Goal: Task Accomplishment & Management: Use online tool/utility

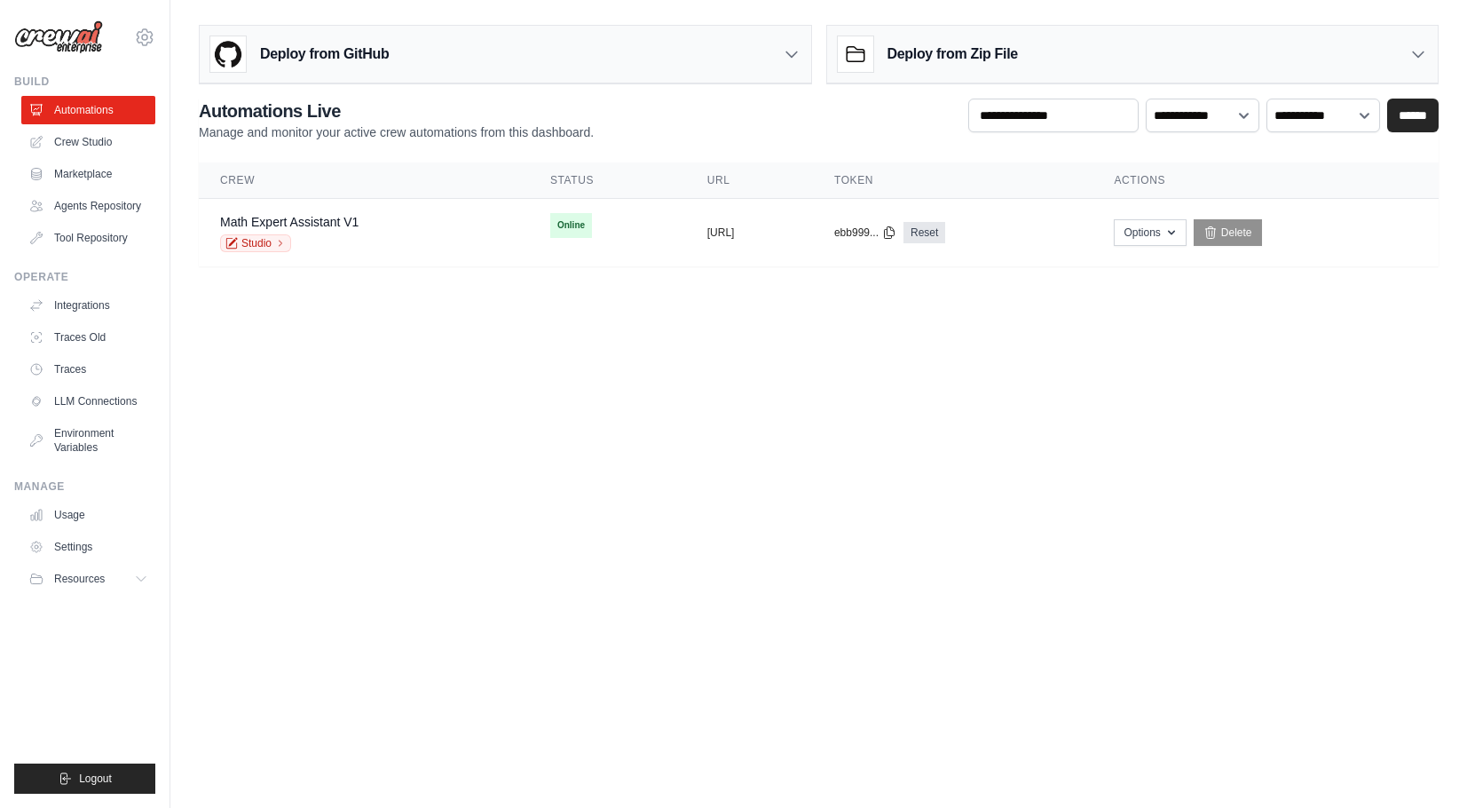
click at [694, 332] on body "tosslidev@gmail.com Settings Build Automations" at bounding box center [733, 404] width 1467 height 808
click at [707, 233] on button "https://math-expert-assistant-v1-71" at bounding box center [721, 232] width 28 height 14
click at [707, 232] on button "https://math-expert-assistant-v1-71" at bounding box center [721, 232] width 28 height 14
click at [407, 219] on div "Math Expert Assistant V1 Studio" at bounding box center [364, 232] width 288 height 39
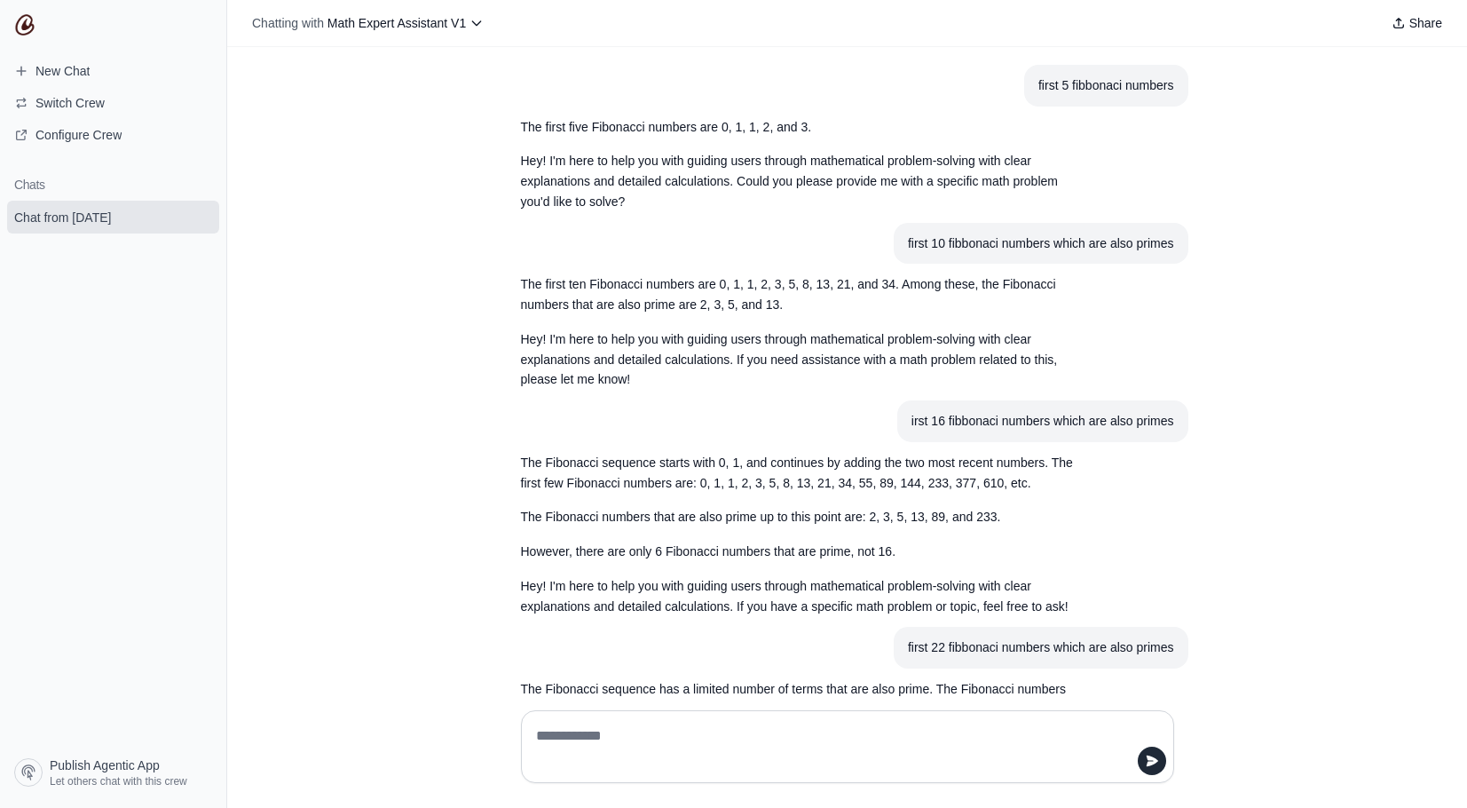
scroll to position [317, 0]
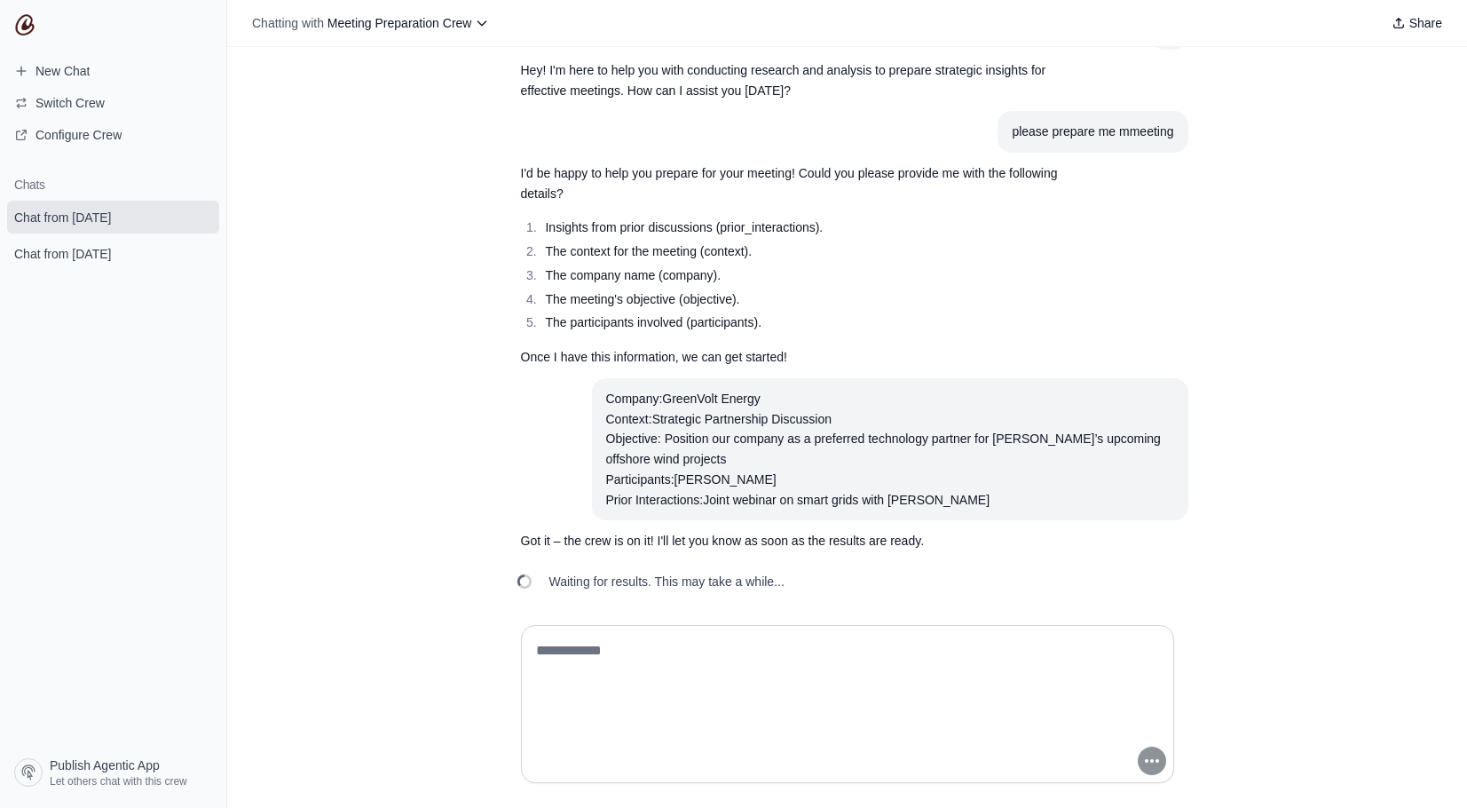
scroll to position [56, 0]
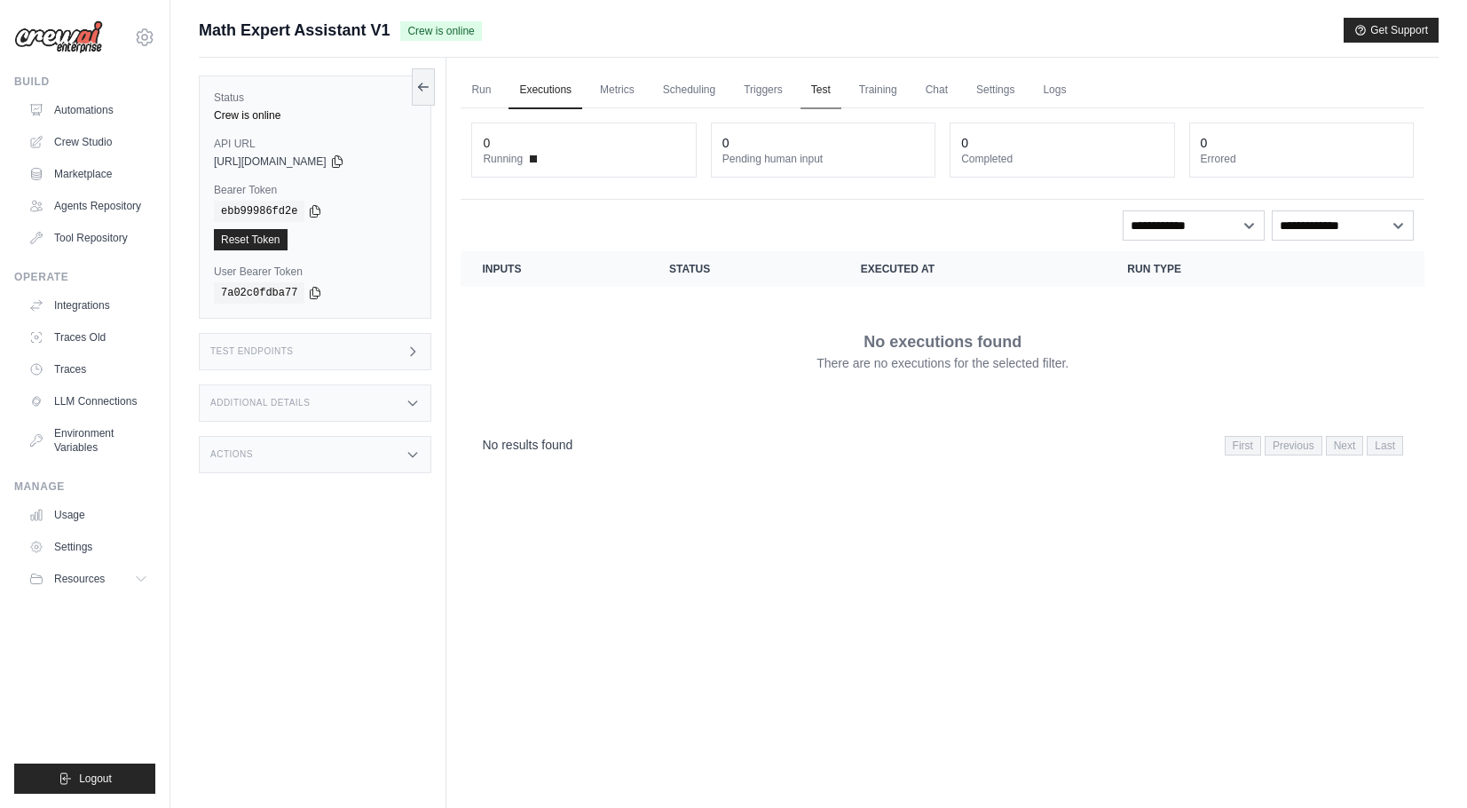
click at [832, 91] on link "Test" at bounding box center [821, 90] width 41 height 37
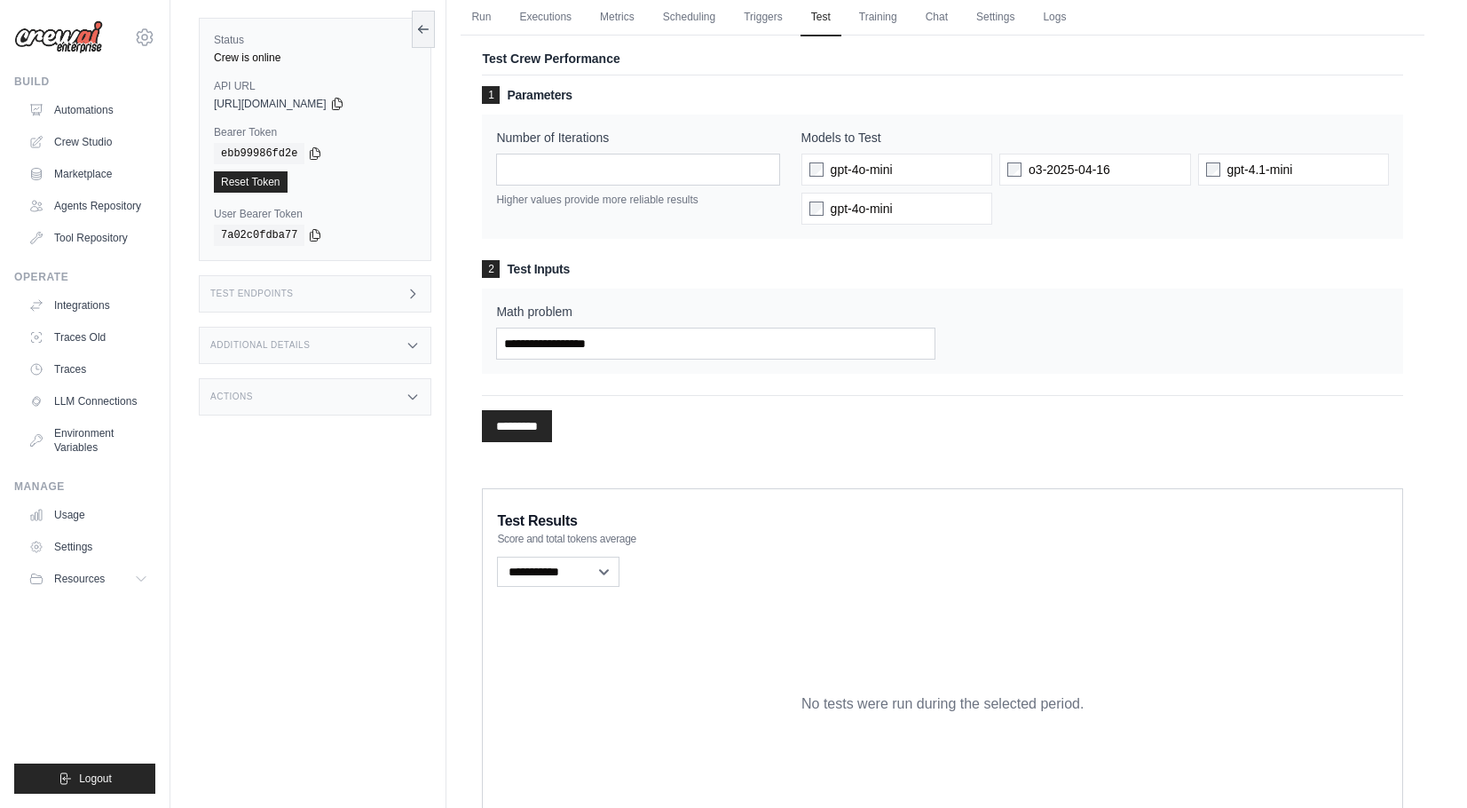
scroll to position [71, 0]
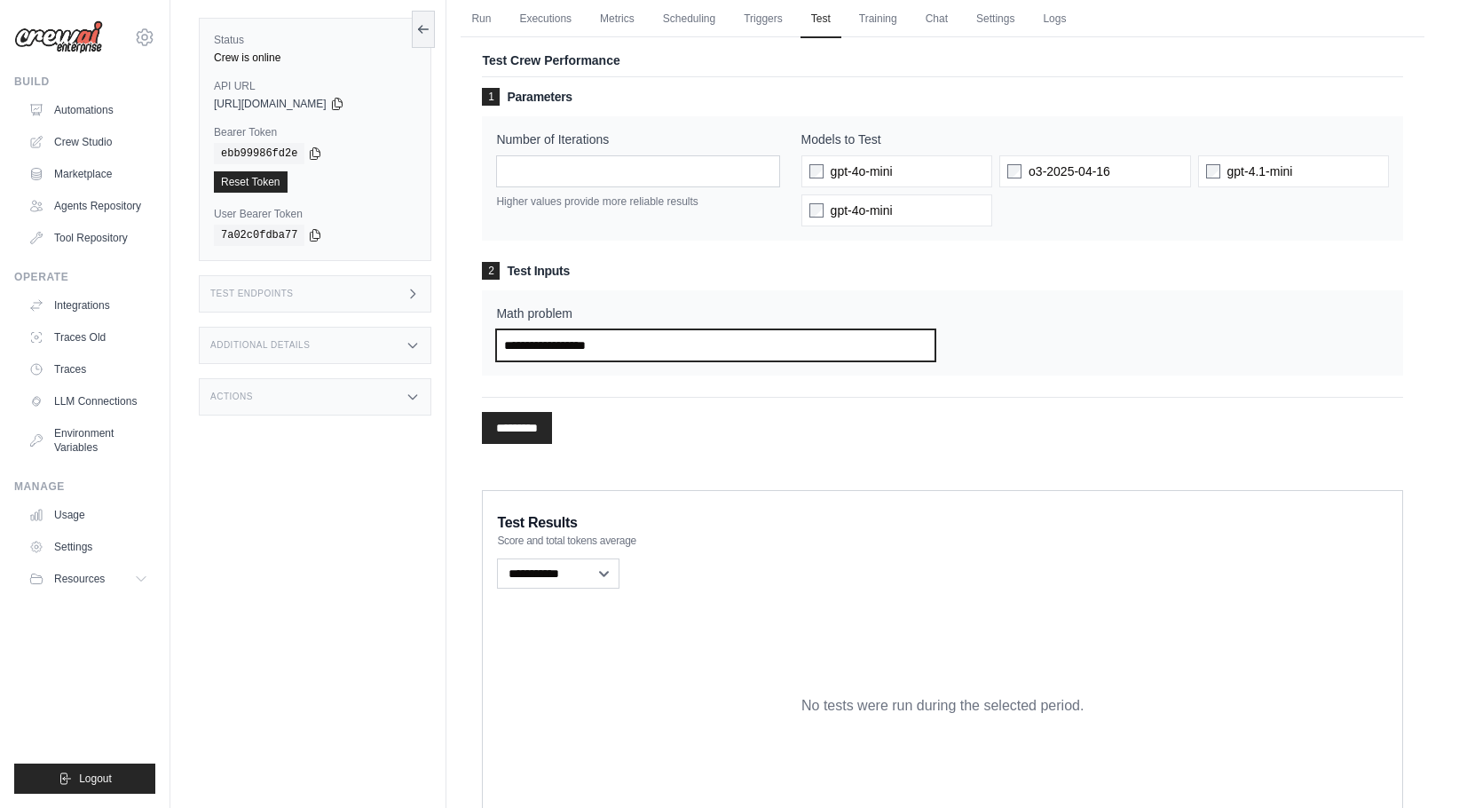
click at [557, 342] on input "Math problem" at bounding box center [715, 345] width 439 height 32
click at [499, 20] on link "Run" at bounding box center [481, 19] width 41 height 37
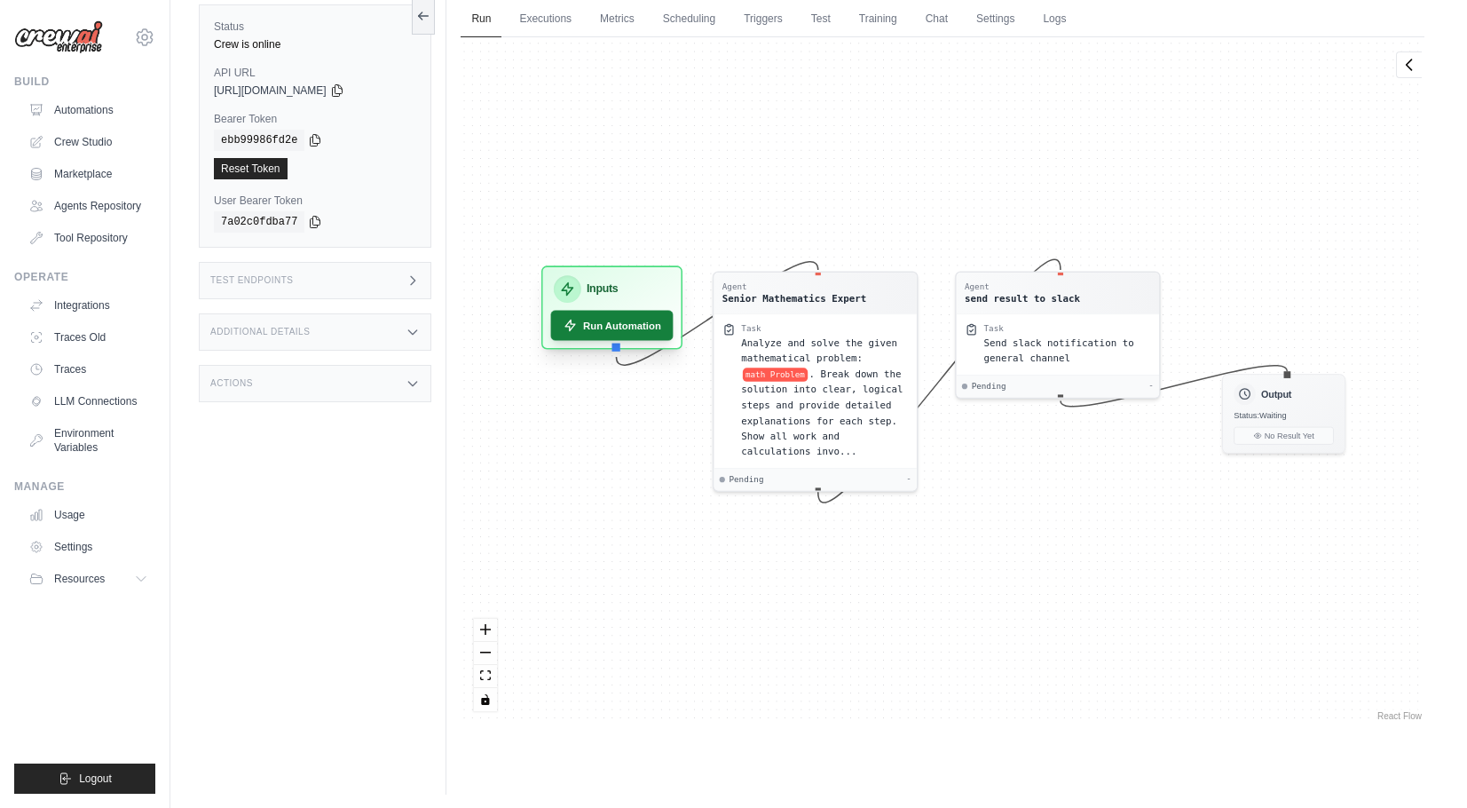
click at [643, 333] on button "Run Automation" at bounding box center [612, 325] width 122 height 30
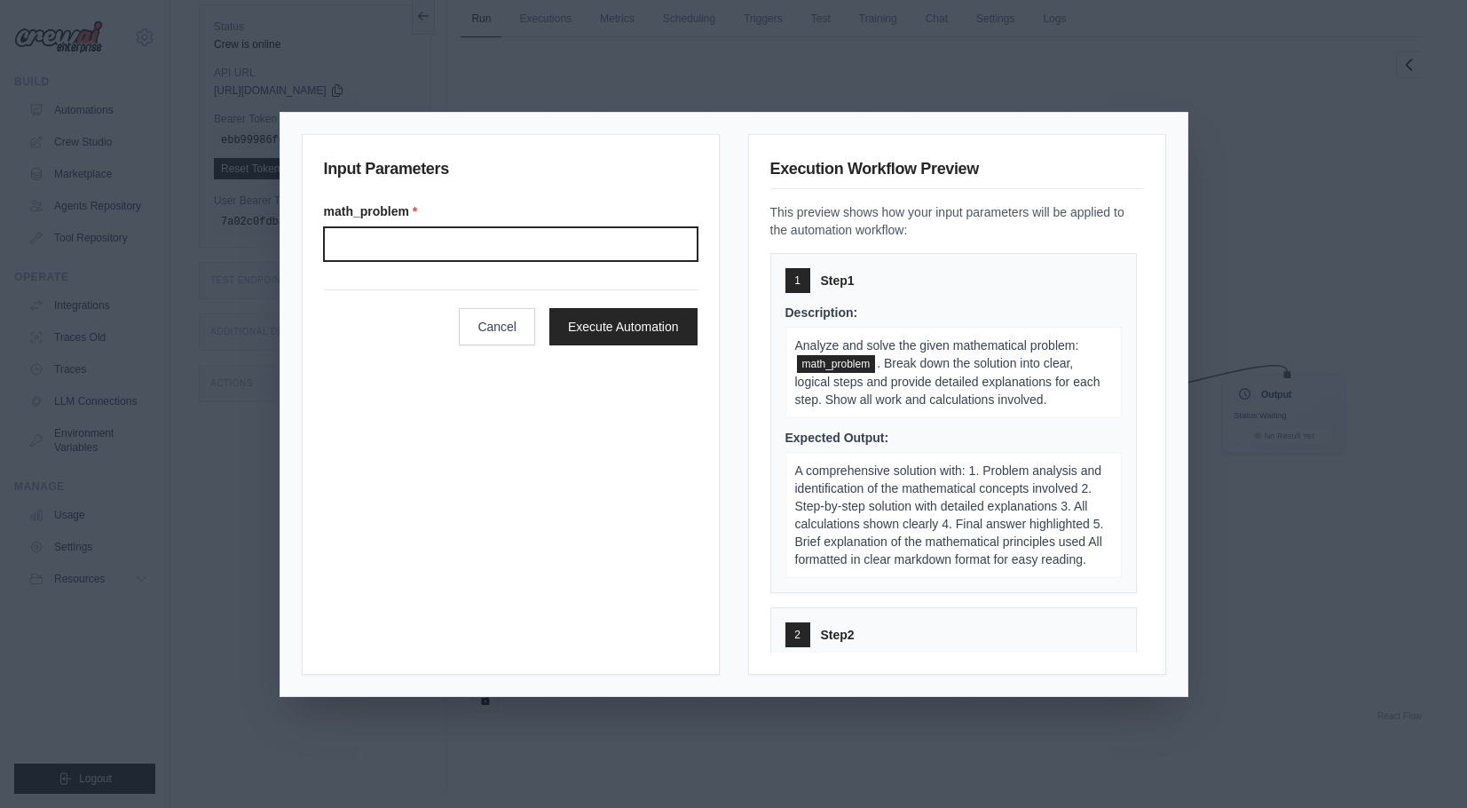
click at [495, 238] on input "Math problem" at bounding box center [511, 244] width 374 height 34
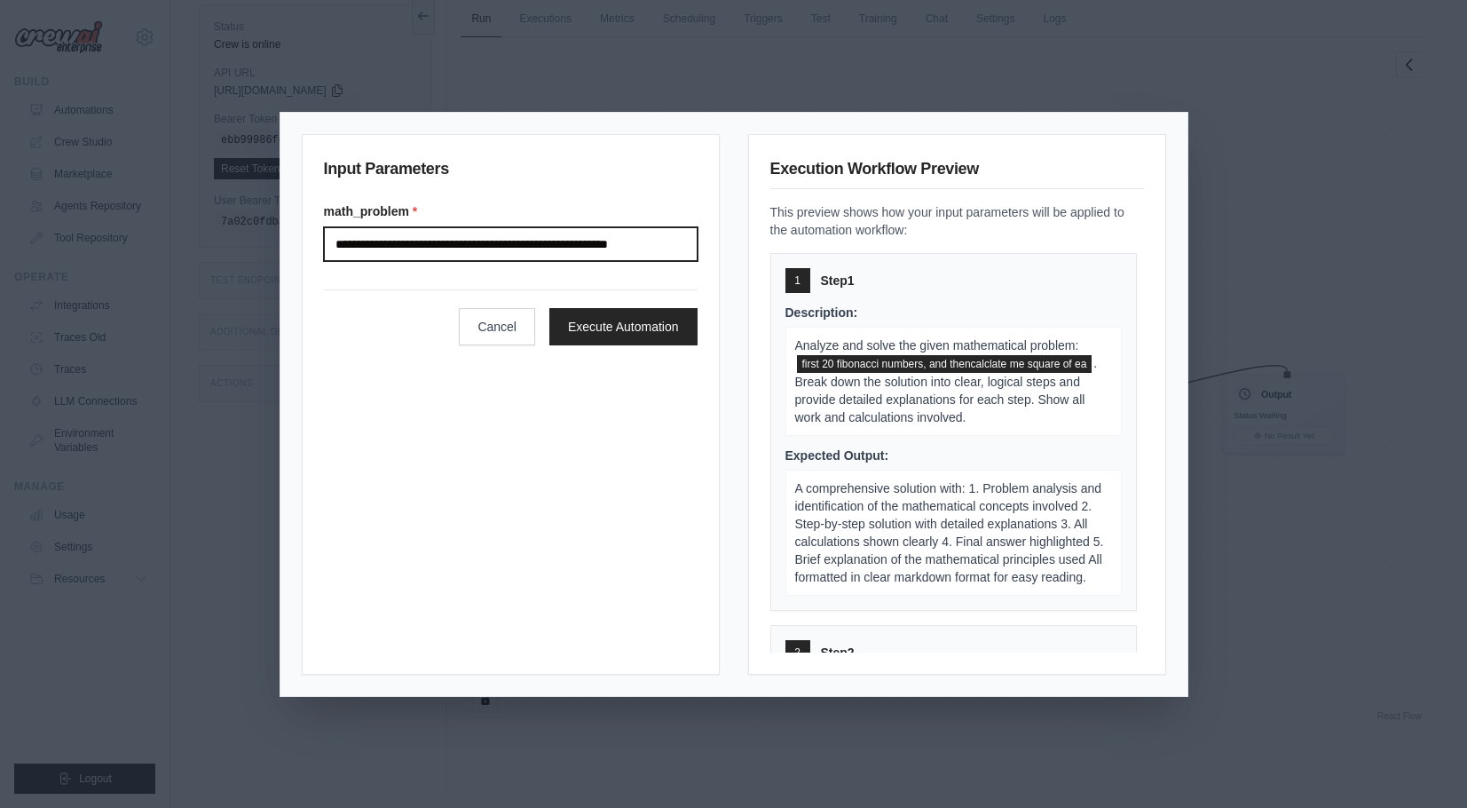
type input "**********"
click at [622, 326] on button "Execute Automation" at bounding box center [623, 326] width 148 height 37
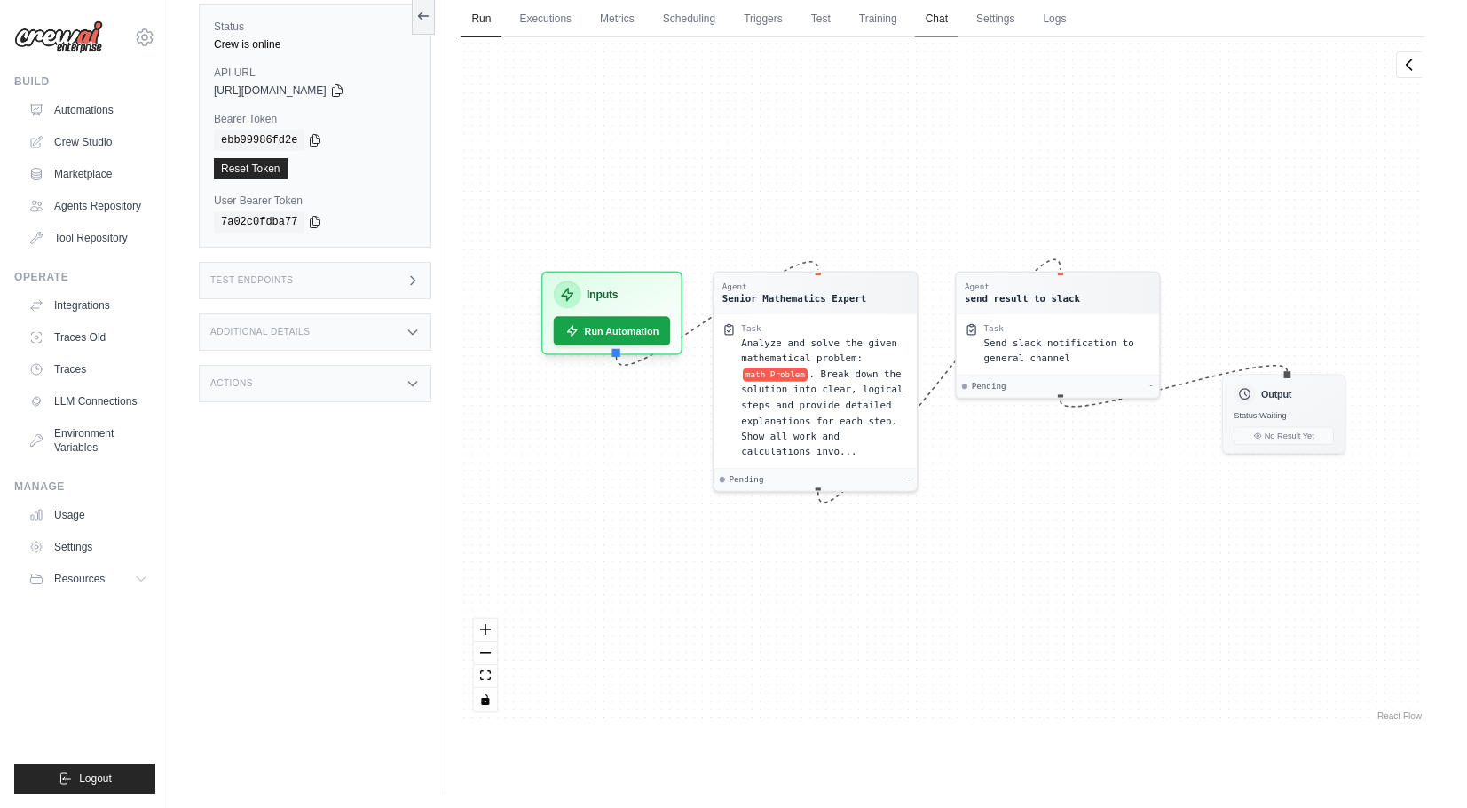
click at [954, 27] on link "Chat" at bounding box center [936, 19] width 43 height 37
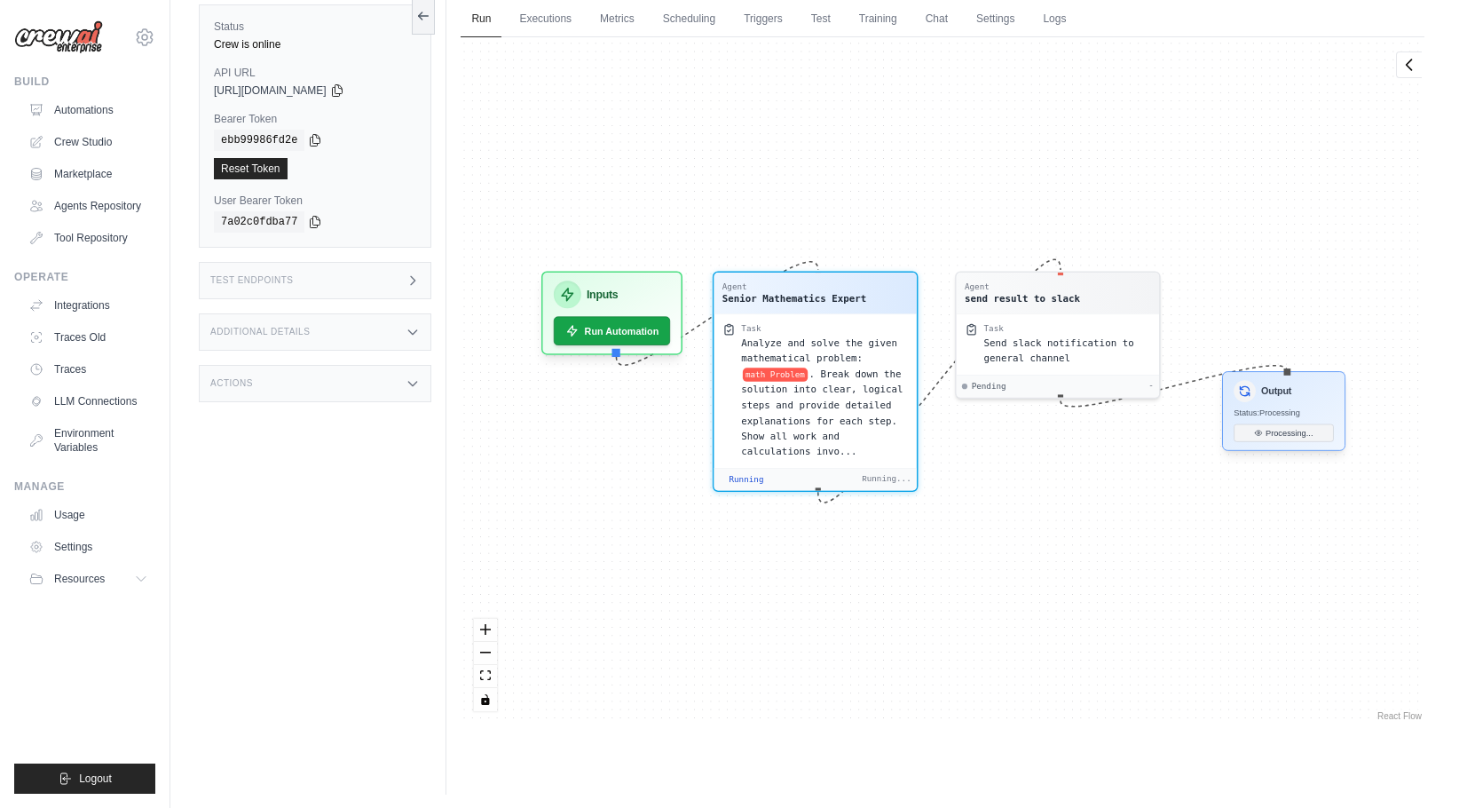
click at [1291, 411] on span "Status: Processing" at bounding box center [1268, 413] width 67 height 10
click at [1282, 406] on div "Output Status: Processing Processing..." at bounding box center [1283, 411] width 123 height 80
click at [564, 29] on link "Executions" at bounding box center [546, 19] width 74 height 37
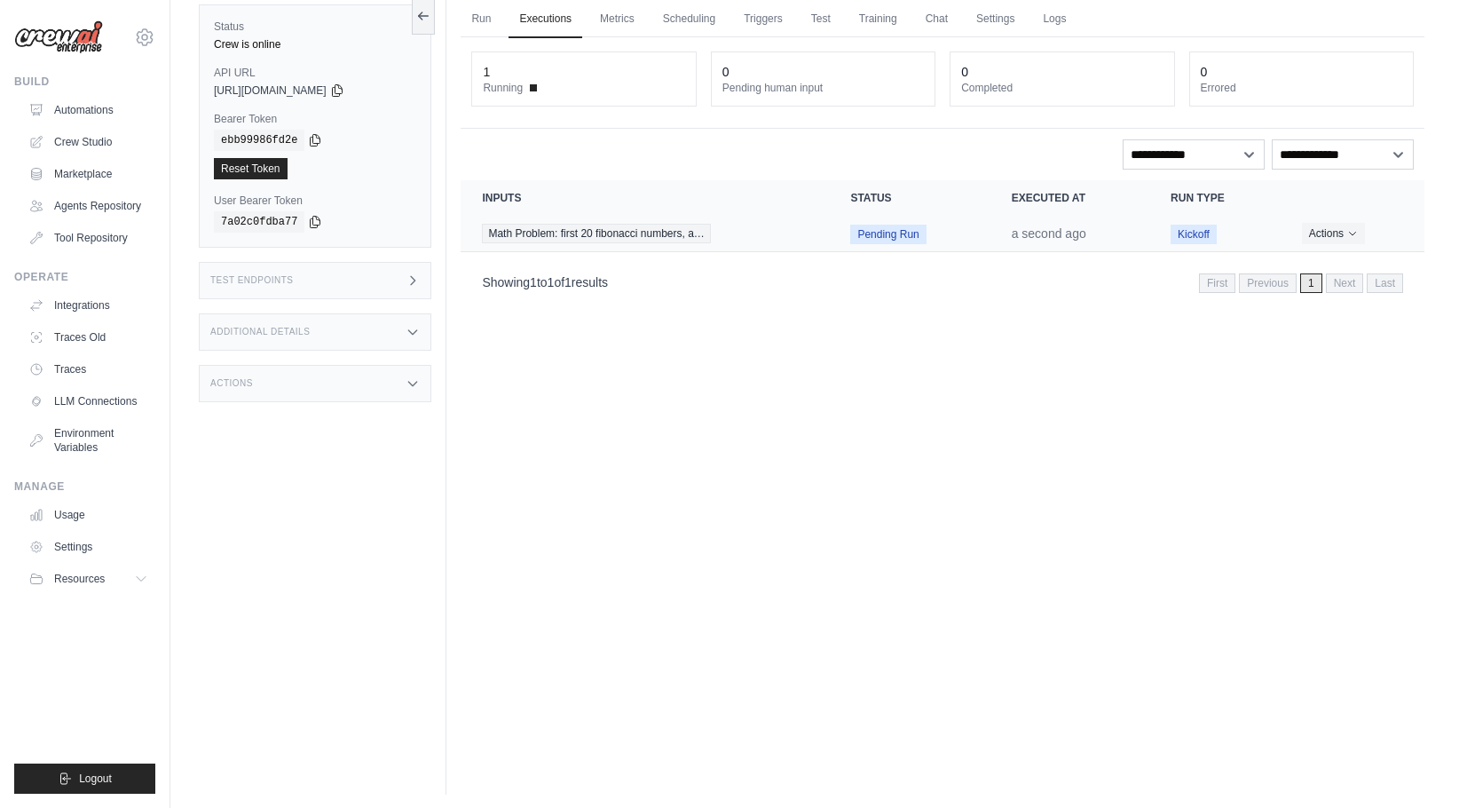
click at [659, 233] on span "Math Problem: first 20 fibonacci numbers, a…" at bounding box center [596, 234] width 228 height 20
click at [959, 25] on link "Chat" at bounding box center [936, 19] width 43 height 37
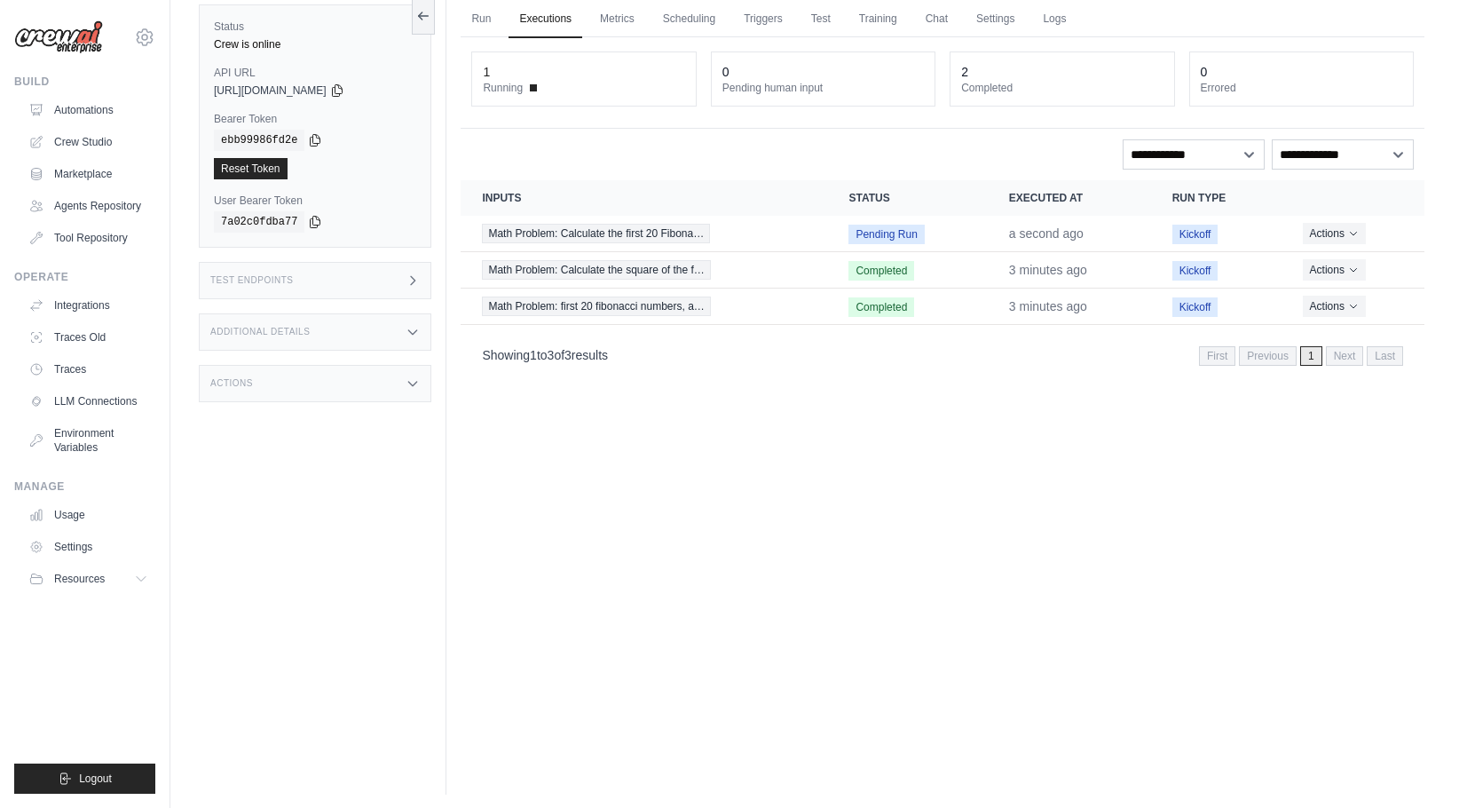
click at [514, 2] on link "Executions" at bounding box center [546, 19] width 74 height 37
click at [958, 19] on link "Chat" at bounding box center [936, 19] width 43 height 37
click at [86, 136] on link "Crew Studio" at bounding box center [90, 142] width 134 height 28
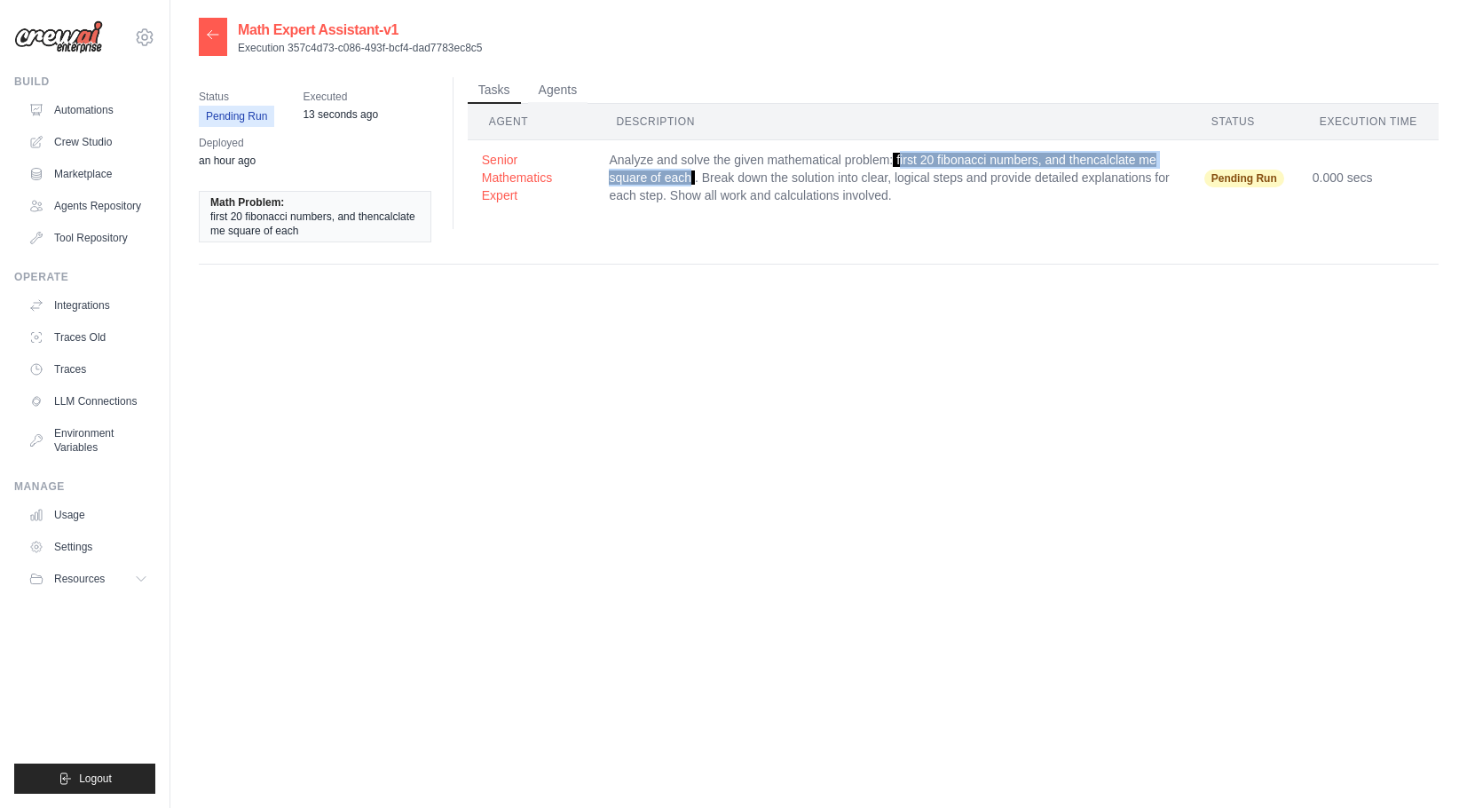
drag, startPoint x: 663, startPoint y: 178, endPoint x: 872, endPoint y: 159, distance: 209.4
click at [872, 159] on span "first 20 fibonacci numbers, and thencalclate me square of each" at bounding box center [882, 169] width 547 height 32
copy td "first 20 fibonacci numbers, and thencalclate me square of each"
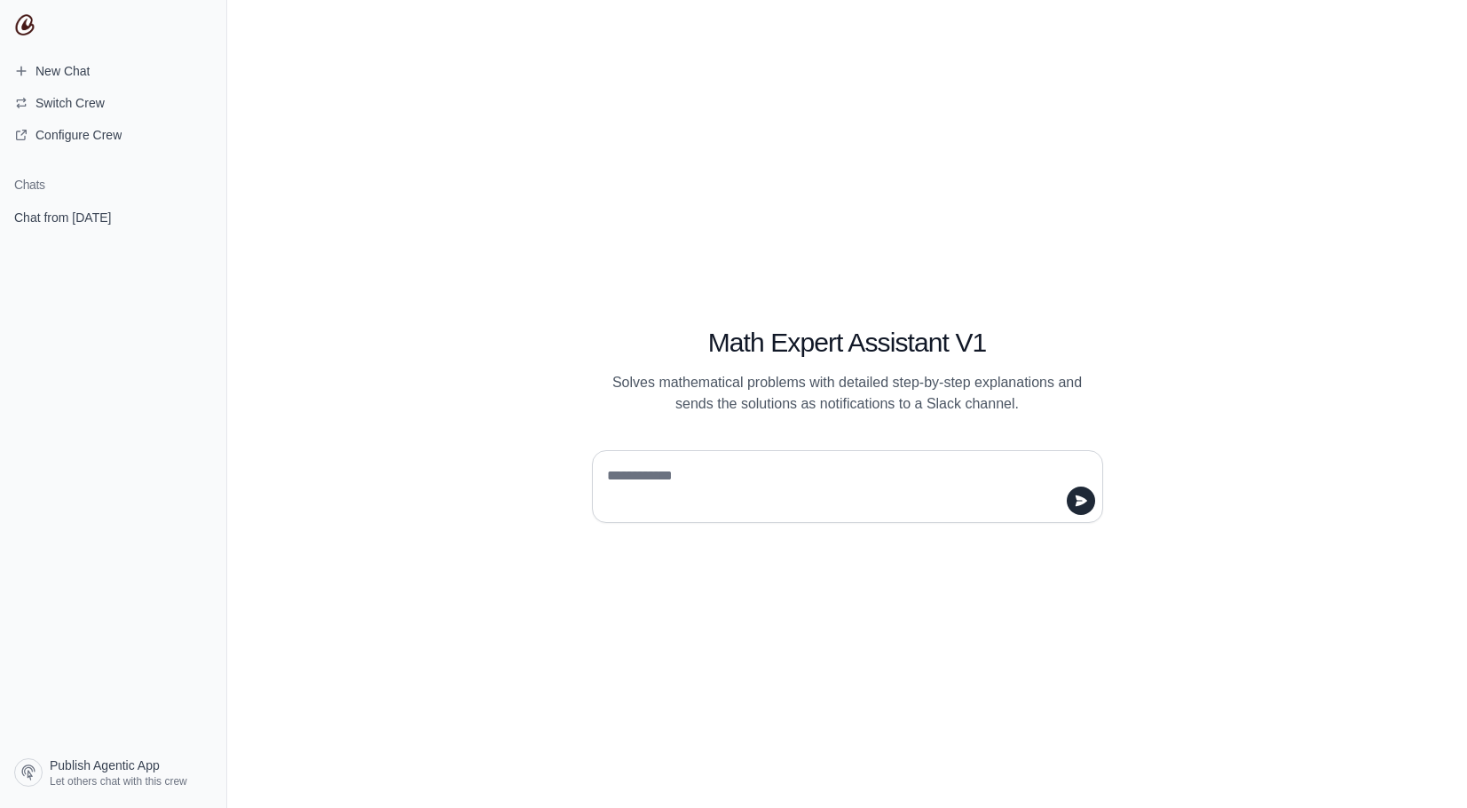
click at [685, 462] on textarea at bounding box center [842, 487] width 477 height 50
type textarea "**********"
click at [1092, 496] on button "submit" at bounding box center [1081, 500] width 28 height 28
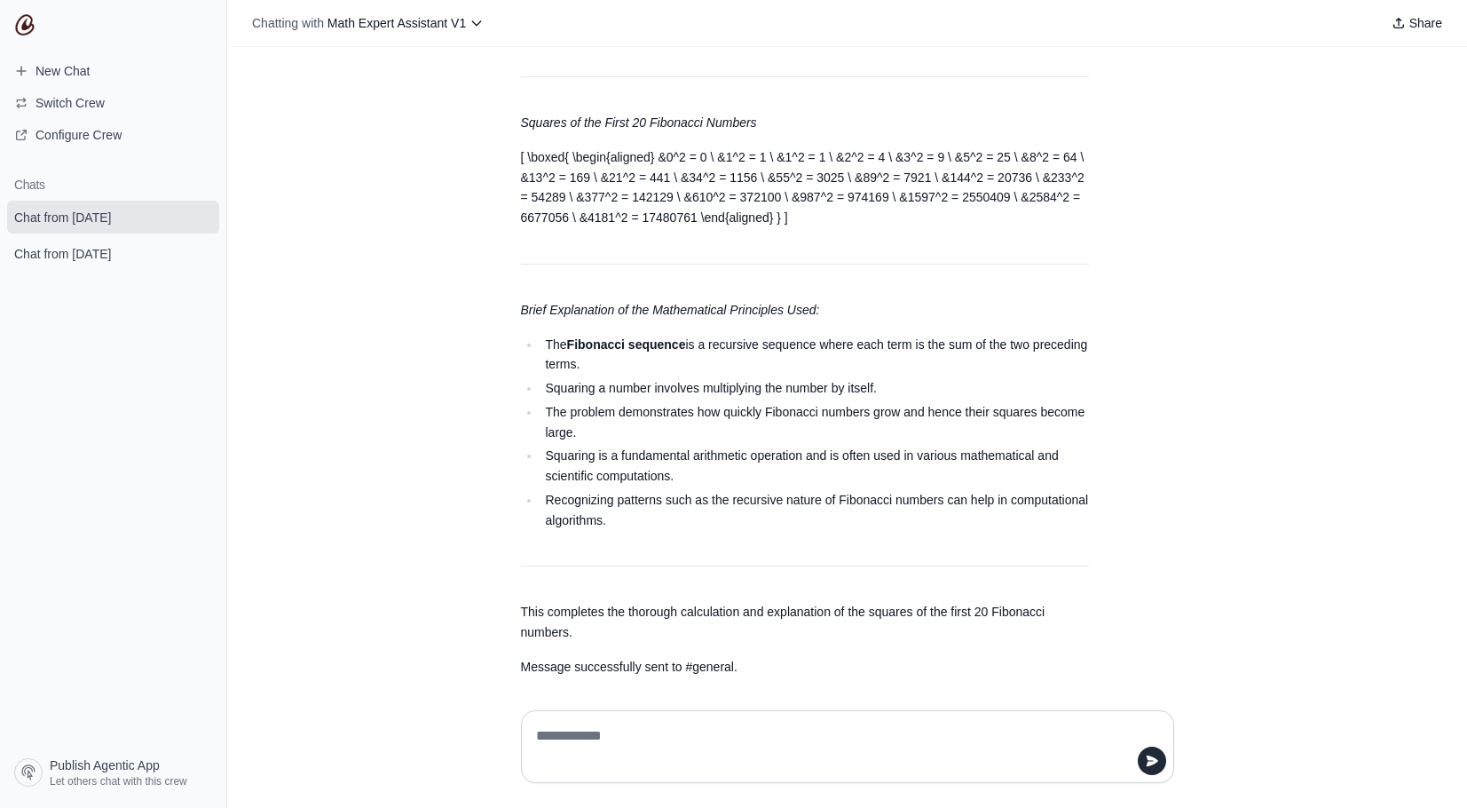
scroll to position [137, 0]
click at [717, 722] on textarea at bounding box center [848, 747] width 630 height 50
type textarea "**********"
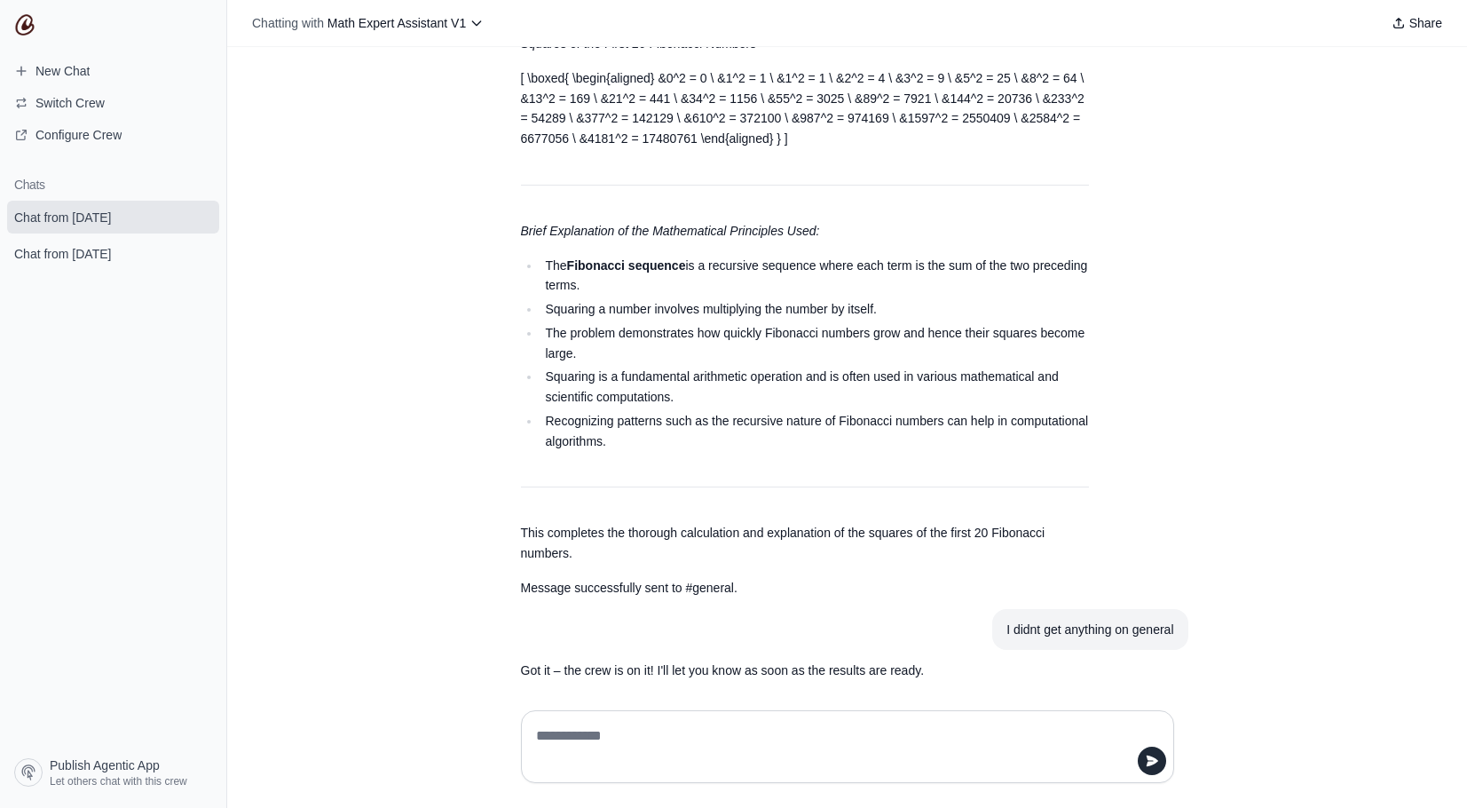
scroll to position [257, 0]
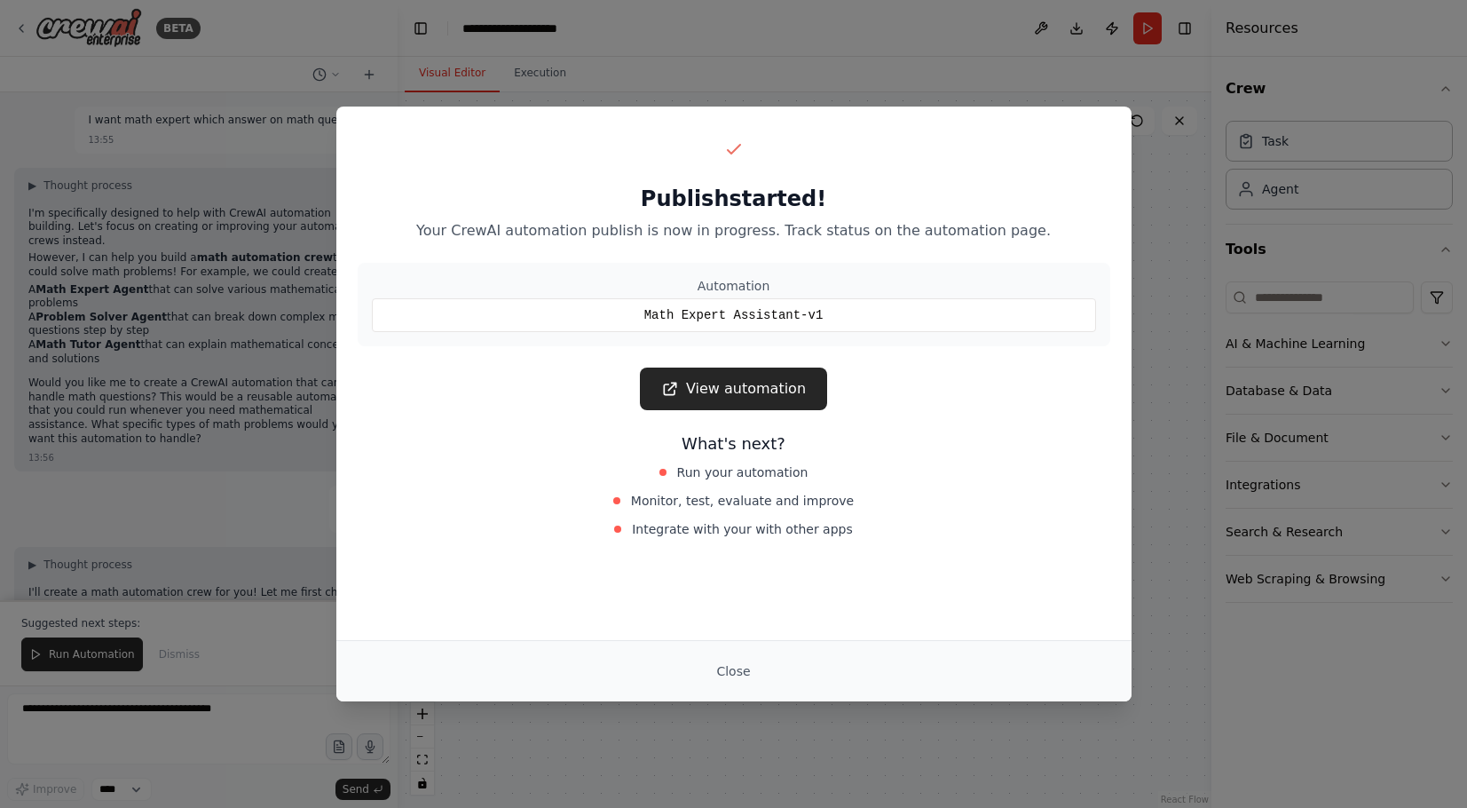
scroll to position [1168, 0]
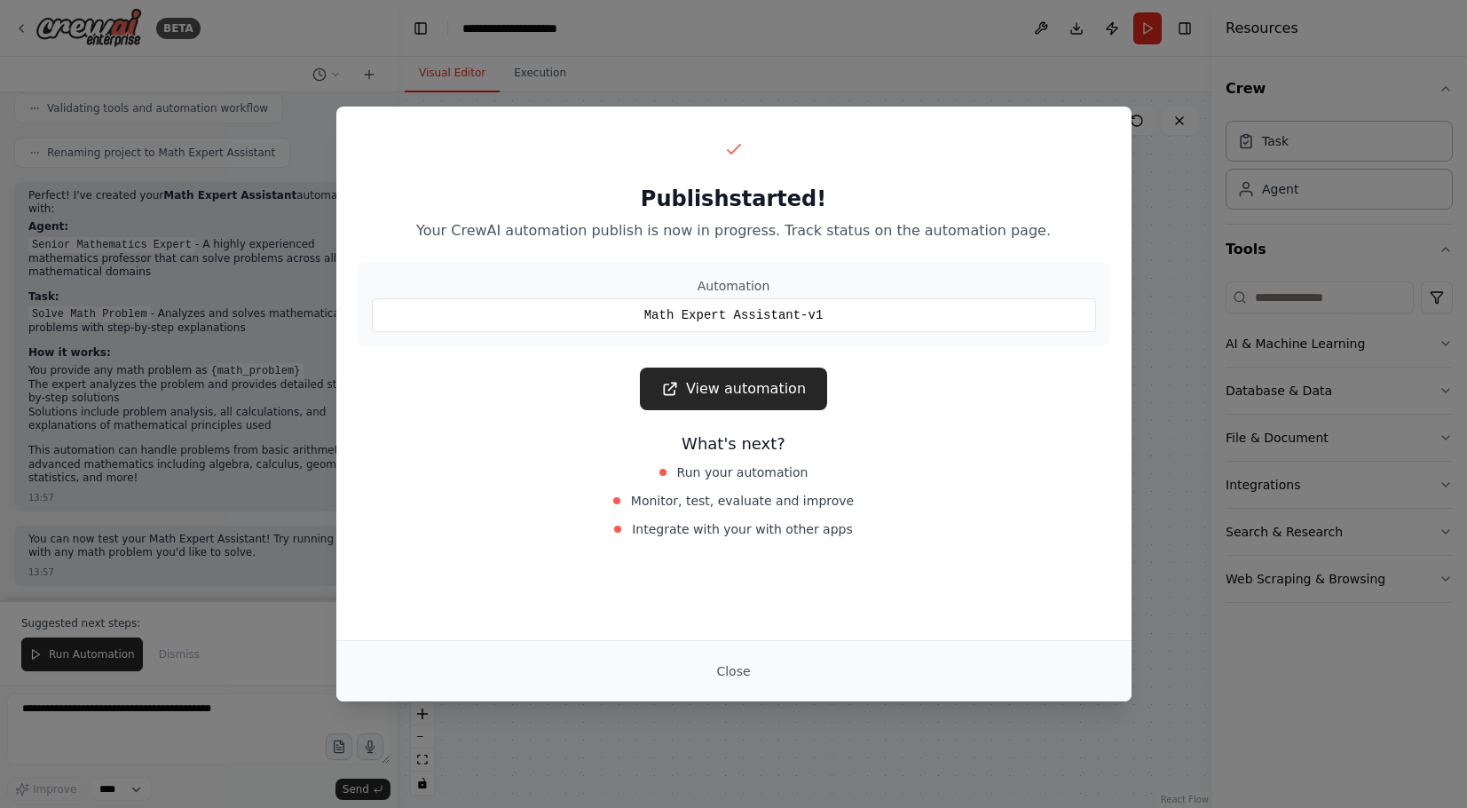
click at [1056, 75] on div "Publish started! Your CrewAI automation publish is now in progress. Track statu…" at bounding box center [733, 404] width 1467 height 808
click at [723, 682] on button "Close" at bounding box center [733, 671] width 62 height 32
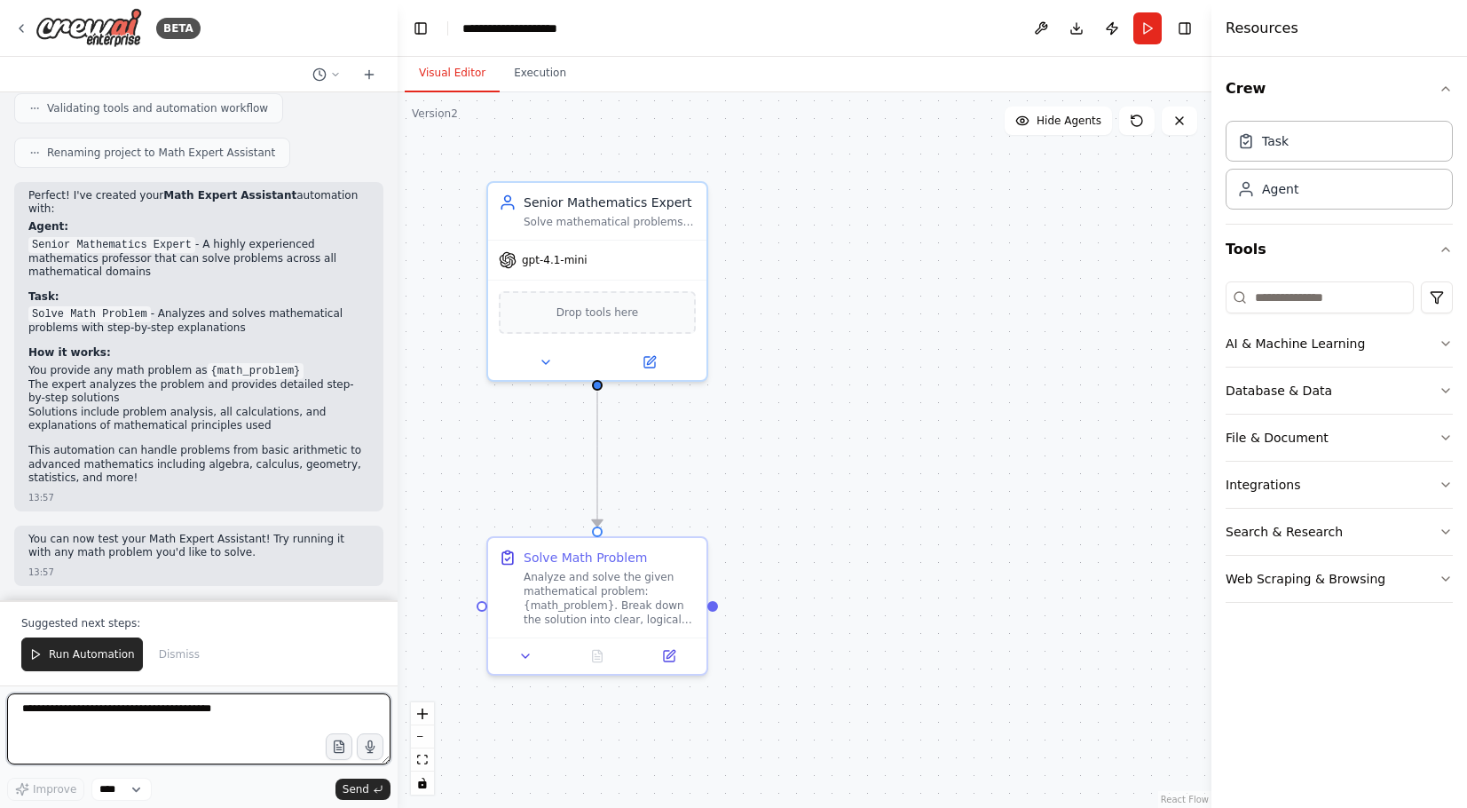
click at [139, 706] on textarea at bounding box center [198, 728] width 383 height 71
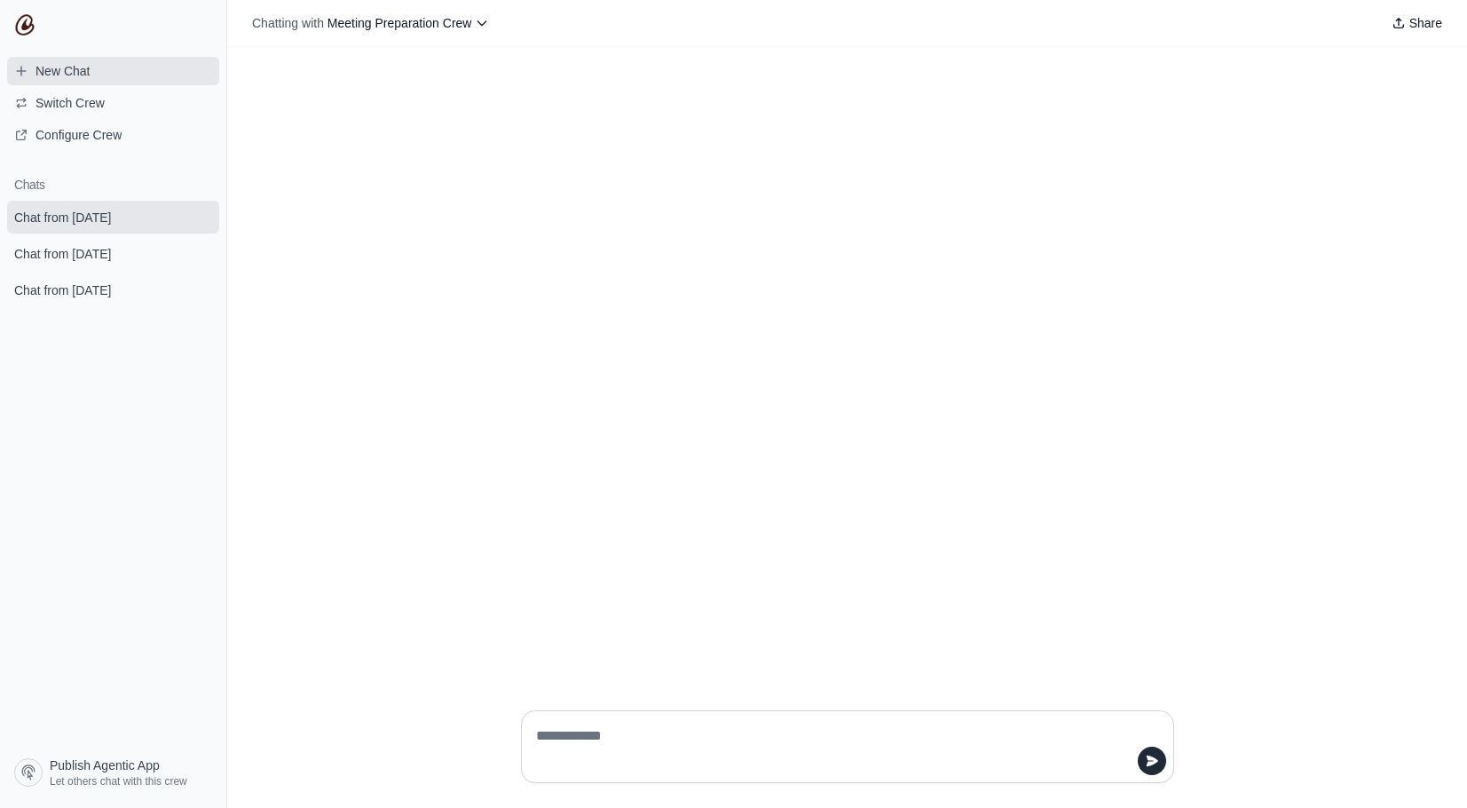
click at [86, 71] on span "New Chat" at bounding box center [63, 71] width 54 height 18
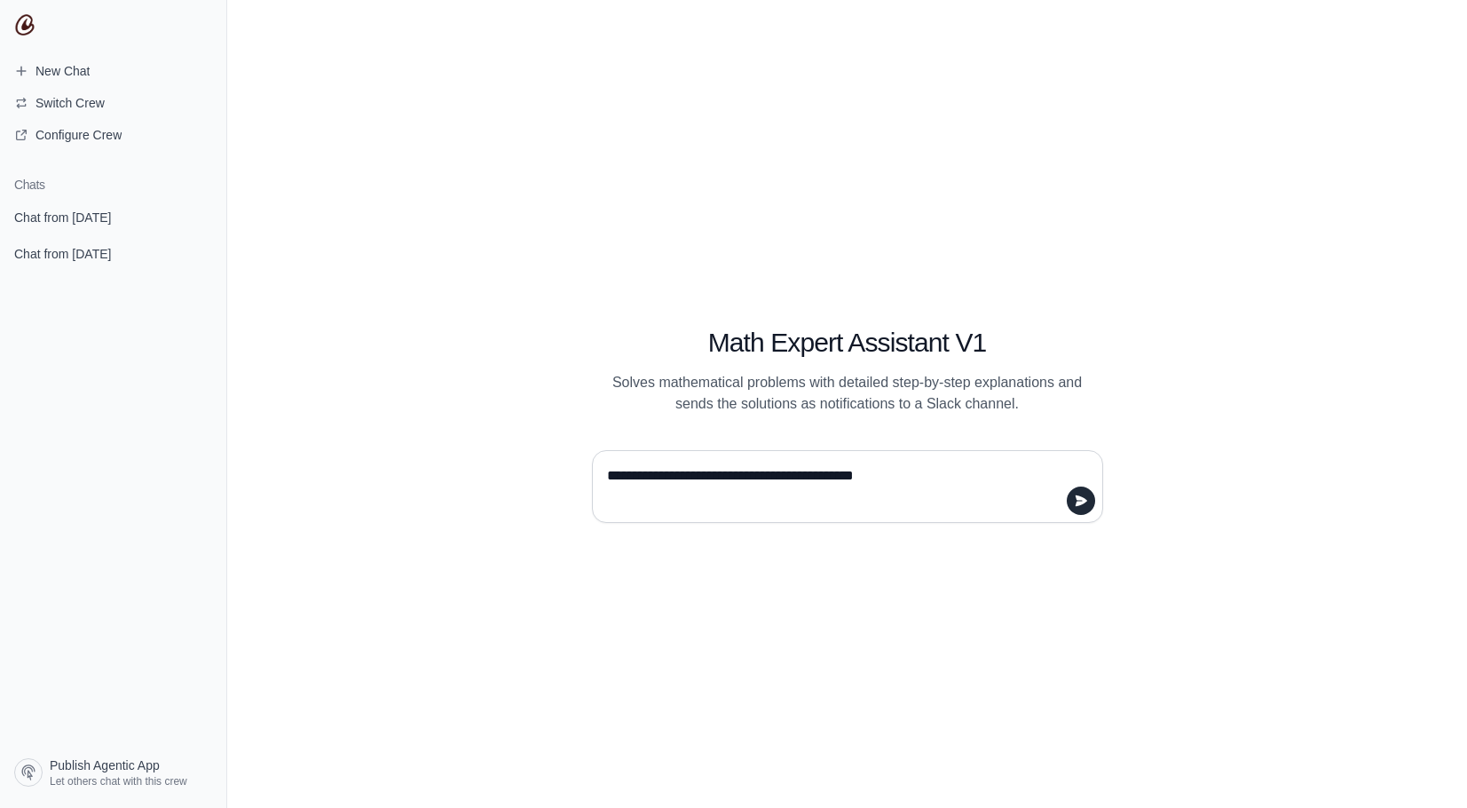
click at [827, 474] on textarea "**********" at bounding box center [842, 487] width 477 height 50
click at [838, 475] on textarea "**********" at bounding box center [842, 487] width 477 height 50
click at [1017, 475] on textarea "**********" at bounding box center [842, 487] width 477 height 50
type textarea "**********"
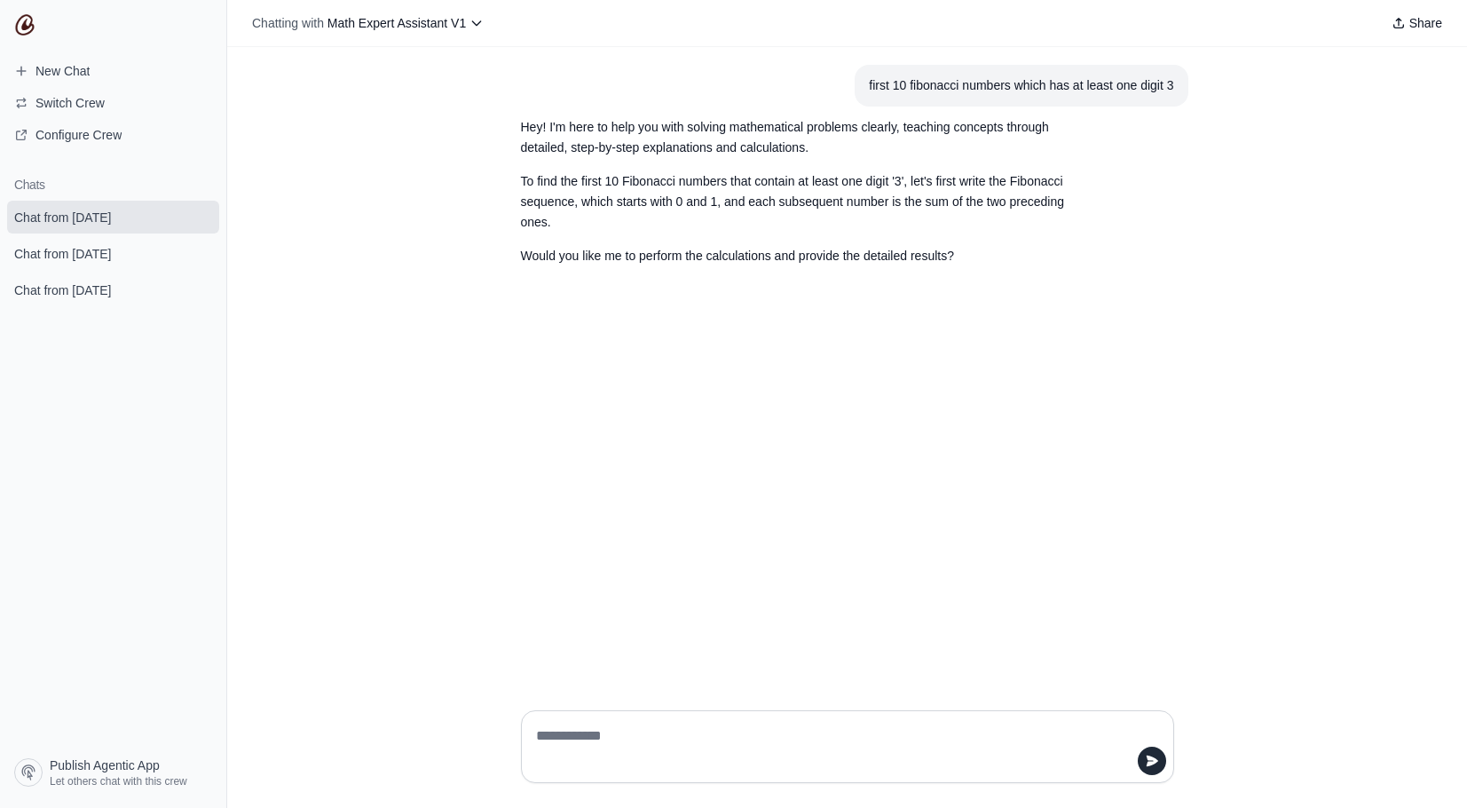
click at [689, 751] on textarea at bounding box center [842, 747] width 619 height 50
click at [682, 742] on textarea at bounding box center [842, 747] width 619 height 50
type textarea "***"
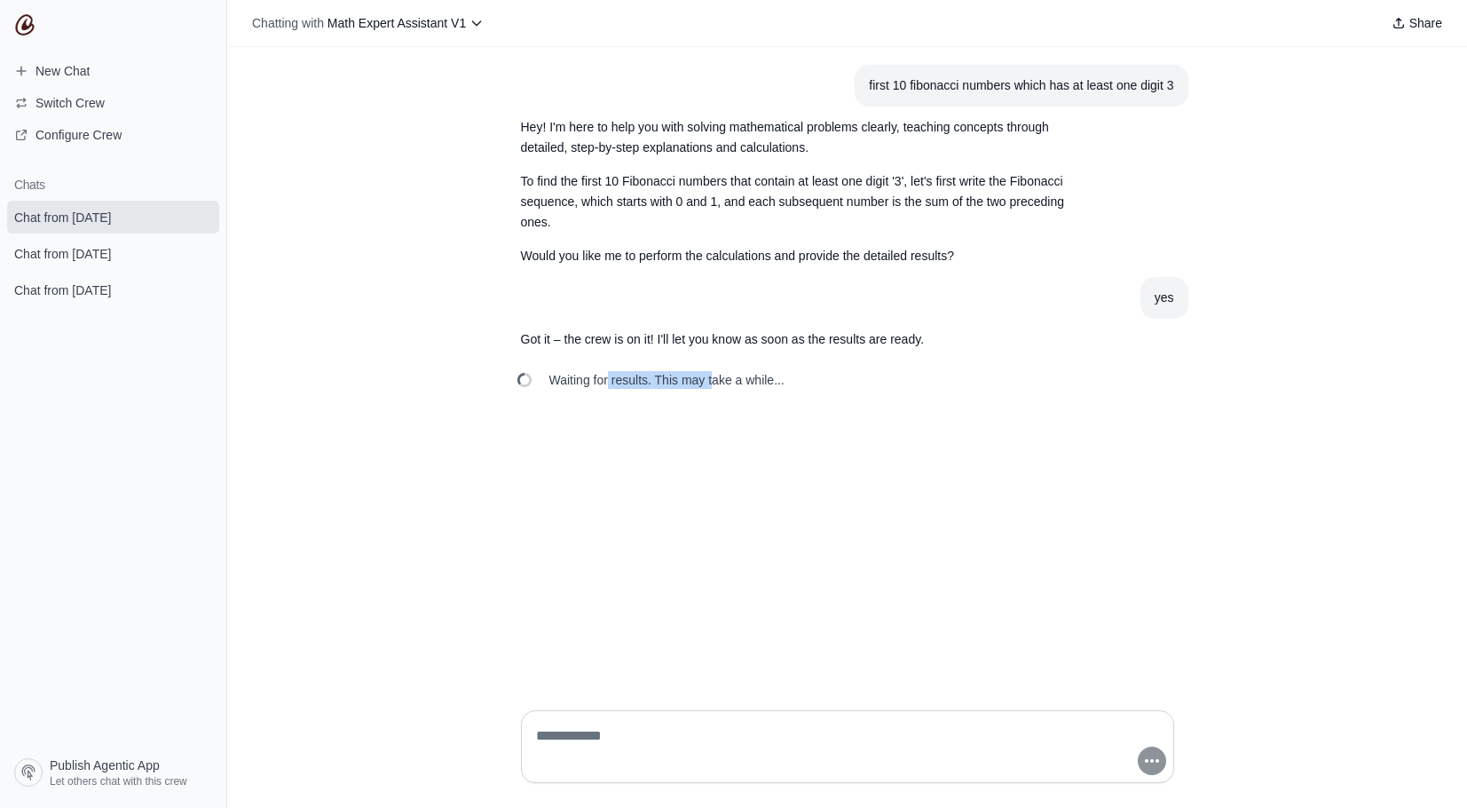
drag, startPoint x: 651, startPoint y: 373, endPoint x: 552, endPoint y: 373, distance: 98.5
click at [552, 373] on span "Waiting for results. This may take a while..." at bounding box center [666, 380] width 235 height 18
copy span "Waiting for results."
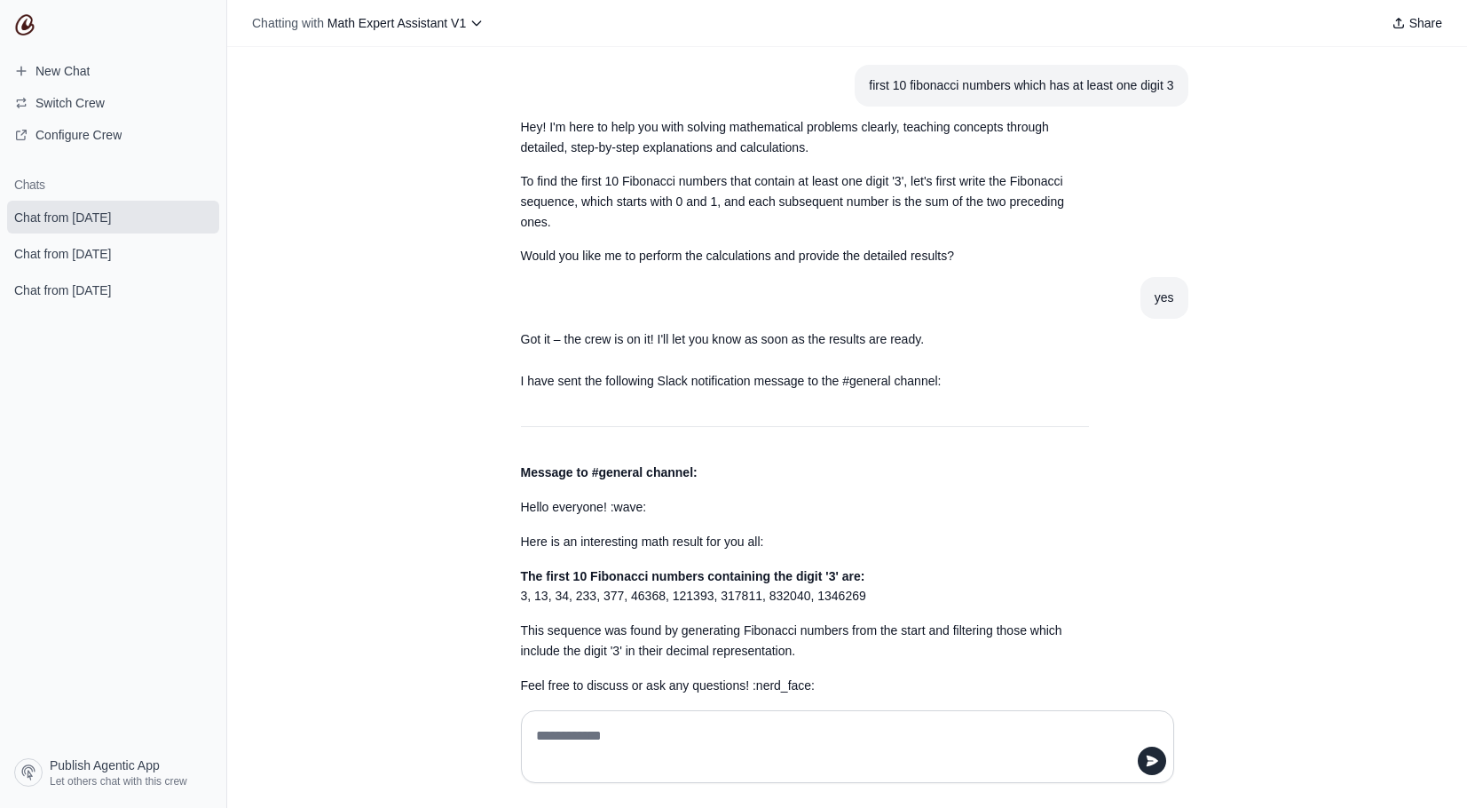
scroll to position [127, 0]
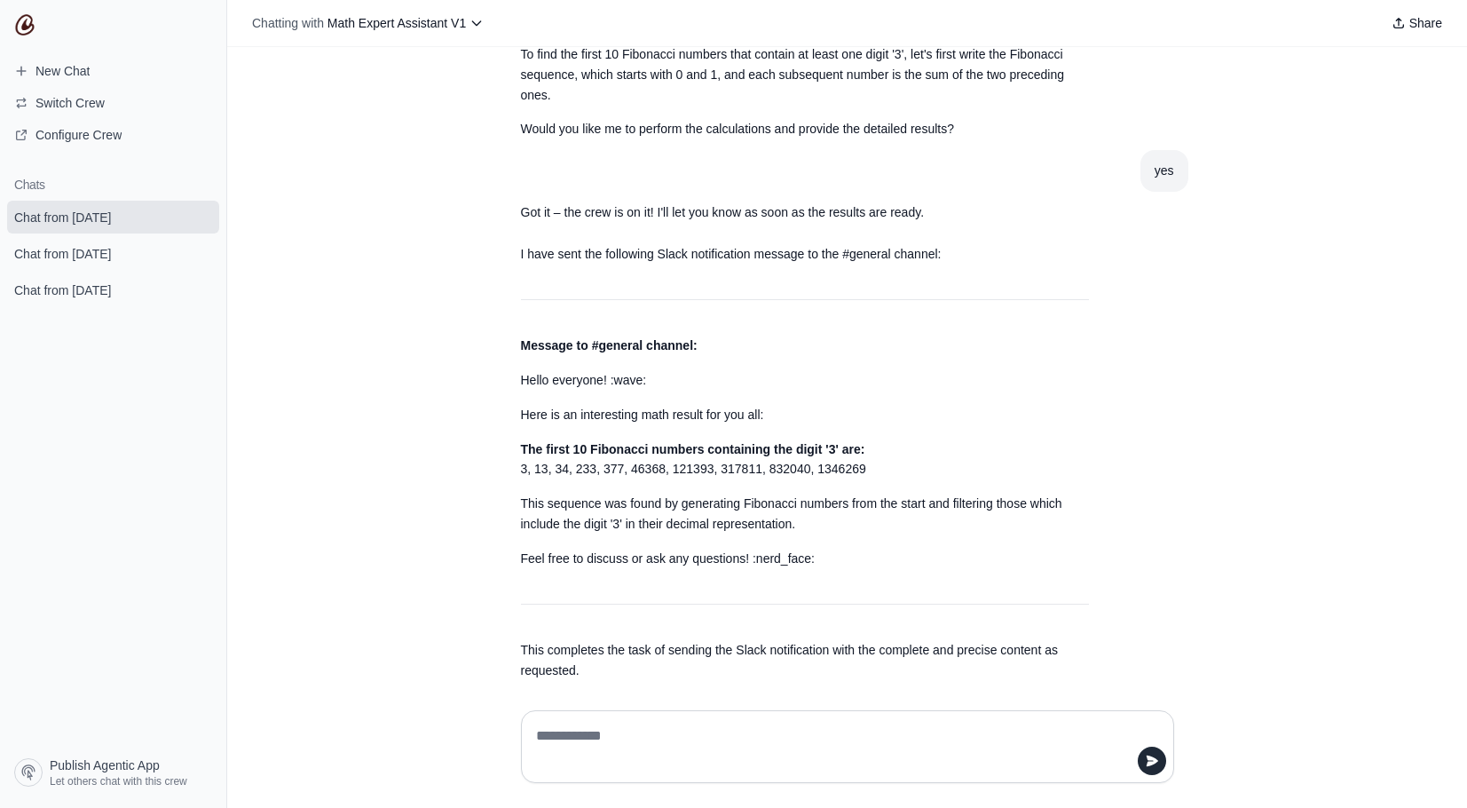
click at [627, 738] on textarea at bounding box center [848, 747] width 630 height 50
type textarea "**********"
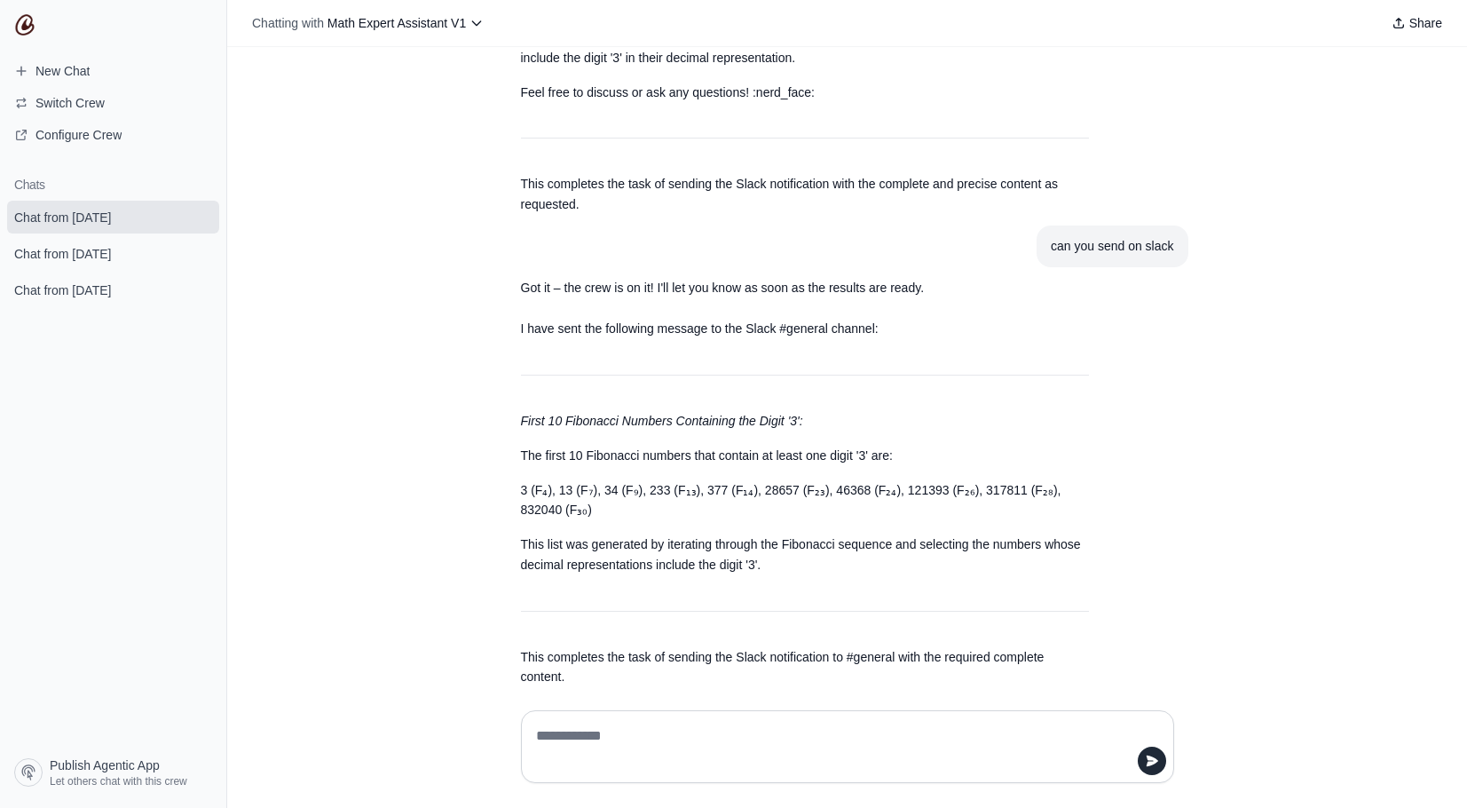
scroll to position [592, 0]
type textarea "**********"
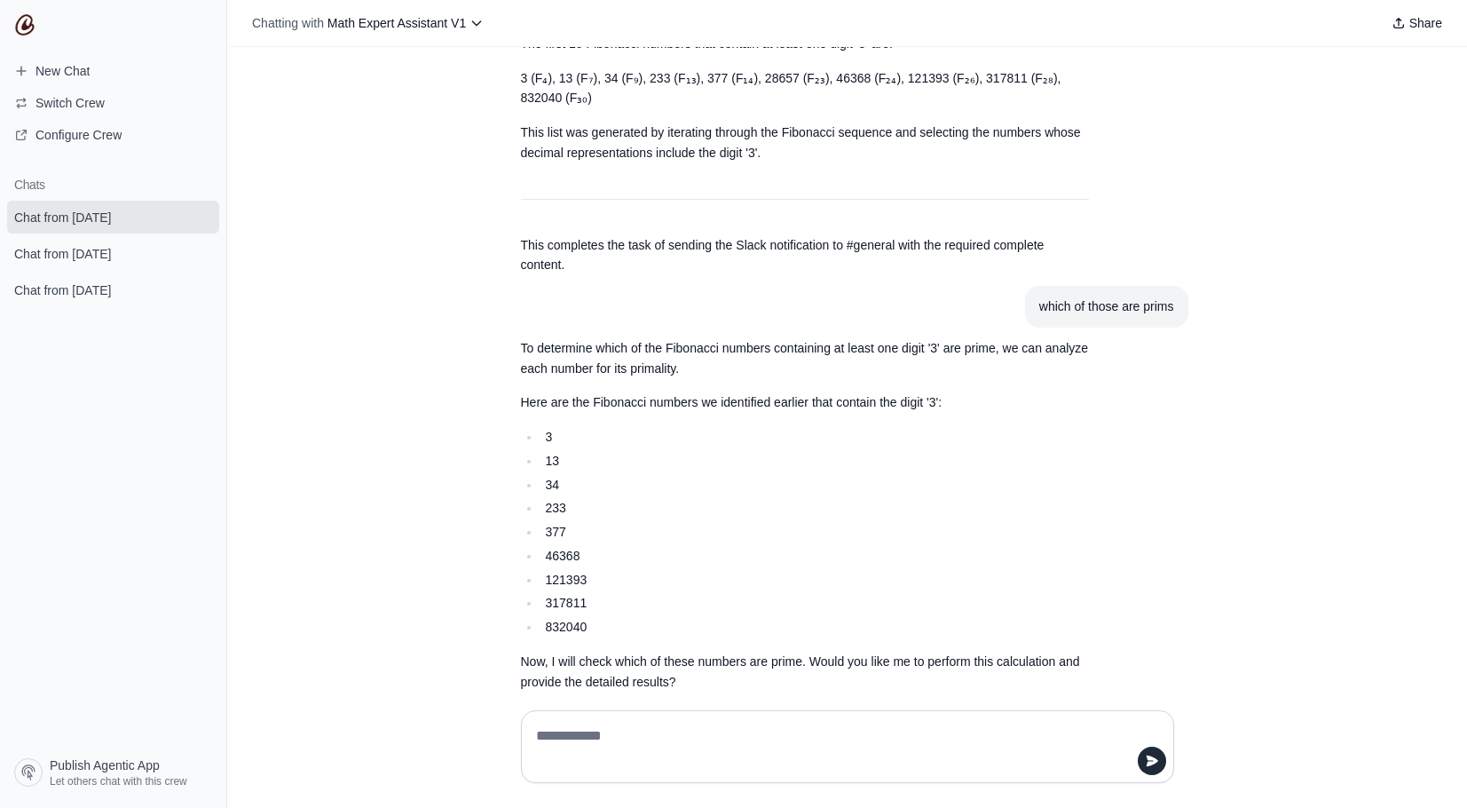
scroll to position [0, 0]
click at [605, 734] on textarea at bounding box center [848, 747] width 630 height 50
click at [660, 737] on textarea "**********" at bounding box center [848, 747] width 630 height 50
click at [887, 743] on textarea "**********" at bounding box center [848, 747] width 630 height 50
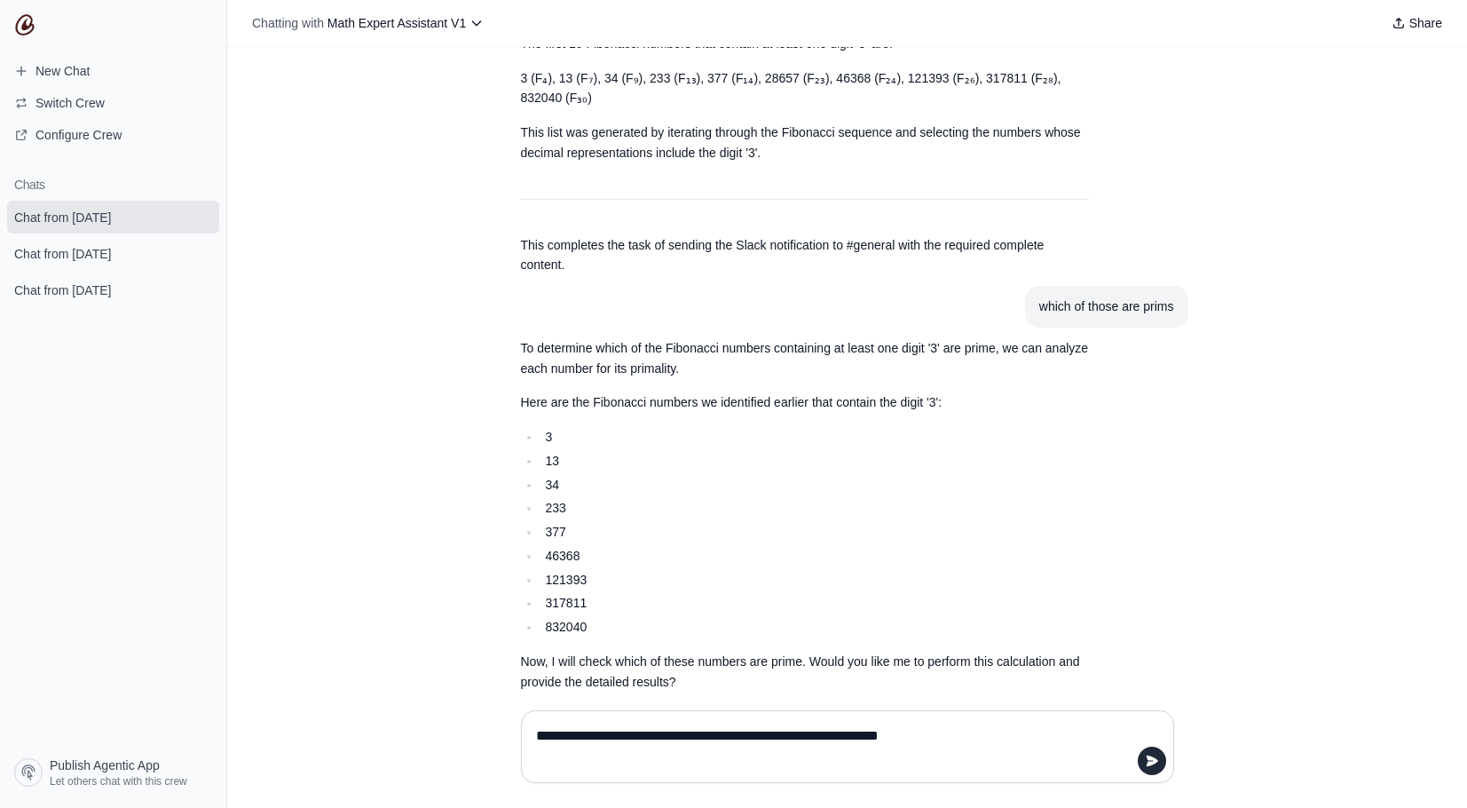
click at [915, 736] on textarea "**********" at bounding box center [848, 747] width 630 height 50
click at [906, 738] on textarea "**********" at bounding box center [848, 747] width 630 height 50
click at [932, 734] on textarea "**********" at bounding box center [848, 747] width 630 height 50
drag, startPoint x: 929, startPoint y: 738, endPoint x: 904, endPoint y: 733, distance: 25.2
click at [904, 733] on textarea "**********" at bounding box center [848, 747] width 630 height 50
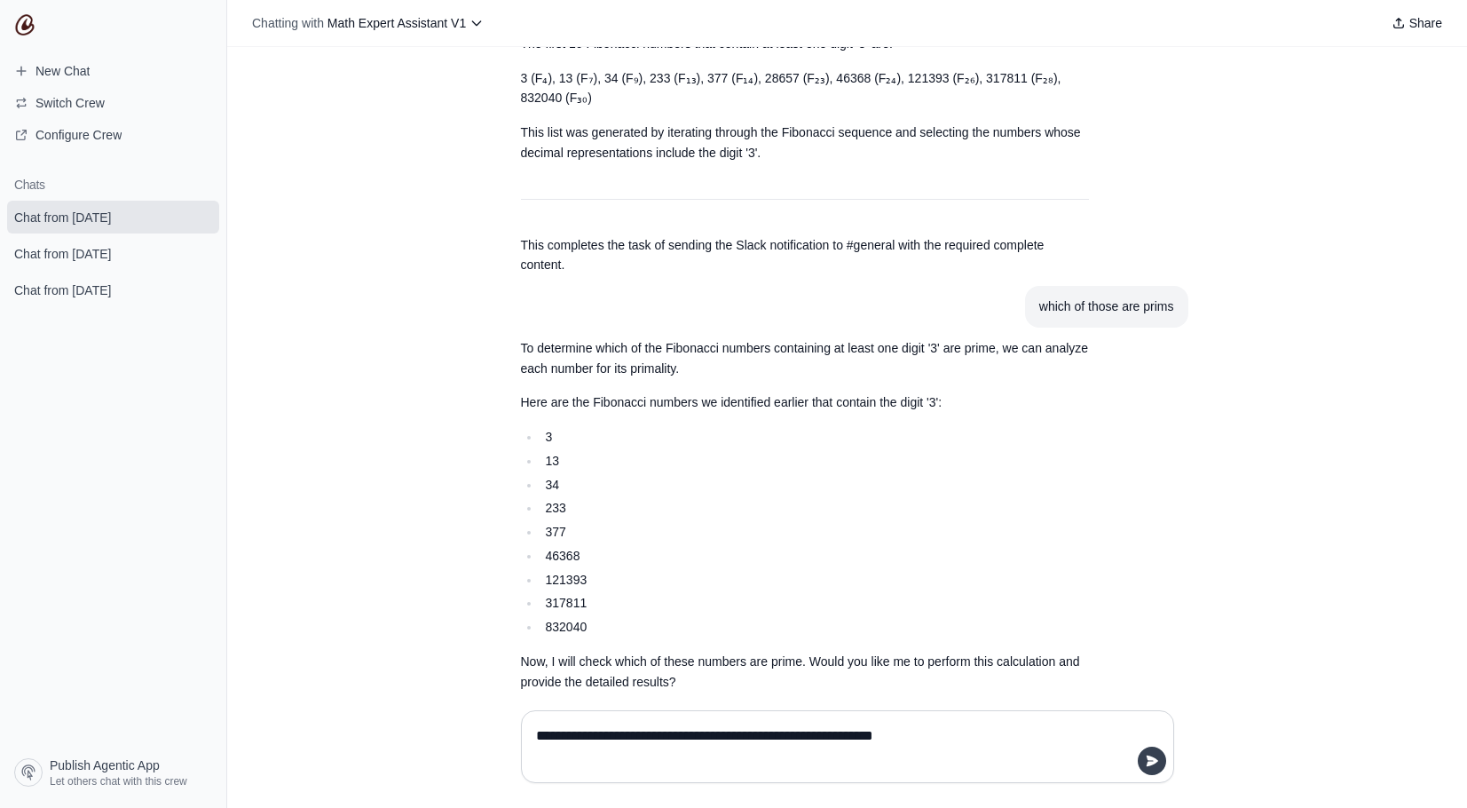
type textarea "**********"
click at [1146, 766] on icon "submit" at bounding box center [1152, 760] width 14 height 14
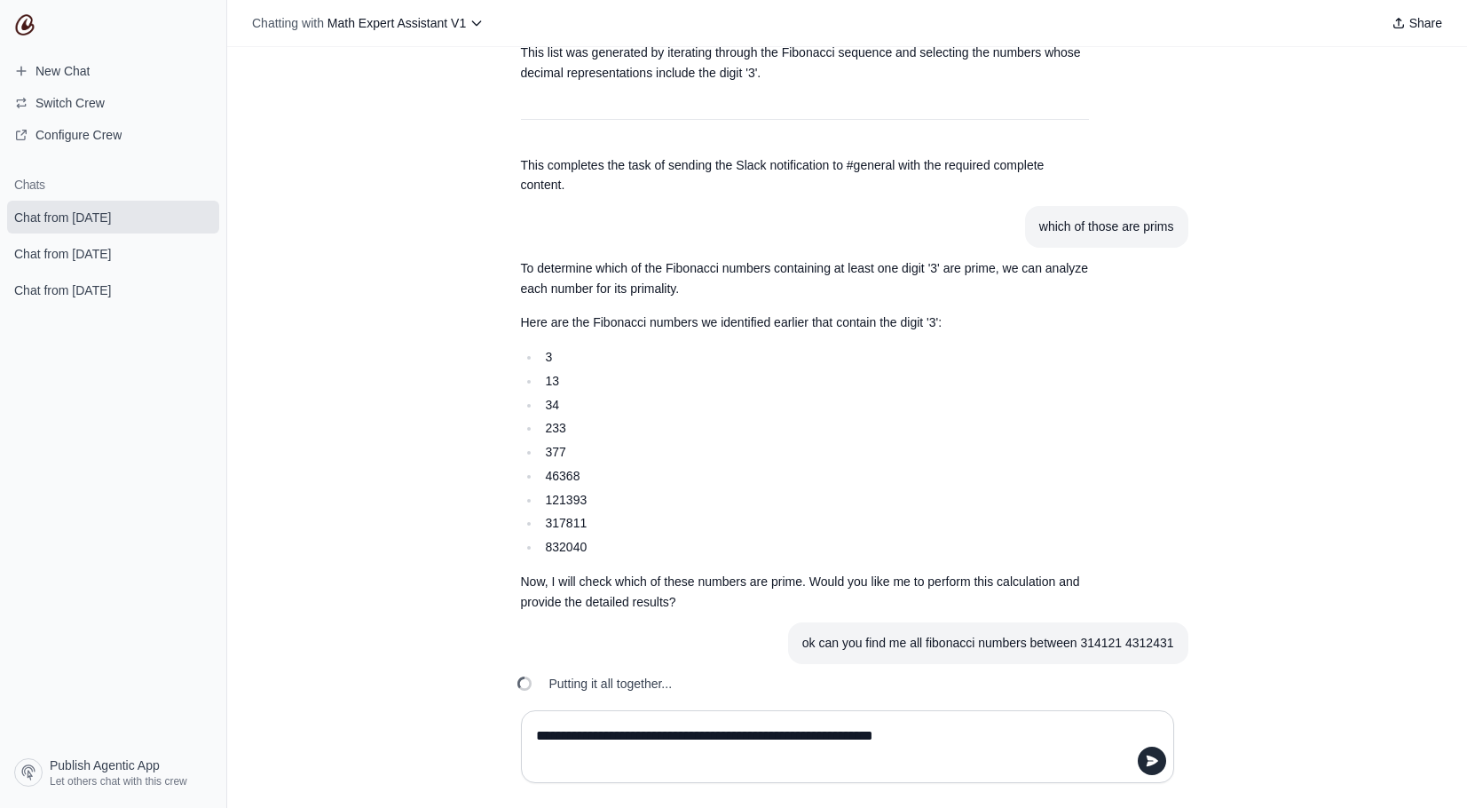
scroll to position [1125, 0]
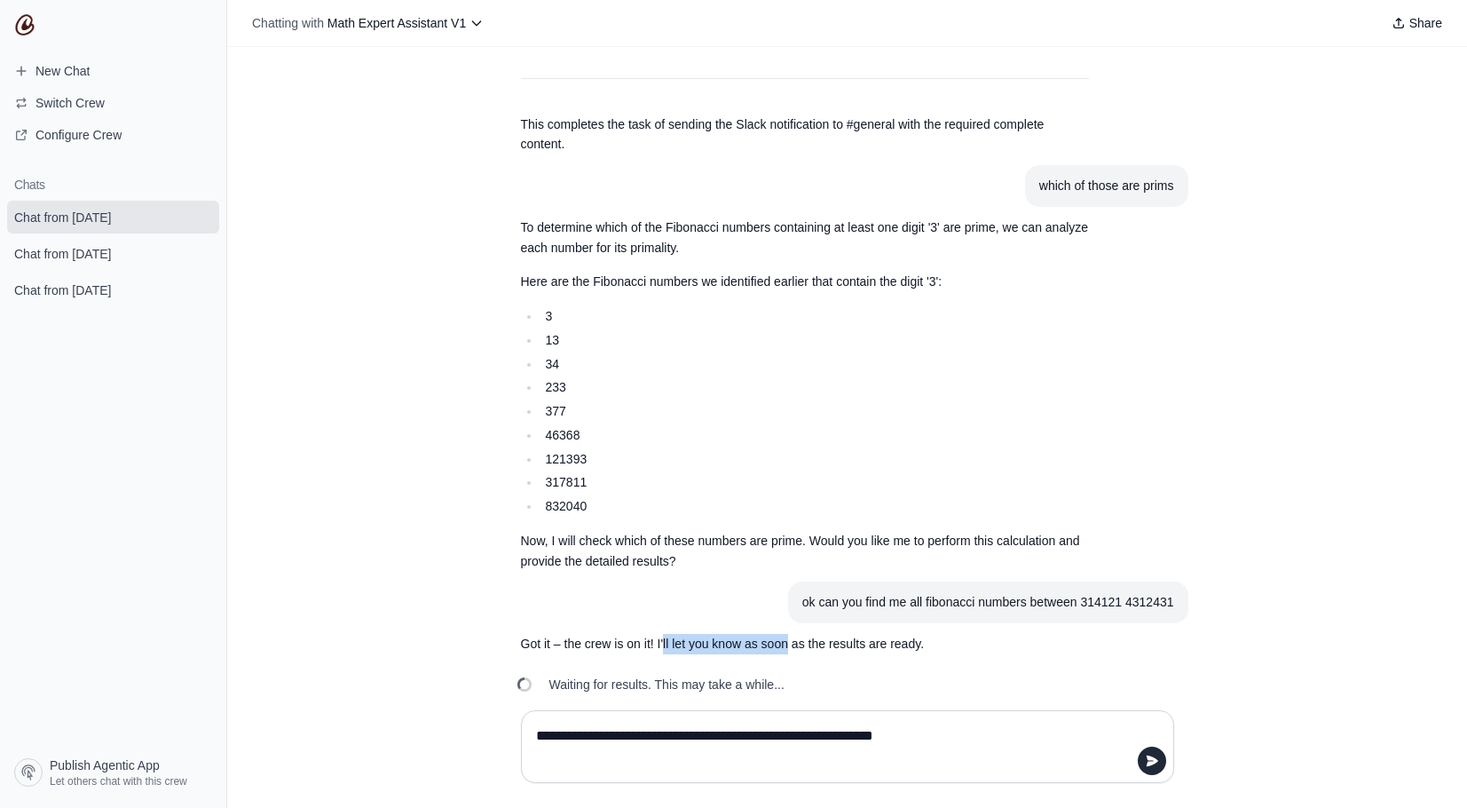
drag, startPoint x: 786, startPoint y: 620, endPoint x: 663, endPoint y: 615, distance: 123.5
click at [663, 634] on p "Got it – the crew is on it! I'll let you know as soon as the results are ready." at bounding box center [805, 644] width 568 height 20
drag, startPoint x: 656, startPoint y: 619, endPoint x: 740, endPoint y: 619, distance: 84.3
click at [740, 634] on p "Got it – the crew is on it! I'll let you know as soon as the results are ready." at bounding box center [805, 644] width 568 height 20
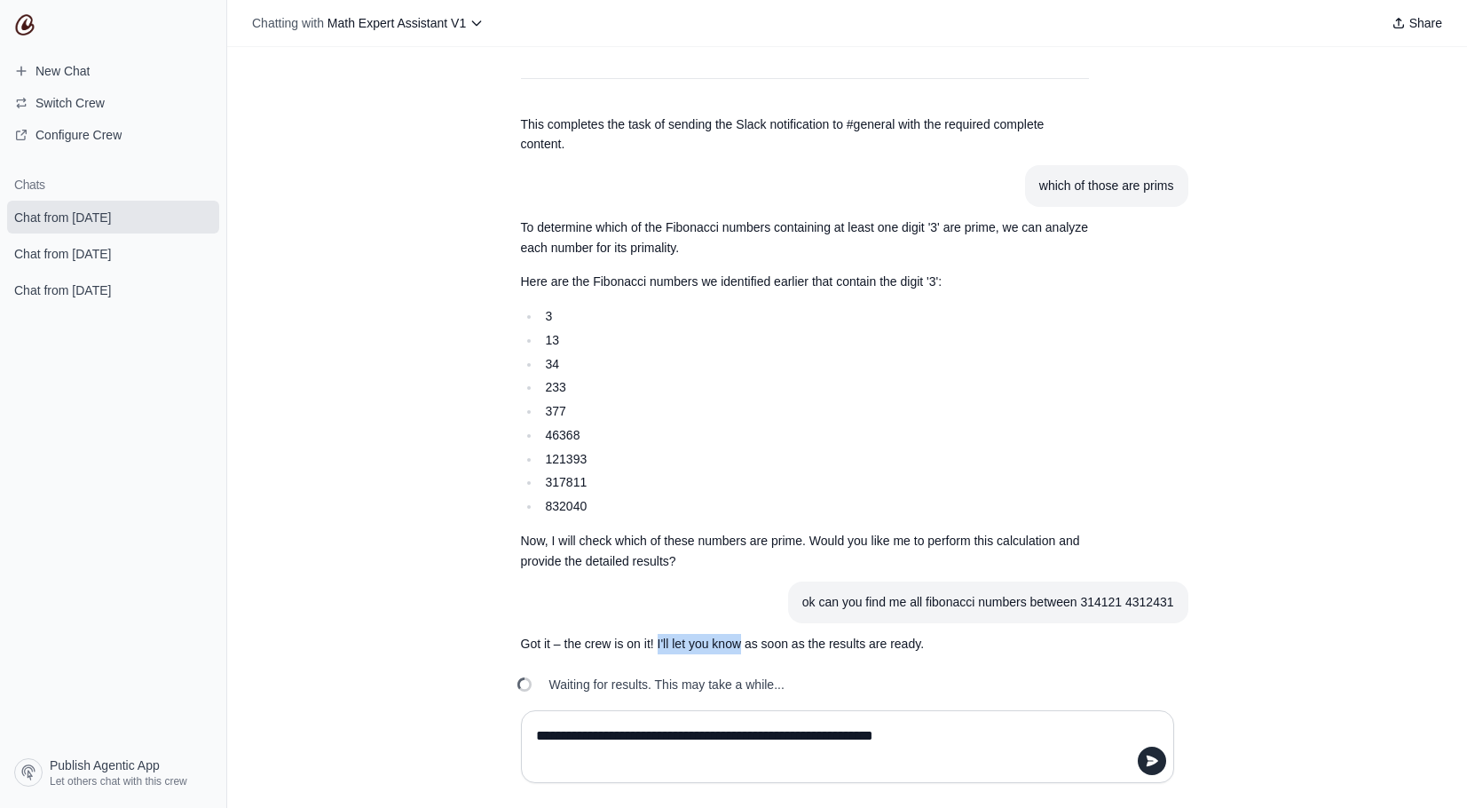
copy p "I'll let you know"
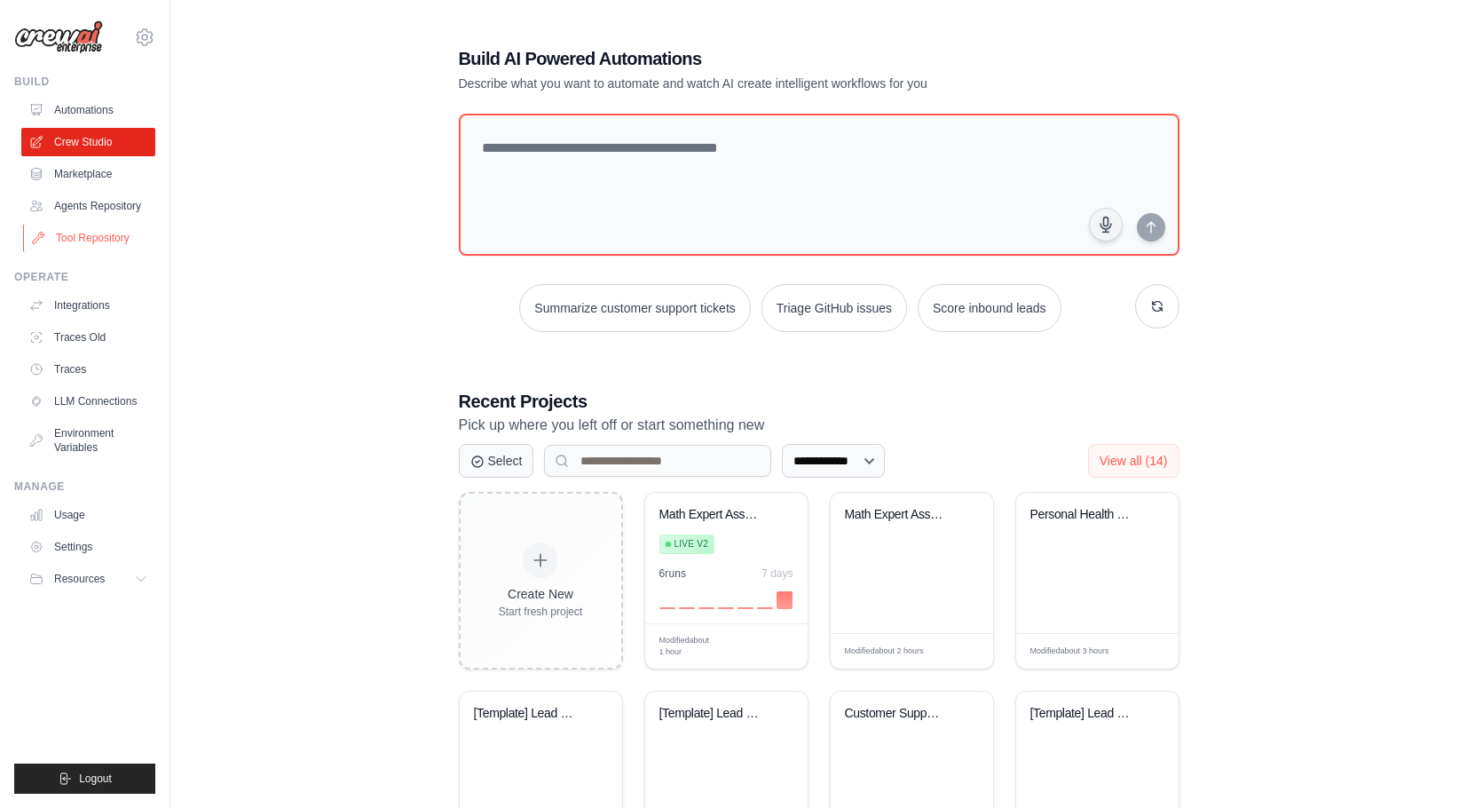
click at [91, 252] on link "Tool Repository" at bounding box center [90, 238] width 134 height 28
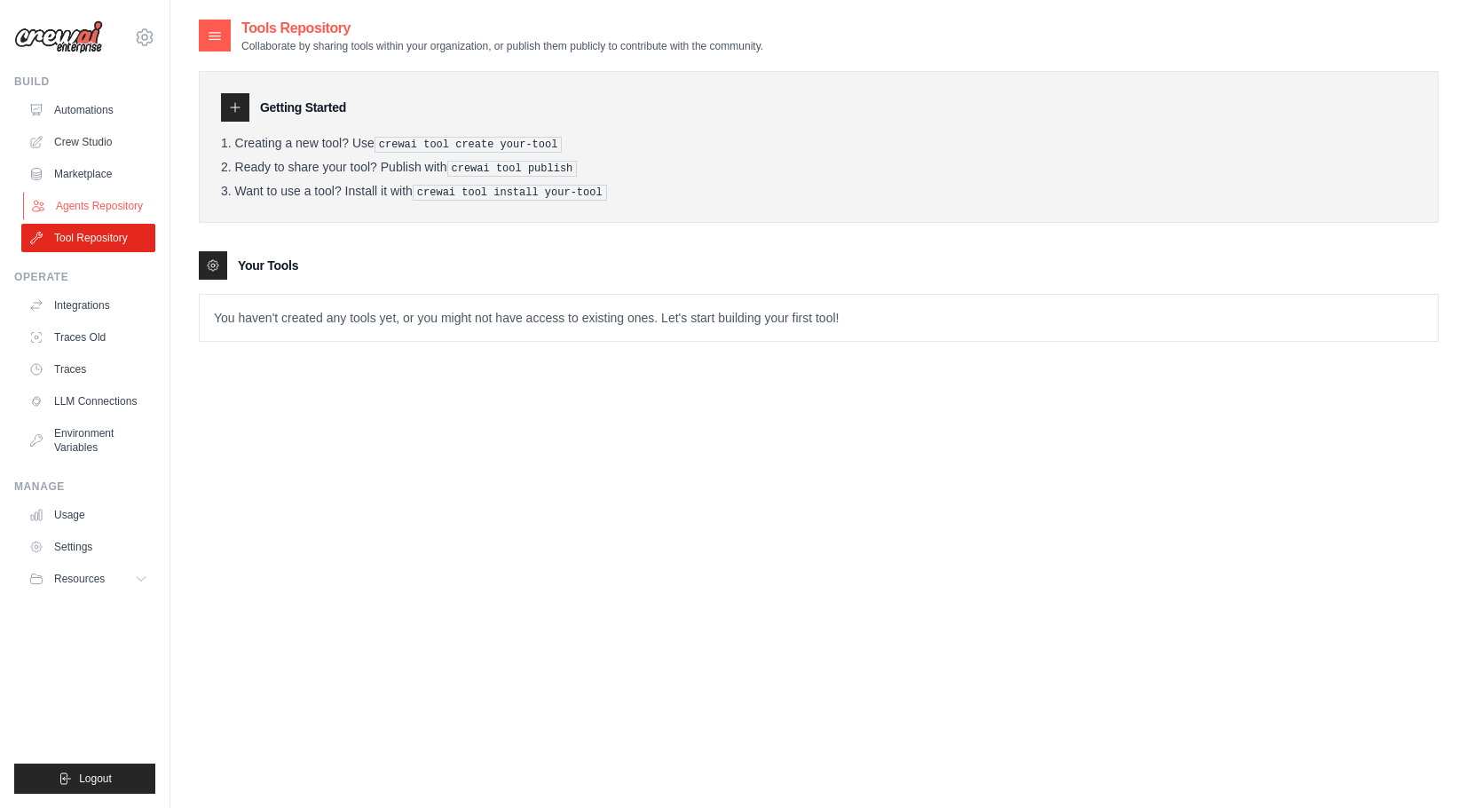
click at [77, 220] on link "Agents Repository" at bounding box center [90, 206] width 134 height 28
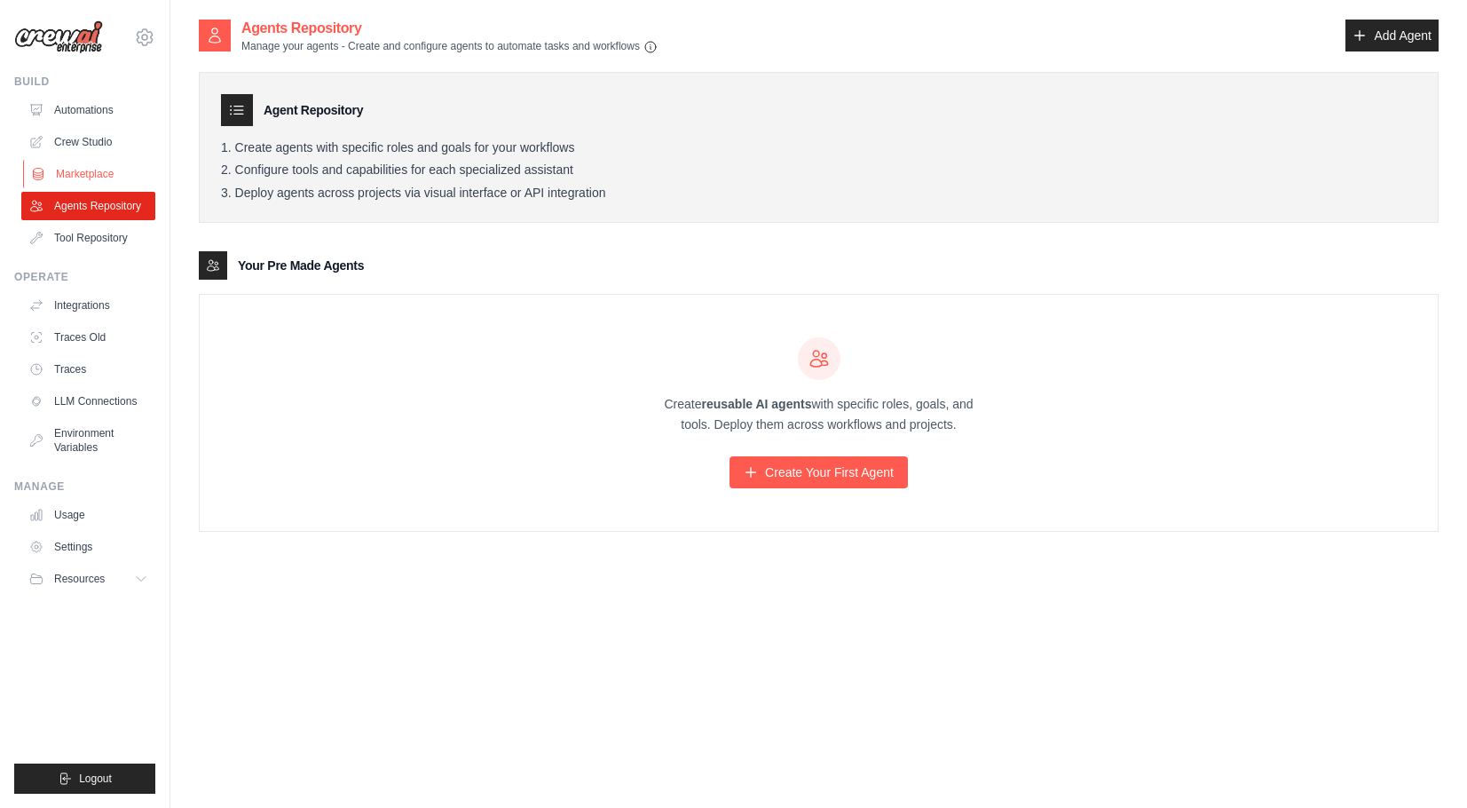
click at [80, 167] on link "Marketplace" at bounding box center [90, 174] width 134 height 28
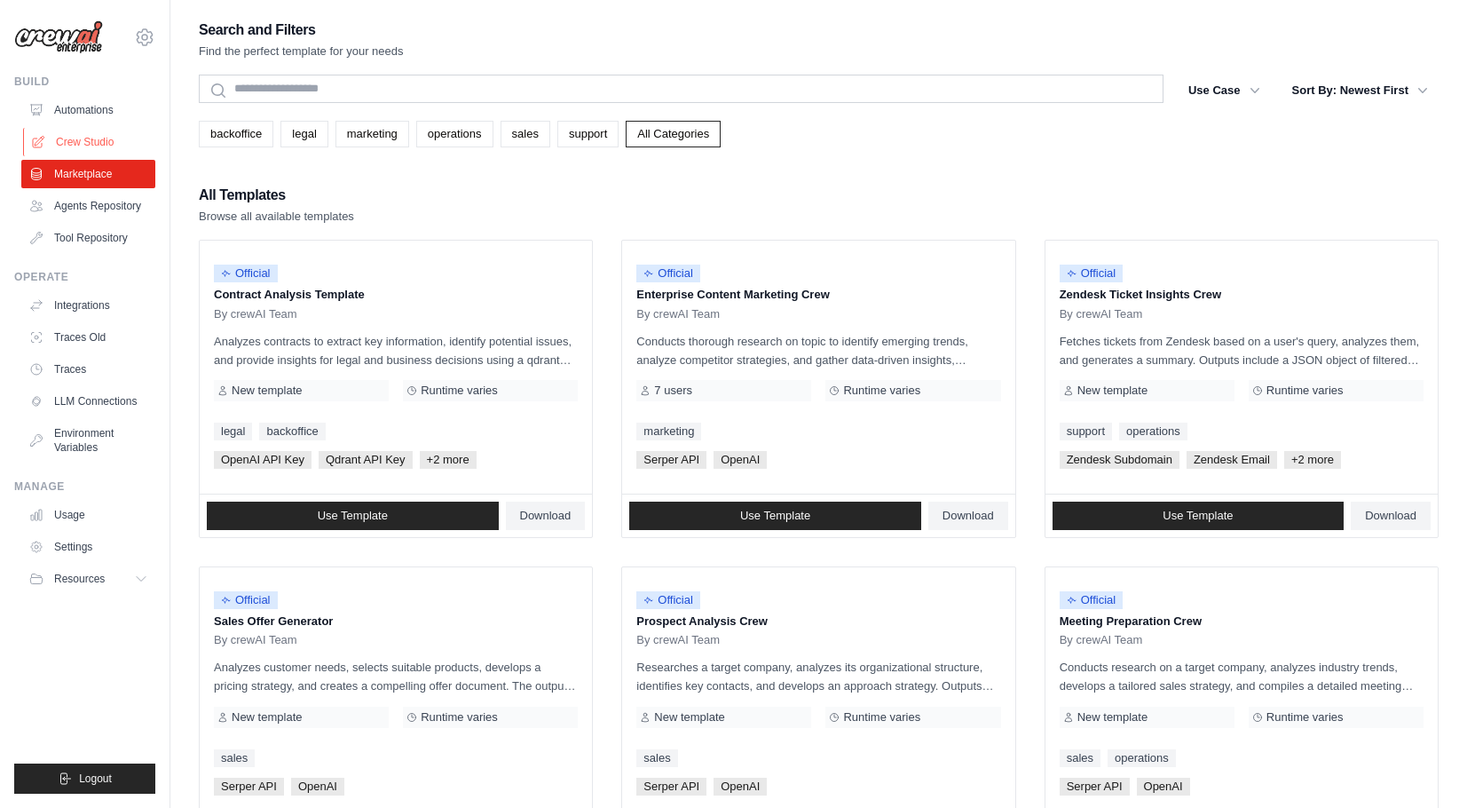
click at [86, 133] on link "Crew Studio" at bounding box center [90, 142] width 134 height 28
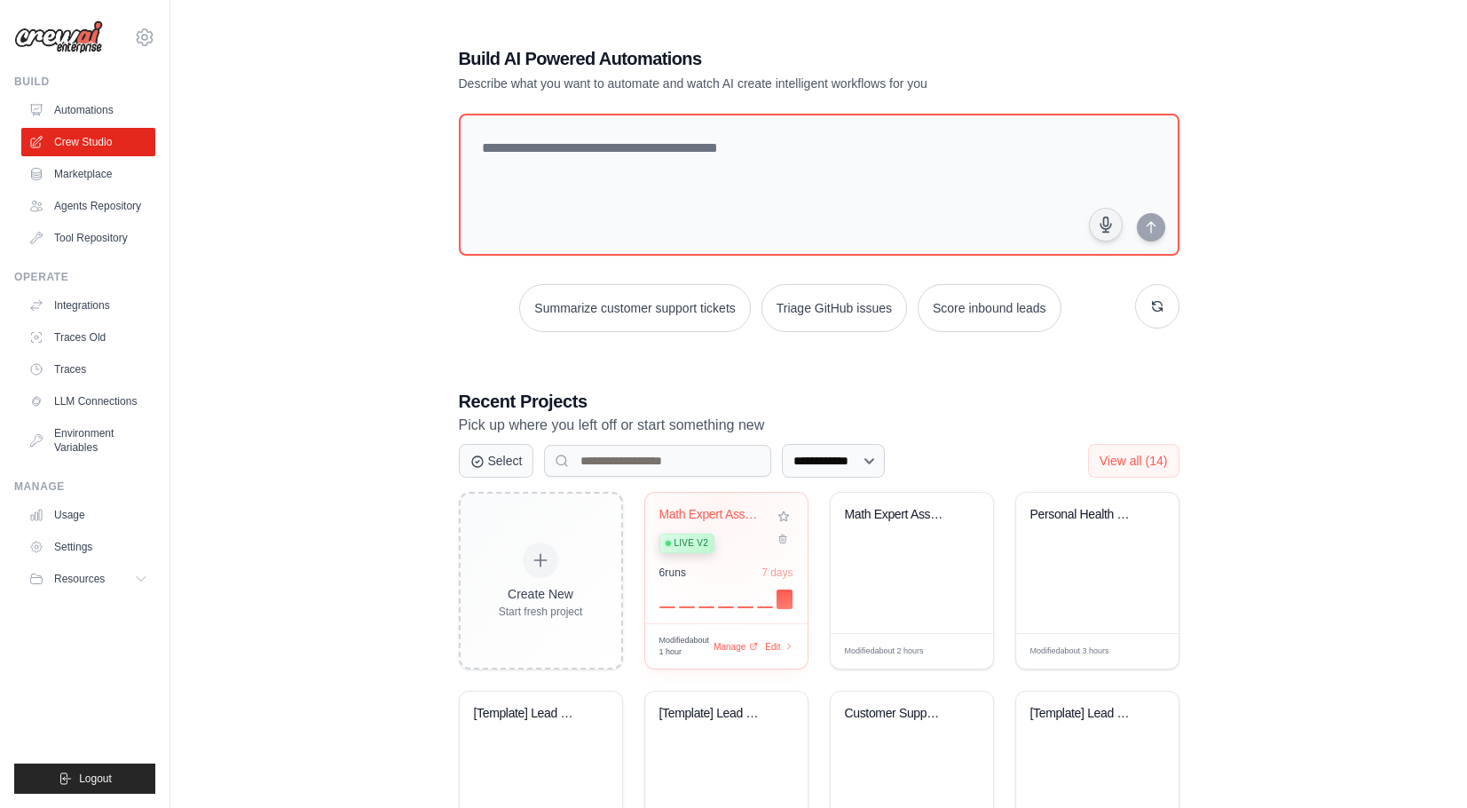
click at [722, 500] on div "Math Expert Assistant Live v2 6 run s 7 days" at bounding box center [726, 558] width 162 height 130
click at [107, 320] on link "Integrations" at bounding box center [90, 305] width 134 height 28
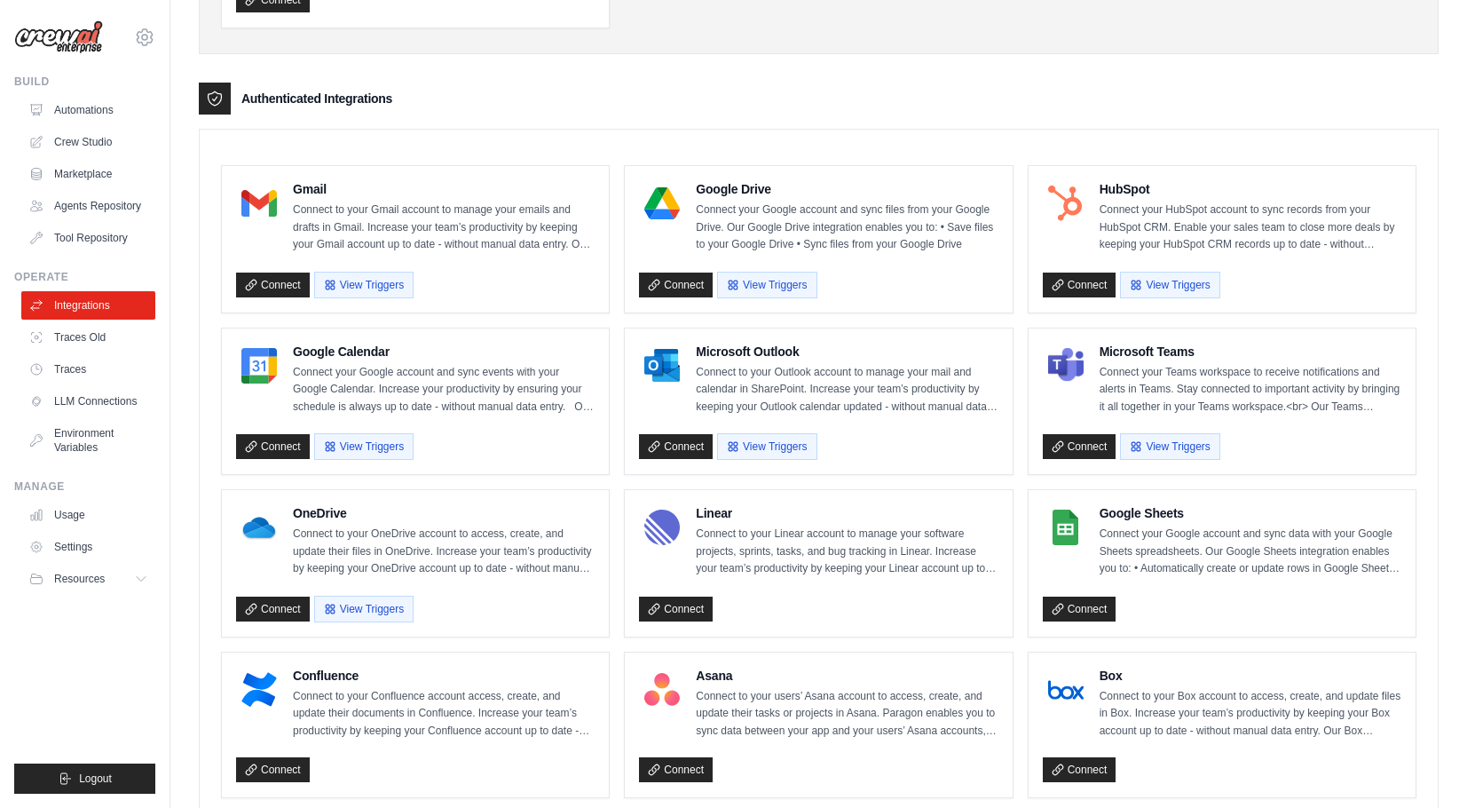
scroll to position [373, 0]
click at [375, 458] on button "View Triggers" at bounding box center [363, 444] width 99 height 27
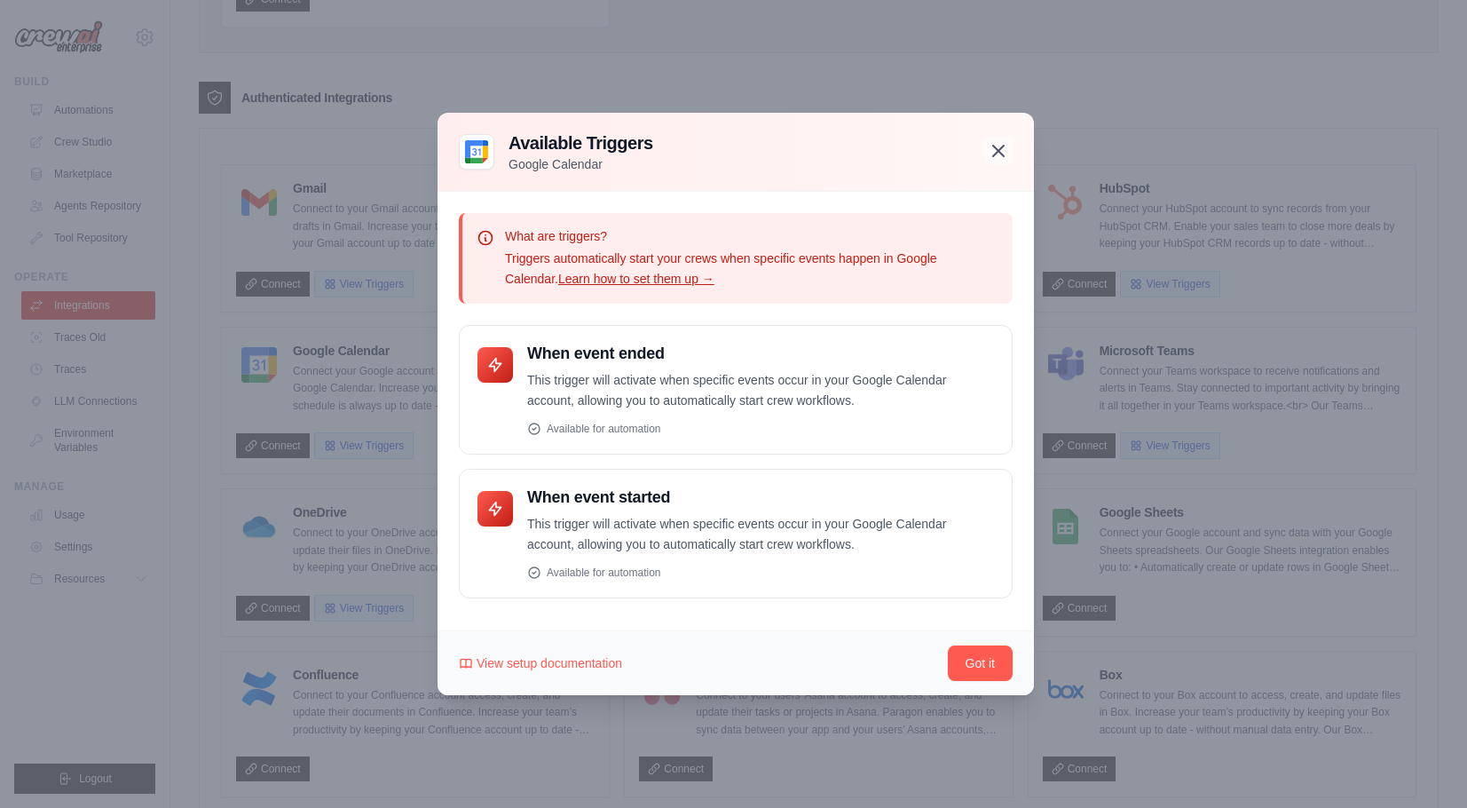
click at [996, 147] on icon "button" at bounding box center [998, 150] width 21 height 21
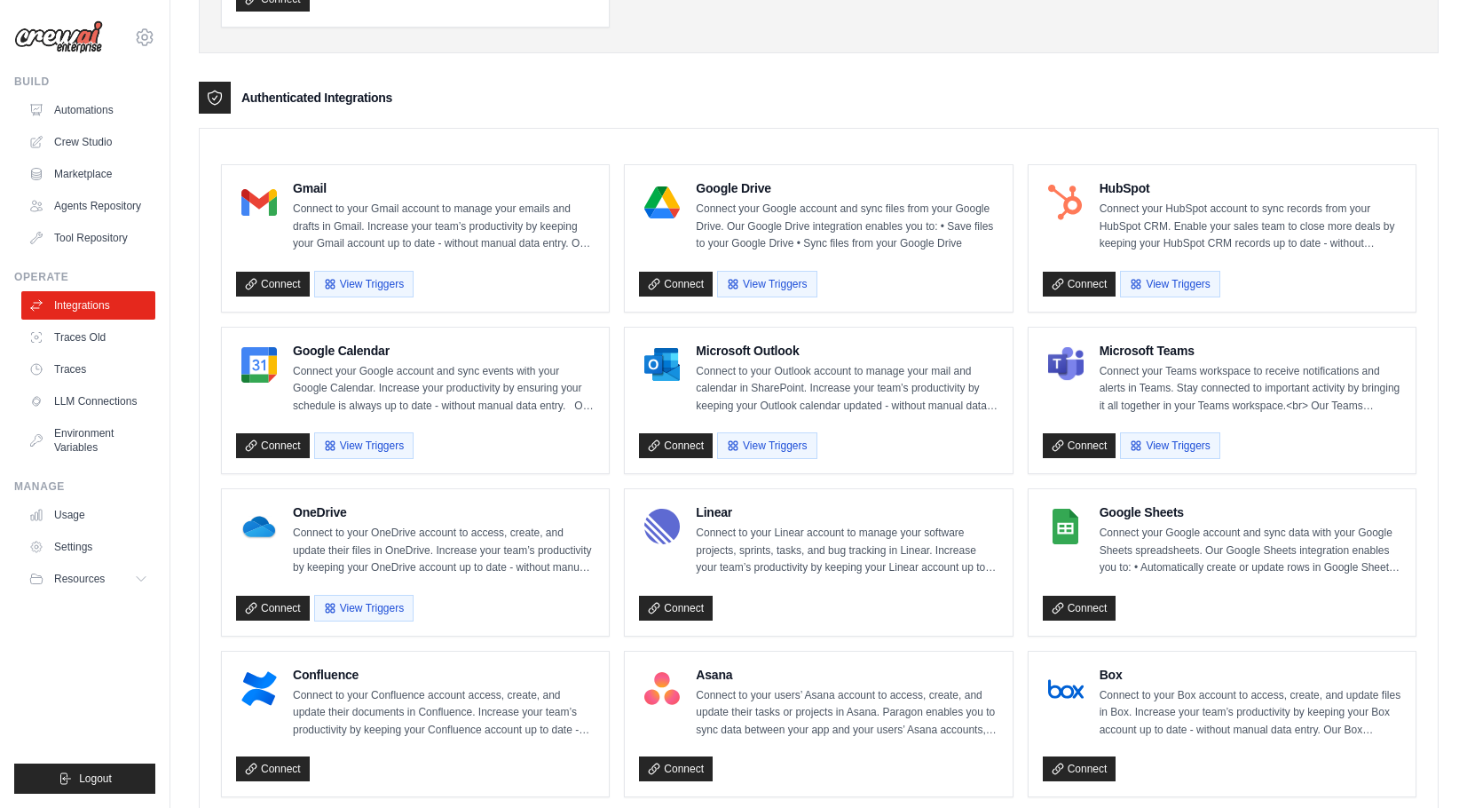
click at [292, 447] on div "Connect View Triggers" at bounding box center [415, 442] width 359 height 34
click at [292, 458] on link "Connect" at bounding box center [273, 445] width 74 height 25
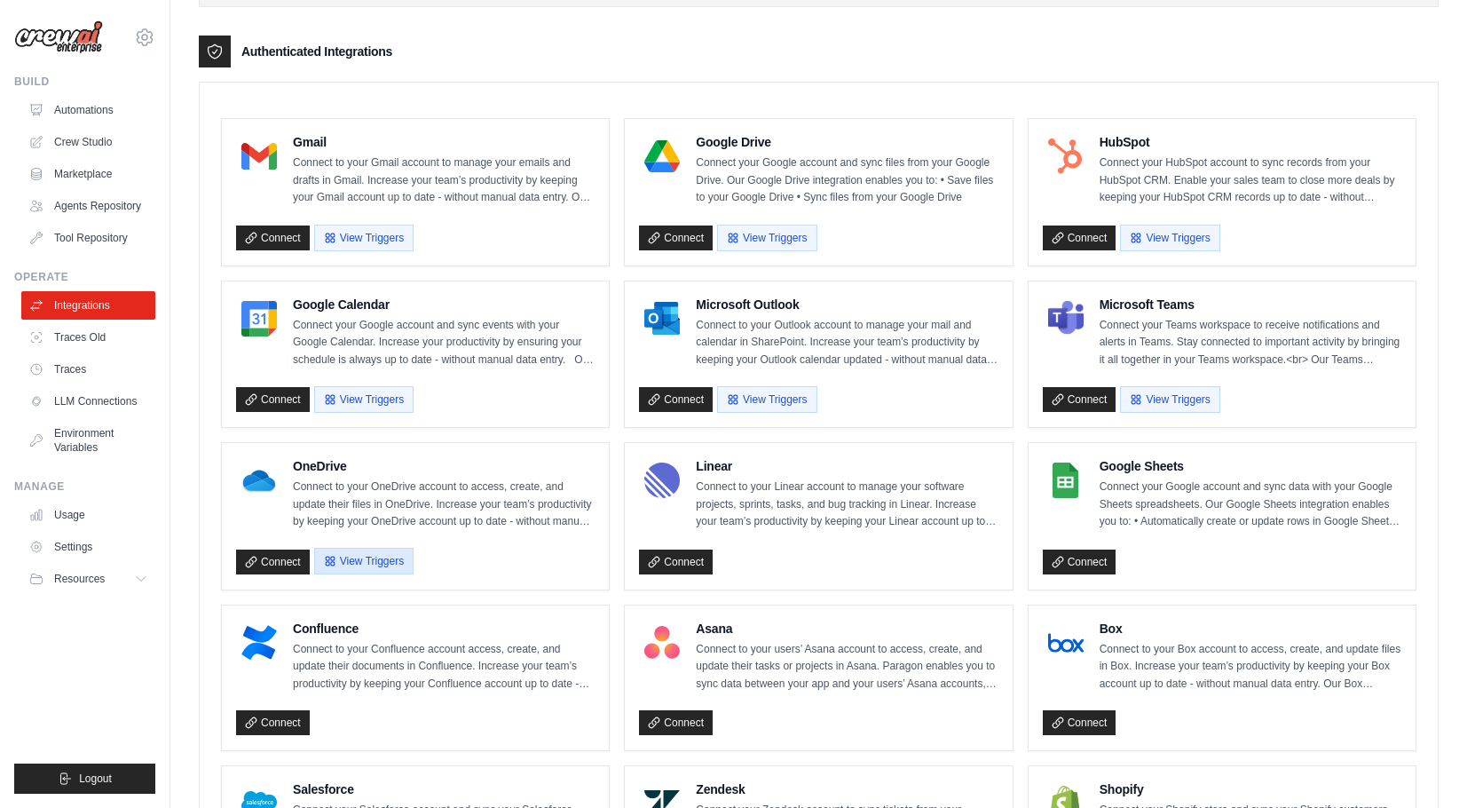
scroll to position [420, 0]
click at [390, 573] on button "View Triggers" at bounding box center [363, 560] width 99 height 27
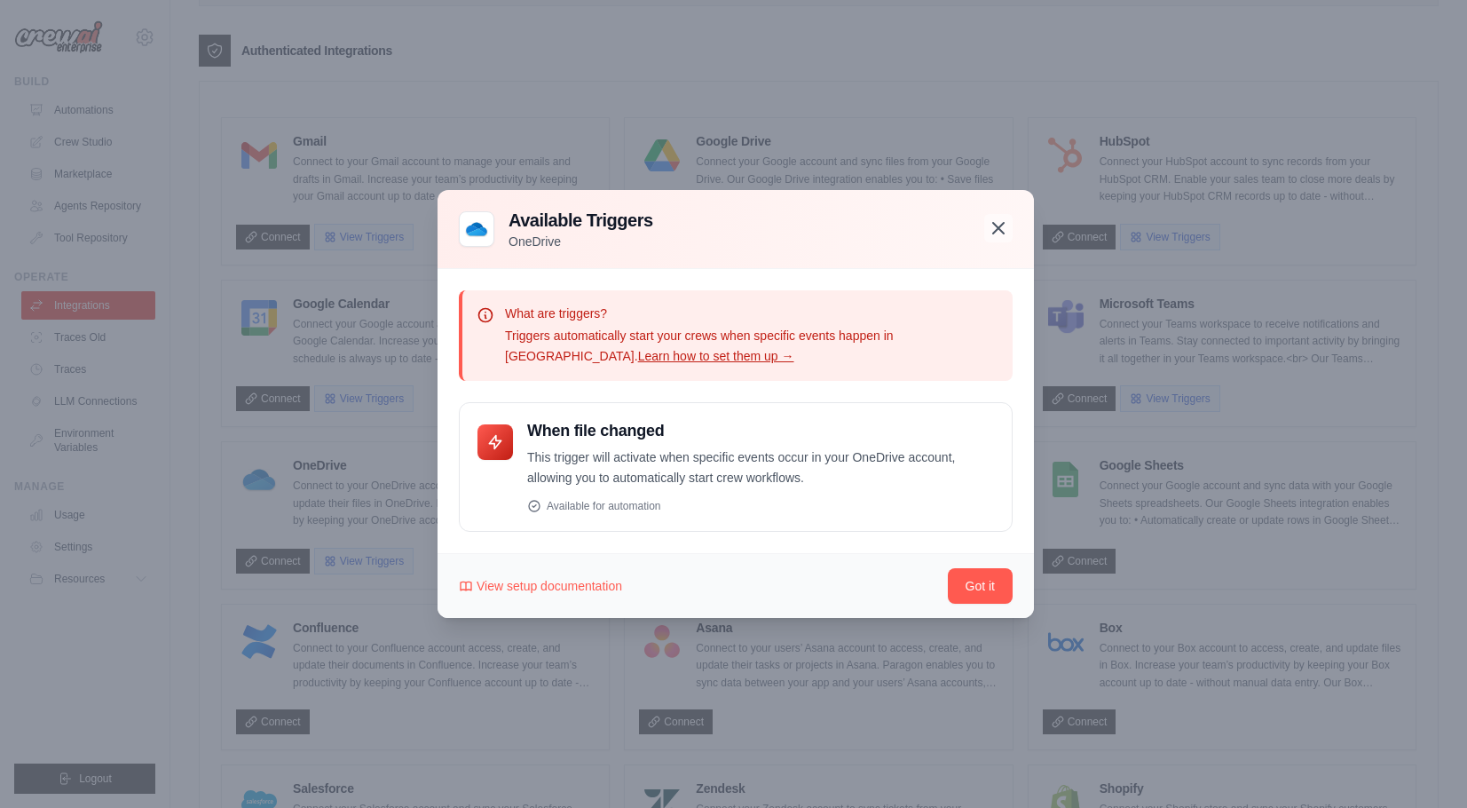
click at [1003, 225] on icon "button" at bounding box center [998, 228] width 11 height 11
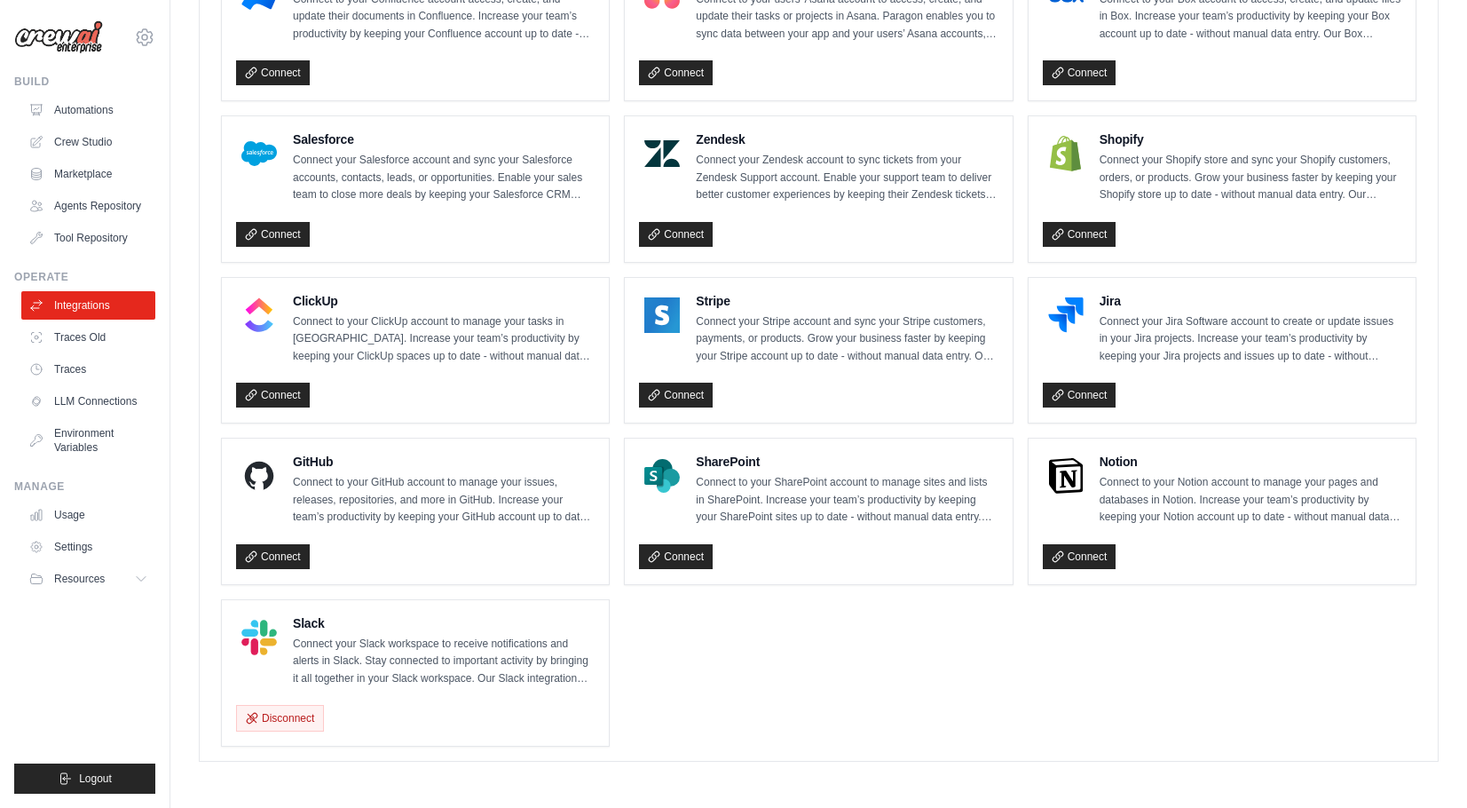
scroll to position [1117, 0]
click at [112, 175] on link "Marketplace" at bounding box center [90, 174] width 134 height 28
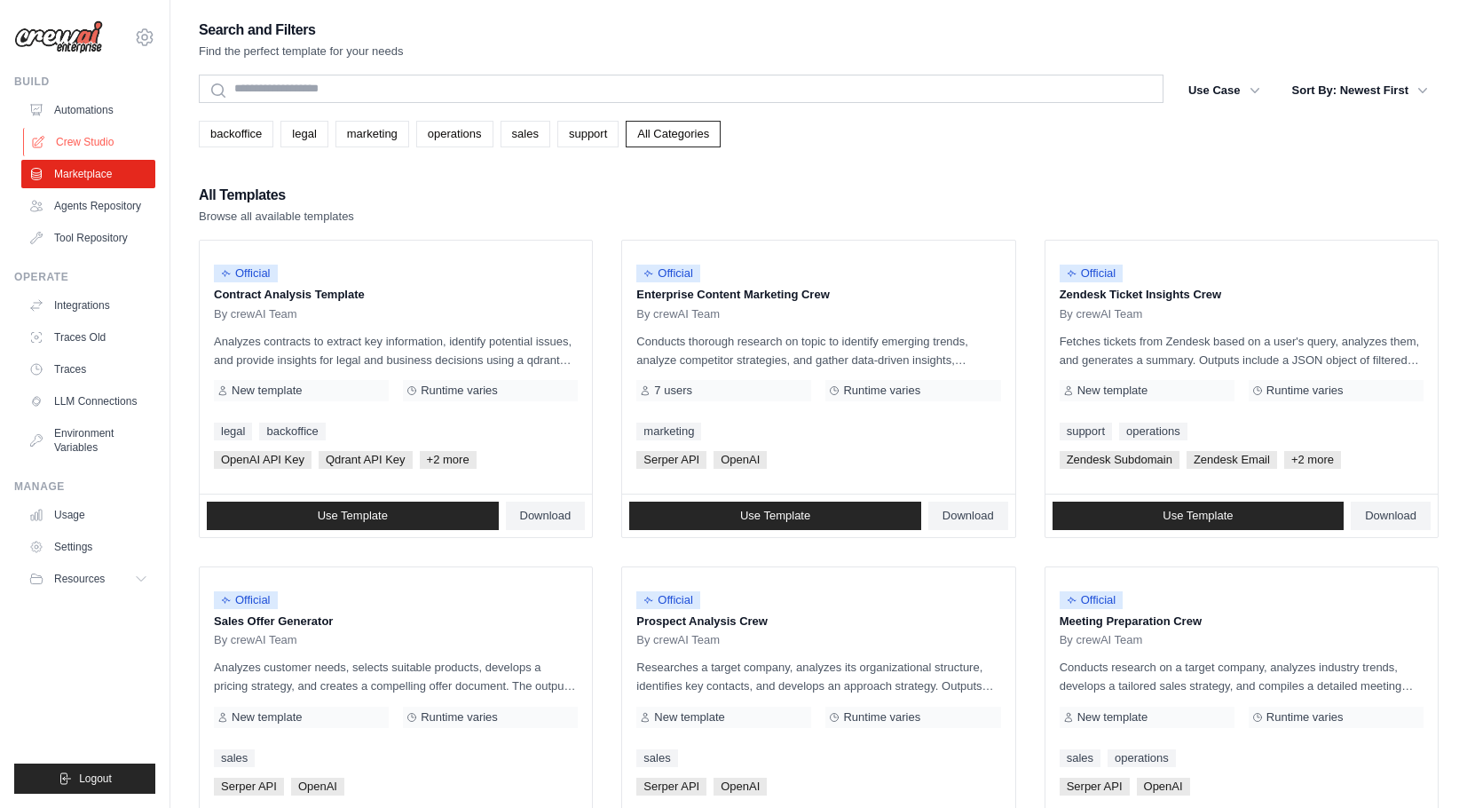
click at [92, 141] on link "Crew Studio" at bounding box center [90, 142] width 134 height 28
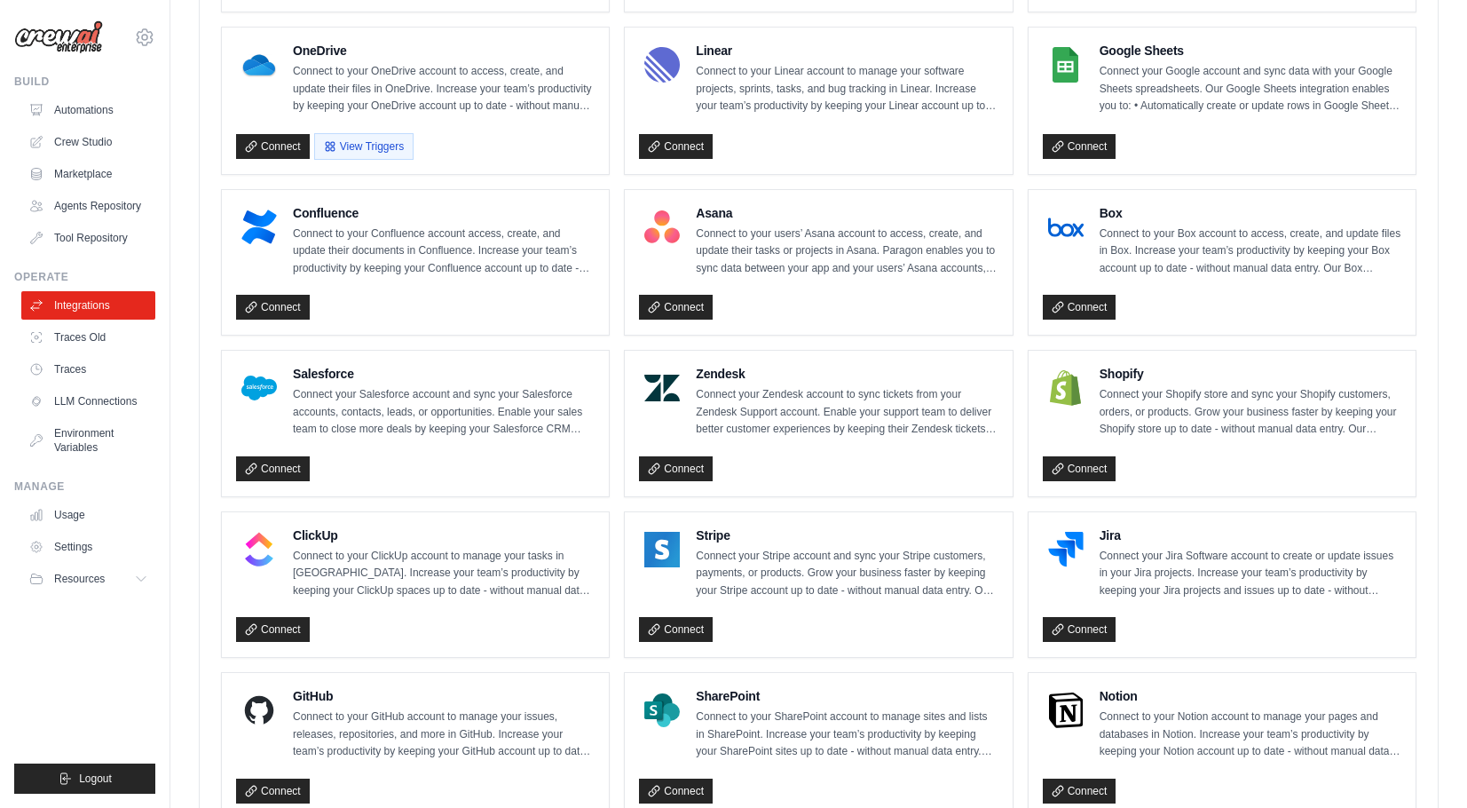
scroll to position [433, 0]
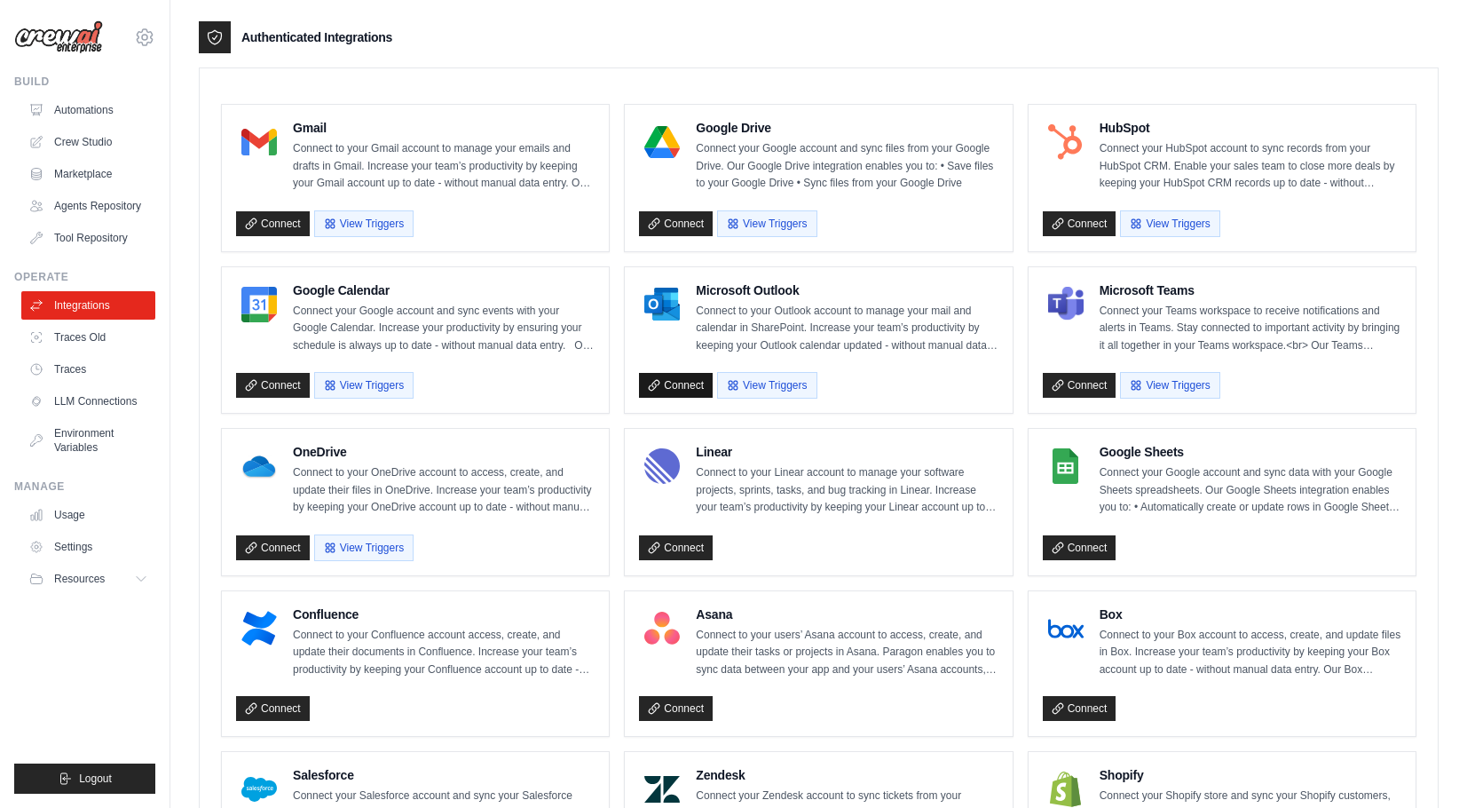
click at [702, 398] on link "Connect" at bounding box center [676, 385] width 74 height 25
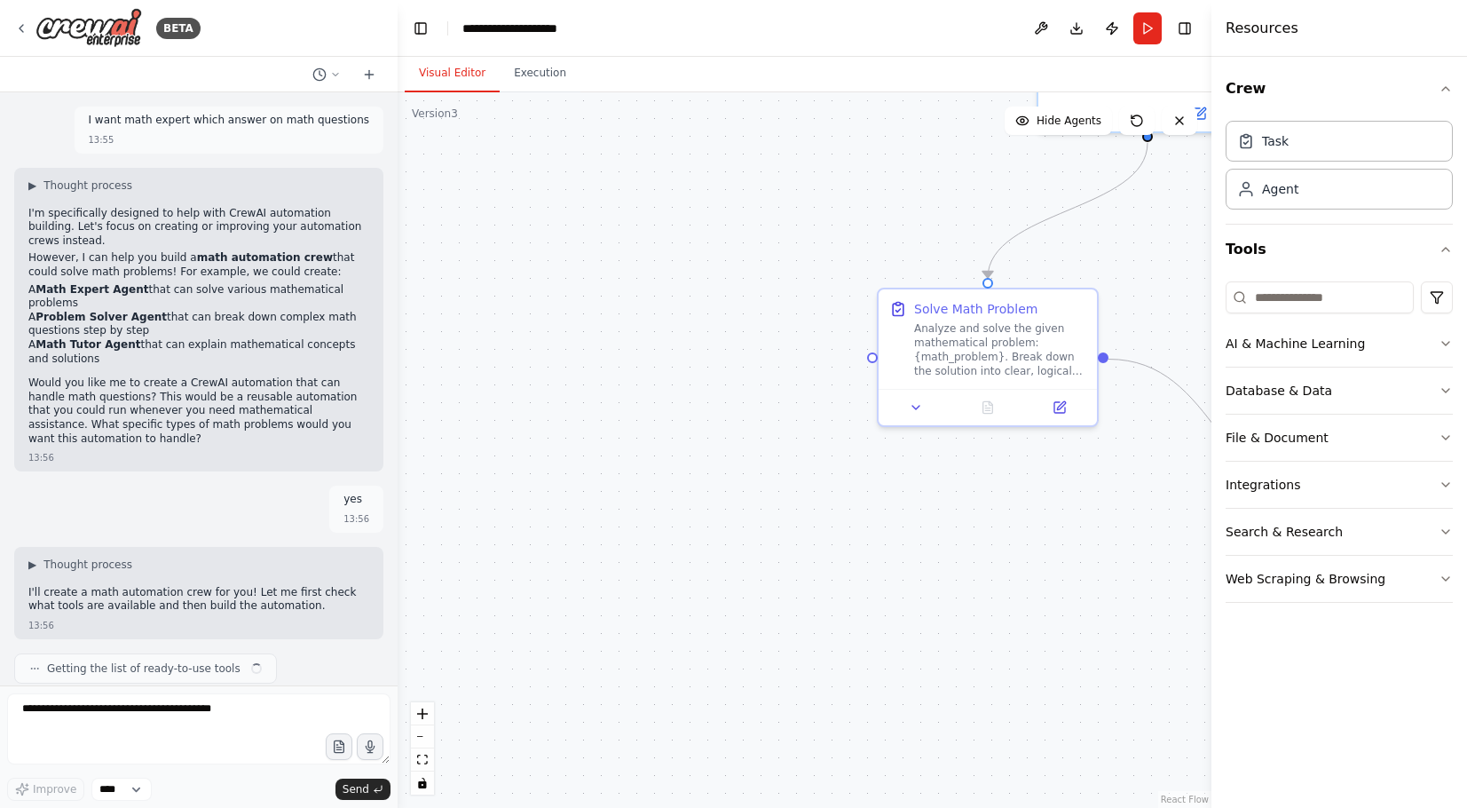
scroll to position [1081, 0]
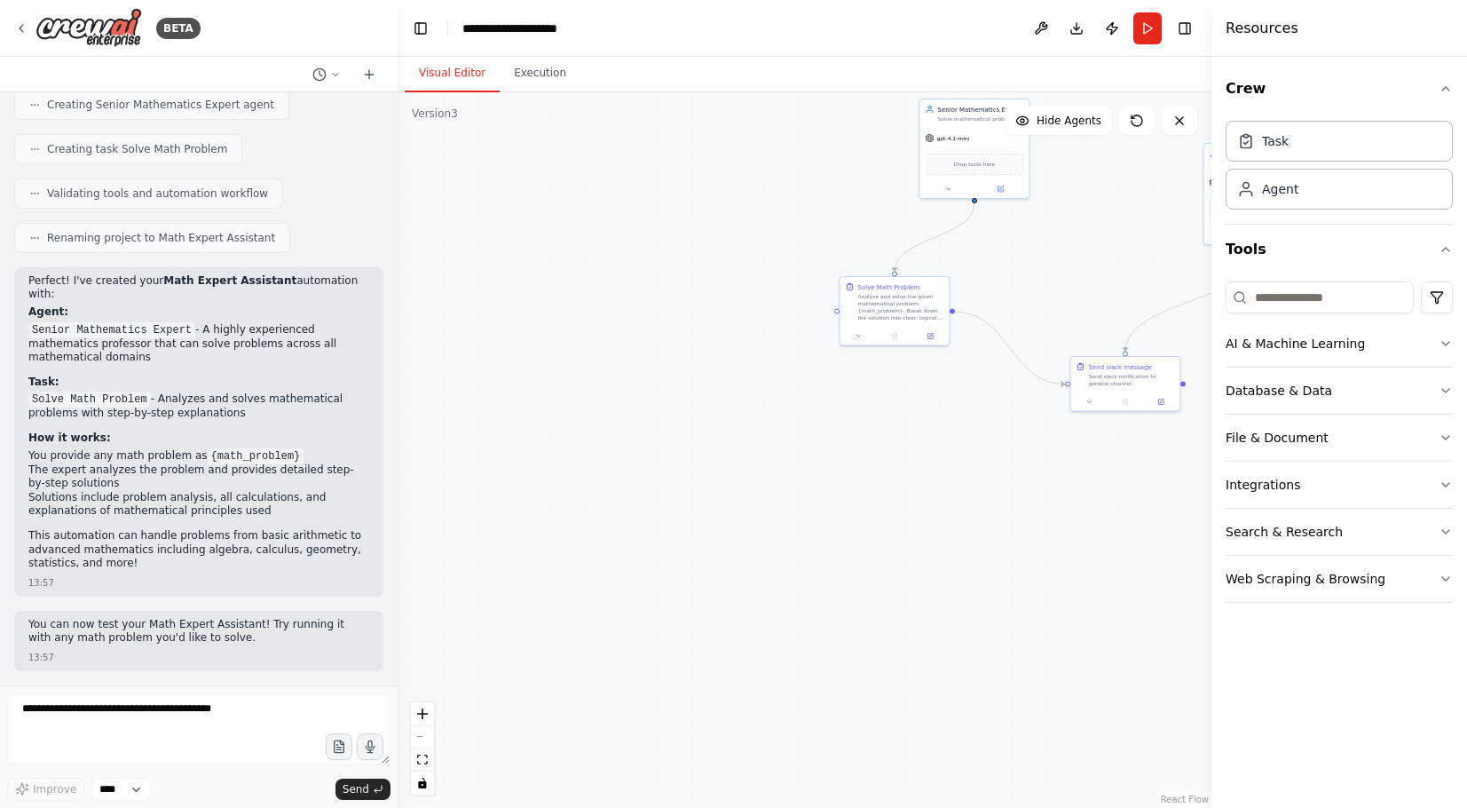
drag, startPoint x: 1022, startPoint y: 124, endPoint x: 904, endPoint y: 219, distance: 151.5
click at [904, 219] on div "Version 3 Show Tools Hide Agents .deletable-edge-delete-btn { width: 20px; heig…" at bounding box center [805, 449] width 814 height 715
click at [1327, 306] on input at bounding box center [1320, 297] width 188 height 32
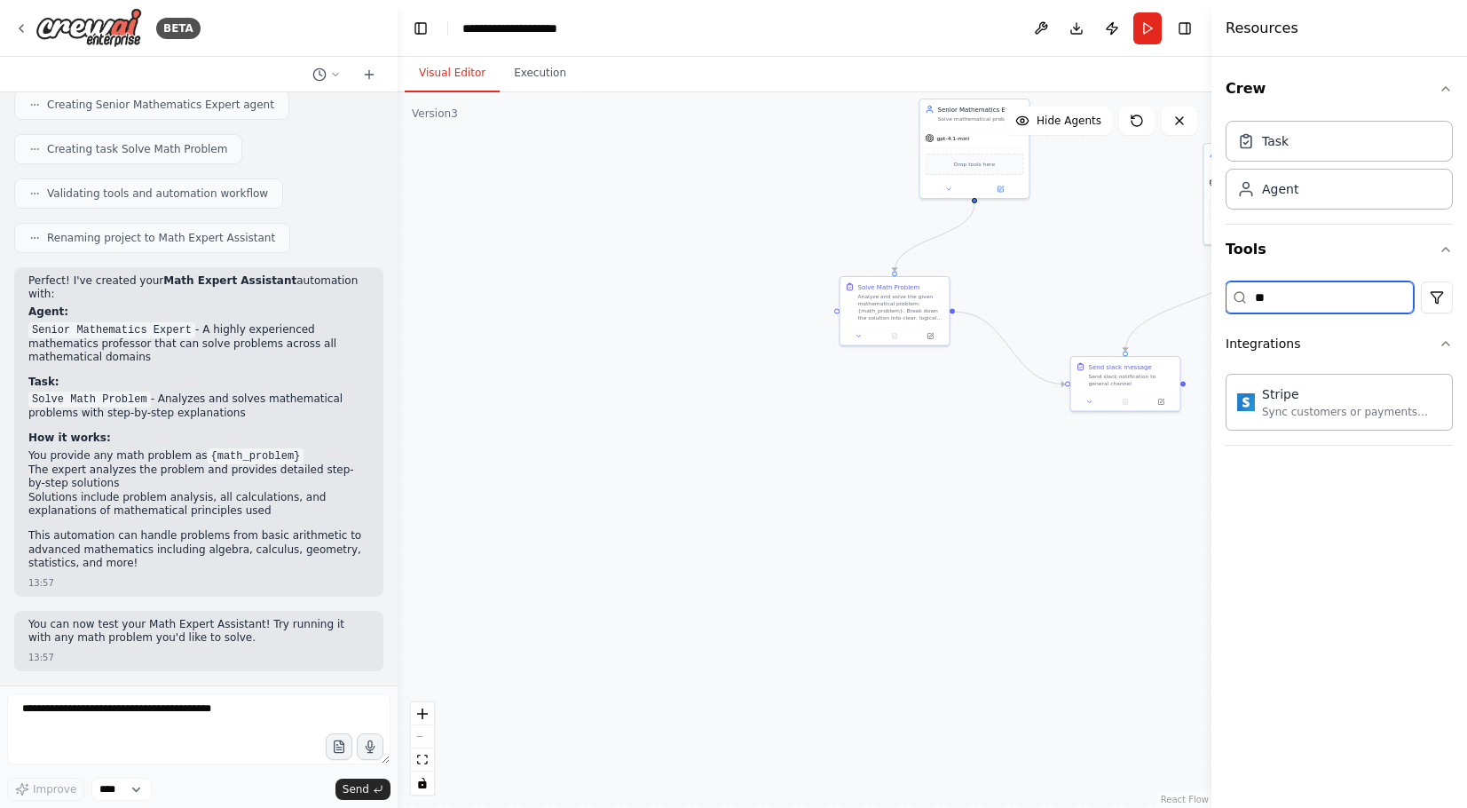
type input "*"
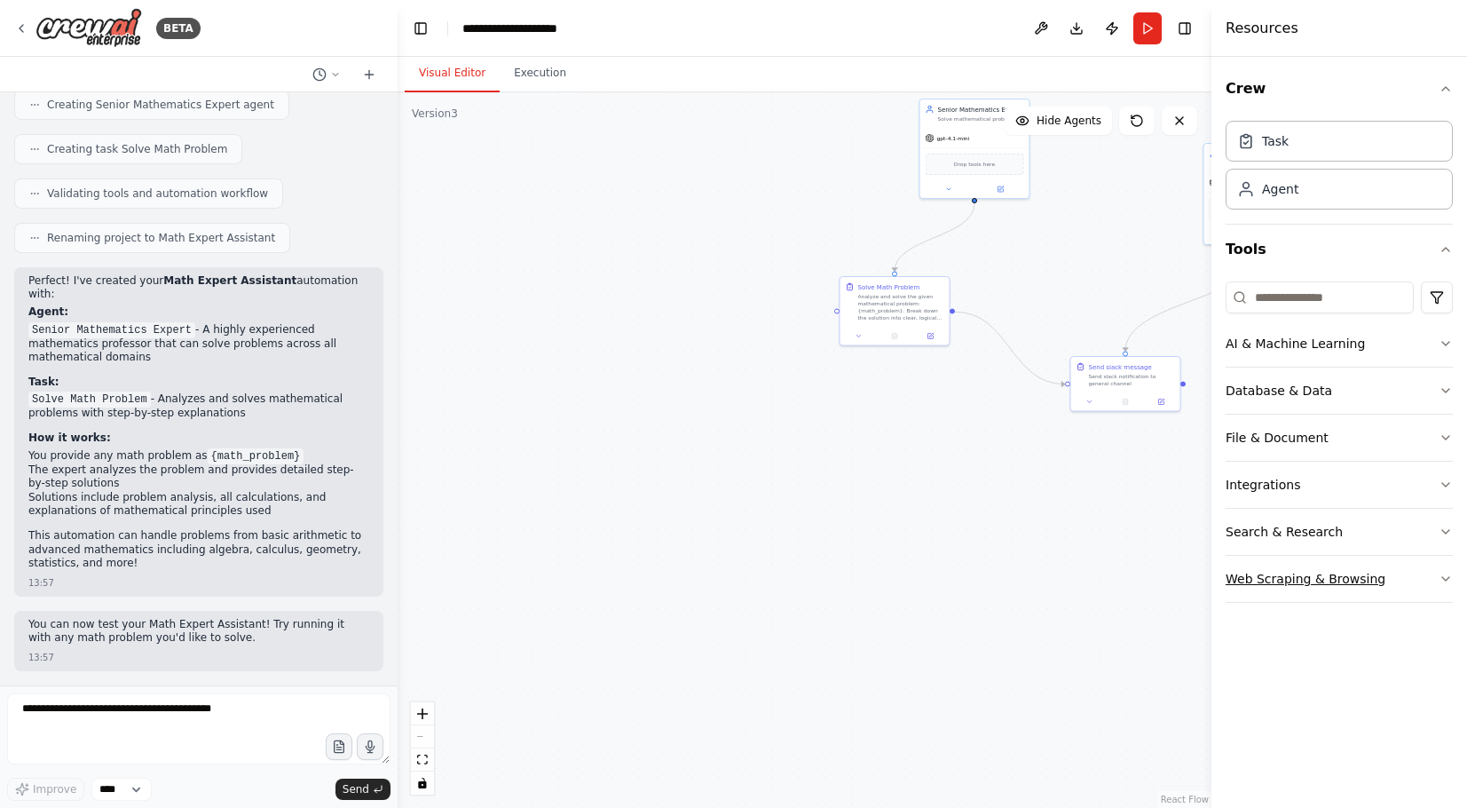
click at [1425, 572] on button "Web Scraping & Browsing" at bounding box center [1339, 579] width 227 height 46
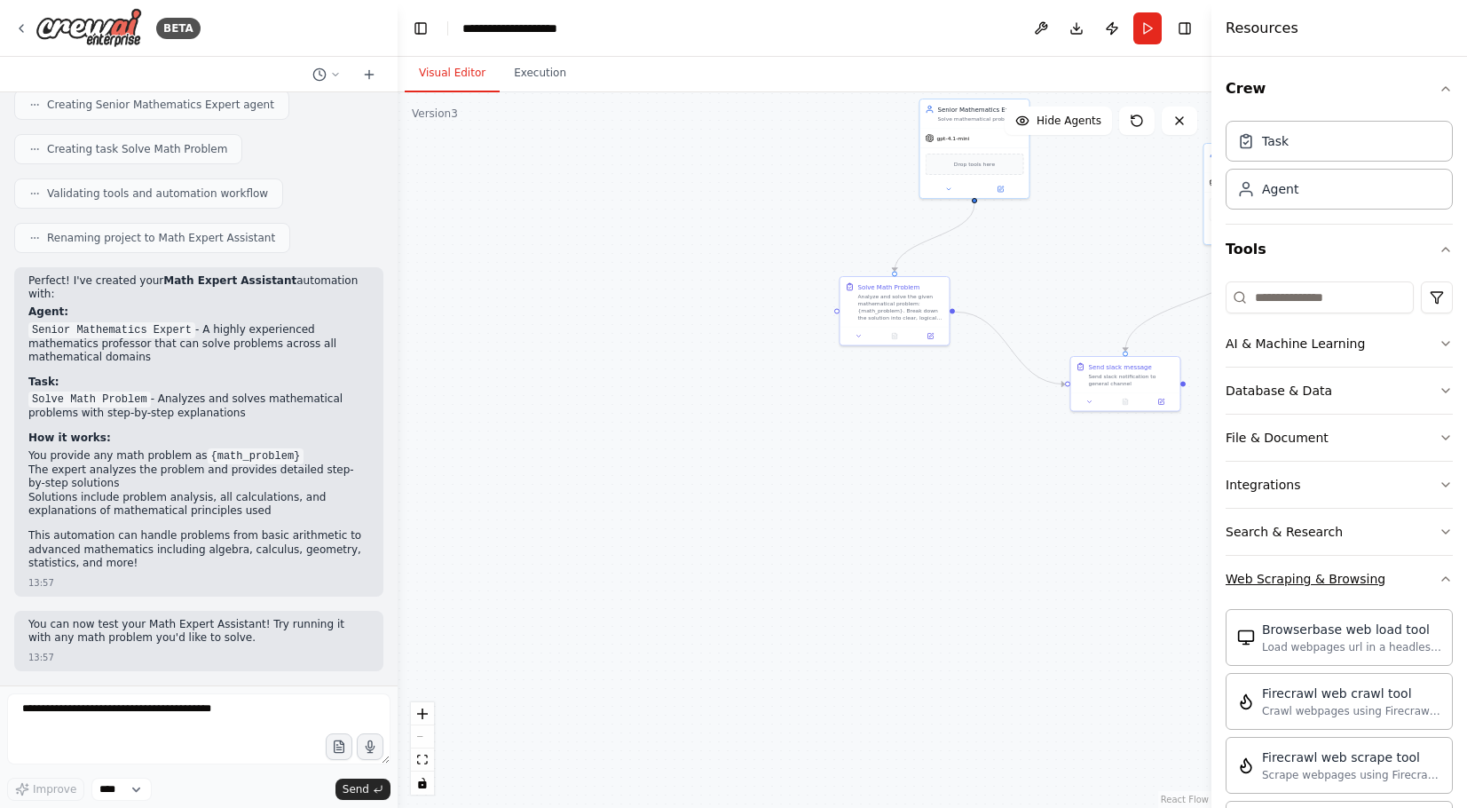
click at [1425, 572] on button "Web Scraping & Browsing" at bounding box center [1339, 579] width 227 height 46
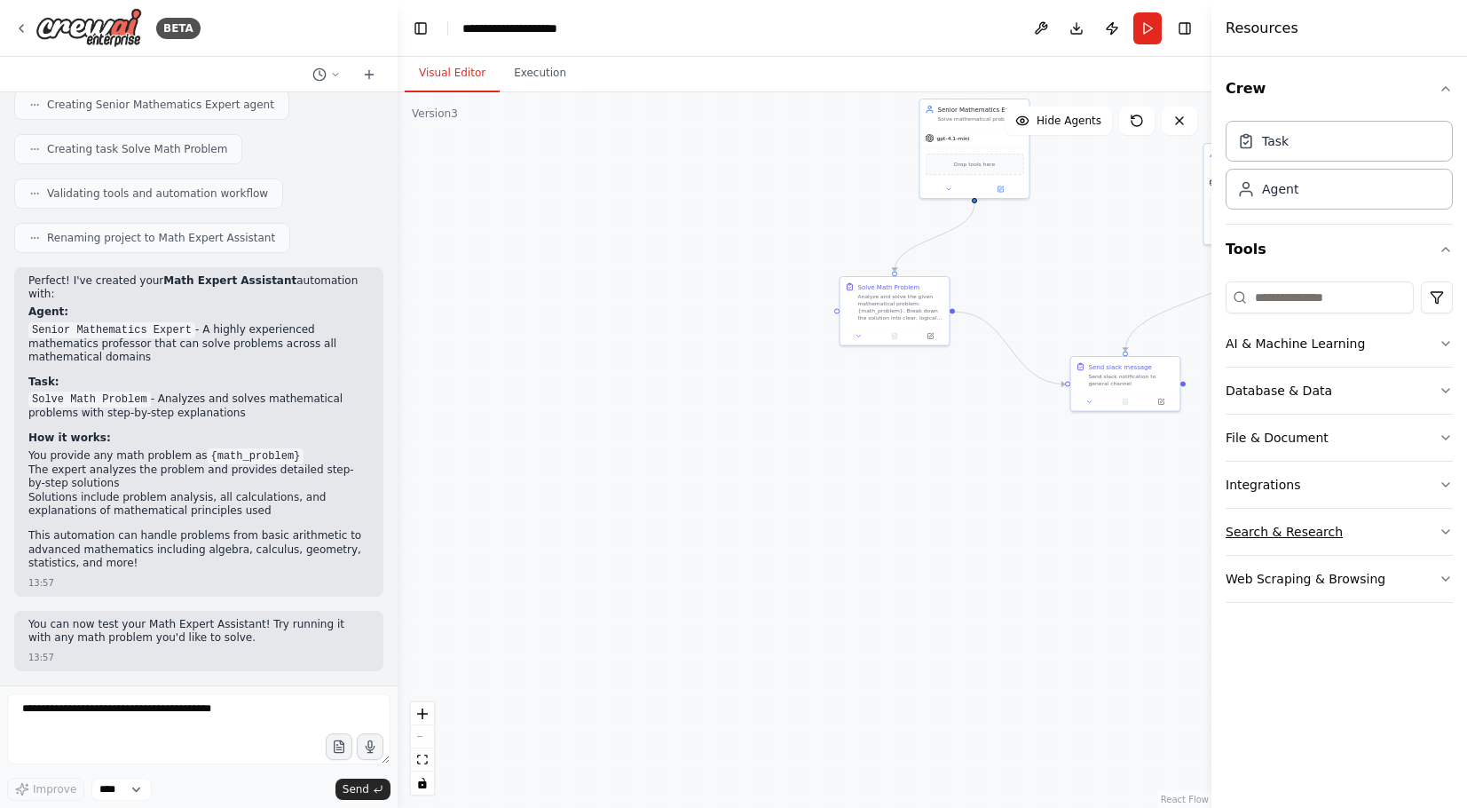
click at [1425, 546] on button "Search & Research" at bounding box center [1339, 532] width 227 height 46
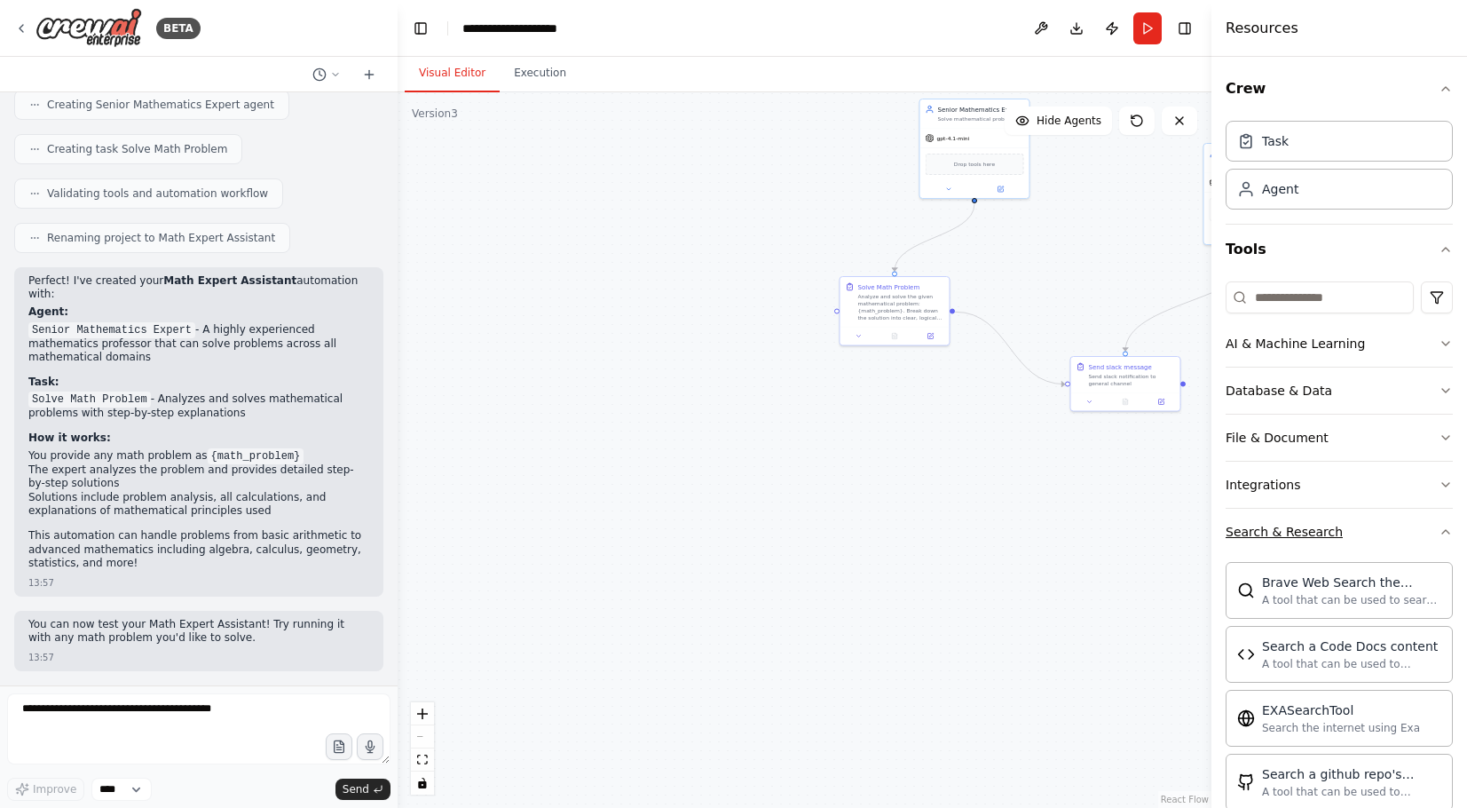
click at [1425, 546] on button "Search & Research" at bounding box center [1339, 532] width 227 height 46
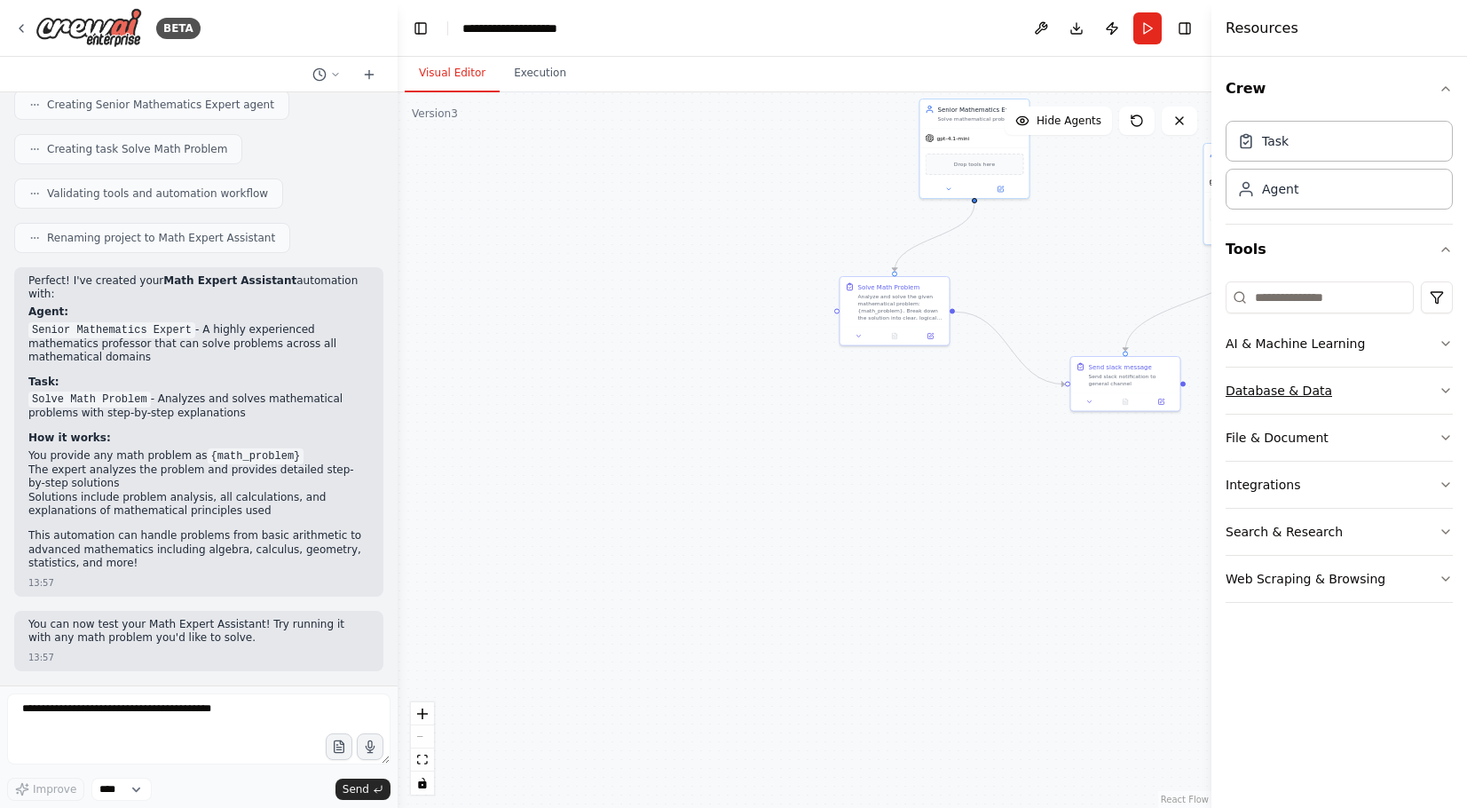
click at [1416, 386] on button "Database & Data" at bounding box center [1339, 390] width 227 height 46
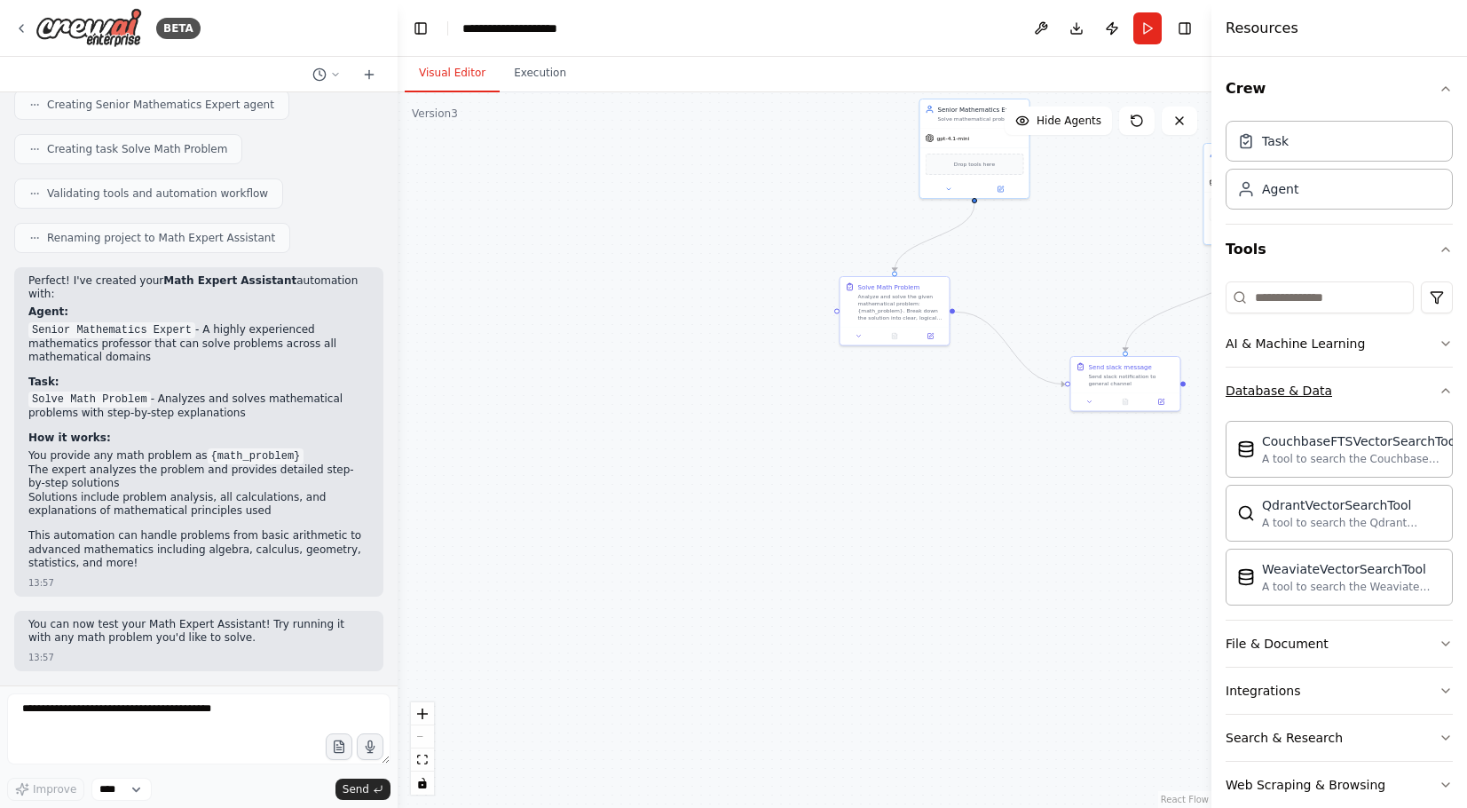
click at [1416, 386] on button "Database & Data" at bounding box center [1339, 390] width 227 height 46
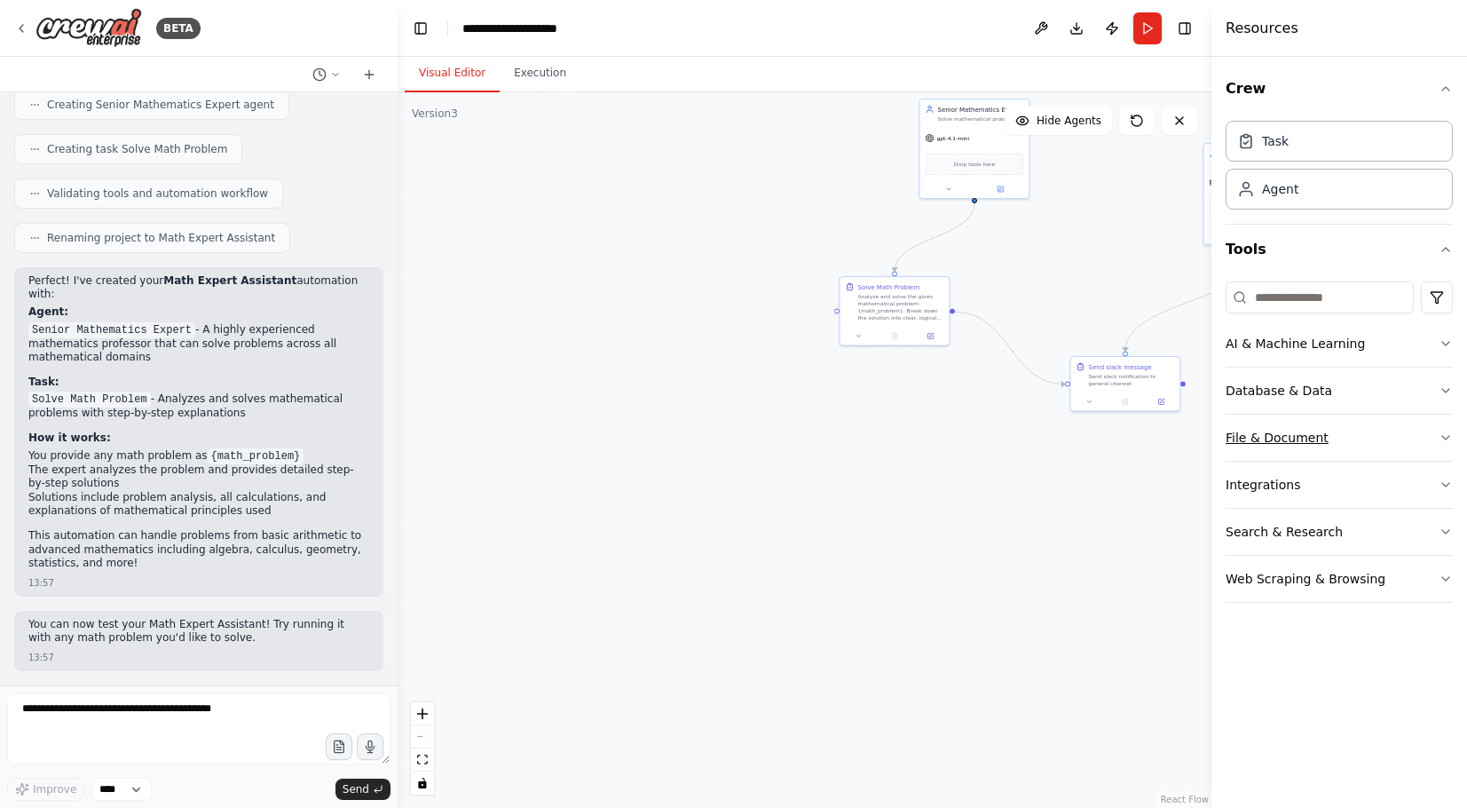
click at [1442, 432] on icon "button" at bounding box center [1446, 437] width 14 height 14
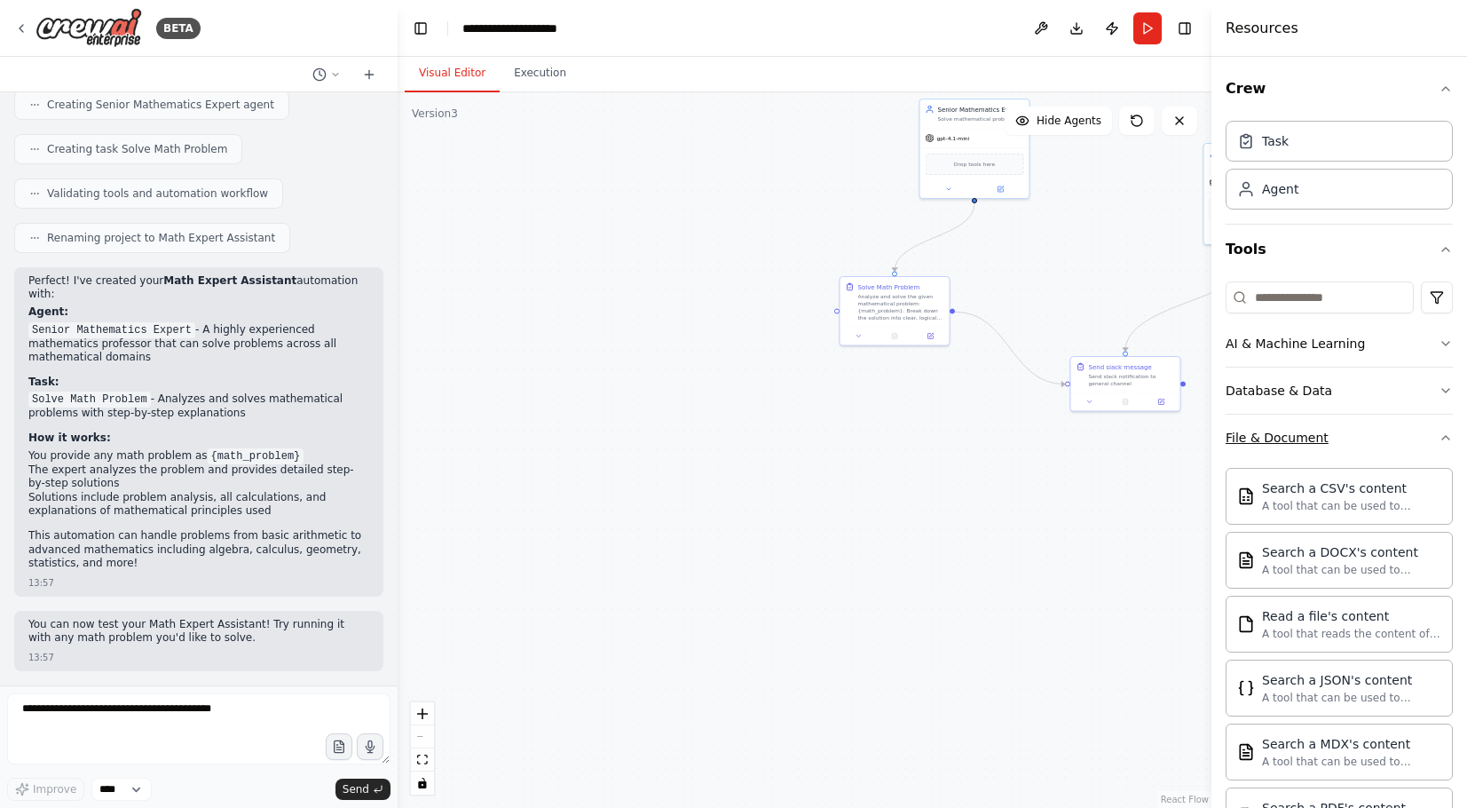
click at [1442, 432] on icon "button" at bounding box center [1446, 437] width 14 height 14
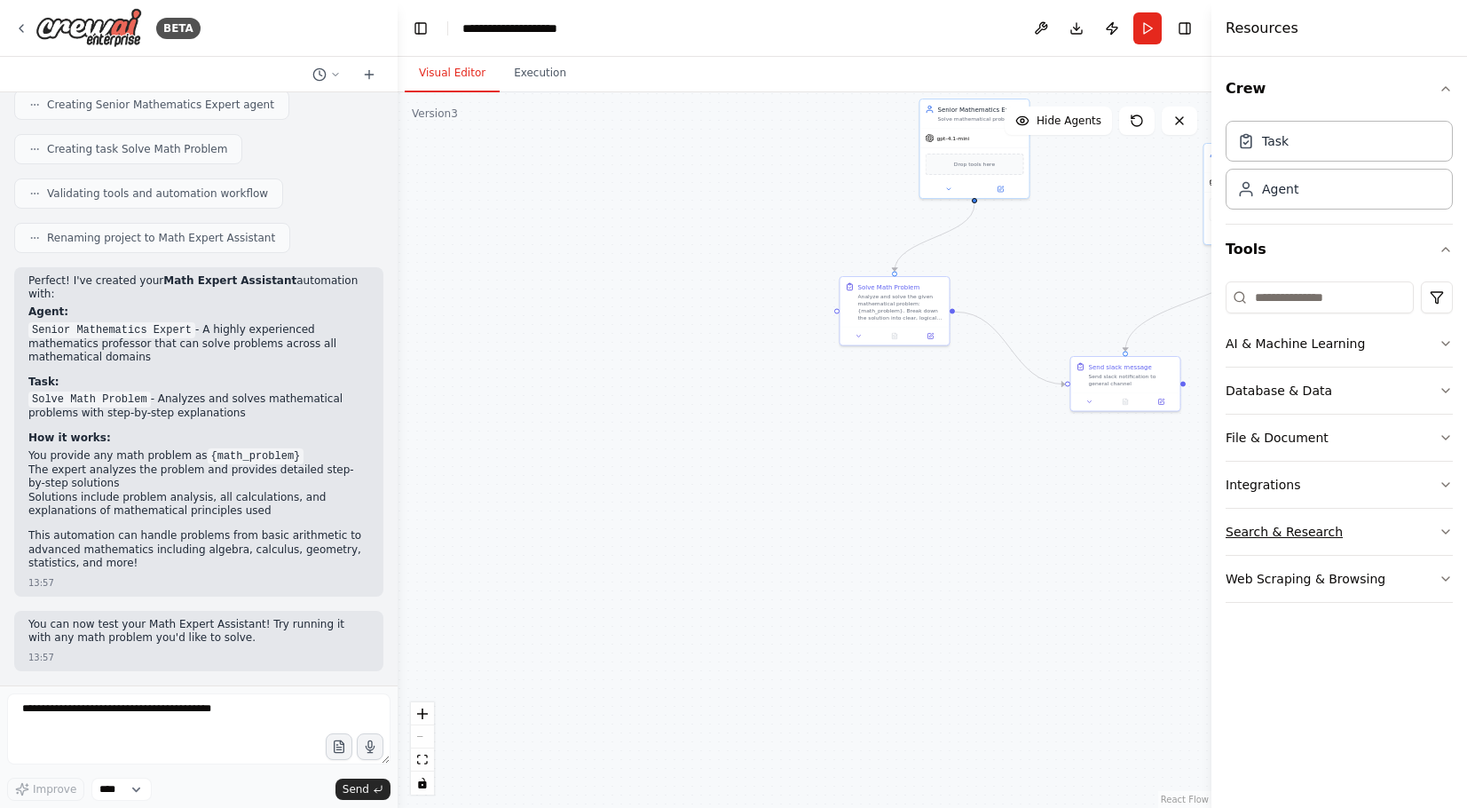
click at [1432, 519] on button "Search & Research" at bounding box center [1339, 532] width 227 height 46
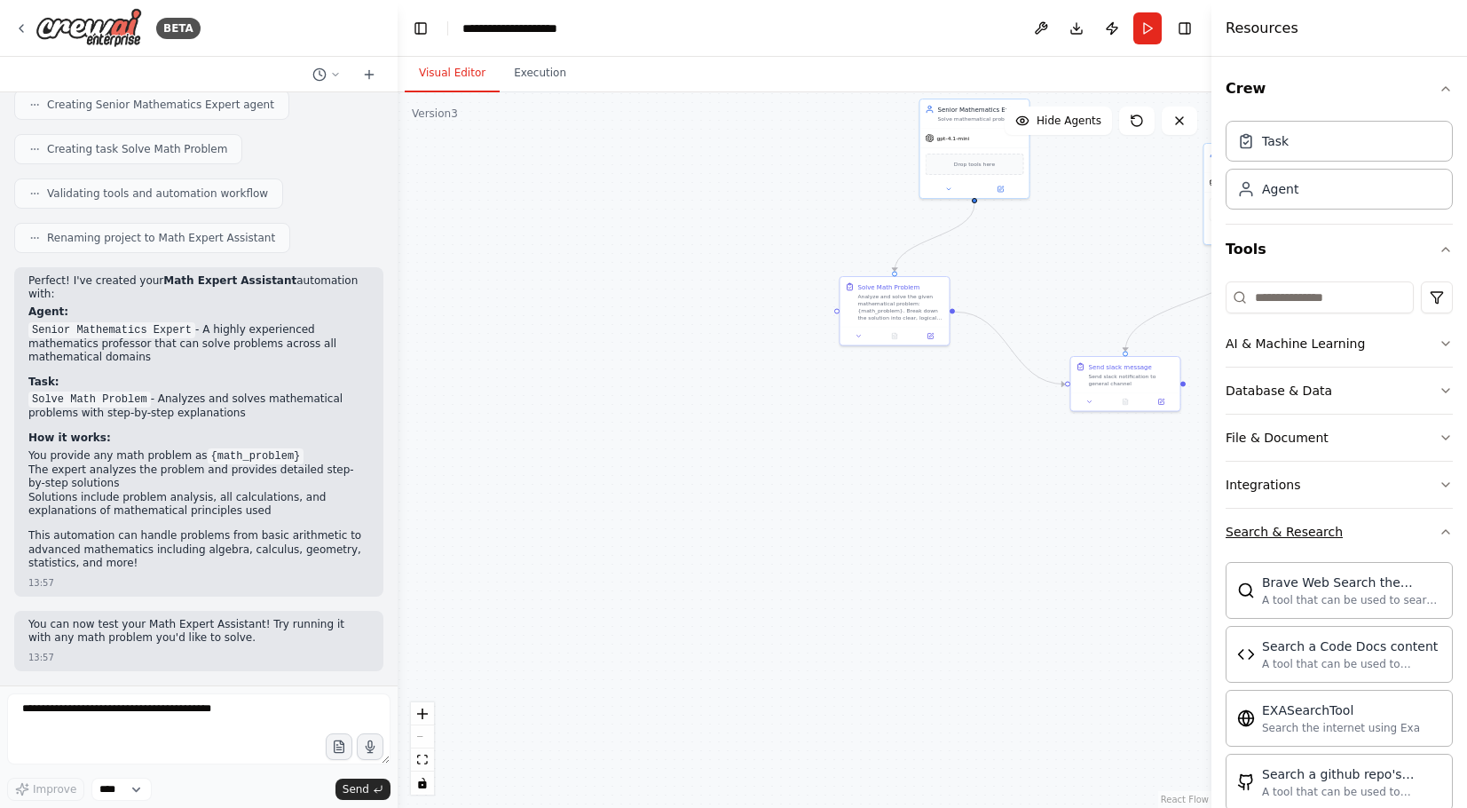
click at [1432, 519] on button "Search & Research" at bounding box center [1339, 532] width 227 height 46
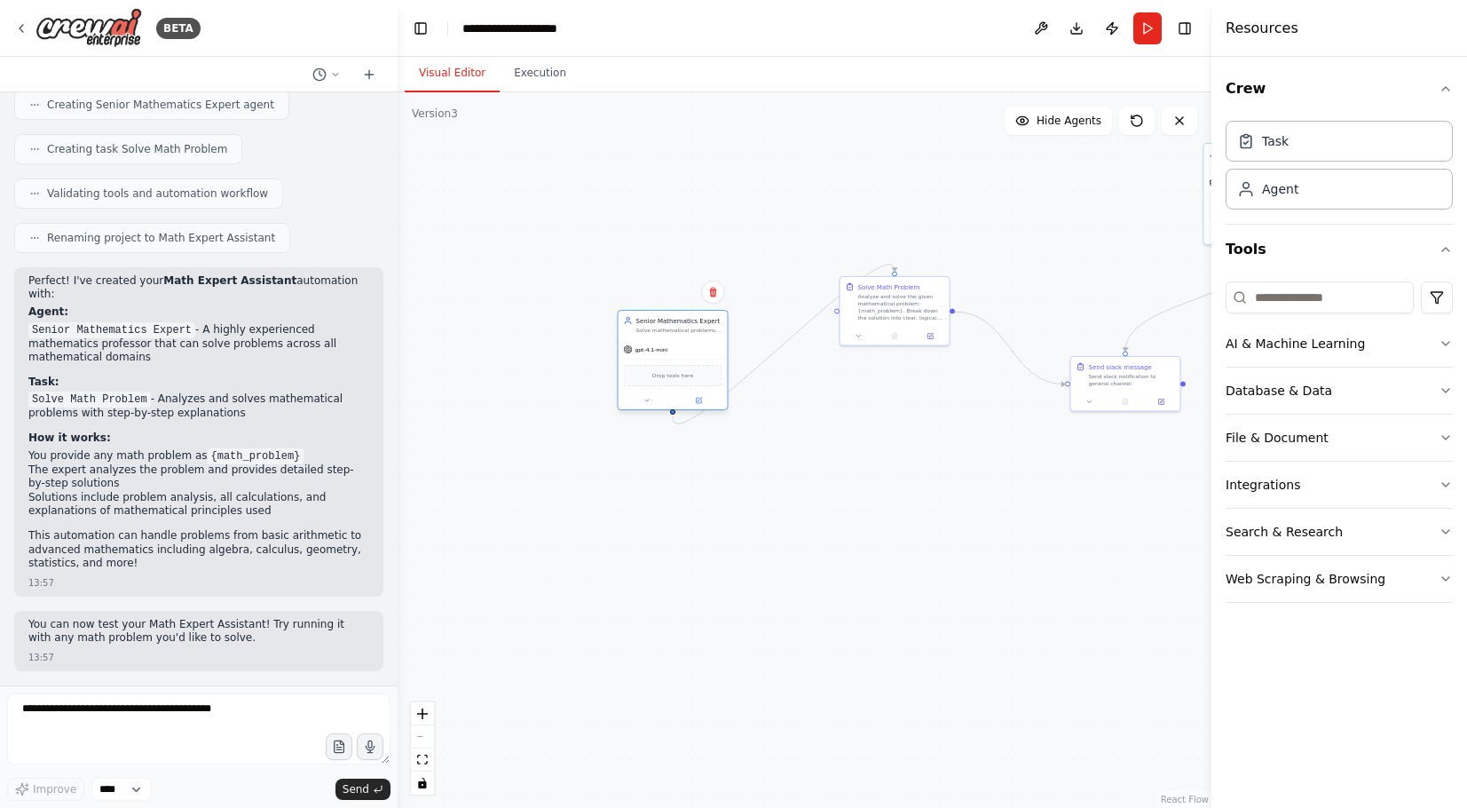
drag, startPoint x: 968, startPoint y: 148, endPoint x: 668, endPoint y: 361, distance: 367.9
click at [668, 361] on div "Drop tools here" at bounding box center [673, 375] width 109 height 33
drag, startPoint x: 894, startPoint y: 303, endPoint x: 897, endPoint y: 501, distance: 197.9
click at [897, 501] on div "Analyze and solve the given mathematical problem: {math_problem}. Break down th…" at bounding box center [901, 500] width 86 height 28
drag, startPoint x: 1114, startPoint y: 384, endPoint x: 960, endPoint y: 380, distance: 153.6
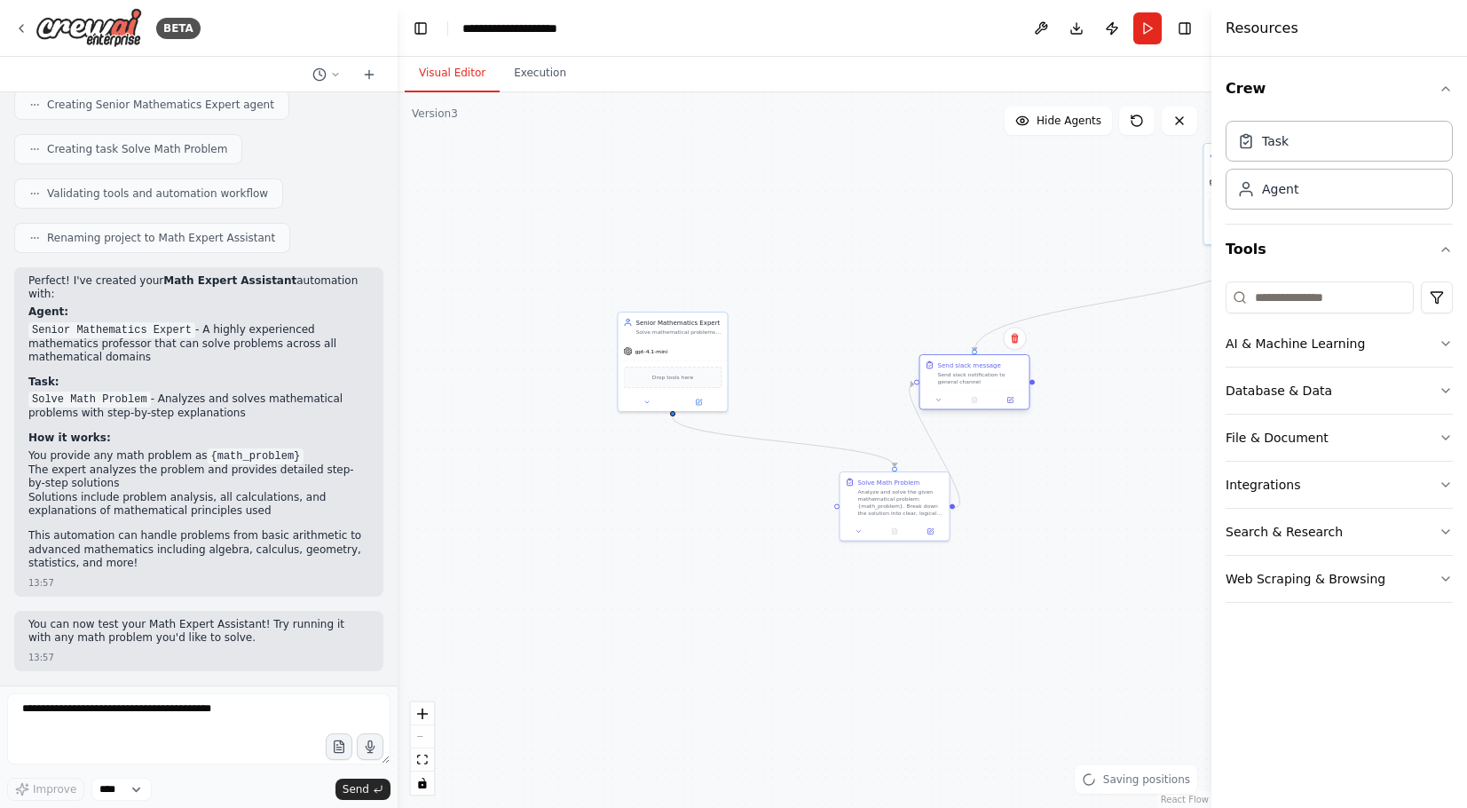
click at [960, 380] on div "Send slack notification to general channel" at bounding box center [981, 378] width 86 height 14
drag, startPoint x: 1208, startPoint y: 212, endPoint x: 1112, endPoint y: 566, distance: 366.9
click at [1112, 566] on div "BETA I want math expert which answer on math questions 13:55 ▶ Thought process …" at bounding box center [733, 404] width 1467 height 808
drag, startPoint x: 697, startPoint y: 365, endPoint x: 608, endPoint y: 226, distance: 164.5
click at [608, 226] on div "Drop tools here" at bounding box center [584, 233] width 109 height 32
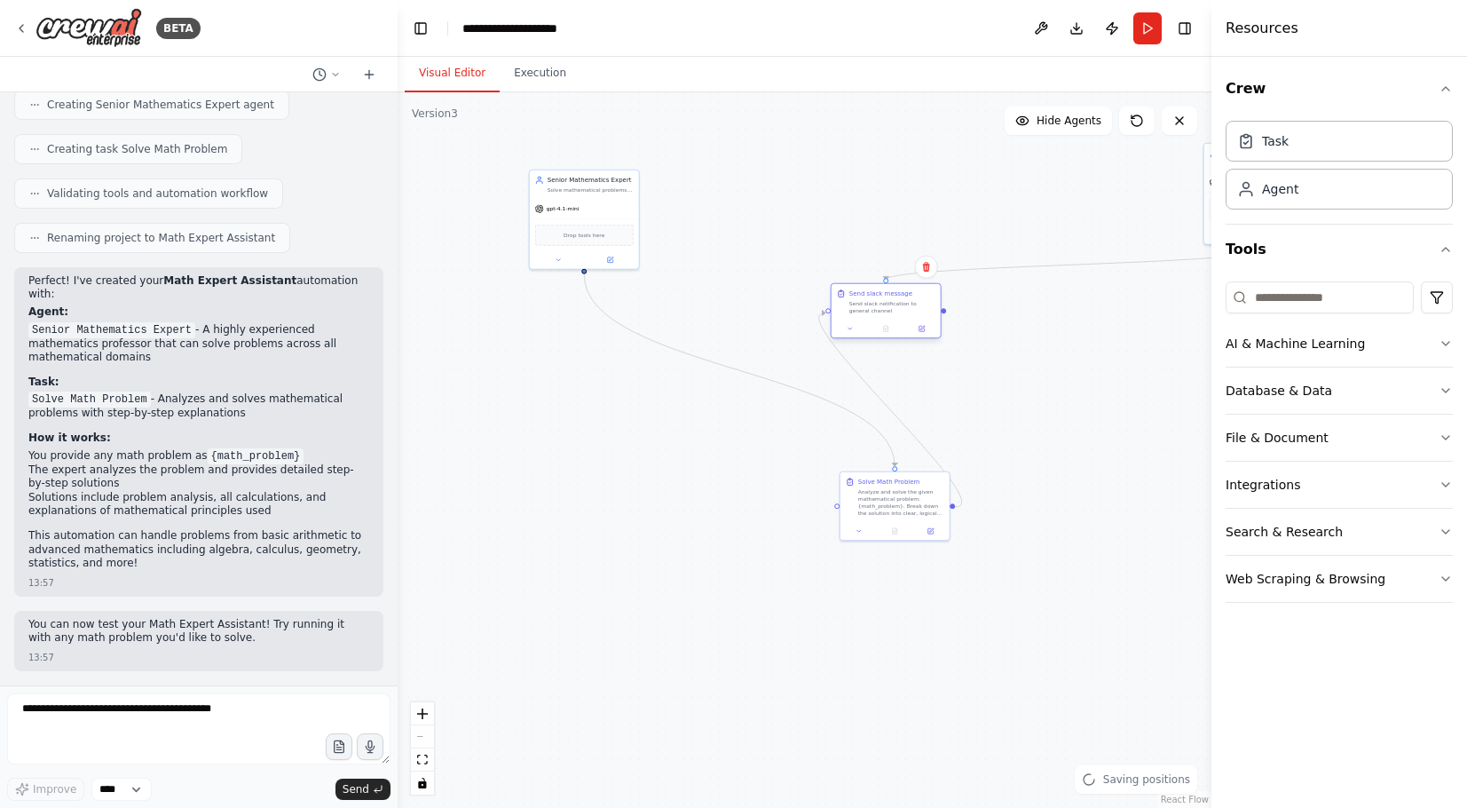
drag, startPoint x: 989, startPoint y: 383, endPoint x: 897, endPoint y: 314, distance: 114.1
click at [897, 314] on div "Send slack notification to general channel" at bounding box center [892, 307] width 86 height 14
drag, startPoint x: 903, startPoint y: 500, endPoint x: 615, endPoint y: 477, distance: 289.4
click at [615, 477] on div "Analyze and solve the given mathematical problem: {math_problem}. Break down th…" at bounding box center [617, 483] width 86 height 28
click at [420, 738] on div "React Flow controls" at bounding box center [422, 748] width 23 height 92
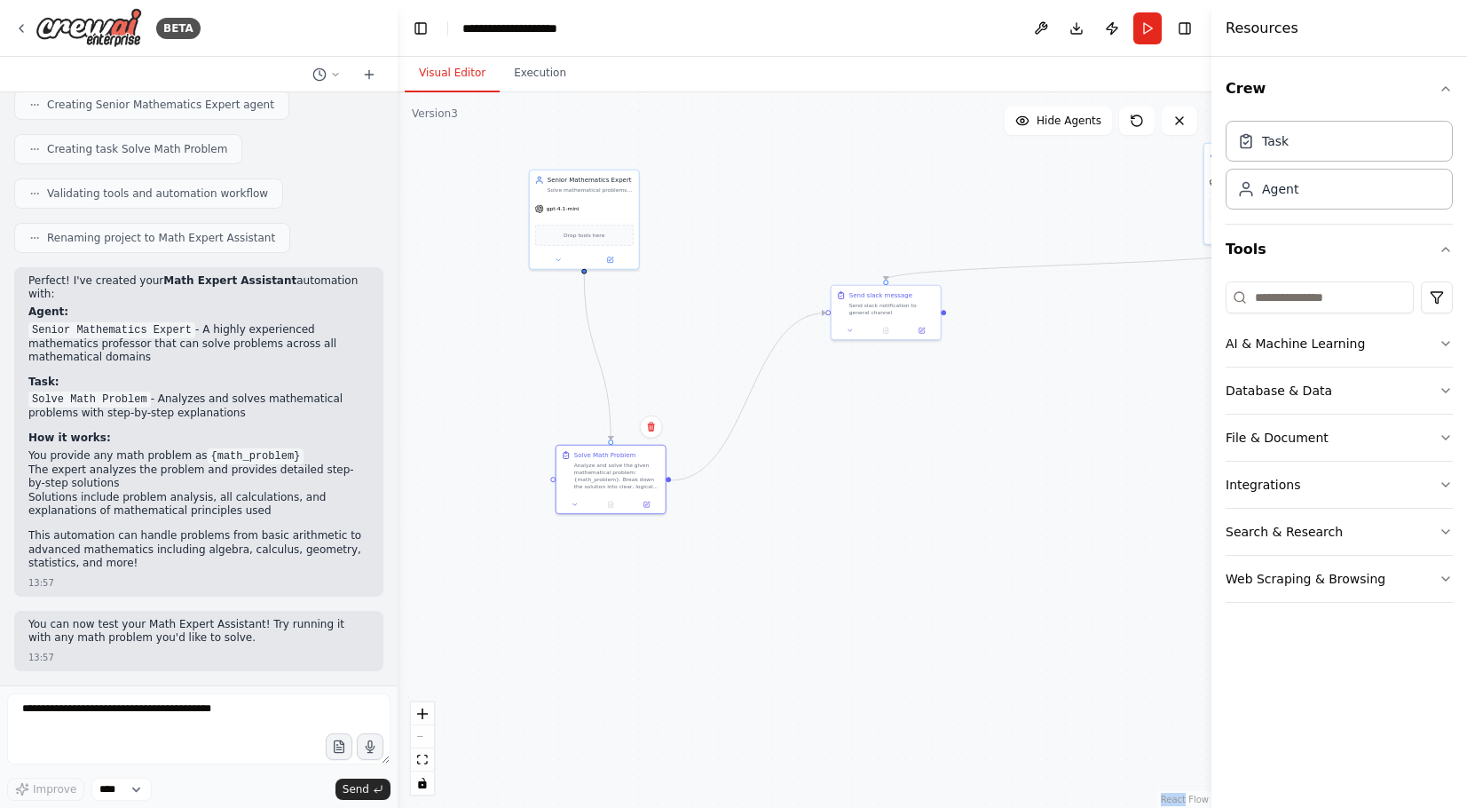
click at [420, 738] on div "React Flow controls" at bounding box center [422, 748] width 23 height 92
click at [925, 617] on div ".deletable-edge-delete-btn { width: 20px; height: 20px; border: 0px solid #ffff…" at bounding box center [805, 449] width 814 height 715
click at [1085, 209] on div ".deletable-edge-delete-btn { width: 20px; height: 20px; border: 0px solid #ffff…" at bounding box center [805, 449] width 814 height 715
drag, startPoint x: 1205, startPoint y: 183, endPoint x: 1125, endPoint y: 319, distance: 157.5
click at [1125, 319] on div "BETA I want math expert which answer on math questions 13:55 ▶ Thought process …" at bounding box center [733, 404] width 1467 height 808
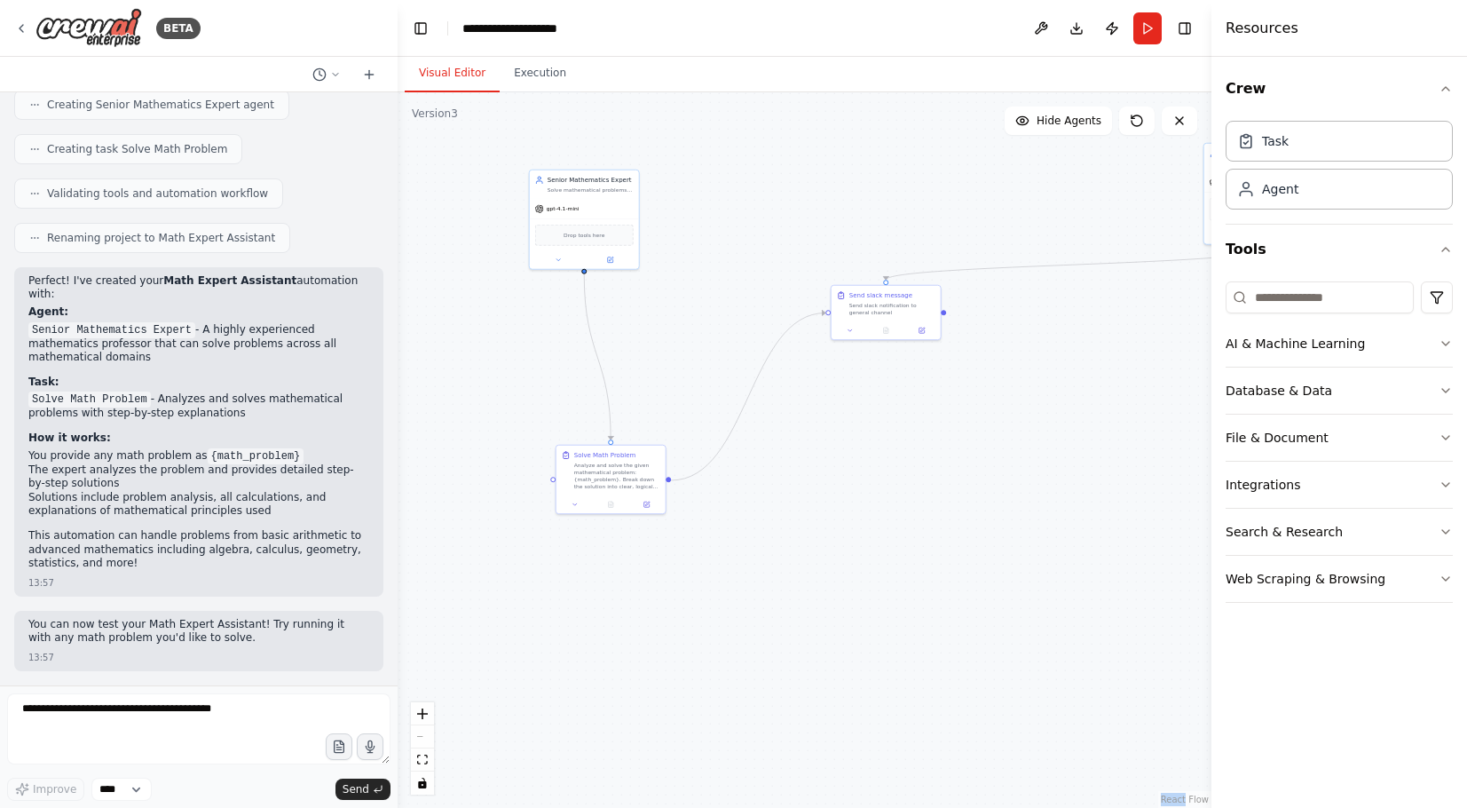
click at [1125, 319] on div ".deletable-edge-delete-btn { width: 20px; height: 20px; border: 0px solid #ffff…" at bounding box center [805, 449] width 814 height 715
click at [1449, 78] on button "Crew" at bounding box center [1339, 89] width 227 height 50
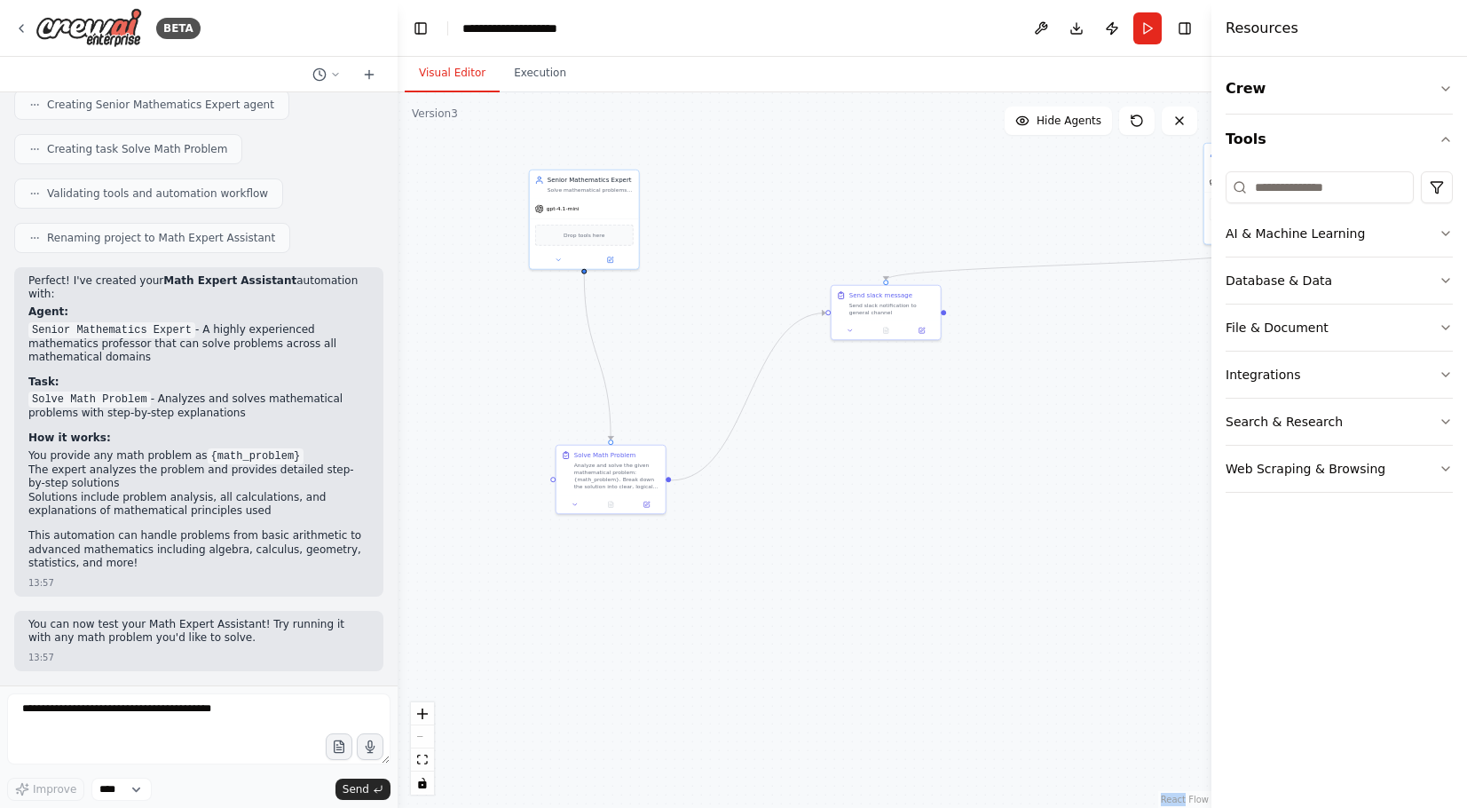
click at [1114, 167] on div ".deletable-edge-delete-btn { width: 20px; height: 20px; border: 0px solid #ffff…" at bounding box center [805, 449] width 814 height 715
drag, startPoint x: 1207, startPoint y: 179, endPoint x: 1121, endPoint y: 523, distance: 354.1
click at [1121, 523] on div "BETA I want math expert which answer on math questions 13:55 ▶ Thought process …" at bounding box center [733, 404] width 1467 height 808
drag, startPoint x: 920, startPoint y: 328, endPoint x: 802, endPoint y: 475, distance: 188.1
click at [802, 479] on div at bounding box center [855, 488] width 109 height 19
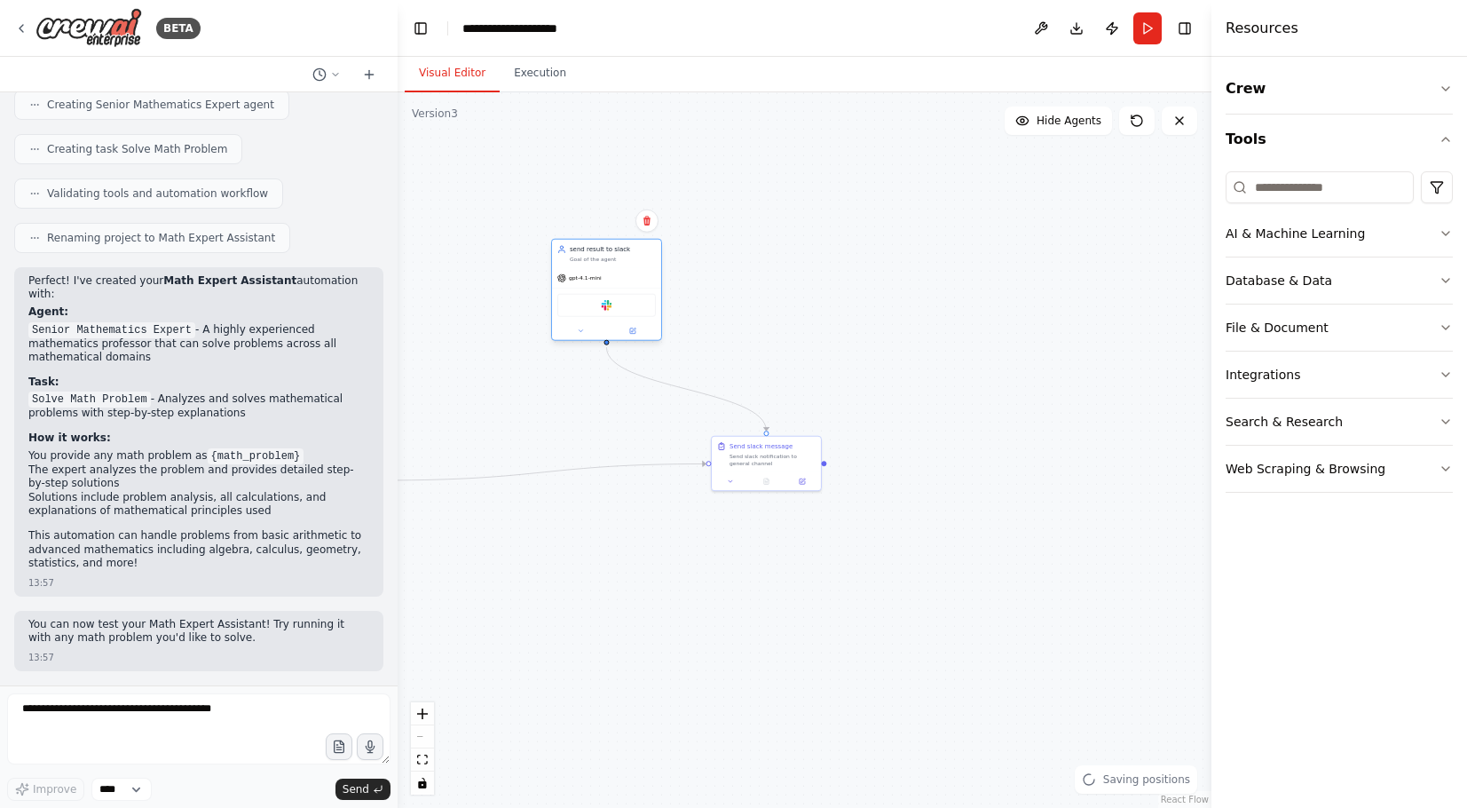
drag, startPoint x: 972, startPoint y: 198, endPoint x: 611, endPoint y: 296, distance: 374.2
click at [611, 296] on div "Slack" at bounding box center [606, 305] width 99 height 23
drag, startPoint x: 728, startPoint y: 456, endPoint x: 525, endPoint y: 456, distance: 202.4
click at [525, 456] on div "Send slack message Send slack notification to general channel" at bounding box center [562, 452] width 99 height 25
drag, startPoint x: 508, startPoint y: 668, endPoint x: 946, endPoint y: 667, distance: 438.4
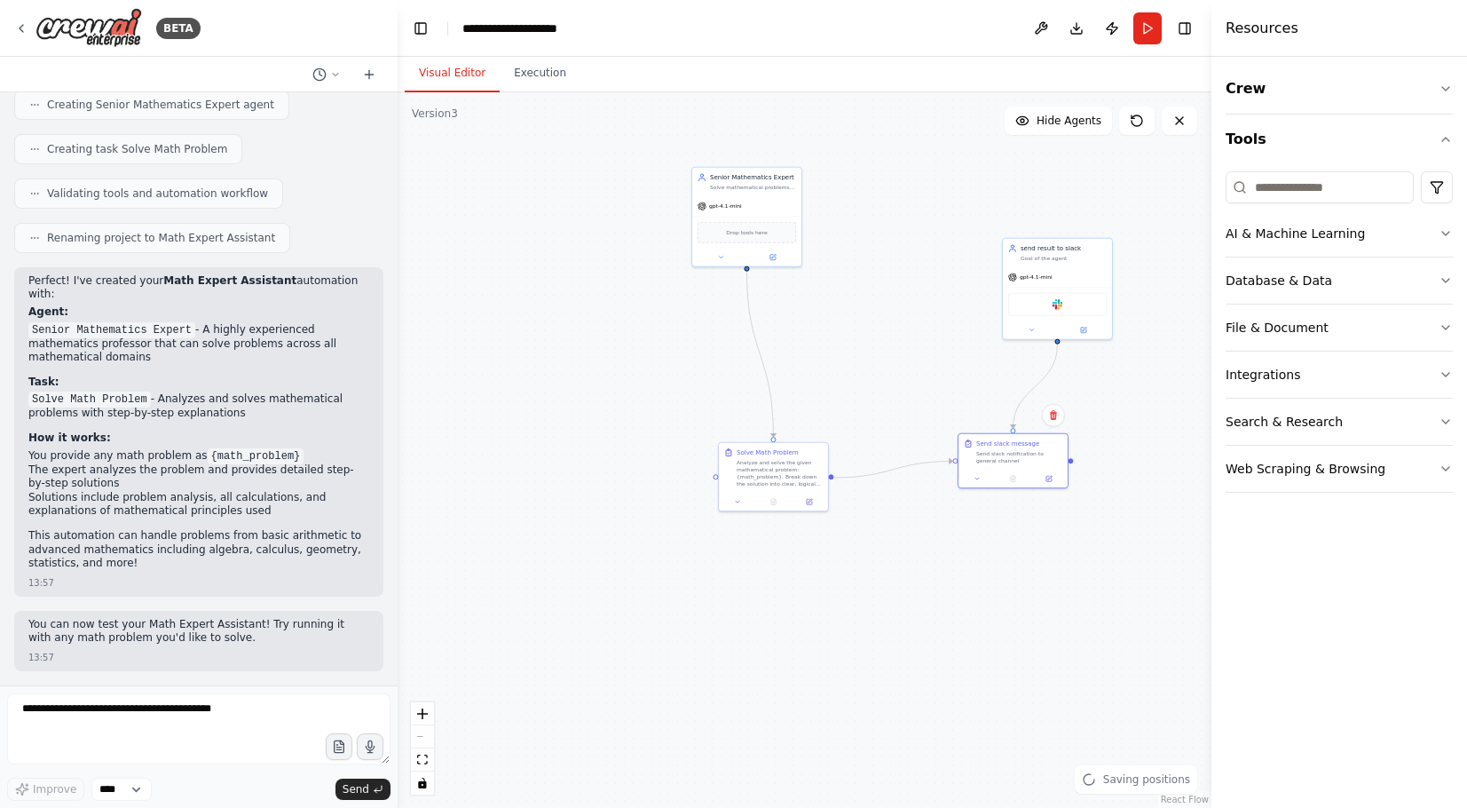
click at [946, 667] on div ".deletable-edge-delete-btn { width: 20px; height: 20px; border: 0px solid #ffff…" at bounding box center [805, 449] width 814 height 715
click at [1039, 32] on button at bounding box center [1041, 28] width 28 height 32
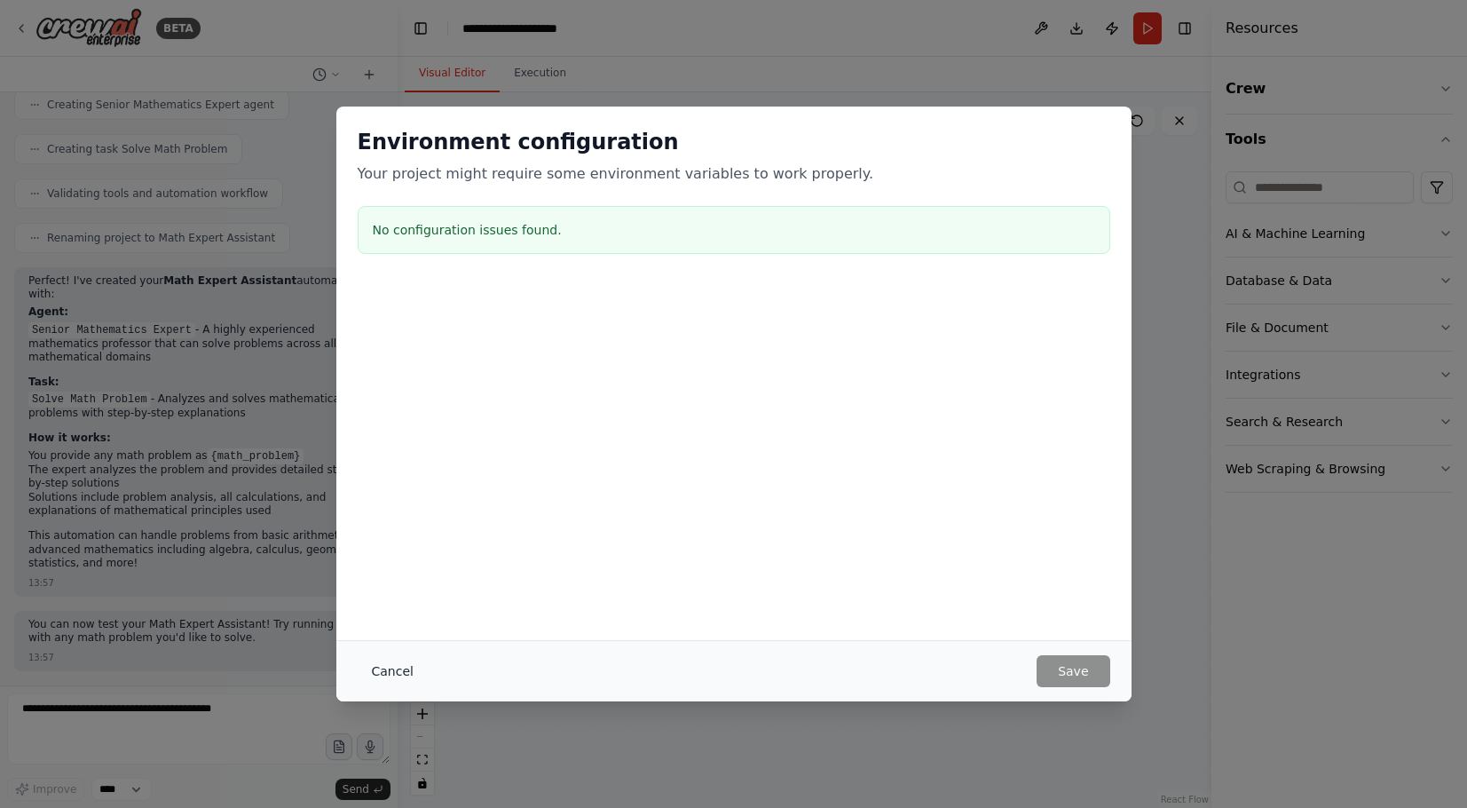
click at [362, 662] on button "Cancel" at bounding box center [393, 671] width 70 height 32
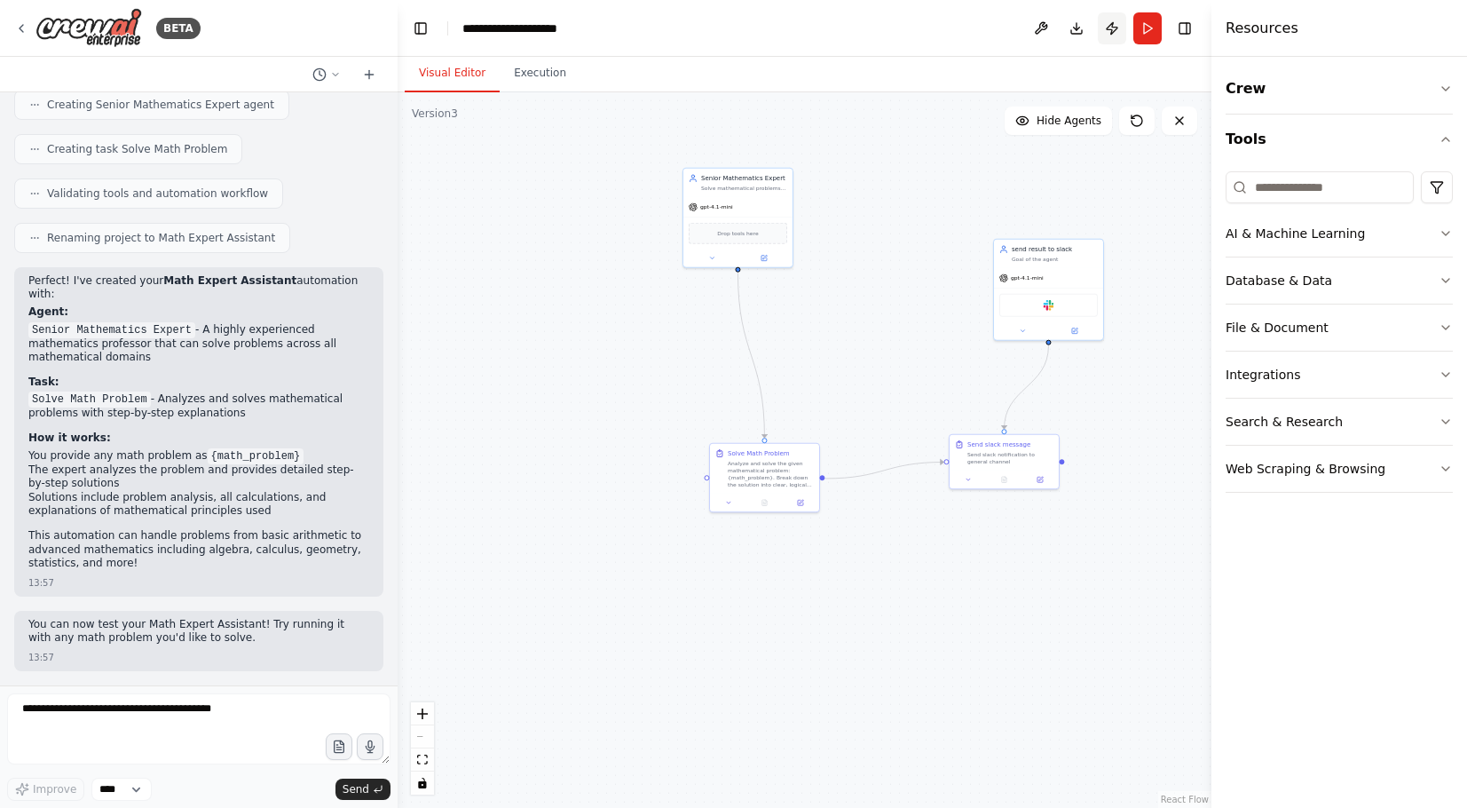
click at [1115, 27] on button "Publish" at bounding box center [1112, 28] width 28 height 32
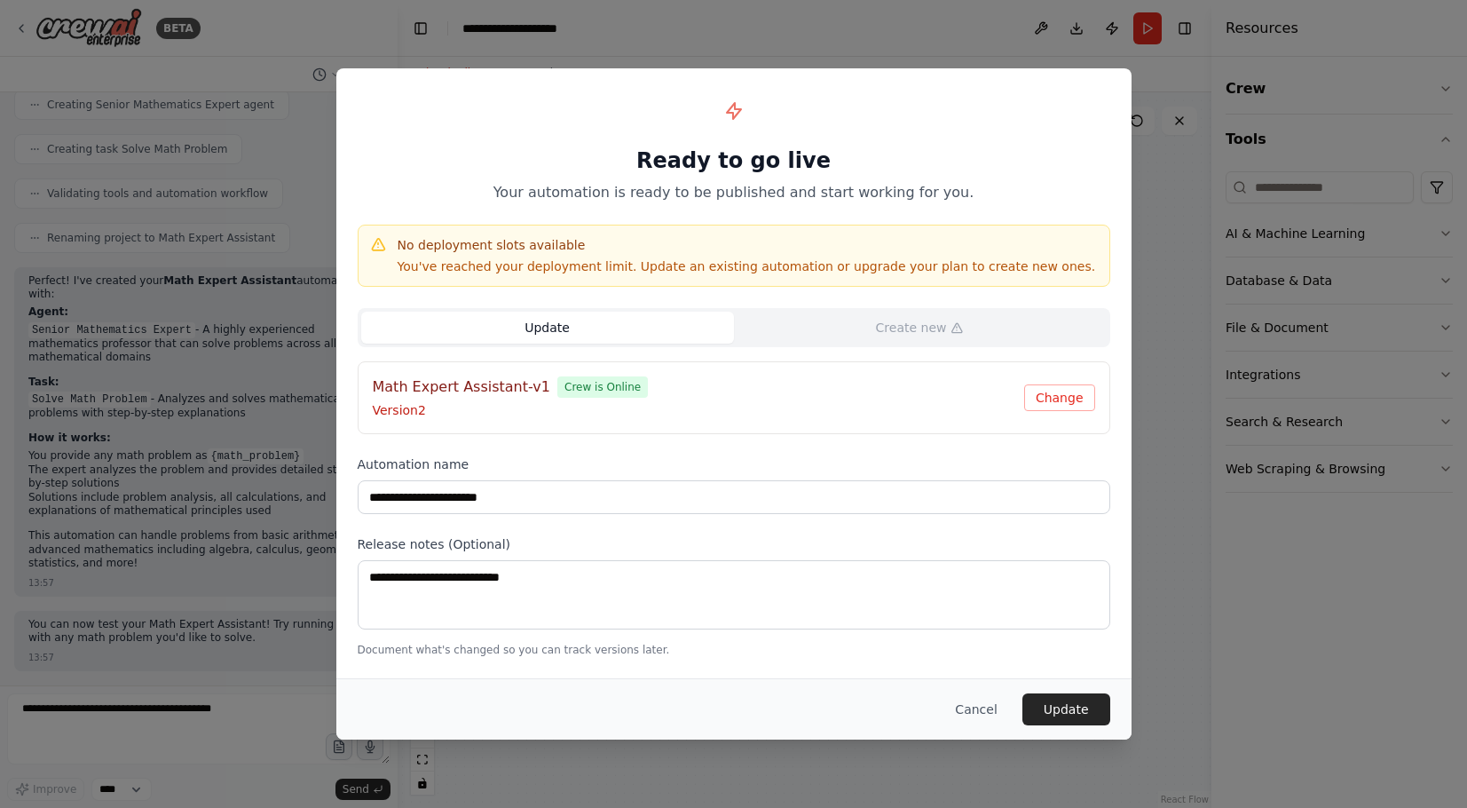
scroll to position [0, 0]
click at [974, 715] on button "Cancel" at bounding box center [976, 709] width 70 height 32
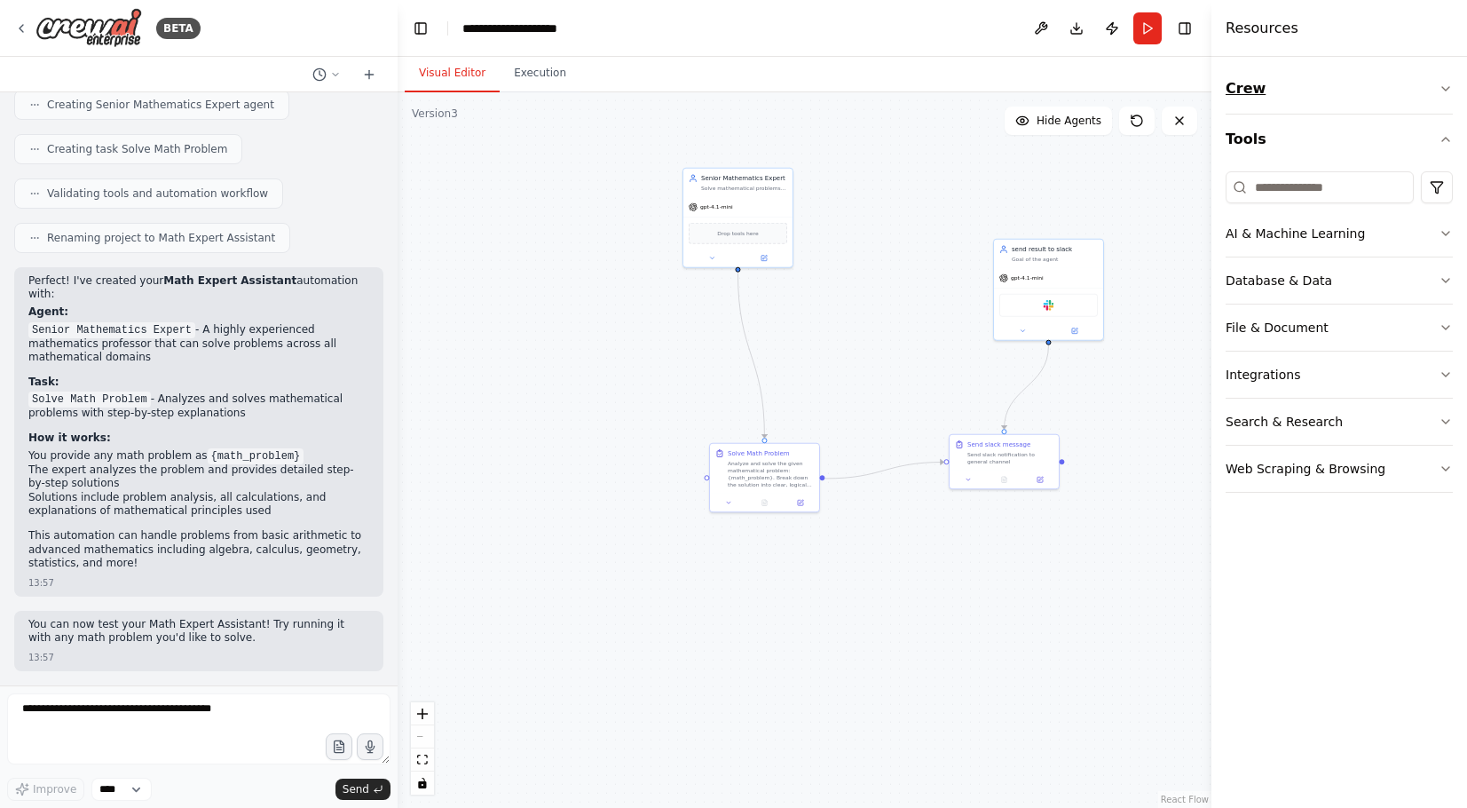
click at [1446, 96] on button "Crew" at bounding box center [1339, 89] width 227 height 50
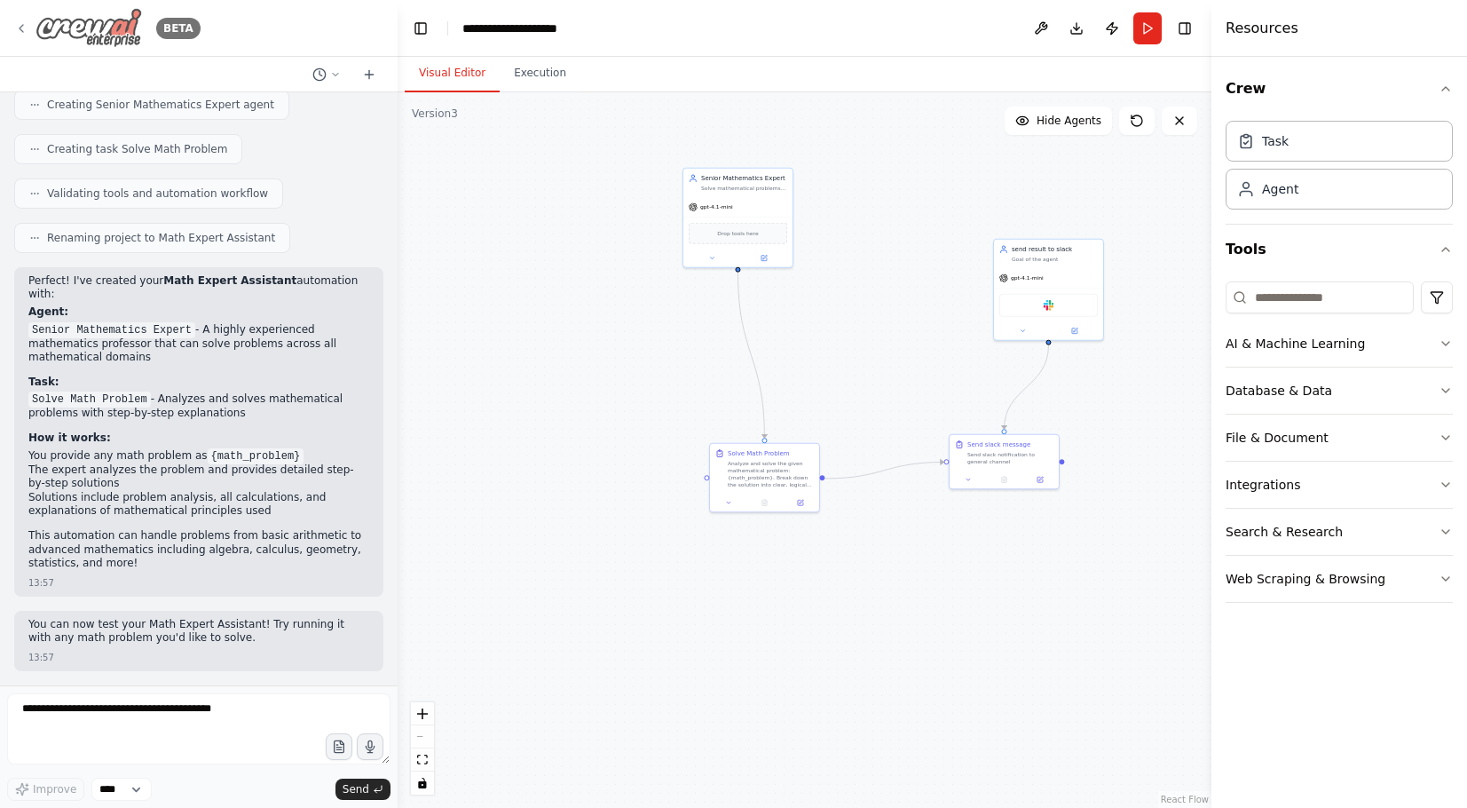
click at [25, 33] on icon at bounding box center [21, 28] width 14 height 14
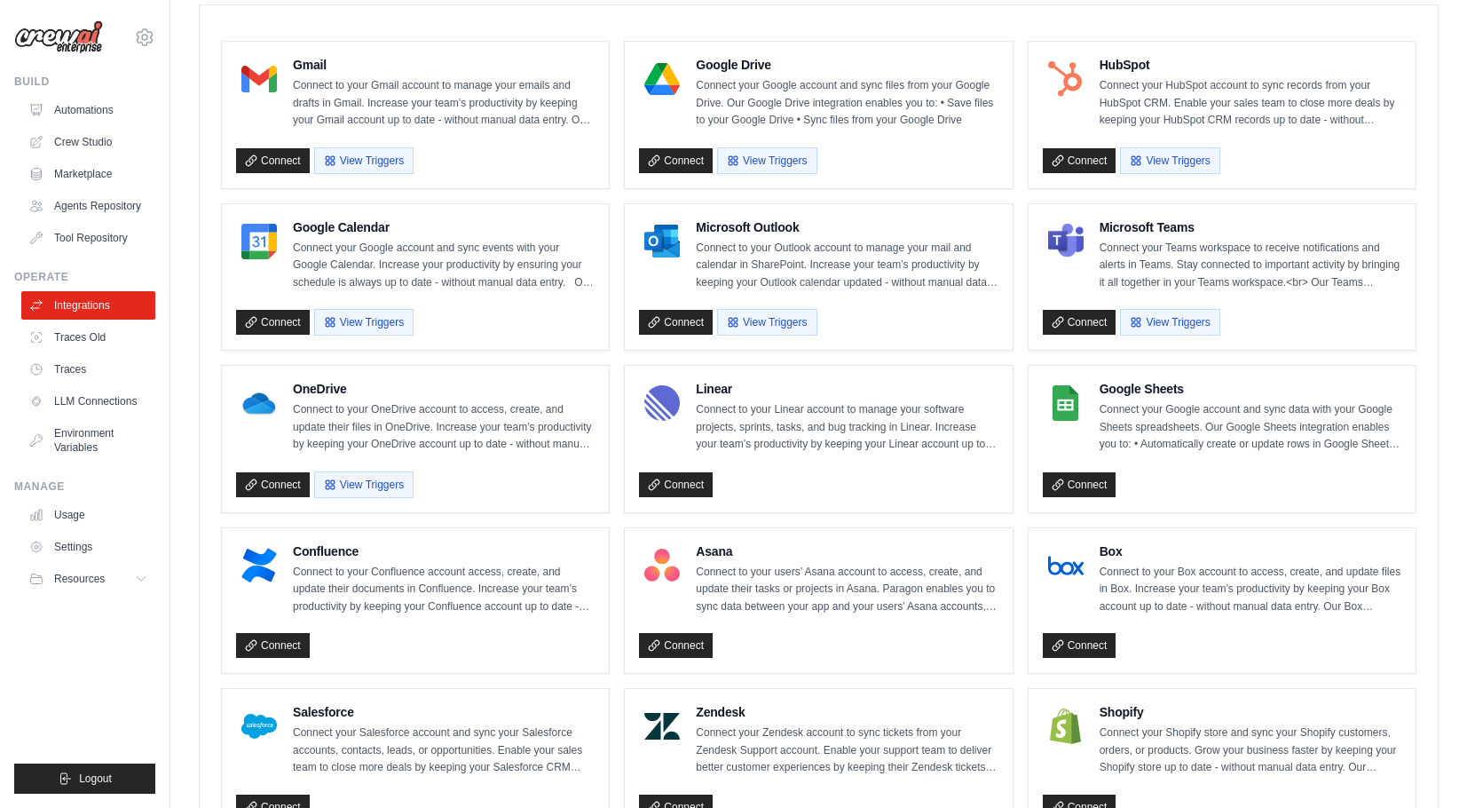
scroll to position [493, 0]
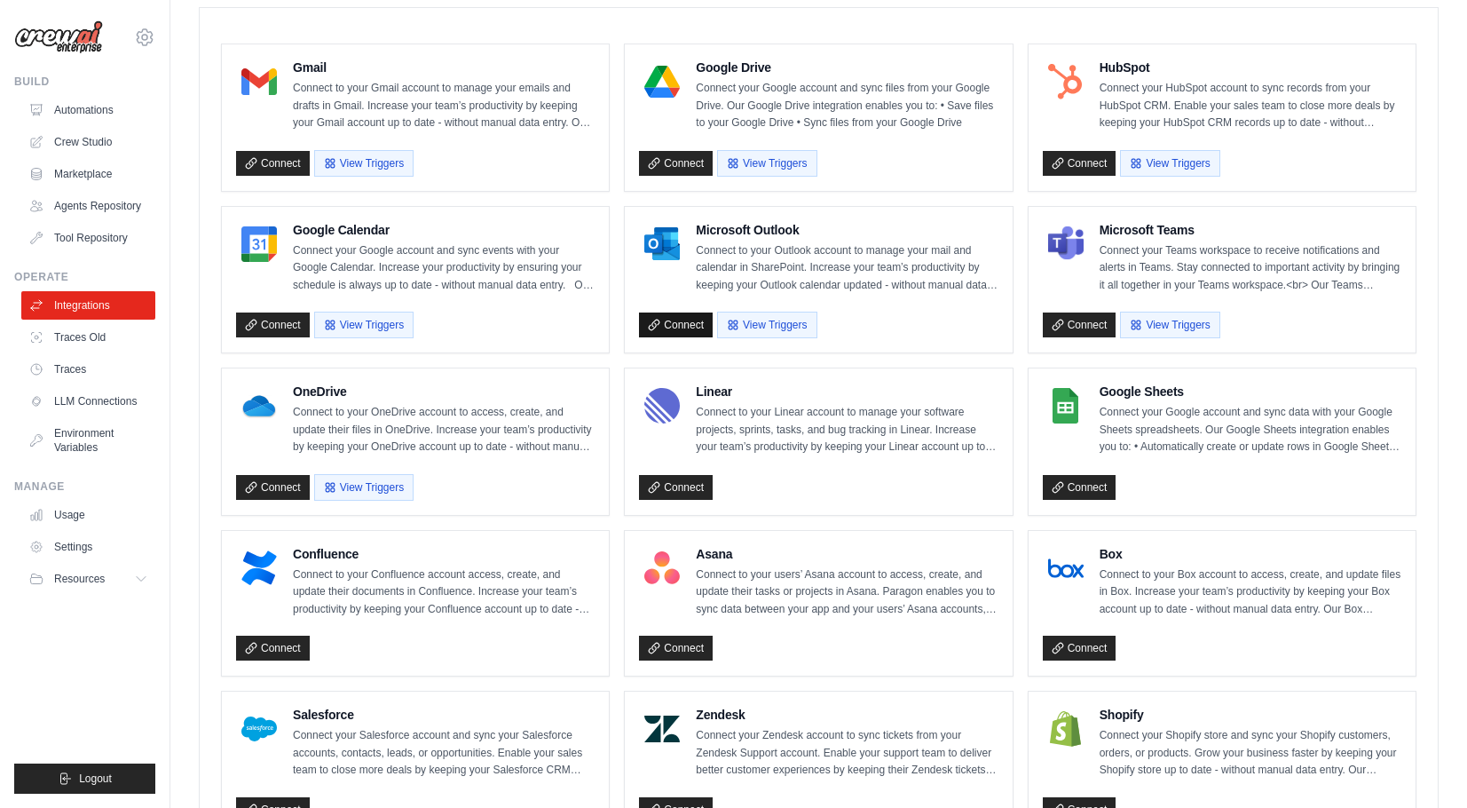
click at [689, 337] on link "Connect" at bounding box center [676, 324] width 74 height 25
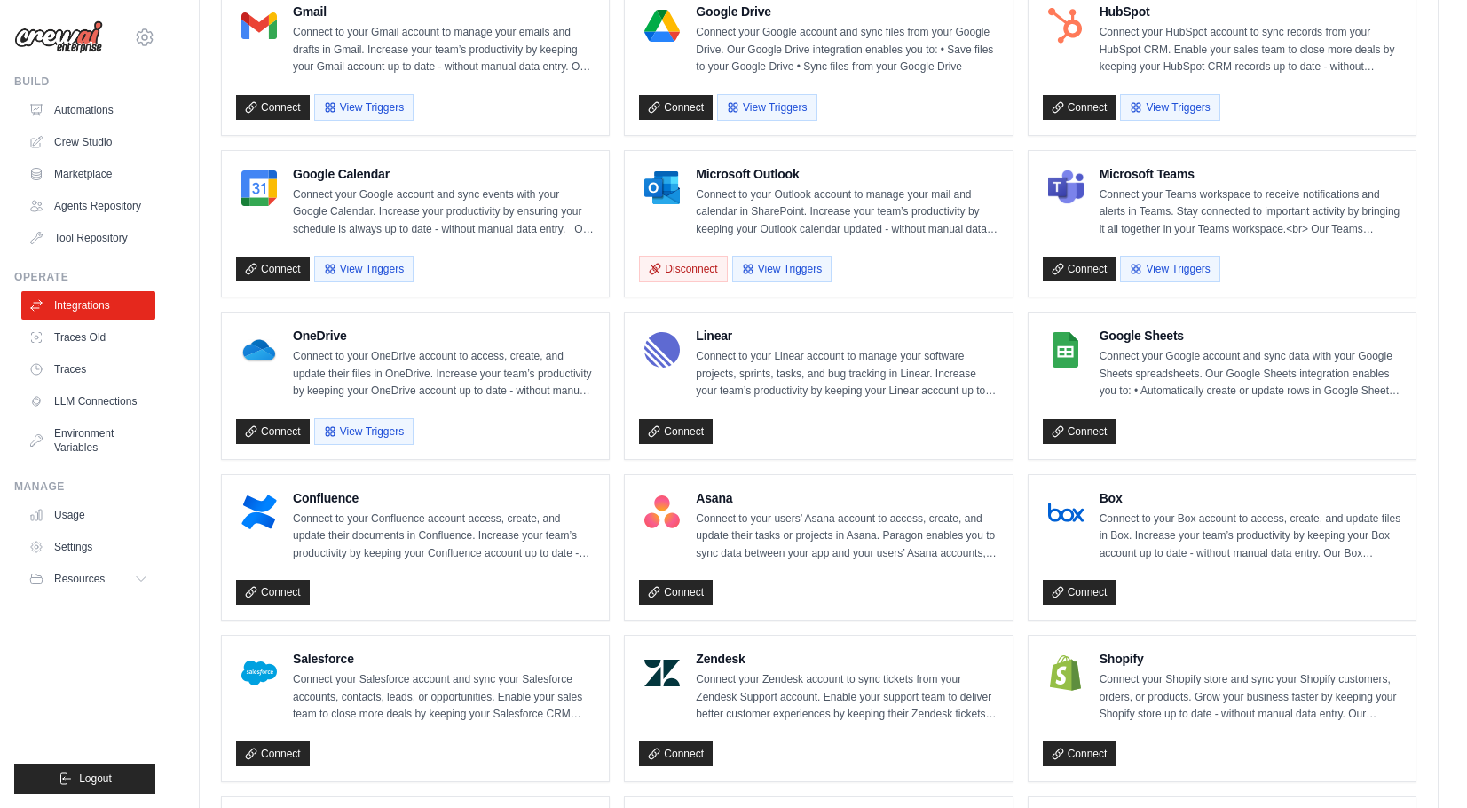
scroll to position [330, 0]
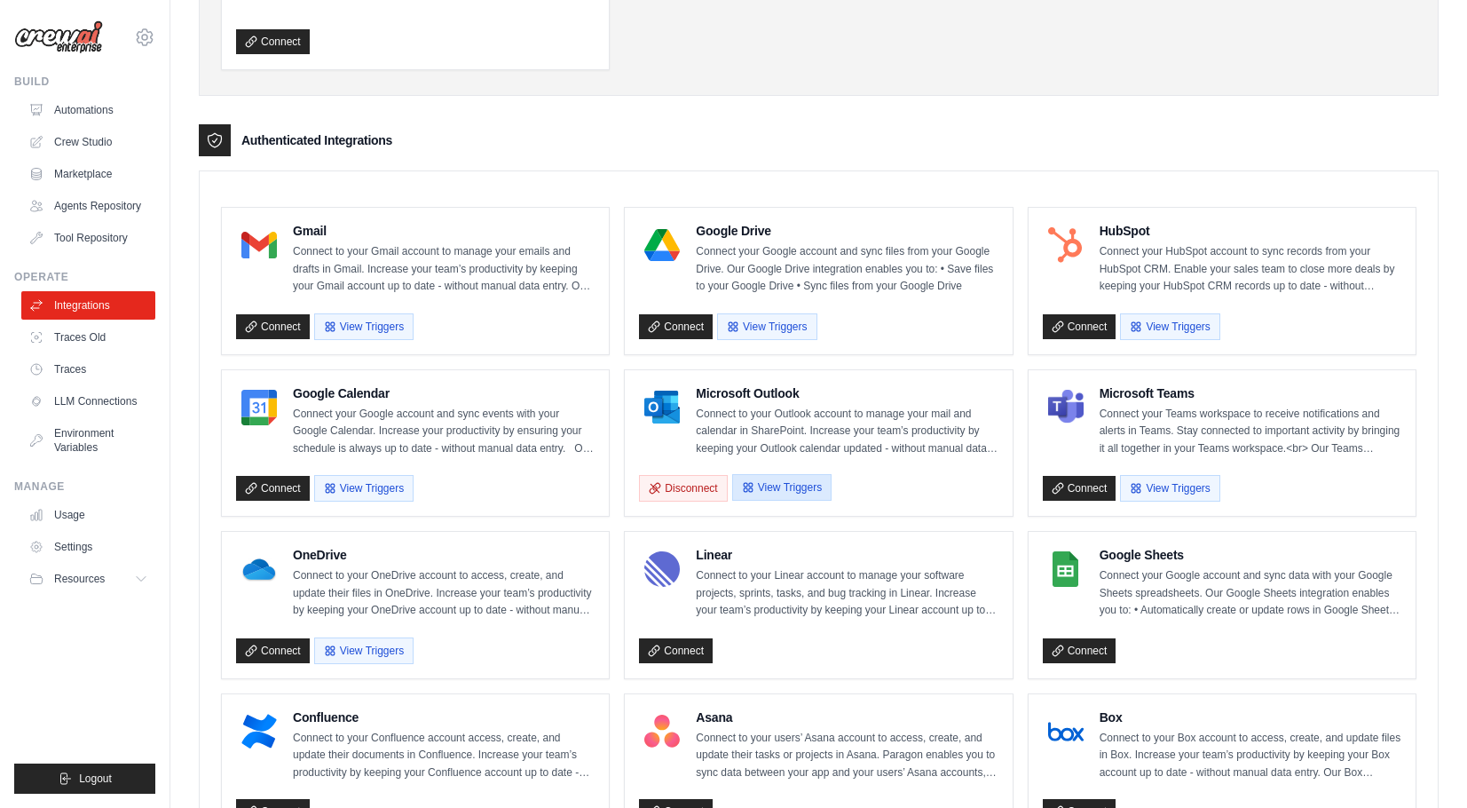
click at [821, 501] on button "View Triggers" at bounding box center [781, 487] width 99 height 27
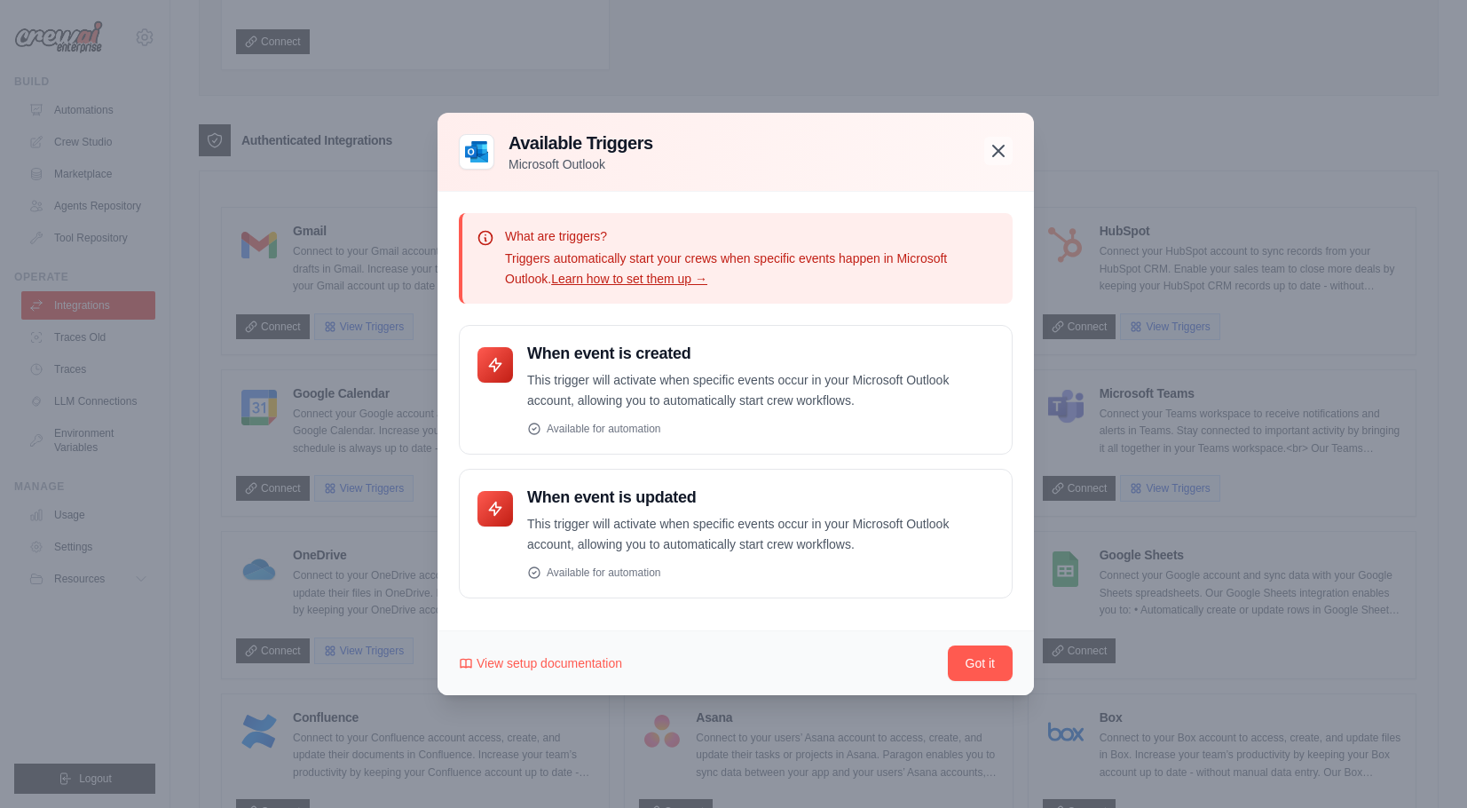
click at [998, 146] on icon "button" at bounding box center [998, 150] width 21 height 21
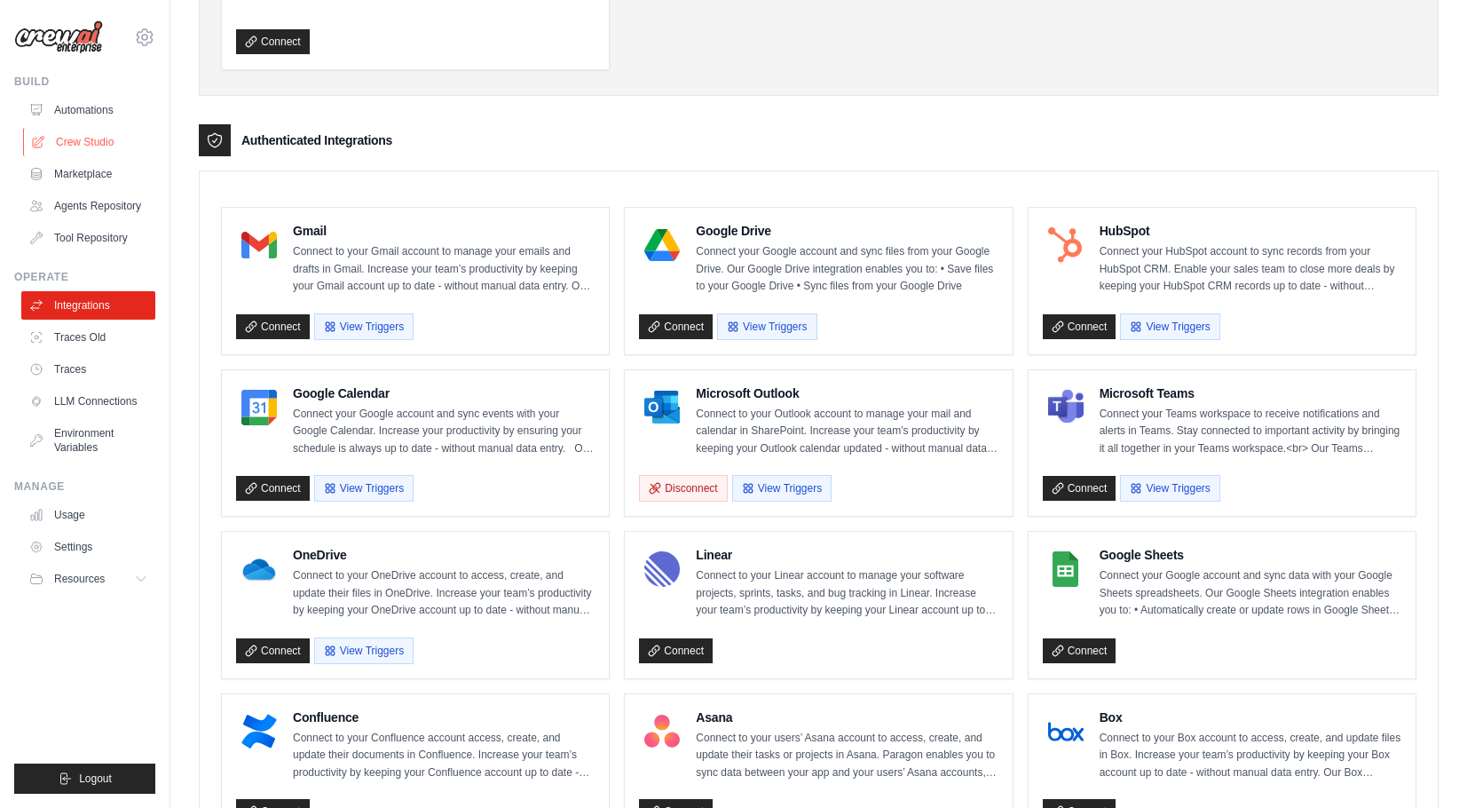
click at [105, 153] on link "Crew Studio" at bounding box center [90, 142] width 134 height 28
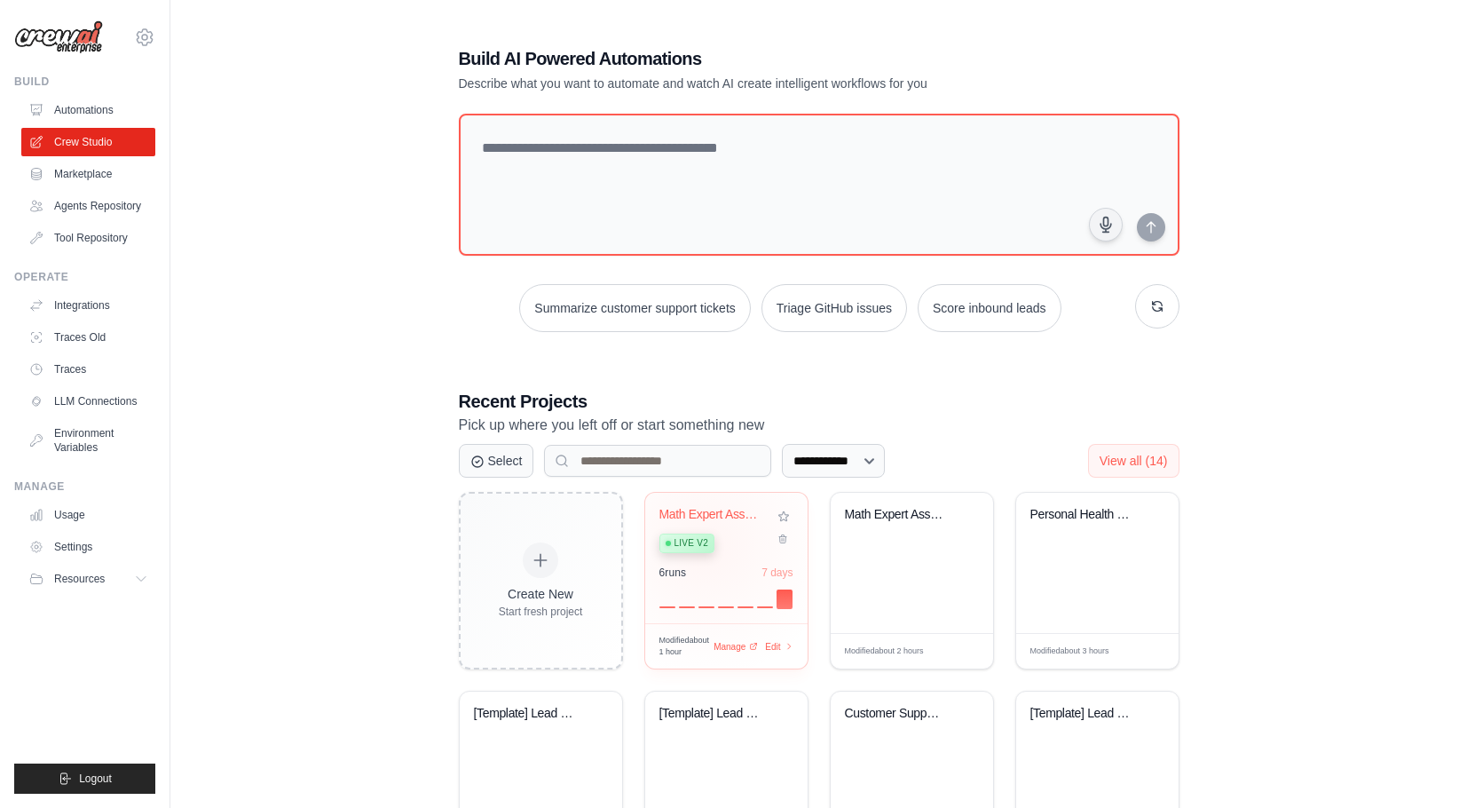
click at [705, 582] on div "6 run s 7 days" at bounding box center [726, 586] width 134 height 43
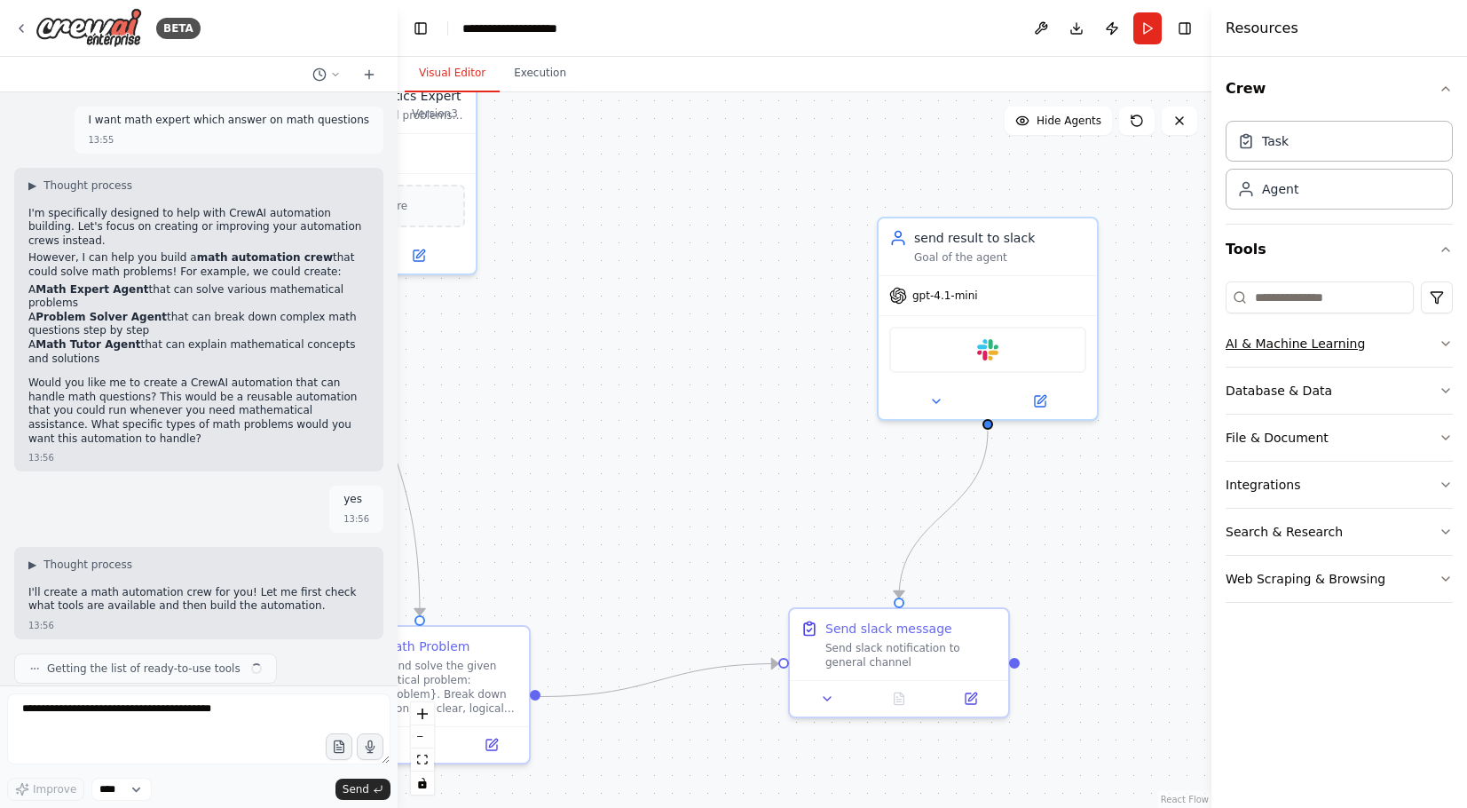
scroll to position [1081, 0]
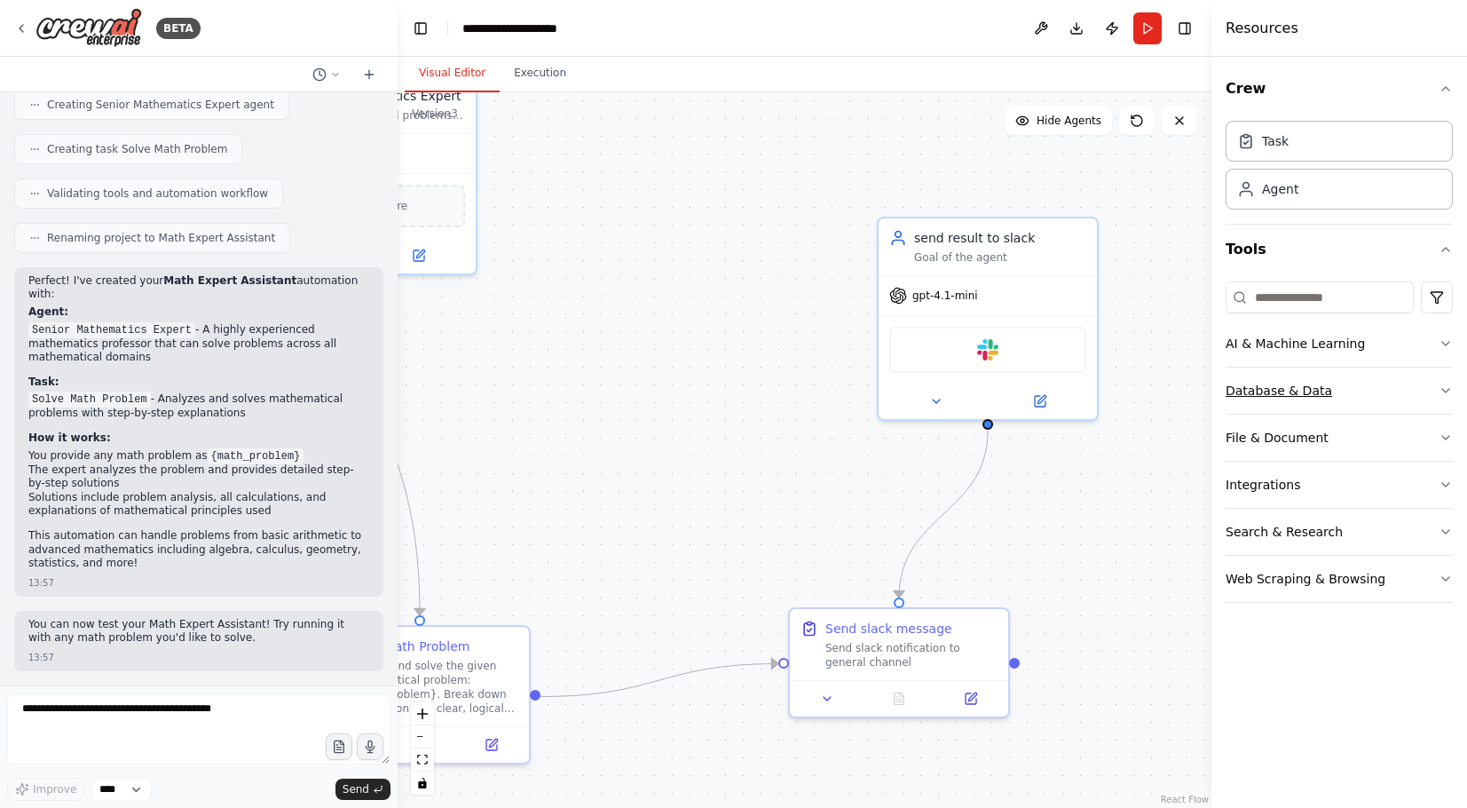
click at [1415, 397] on button "Database & Data" at bounding box center [1339, 390] width 227 height 46
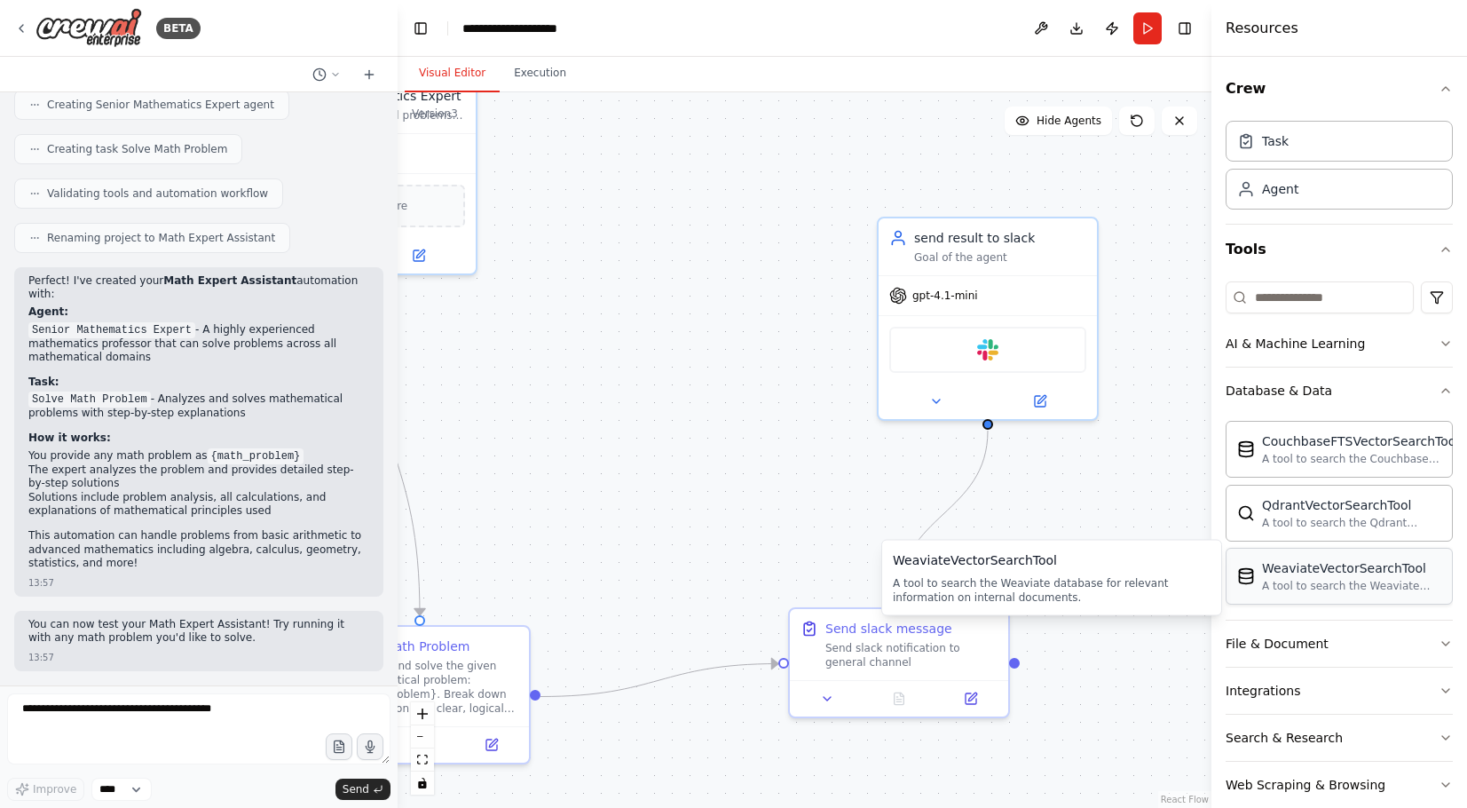
click at [1337, 577] on div "WeaviateVectorSearchTool" at bounding box center [1351, 568] width 179 height 18
click at [1265, 575] on div "WeaviateVectorSearchTool" at bounding box center [1351, 568] width 179 height 18
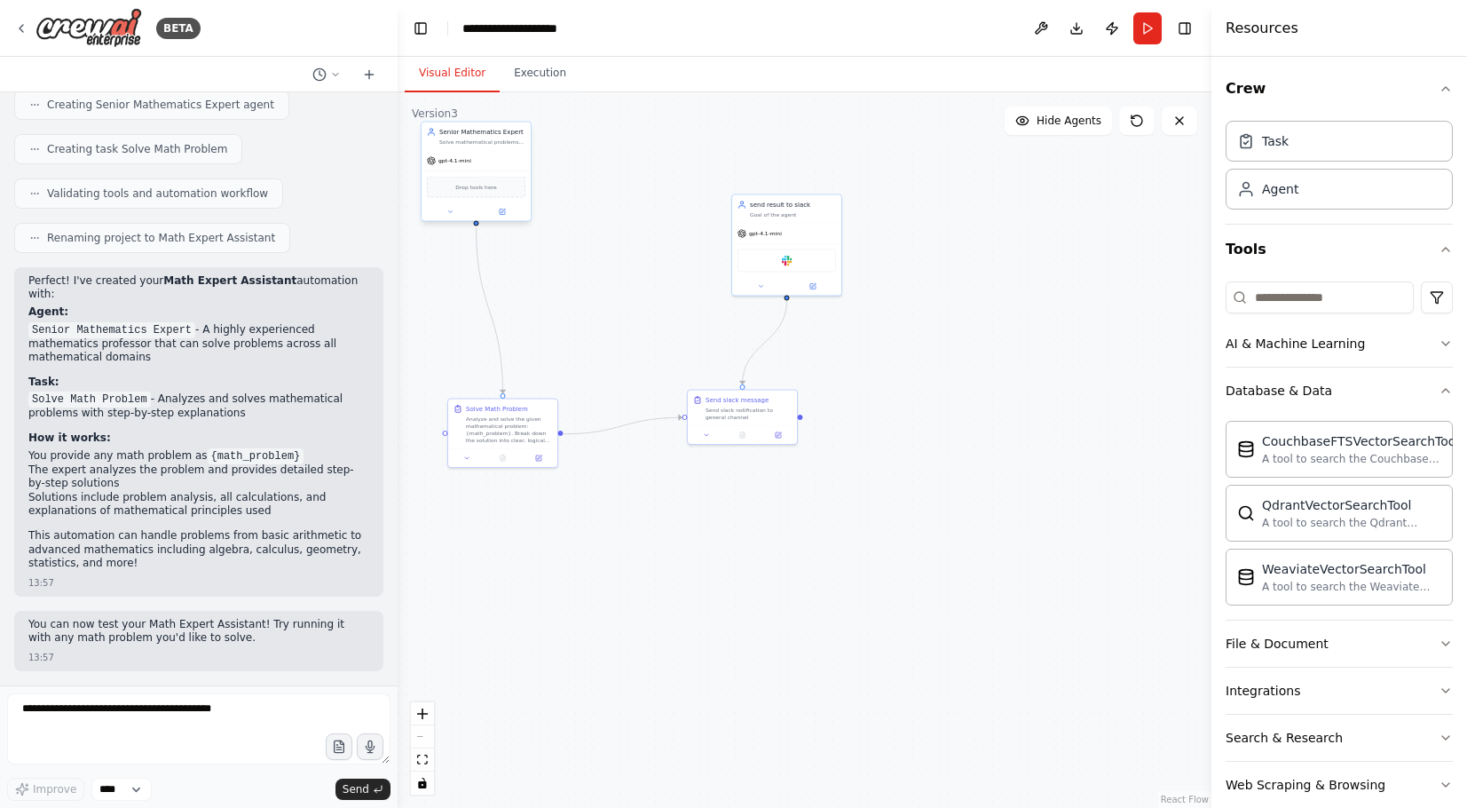
click at [503, 142] on div "Solve mathematical problems of all levels with clear, step-by-step explanations…" at bounding box center [482, 141] width 86 height 7
drag, startPoint x: 487, startPoint y: 143, endPoint x: 625, endPoint y: 192, distance: 146.0
click at [625, 192] on div "Solve mathematical problems of all levels with clear, step-by-step explanations…" at bounding box center [624, 195] width 86 height 7
click at [1064, 264] on div "New Task Task description" at bounding box center [1079, 252] width 109 height 28
click at [1066, 251] on div "New Task" at bounding box center [1057, 247] width 29 height 9
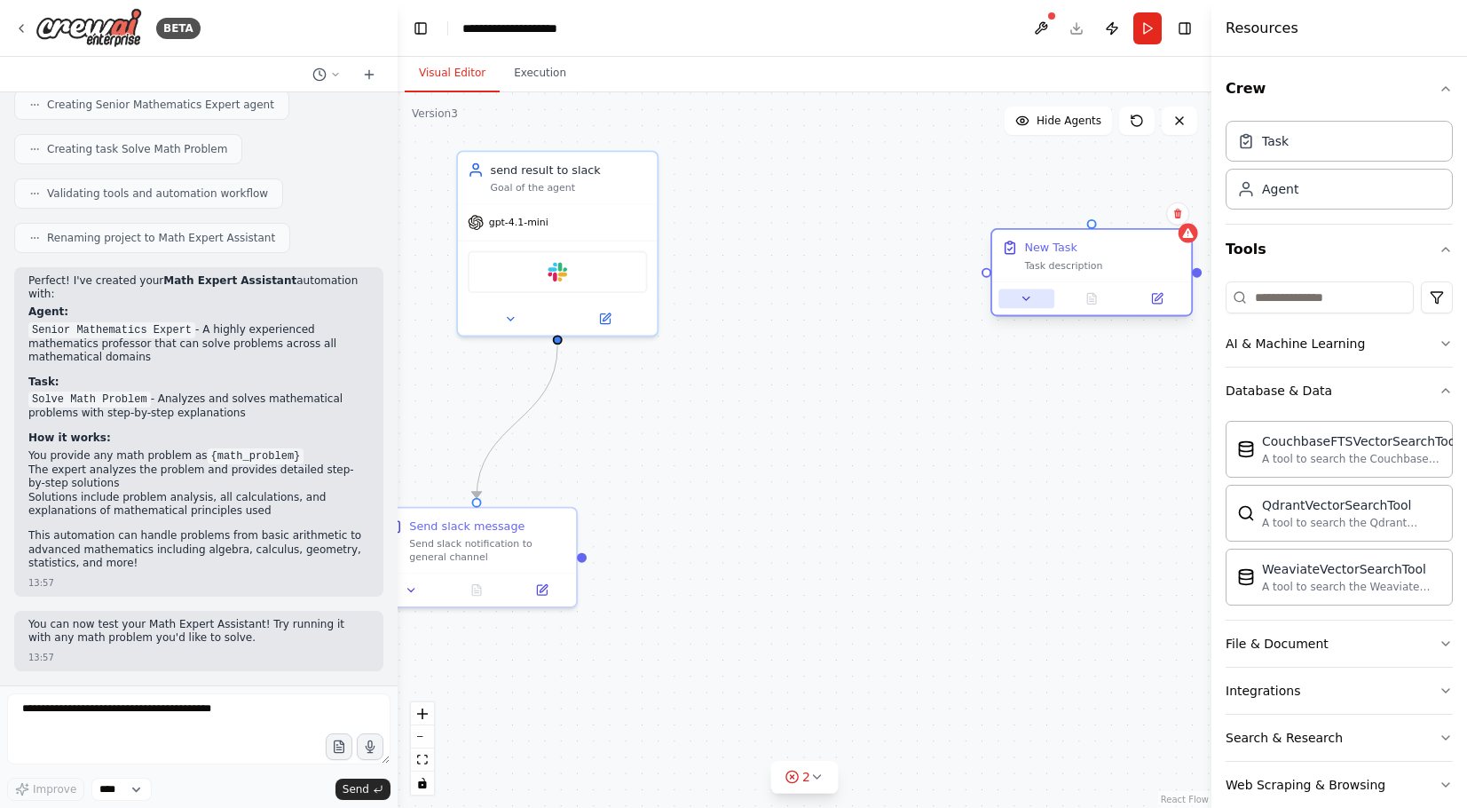
click at [1033, 300] on button at bounding box center [1026, 298] width 56 height 20
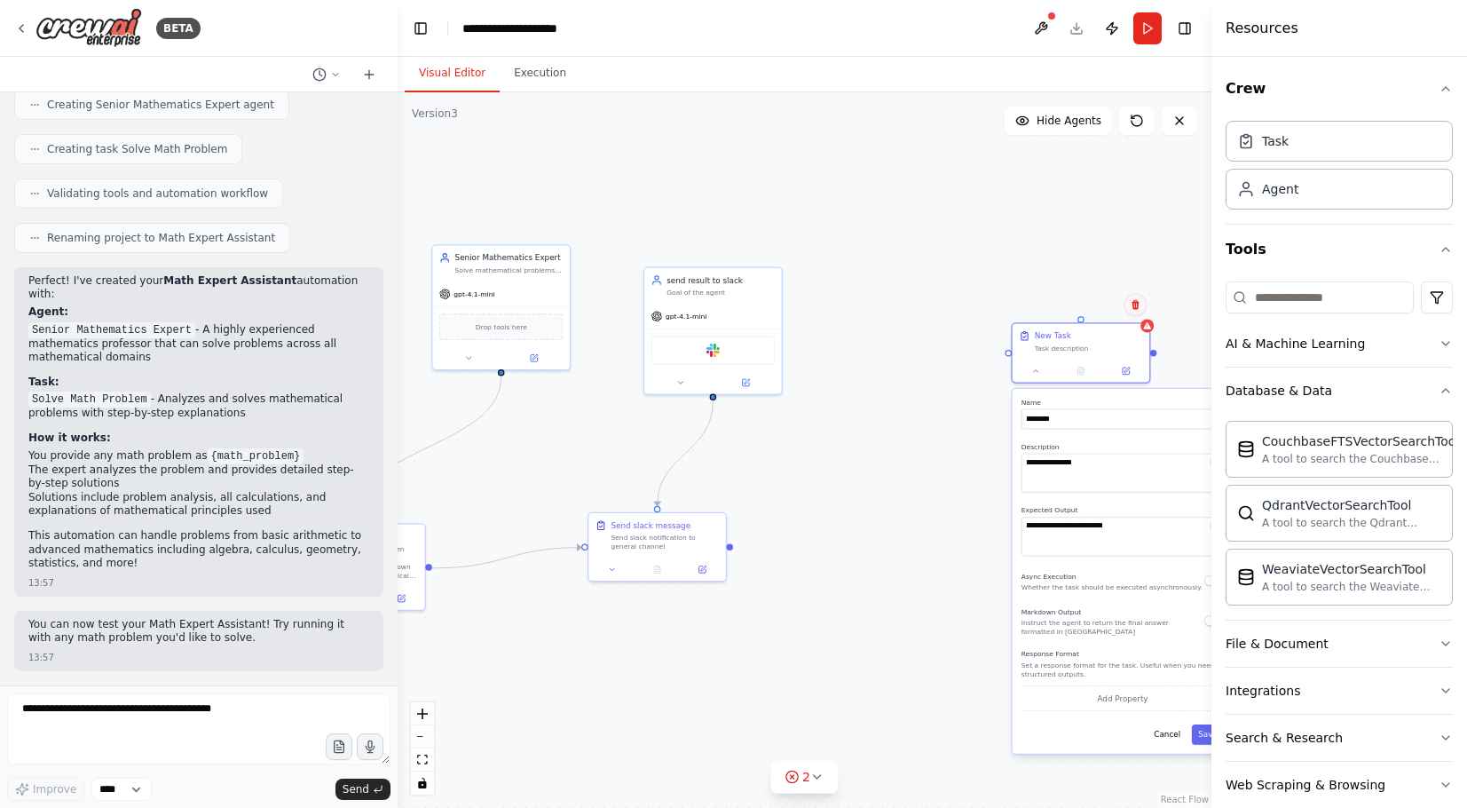
click at [1134, 304] on icon at bounding box center [1135, 304] width 11 height 11
click at [1140, 297] on button at bounding box center [1135, 304] width 23 height 23
click at [1139, 300] on icon at bounding box center [1135, 304] width 11 height 11
click at [1092, 305] on button "Confirm" at bounding box center [1084, 304] width 63 height 21
click at [702, 292] on div "Goal of the agent" at bounding box center [721, 290] width 108 height 9
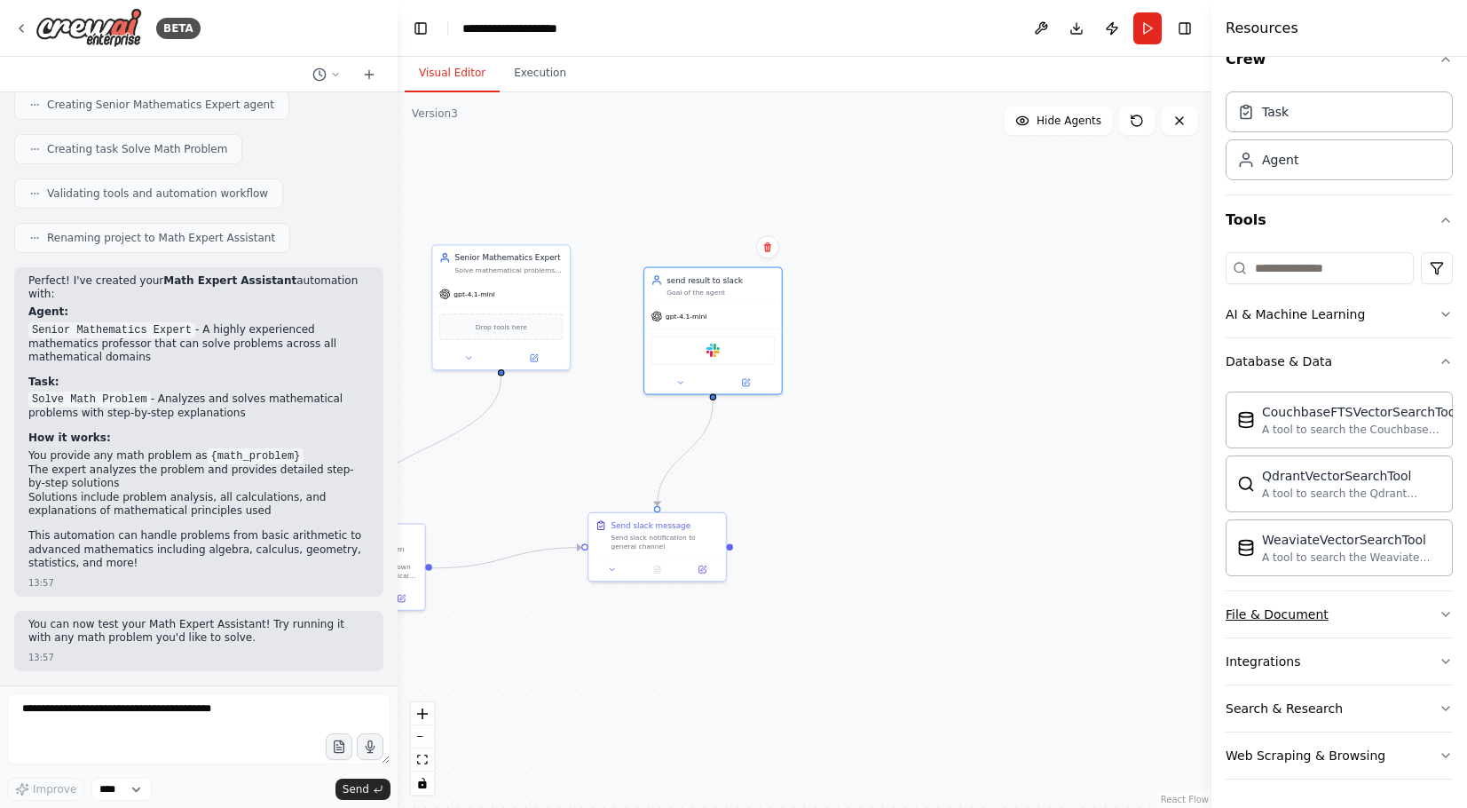
scroll to position [32, 0]
click at [1387, 652] on button "Integrations" at bounding box center [1339, 661] width 227 height 46
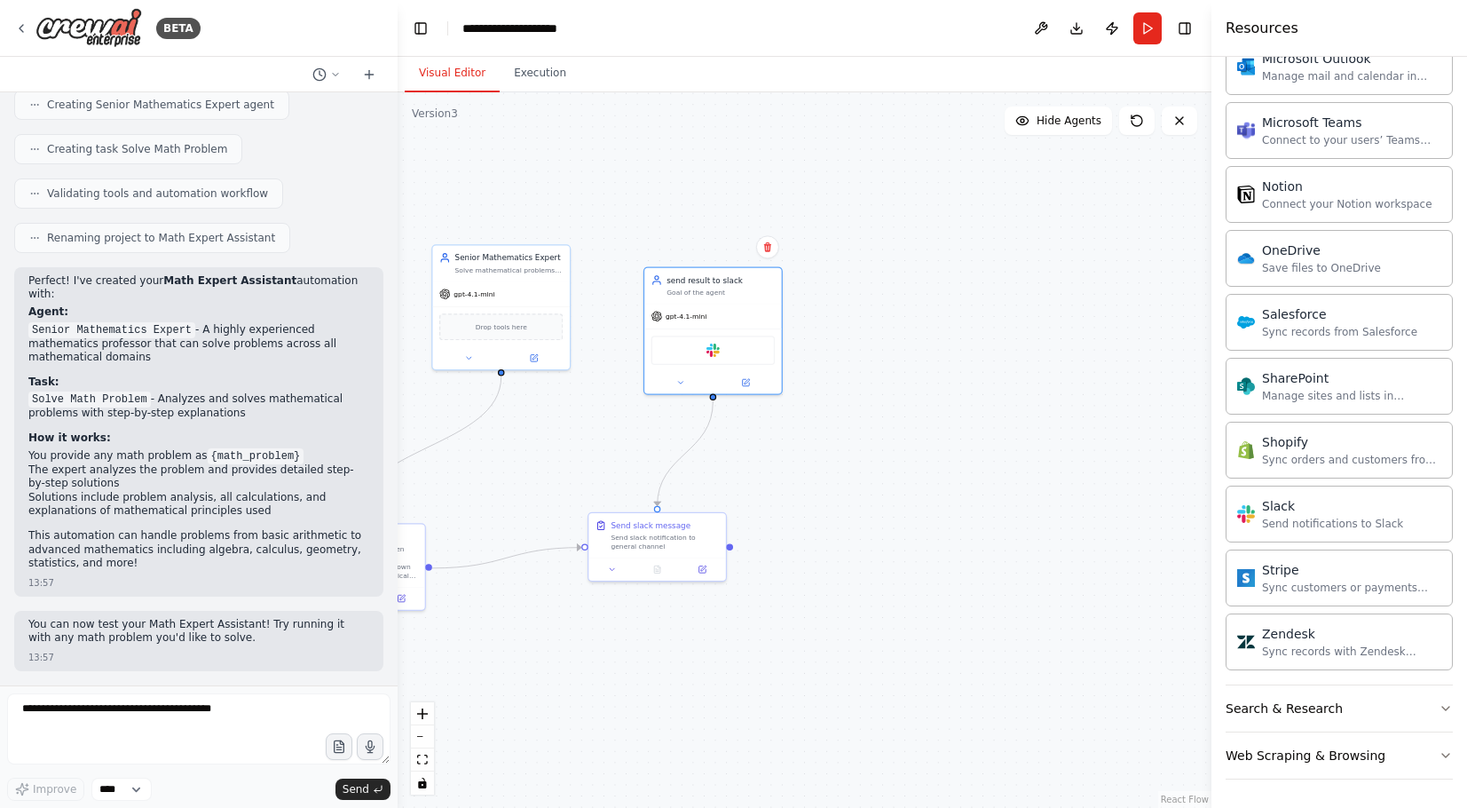
scroll to position [1471, 0]
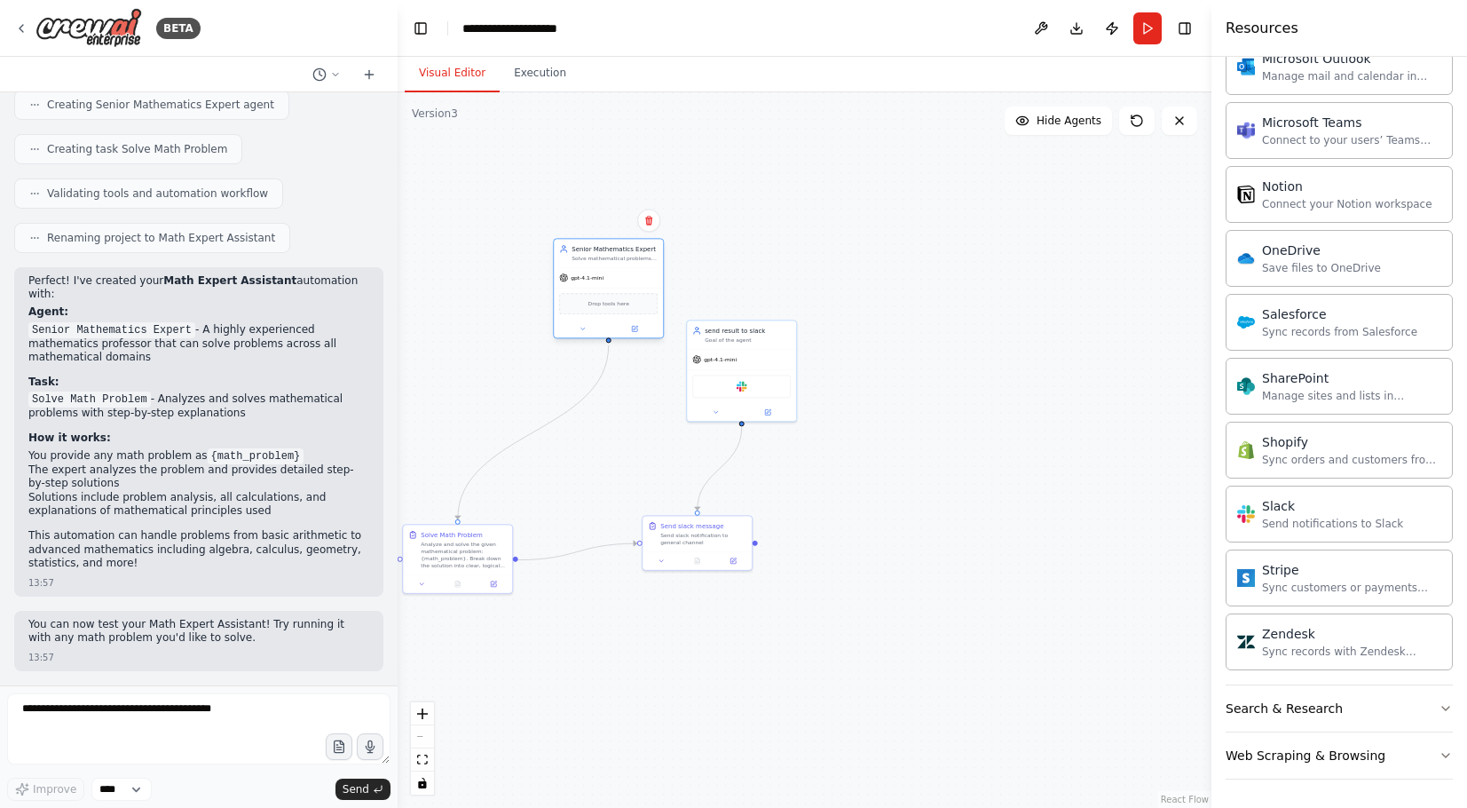
drag, startPoint x: 576, startPoint y: 318, endPoint x: 608, endPoint y: 251, distance: 73.8
click at [608, 251] on div "Senior Mathematics Expert Solve mathematical problems of all levels with clear,…" at bounding box center [615, 253] width 86 height 18
drag, startPoint x: 744, startPoint y: 361, endPoint x: 914, endPoint y: 342, distance: 171.5
click at [914, 342] on div "gpt-4.1-mini" at bounding box center [901, 340] width 109 height 20
drag, startPoint x: 686, startPoint y: 530, endPoint x: 793, endPoint y: 530, distance: 106.5
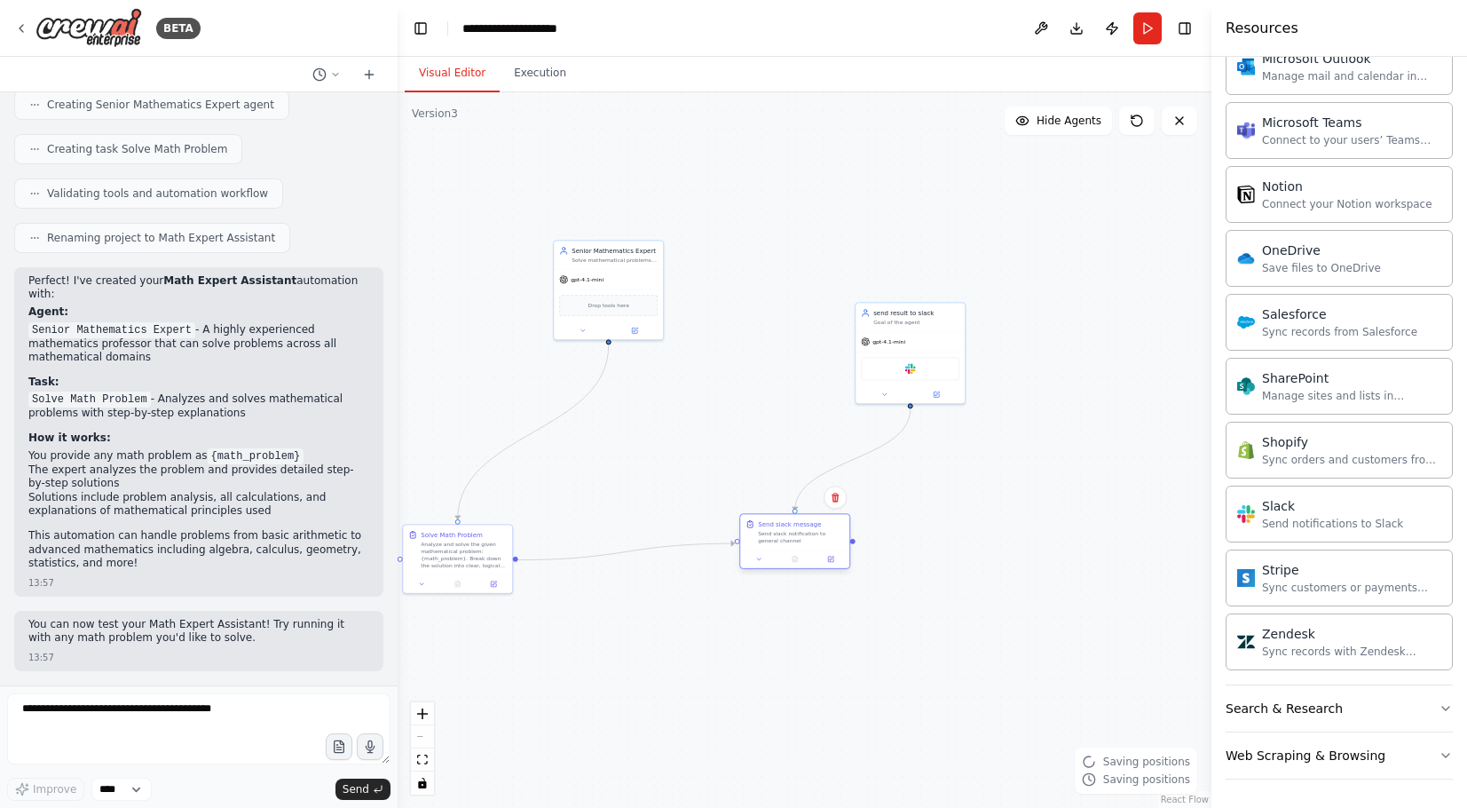
click at [793, 530] on div "Send slack message Send slack notification to general channel" at bounding box center [801, 531] width 86 height 25
drag, startPoint x: 417, startPoint y: 571, endPoint x: 581, endPoint y: 558, distance: 164.7
click at [581, 558] on div "Solve Math Problem Analyze and solve the given mathematical problem: {math_prob…" at bounding box center [625, 539] width 109 height 50
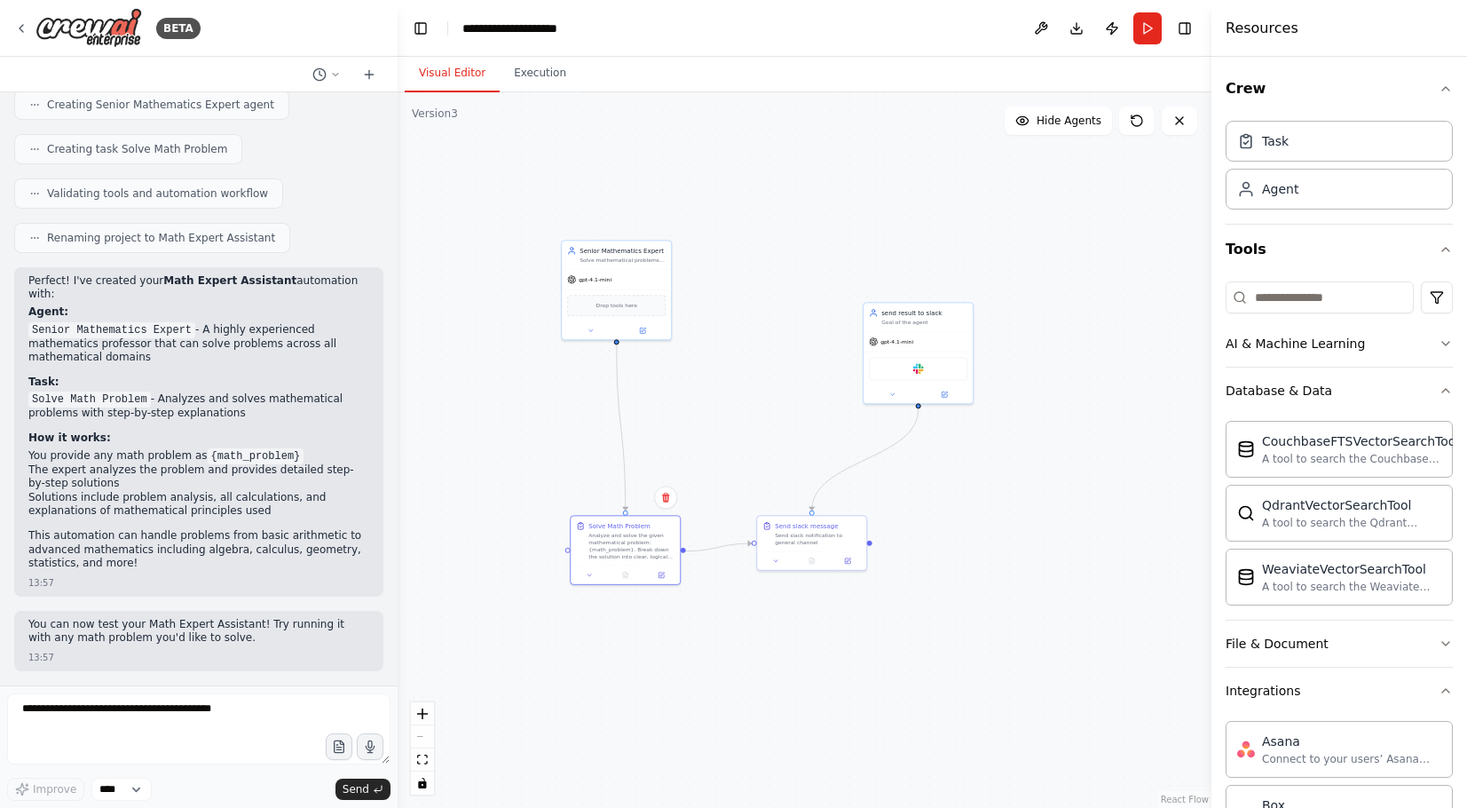
scroll to position [0, 0]
click at [1435, 292] on html "BETA I want math expert which answer on math questions 13:55 ▶ Thought process …" at bounding box center [733, 404] width 1467 height 808
click at [1350, 265] on html "BETA I want math expert which answer on math questions 13:55 ▶ Thought process …" at bounding box center [733, 404] width 1467 height 808
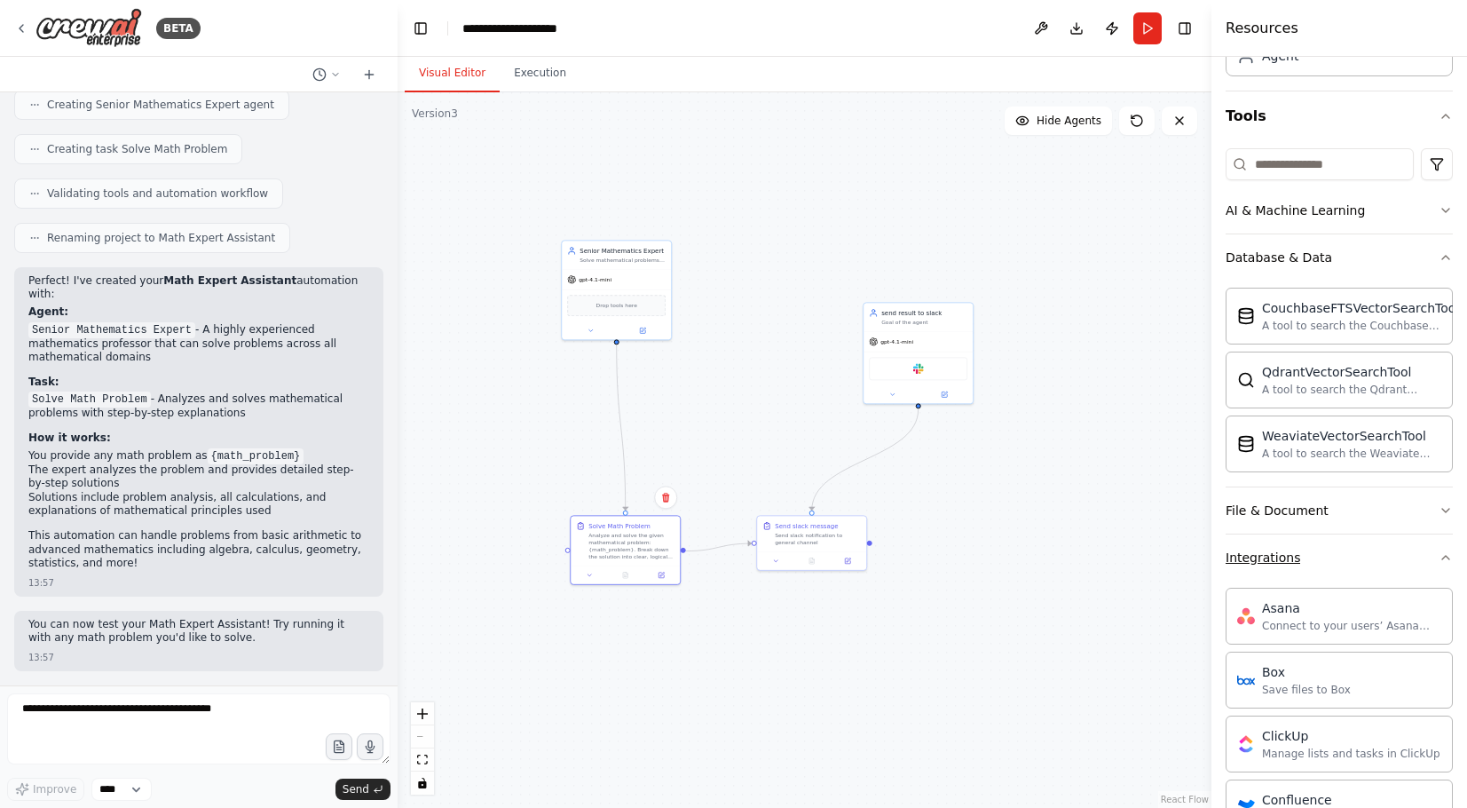
click at [1447, 564] on icon "button" at bounding box center [1446, 557] width 14 height 14
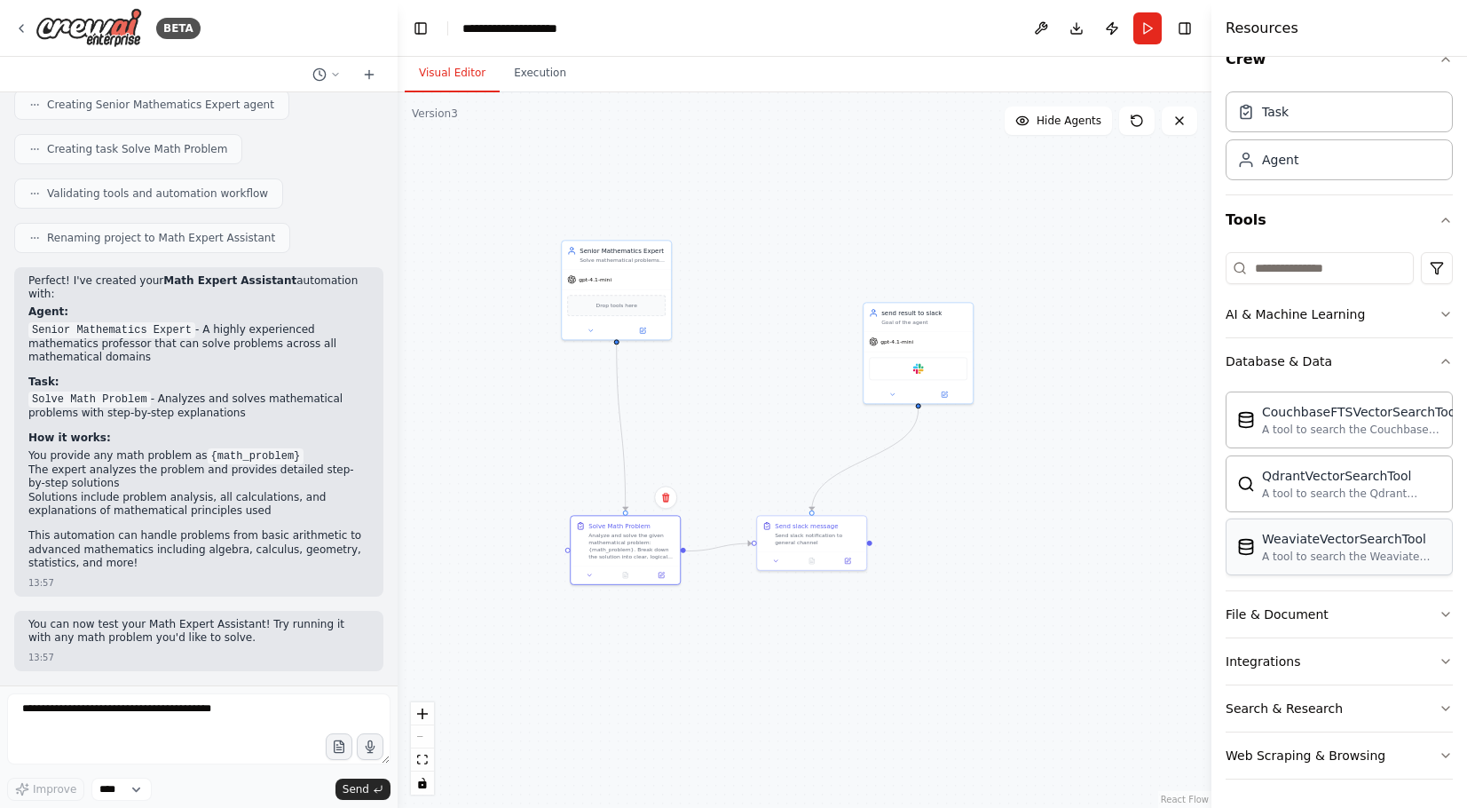
scroll to position [32, 0]
click at [1435, 611] on button "File & Document" at bounding box center [1339, 614] width 227 height 46
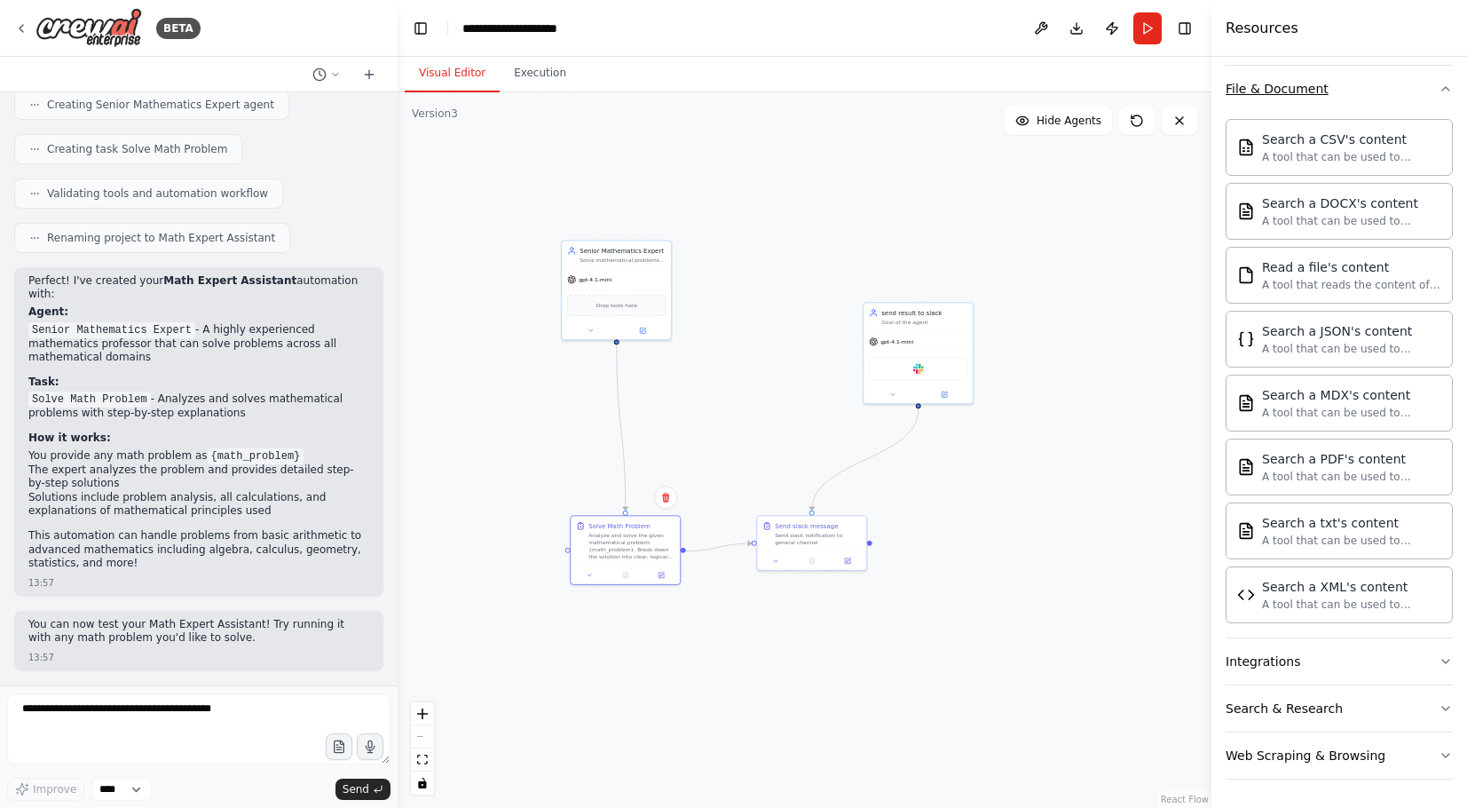
scroll to position [564, 0]
click at [1419, 759] on button "Web Scraping & Browsing" at bounding box center [1339, 755] width 227 height 46
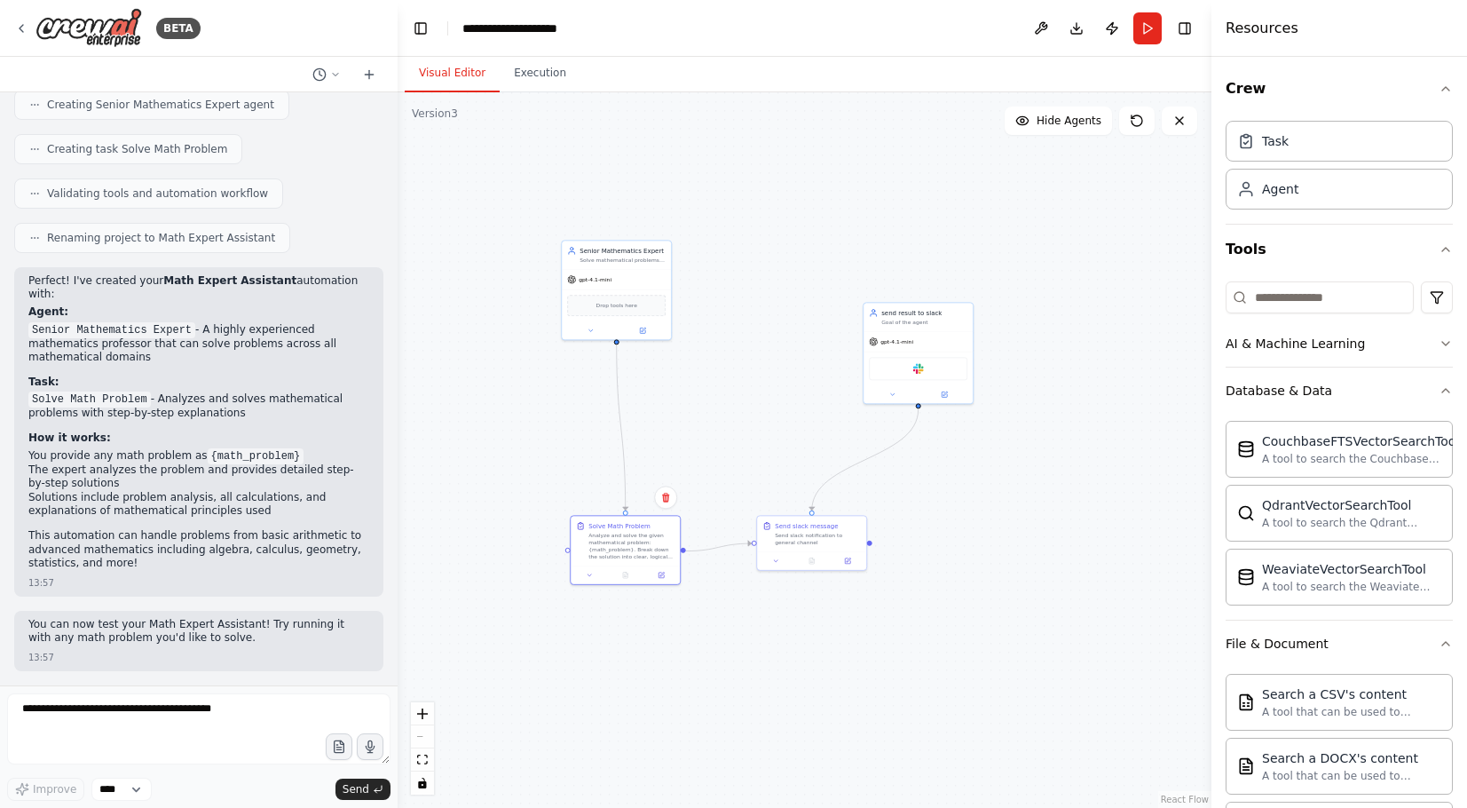
scroll to position [0, 0]
click at [1203, 34] on header "**********" at bounding box center [805, 28] width 814 height 57
click at [1194, 34] on button "Toggle Right Sidebar" at bounding box center [1184, 28] width 25 height 25
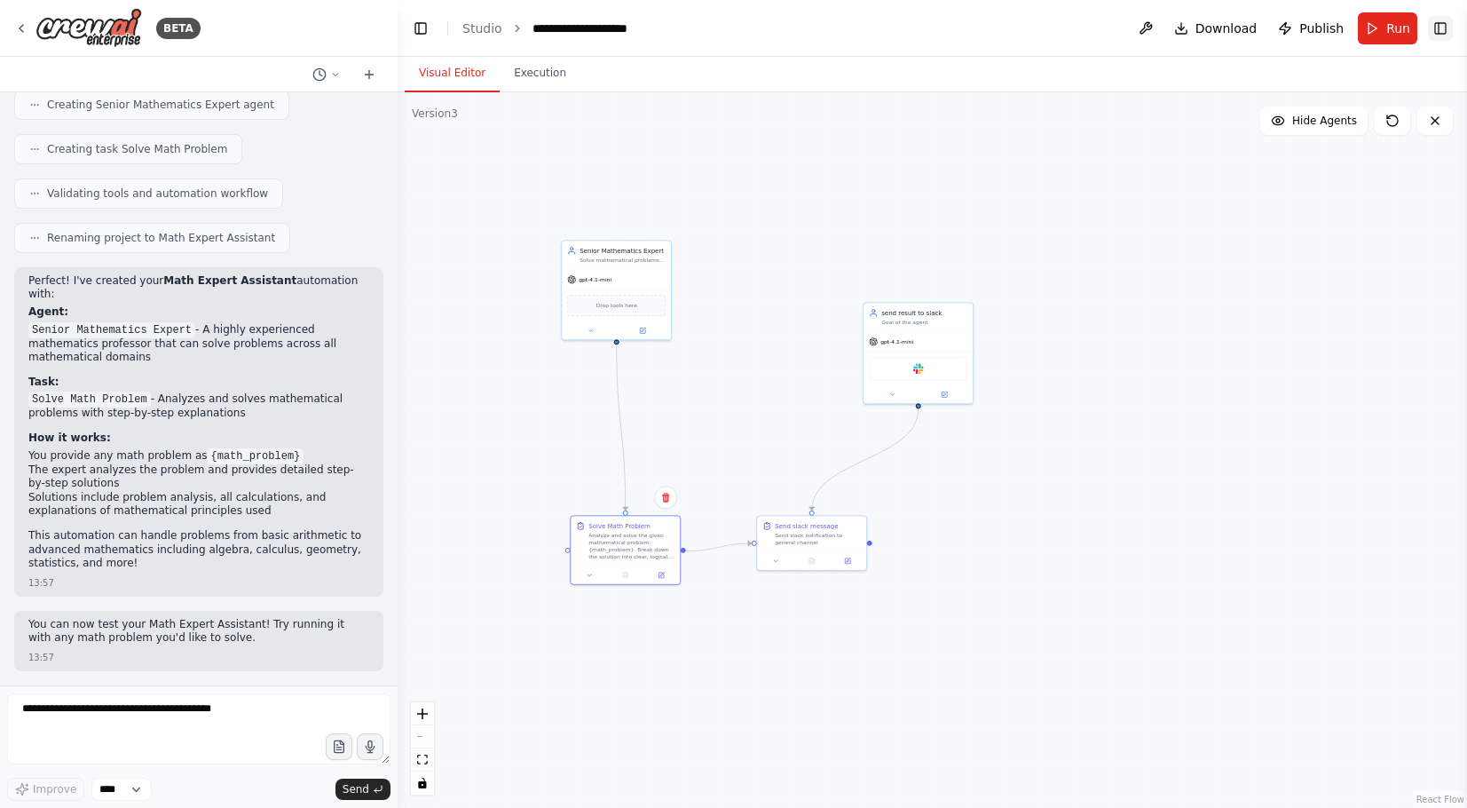
click at [1436, 33] on button "Toggle Right Sidebar" at bounding box center [1440, 28] width 25 height 25
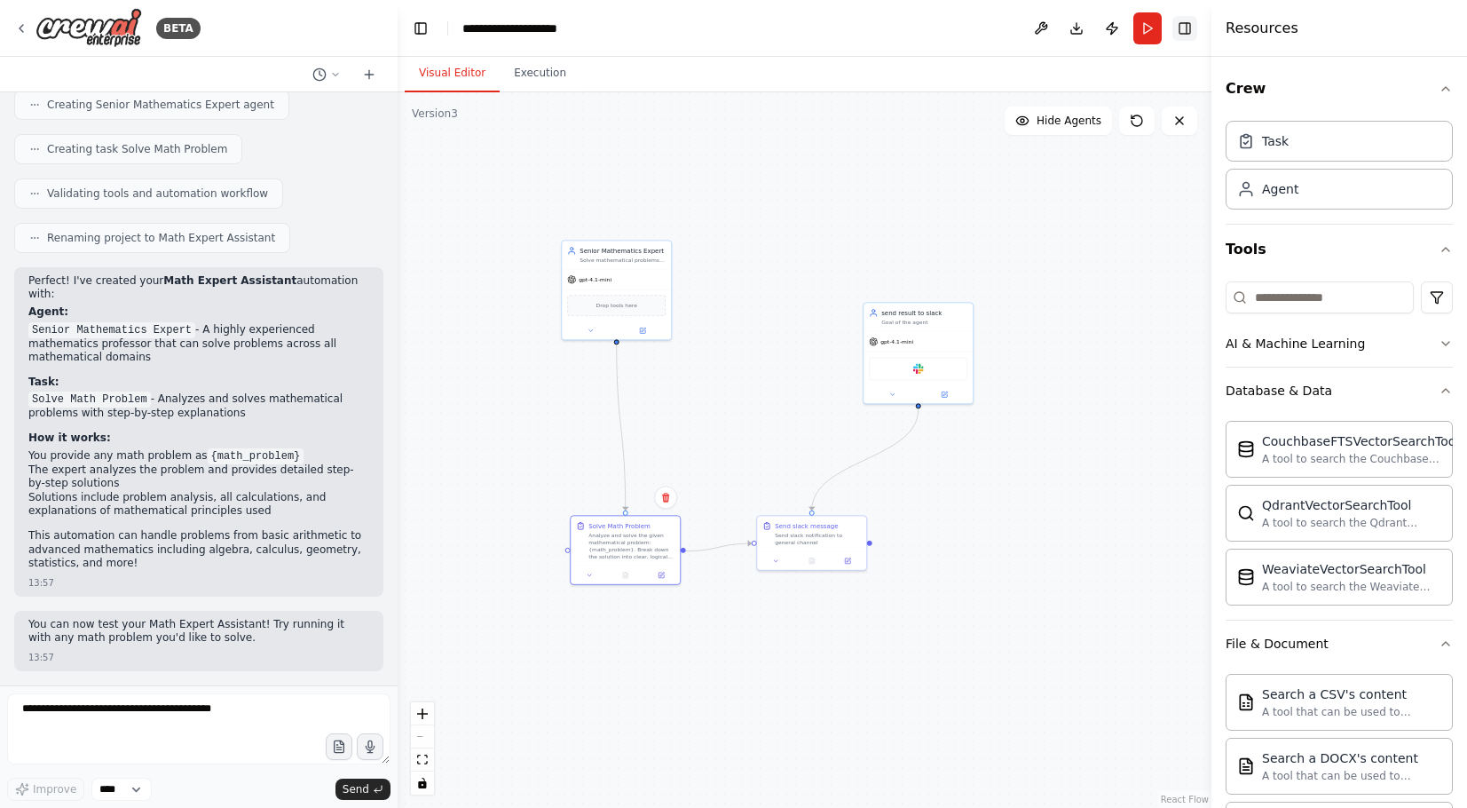
click at [1185, 24] on button "Toggle Right Sidebar" at bounding box center [1184, 28] width 25 height 25
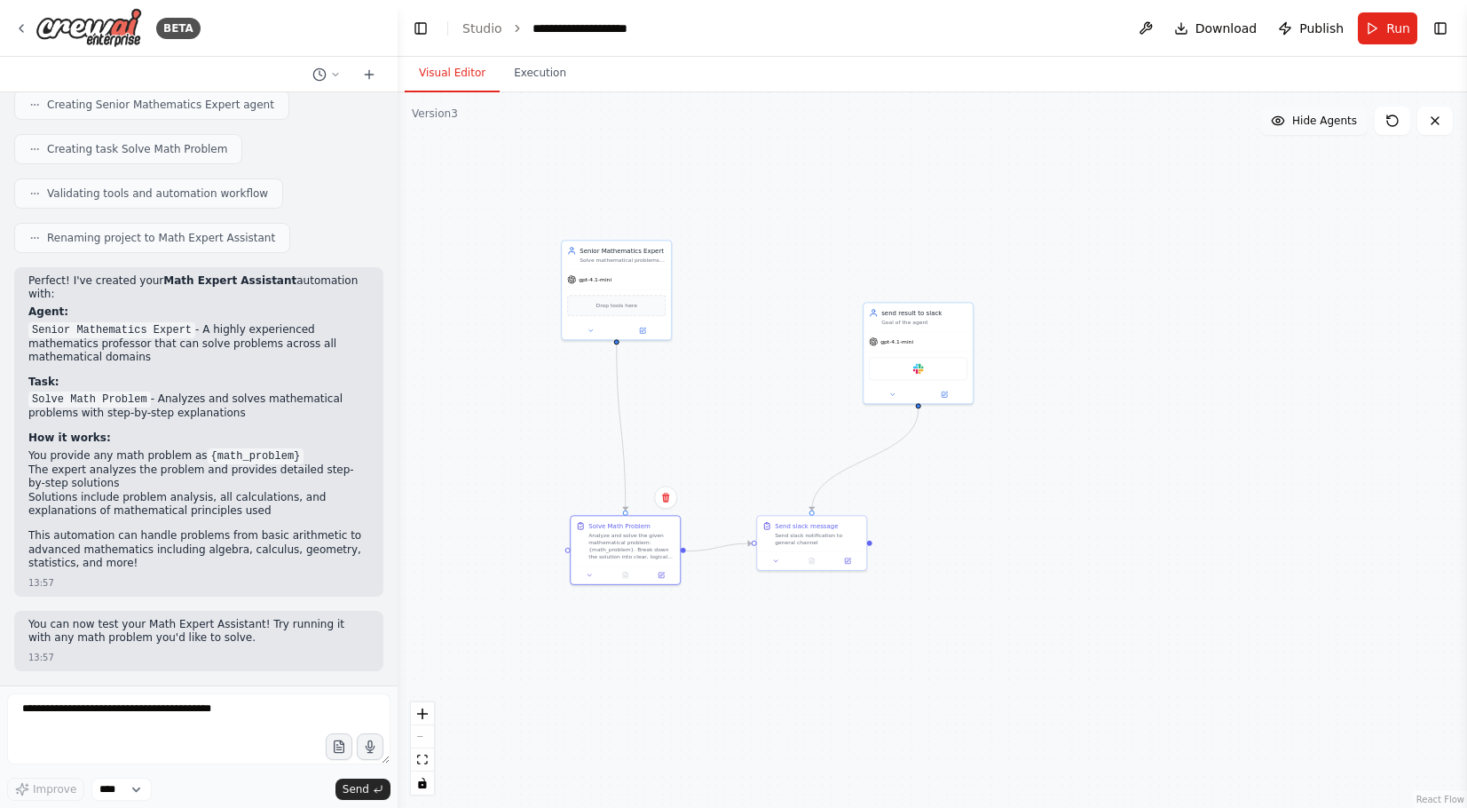
click at [1334, 118] on span "Hide Agents" at bounding box center [1324, 121] width 65 height 14
drag, startPoint x: 822, startPoint y: 540, endPoint x: 1116, endPoint y: 676, distance: 323.6
click at [1116, 676] on div "Send slack notification to general channel" at bounding box center [1111, 670] width 86 height 14
drag, startPoint x: 626, startPoint y: 560, endPoint x: 816, endPoint y: 292, distance: 328.5
click at [763, 292] on div "Analyze and solve the given mathematical problem: {math_problem}. Break down th…" at bounding box center [720, 286] width 86 height 28
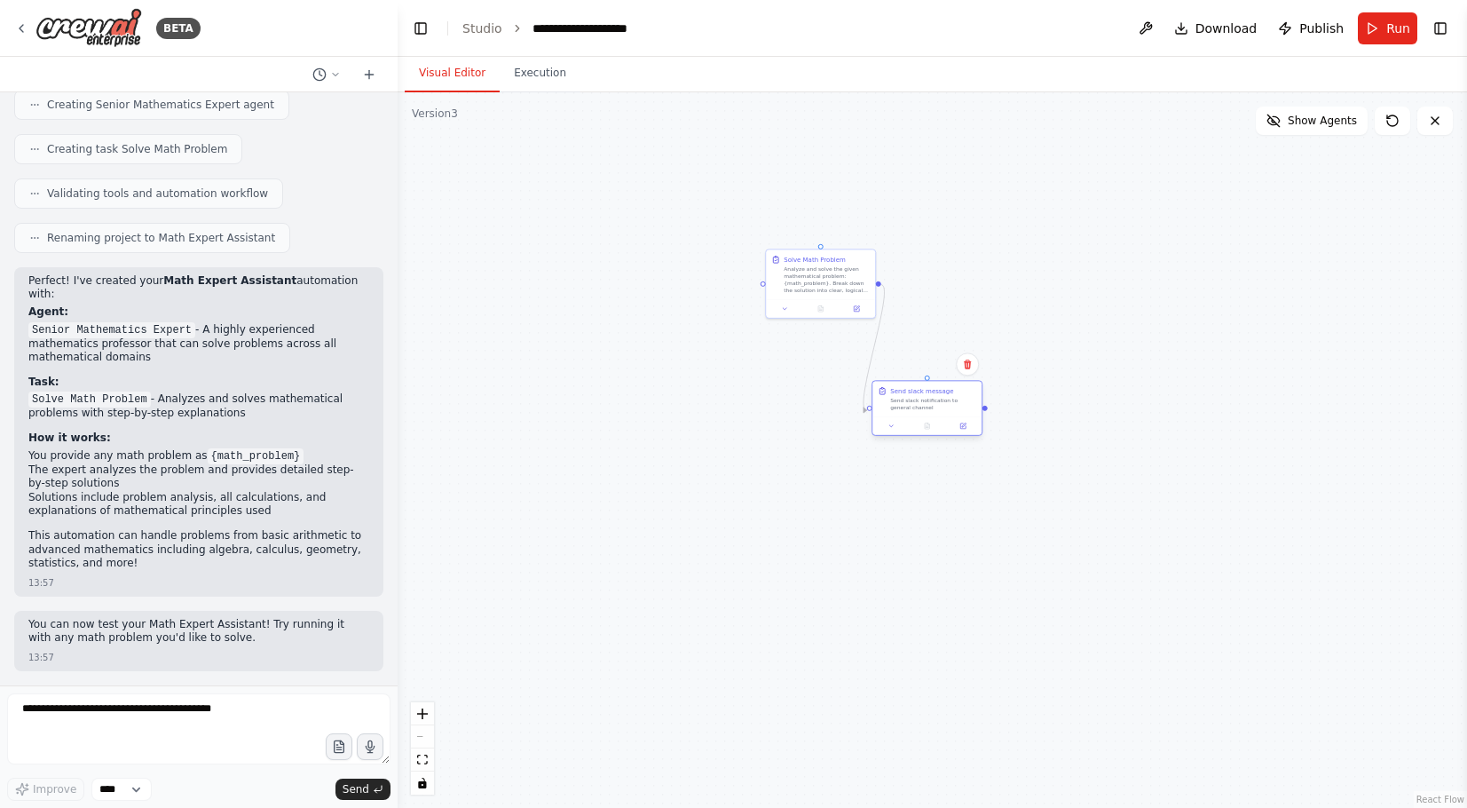
drag, startPoint x: 1119, startPoint y: 672, endPoint x: 937, endPoint y: 402, distance: 325.4
click at [937, 402] on div "Send slack notification to general channel" at bounding box center [933, 404] width 86 height 14
click at [1274, 132] on button "Show Agents" at bounding box center [1312, 121] width 112 height 28
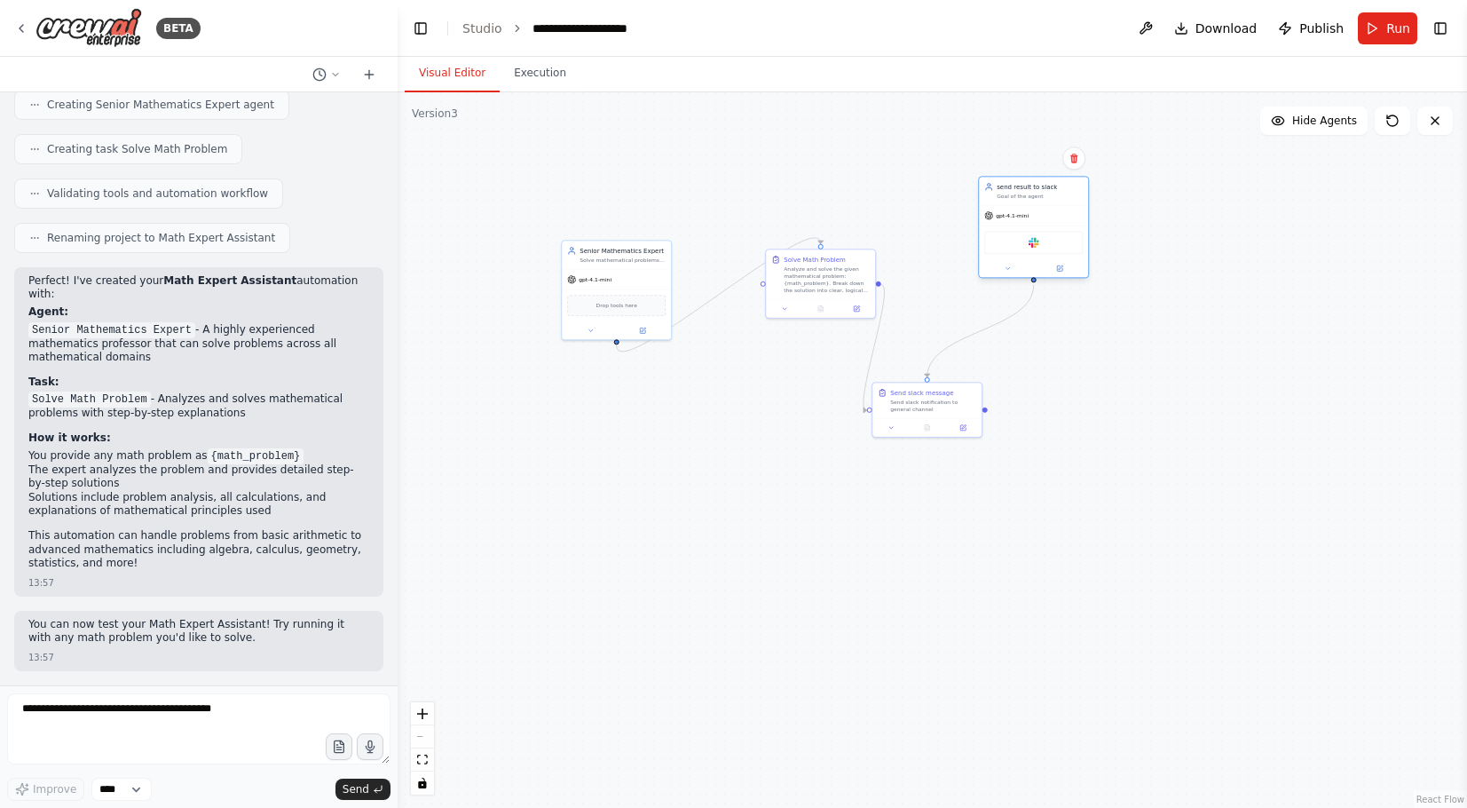
drag, startPoint x: 949, startPoint y: 344, endPoint x: 1060, endPoint y: 223, distance: 164.6
click at [1060, 223] on div "gpt-4.1-mini" at bounding box center [1033, 216] width 109 height 20
drag, startPoint x: 820, startPoint y: 286, endPoint x: 804, endPoint y: 315, distance: 33.4
click at [804, 315] on div "Analyze and solve the given mathematical problem: {math_problem}. Break down th…" at bounding box center [809, 304] width 86 height 28
click at [910, 411] on div "Send slack notification to general channel" at bounding box center [933, 404] width 86 height 14
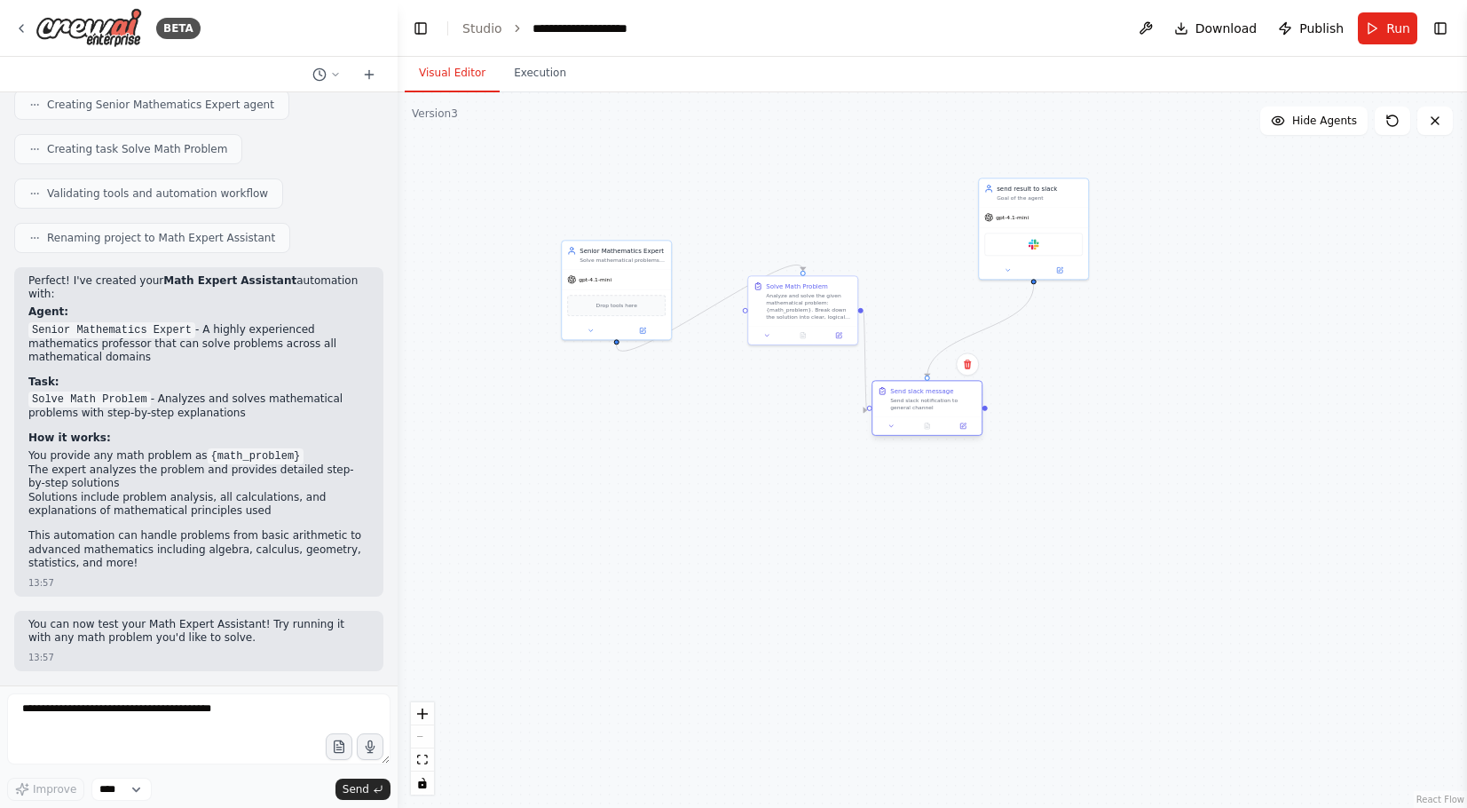
click at [910, 411] on div "Send slack notification to general channel" at bounding box center [933, 404] width 86 height 14
click at [963, 430] on button at bounding box center [963, 426] width 30 height 11
click at [965, 435] on div at bounding box center [926, 425] width 109 height 19
click at [965, 426] on icon at bounding box center [964, 425] width 4 height 4
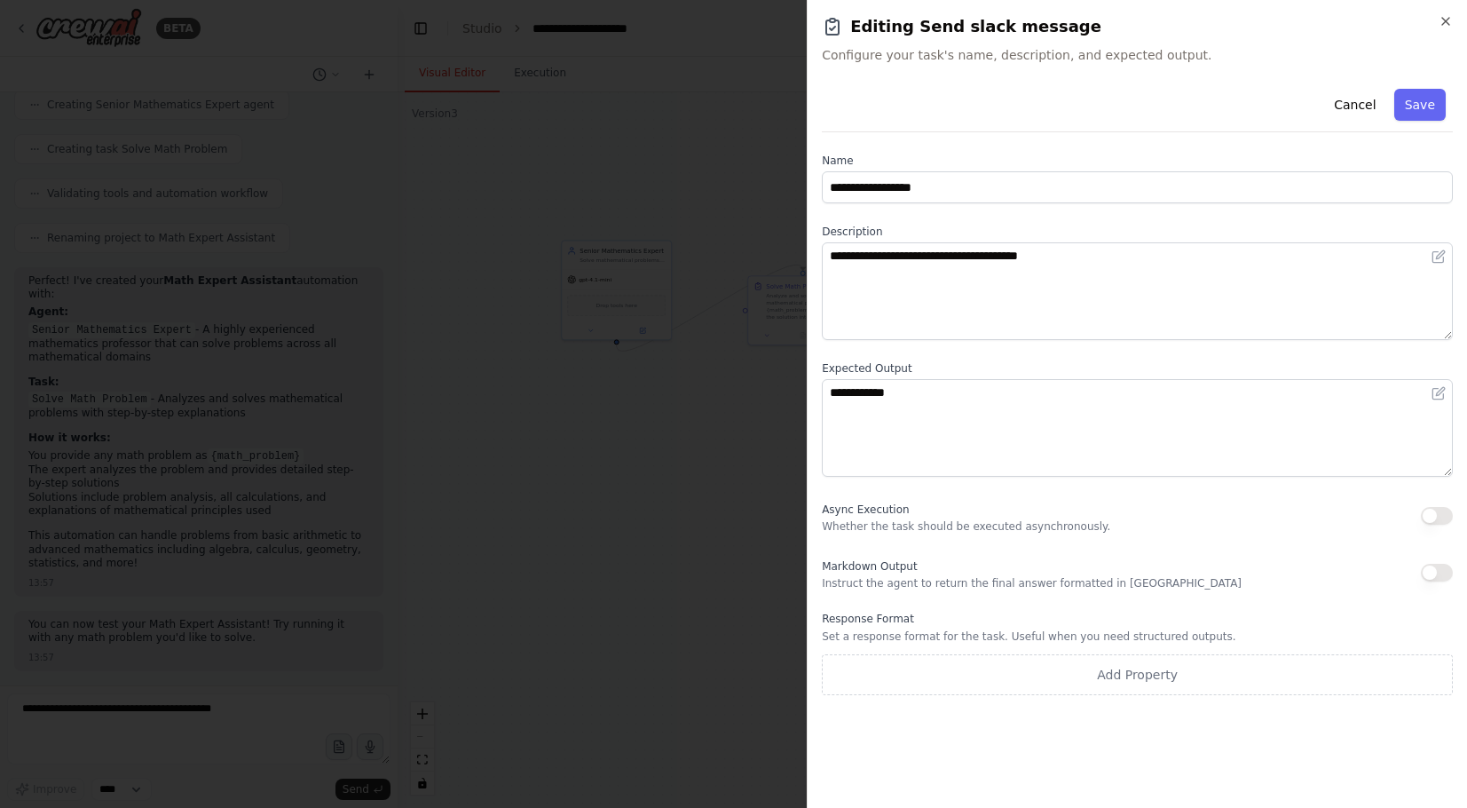
click at [718, 425] on div at bounding box center [733, 404] width 1467 height 808
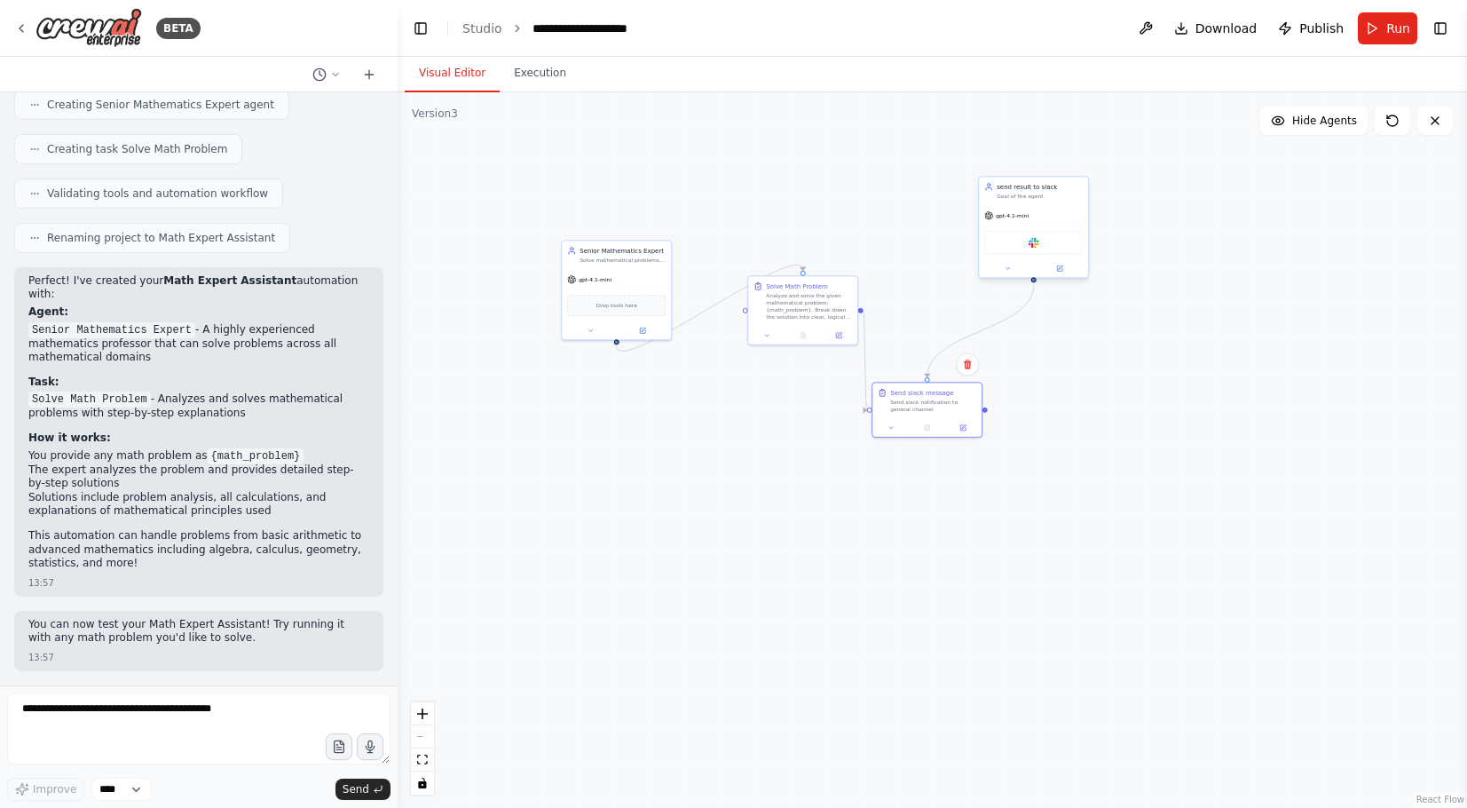
click at [1040, 192] on div "send result to slack Goal of the agent" at bounding box center [1040, 191] width 86 height 18
click at [1056, 267] on icon at bounding box center [1059, 267] width 7 height 7
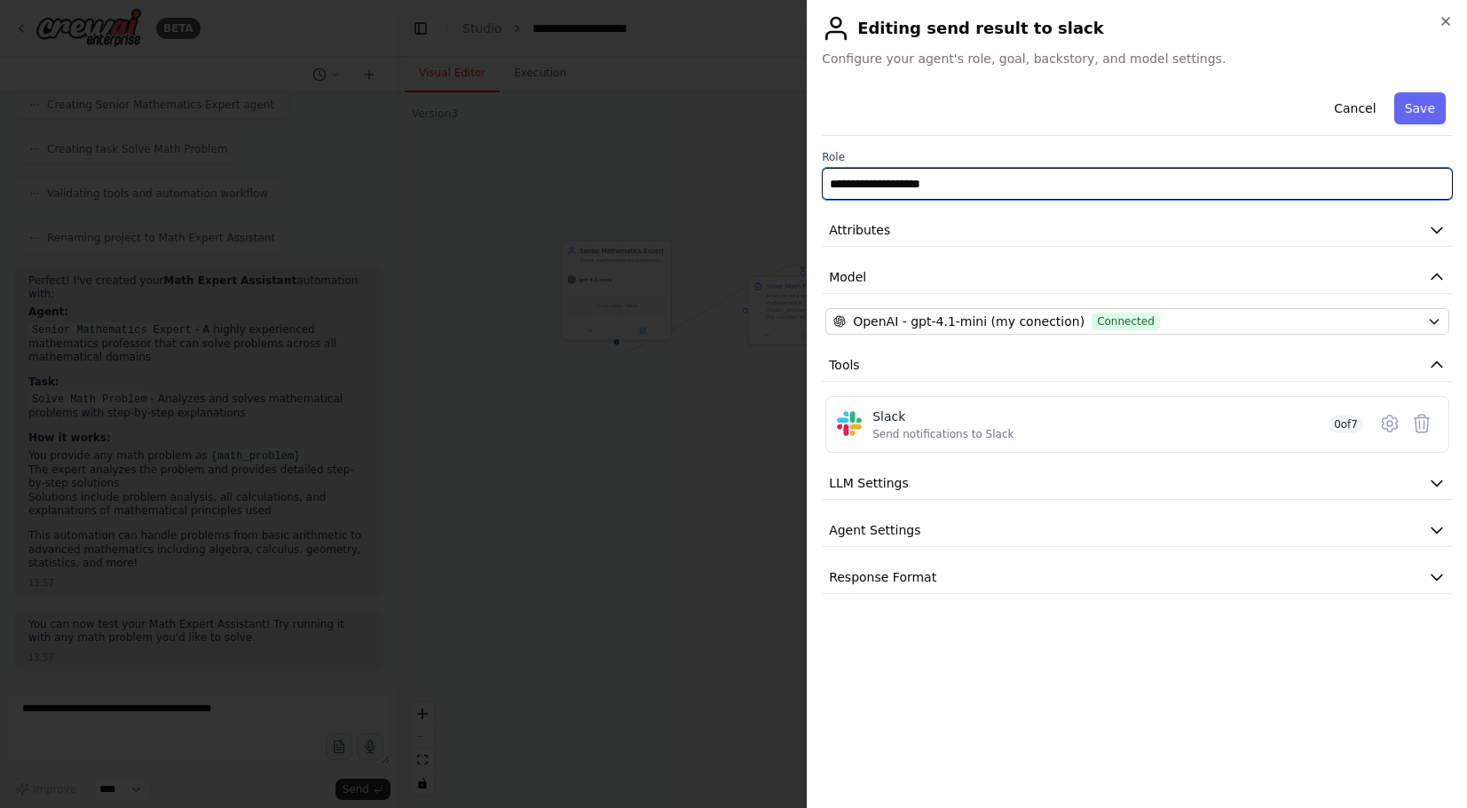
drag, startPoint x: 1004, startPoint y: 186, endPoint x: 757, endPoint y: 181, distance: 246.8
click at [757, 181] on body "BETA I want math expert which answer on math questions 13:55 ▶ Thought process …" at bounding box center [733, 404] width 1467 height 808
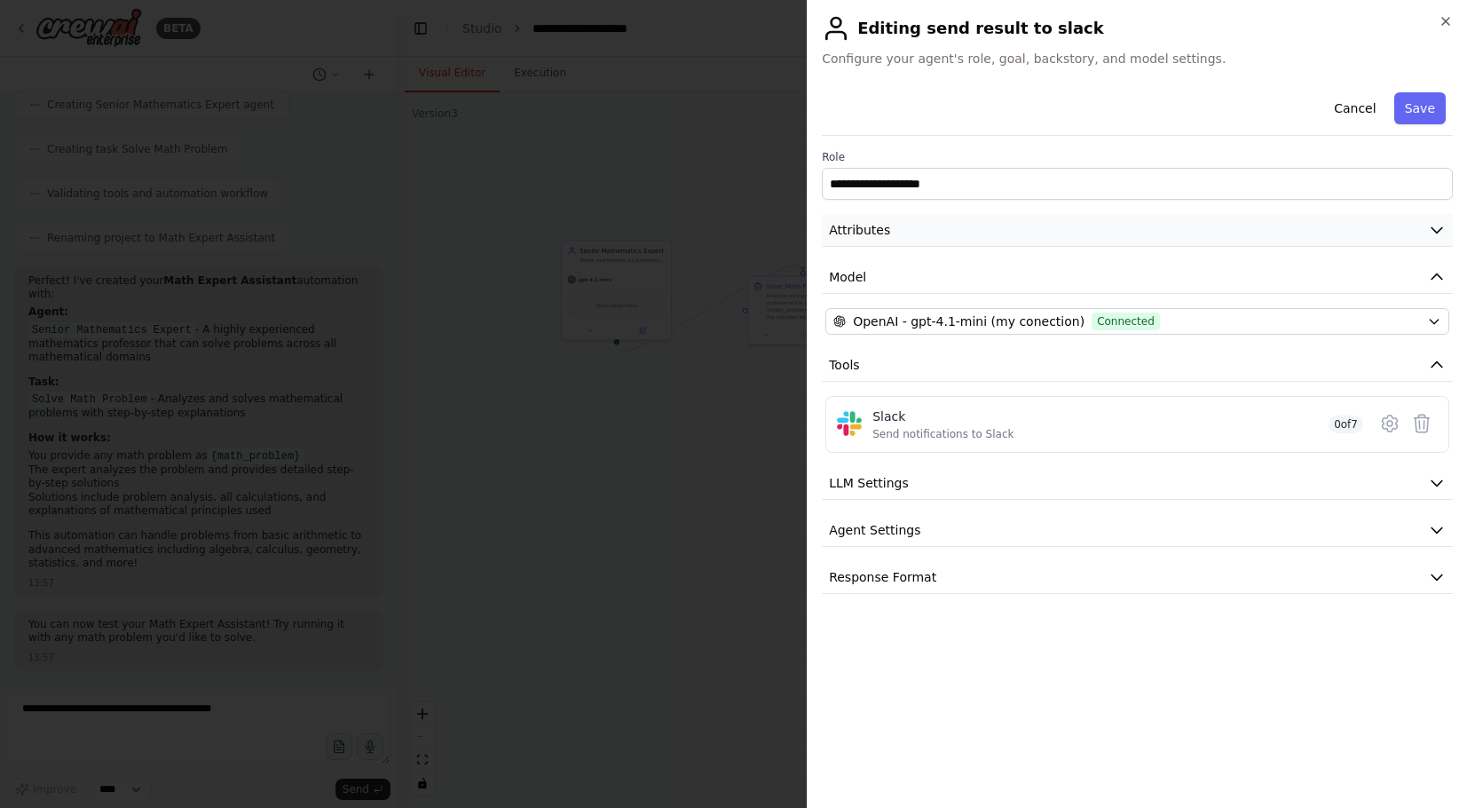
click at [953, 235] on button "Attributes" at bounding box center [1137, 230] width 631 height 33
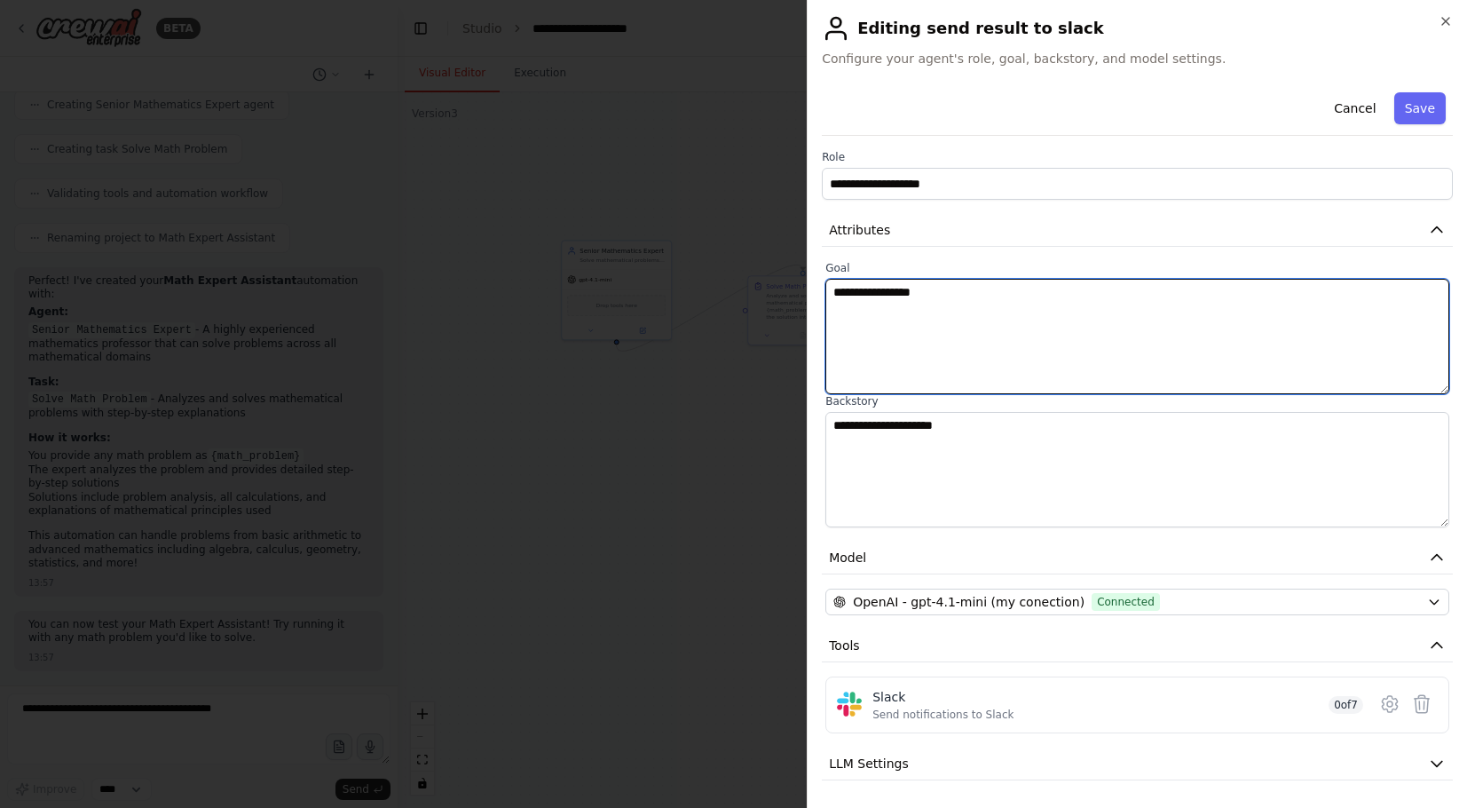
drag, startPoint x: 958, startPoint y: 302, endPoint x: 778, endPoint y: 297, distance: 179.3
click at [778, 297] on body "BETA I want math expert which answer on math questions 13:55 ▶ Thought process …" at bounding box center [733, 404] width 1467 height 808
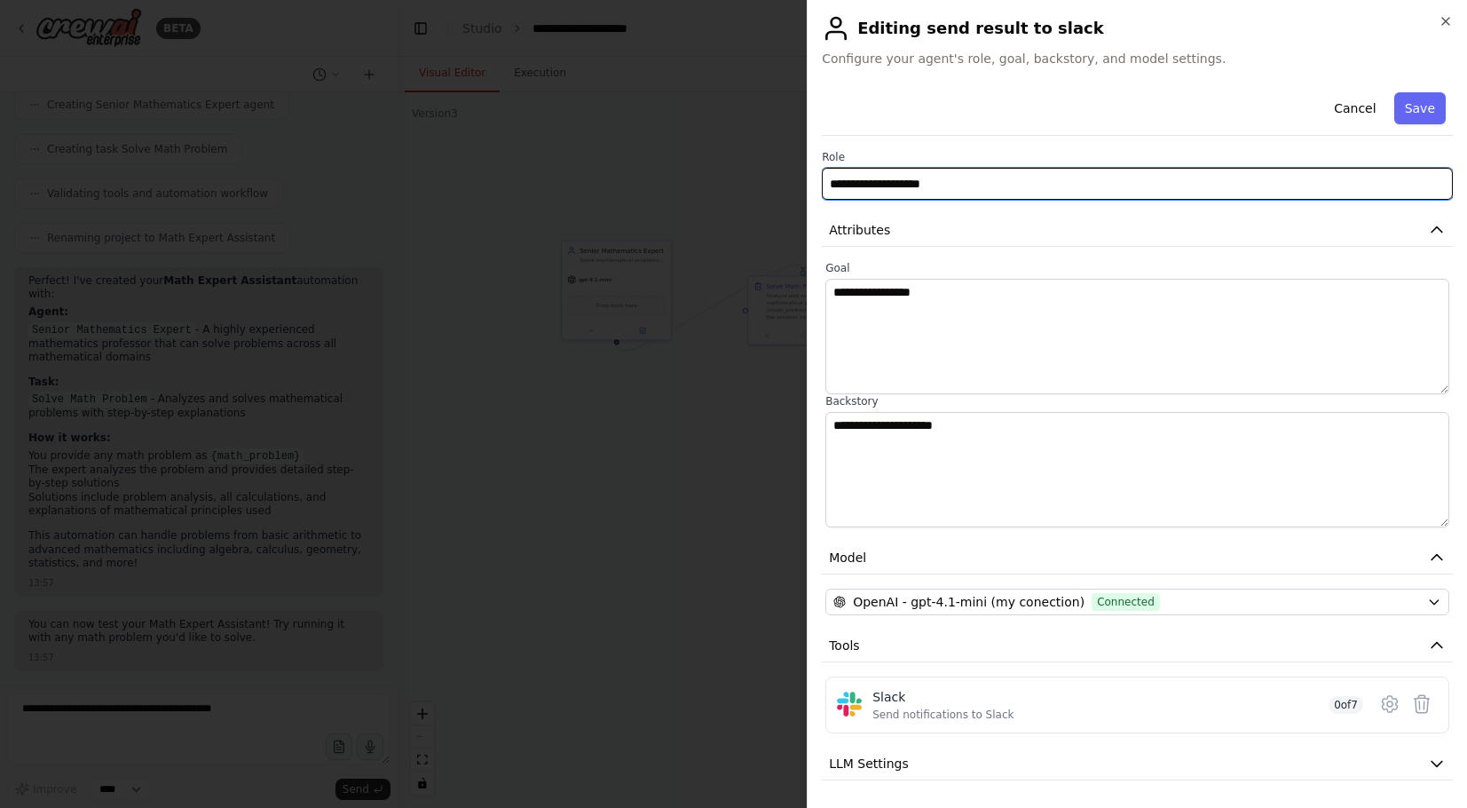
drag, startPoint x: 974, startPoint y: 181, endPoint x: 706, endPoint y: 177, distance: 268.1
click at [706, 177] on body "BETA I want math expert which answer on math questions 13:55 ▶ Thought process …" at bounding box center [733, 404] width 1467 height 808
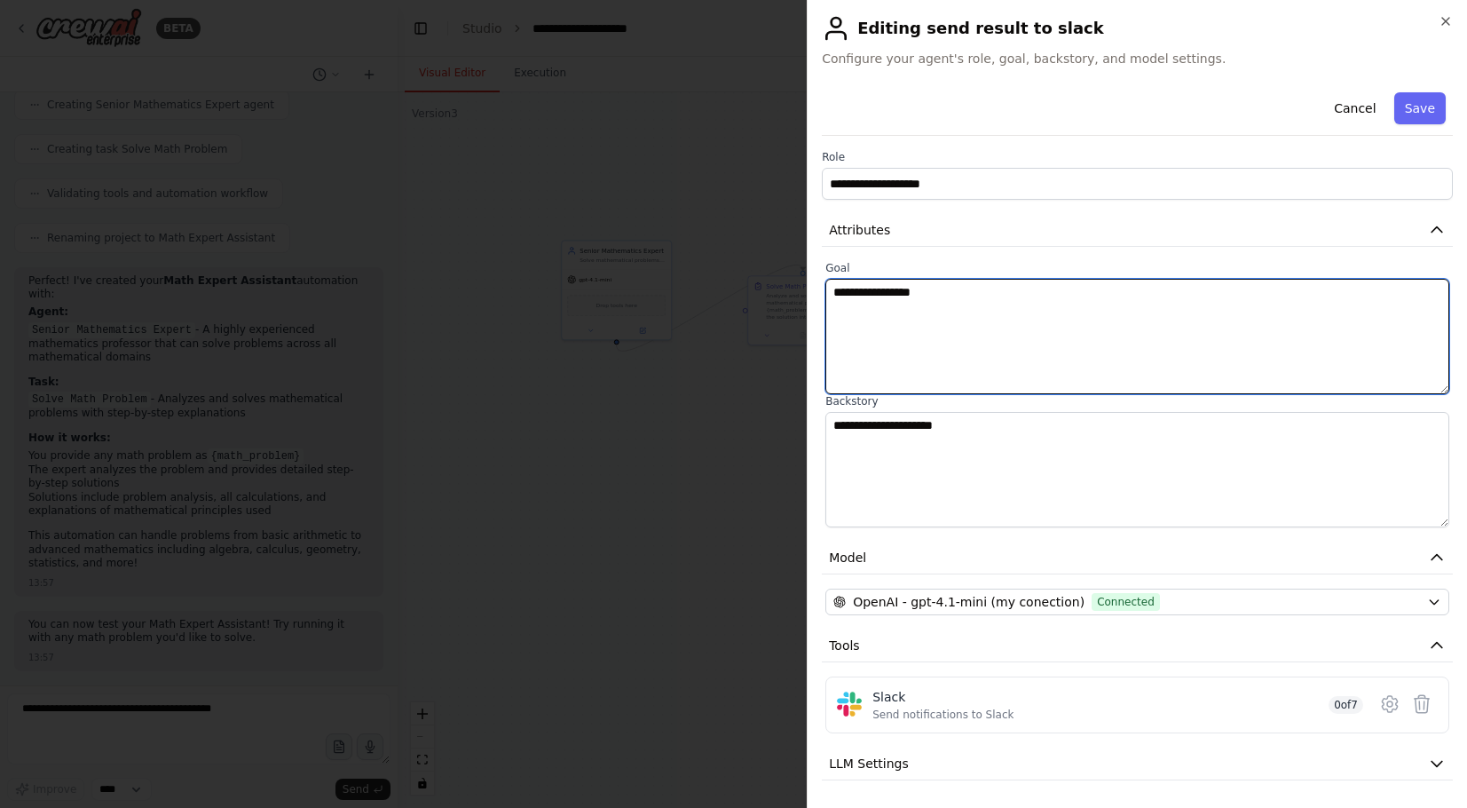
drag, startPoint x: 998, startPoint y: 309, endPoint x: 744, endPoint y: 295, distance: 254.2
click at [744, 295] on body "BETA I want math expert which answer on math questions 13:55 ▶ Thought process …" at bounding box center [733, 404] width 1467 height 808
paste textarea "***"
type textarea "**********"
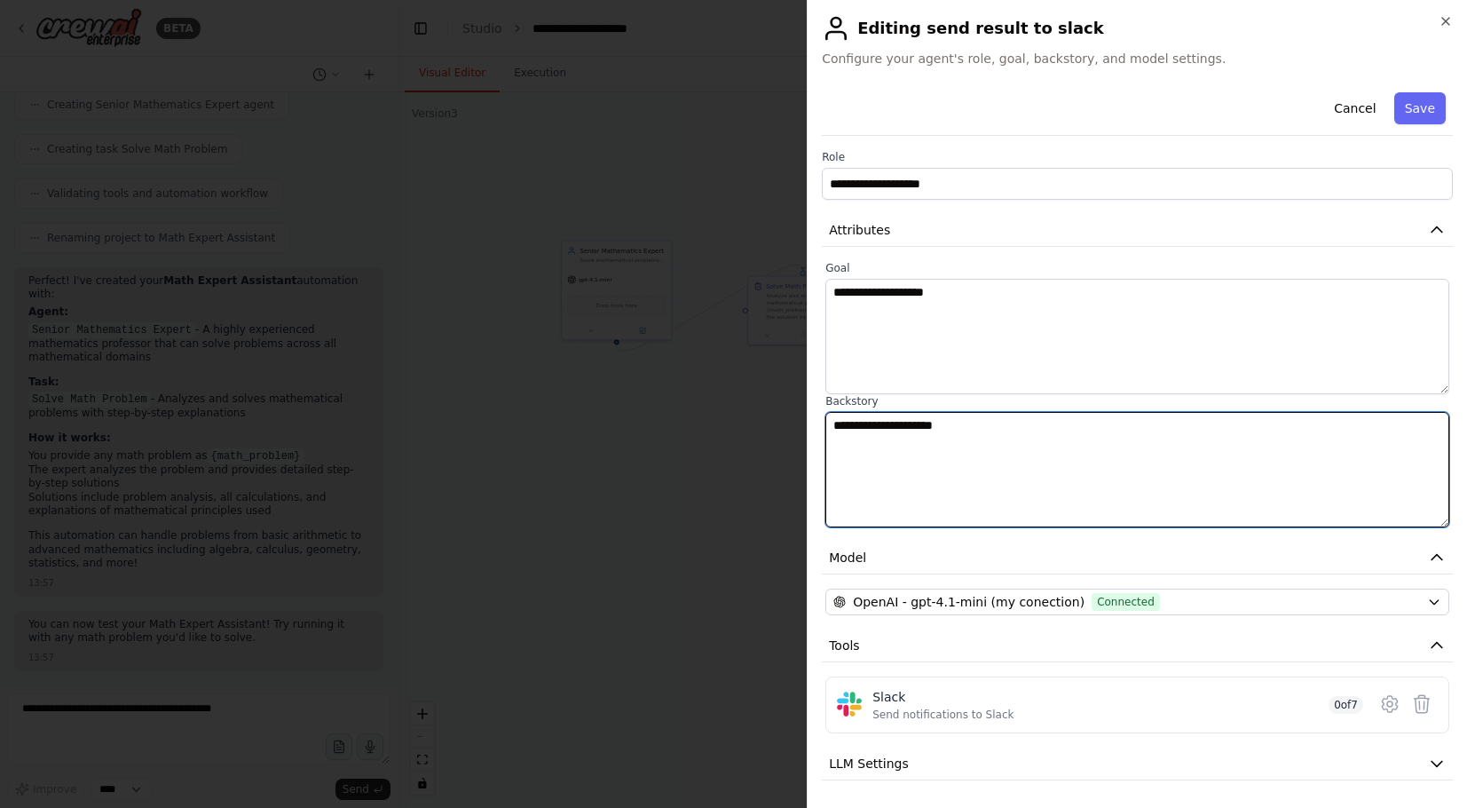
drag, startPoint x: 1026, startPoint y: 435, endPoint x: 723, endPoint y: 439, distance: 302.7
click at [723, 439] on body "BETA I want math expert which answer on math questions 13:55 ▶ Thought process …" at bounding box center [733, 404] width 1467 height 808
paste textarea "**********"
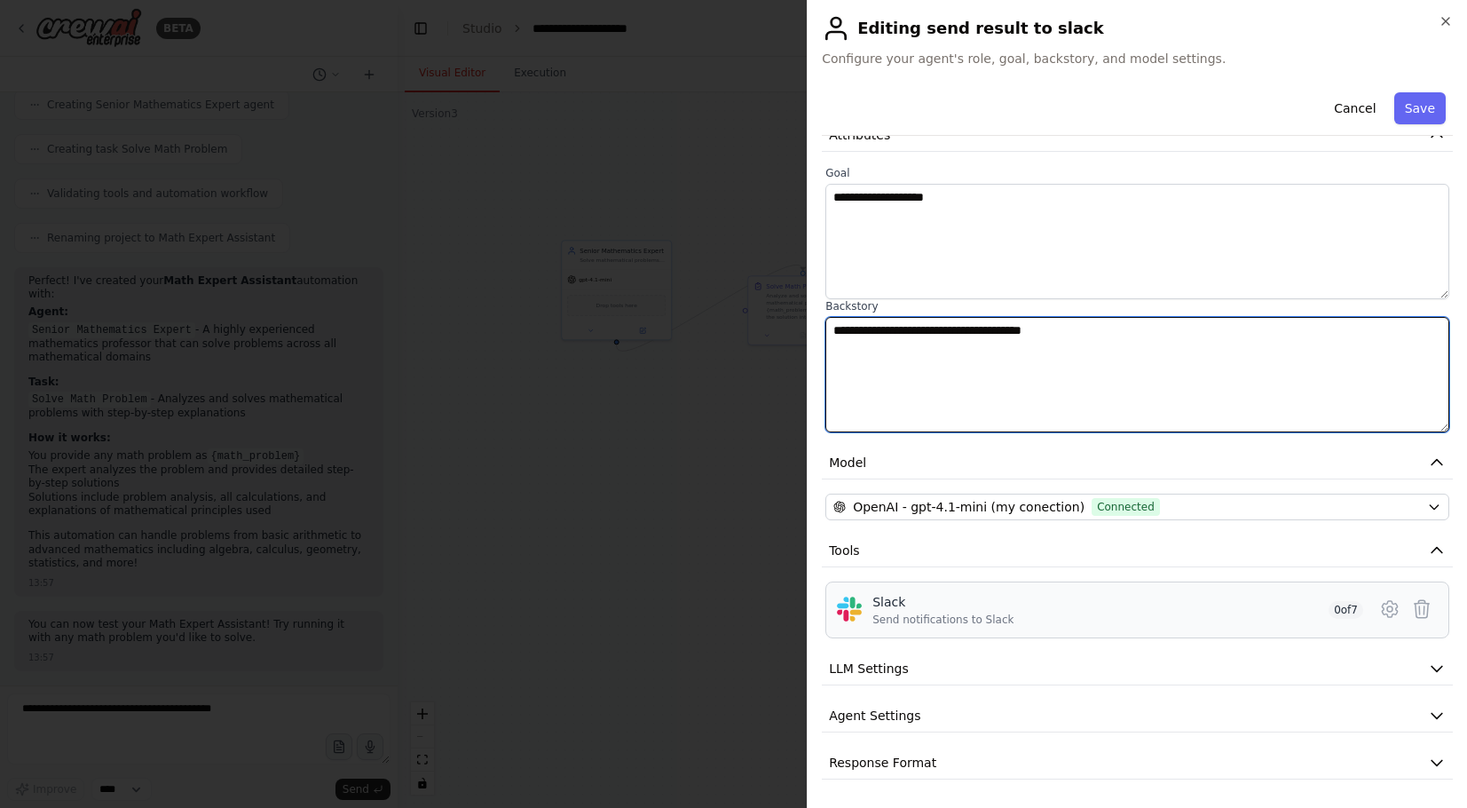
scroll to position [99, 0]
type textarea "**********"
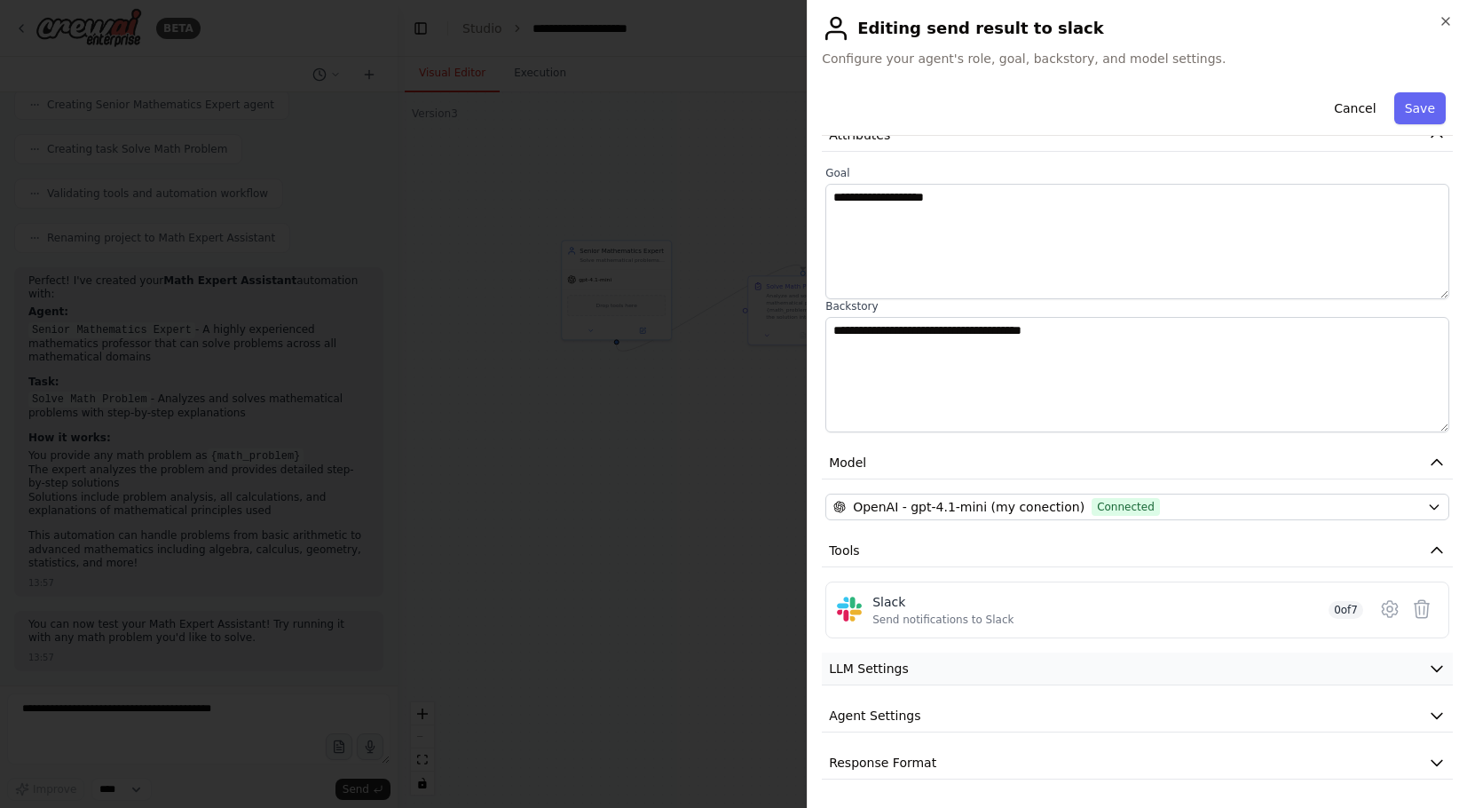
click at [1044, 671] on button "LLM Settings" at bounding box center [1137, 668] width 631 height 33
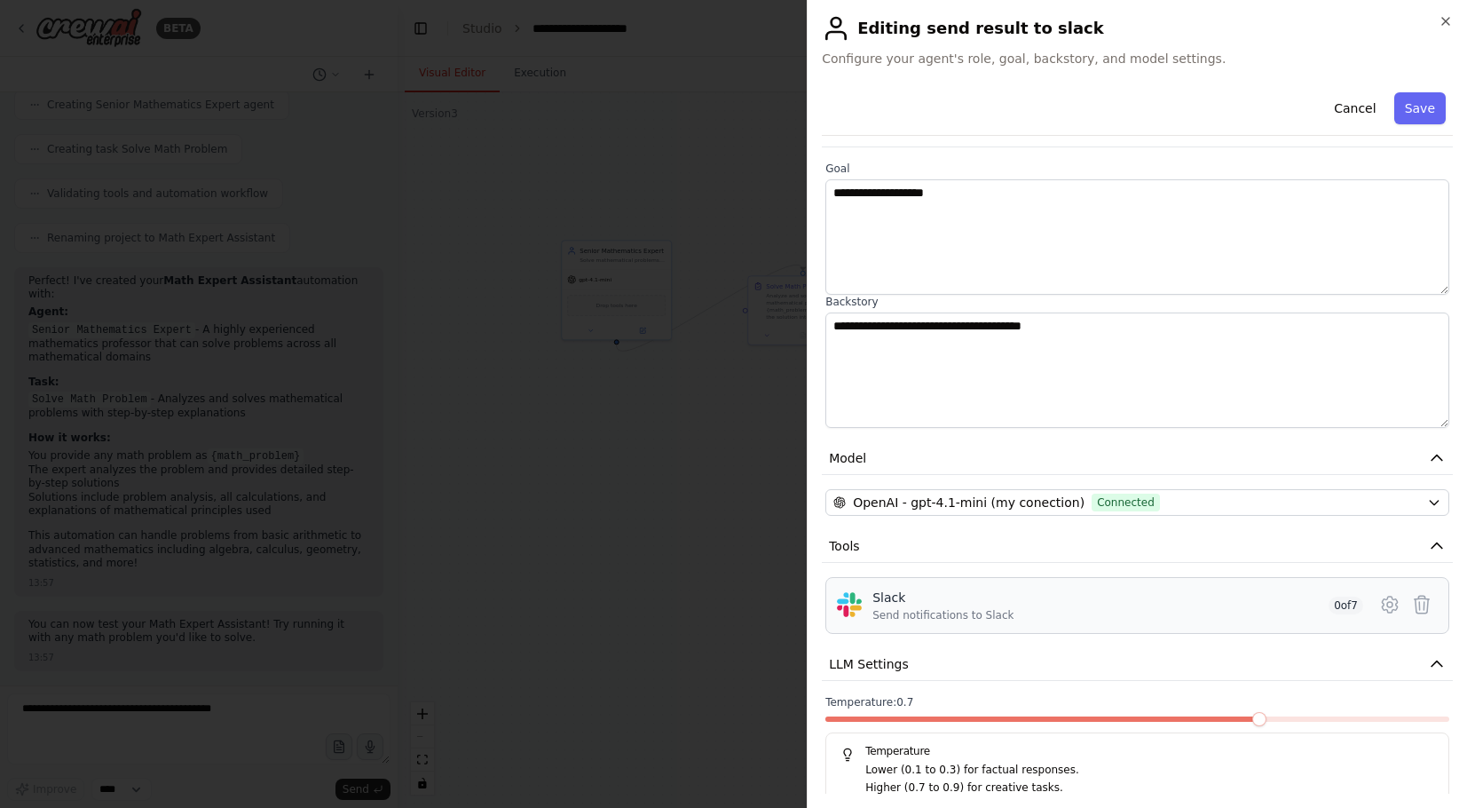
click at [1287, 602] on div "Slack Send notifications to Slack 0 of 7" at bounding box center [1117, 605] width 491 height 34
click at [1344, 613] on span "0 of 7" at bounding box center [1346, 605] width 35 height 18
click at [1395, 612] on icon at bounding box center [1389, 604] width 15 height 16
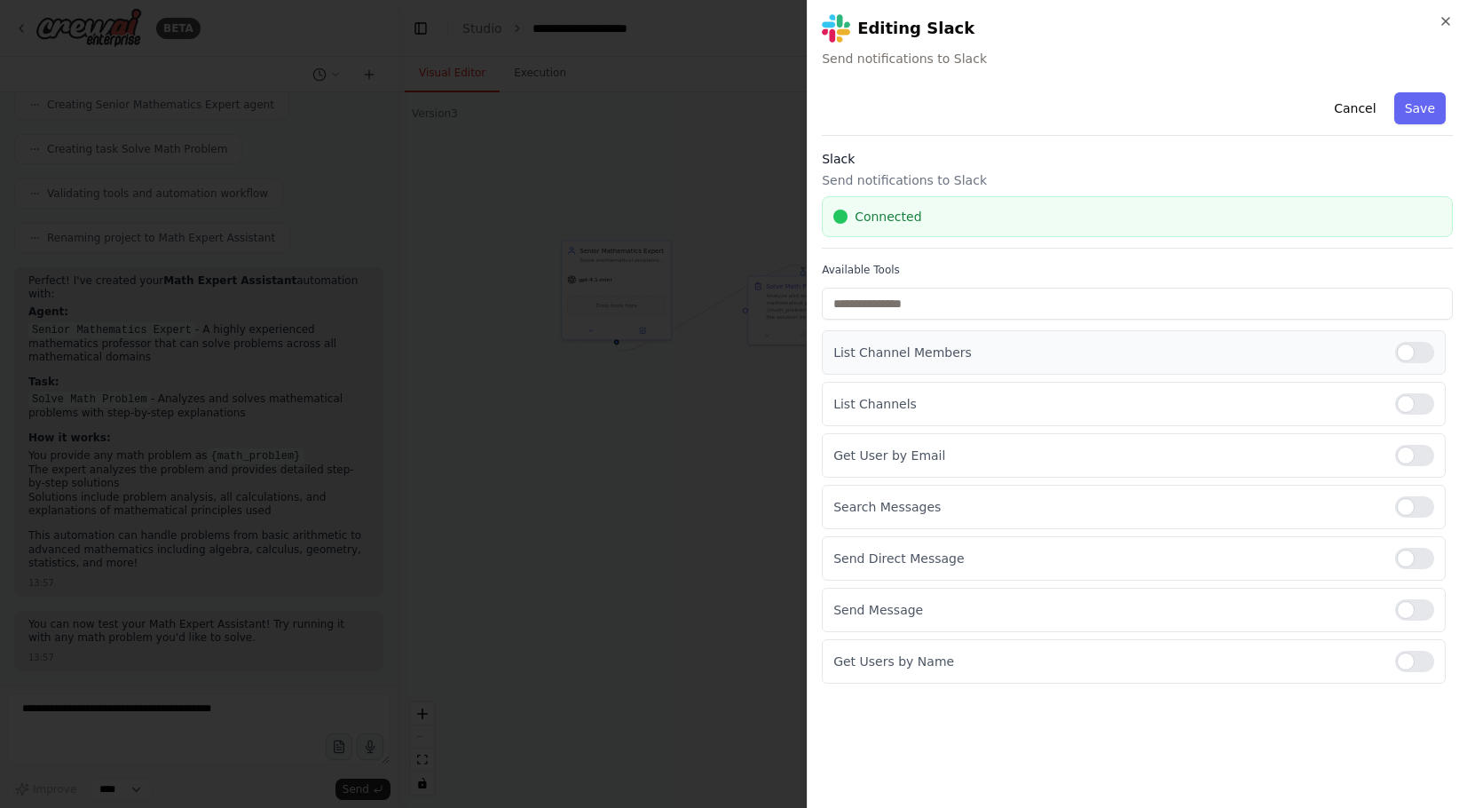
click at [1425, 359] on div at bounding box center [1414, 352] width 39 height 21
click at [1425, 399] on div at bounding box center [1414, 403] width 39 height 21
click at [1425, 464] on div at bounding box center [1414, 455] width 39 height 21
click at [1425, 499] on div at bounding box center [1414, 506] width 39 height 21
click at [1425, 550] on div at bounding box center [1414, 558] width 39 height 21
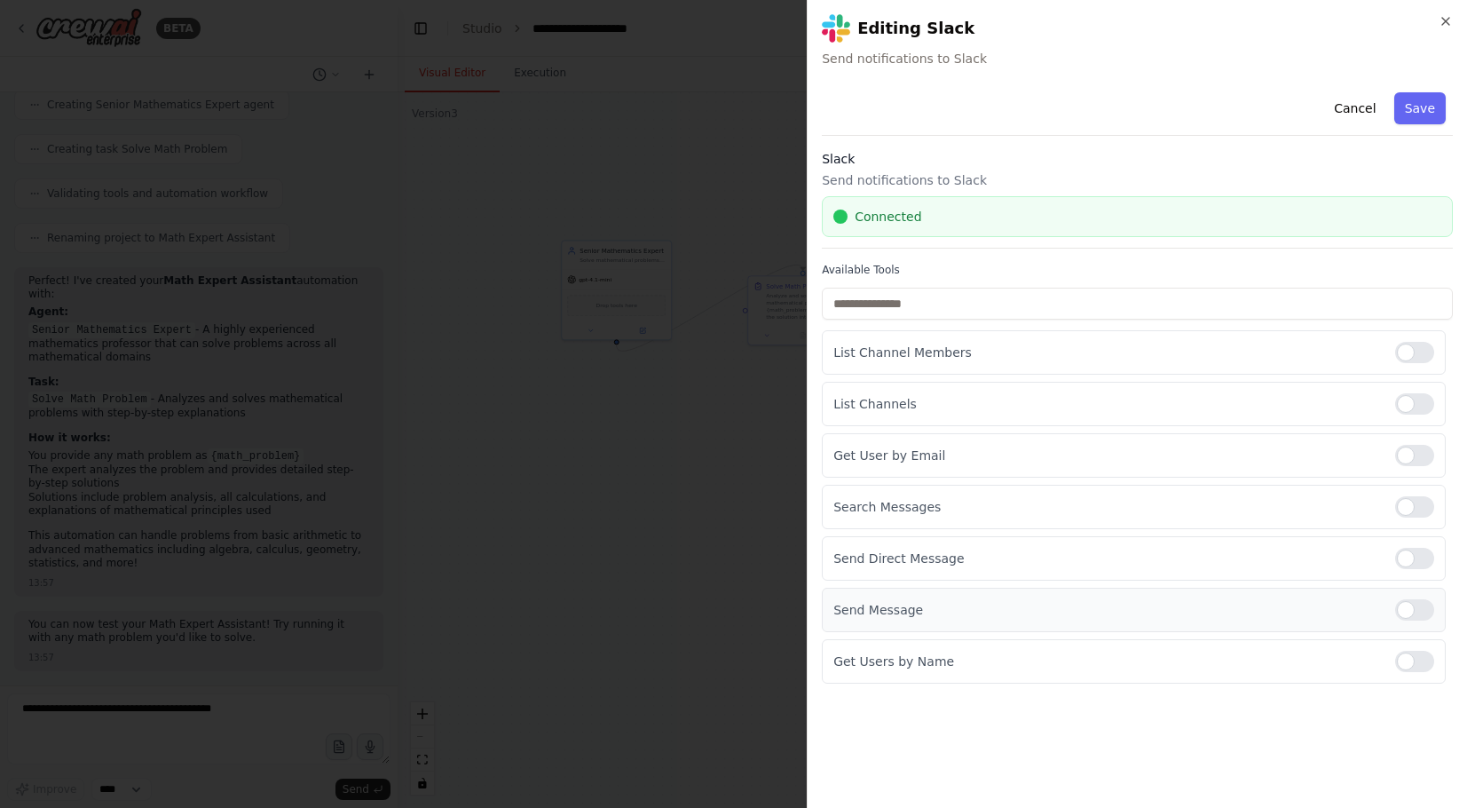
click at [1424, 615] on div at bounding box center [1414, 609] width 39 height 21
click at [1421, 655] on div at bounding box center [1414, 661] width 39 height 21
click at [1435, 95] on button "Save" at bounding box center [1419, 108] width 51 height 32
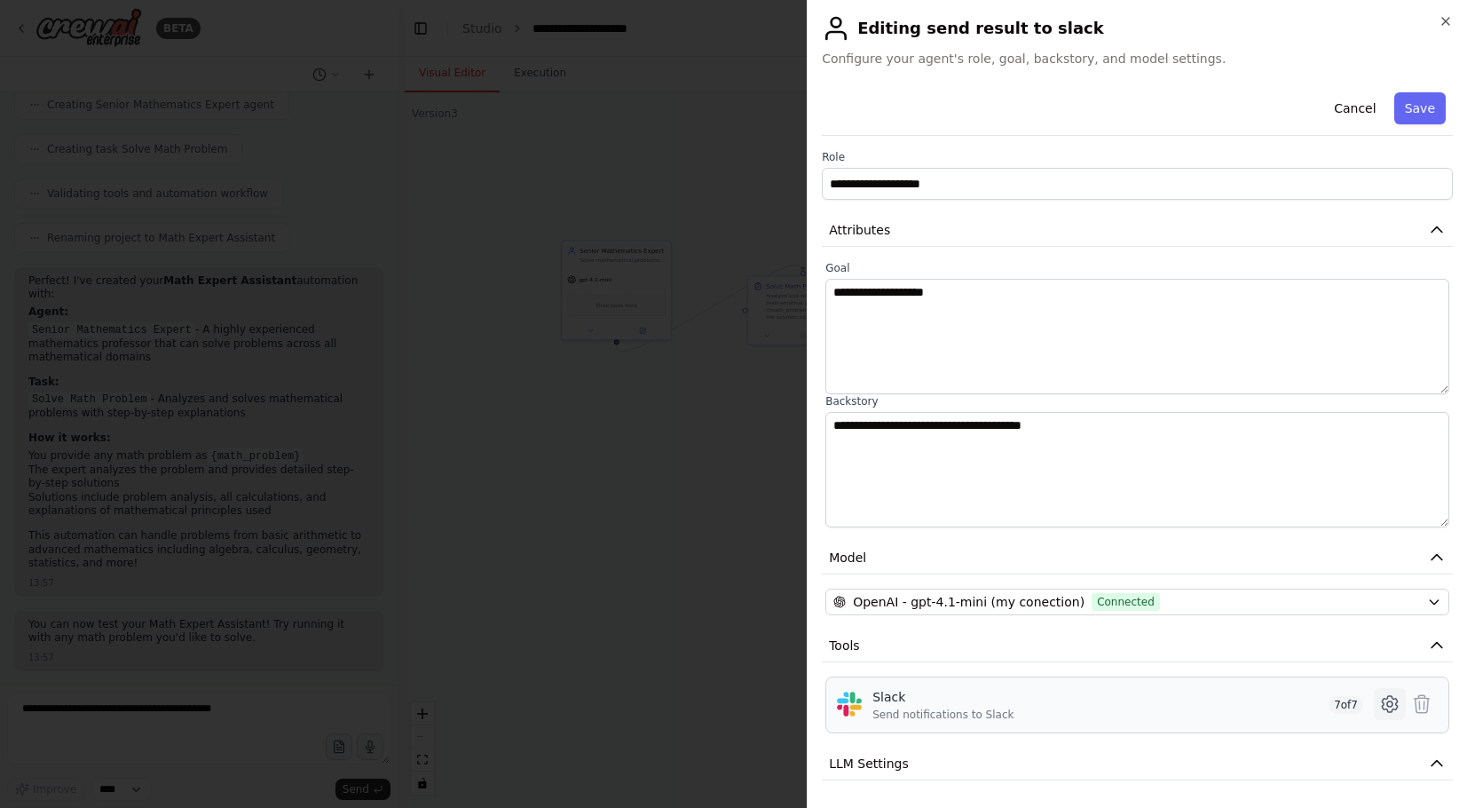
click at [1381, 705] on icon at bounding box center [1389, 703] width 21 height 21
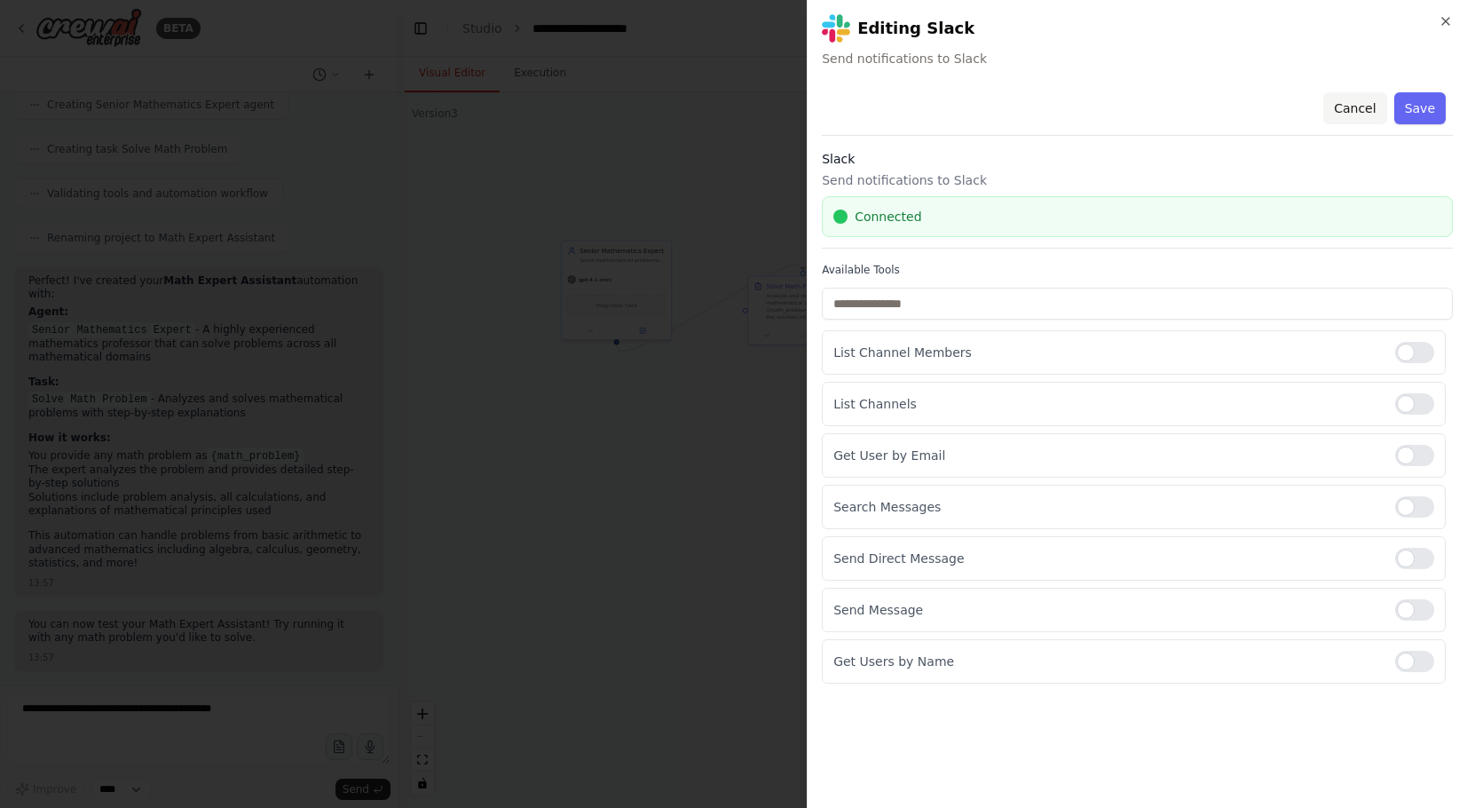
click at [1375, 100] on button "Cancel" at bounding box center [1354, 108] width 63 height 32
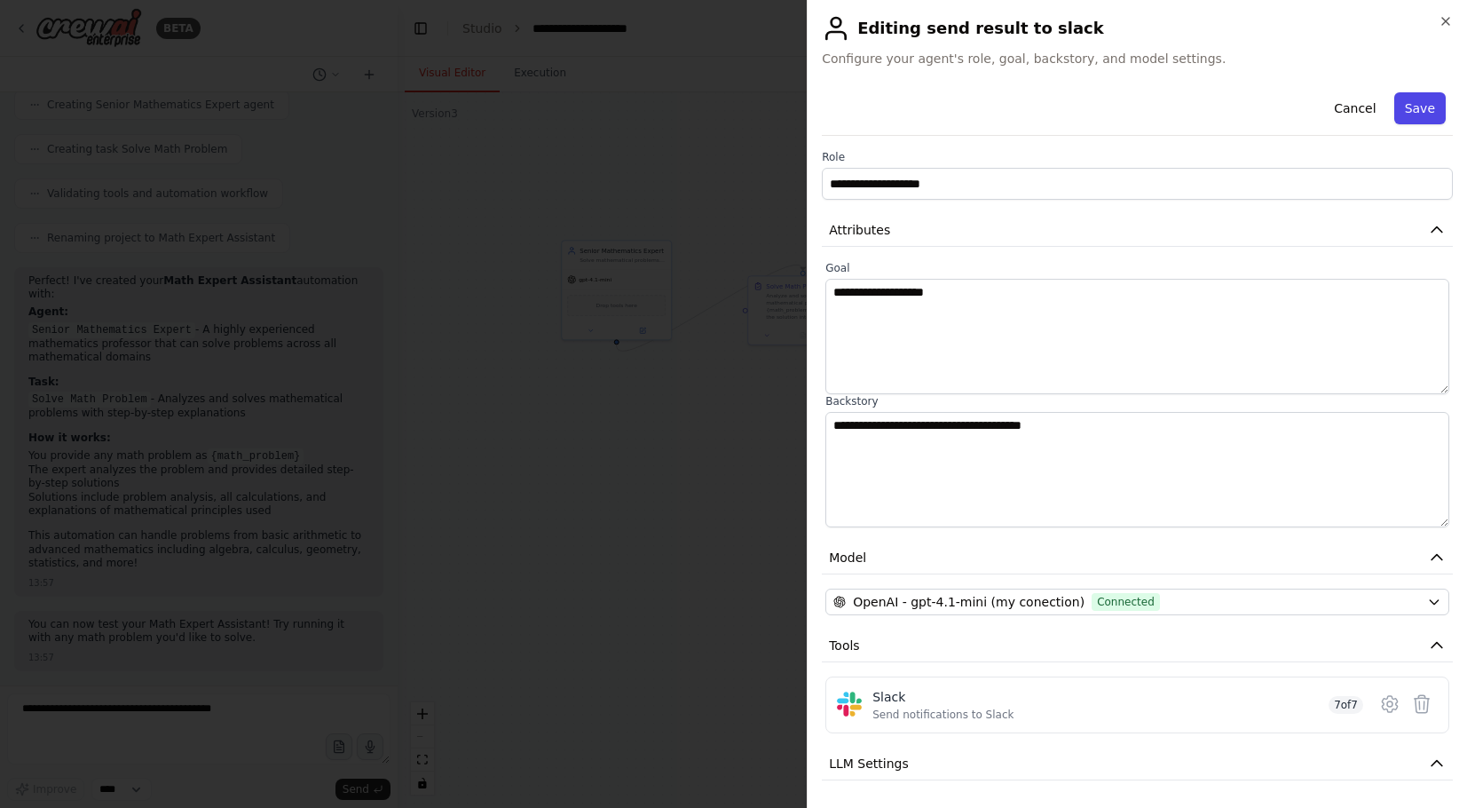
click at [1432, 107] on button "Save" at bounding box center [1419, 108] width 51 height 32
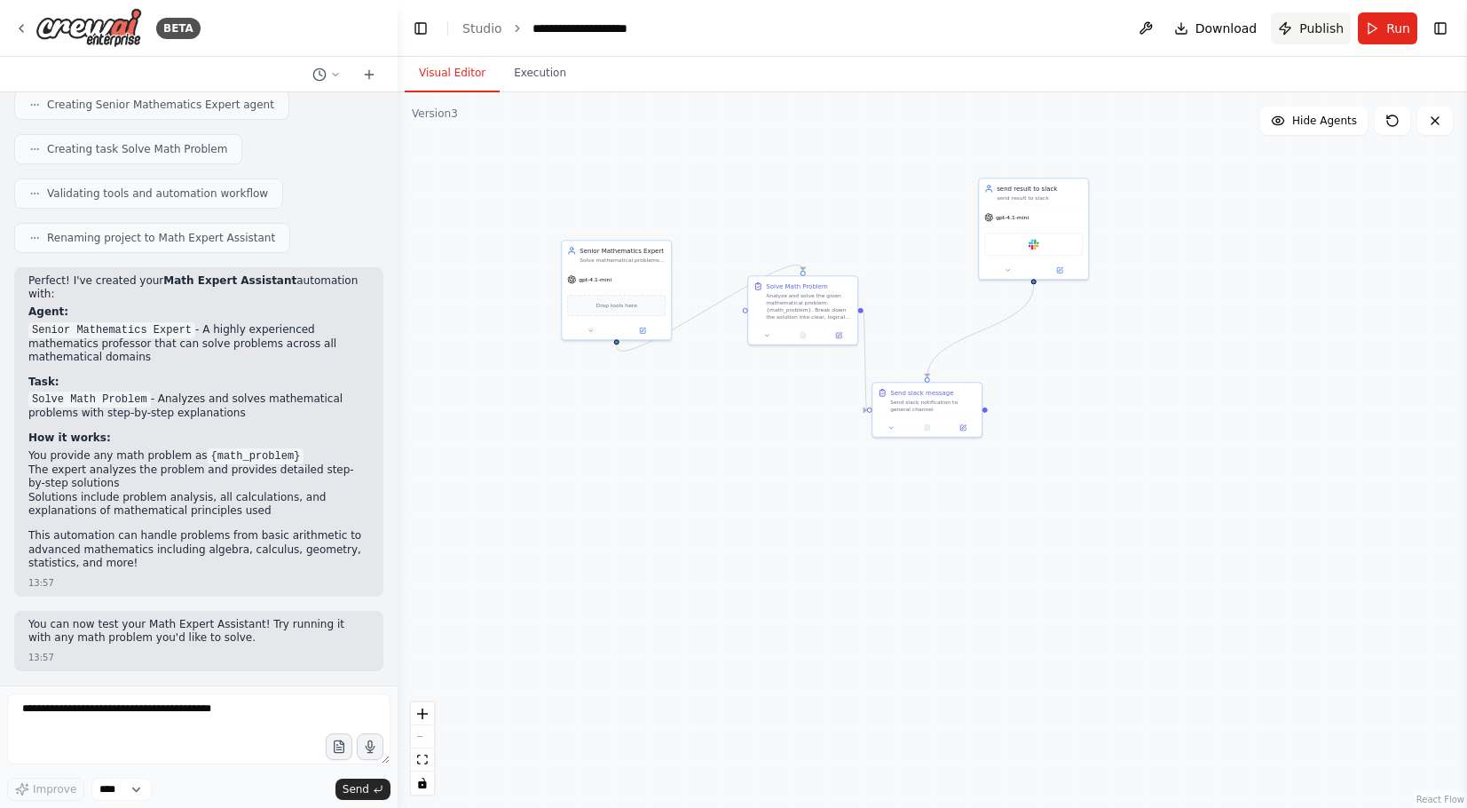
click at [1290, 36] on button "Publish" at bounding box center [1311, 28] width 80 height 32
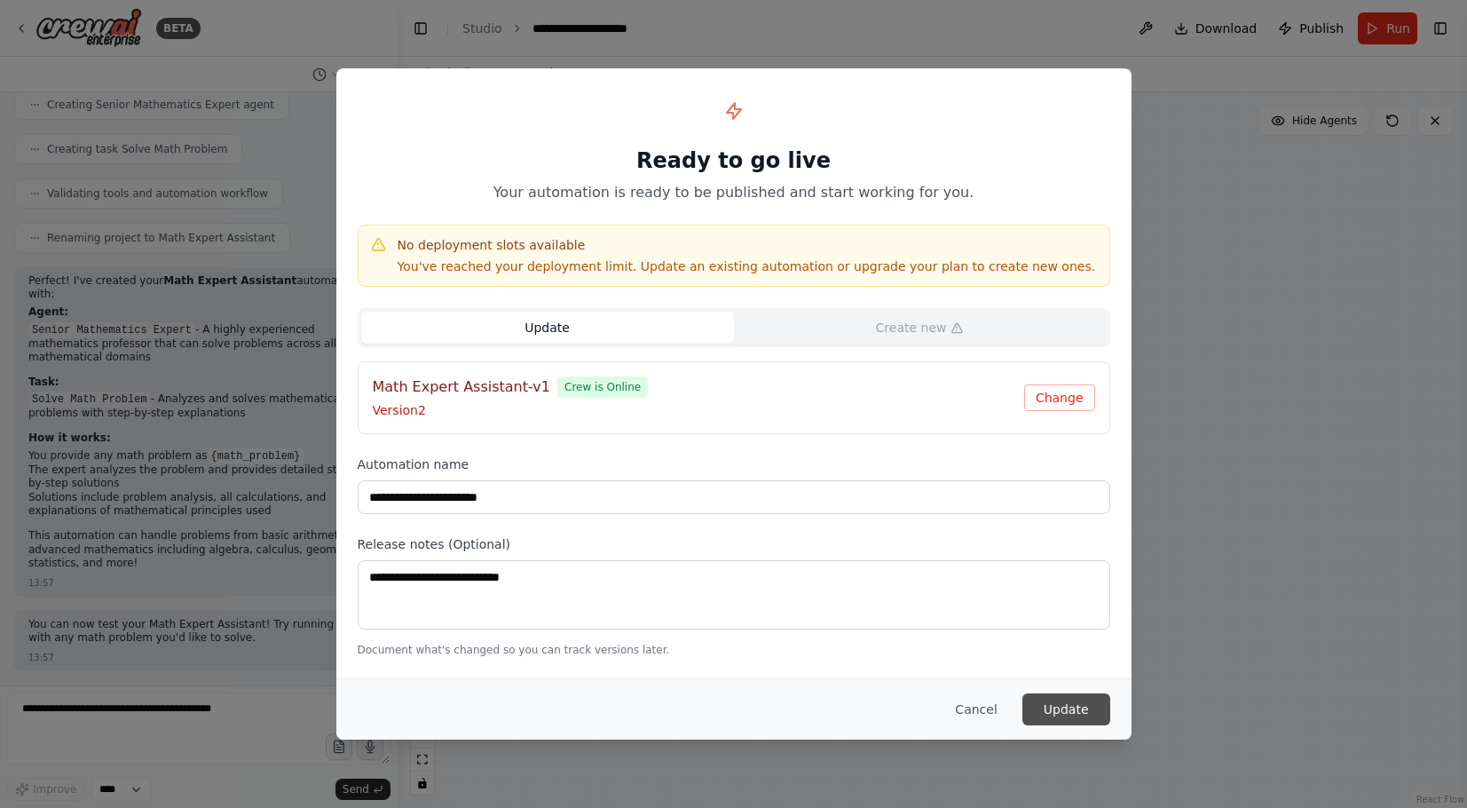
click at [1089, 699] on button "Update" at bounding box center [1066, 709] width 88 height 32
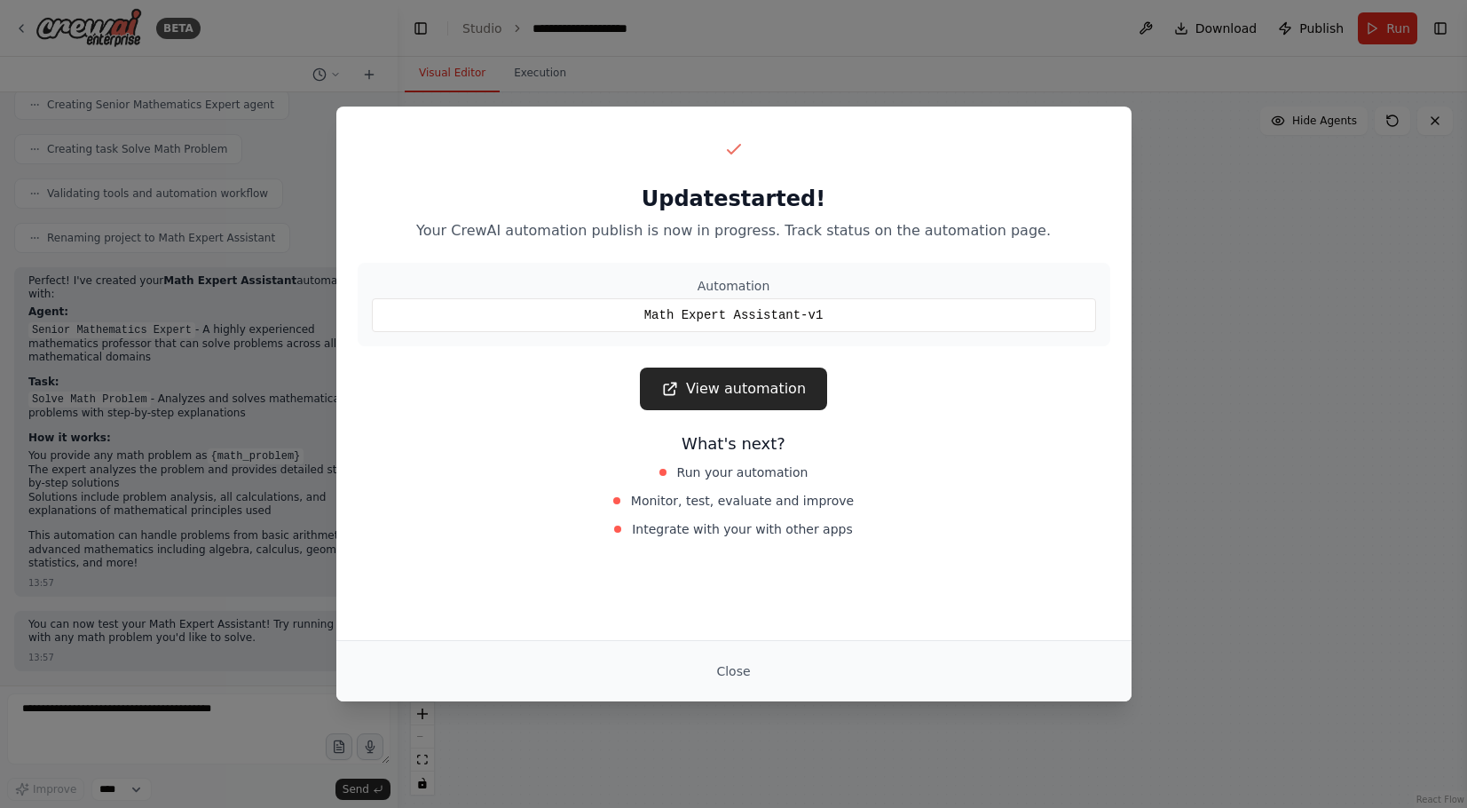
click at [783, 403] on link "View automation" at bounding box center [733, 388] width 187 height 43
click at [731, 676] on button "Close" at bounding box center [733, 671] width 62 height 32
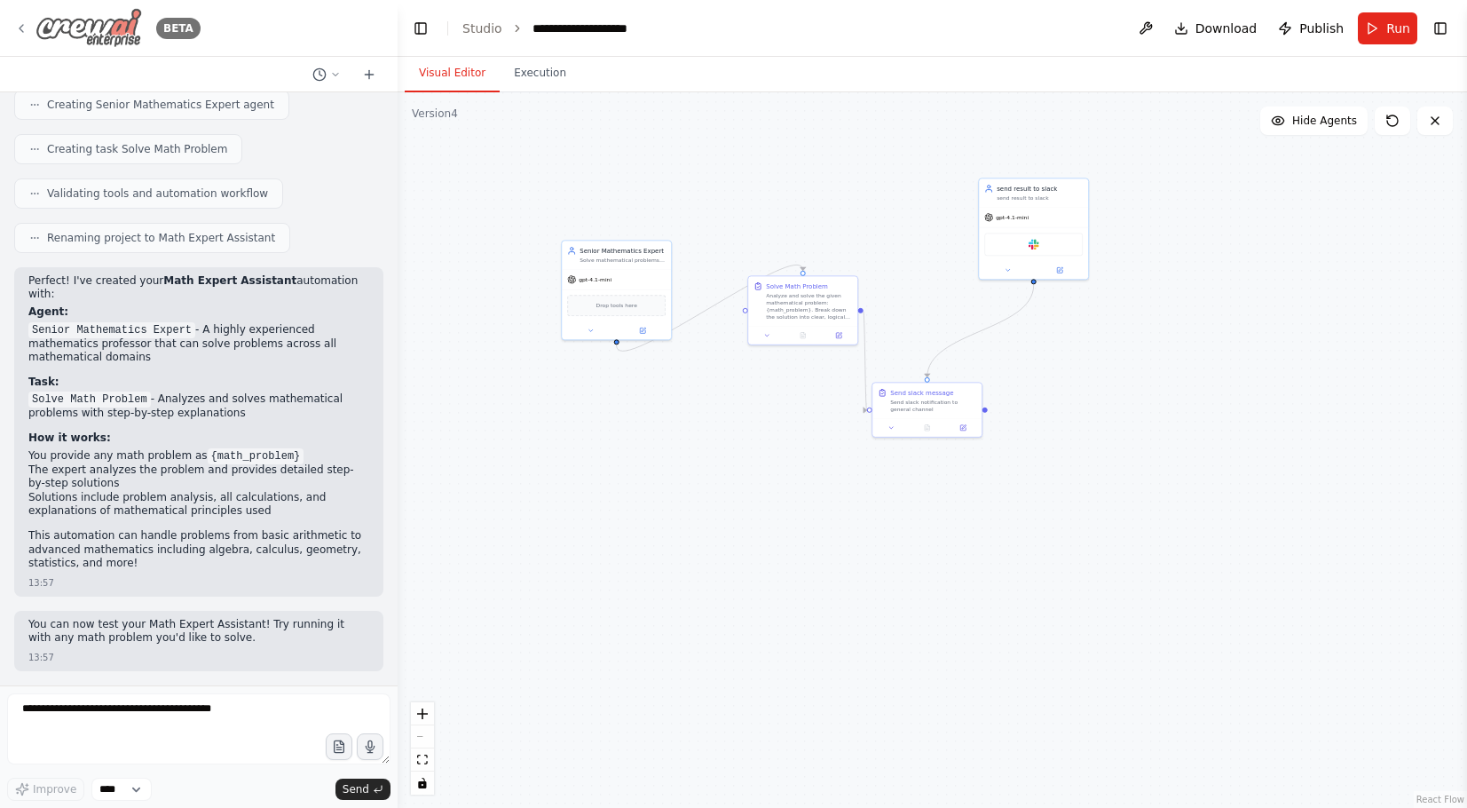
click at [20, 26] on icon at bounding box center [22, 28] width 4 height 7
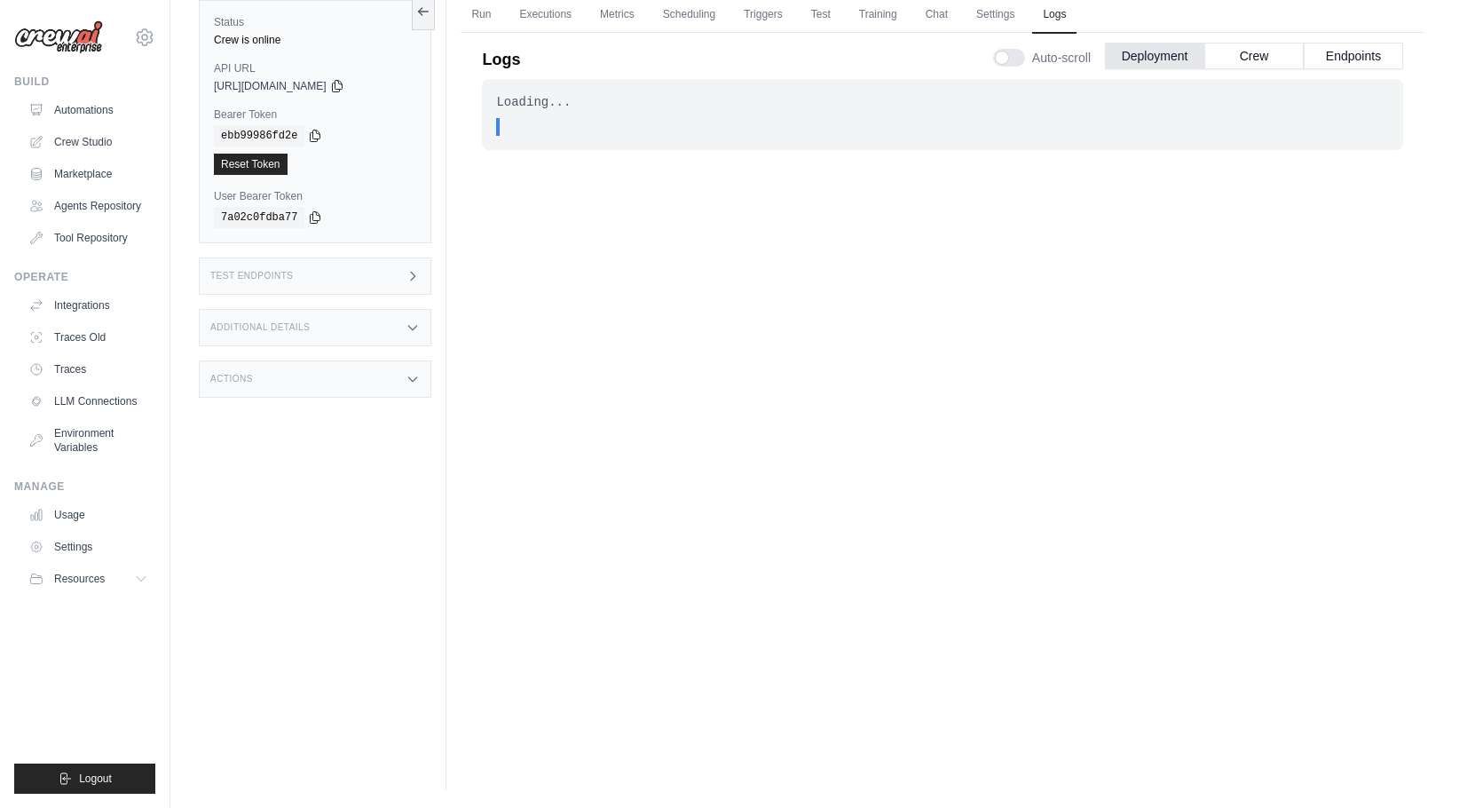
scroll to position [76, 0]
click at [778, 20] on link "Triggers" at bounding box center [763, 14] width 60 height 37
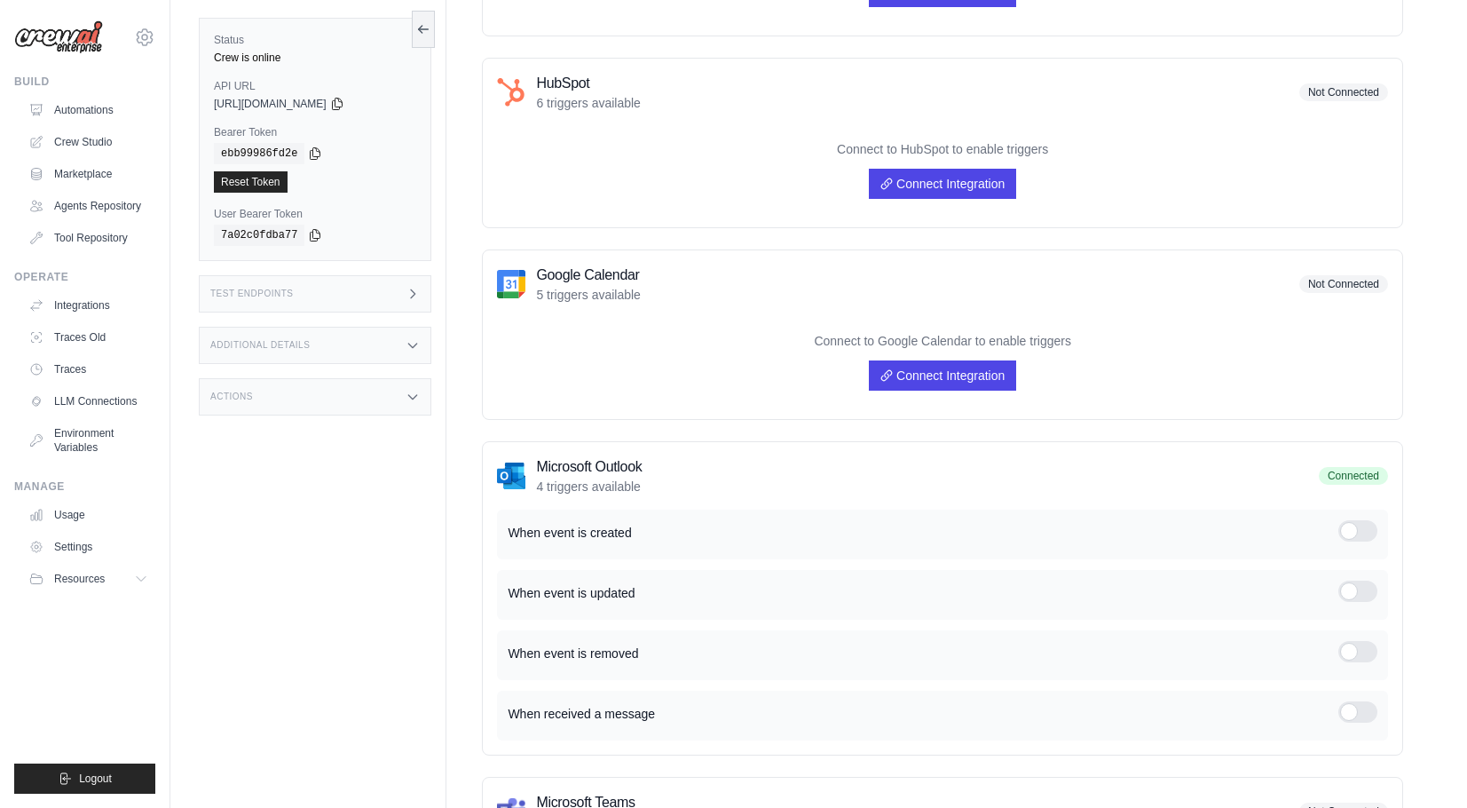
scroll to position [867, 0]
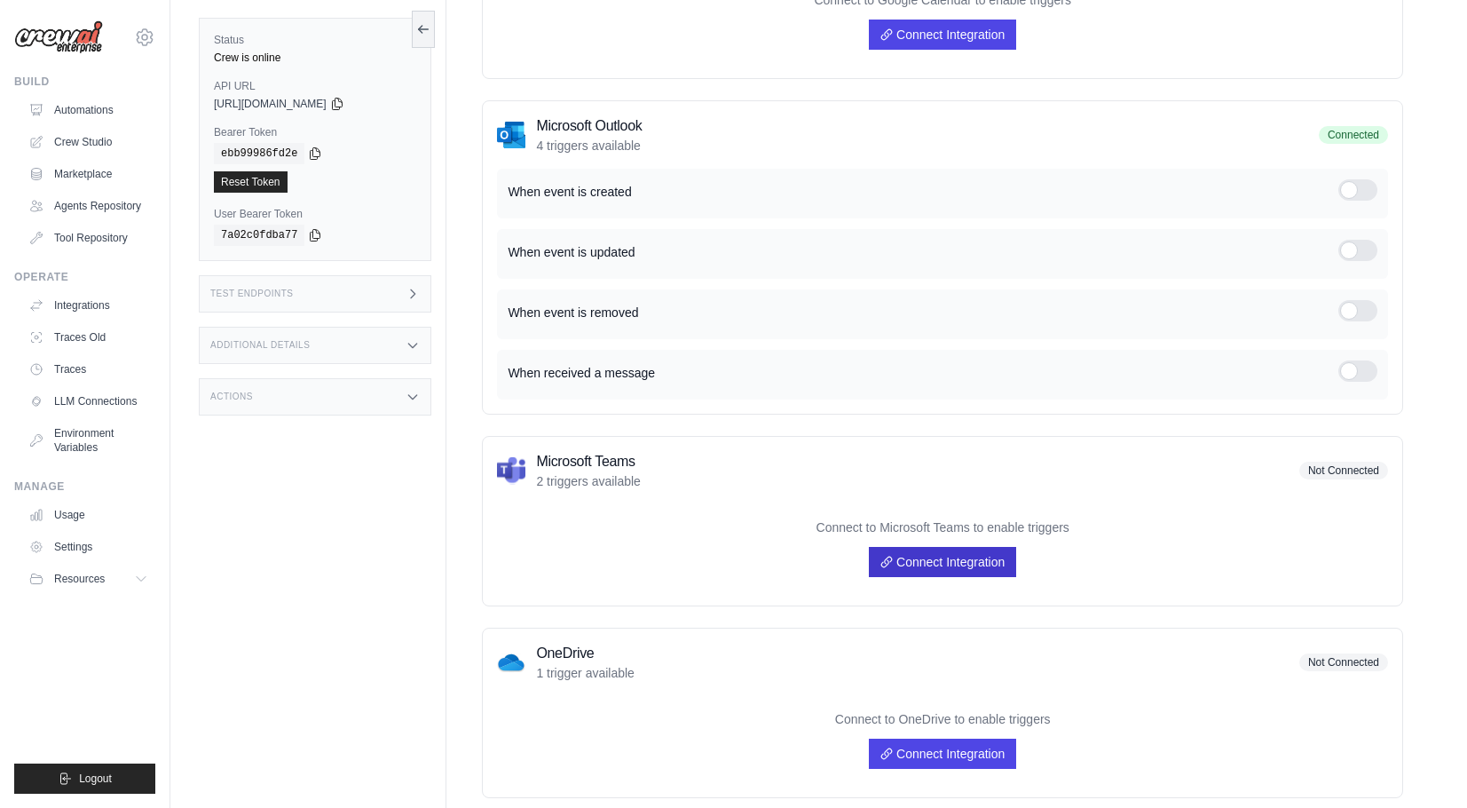
click at [987, 561] on link "Connect Integration" at bounding box center [942, 562] width 147 height 30
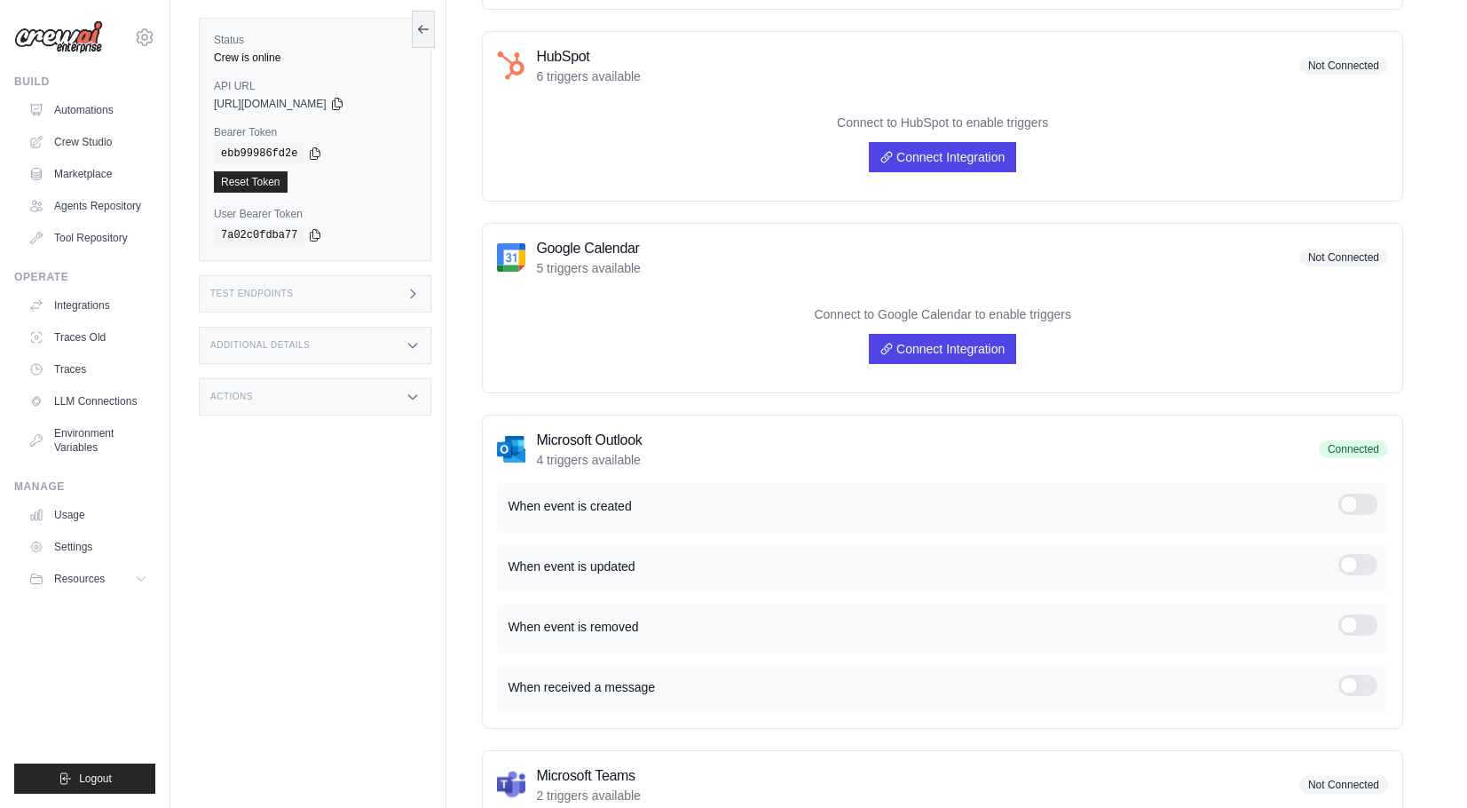
scroll to position [560, 0]
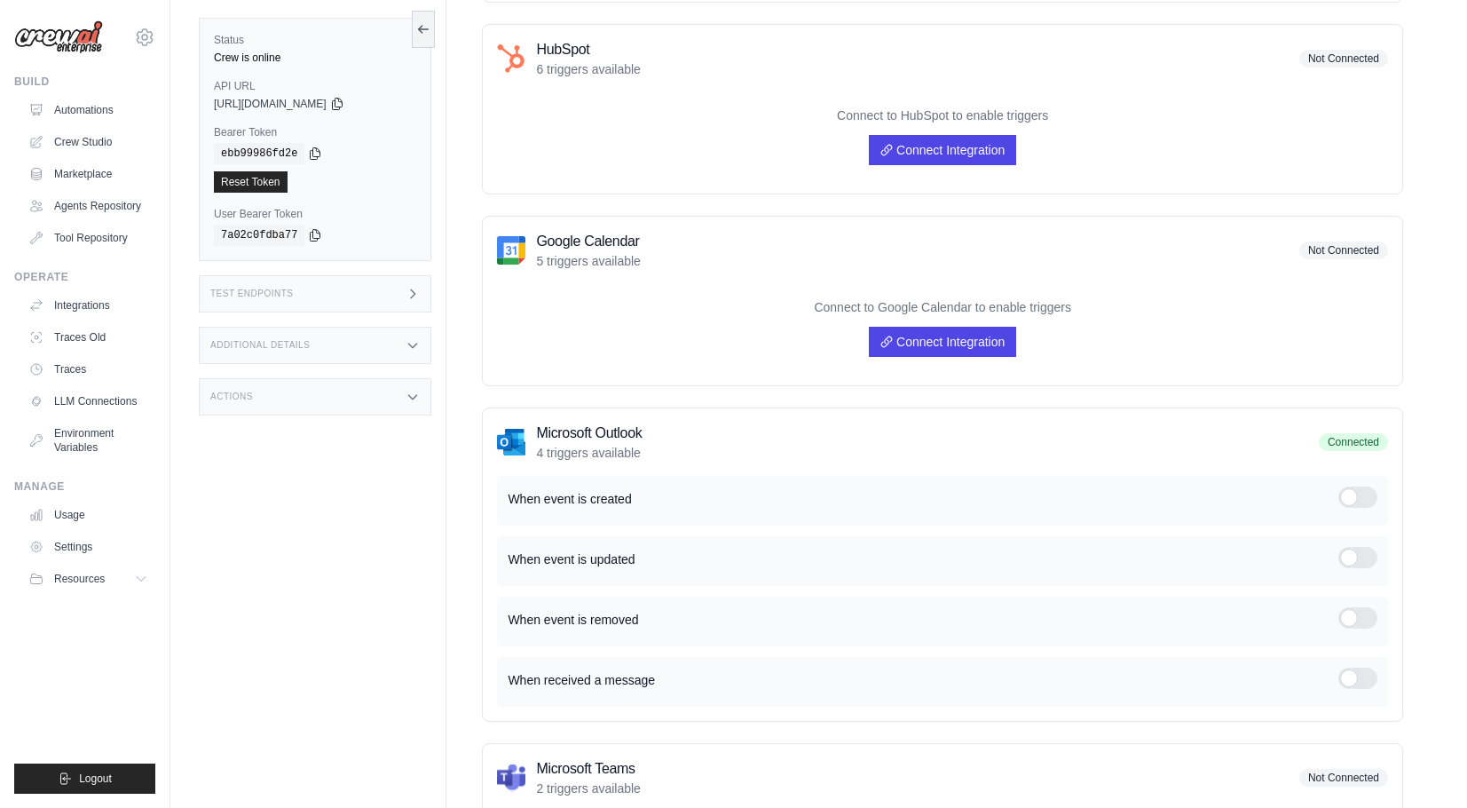
click at [1368, 506] on div at bounding box center [1357, 496] width 39 height 21
click at [1368, 549] on div at bounding box center [1357, 557] width 39 height 21
click at [1364, 619] on div at bounding box center [1357, 617] width 39 height 21
click at [1370, 681] on div at bounding box center [1357, 677] width 39 height 21
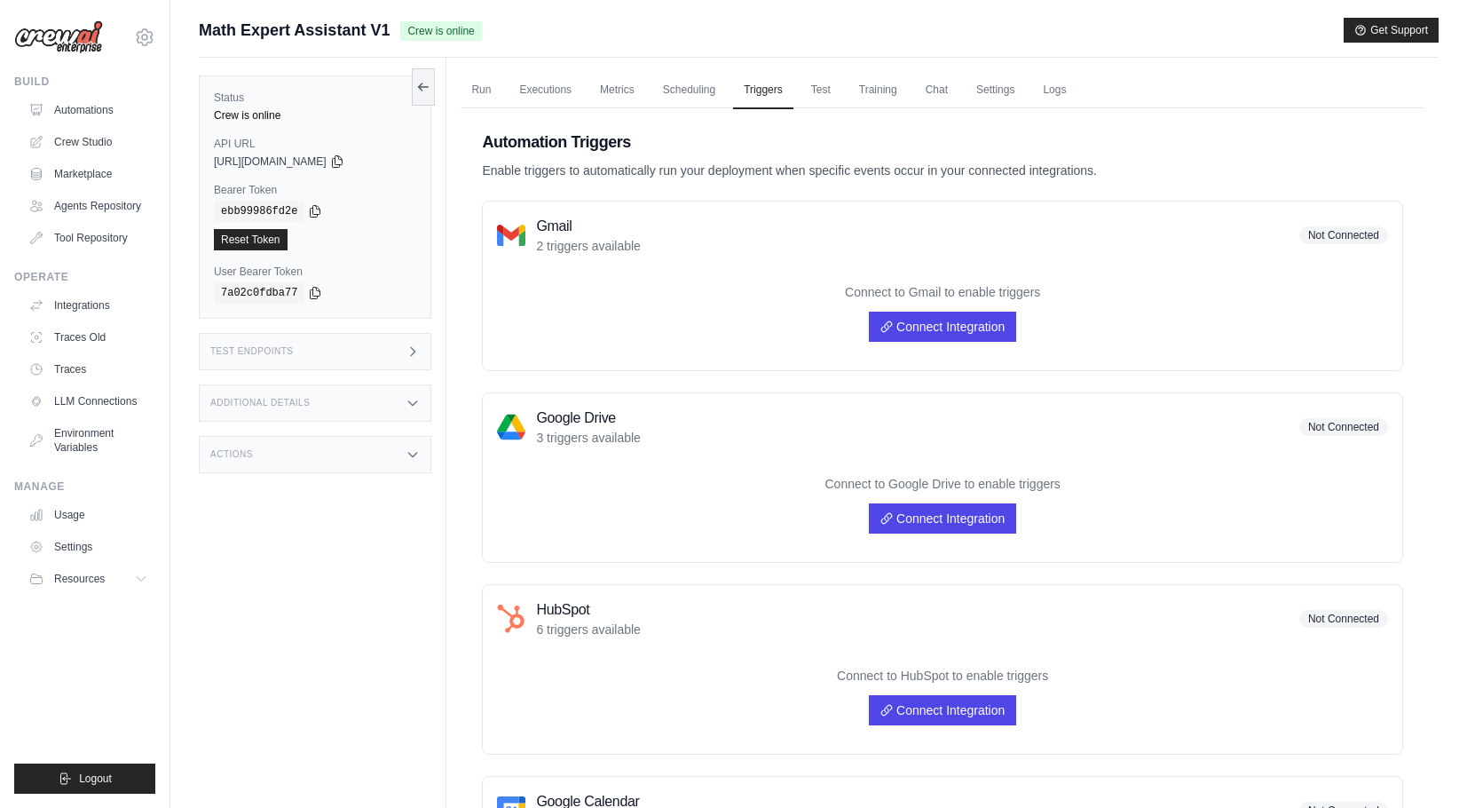
scroll to position [0, 0]
click at [486, 86] on link "Run" at bounding box center [481, 90] width 41 height 37
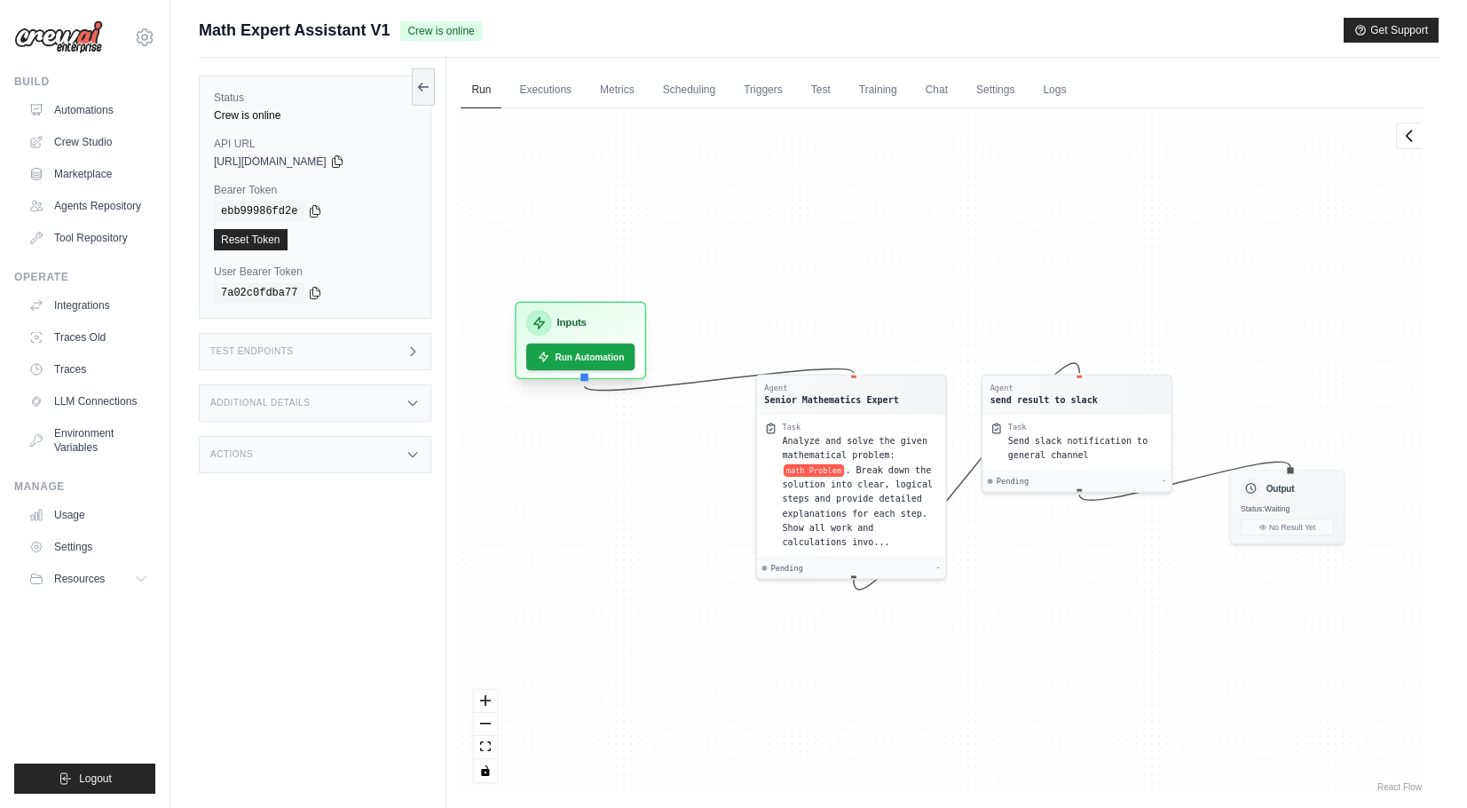
drag, startPoint x: 632, startPoint y: 363, endPoint x: 585, endPoint y: 317, distance: 65.9
click at [585, 317] on div "Inputs Run Automation" at bounding box center [581, 340] width 131 height 78
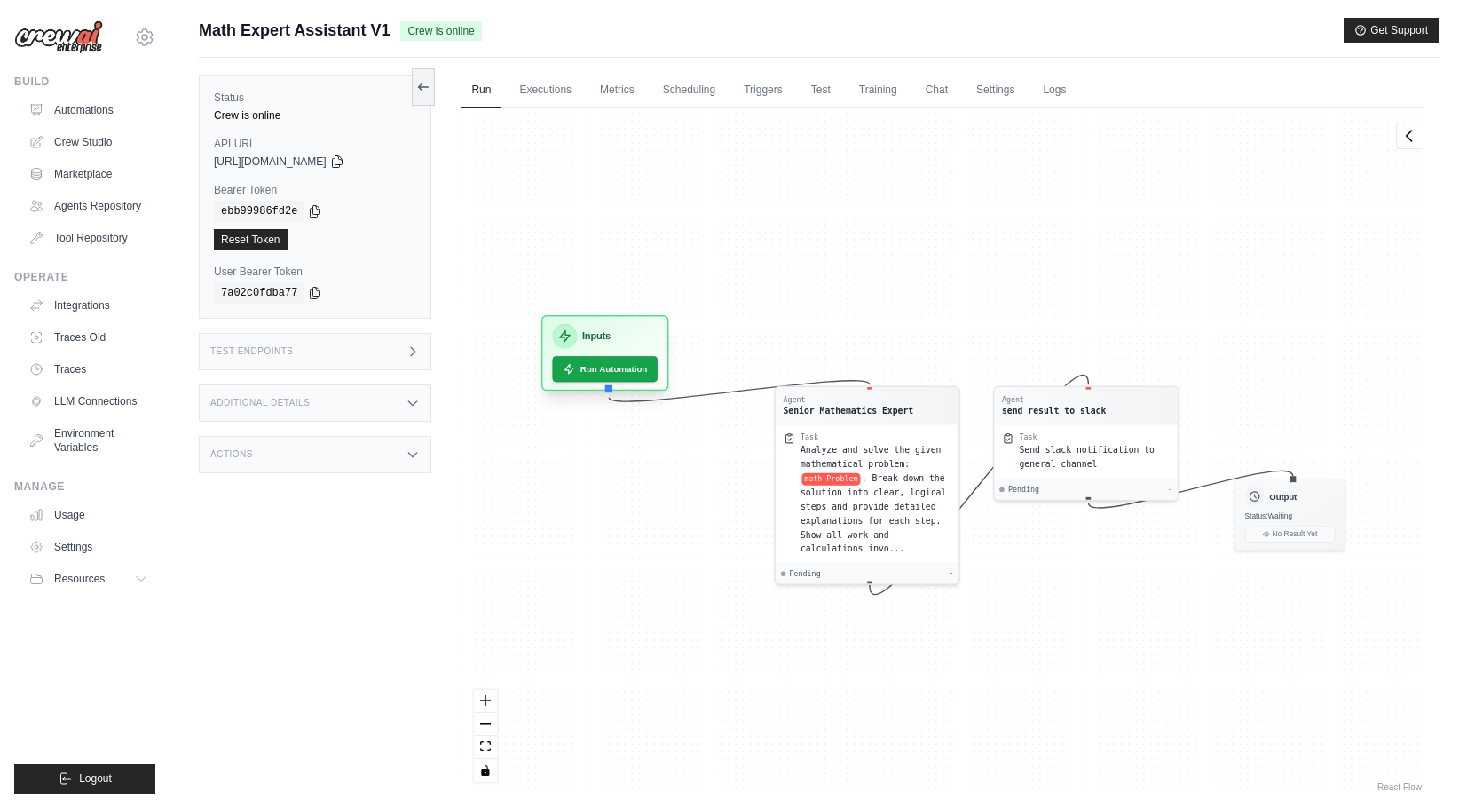
click at [585, 317] on div "Agent Senior Mathematics Expert Task Analyze and solve the given mathematical p…" at bounding box center [943, 451] width 964 height 687
click at [602, 338] on h3 "Inputs" at bounding box center [596, 335] width 28 height 15
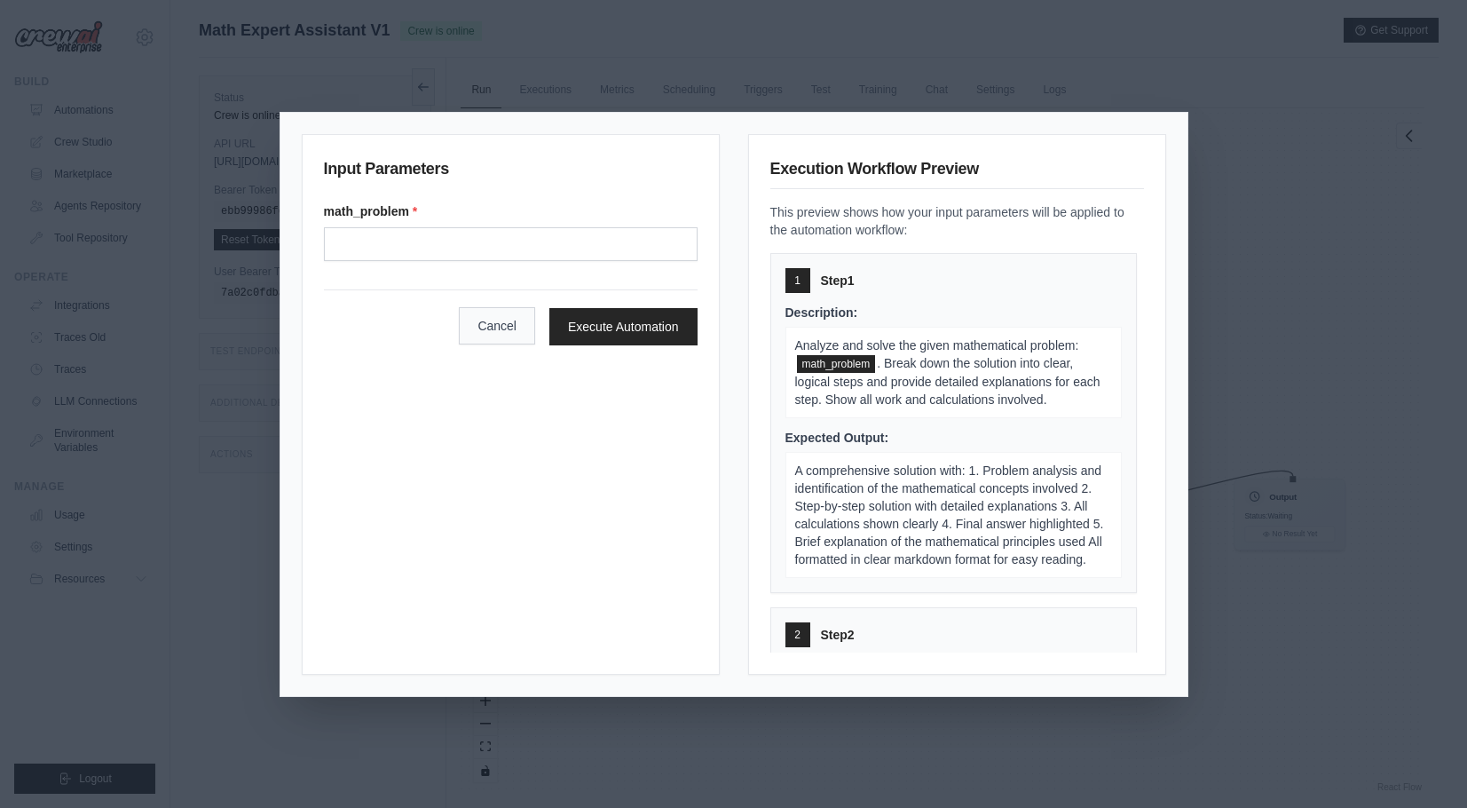
click at [497, 338] on button "Cancel" at bounding box center [497, 325] width 76 height 37
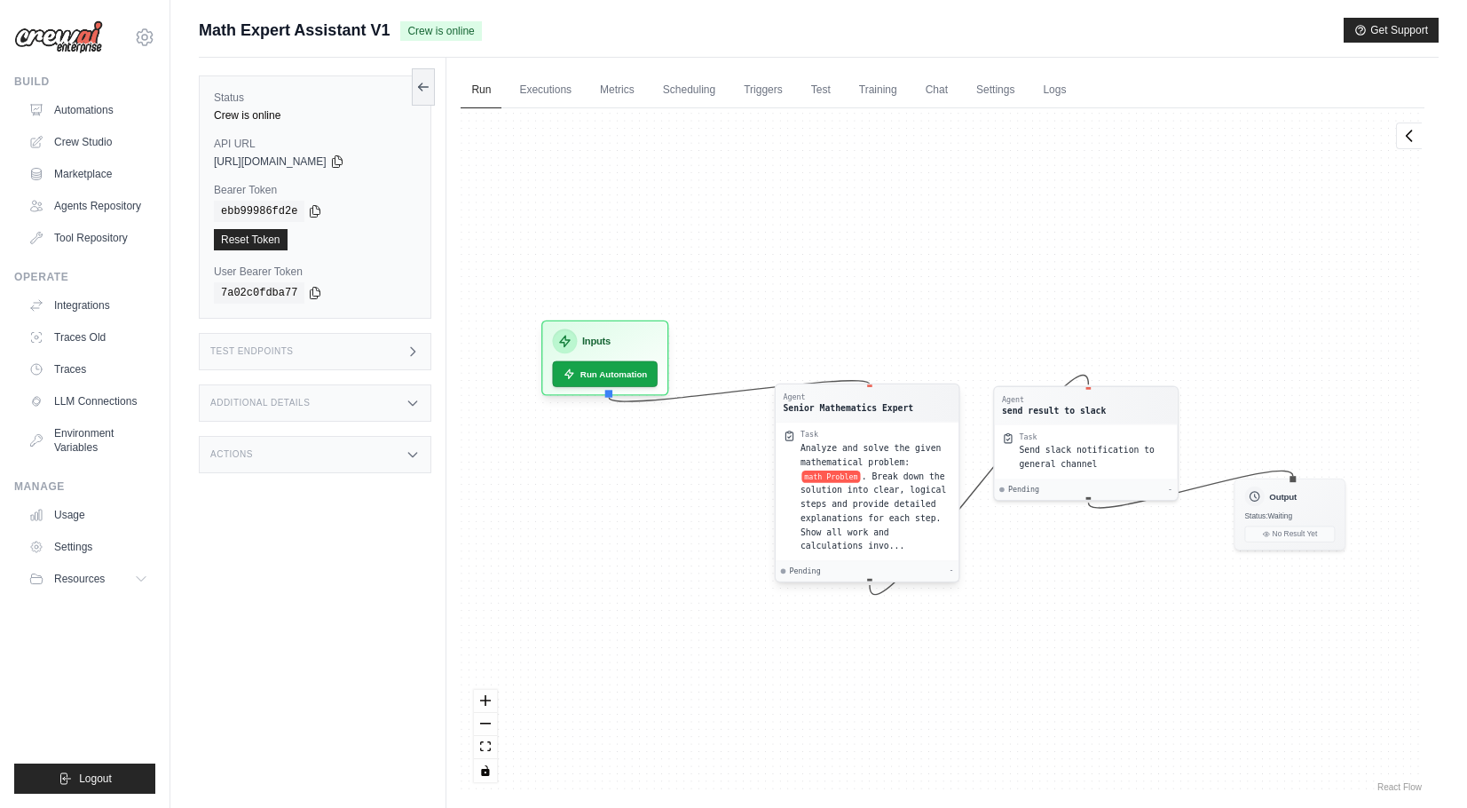
click at [843, 406] on div "Senior Mathematics Expert" at bounding box center [849, 408] width 130 height 12
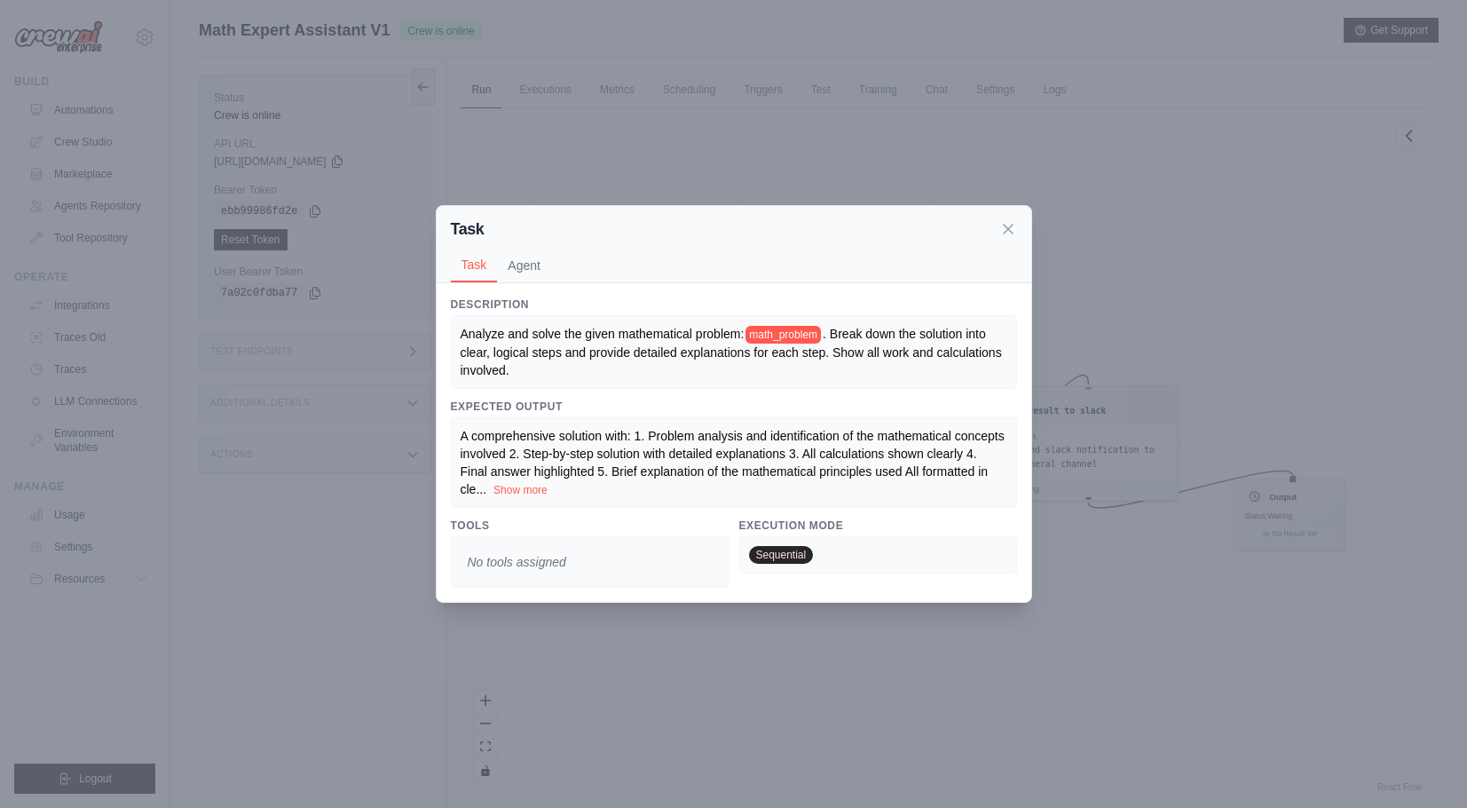
click at [1018, 226] on div "Task Task Agent" at bounding box center [734, 244] width 595 height 77
click at [1011, 226] on icon at bounding box center [1008, 228] width 18 height 18
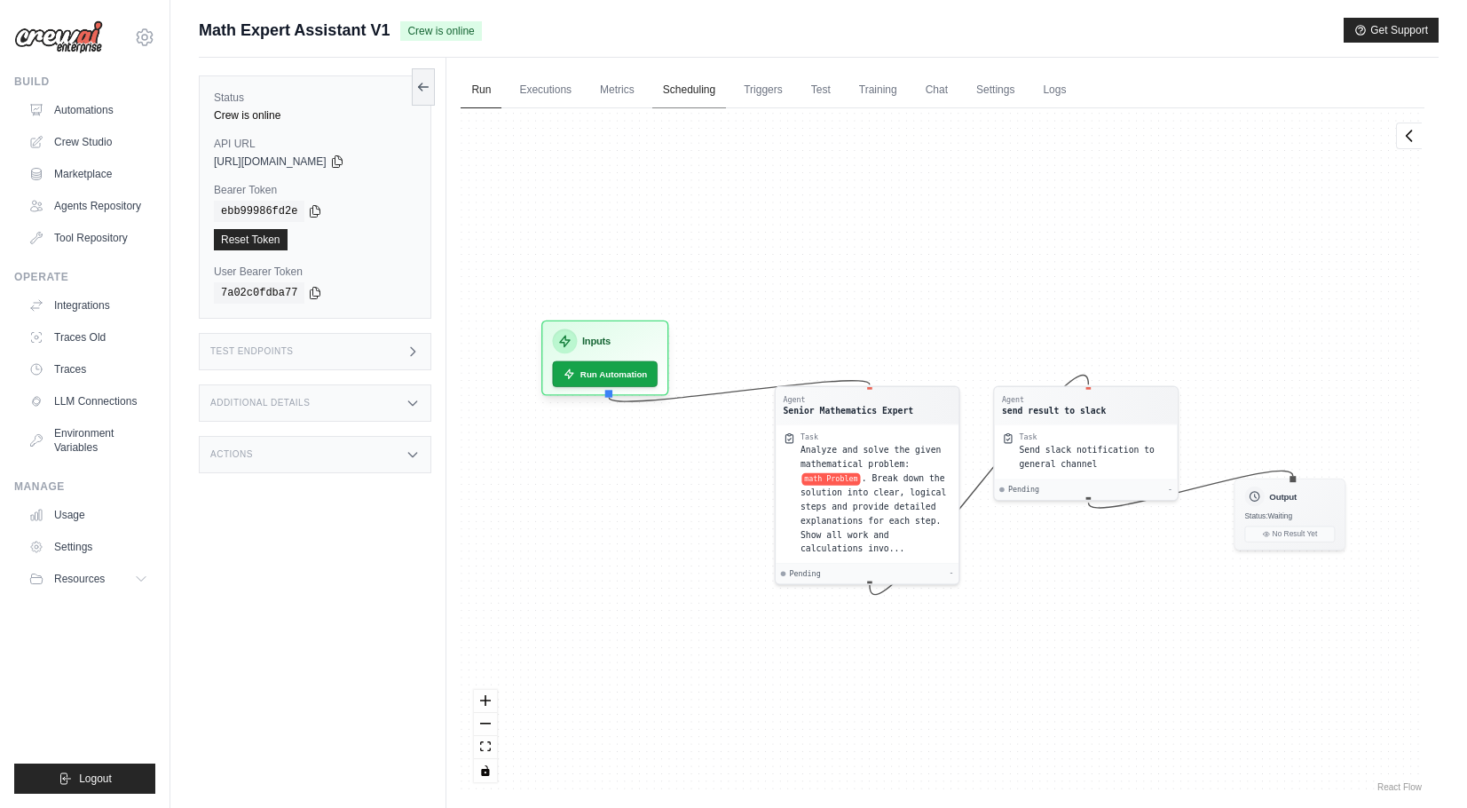
click at [717, 85] on link "Scheduling" at bounding box center [689, 90] width 74 height 37
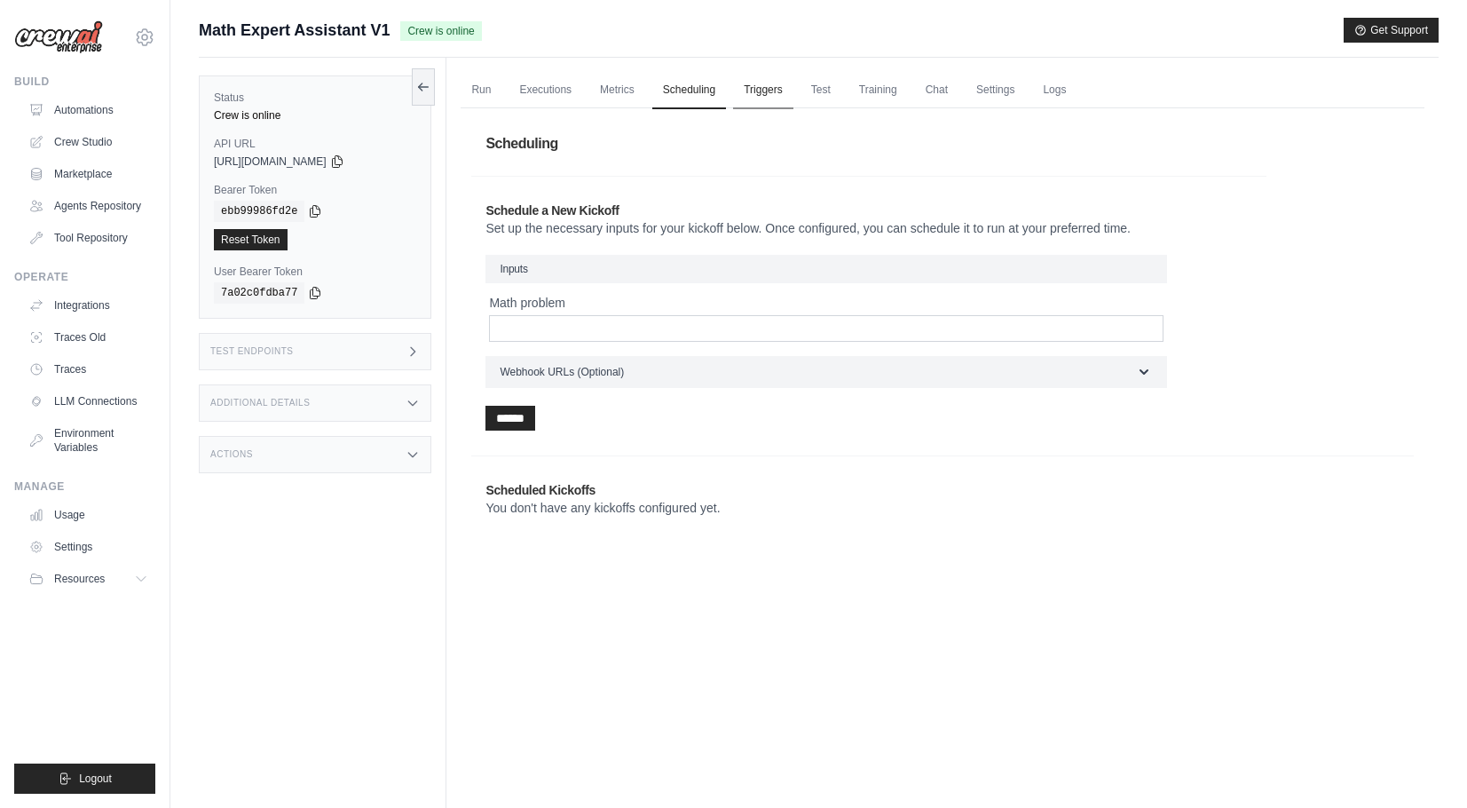
click at [773, 84] on link "Triggers" at bounding box center [763, 90] width 60 height 37
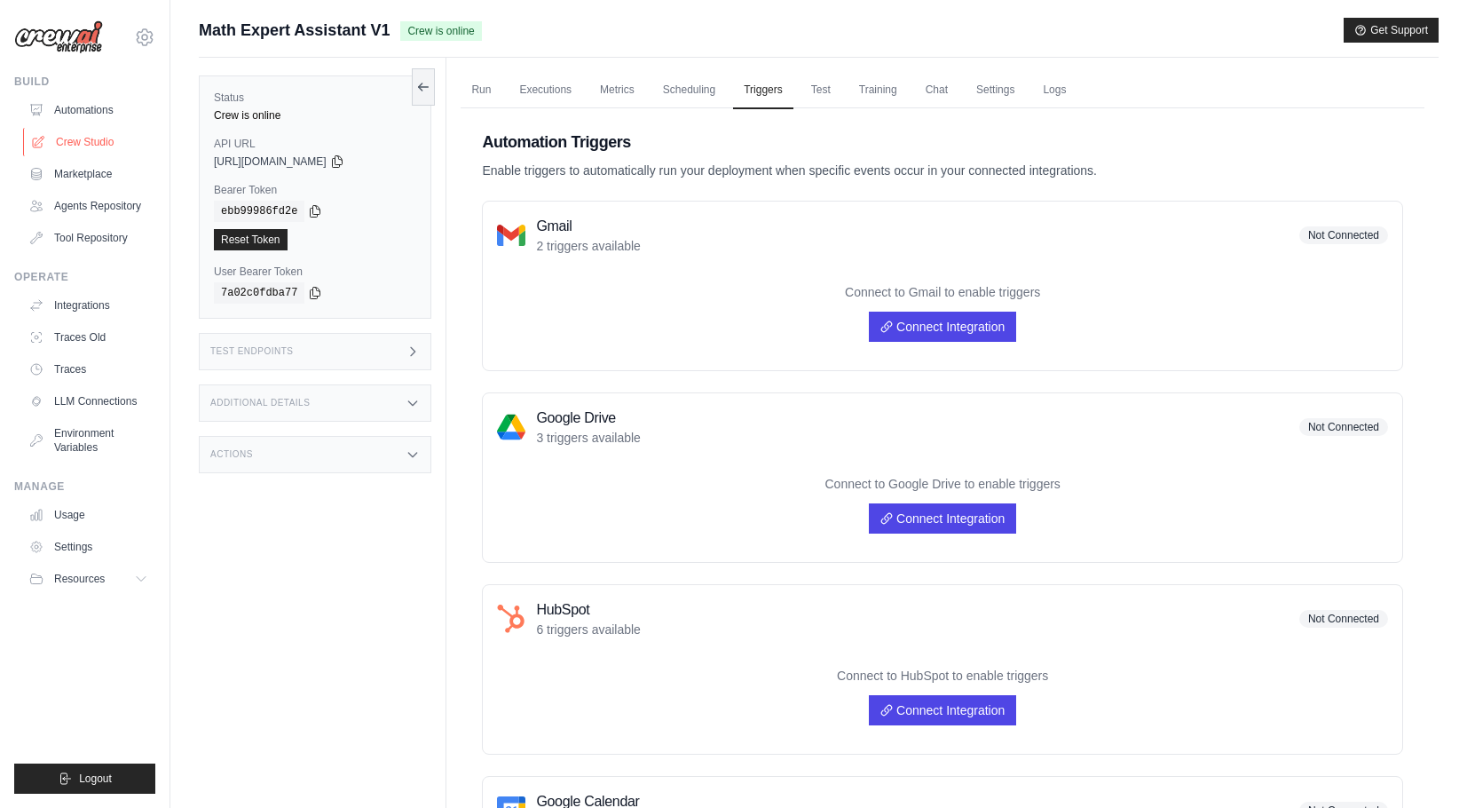
click at [87, 140] on link "Crew Studio" at bounding box center [90, 142] width 134 height 28
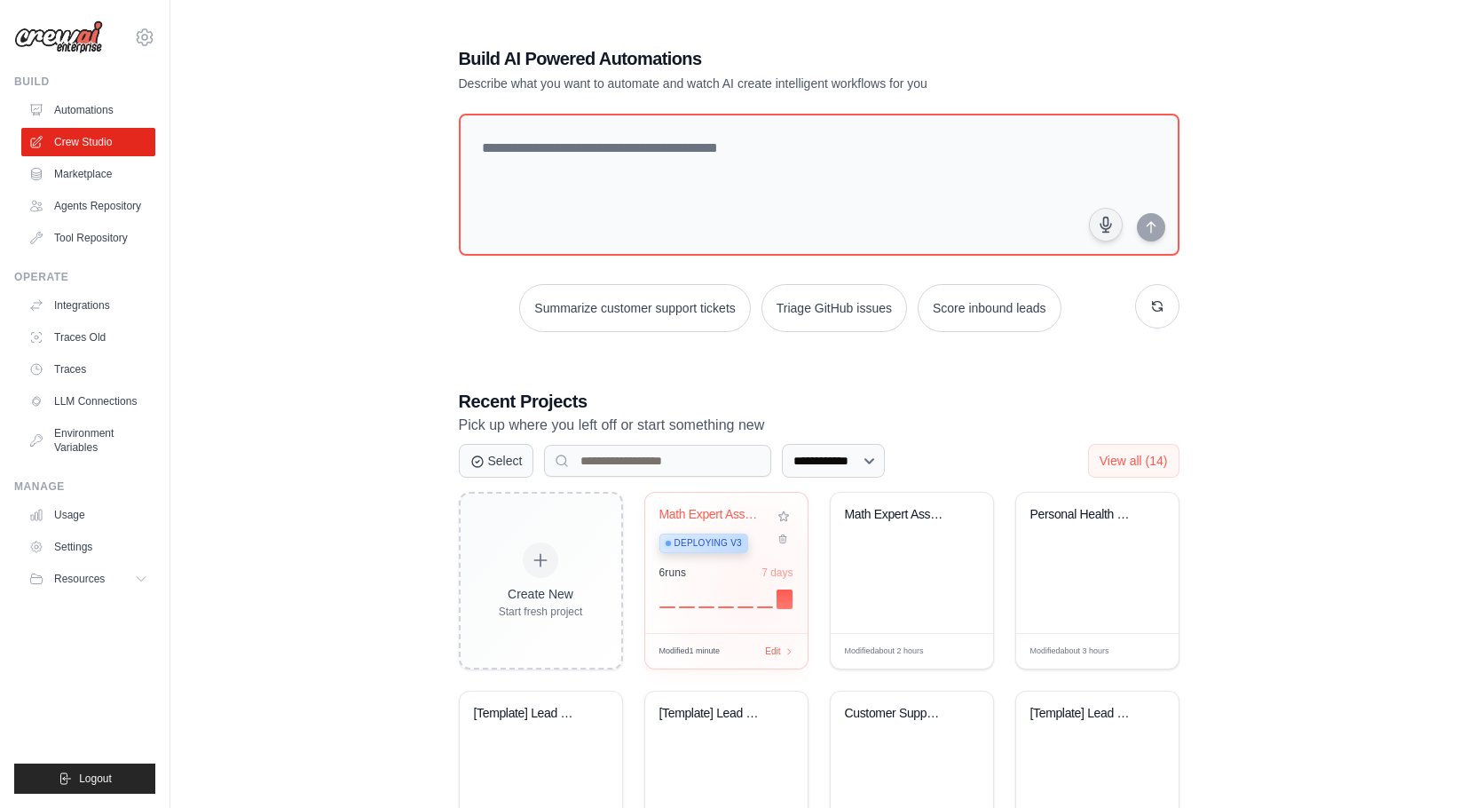
click at [751, 580] on div "6 run s 7 days" at bounding box center [726, 572] width 134 height 14
click at [60, 108] on link "Automations" at bounding box center [90, 110] width 134 height 28
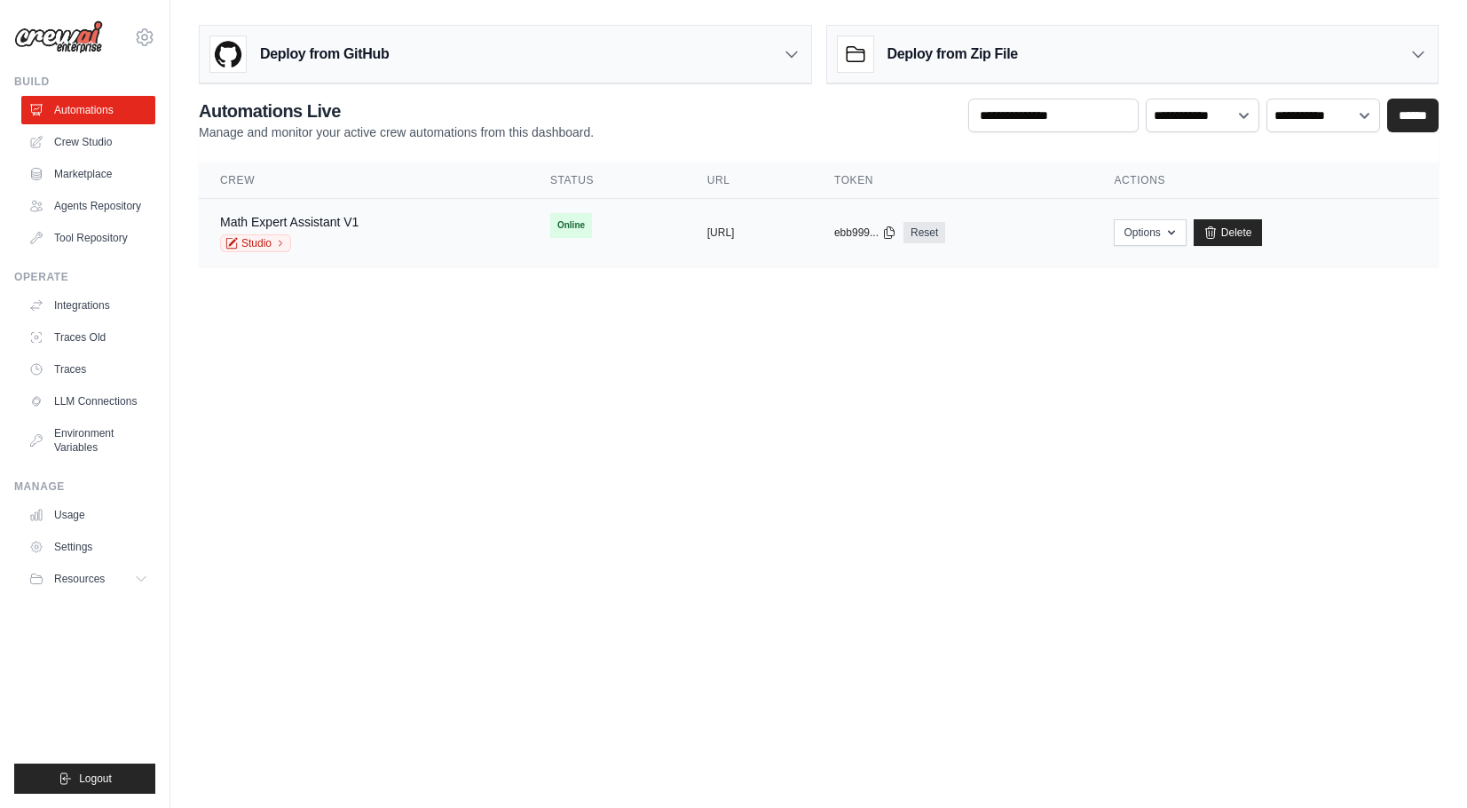
click at [414, 241] on div "Math Expert Assistant V1 Studio" at bounding box center [364, 232] width 288 height 39
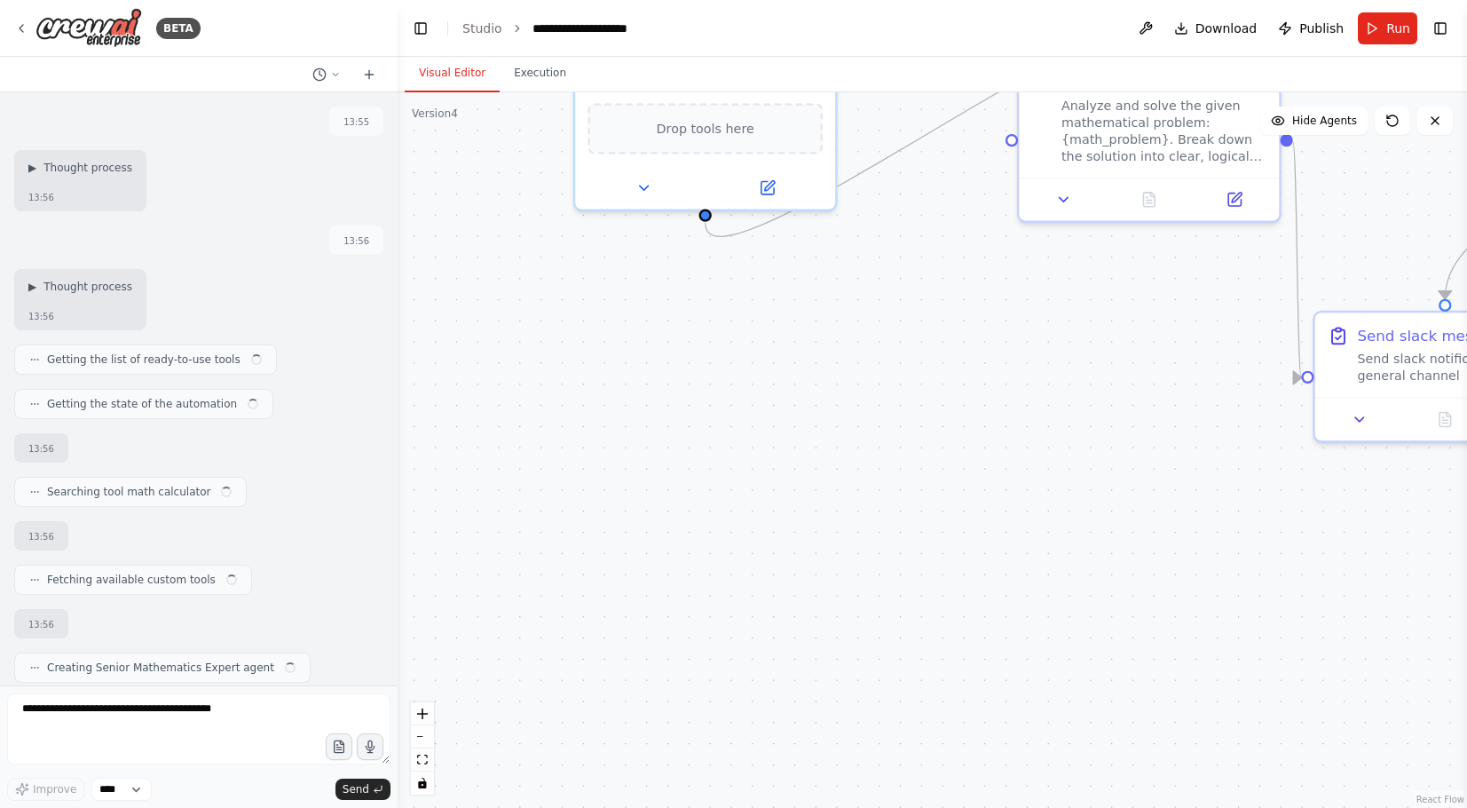
scroll to position [272, 0]
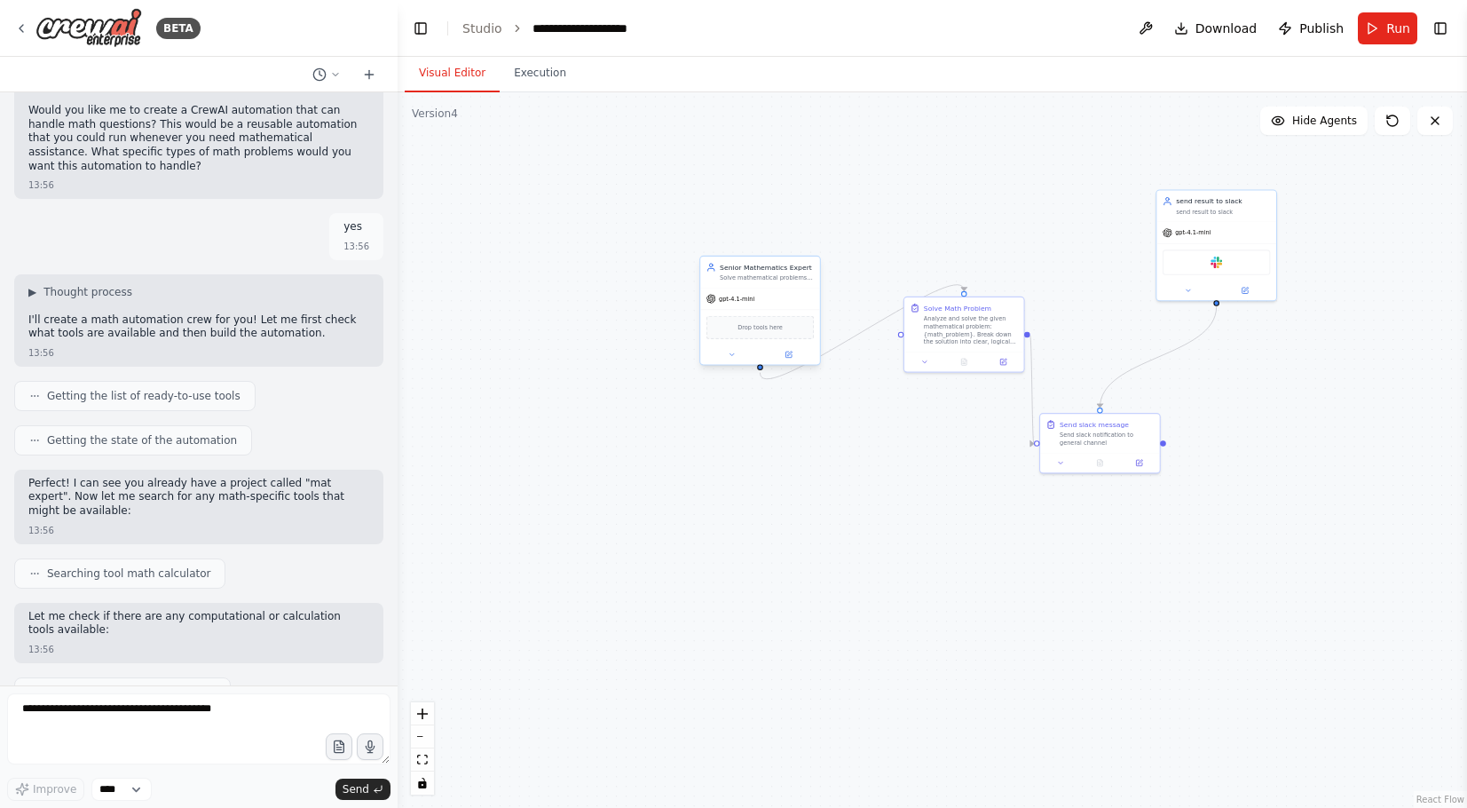
click at [751, 275] on div "Solve mathematical problems of all levels with clear, step-by-step explanations…" at bounding box center [767, 278] width 94 height 8
click at [1337, 121] on span "Hide Agents" at bounding box center [1324, 121] width 65 height 14
click at [1337, 121] on span "Show Agents" at bounding box center [1322, 121] width 69 height 14
click at [1443, 35] on button "Toggle Right Sidebar" at bounding box center [1440, 28] width 25 height 25
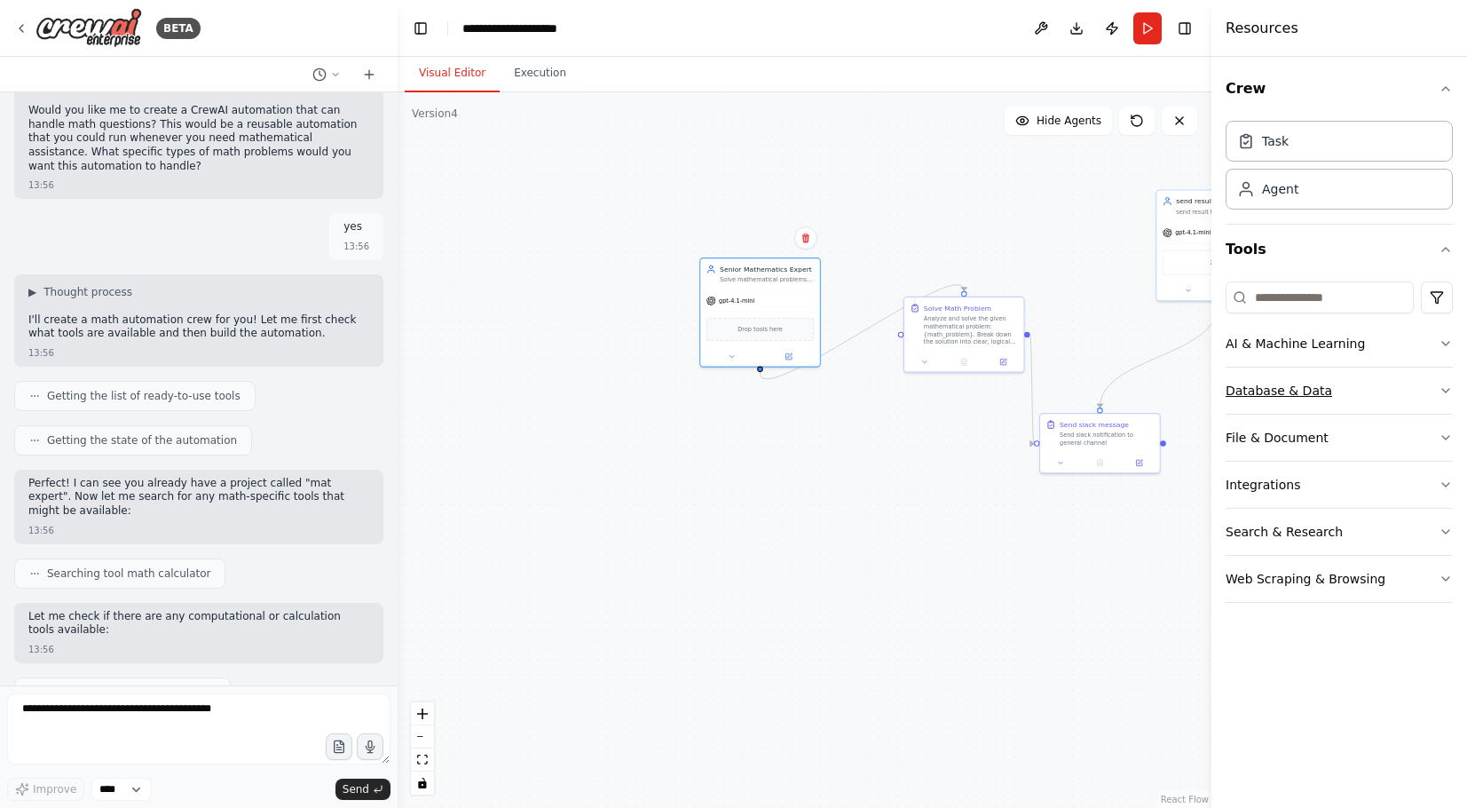
click at [1356, 375] on button "Database & Data" at bounding box center [1339, 390] width 227 height 46
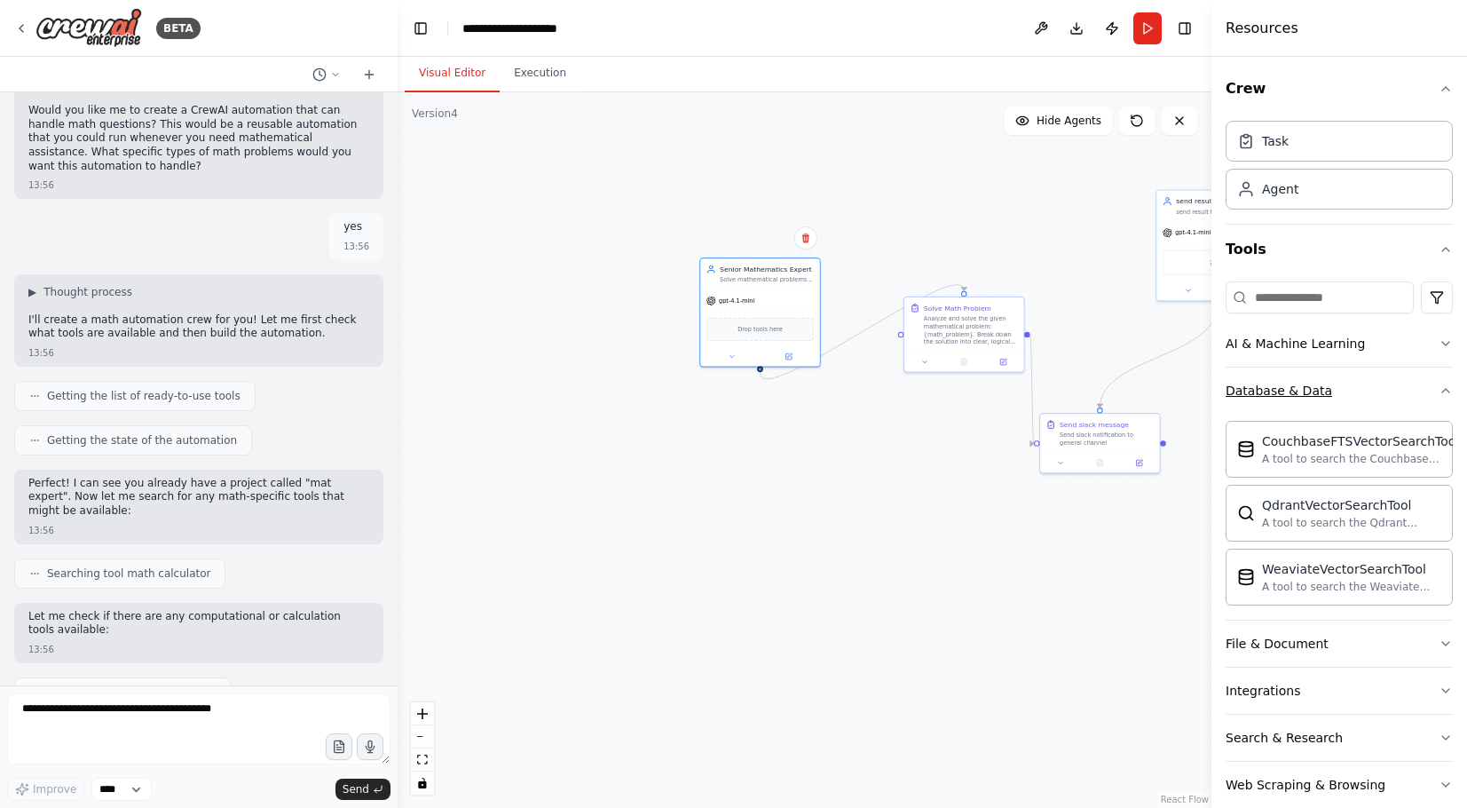
click at [1355, 378] on button "Database & Data" at bounding box center [1339, 390] width 227 height 46
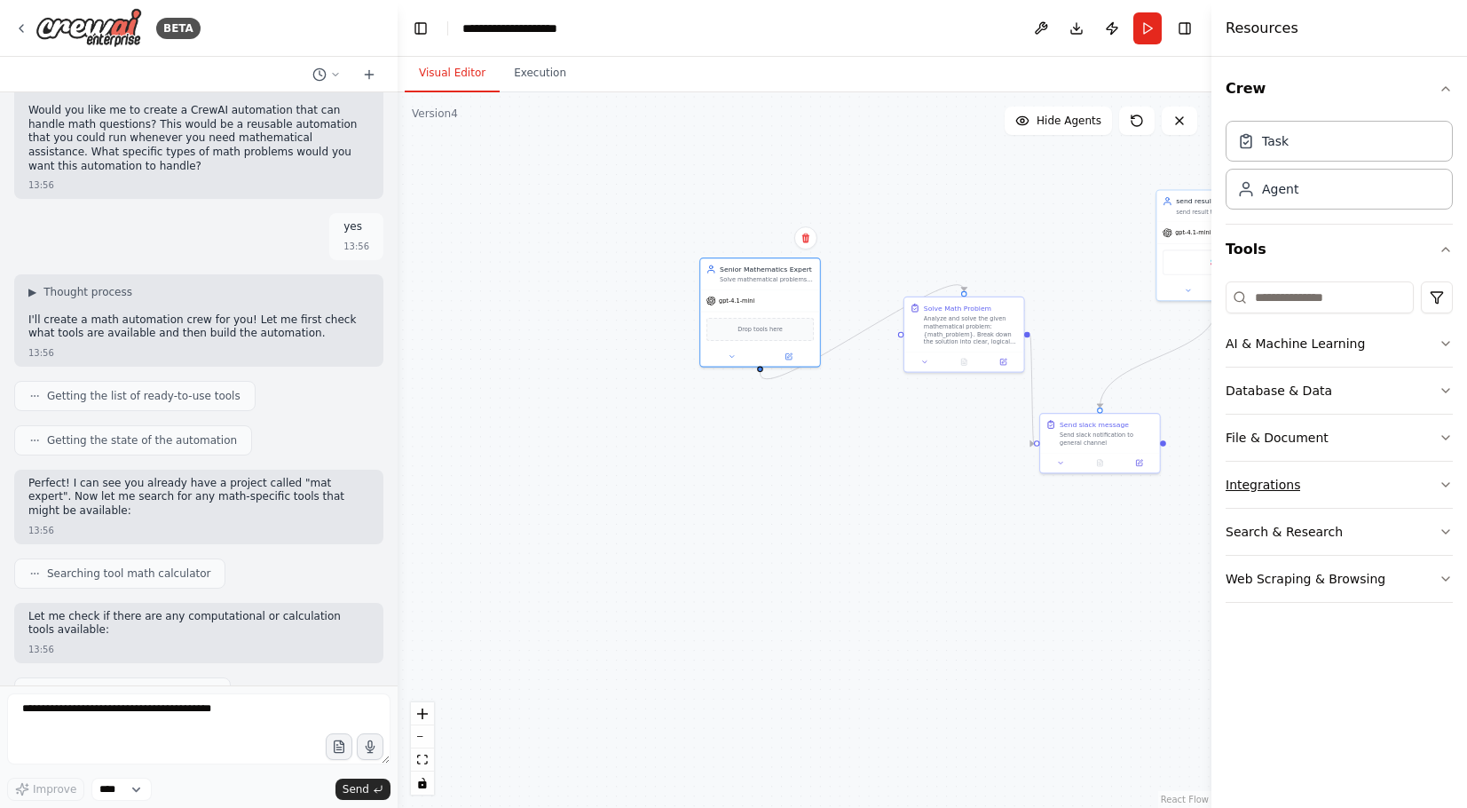
click at [1349, 481] on button "Integrations" at bounding box center [1339, 485] width 227 height 46
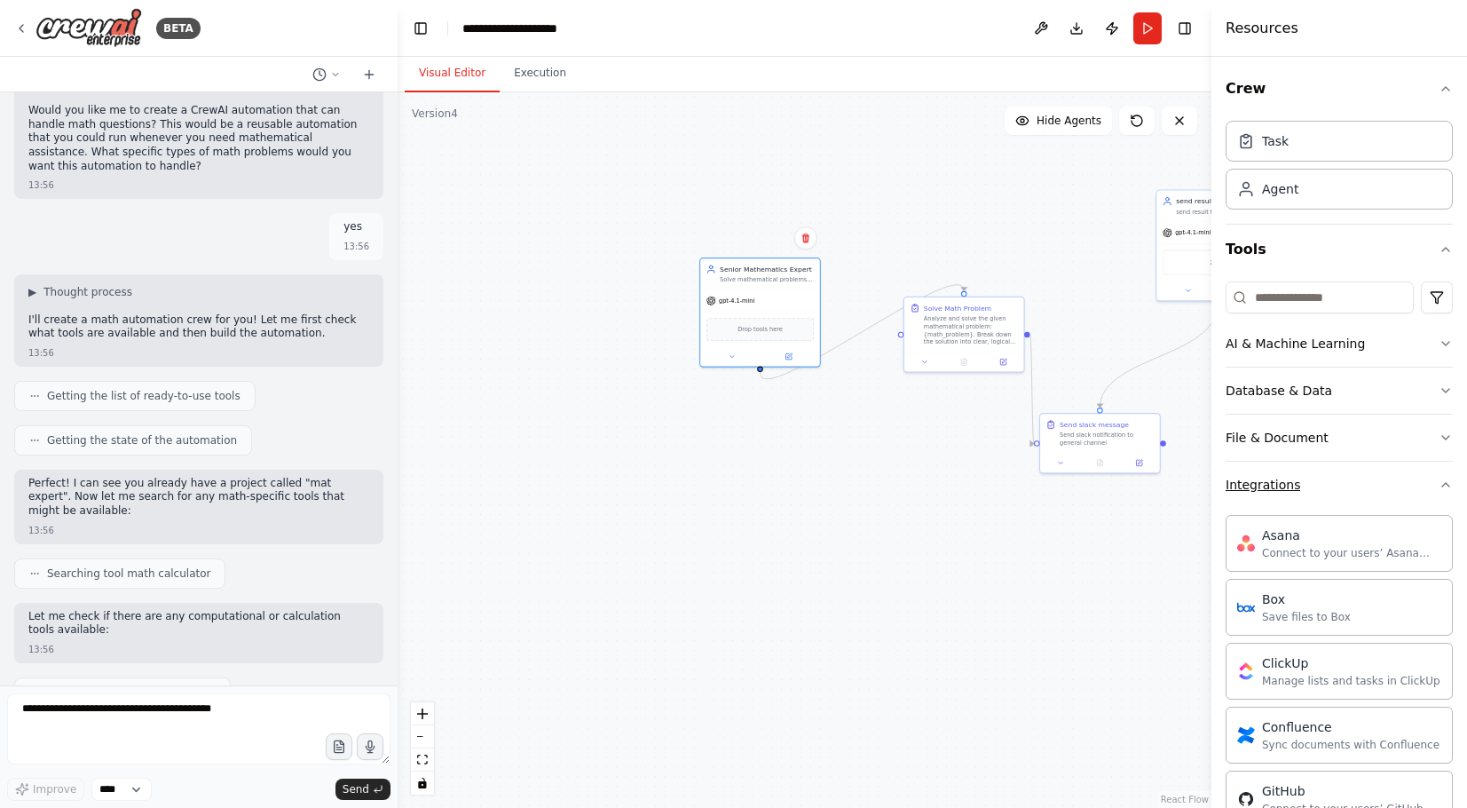
click at [1349, 481] on button "Integrations" at bounding box center [1339, 485] width 227 height 46
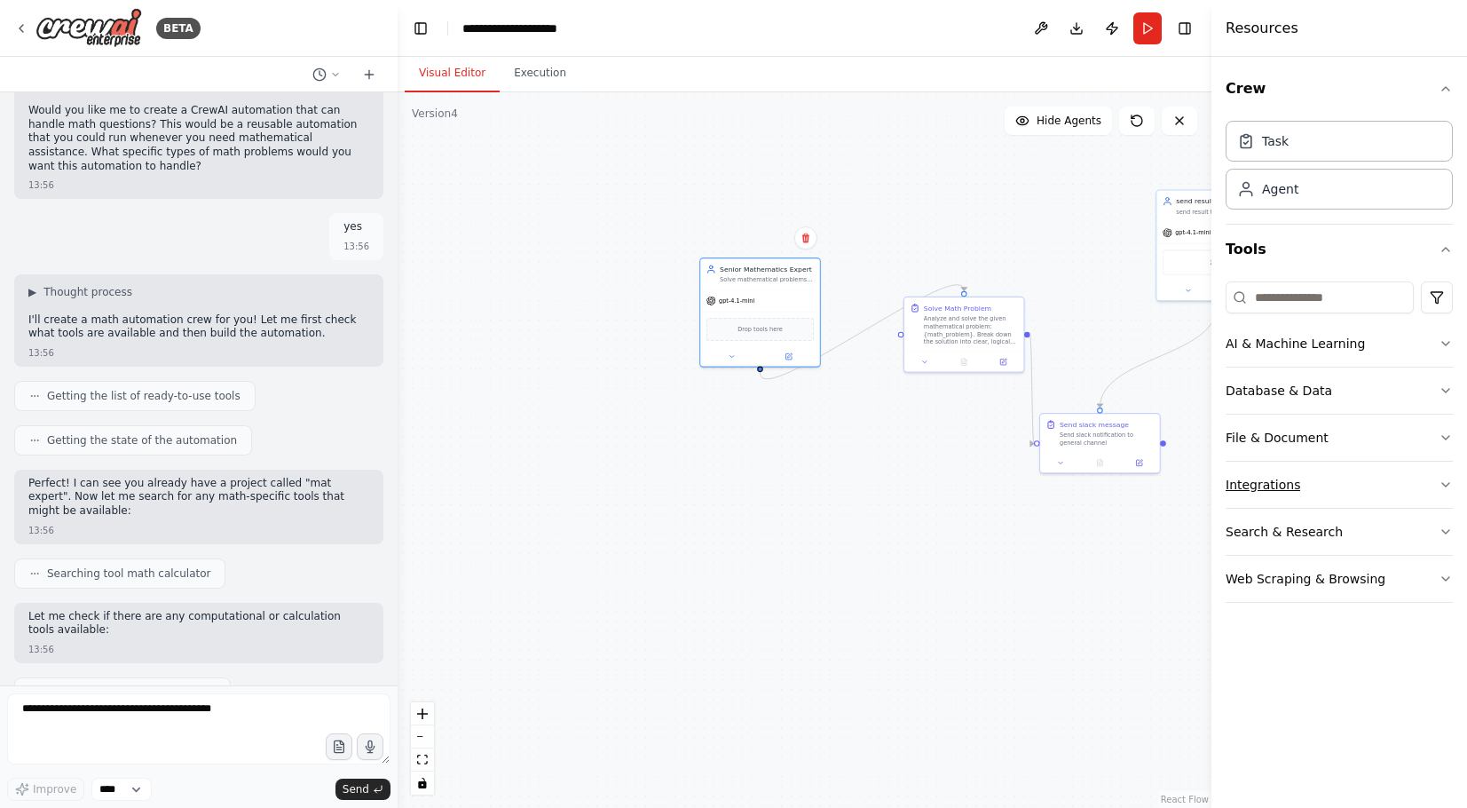
click at [1349, 481] on button "Integrations" at bounding box center [1339, 485] width 227 height 46
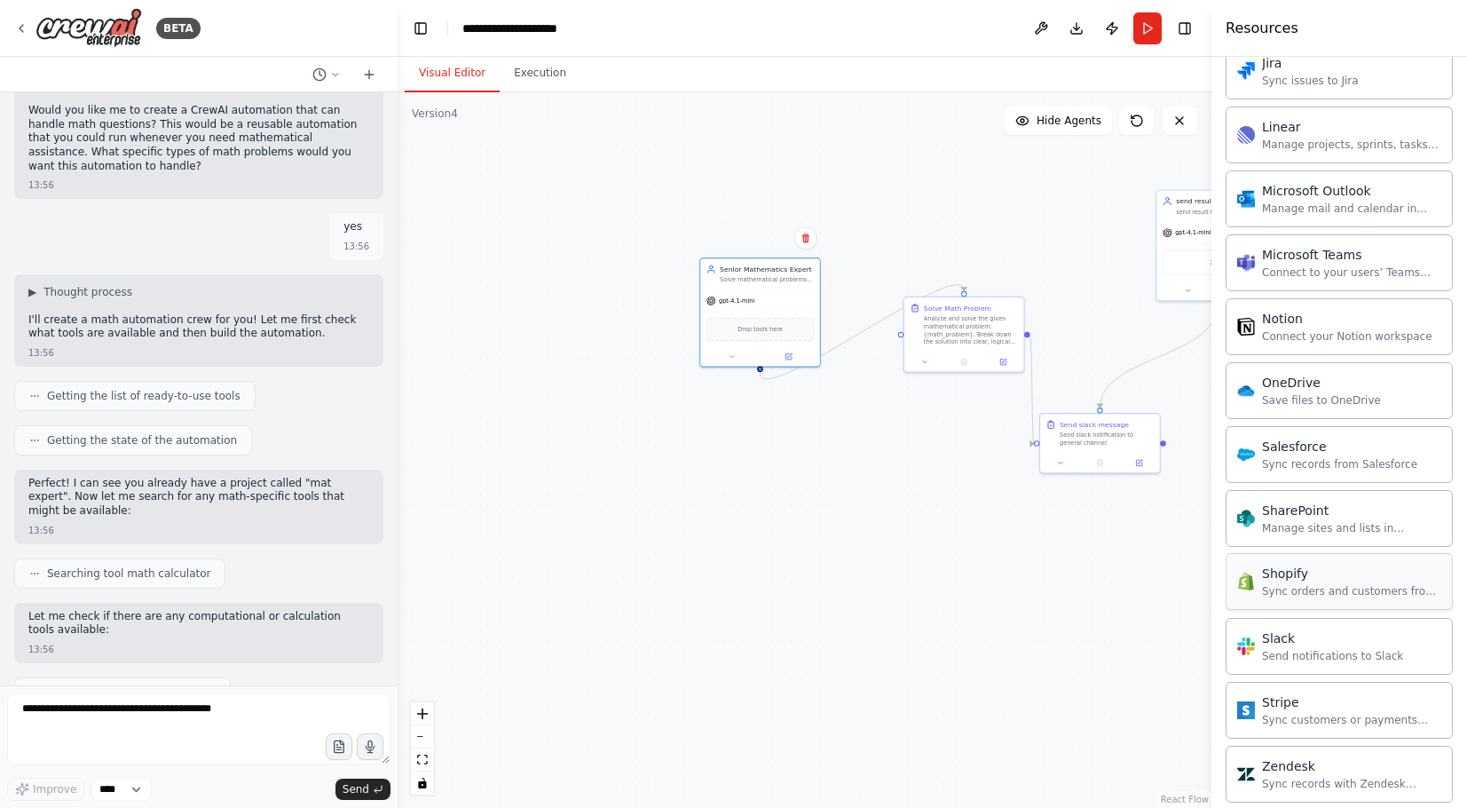
scroll to position [1110, 0]
click at [746, 302] on span "gpt-4.1-mini" at bounding box center [737, 299] width 36 height 8
click at [984, 352] on div at bounding box center [964, 360] width 120 height 20
click at [574, 67] on button "Execution" at bounding box center [540, 73] width 81 height 37
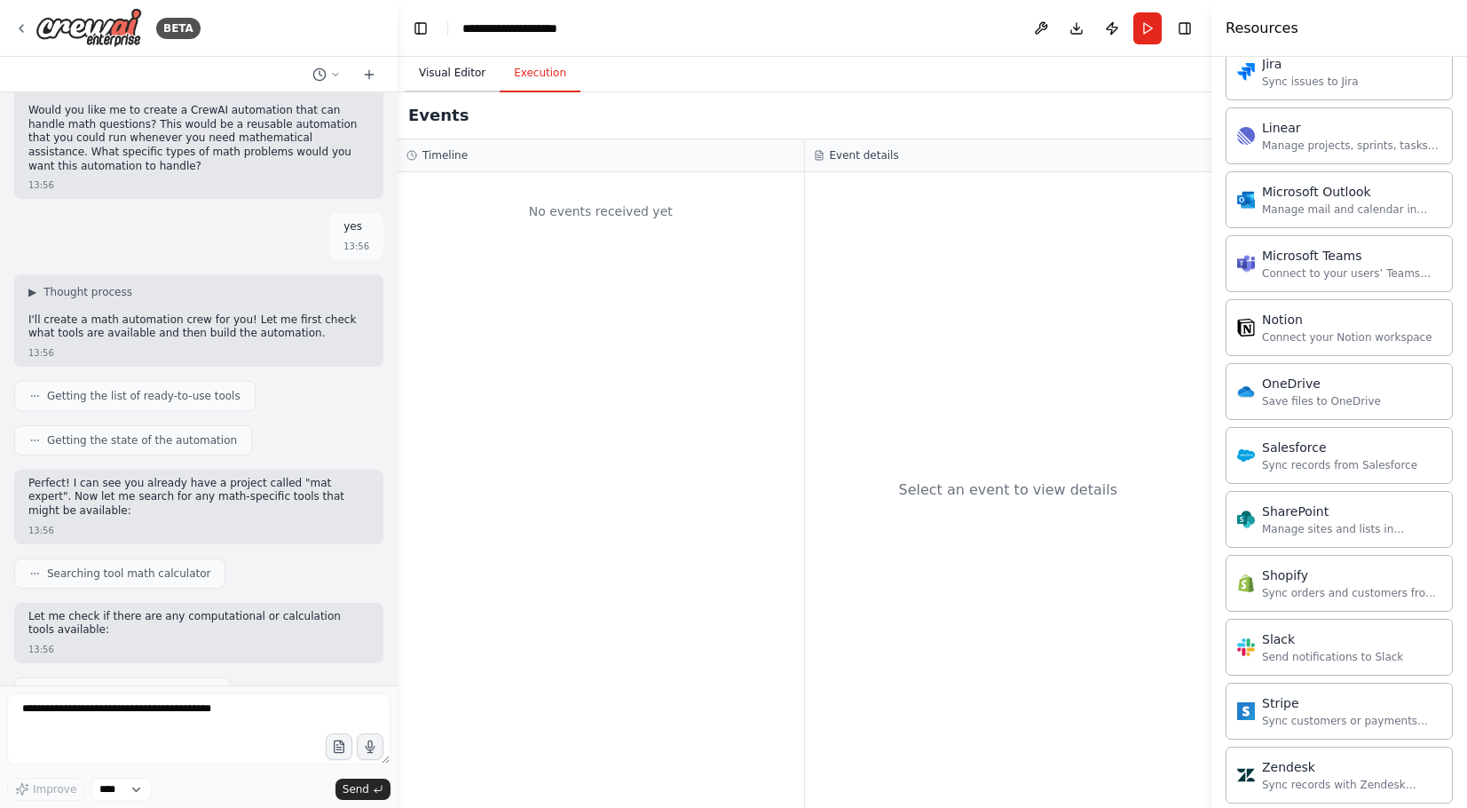
click at [446, 76] on button "Visual Editor" at bounding box center [452, 73] width 95 height 37
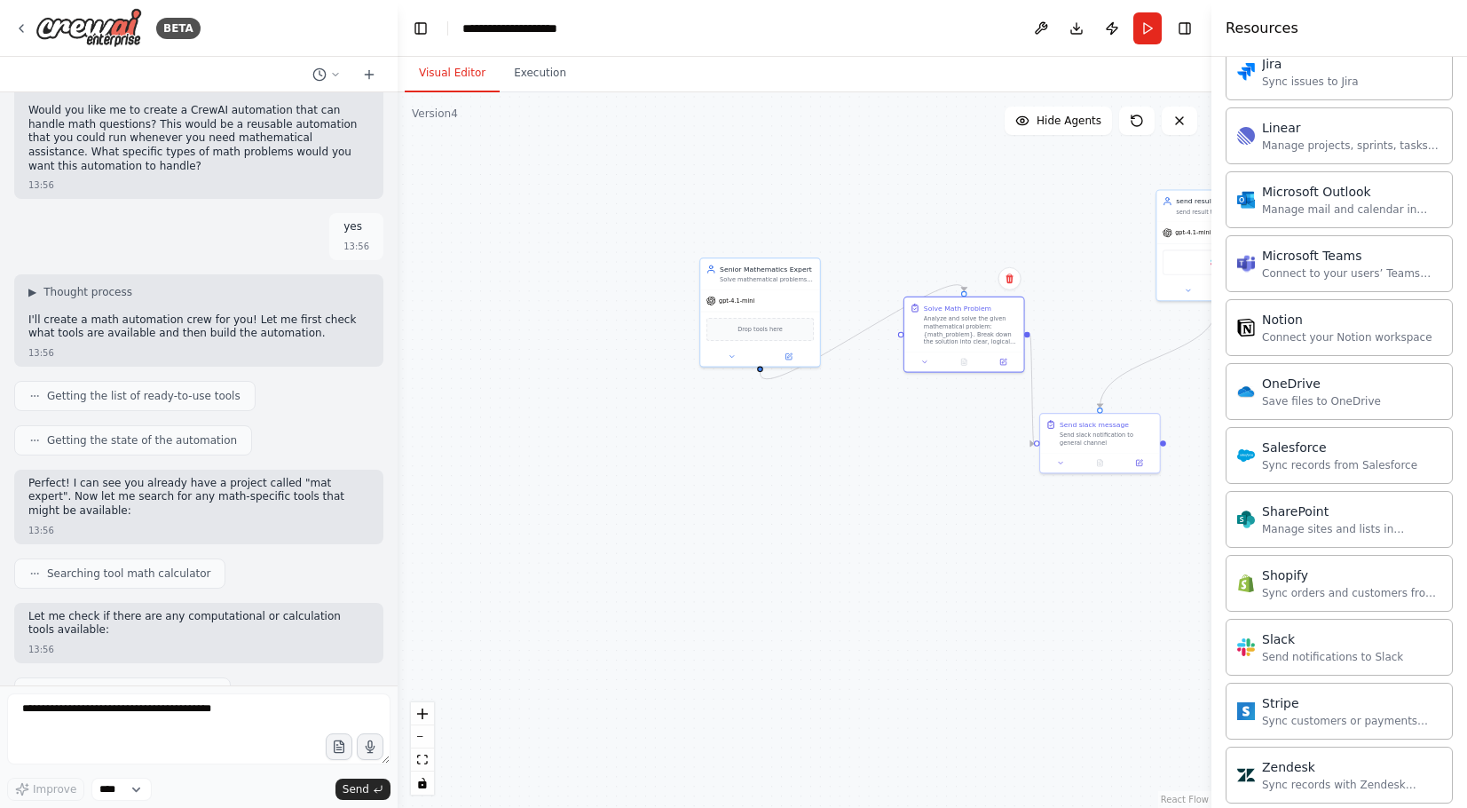
click at [11, 24] on div "BETA" at bounding box center [199, 28] width 398 height 57
click at [21, 28] on icon at bounding box center [21, 28] width 14 height 14
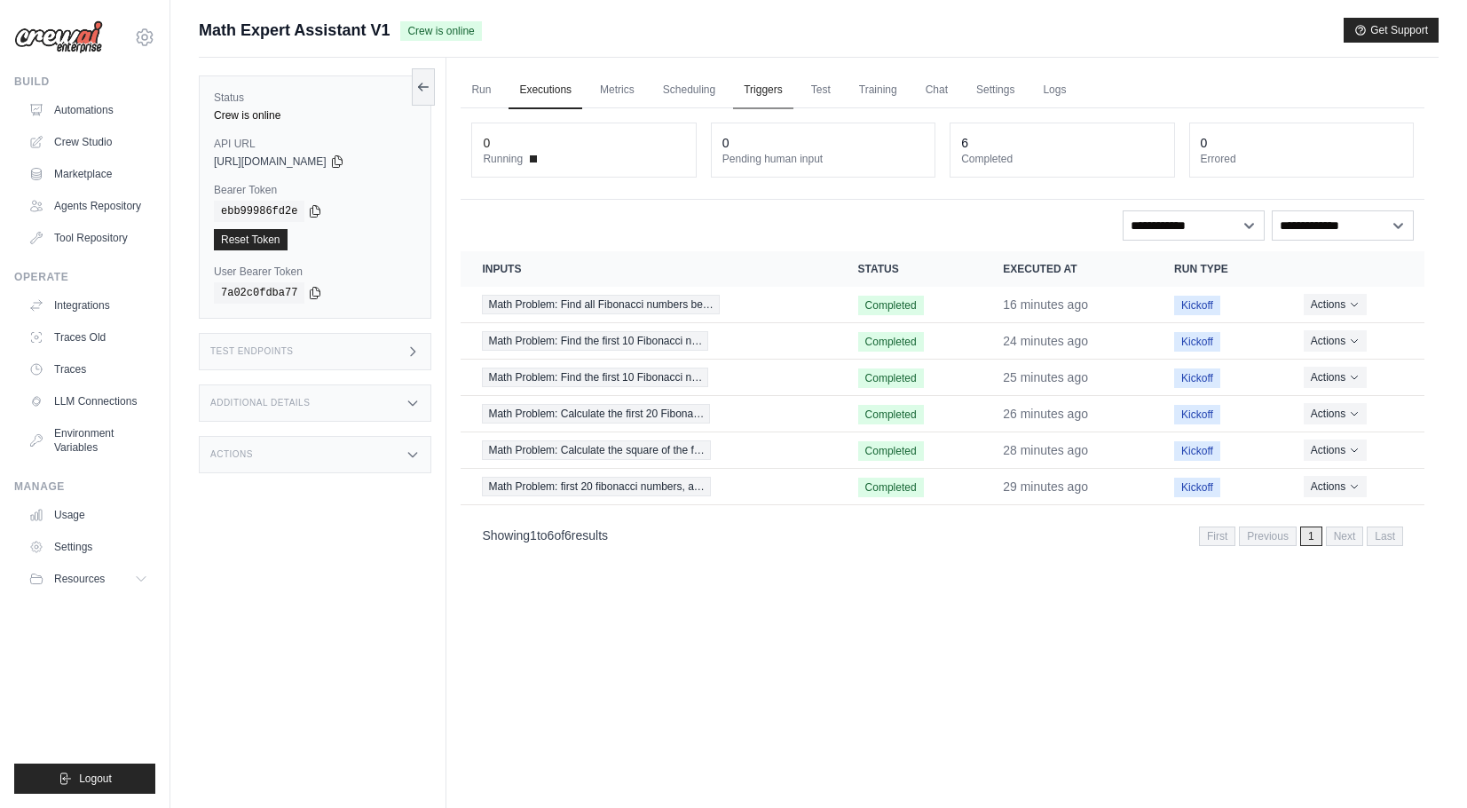
click at [780, 82] on link "Triggers" at bounding box center [763, 90] width 60 height 37
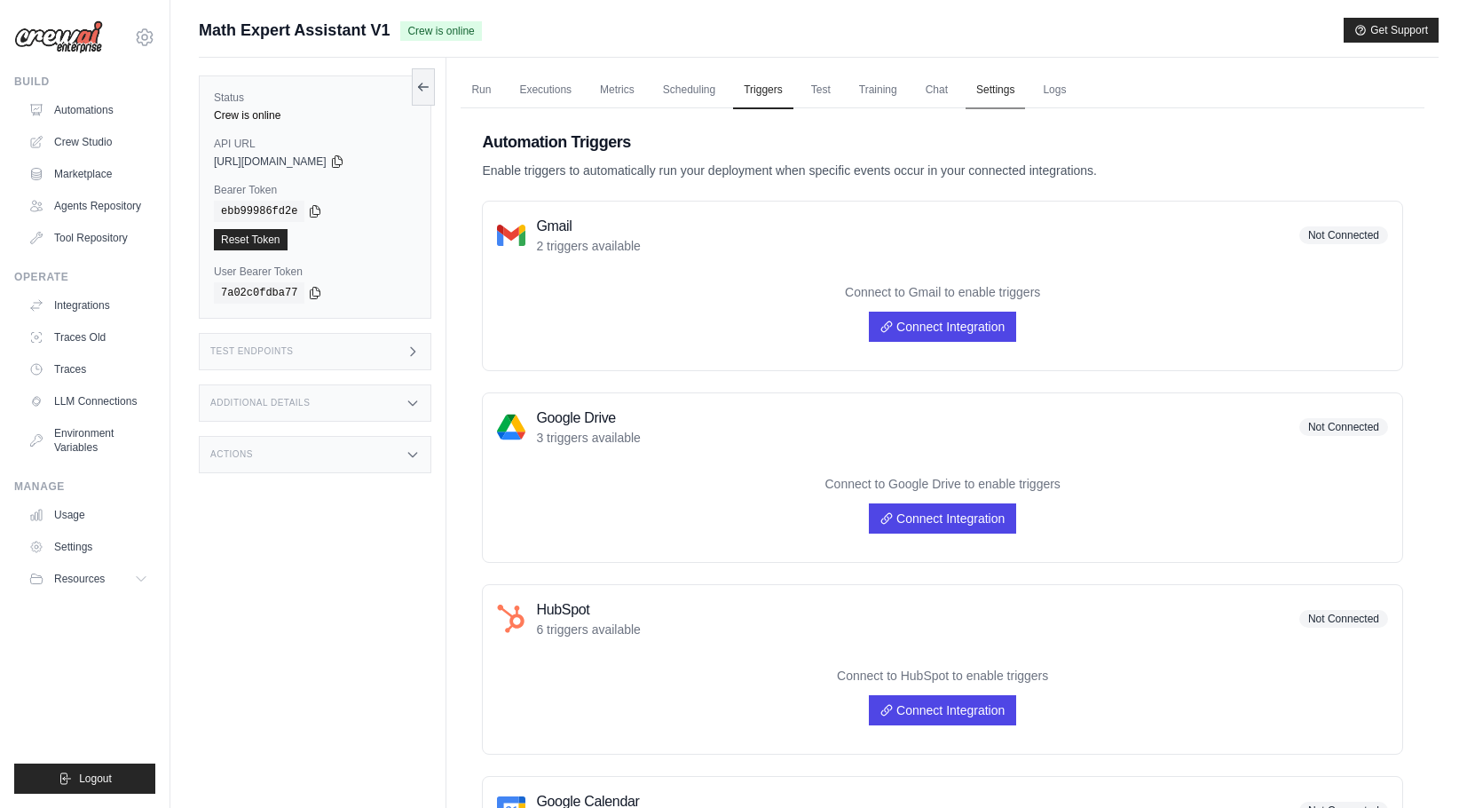
click at [1010, 91] on link "Settings" at bounding box center [995, 90] width 59 height 37
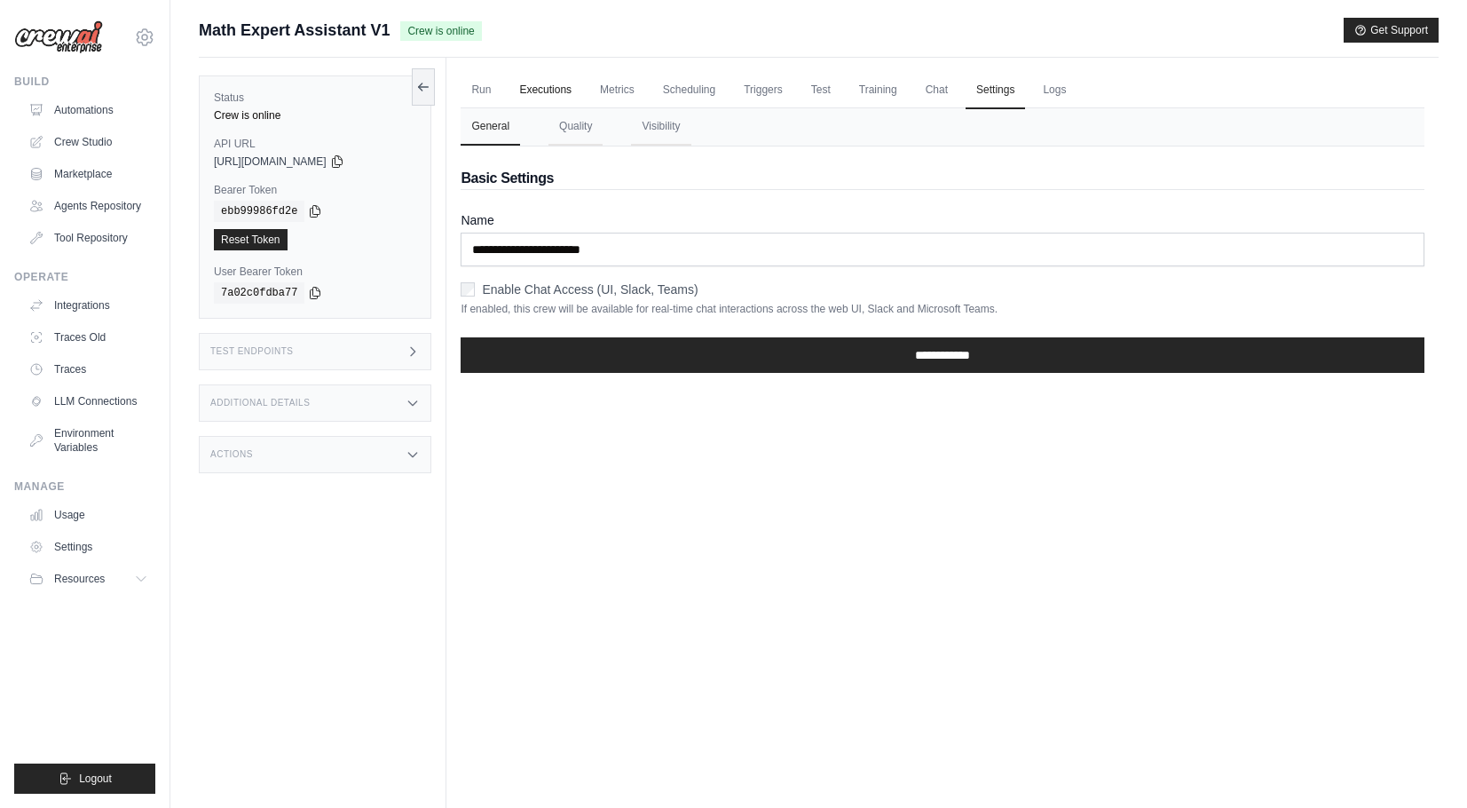
click at [571, 83] on link "Executions" at bounding box center [546, 90] width 74 height 37
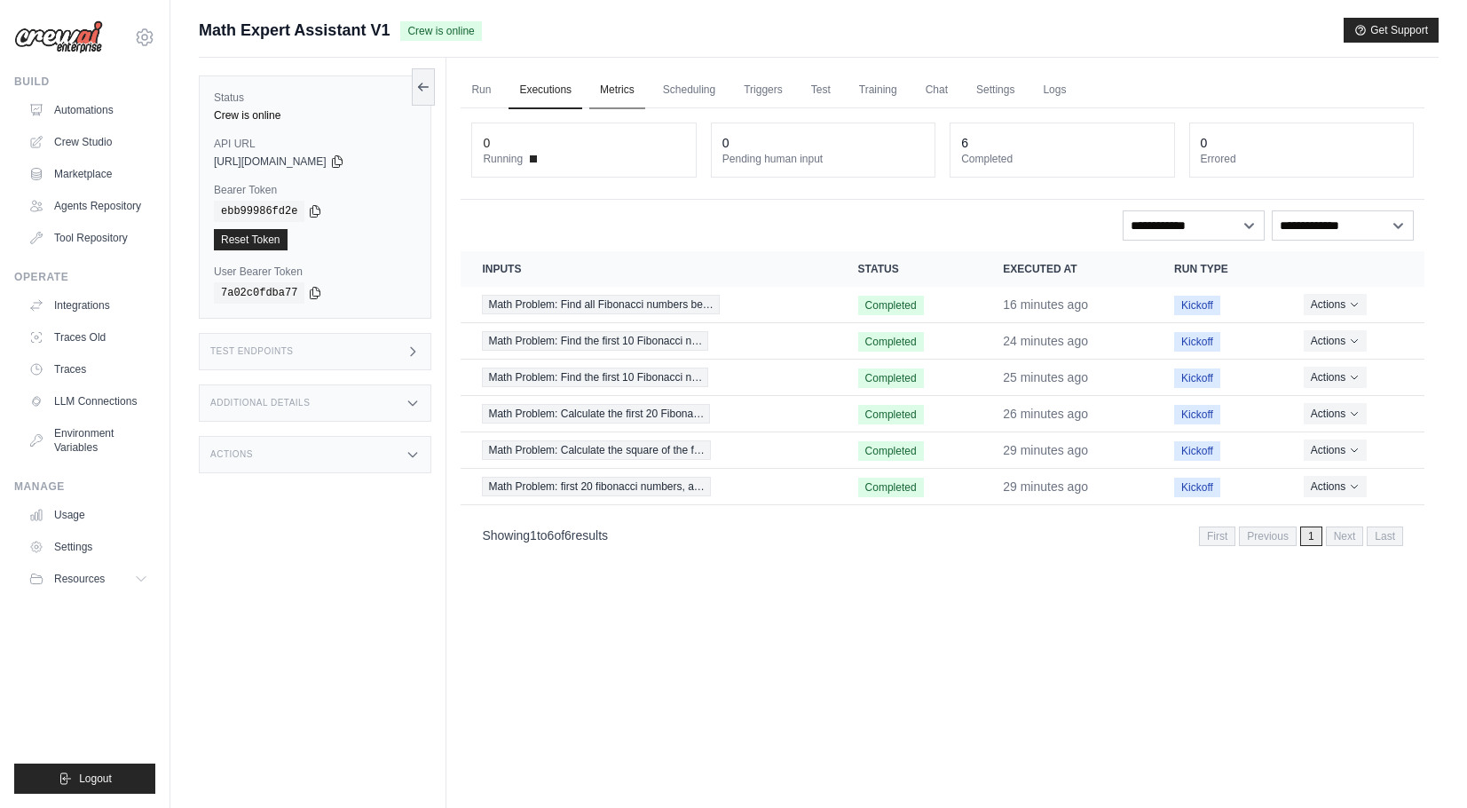
click at [624, 82] on link "Metrics" at bounding box center [617, 90] width 56 height 37
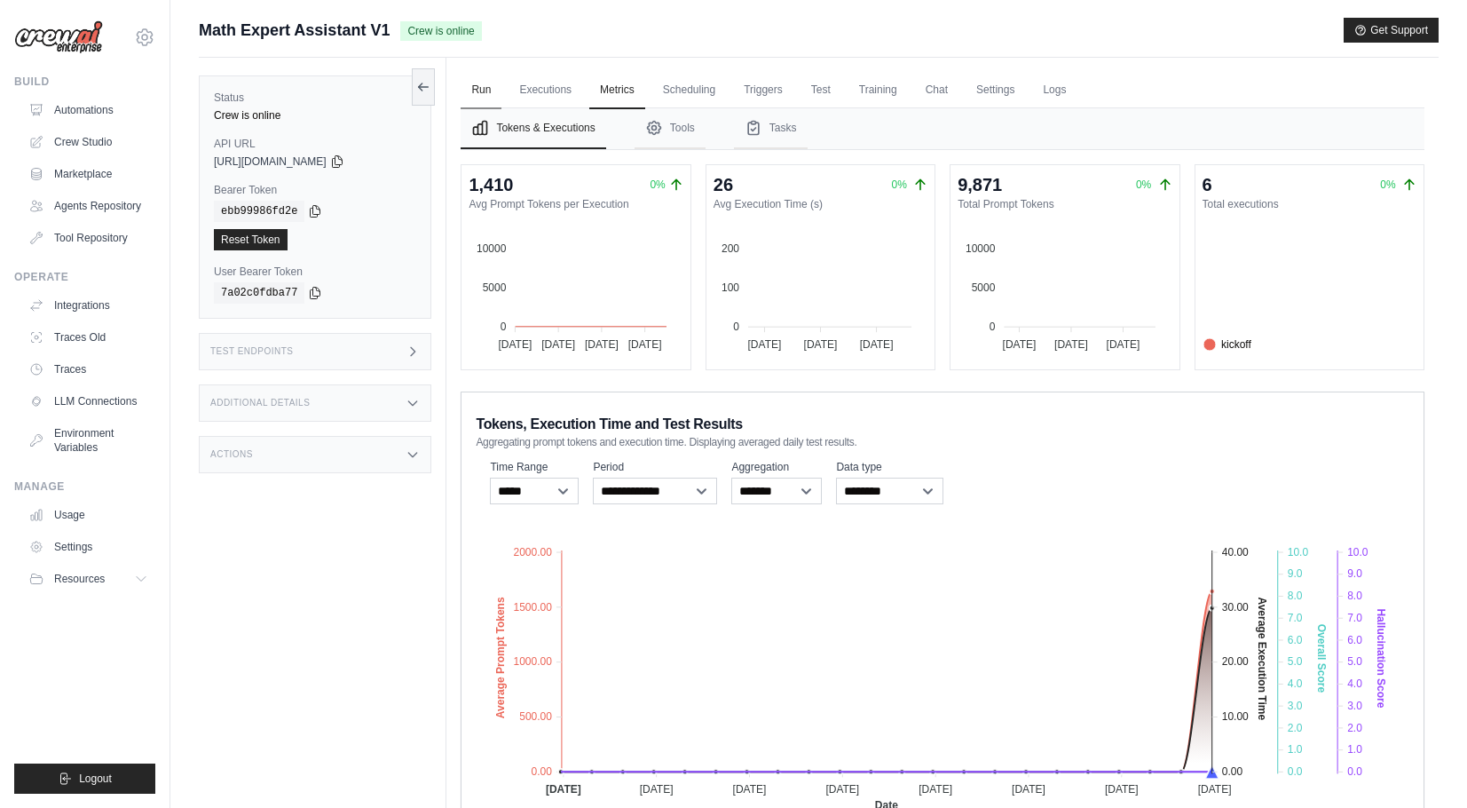
click at [480, 91] on link "Run" at bounding box center [481, 90] width 41 height 37
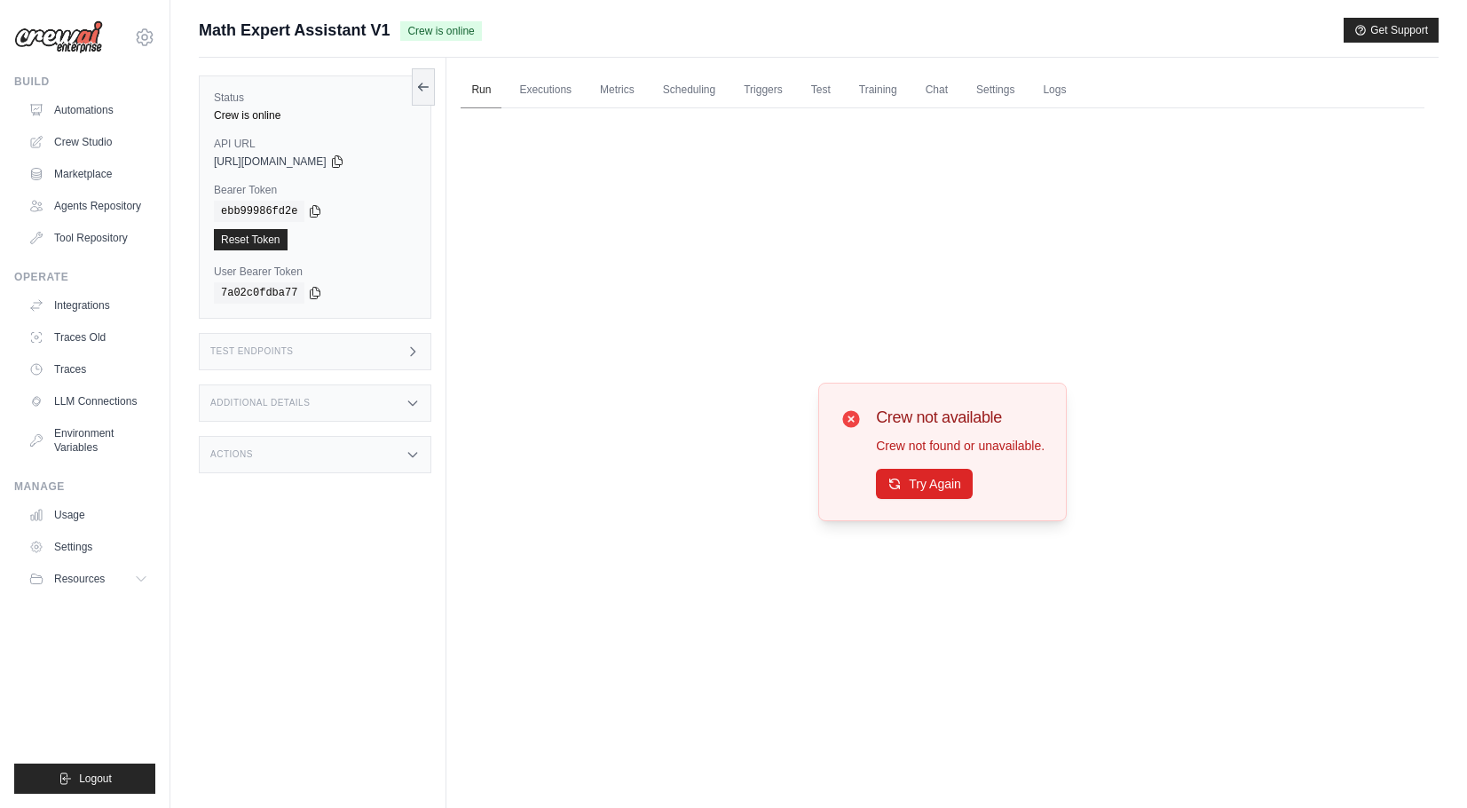
click at [480, 91] on link "Run" at bounding box center [481, 90] width 41 height 37
click at [899, 493] on button "Try Again" at bounding box center [924, 483] width 97 height 30
click at [899, 493] on button "Try Again" at bounding box center [924, 484] width 97 height 30
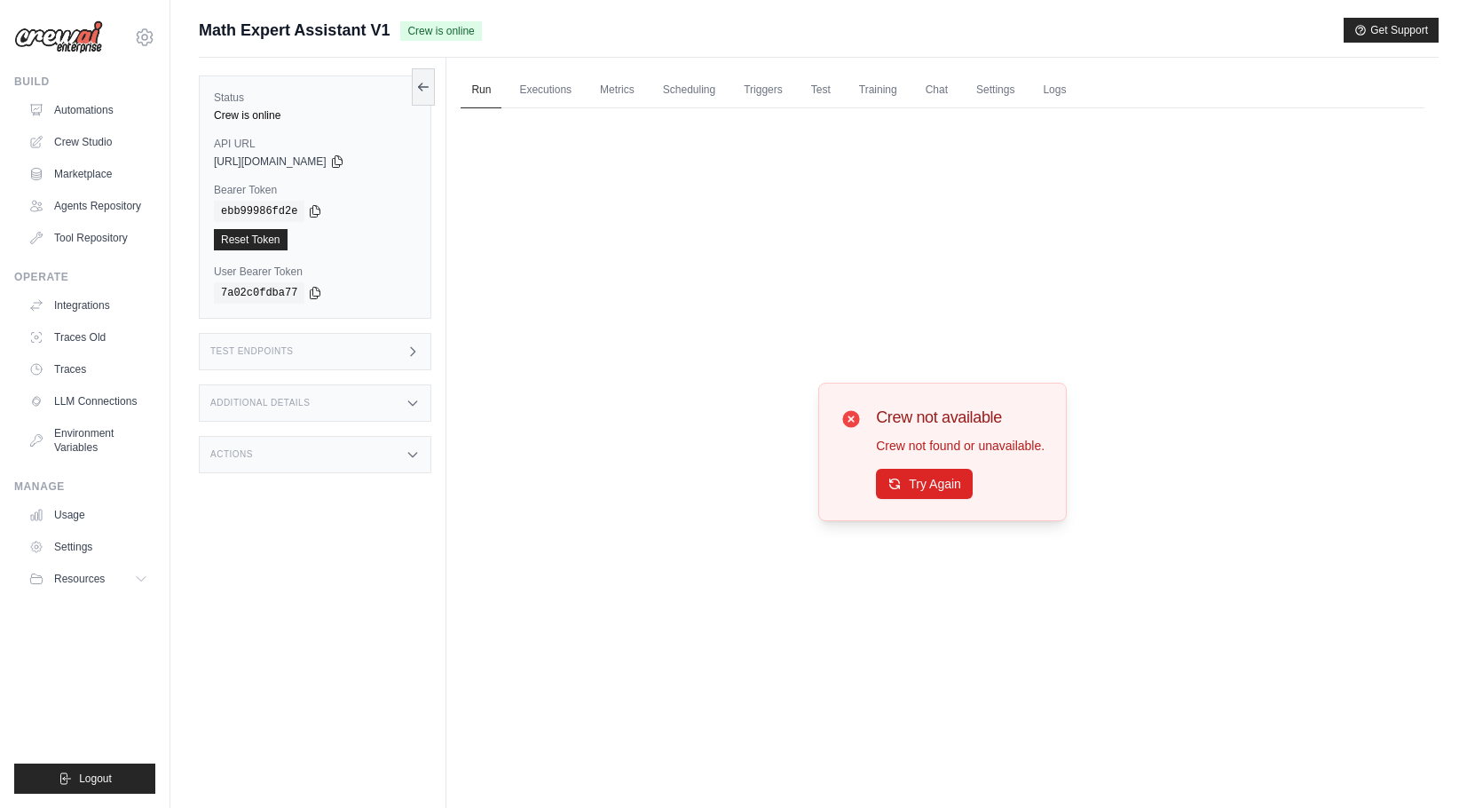
click at [745, 90] on ul "Run Executions Metrics Scheduling Triggers Test Training Chat Settings Logs" at bounding box center [943, 90] width 964 height 36
click at [549, 84] on link "Executions" at bounding box center [546, 90] width 74 height 37
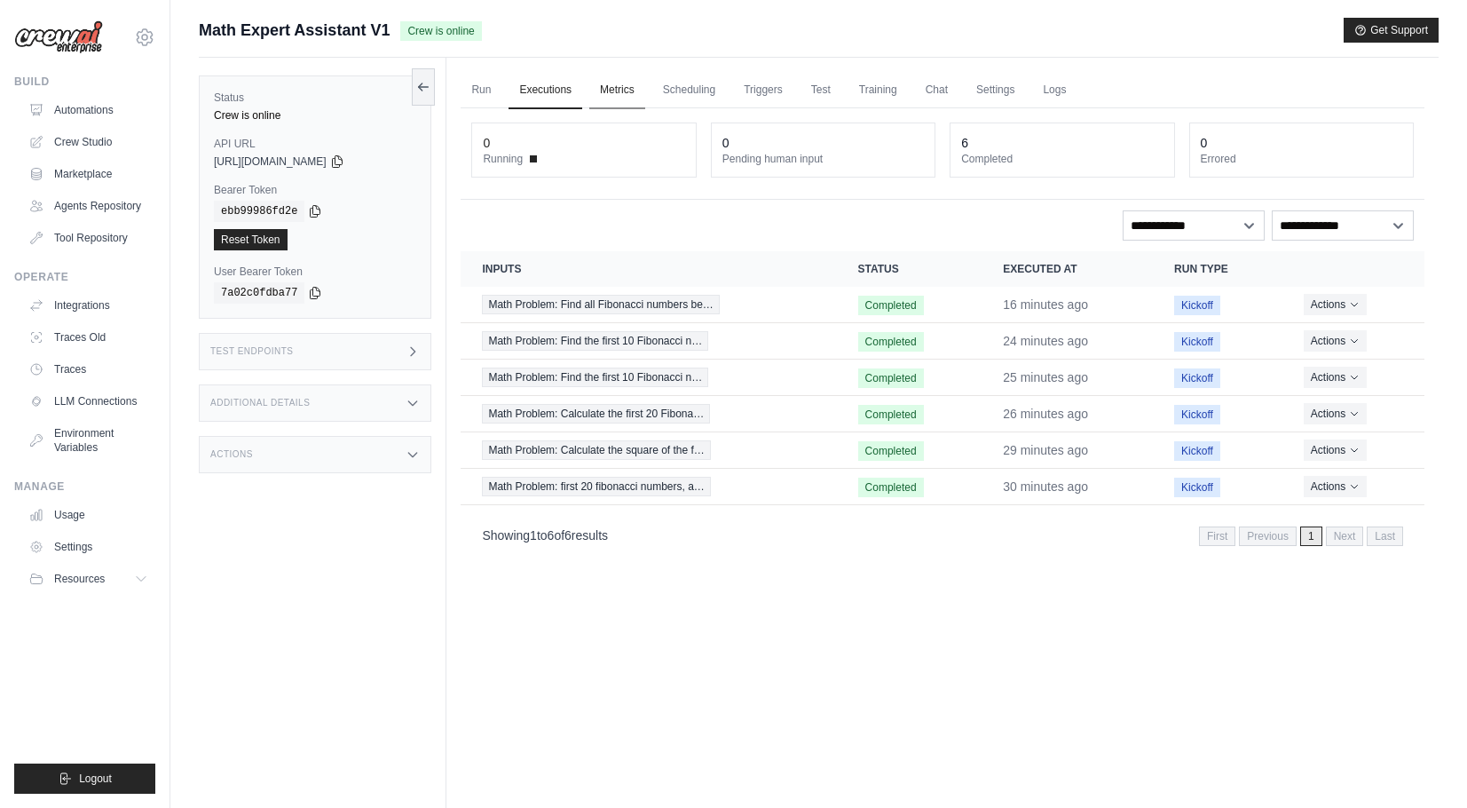
click at [624, 81] on link "Metrics" at bounding box center [617, 90] width 56 height 37
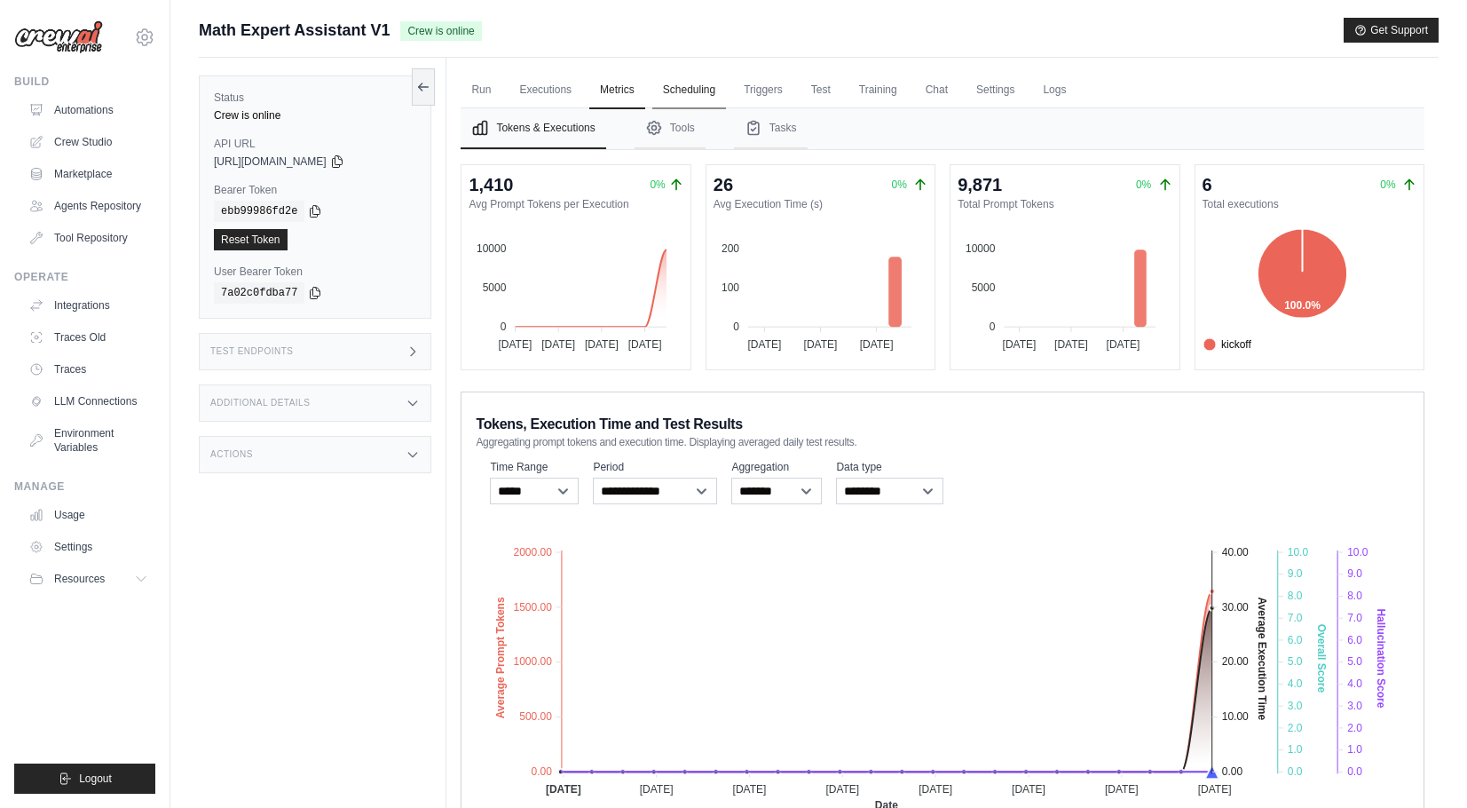
click at [713, 86] on link "Scheduling" at bounding box center [689, 90] width 74 height 37
click at [790, 91] on link "Triggers" at bounding box center [763, 90] width 60 height 37
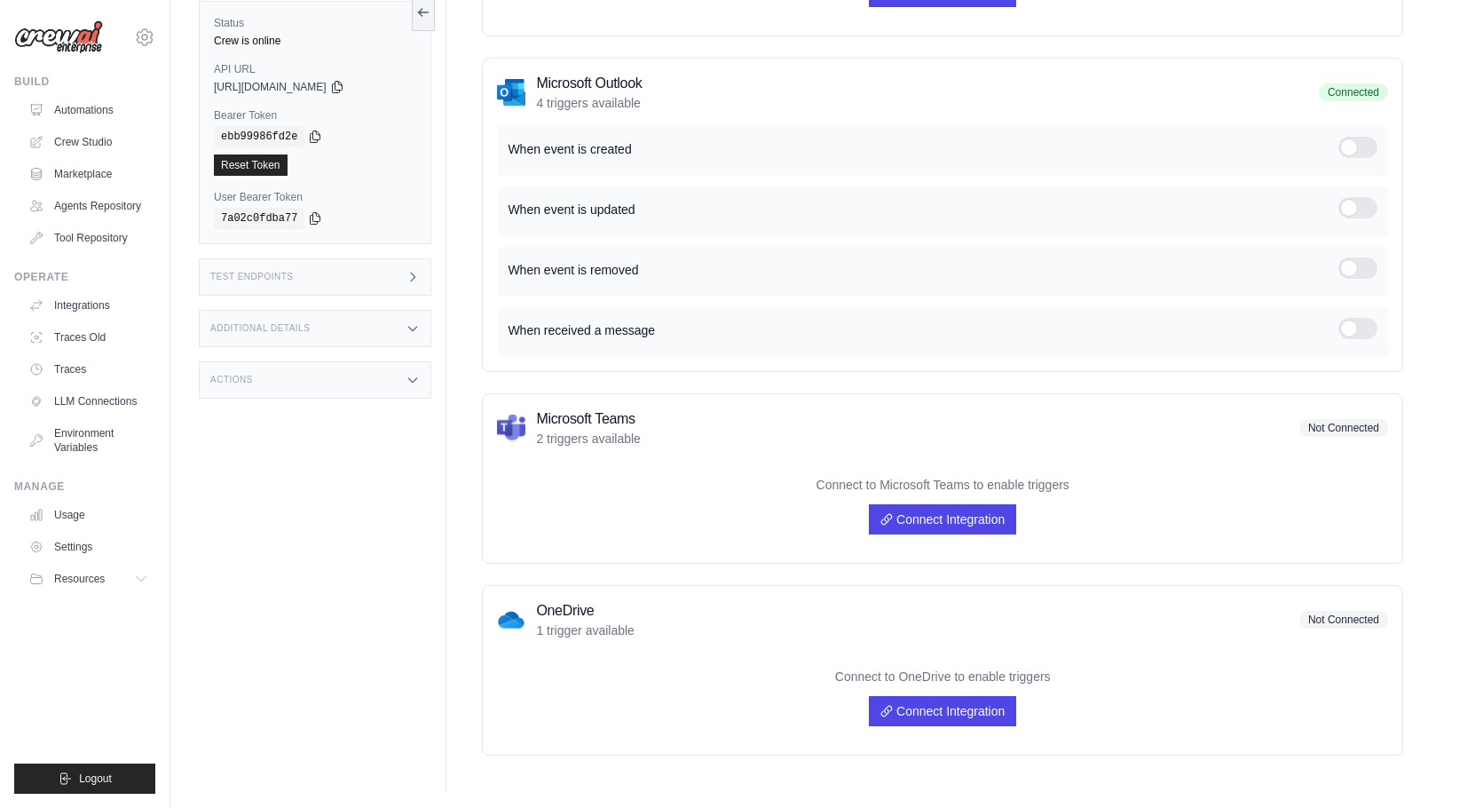
scroll to position [909, 0]
click at [1006, 183] on div "When event is created When event is updated" at bounding box center [942, 242] width 891 height 231
click at [352, 282] on div "Test Endpoints" at bounding box center [315, 277] width 233 height 37
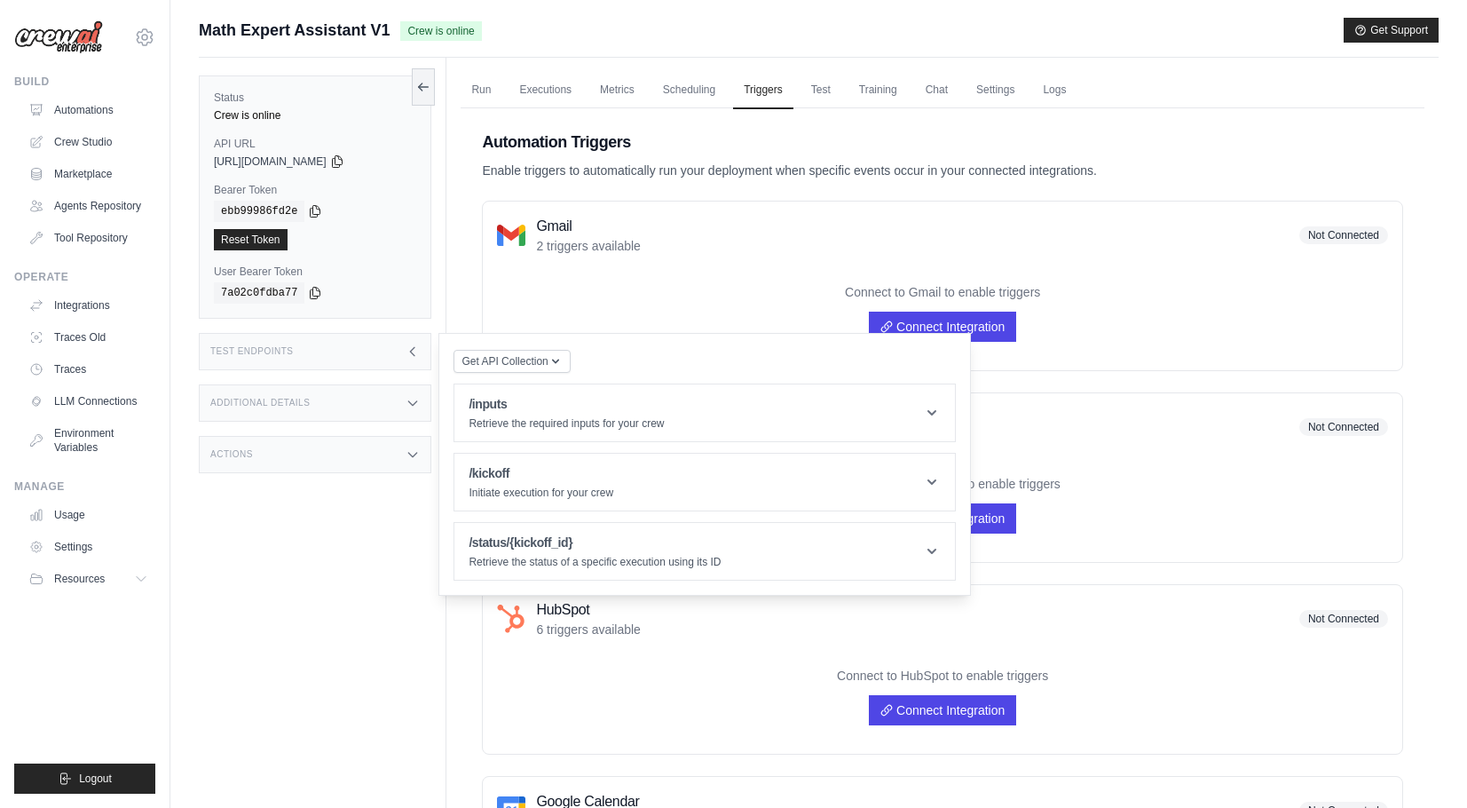
scroll to position [0, 0]
click at [906, 102] on link "Training" at bounding box center [877, 90] width 59 height 37
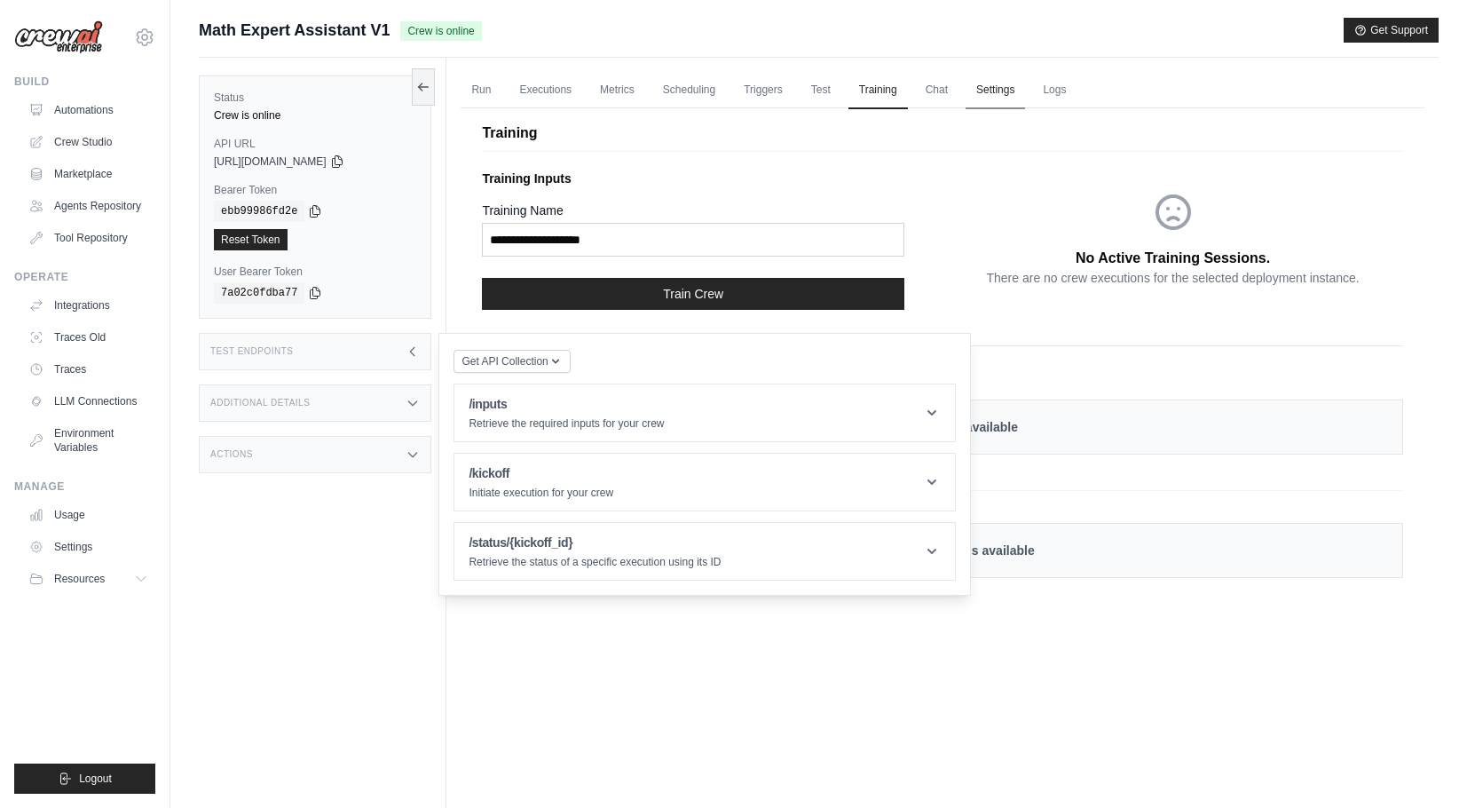
click at [1025, 82] on link "Settings" at bounding box center [995, 90] width 59 height 37
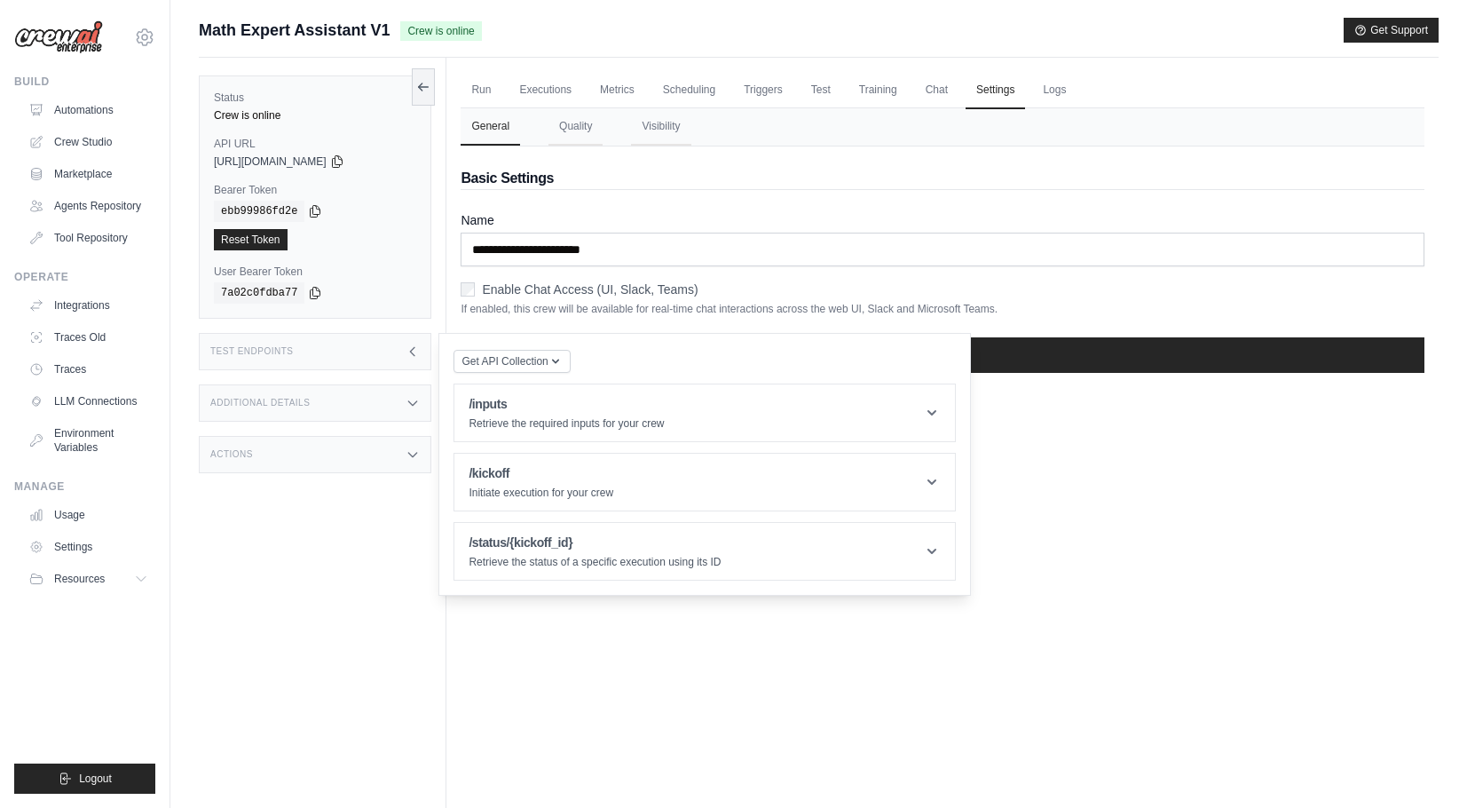
click at [963, 182] on h2 "Basic Settings" at bounding box center [943, 178] width 964 height 21
click at [565, 65] on div "Run Executions Metrics Scheduling Triggers Test Training Chat Settings Logs 0 R…" at bounding box center [942, 462] width 992 height 808
click at [565, 83] on link "Executions" at bounding box center [546, 90] width 74 height 37
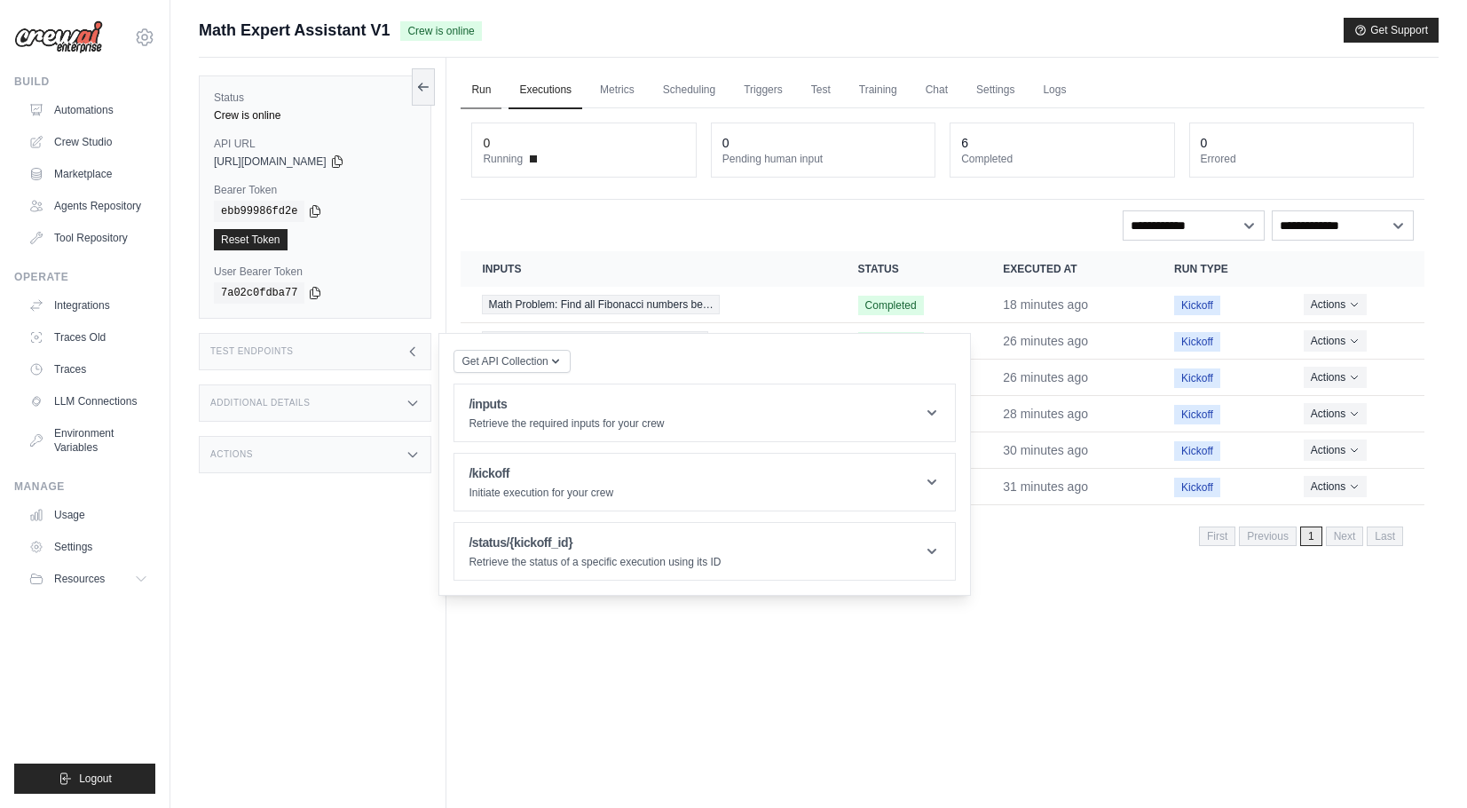
click at [470, 91] on link "Run" at bounding box center [481, 90] width 41 height 37
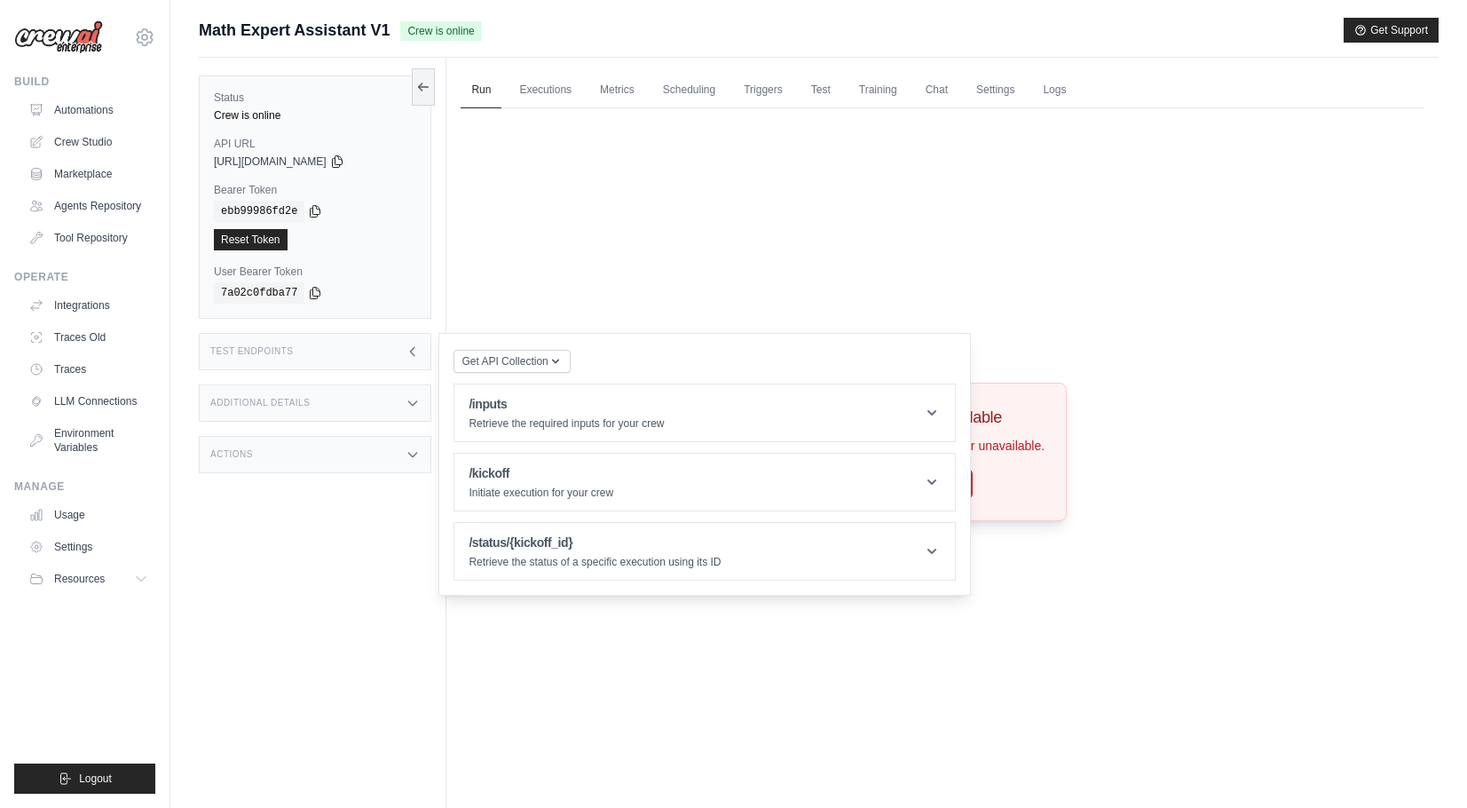
click at [679, 715] on div "Crew not available Crew not found or unavailable. Try Again" at bounding box center [943, 451] width 964 height 687
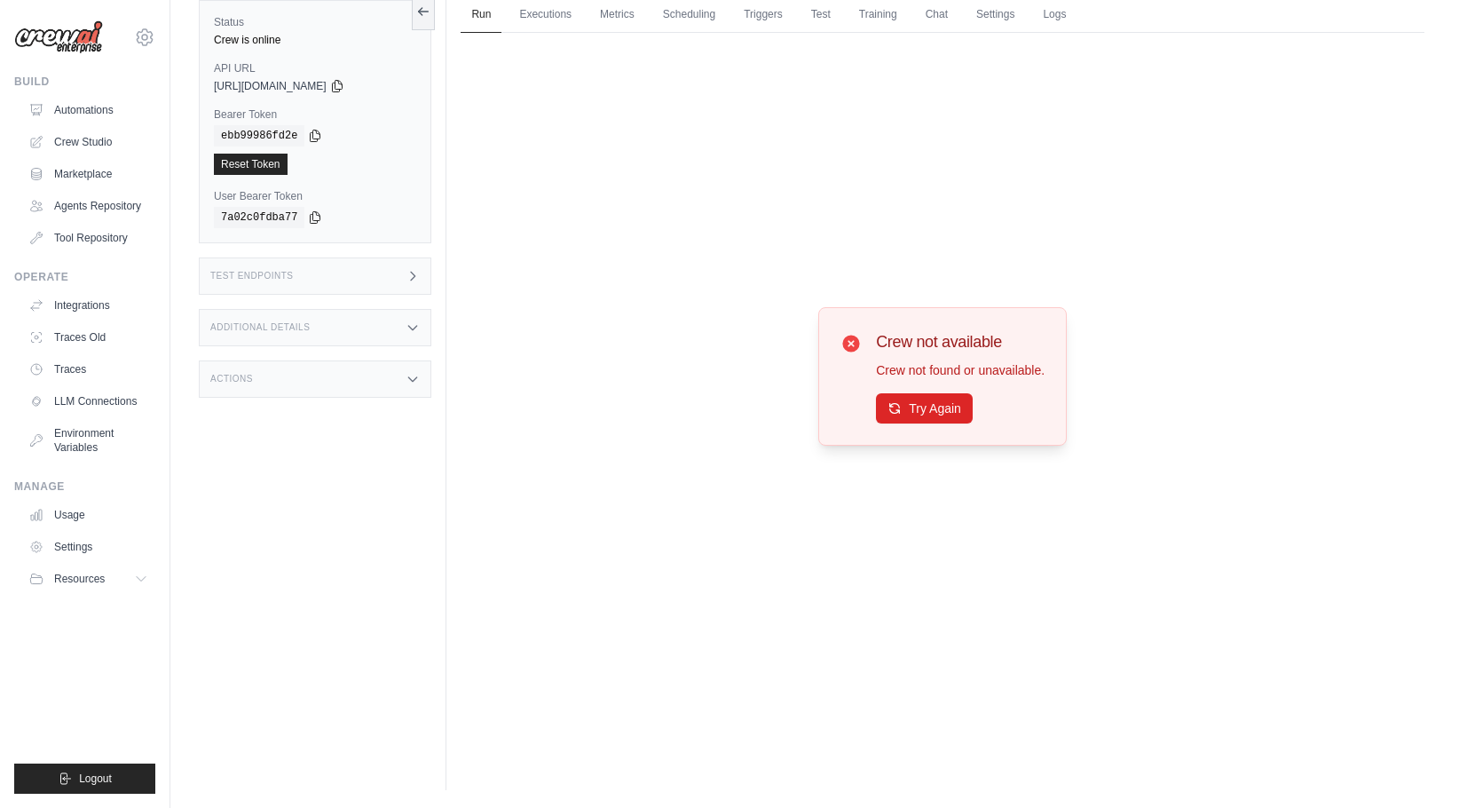
click at [951, 392] on div "Crew not available Crew not found or unavailable. Try Again" at bounding box center [960, 376] width 169 height 94
click at [951, 413] on button "Try Again" at bounding box center [924, 407] width 97 height 30
click at [951, 413] on button "Try Again" at bounding box center [924, 408] width 97 height 30
click at [82, 107] on link "Automations" at bounding box center [90, 110] width 134 height 28
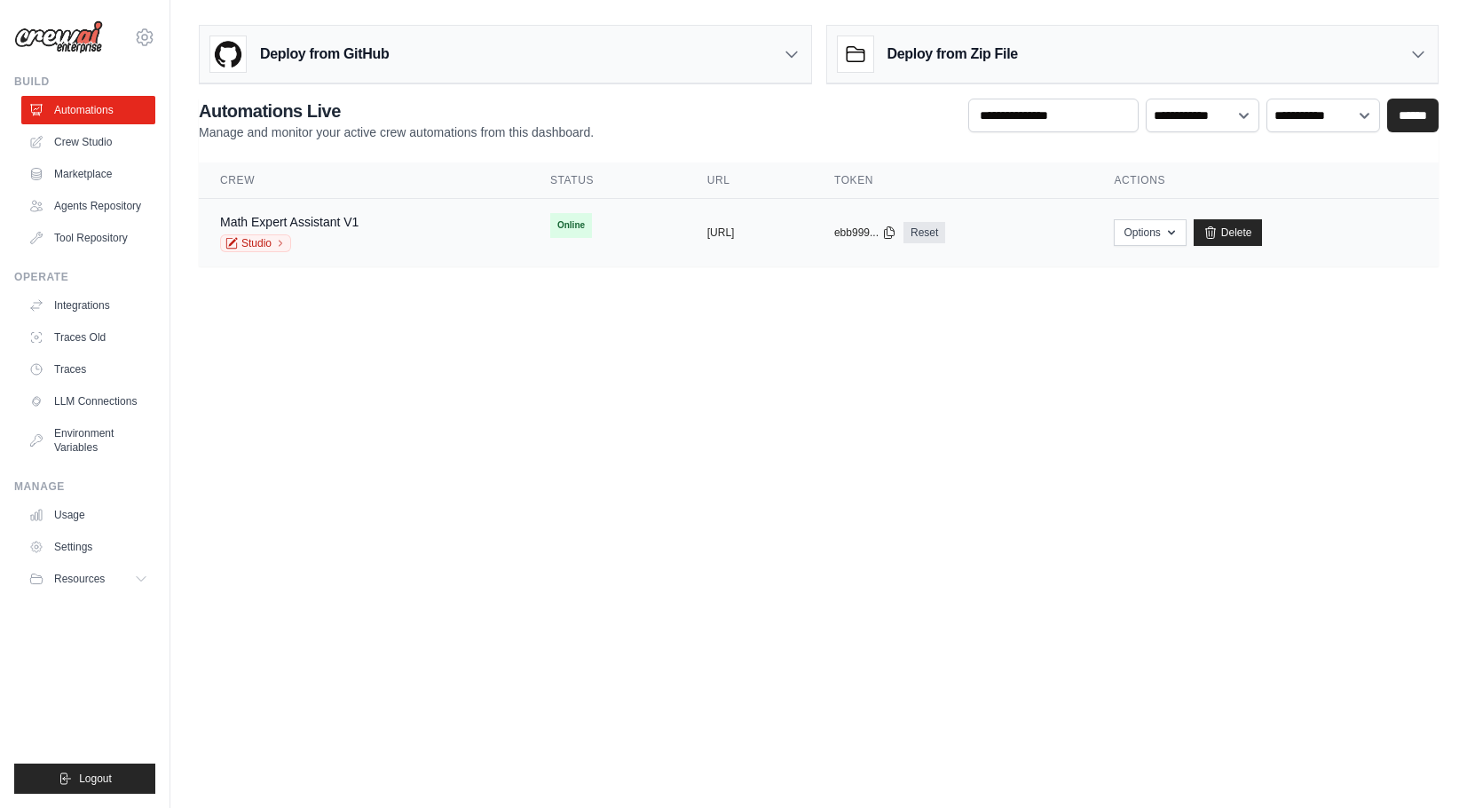
click at [377, 250] on div "Math Expert Assistant V1 Studio" at bounding box center [364, 232] width 288 height 39
click at [280, 247] on icon at bounding box center [280, 243] width 11 height 11
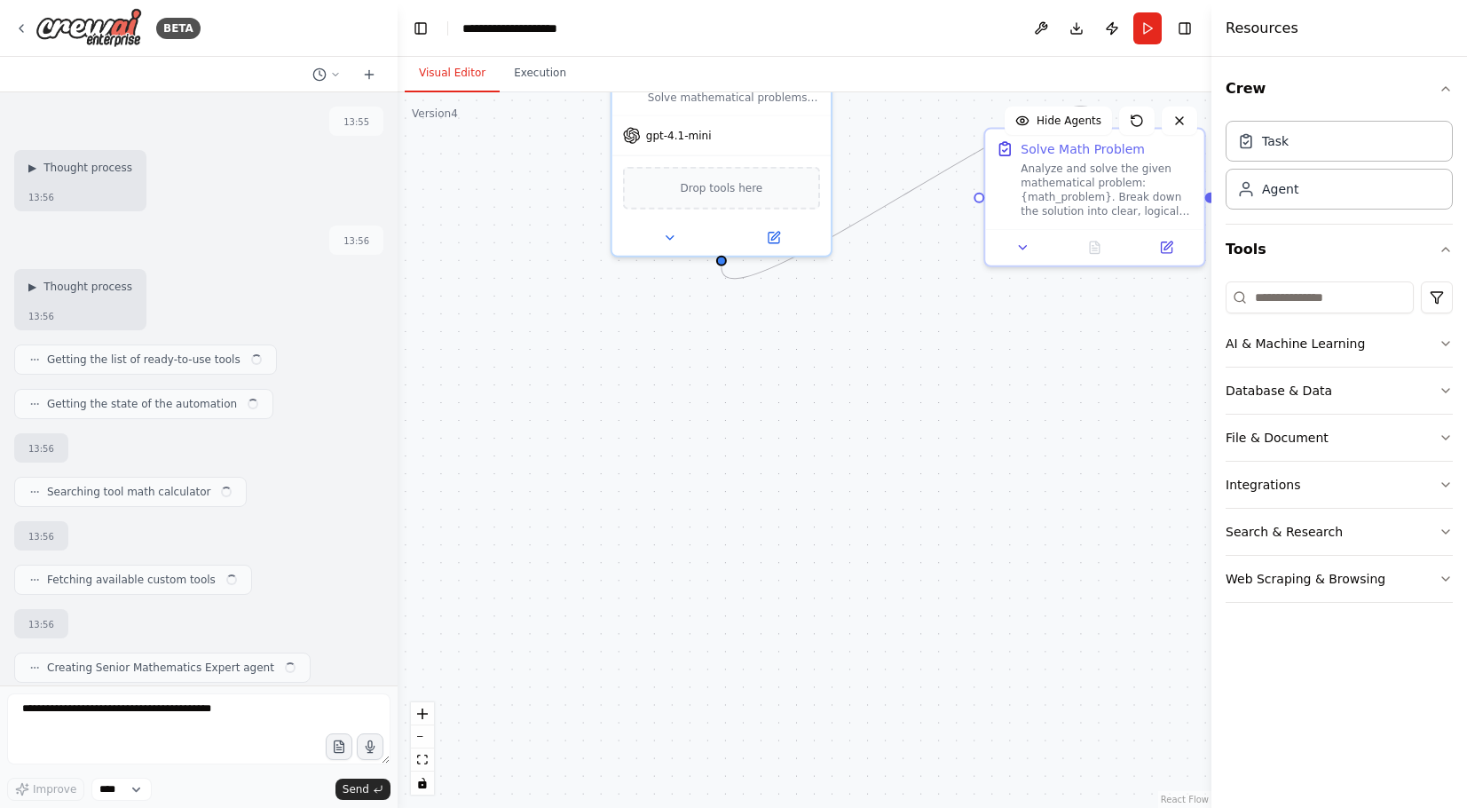
scroll to position [272, 0]
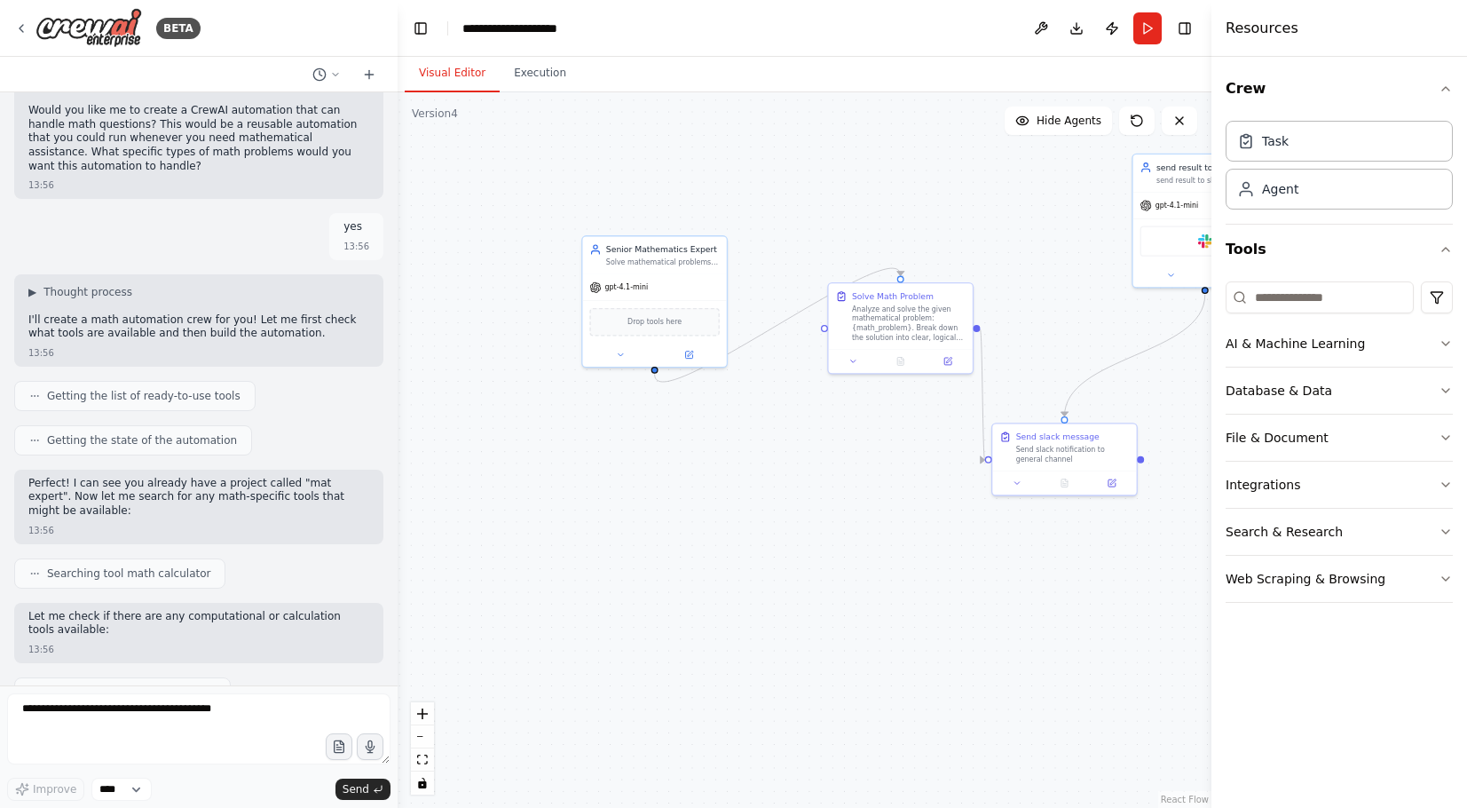
click at [764, 600] on div ".deletable-edge-delete-btn { width: 20px; height: 20px; border: 0px solid #ffff…" at bounding box center [805, 449] width 814 height 715
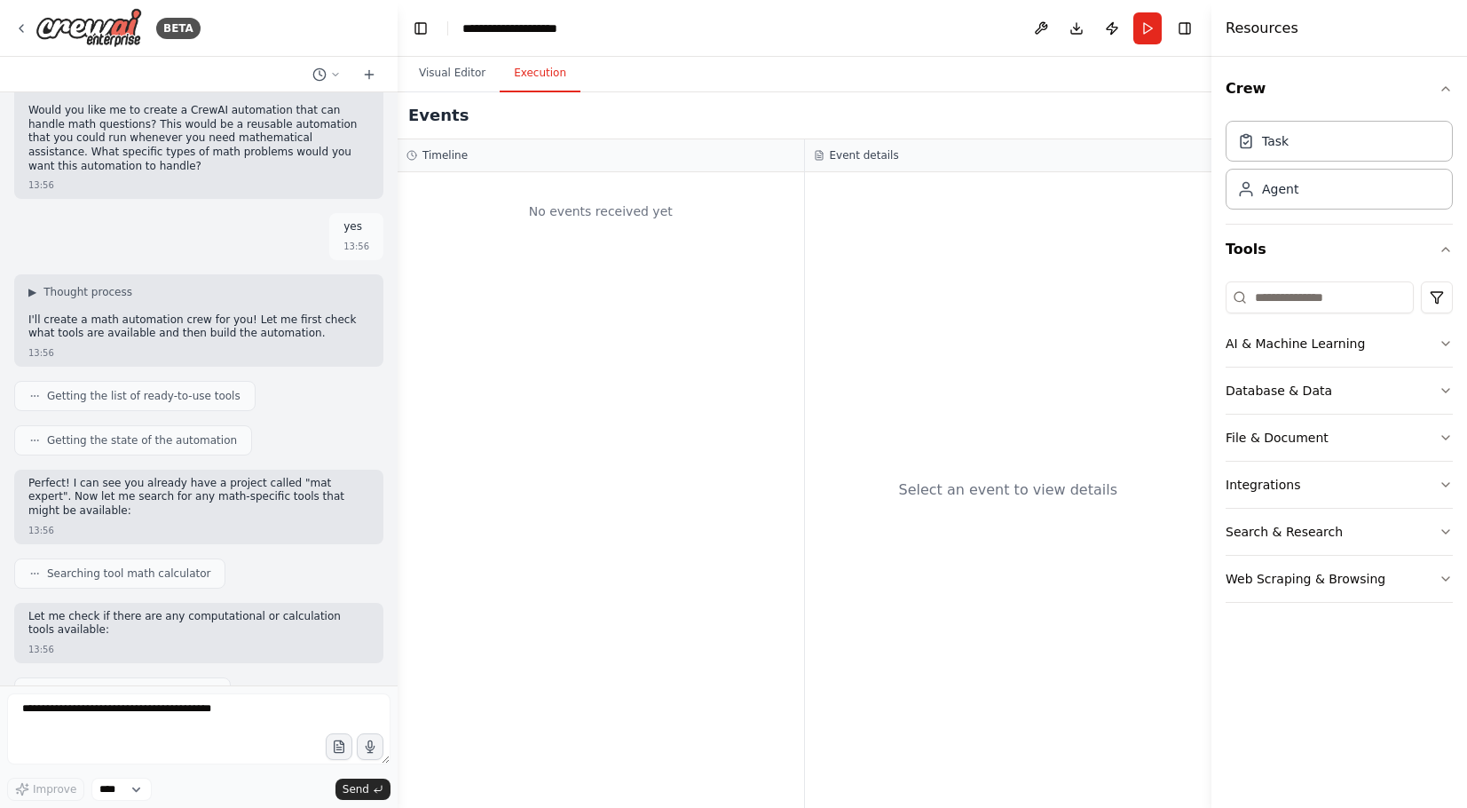
click at [531, 60] on button "Execution" at bounding box center [540, 73] width 81 height 37
click at [447, 65] on button "Visual Editor" at bounding box center [452, 73] width 95 height 37
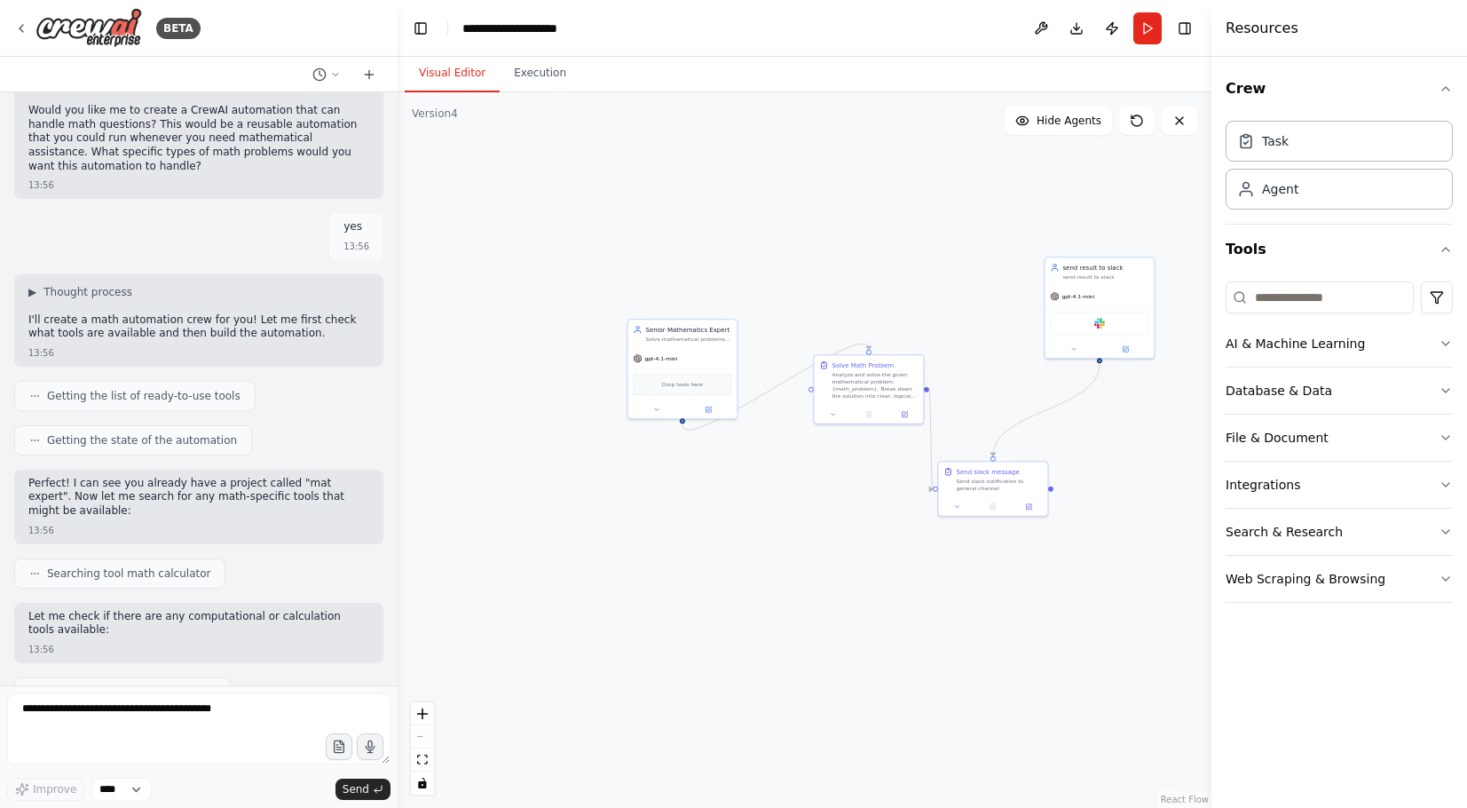
drag, startPoint x: 1116, startPoint y: 28, endPoint x: 621, endPoint y: 256, distance: 544.4
click at [621, 256] on main "**********" at bounding box center [805, 404] width 814 height 808
drag, startPoint x: 1082, startPoint y: 31, endPoint x: 1131, endPoint y: 473, distance: 444.7
click at [1131, 473] on main "**********" at bounding box center [805, 404] width 814 height 808
click at [529, 78] on button "Execution" at bounding box center [540, 73] width 81 height 37
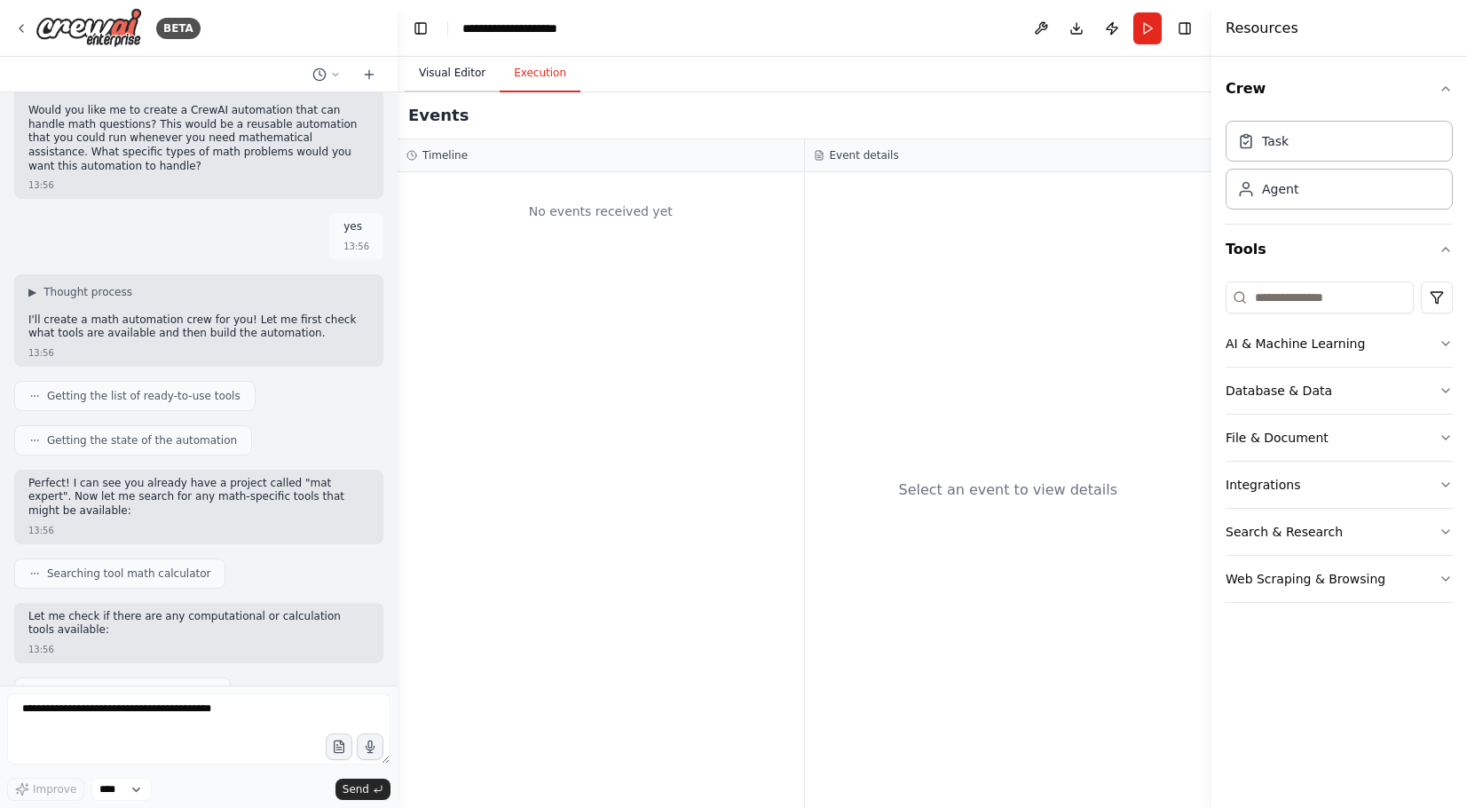
click at [477, 69] on button "Visual Editor" at bounding box center [452, 73] width 95 height 37
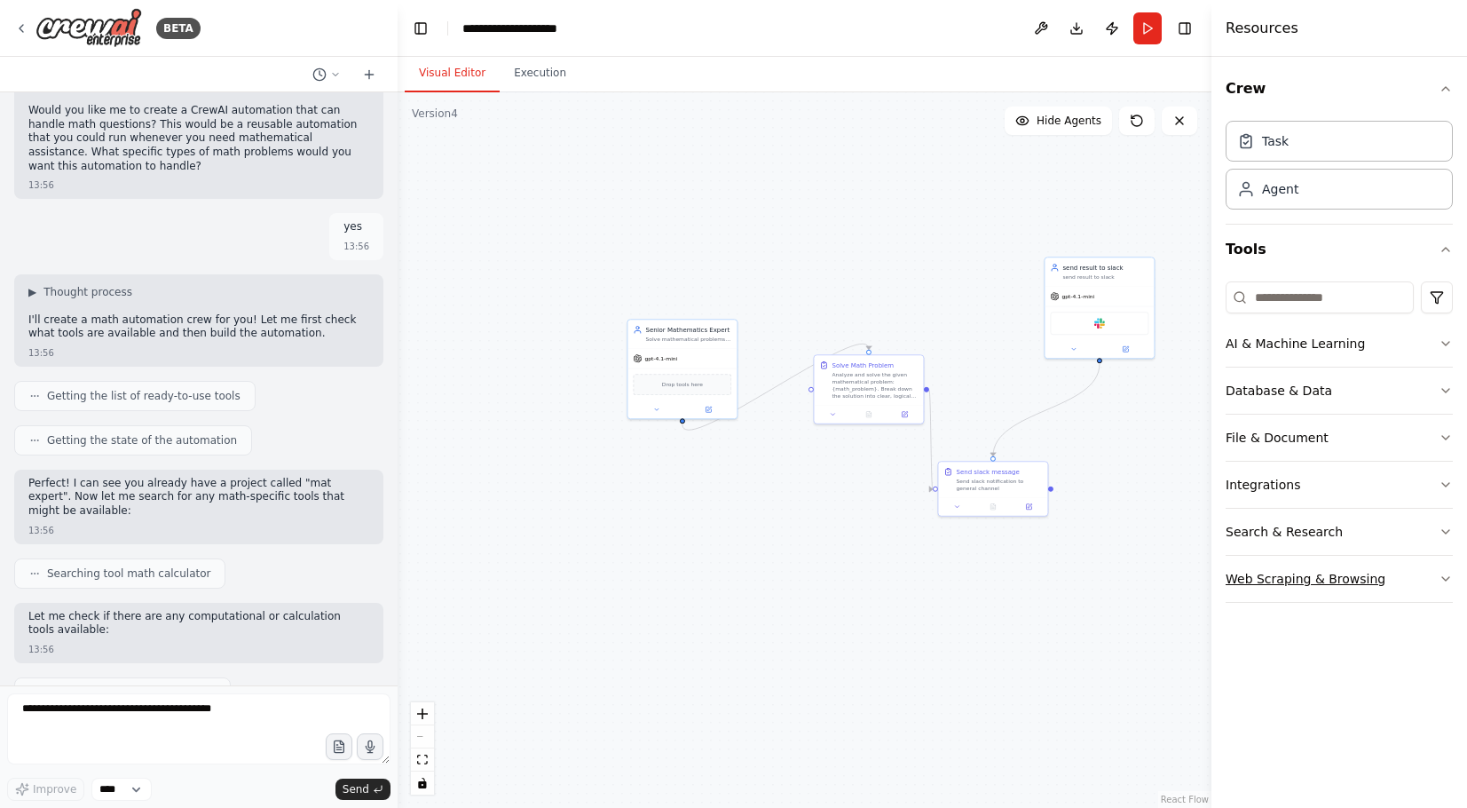
click at [1441, 568] on button "Web Scraping & Browsing" at bounding box center [1339, 579] width 227 height 46
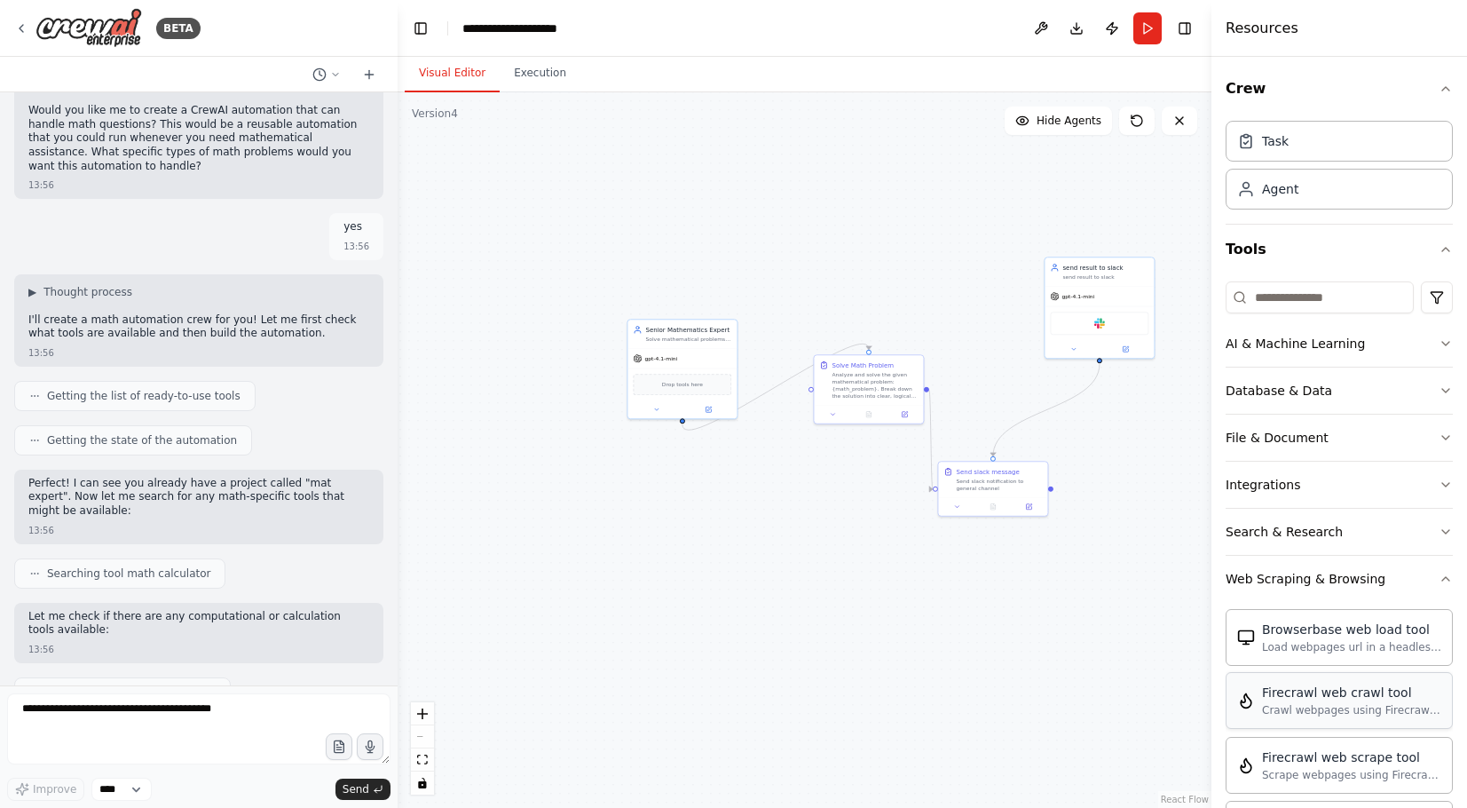
scroll to position [0, 0]
click at [1436, 438] on button "File & Document" at bounding box center [1339, 437] width 227 height 46
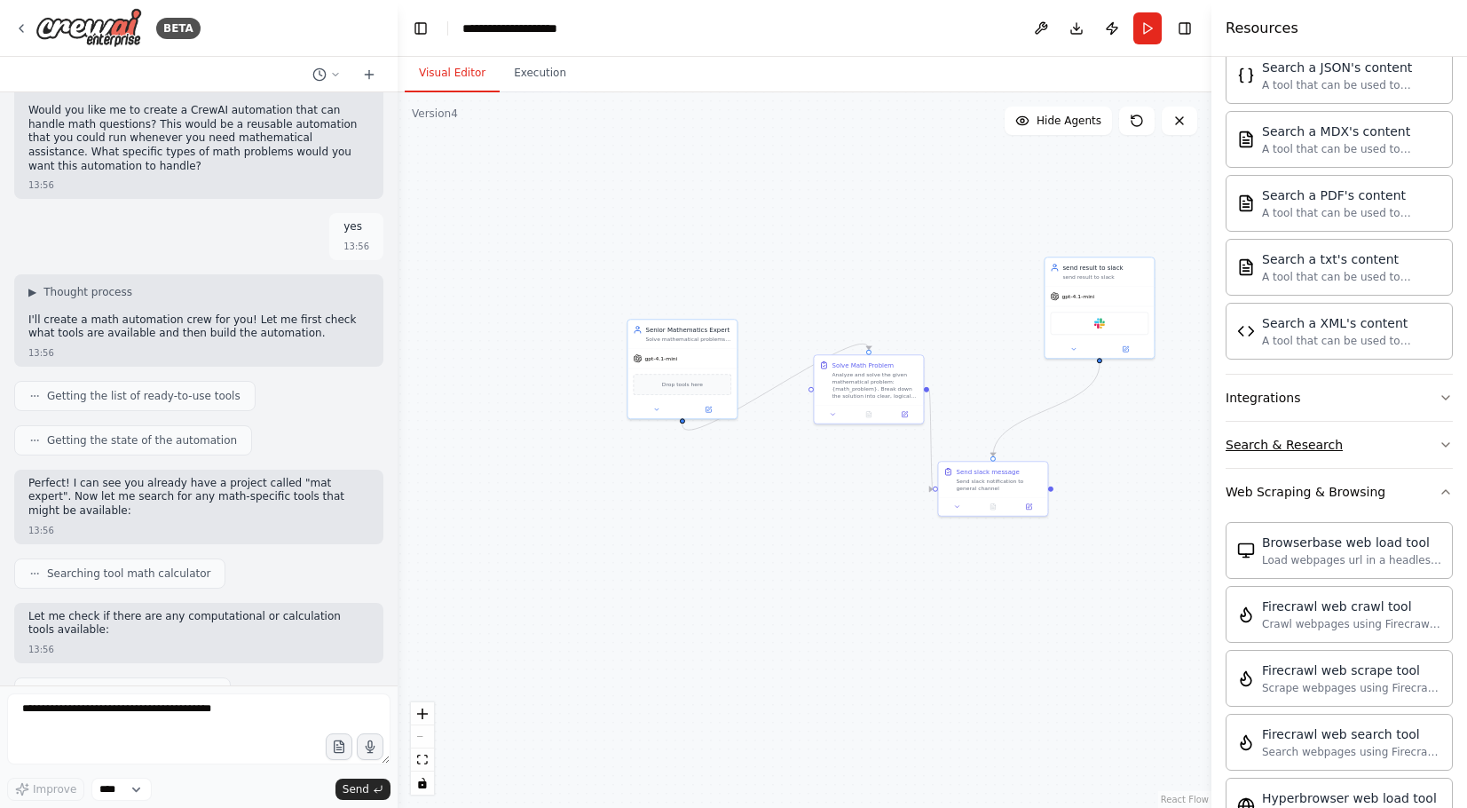
scroll to position [610, 0]
click at [1442, 407] on icon "button" at bounding box center [1446, 400] width 14 height 14
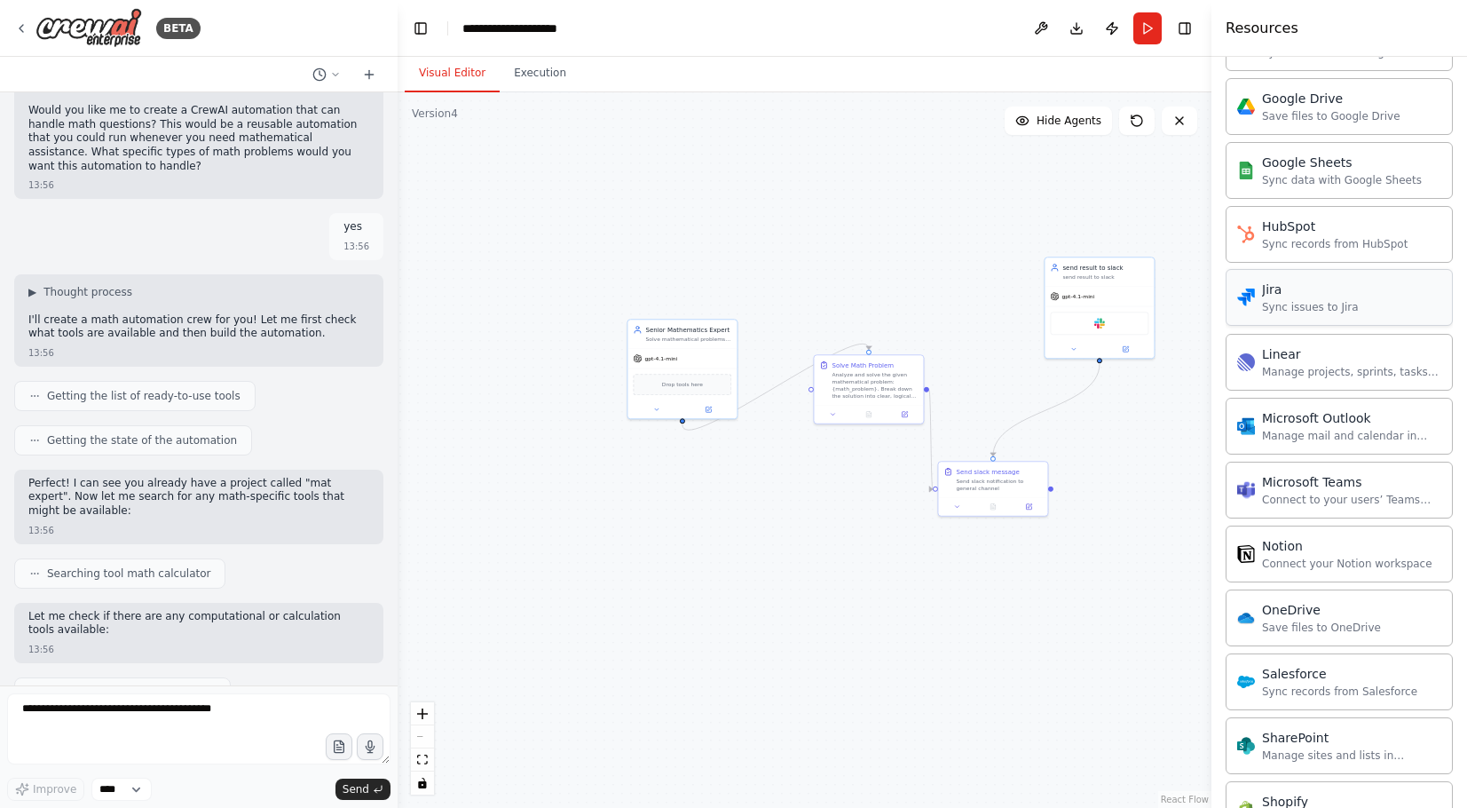
scroll to position [1413, 0]
click at [1242, 416] on div "Microsoft Outlook Manage mail and calendar in Outlook" at bounding box center [1339, 421] width 227 height 57
click at [1246, 430] on img at bounding box center [1246, 422] width 18 height 18
click at [1249, 430] on img at bounding box center [1246, 422] width 18 height 18
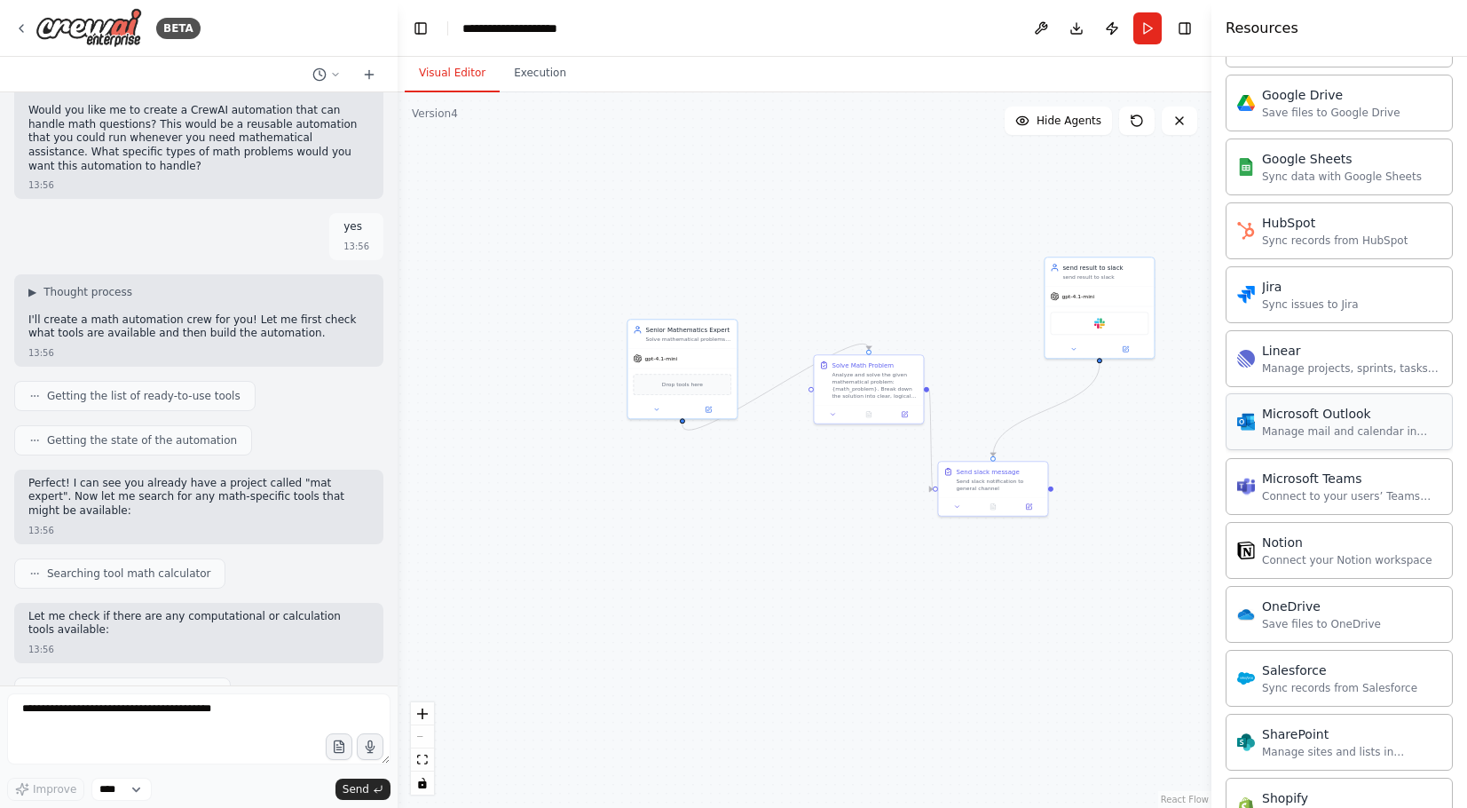
click at [1249, 430] on img at bounding box center [1246, 422] width 18 height 18
click at [680, 352] on div "gpt-4.1-mini" at bounding box center [681, 357] width 109 height 20
click at [682, 379] on img at bounding box center [682, 383] width 11 height 11
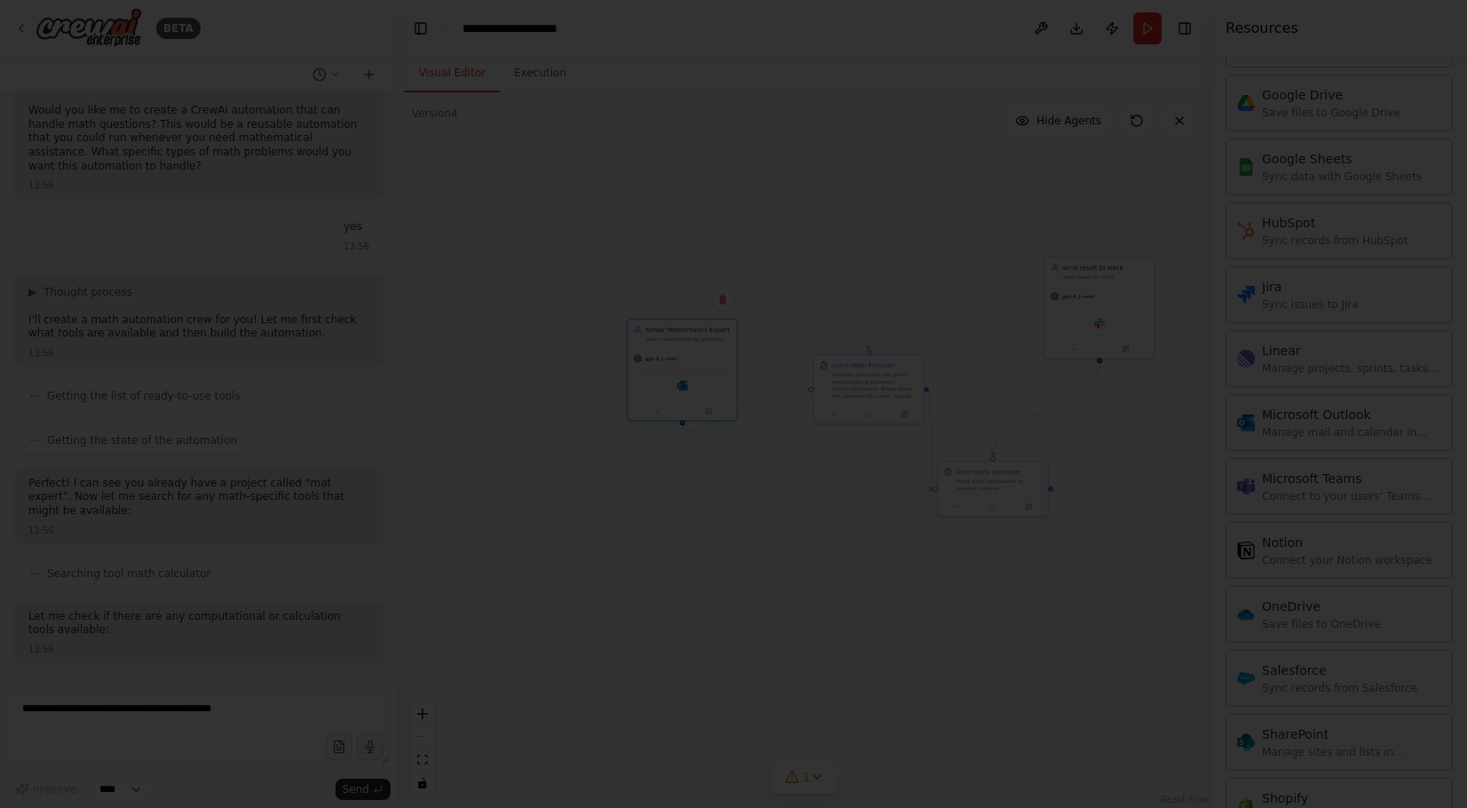
click at [755, 552] on div at bounding box center [733, 404] width 1467 height 808
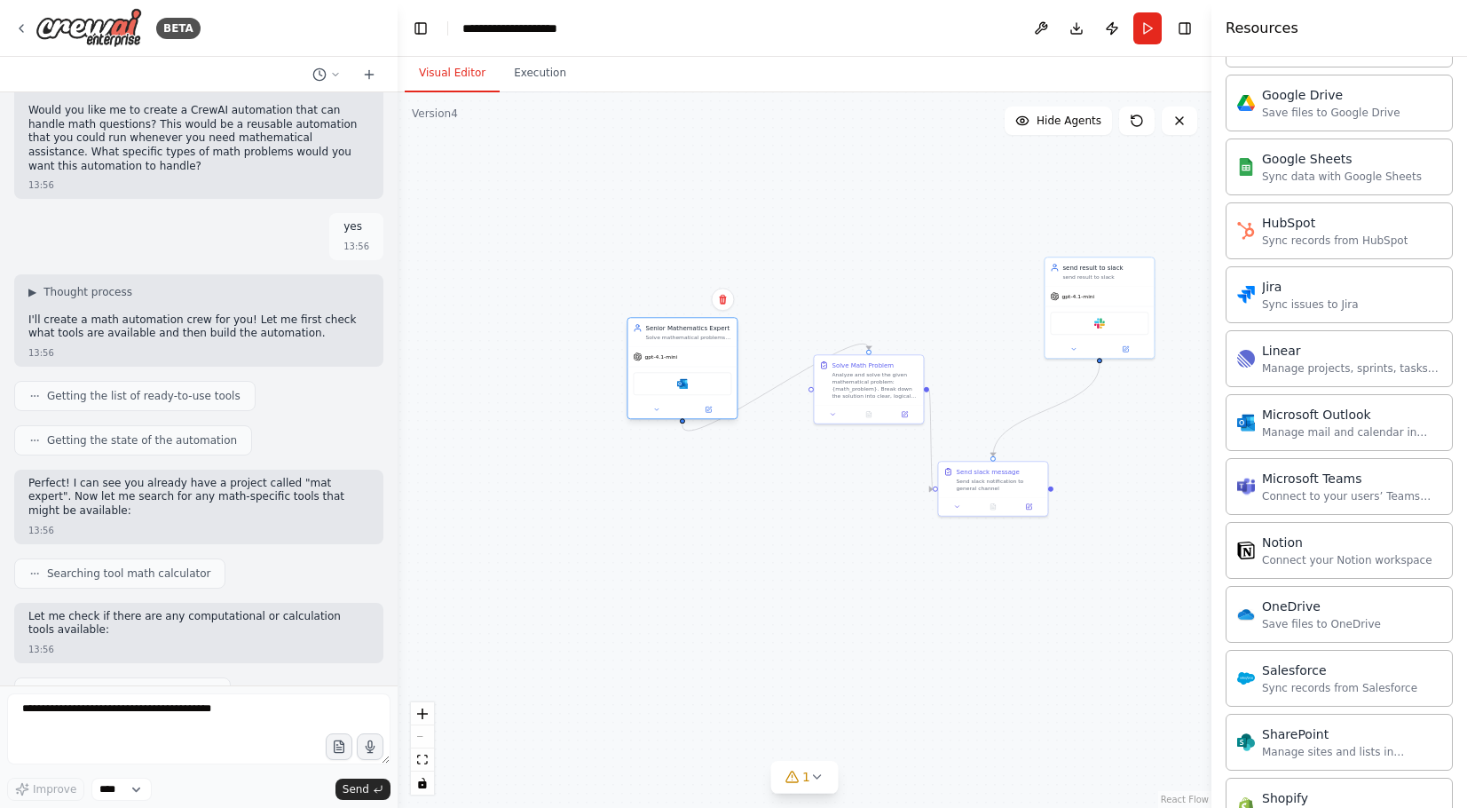
click at [702, 380] on div "Microsoft Outlook" at bounding box center [682, 383] width 99 height 23
click at [698, 365] on div "gpt-4.1-mini" at bounding box center [681, 357] width 109 height 20
click at [1109, 176] on div ".deletable-edge-delete-btn { width: 20px; height: 20px; border: 0px solid #ffff…" at bounding box center [805, 449] width 814 height 715
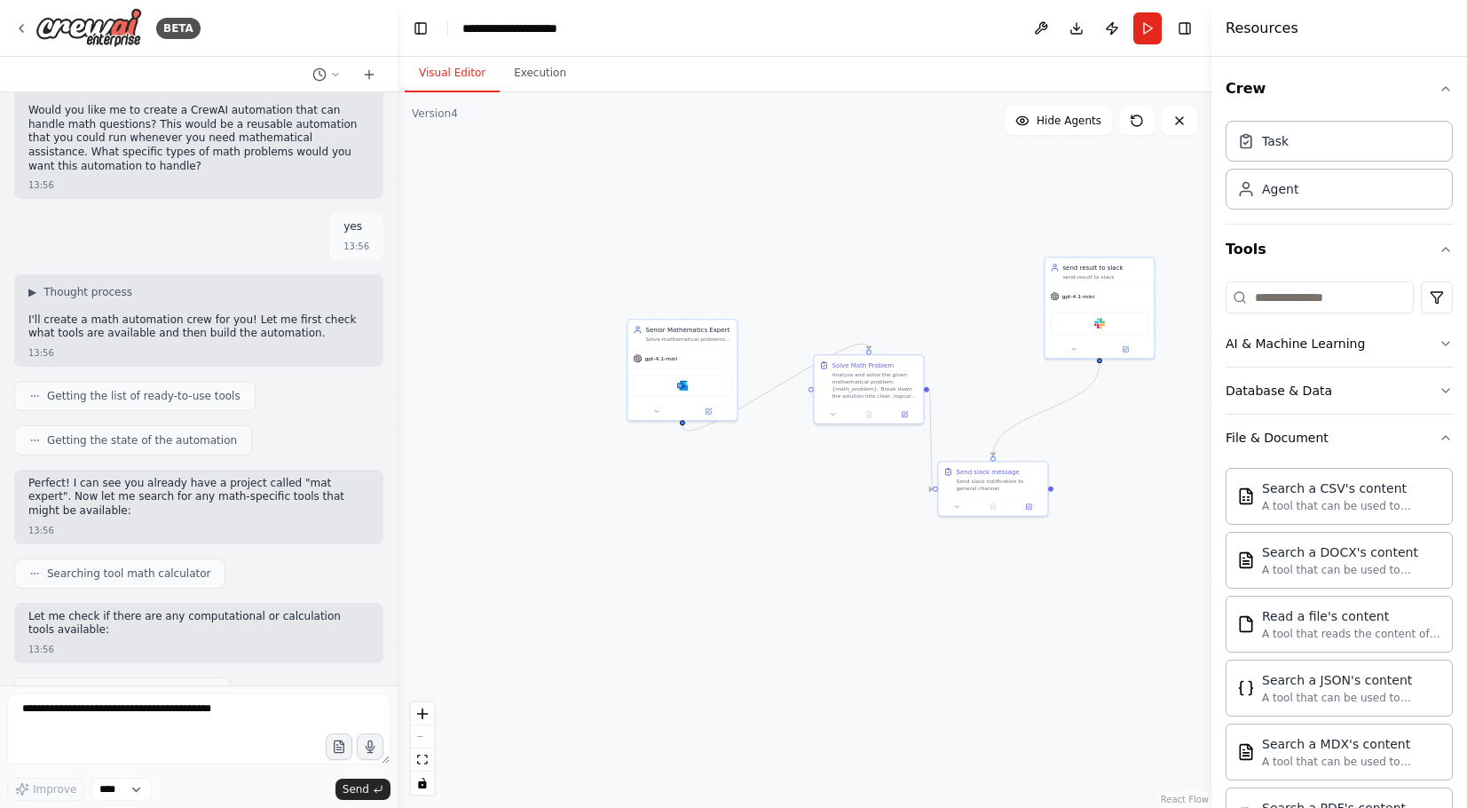
scroll to position [0, 0]
click at [929, 249] on div ".deletable-edge-delete-btn { width: 20px; height: 20px; border: 0px solid #ffff…" at bounding box center [805, 449] width 814 height 715
click at [682, 391] on div "Microsoft Outlook" at bounding box center [682, 383] width 99 height 23
click at [1123, 635] on div ".deletable-edge-delete-btn { width: 20px; height: 20px; border: 0px solid #ffff…" at bounding box center [805, 449] width 814 height 715
click at [715, 385] on div "Microsoft Outlook" at bounding box center [682, 383] width 99 height 23
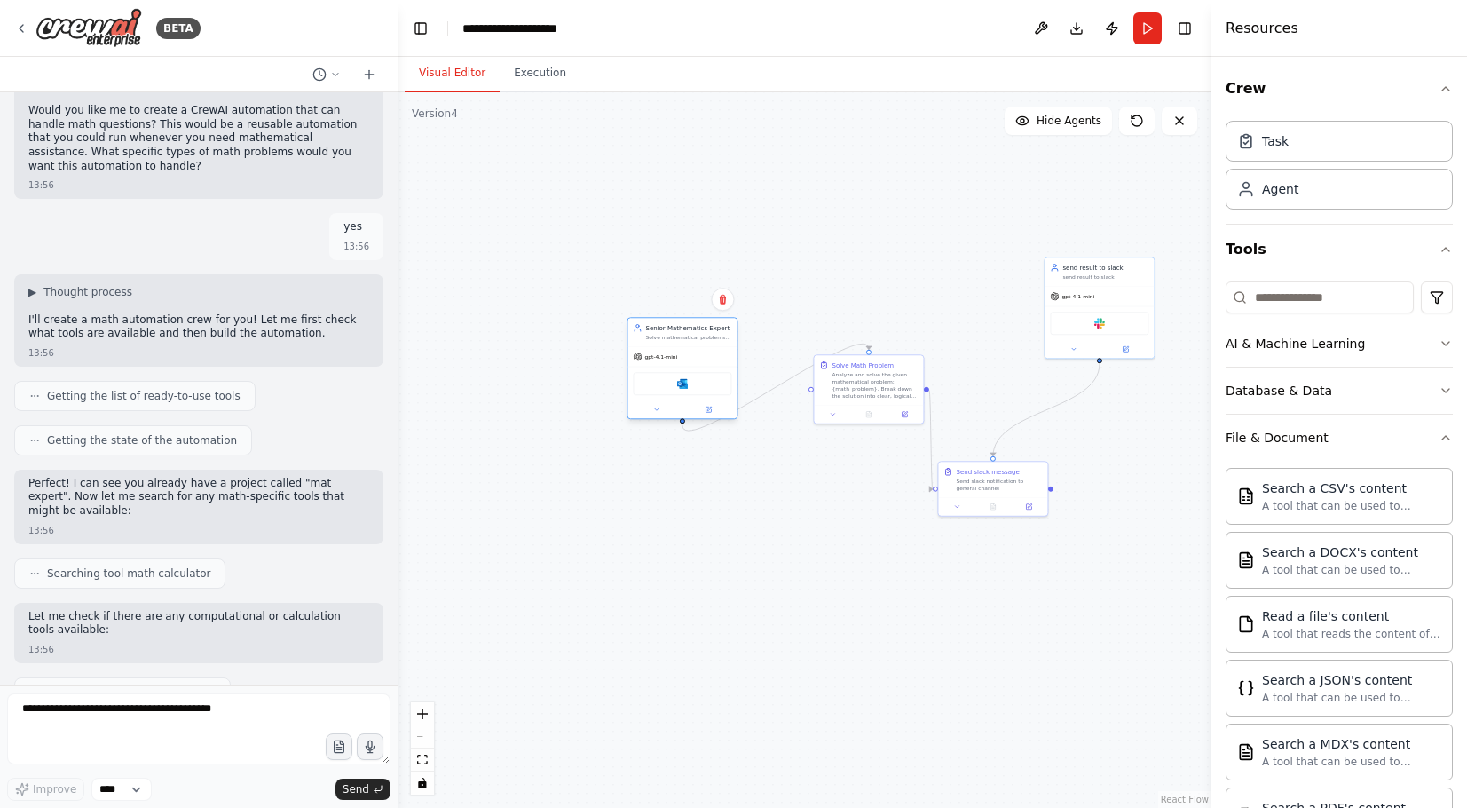
click at [706, 358] on div "gpt-4.1-mini" at bounding box center [681, 357] width 109 height 20
click at [1181, 196] on div ".deletable-edge-delete-btn { width: 20px; height: 20px; border: 0px solid #ffff…" at bounding box center [805, 449] width 814 height 715
click at [1452, 79] on button "Crew" at bounding box center [1339, 89] width 227 height 50
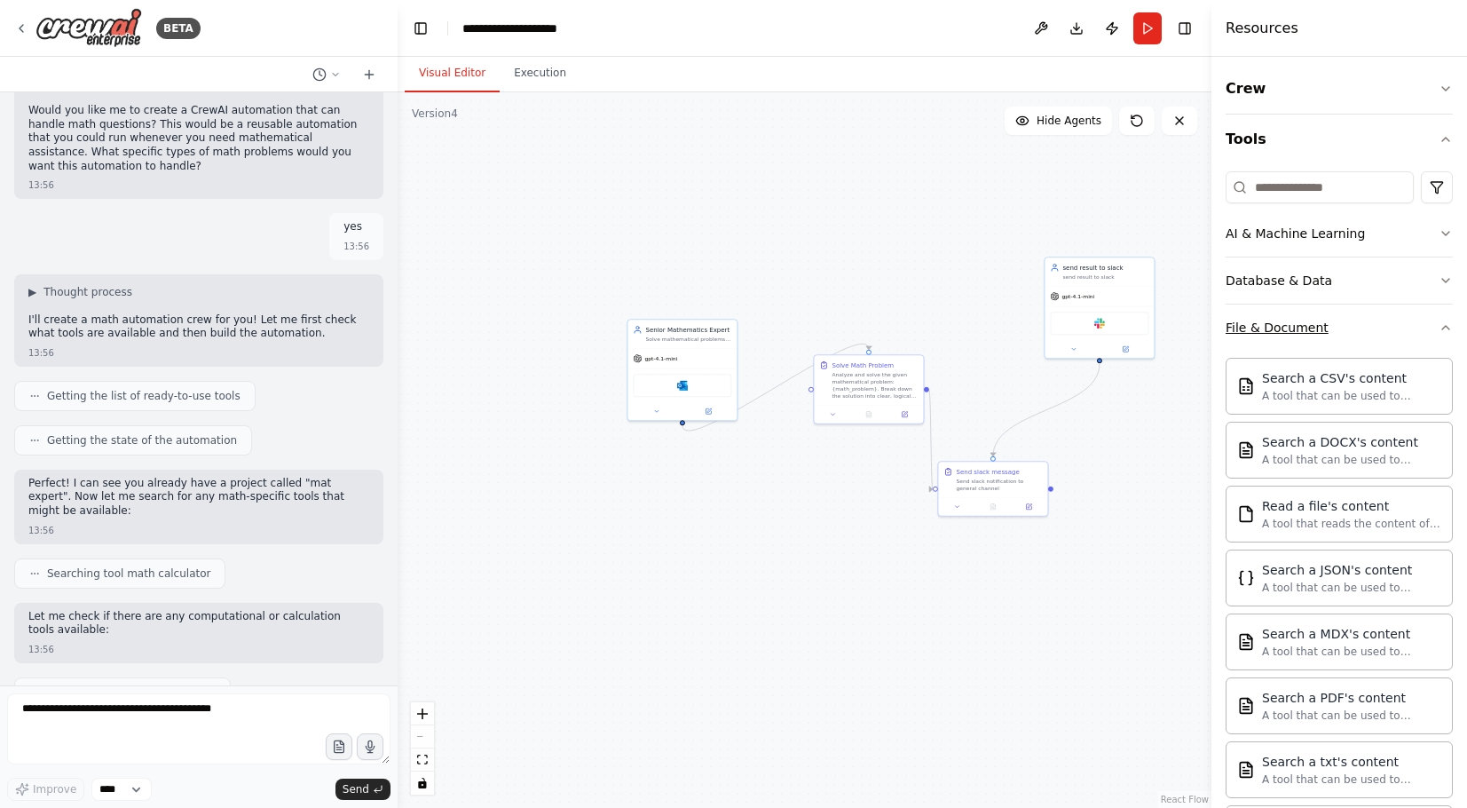
click at [1447, 320] on button "File & Document" at bounding box center [1339, 327] width 227 height 46
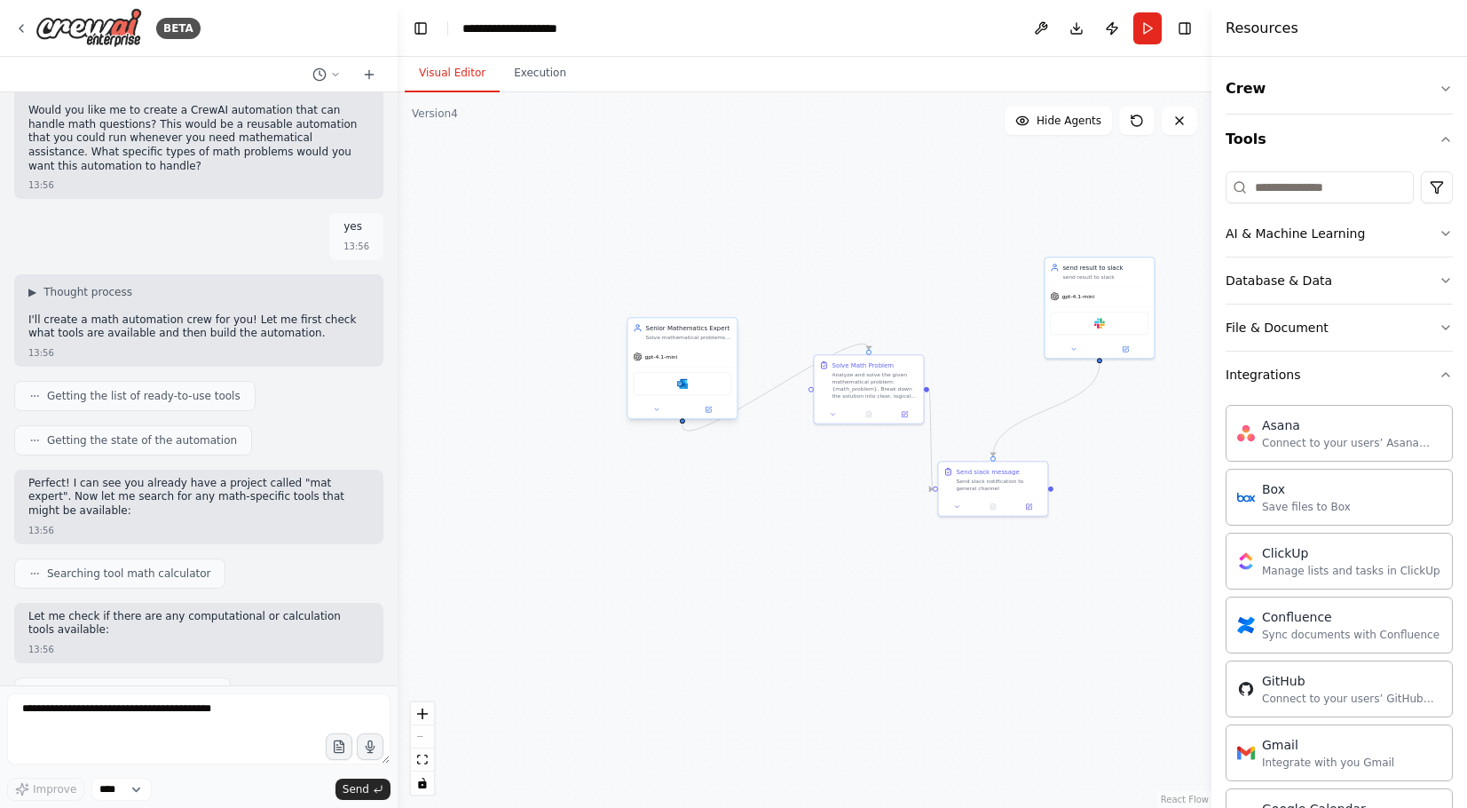
click at [694, 393] on div "Microsoft Outlook" at bounding box center [682, 383] width 99 height 23
click at [1444, 367] on button "Integrations" at bounding box center [1339, 374] width 227 height 46
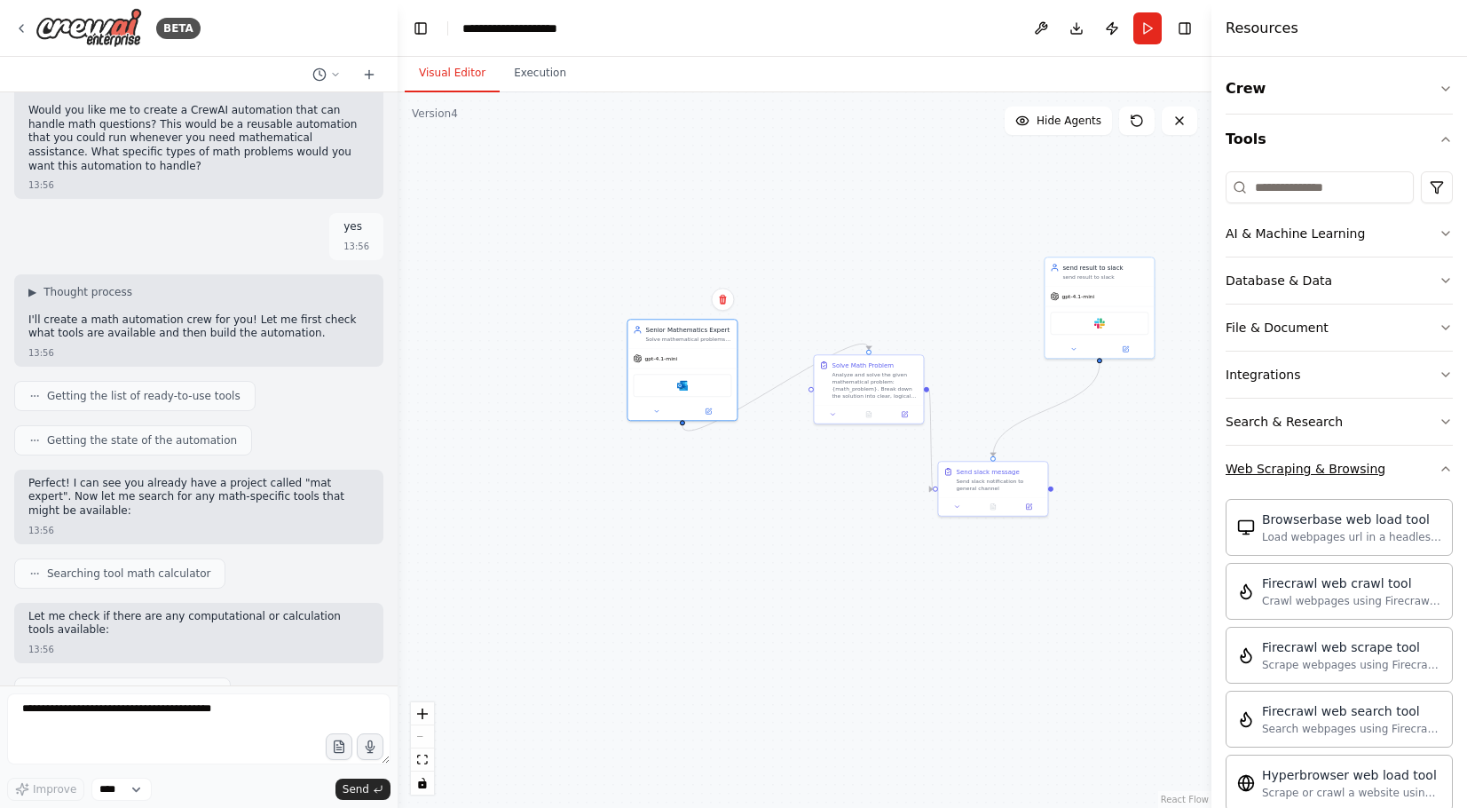
click at [1442, 464] on icon "button" at bounding box center [1446, 469] width 14 height 14
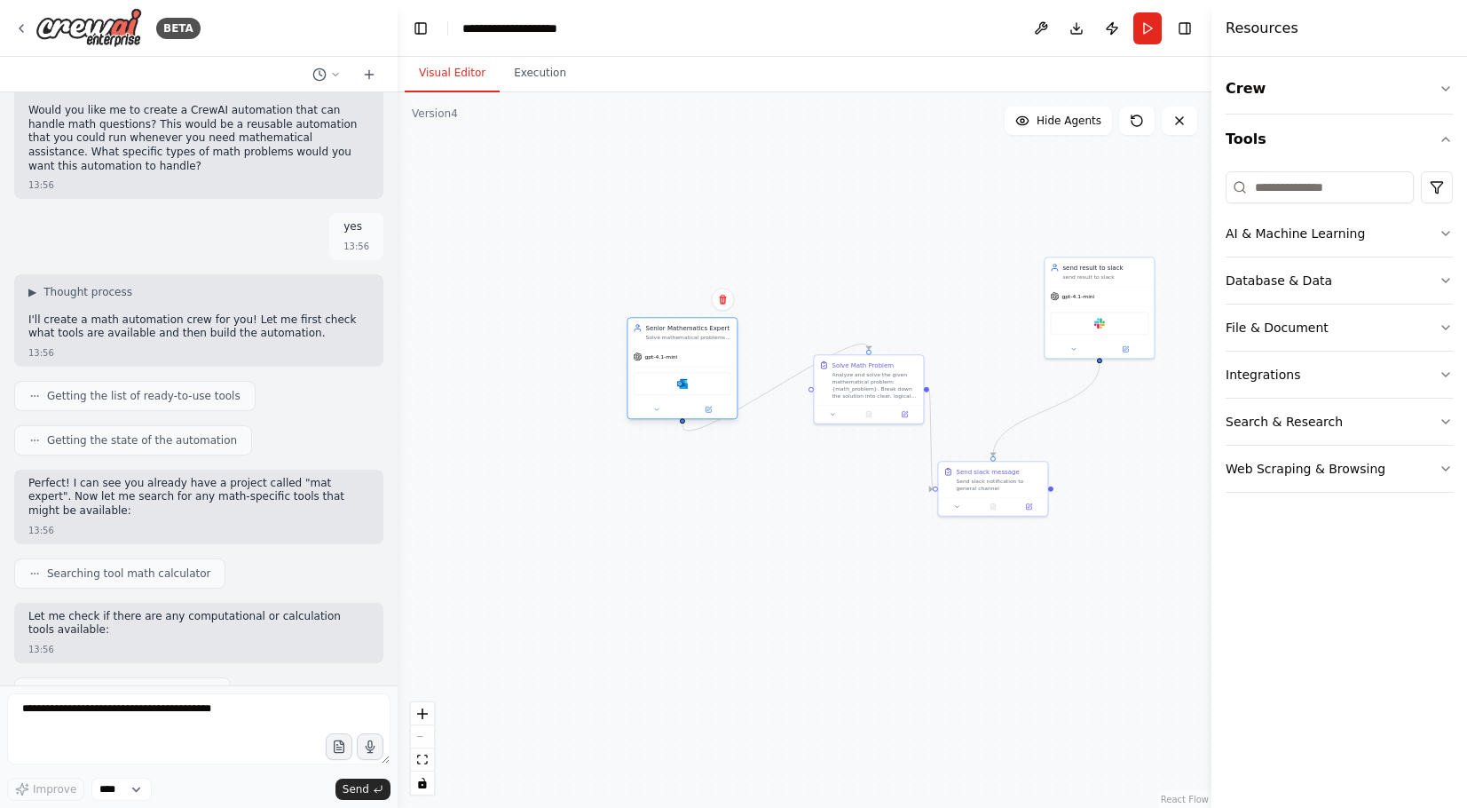
click at [715, 405] on div at bounding box center [681, 409] width 109 height 18
click at [709, 416] on div at bounding box center [681, 409] width 109 height 18
click at [709, 412] on icon at bounding box center [708, 408] width 5 height 5
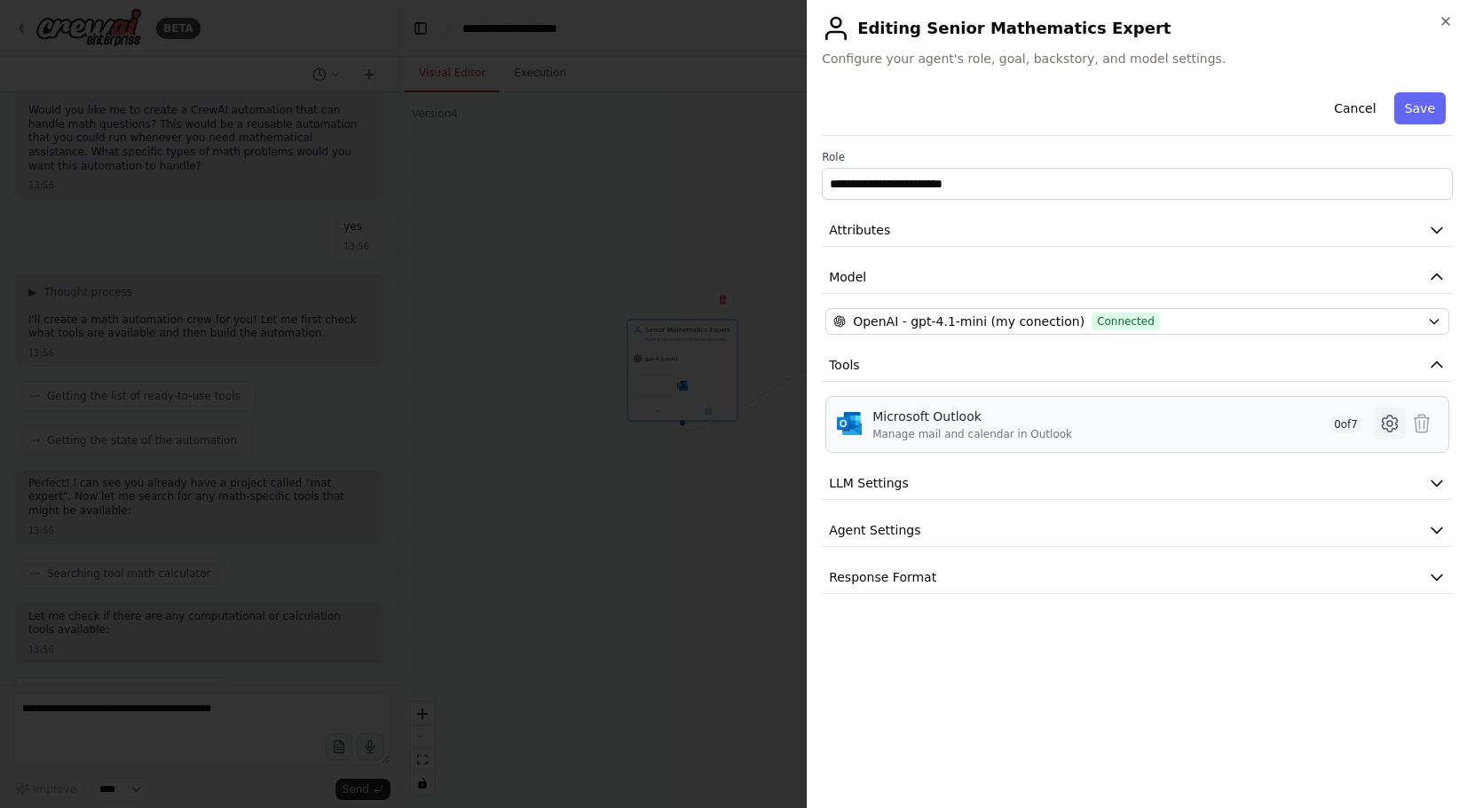
click at [1395, 425] on icon at bounding box center [1389, 423] width 21 height 21
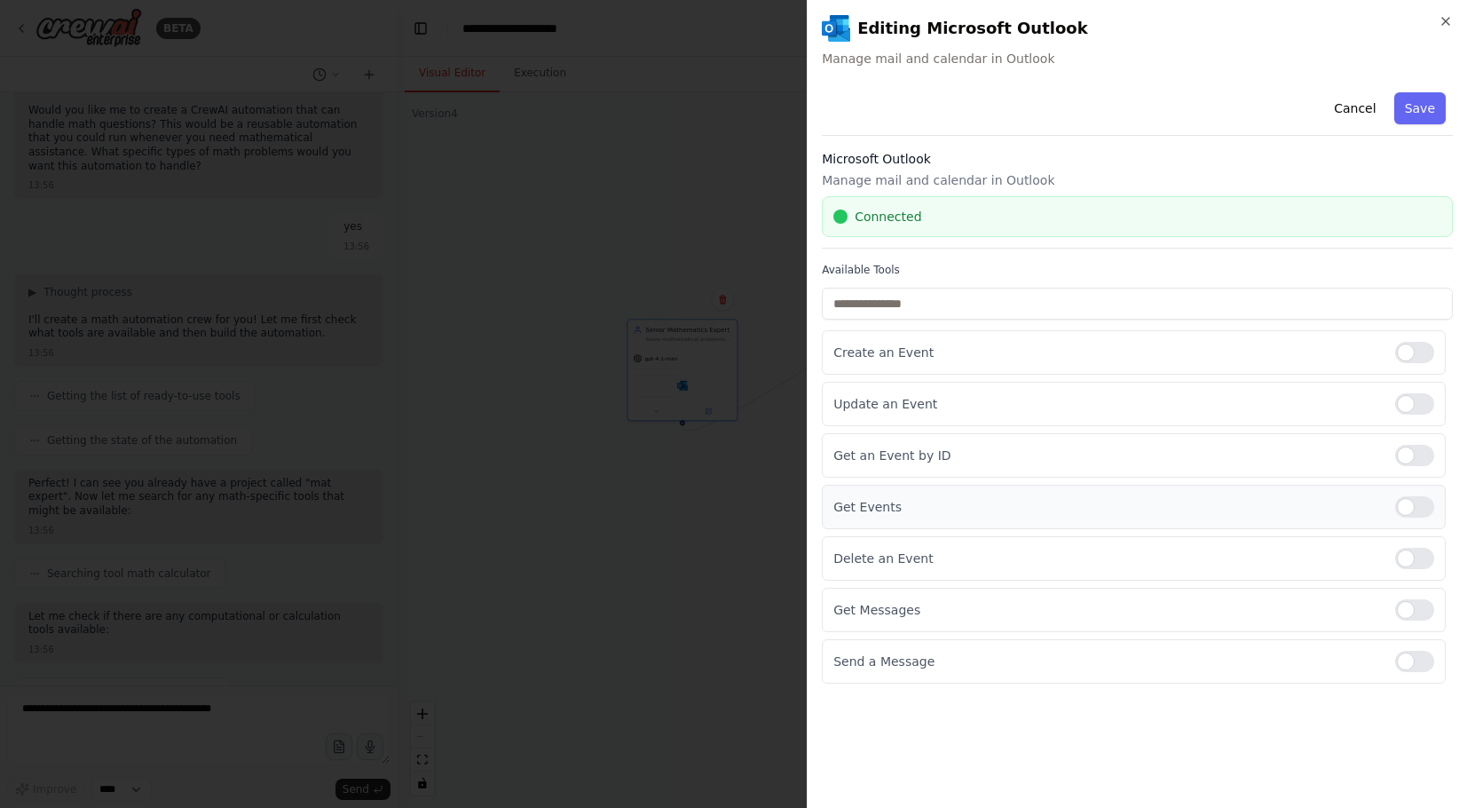
click at [1415, 510] on div at bounding box center [1414, 506] width 39 height 21
click at [1366, 106] on button "Cancel" at bounding box center [1354, 108] width 63 height 32
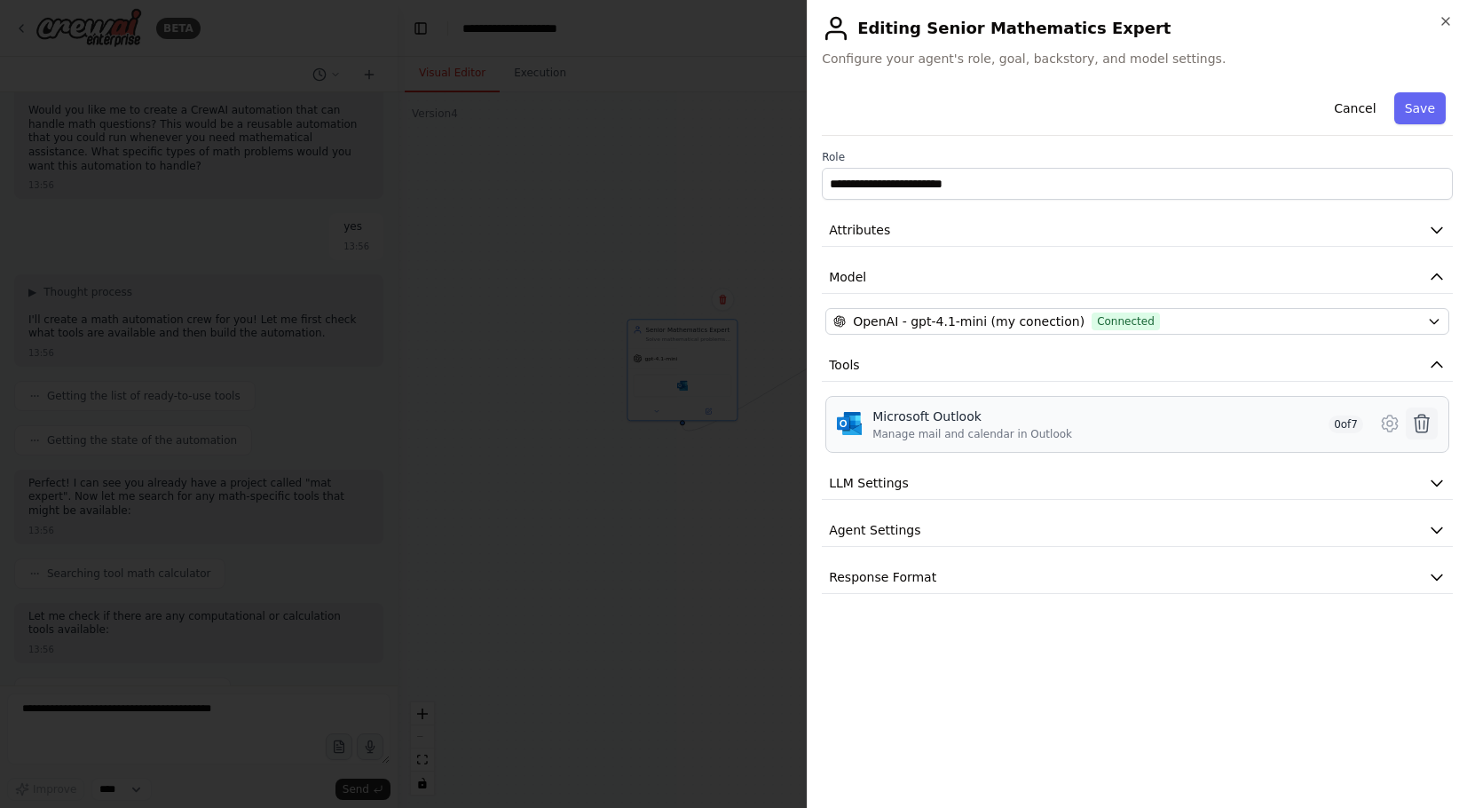
click at [1425, 424] on icon at bounding box center [1421, 423] width 21 height 21
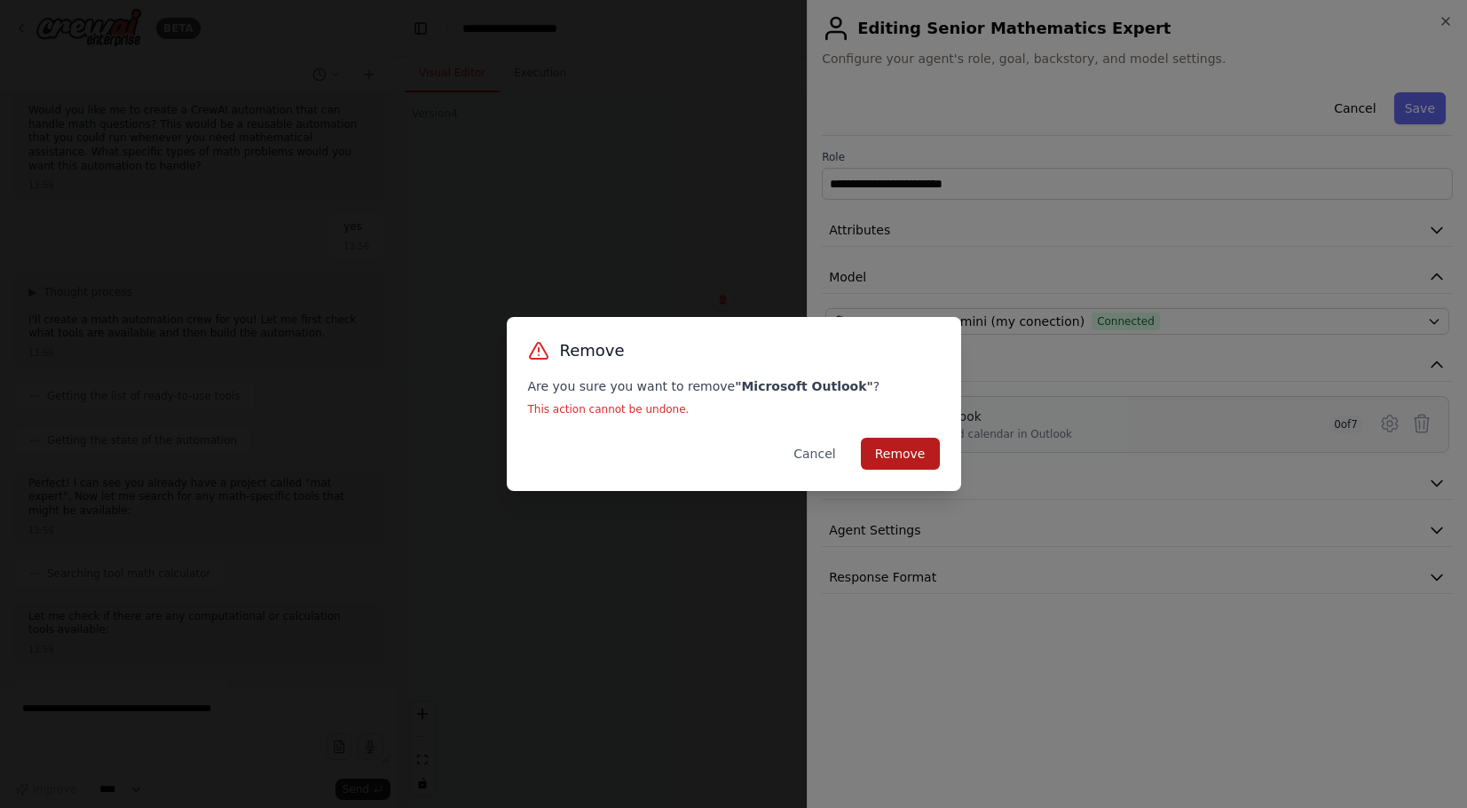
click at [922, 453] on button "Remove" at bounding box center [900, 454] width 79 height 32
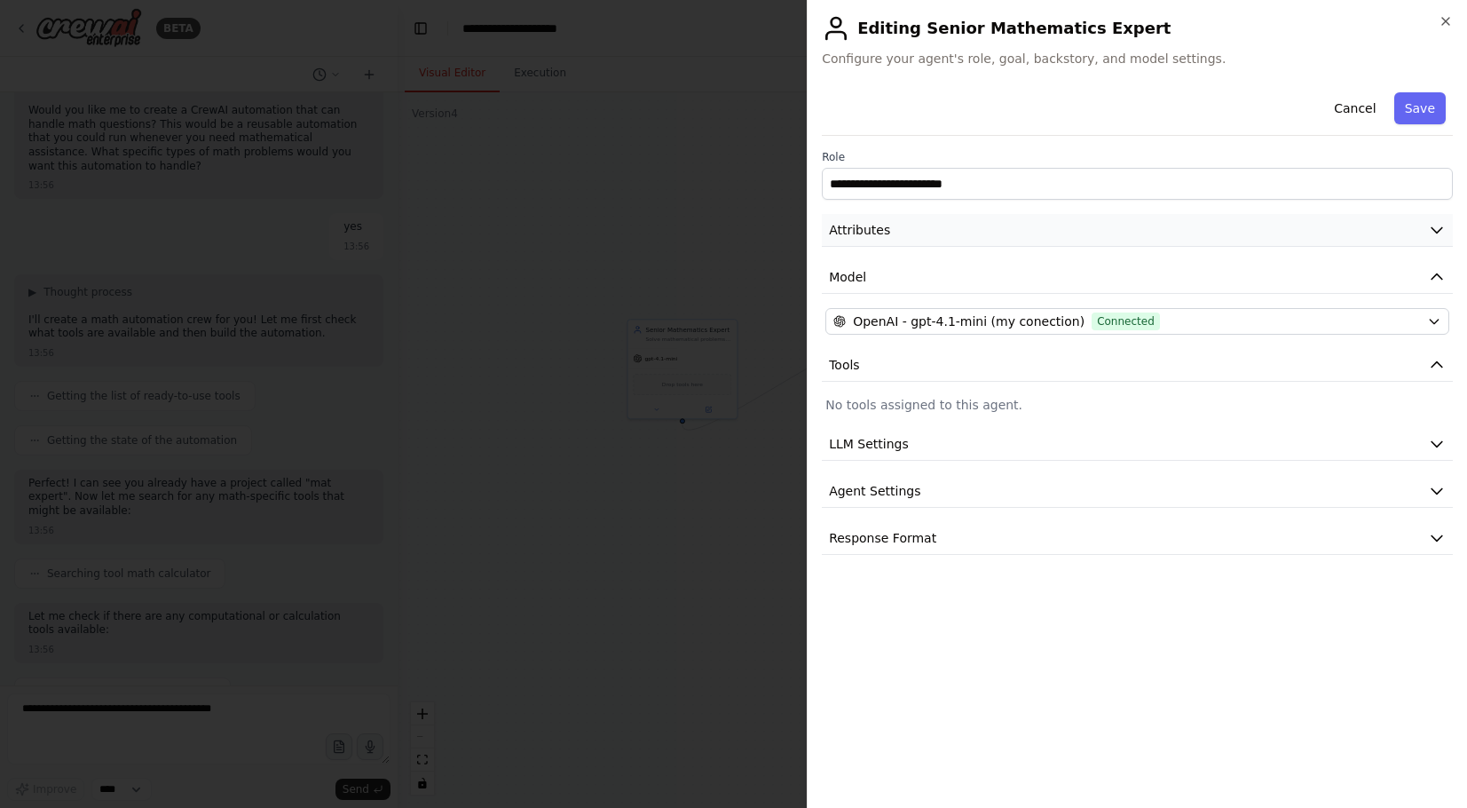
click at [1441, 235] on icon "button" at bounding box center [1437, 230] width 18 height 18
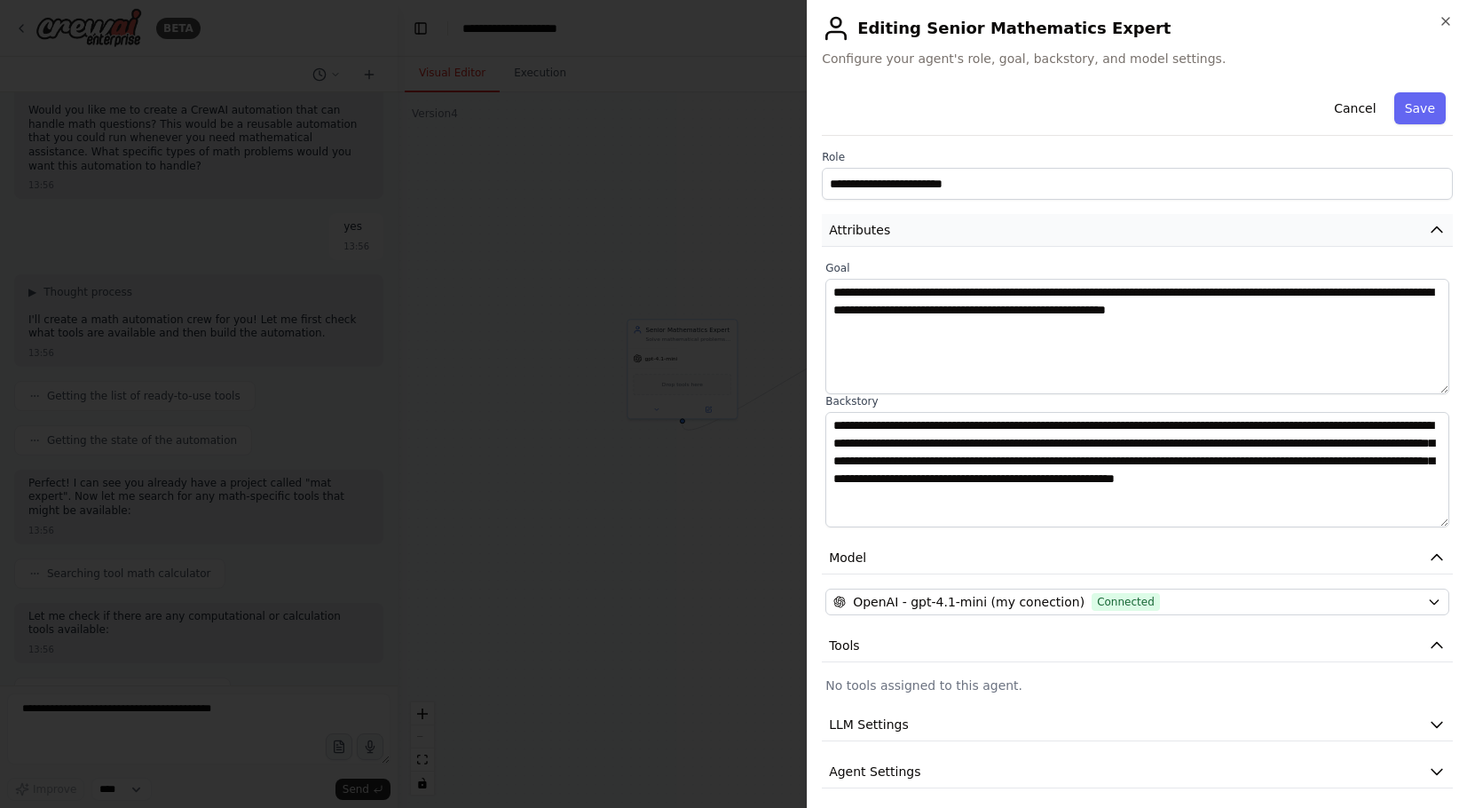
click at [1441, 235] on icon "button" at bounding box center [1437, 230] width 18 height 18
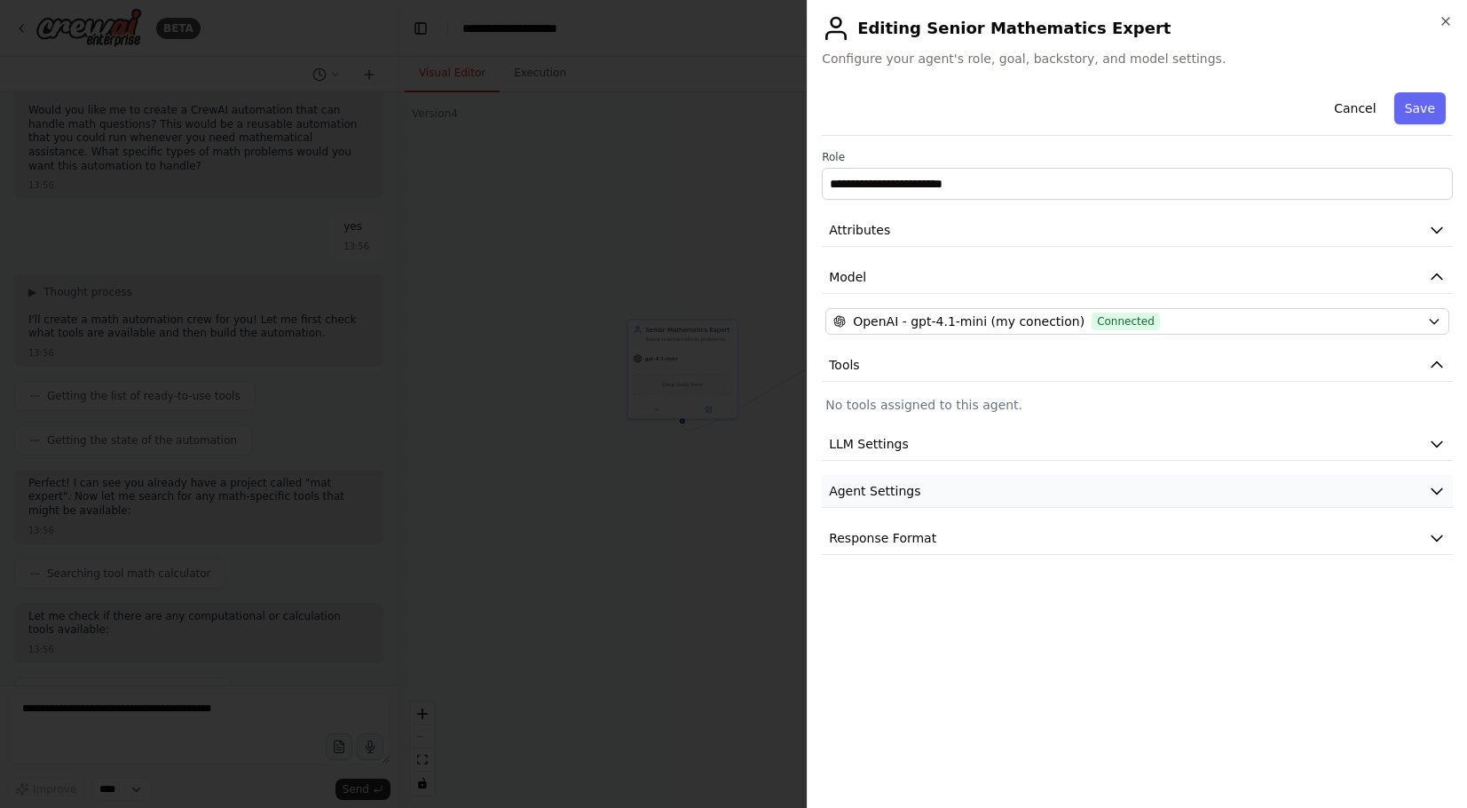
click at [1436, 491] on icon "button" at bounding box center [1437, 491] width 18 height 18
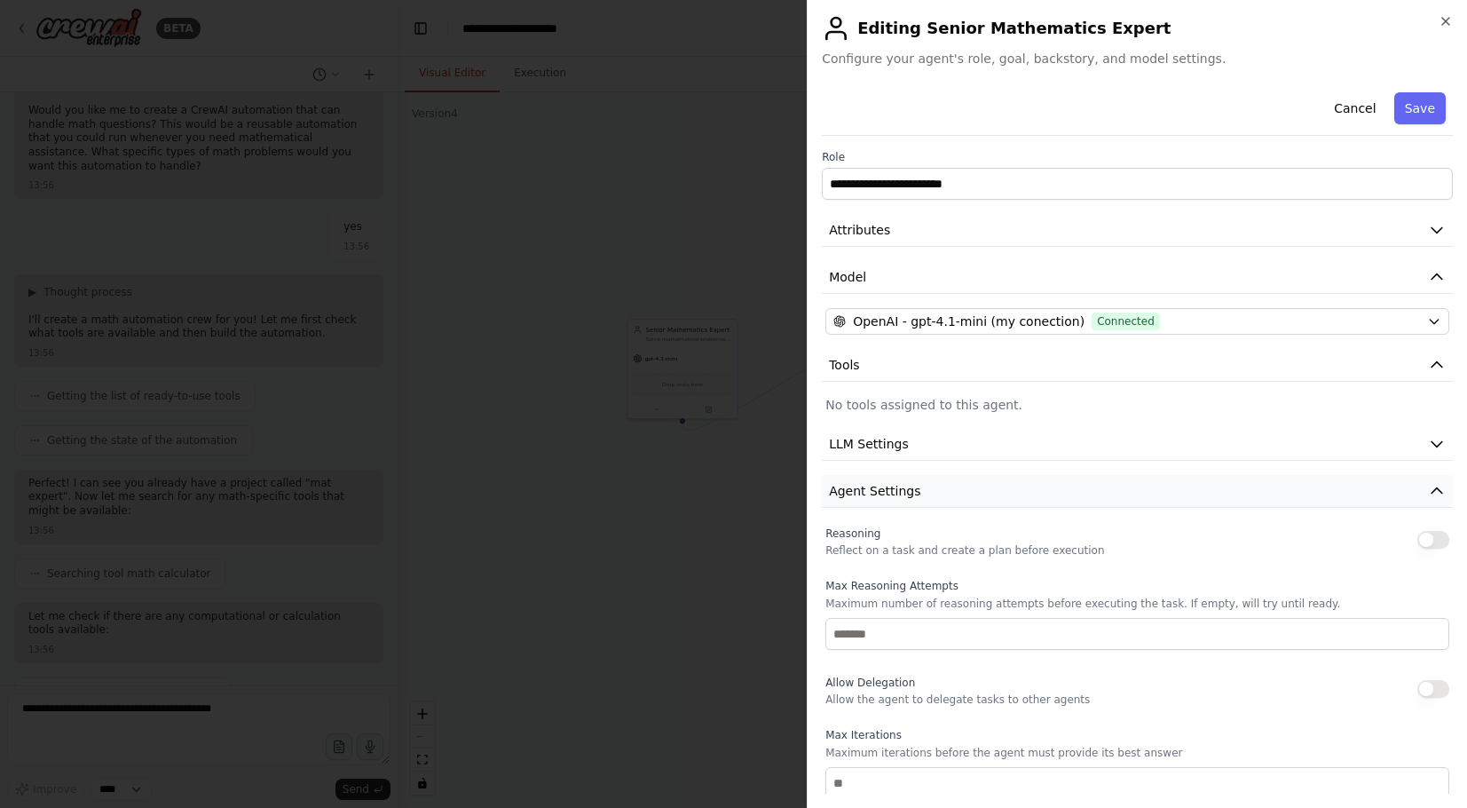
click at [1433, 498] on icon "button" at bounding box center [1437, 491] width 18 height 18
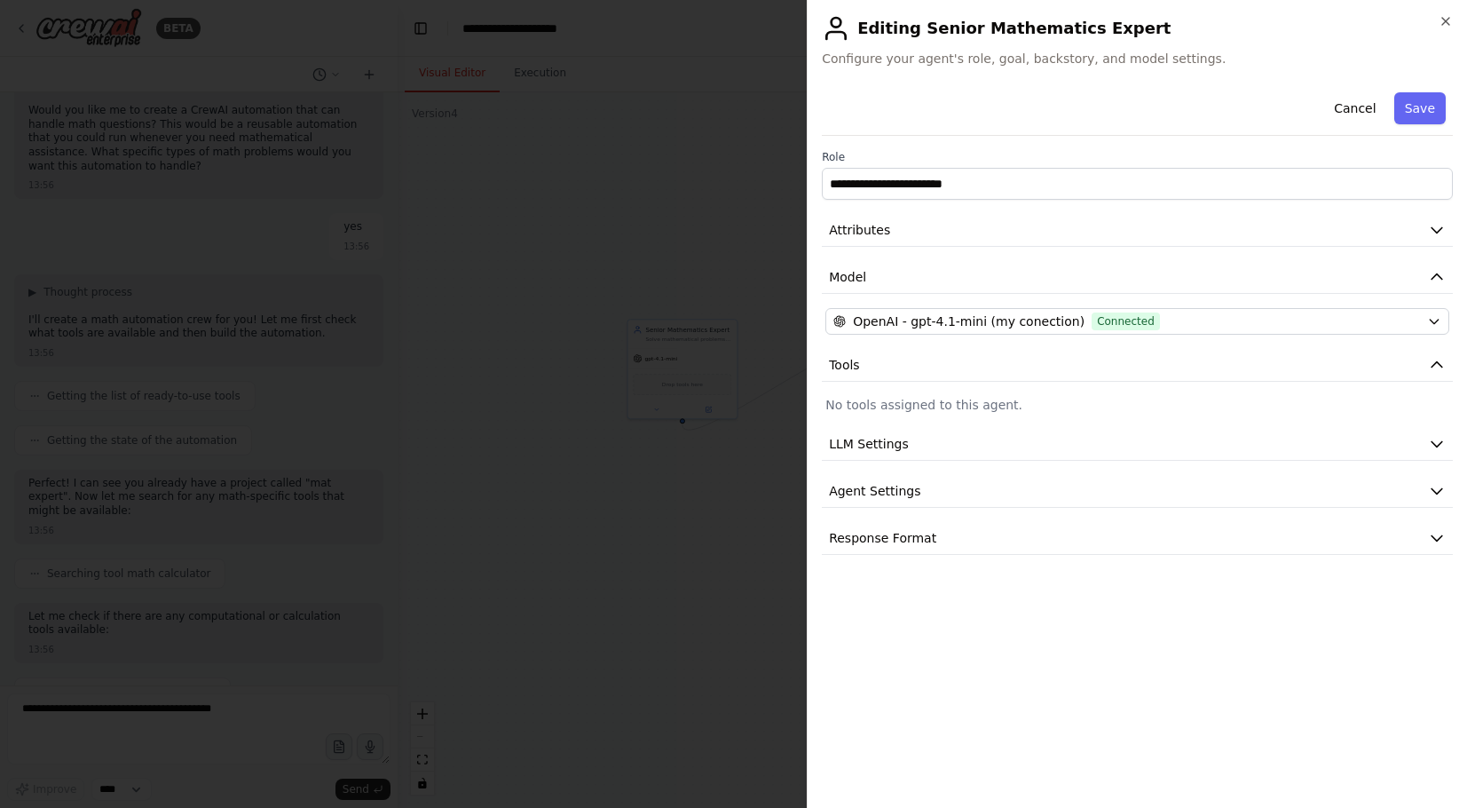
click at [672, 492] on div at bounding box center [733, 404] width 1467 height 808
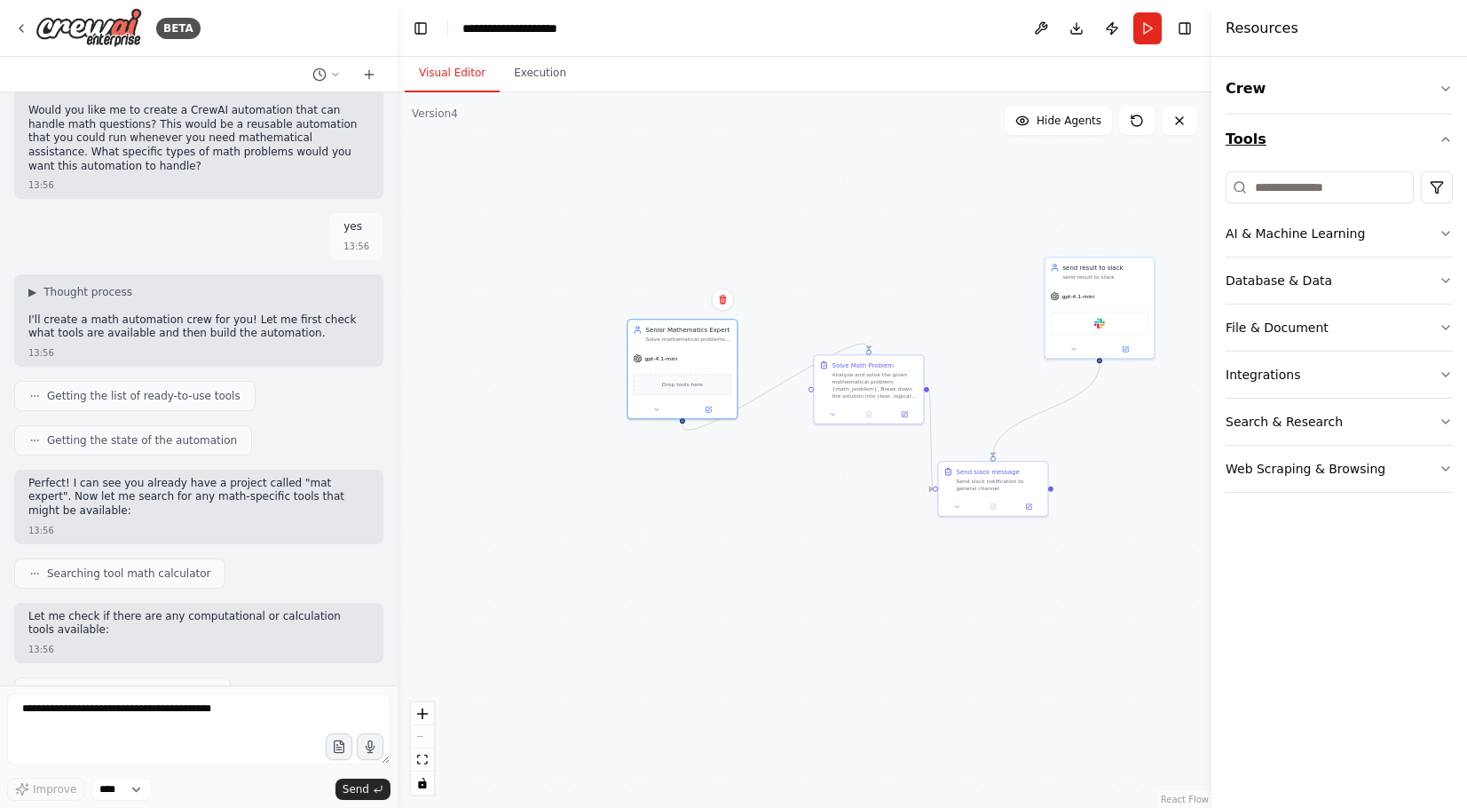
click at [1448, 147] on button "Tools" at bounding box center [1339, 139] width 227 height 50
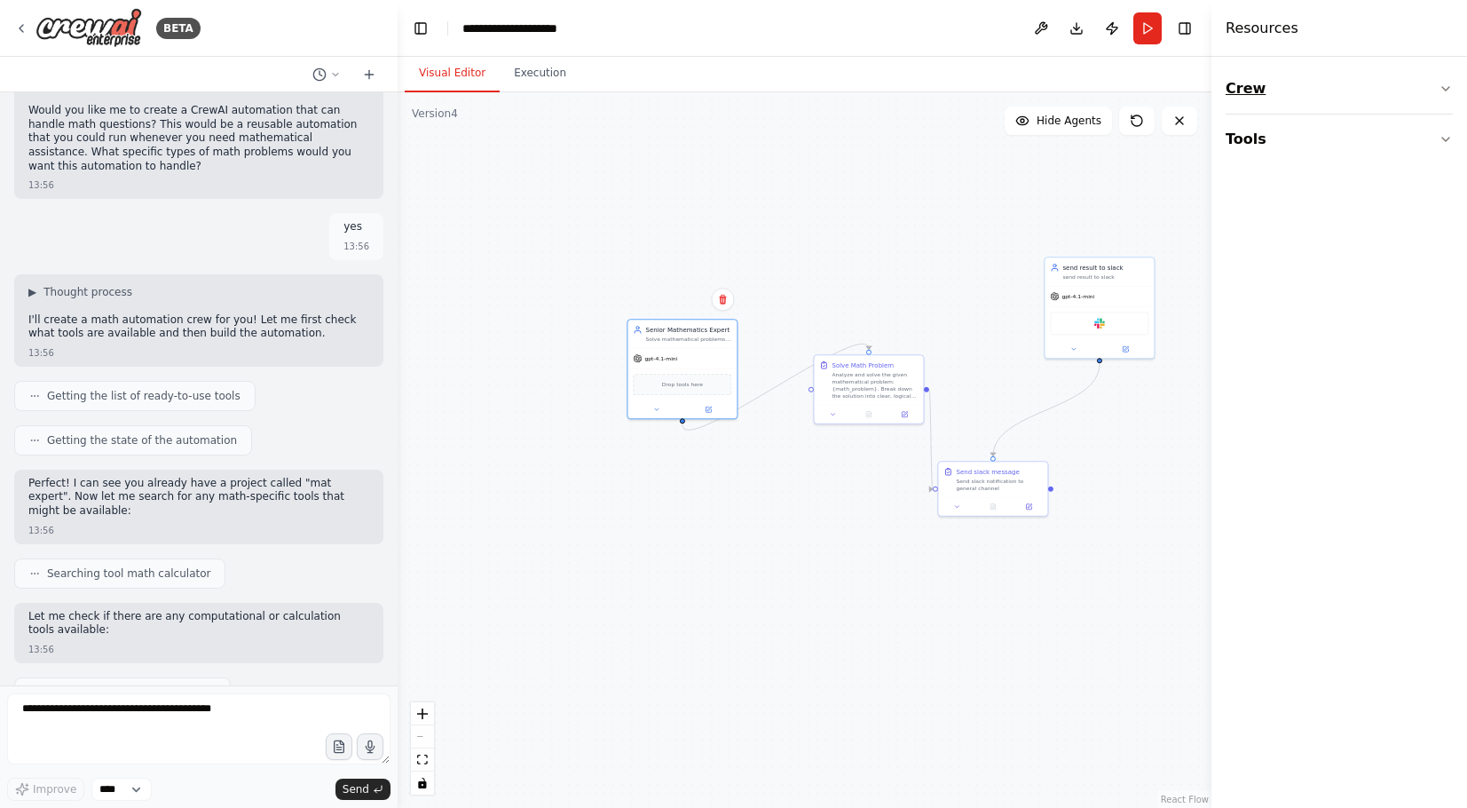
click at [1447, 99] on button "Crew" at bounding box center [1339, 89] width 227 height 50
click at [560, 77] on button "Execution" at bounding box center [540, 73] width 81 height 37
click at [463, 80] on button "Visual Editor" at bounding box center [452, 73] width 95 height 37
click at [653, 358] on span "gpt-4.1-mini" at bounding box center [660, 356] width 33 height 7
drag, startPoint x: 659, startPoint y: 354, endPoint x: 568, endPoint y: 273, distance: 121.3
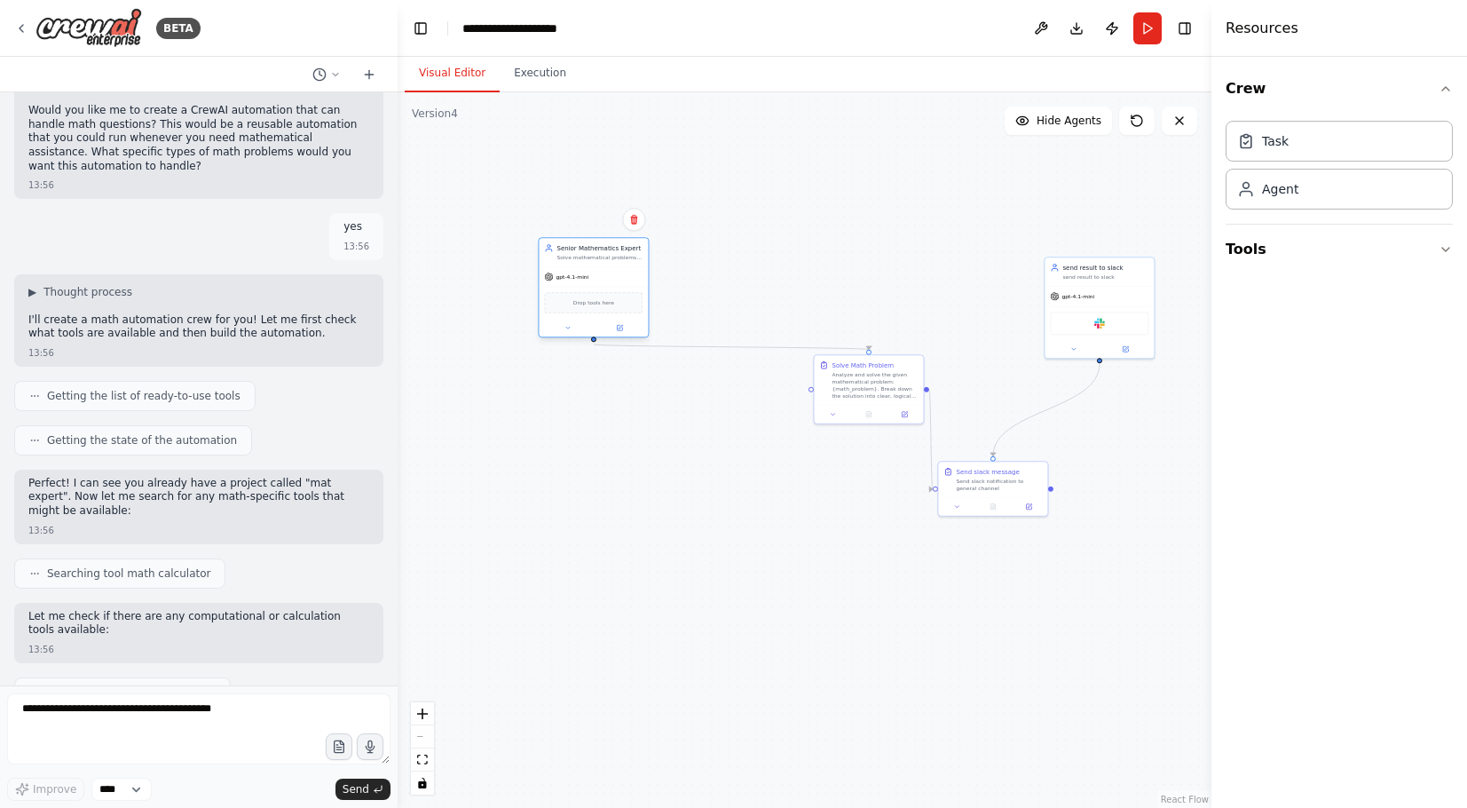
click at [568, 273] on span "gpt-4.1-mini" at bounding box center [572, 276] width 33 height 7
click at [78, 294] on div "▶ Thought process I'll create a math automation crew for you! Let me first chec…" at bounding box center [198, 320] width 369 height 92
click at [79, 299] on span "Thought process" at bounding box center [87, 292] width 89 height 14
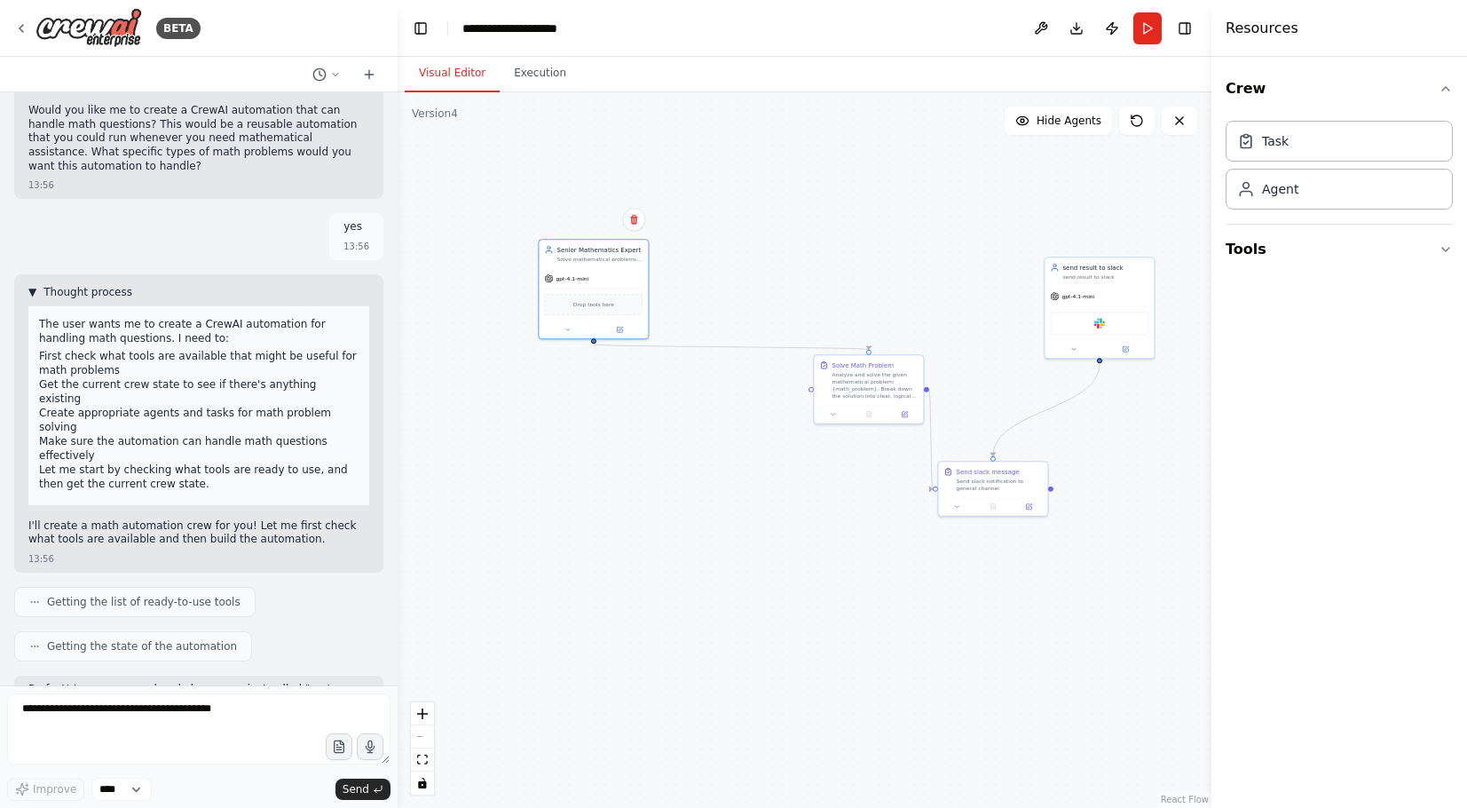
click at [79, 299] on span "Thought process" at bounding box center [87, 292] width 89 height 14
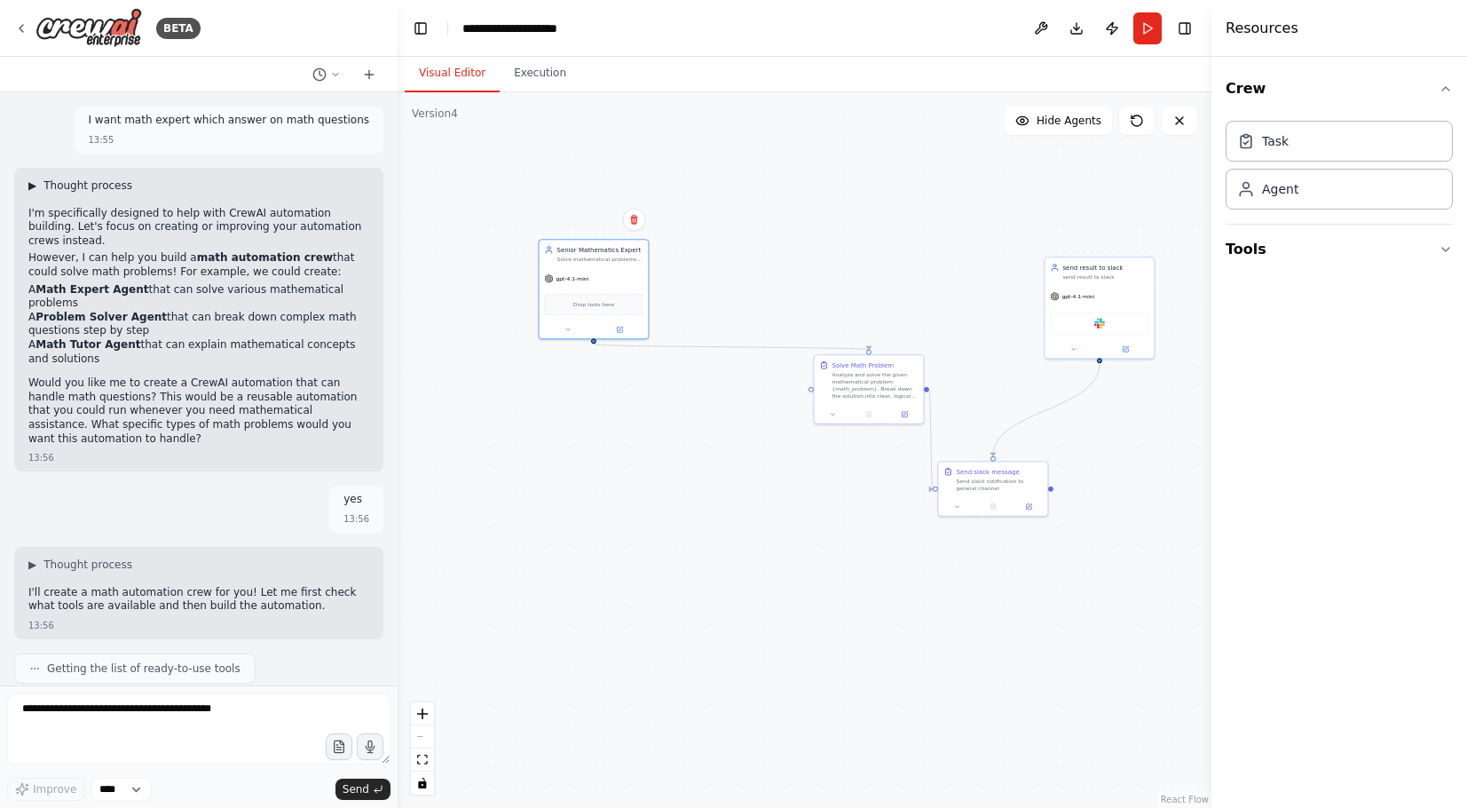
click at [93, 188] on span "Thought process" at bounding box center [87, 185] width 89 height 14
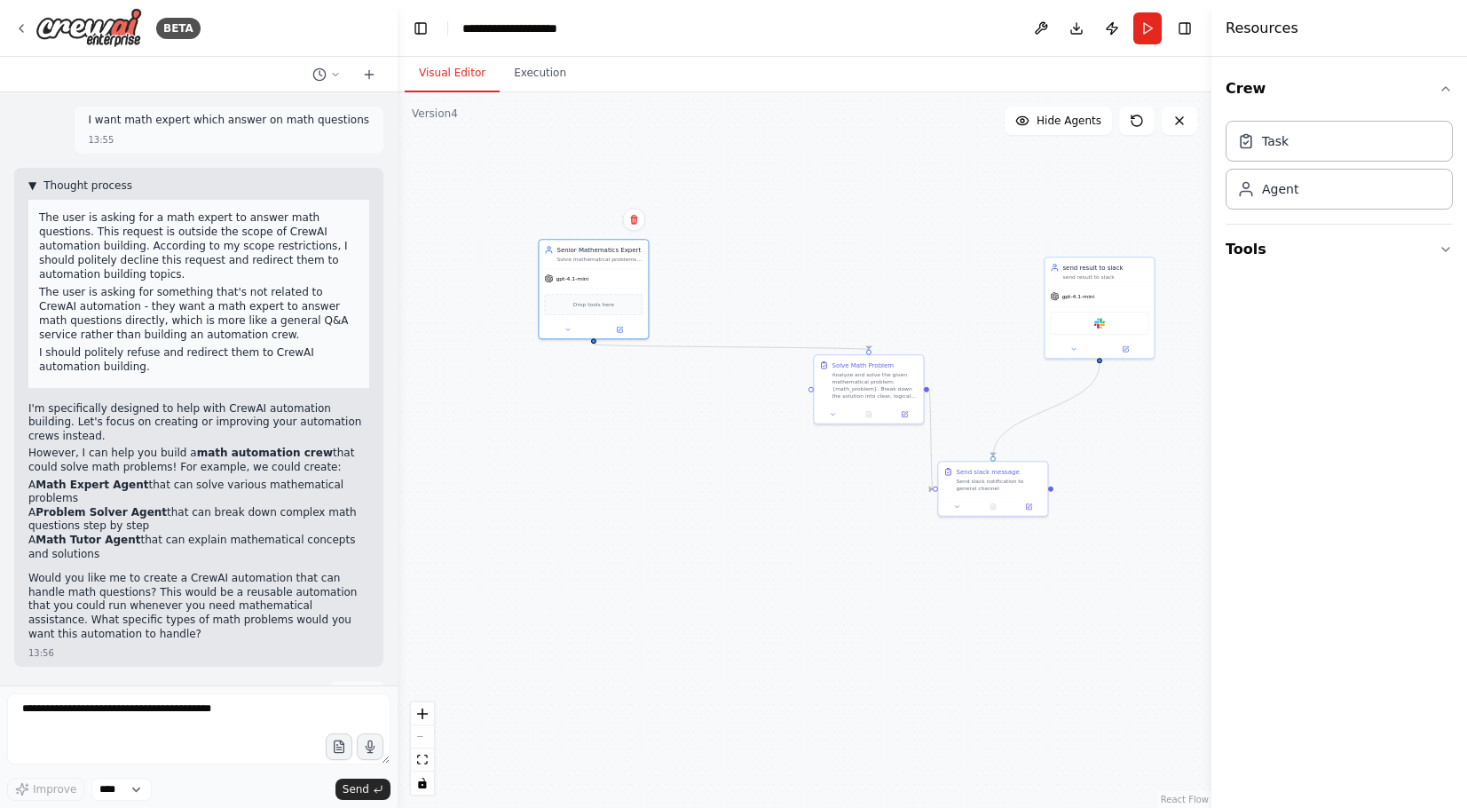
click at [93, 188] on span "Thought process" at bounding box center [87, 185] width 89 height 14
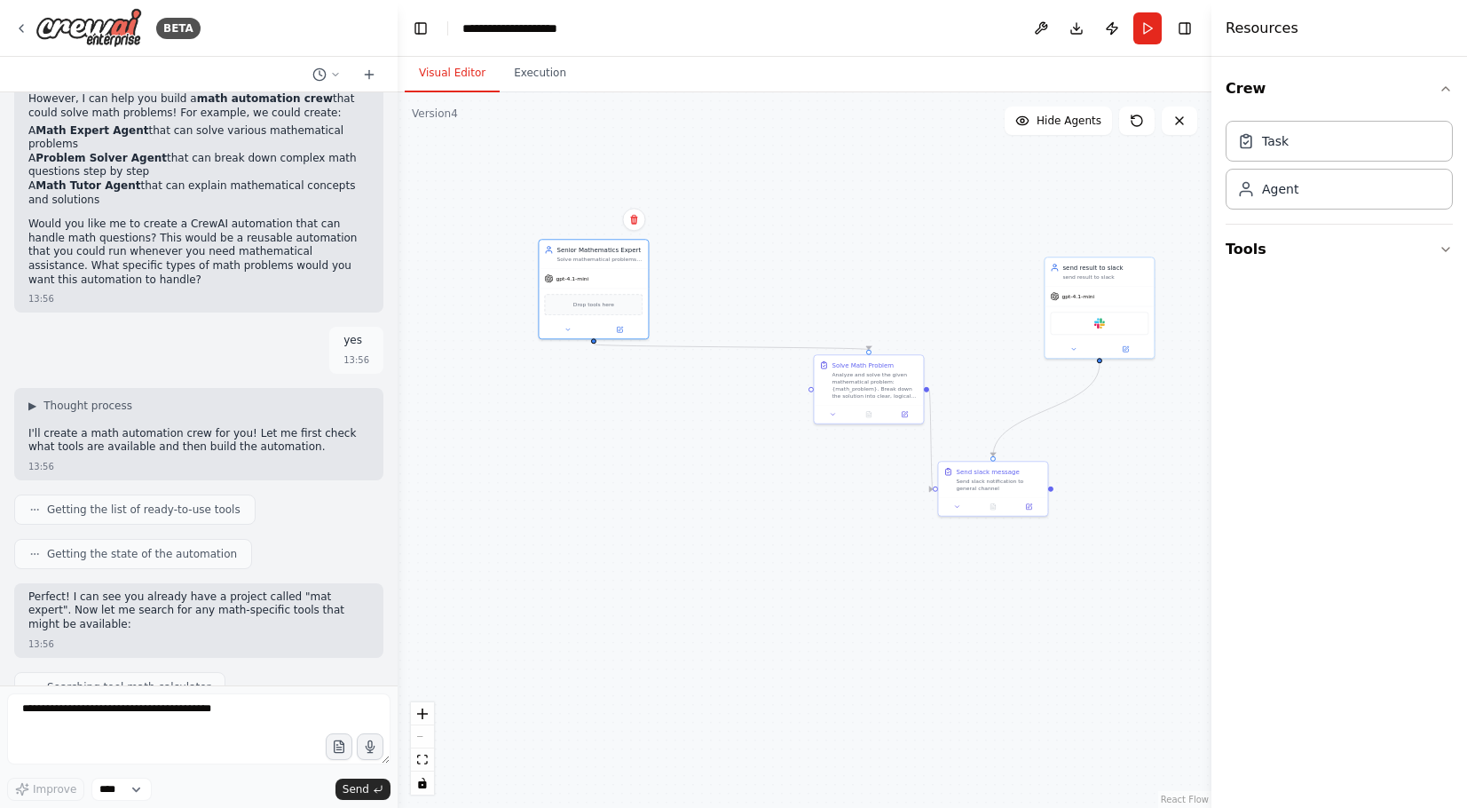
scroll to position [414, 0]
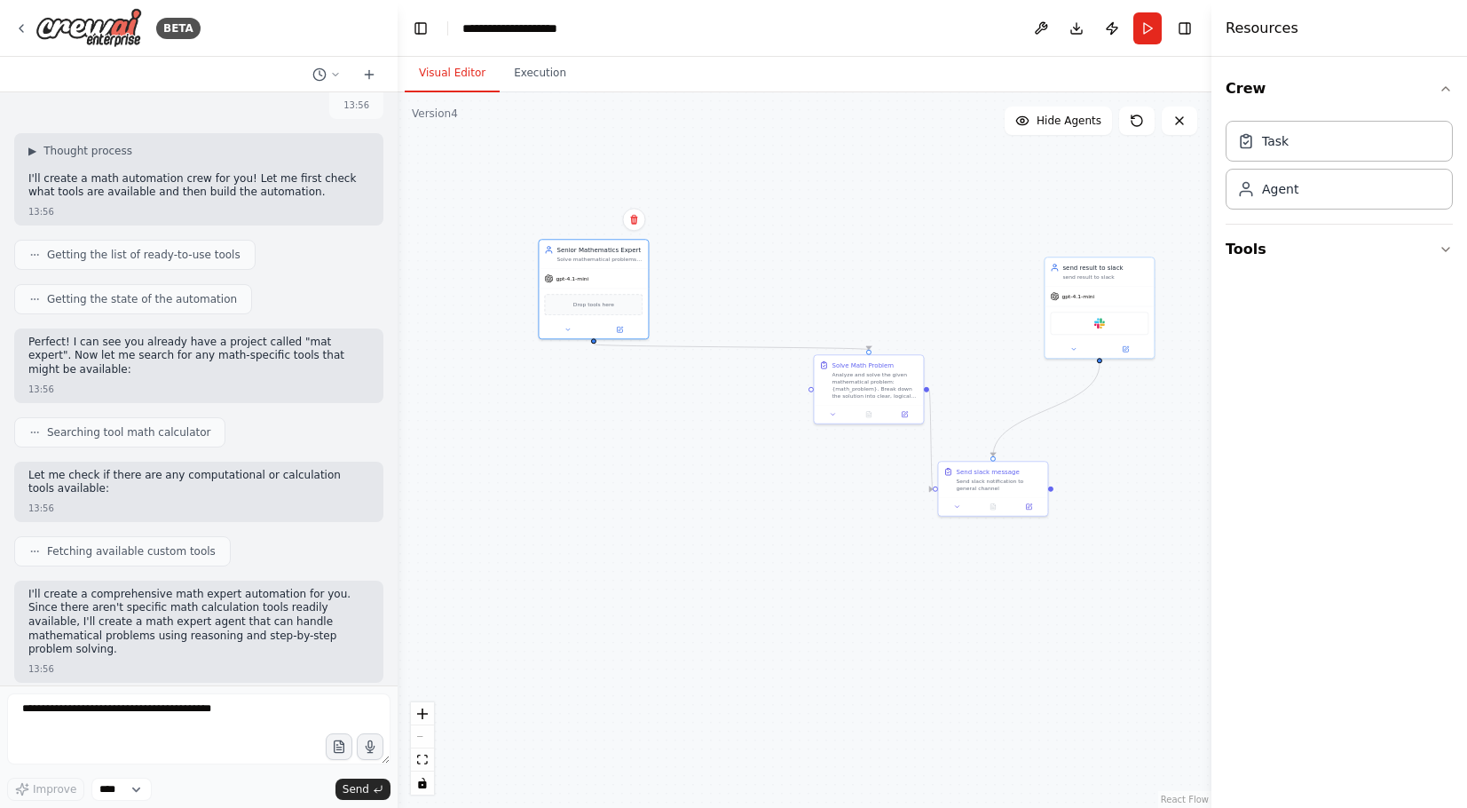
click at [144, 306] on span "Getting the state of the automation" at bounding box center [142, 299] width 190 height 14
drag, startPoint x: 239, startPoint y: 322, endPoint x: 93, endPoint y: 328, distance: 145.7
click at [93, 314] on div "Getting the state of the automation" at bounding box center [133, 299] width 238 height 30
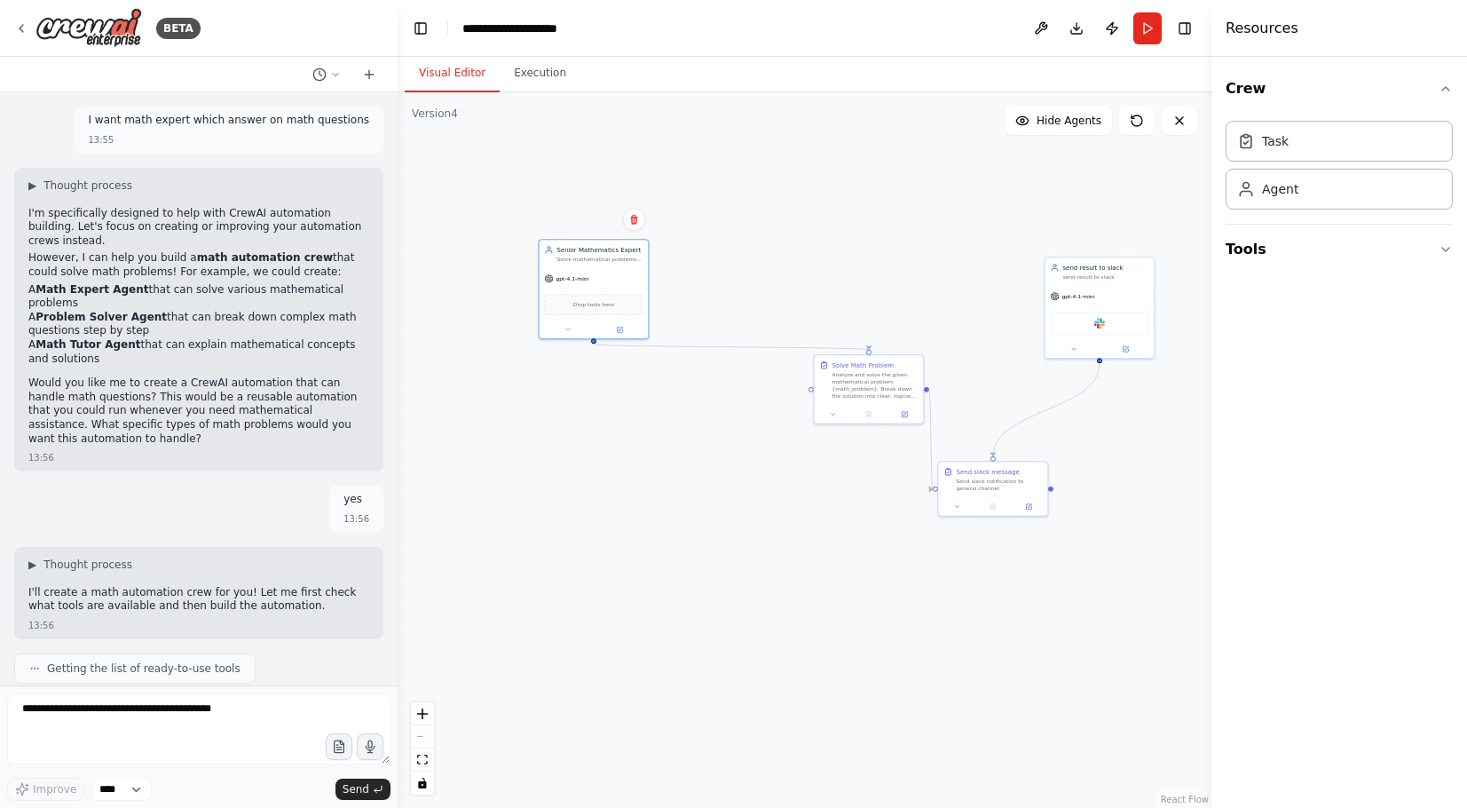
scroll to position [0, 0]
click at [31, 188] on span "▶" at bounding box center [32, 185] width 8 height 14
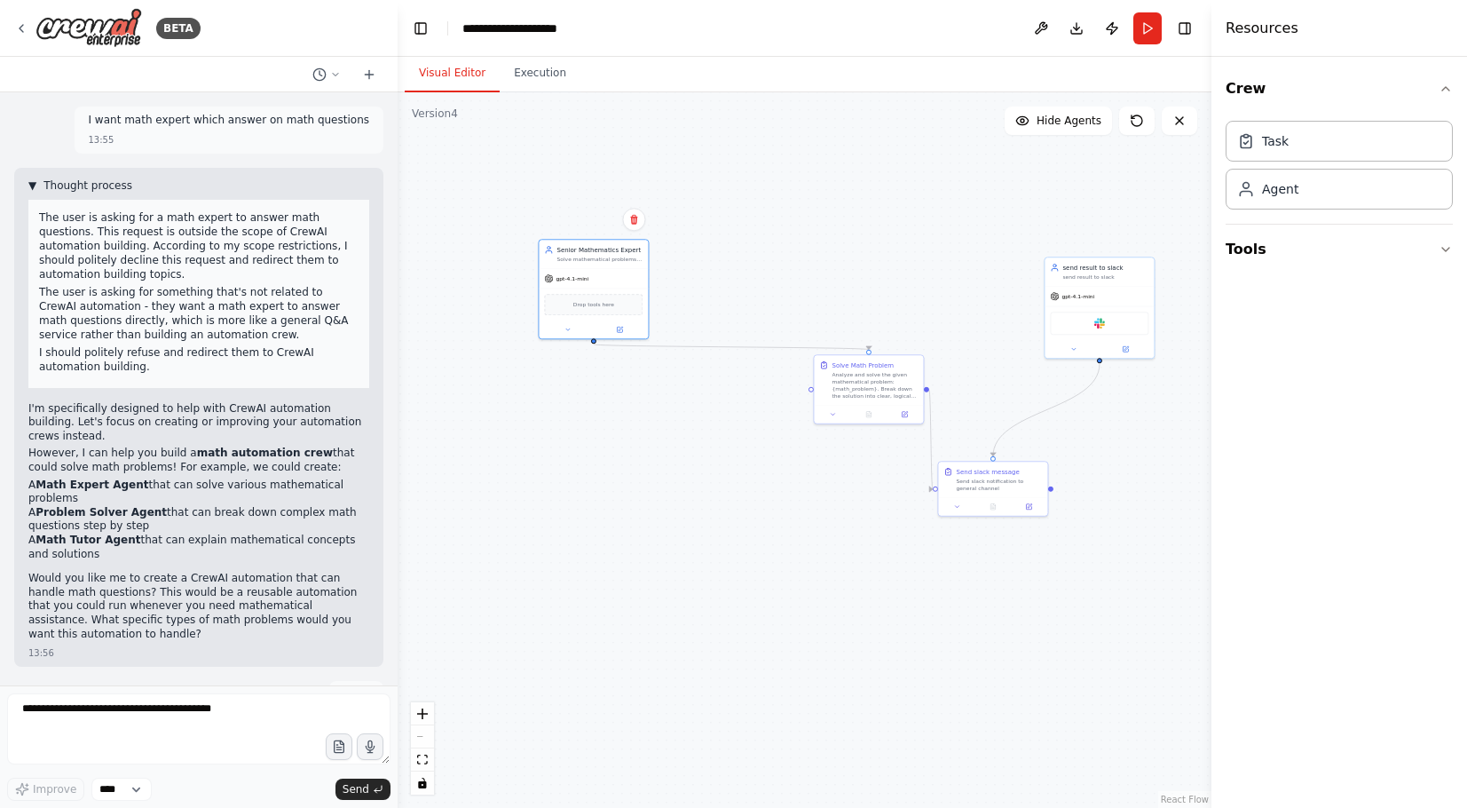
click at [31, 188] on span "▼" at bounding box center [32, 185] width 8 height 14
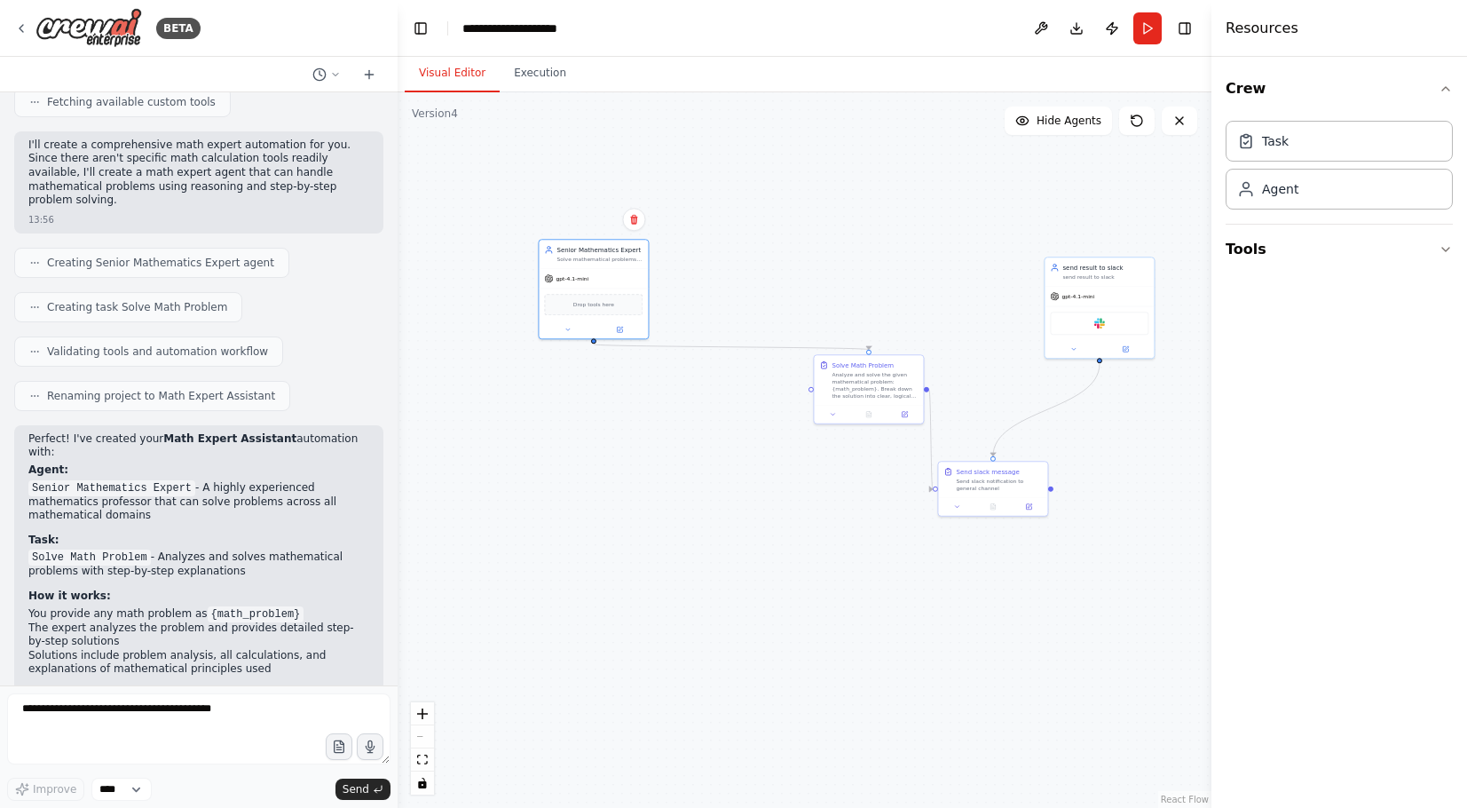
scroll to position [1081, 0]
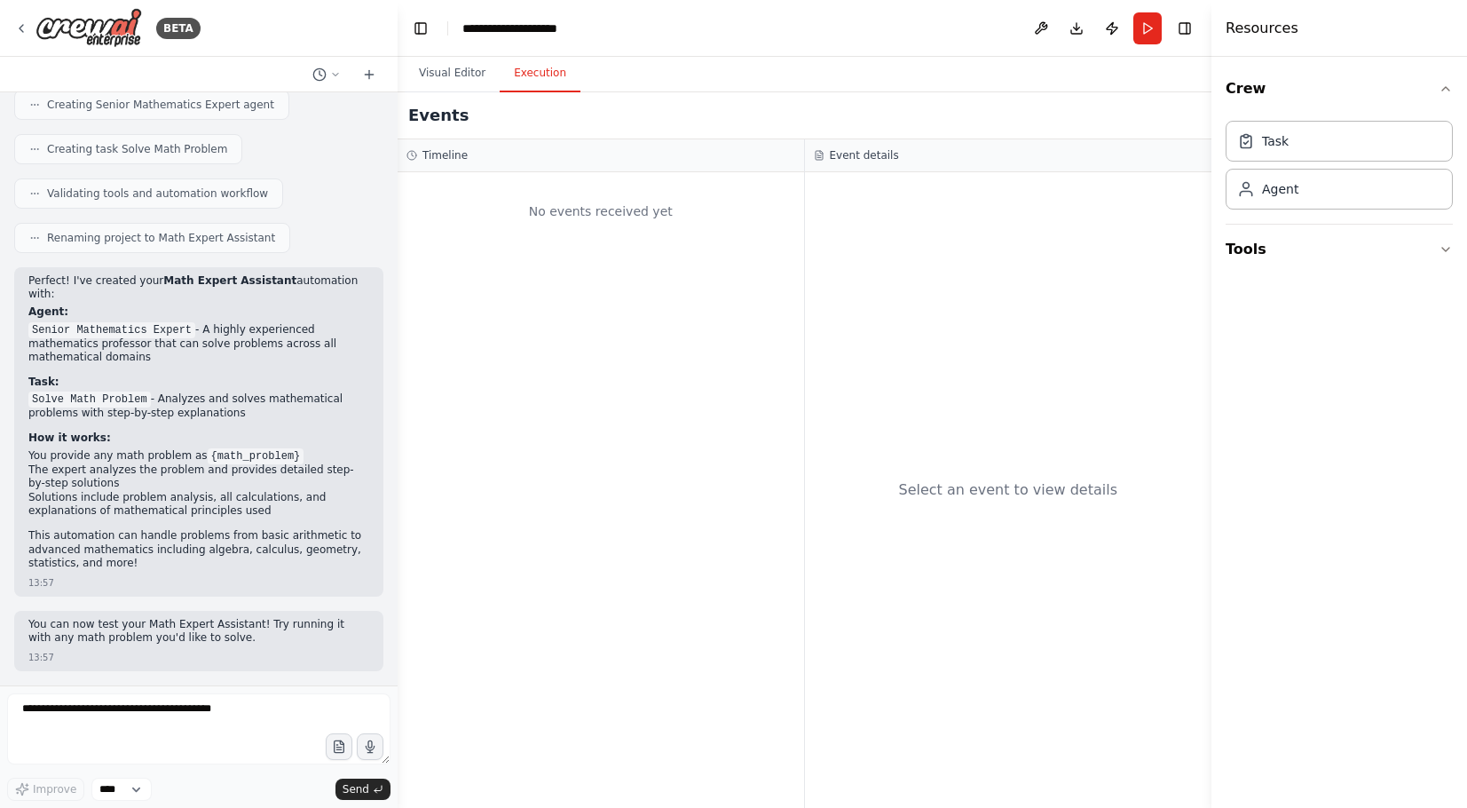
click at [536, 69] on button "Execution" at bounding box center [540, 73] width 81 height 37
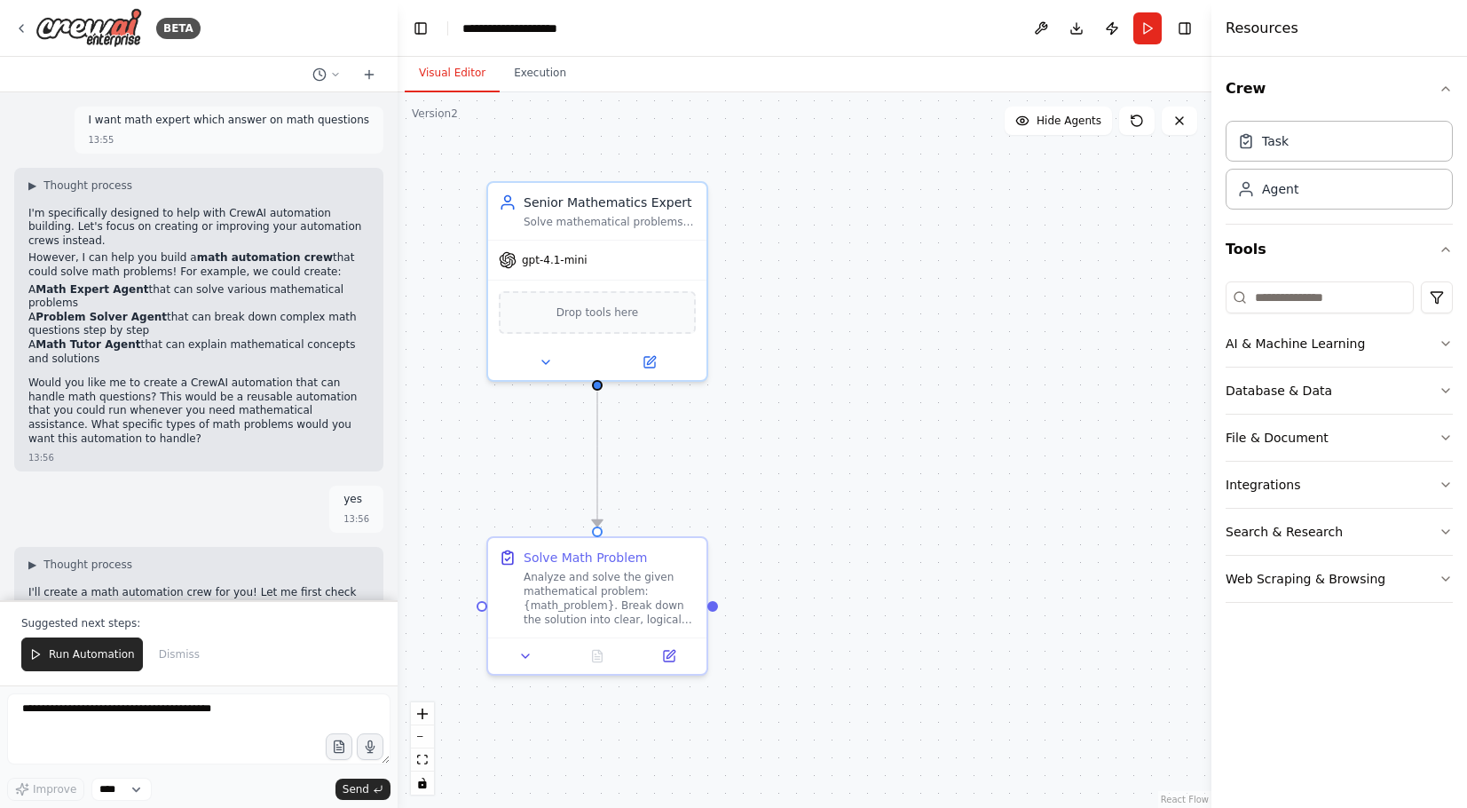
scroll to position [1168, 0]
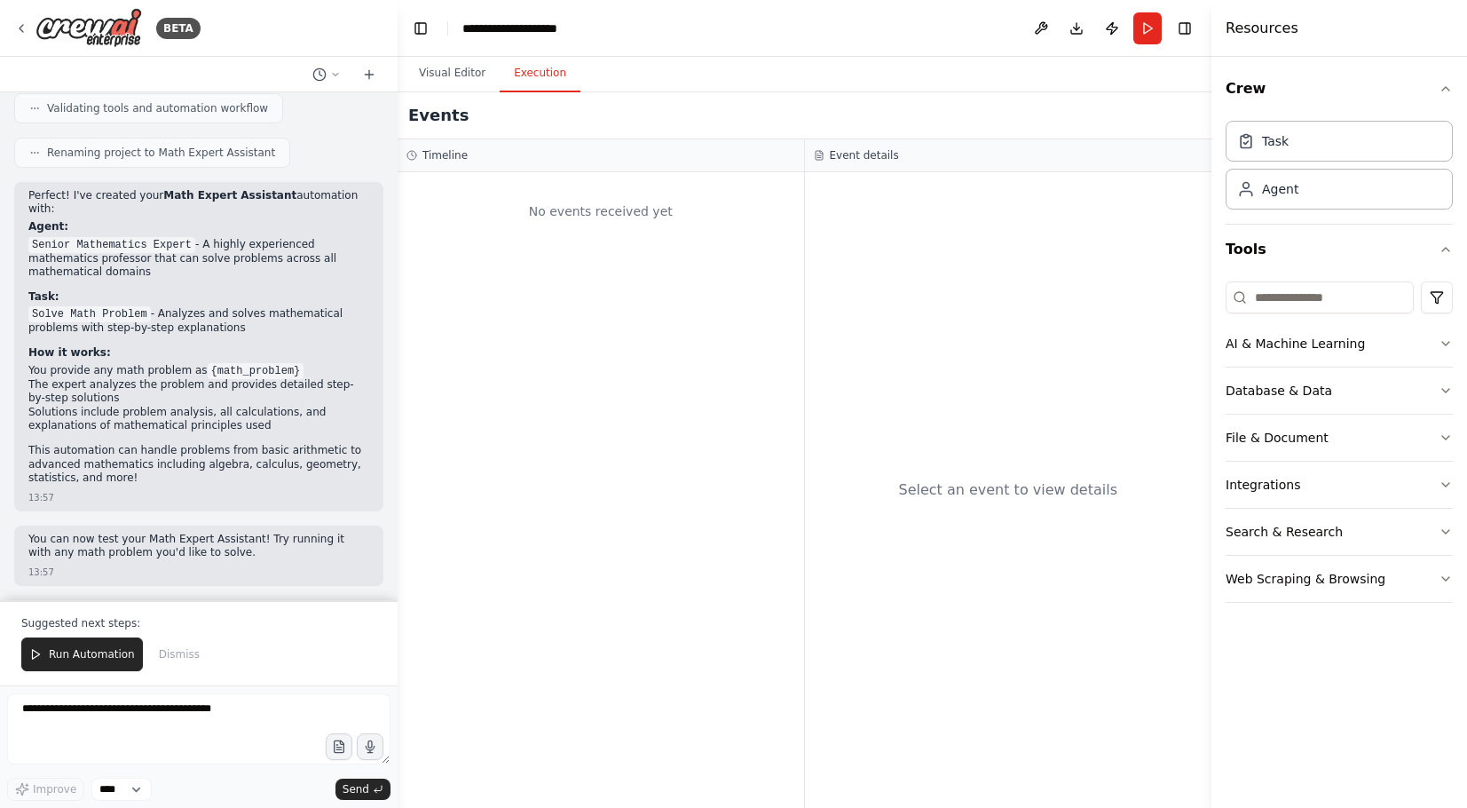
click at [555, 79] on button "Execution" at bounding box center [540, 73] width 81 height 37
click at [452, 66] on button "Visual Editor" at bounding box center [452, 73] width 95 height 37
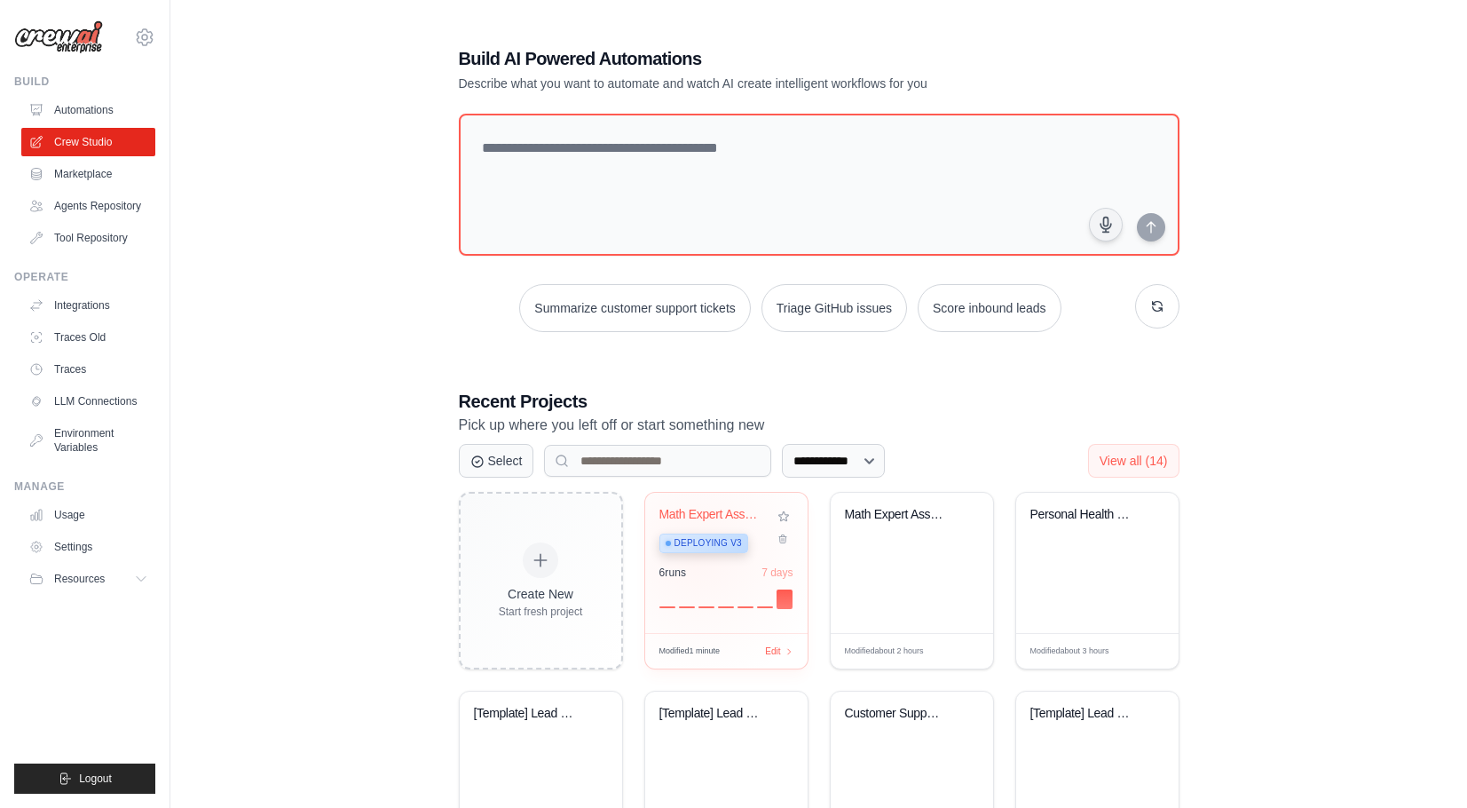
click at [699, 550] on span "Deploying v3" at bounding box center [708, 543] width 67 height 14
click at [112, 109] on link "Automations" at bounding box center [90, 110] width 134 height 28
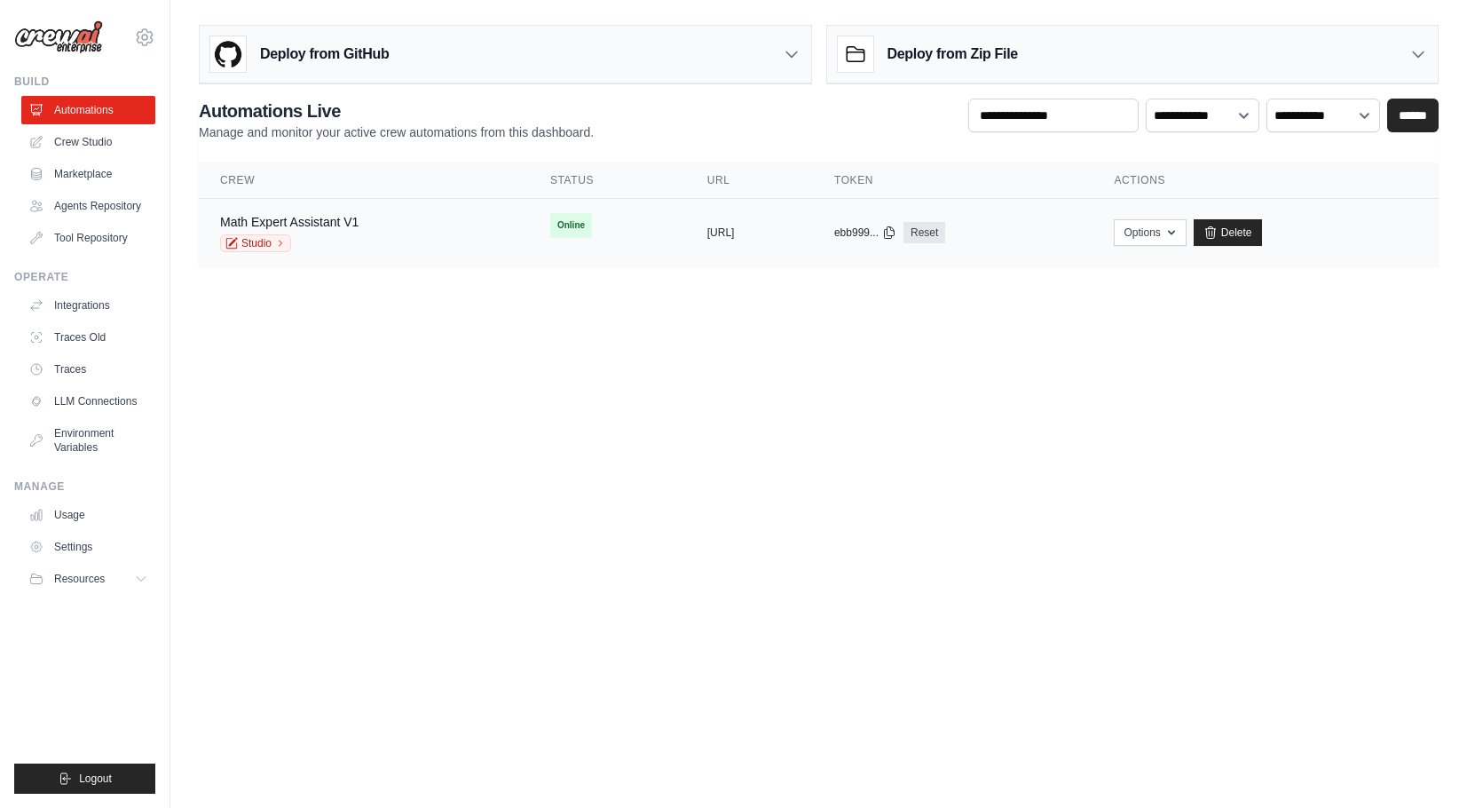
click at [381, 245] on div "Math Expert Assistant V1 Studio" at bounding box center [364, 232] width 288 height 39
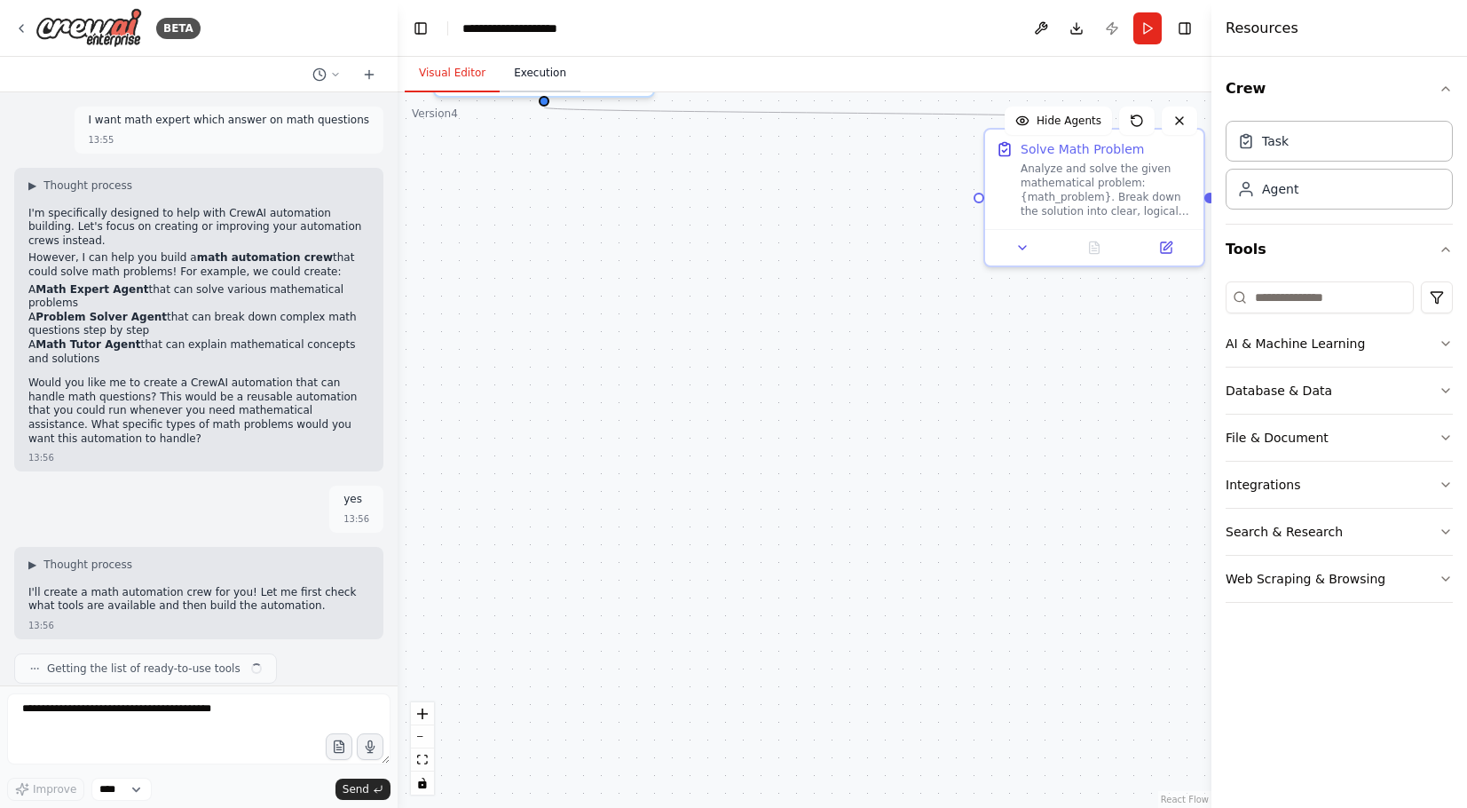
scroll to position [1081, 0]
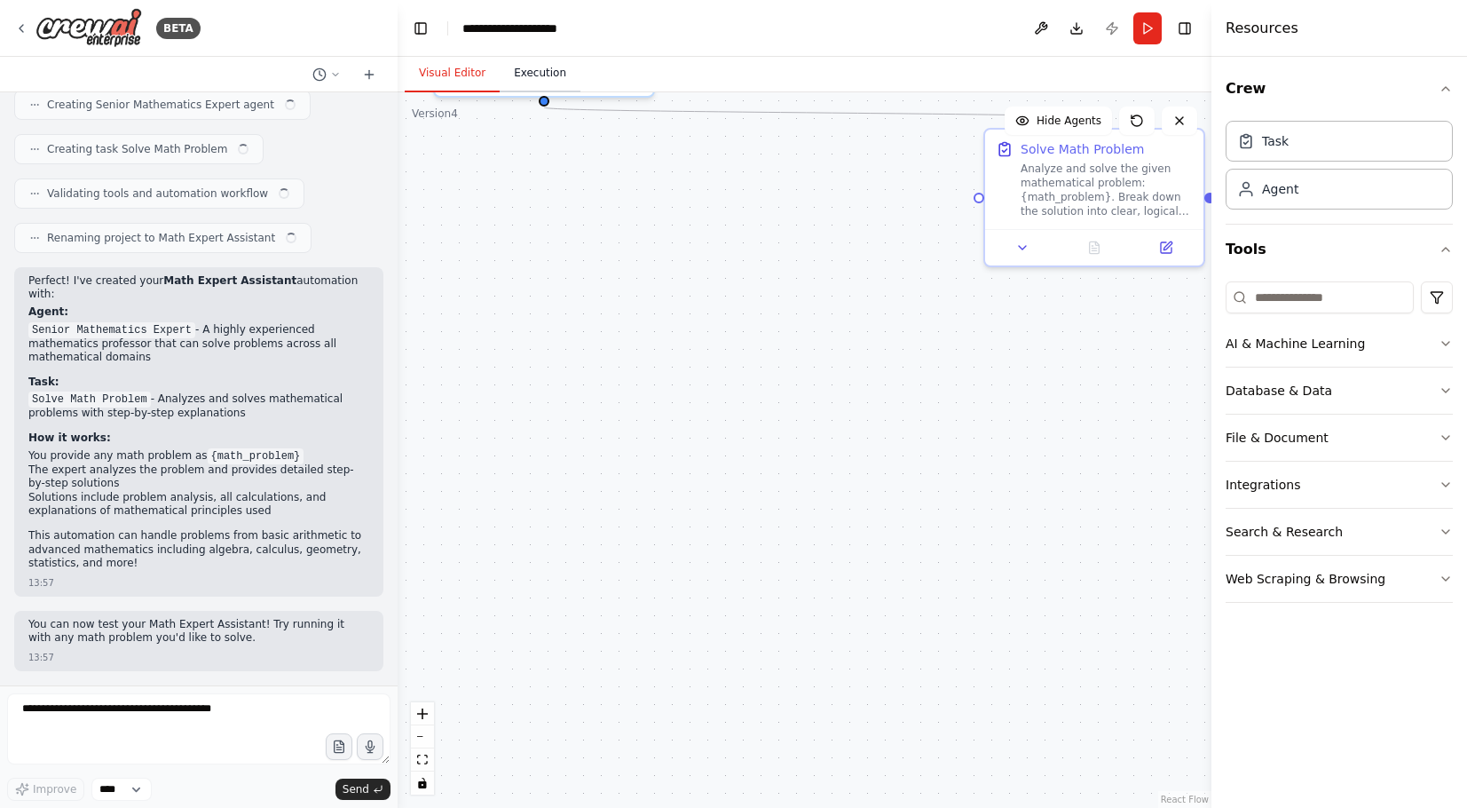
click at [531, 78] on button "Execution" at bounding box center [540, 73] width 81 height 37
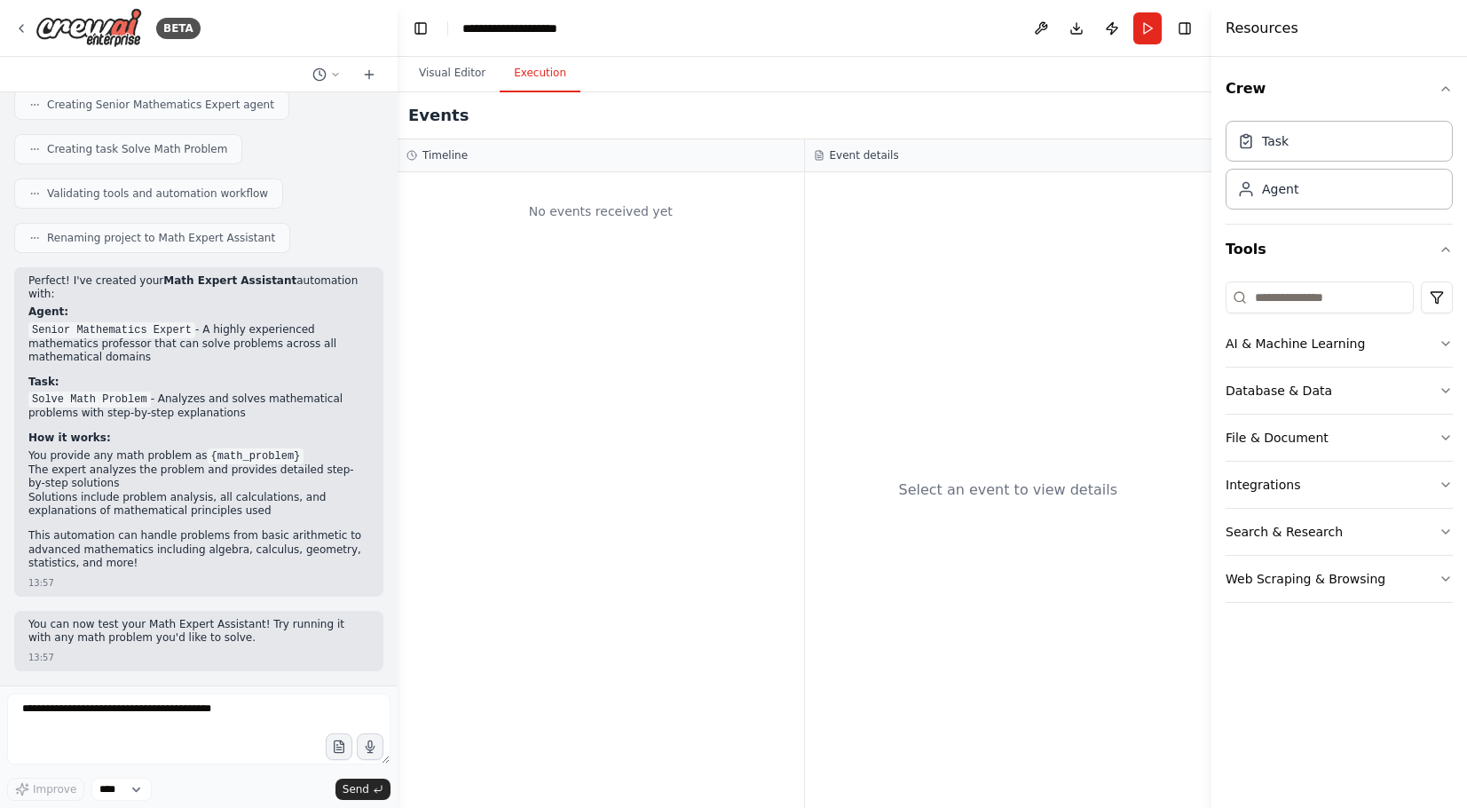
click at [532, 74] on button "Execution" at bounding box center [540, 73] width 81 height 37
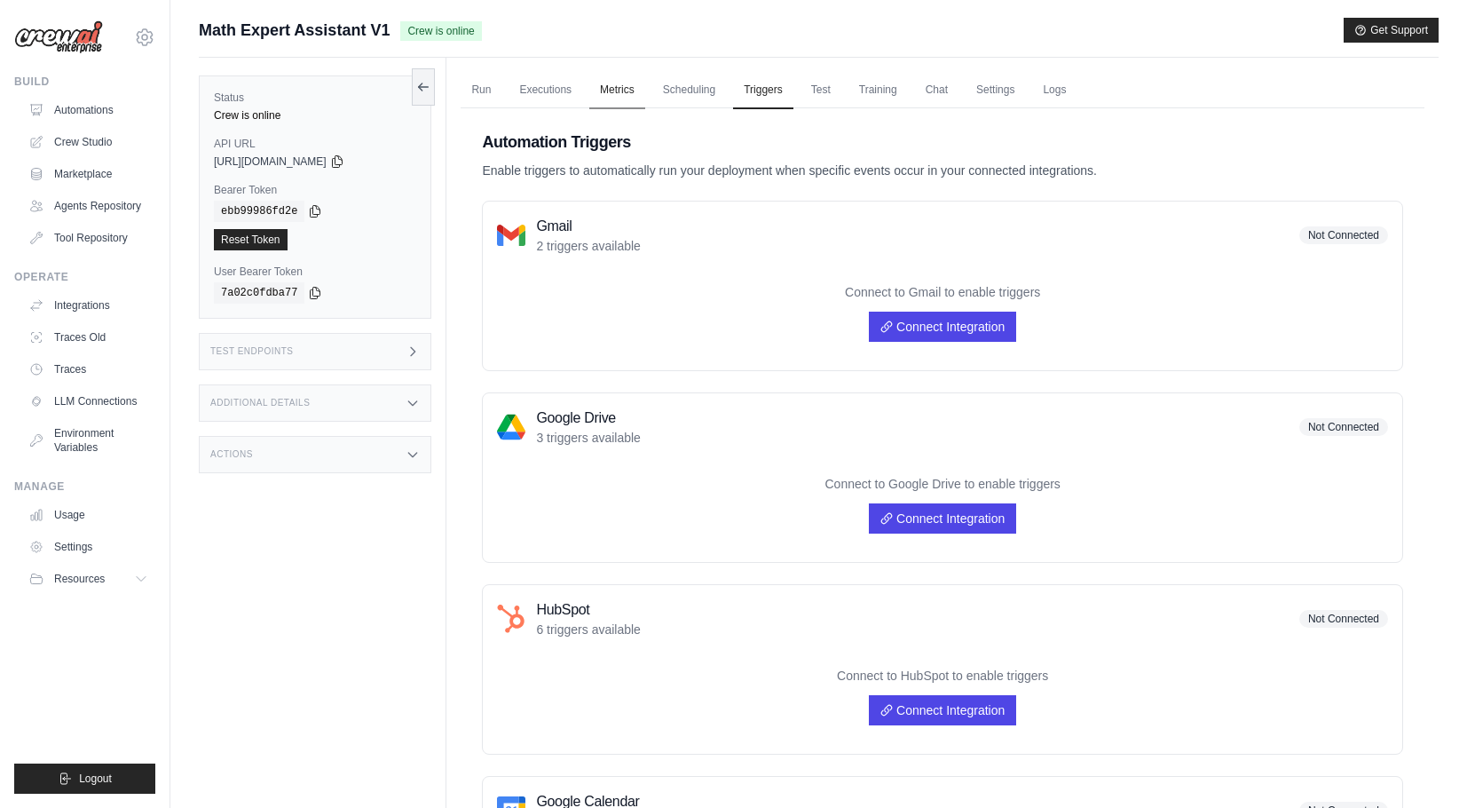
click at [607, 91] on link "Metrics" at bounding box center [617, 90] width 56 height 37
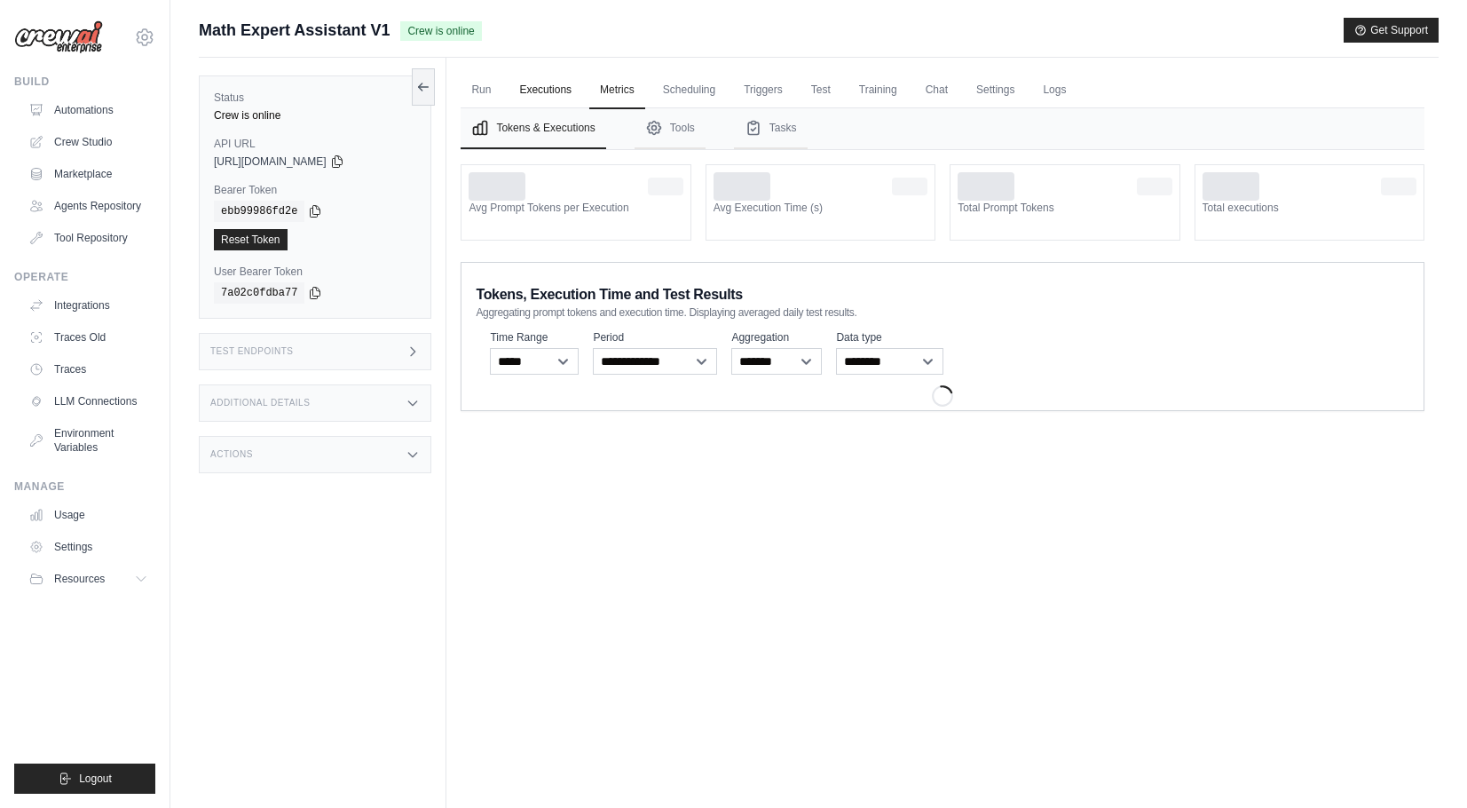
click at [558, 93] on link "Executions" at bounding box center [546, 90] width 74 height 37
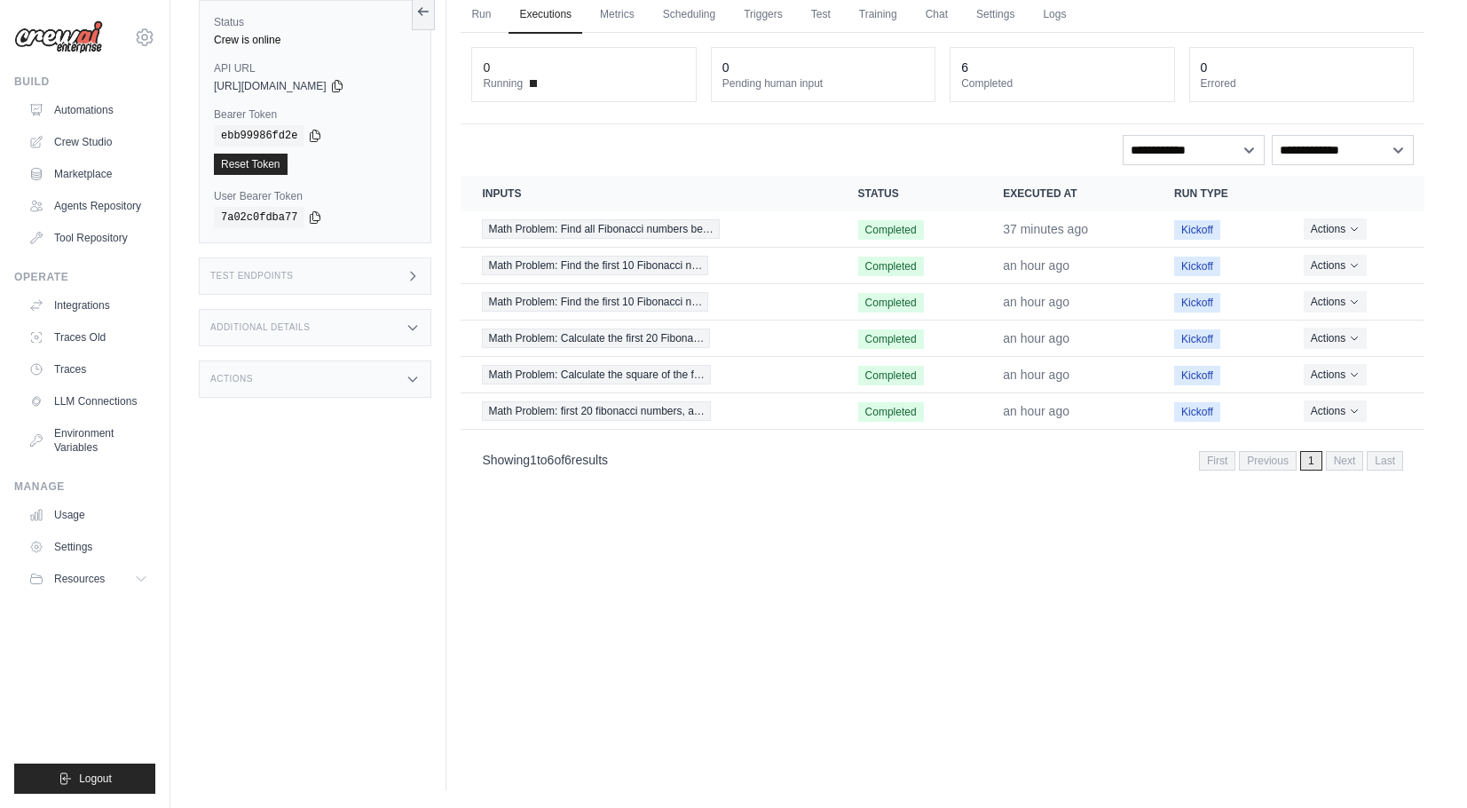
scroll to position [76, 0]
click at [773, 22] on link "Triggers" at bounding box center [763, 14] width 60 height 37
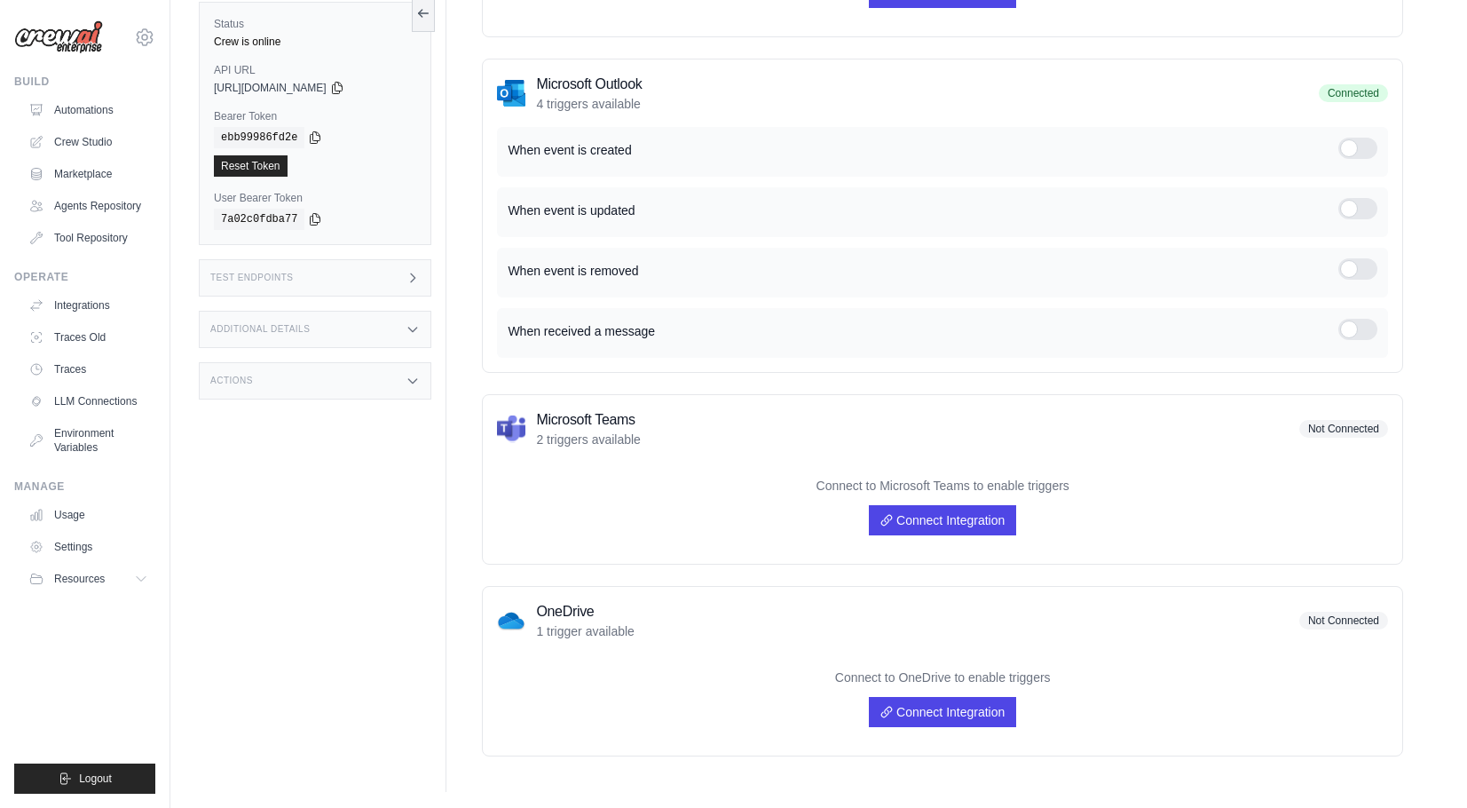
scroll to position [904, 0]
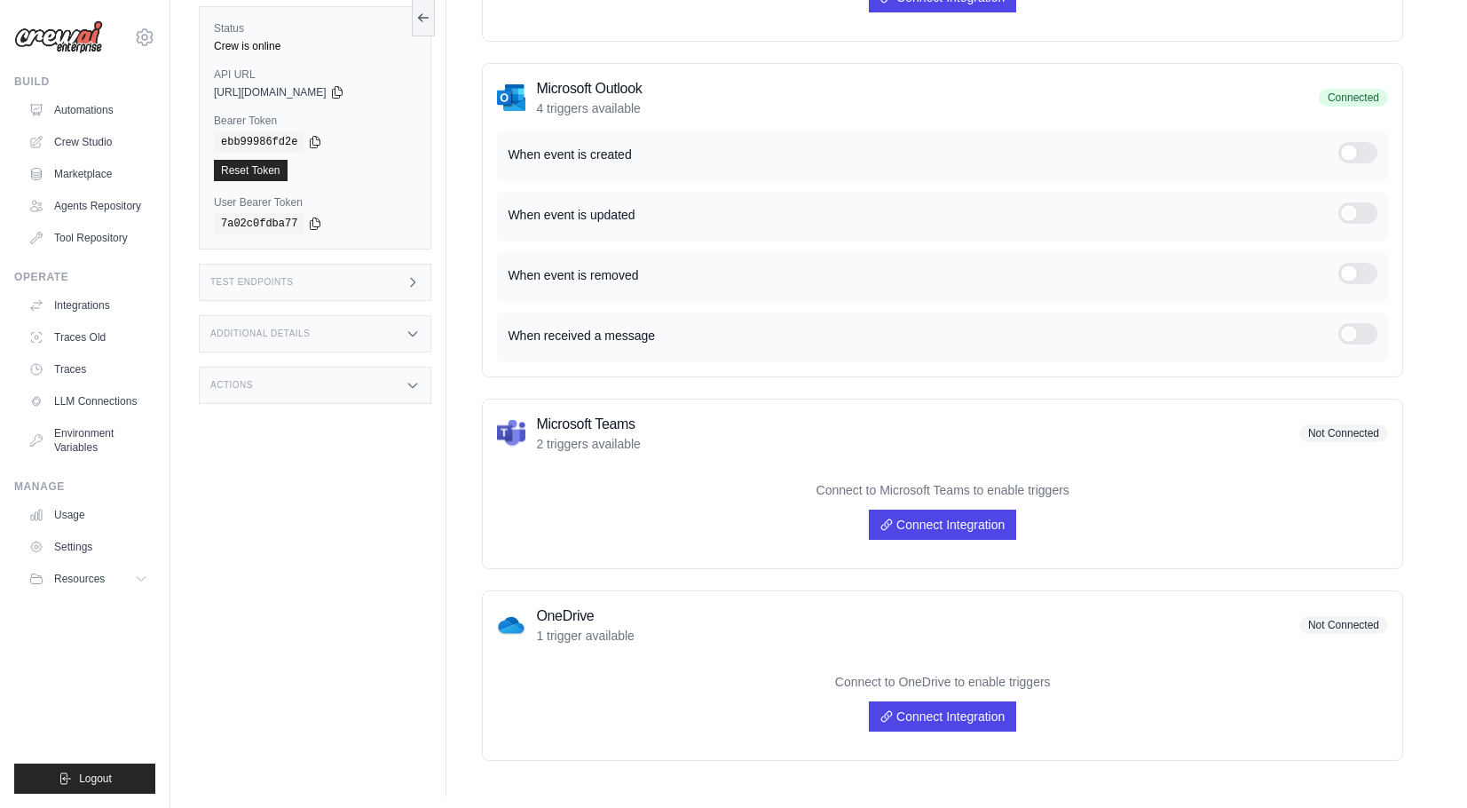
click at [788, 206] on p "When event is updated" at bounding box center [923, 215] width 831 height 18
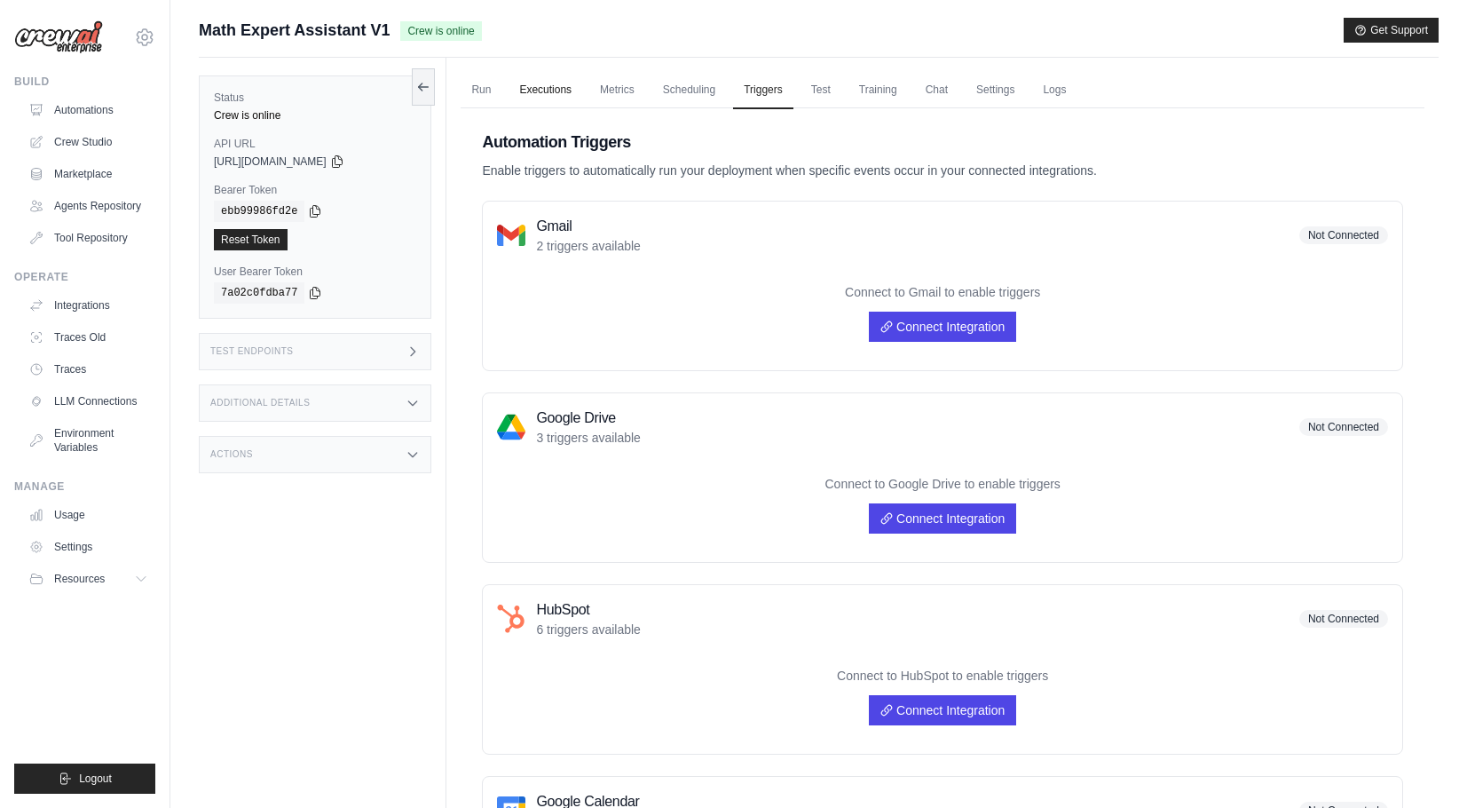
click at [554, 99] on link "Executions" at bounding box center [546, 90] width 74 height 37
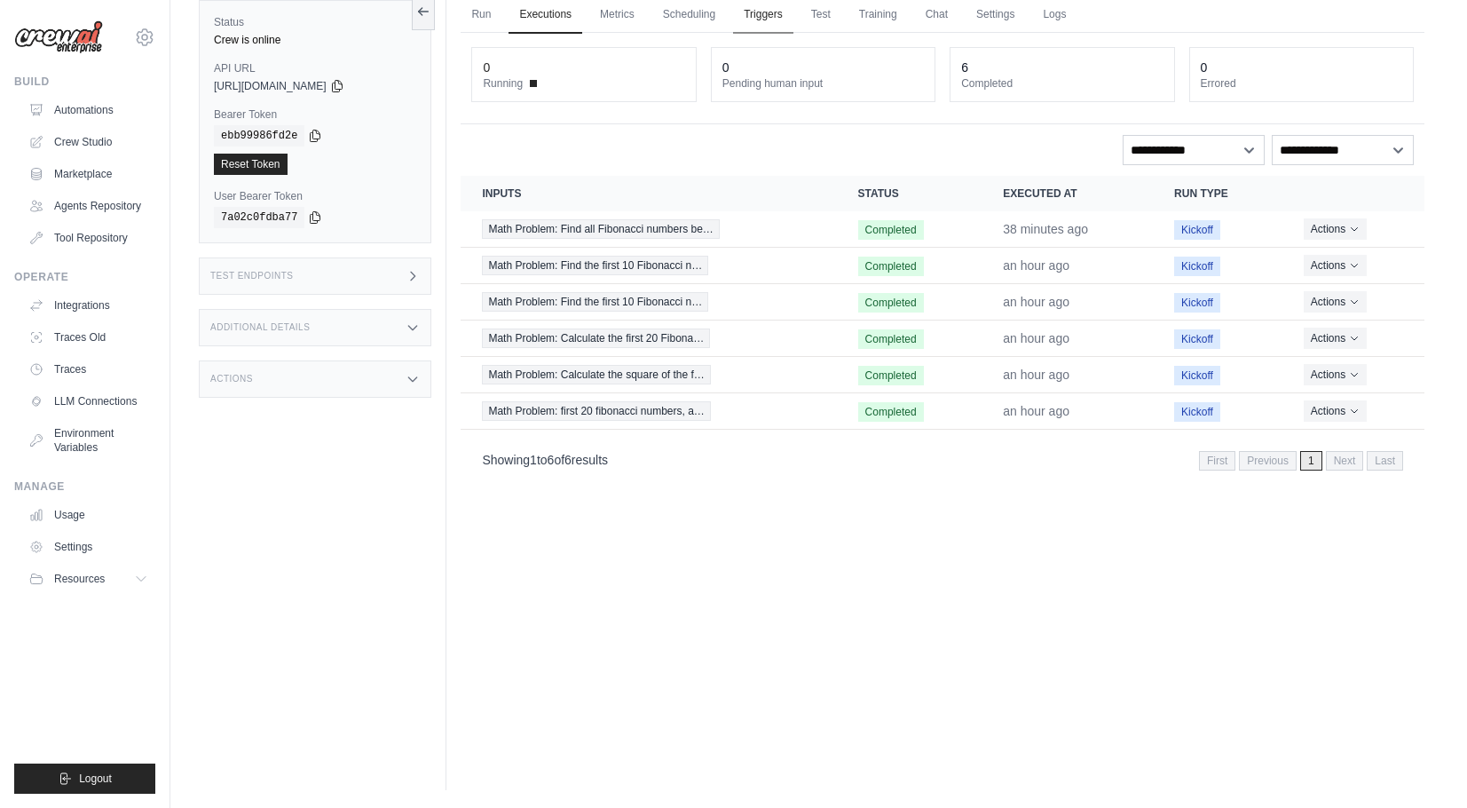
click at [768, 12] on link "Triggers" at bounding box center [763, 14] width 60 height 37
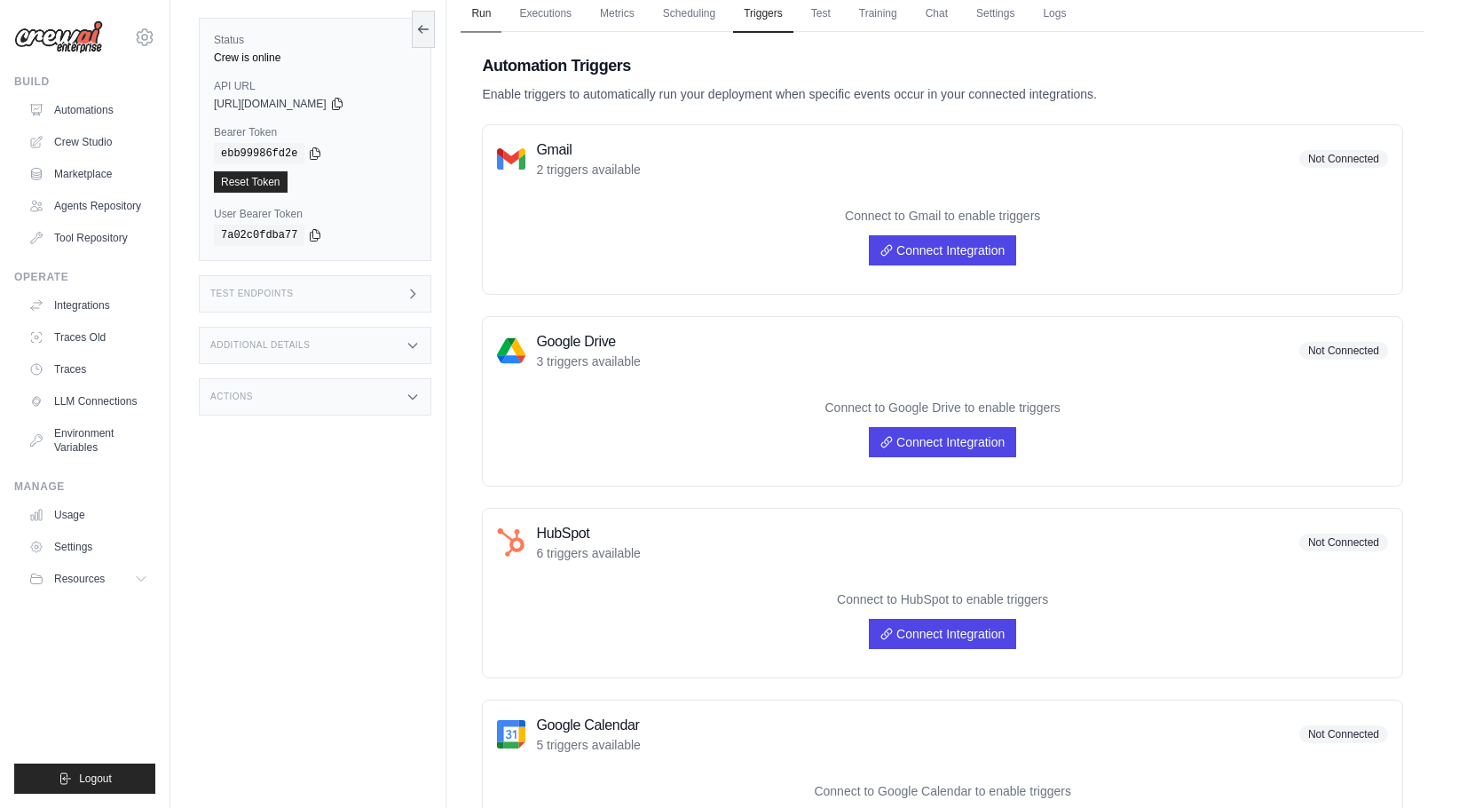
click at [475, 5] on link "Run" at bounding box center [481, 14] width 41 height 37
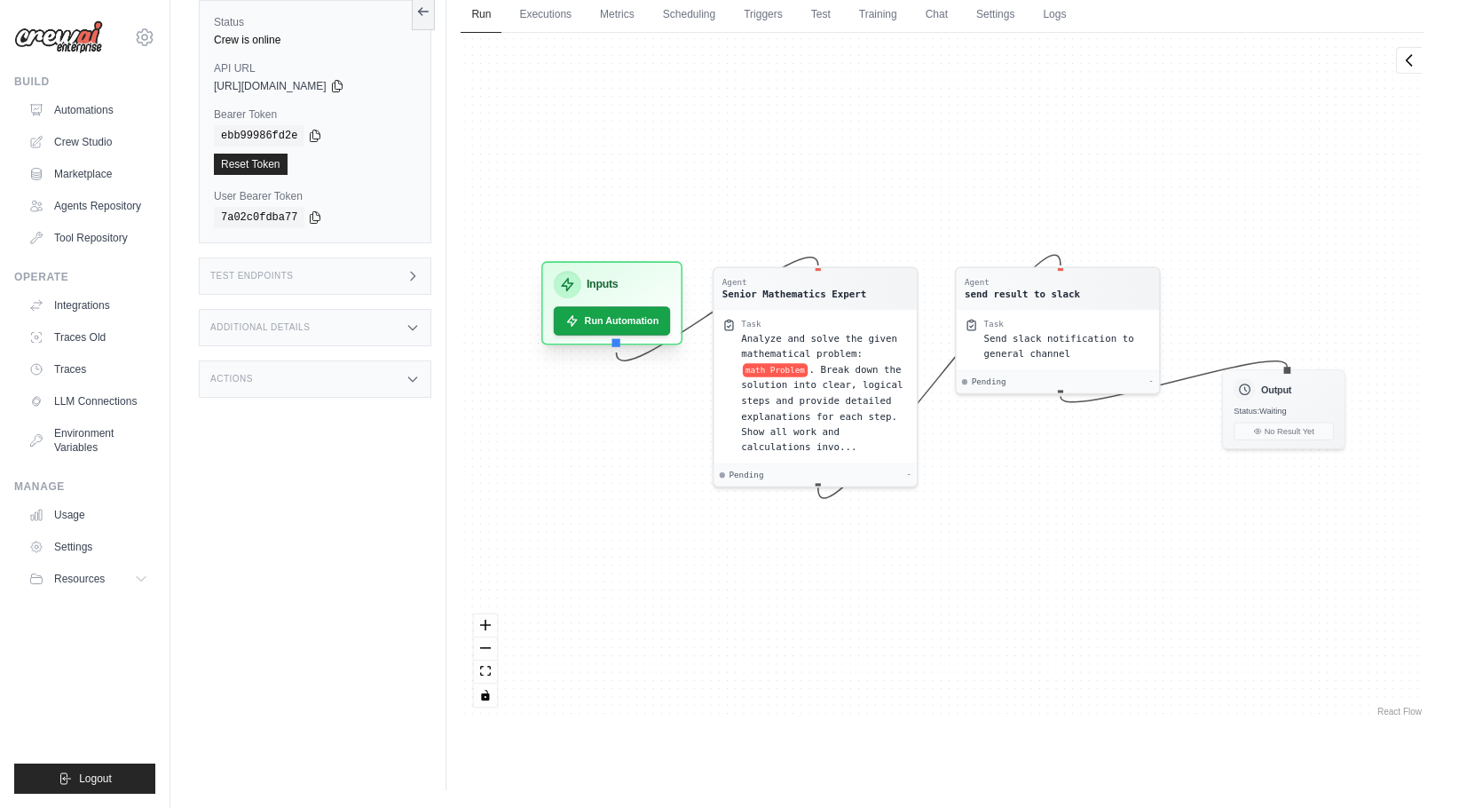
click at [586, 293] on div "Inputs" at bounding box center [612, 285] width 116 height 28
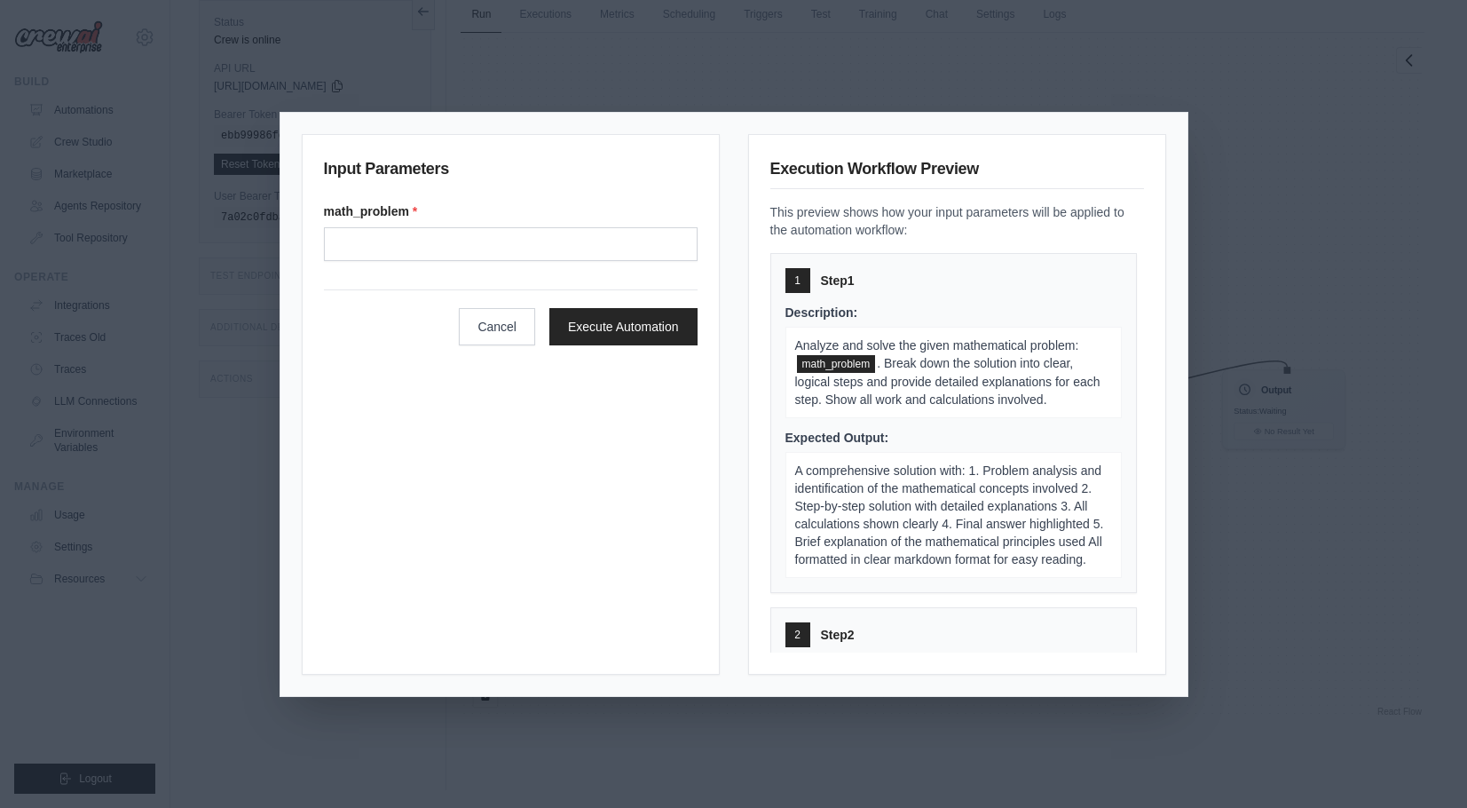
click at [799, 645] on div "2" at bounding box center [797, 634] width 25 height 25
click at [820, 290] on div "1 Step 1" at bounding box center [953, 280] width 336 height 25
click at [992, 83] on div "Input Parameters math_problem * Cancel Execute Automation Execution Workflow Pr…" at bounding box center [733, 404] width 1467 height 808
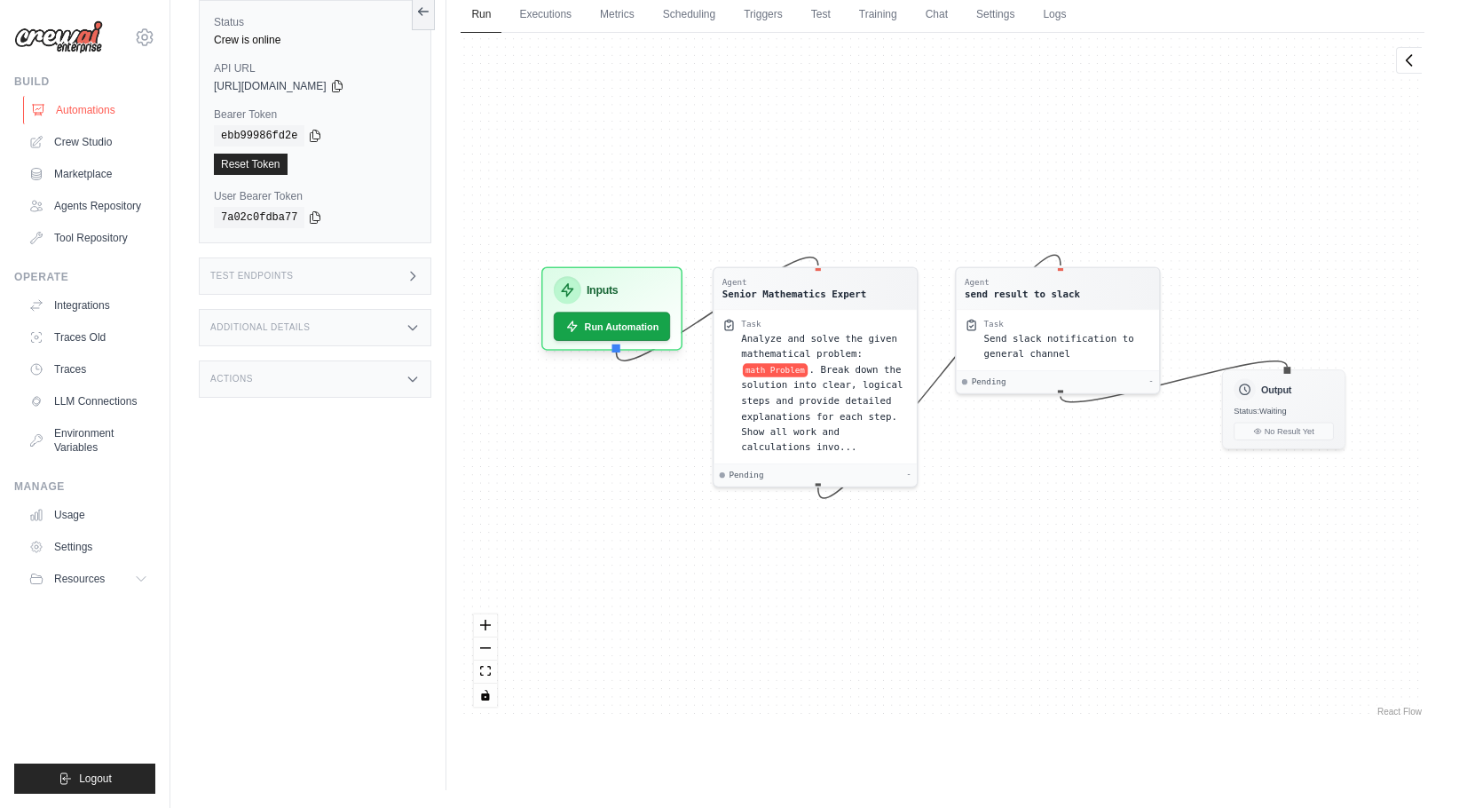
click at [74, 114] on link "Automations" at bounding box center [90, 110] width 134 height 28
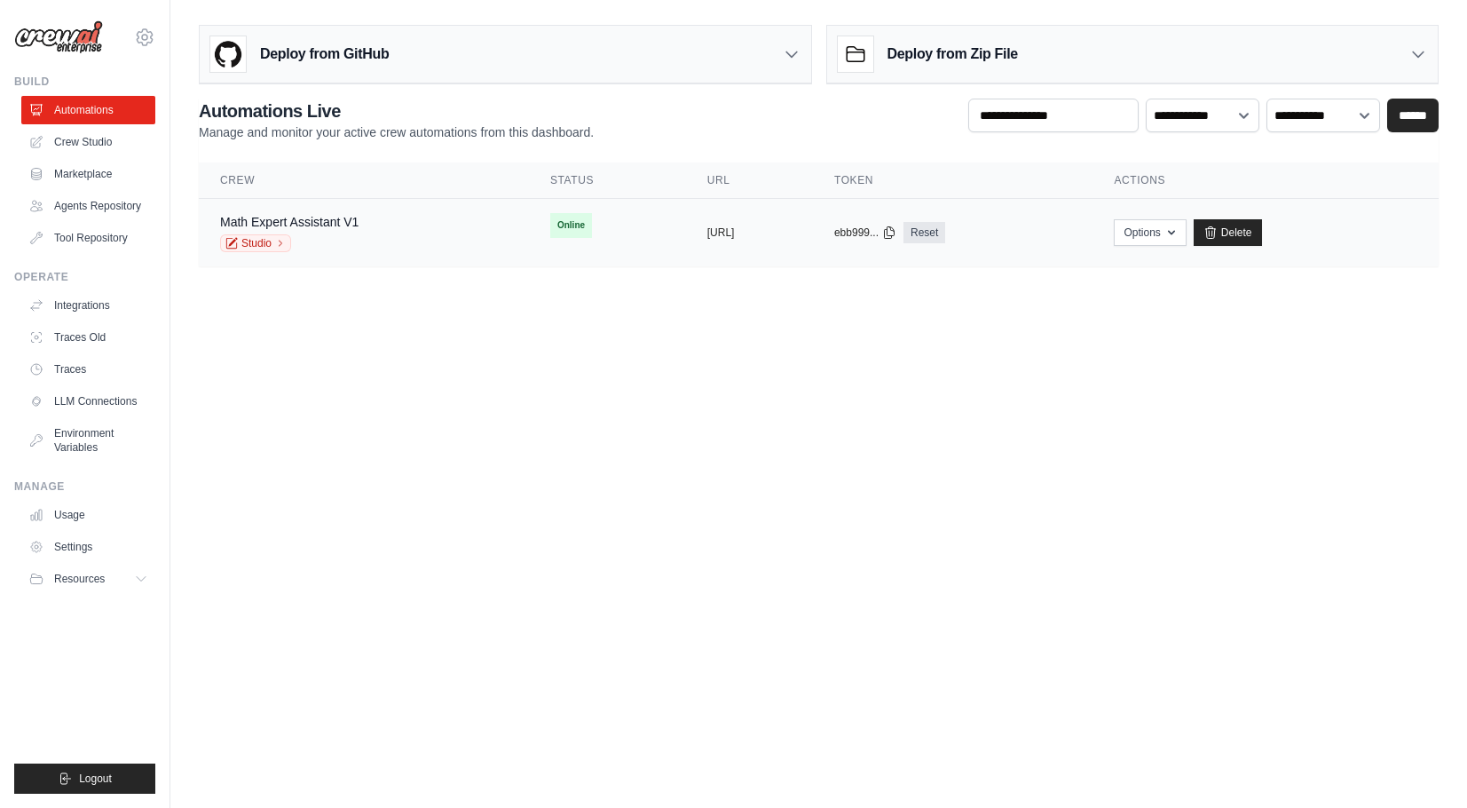
click at [387, 237] on div "Math Expert Assistant V1 Studio" at bounding box center [364, 232] width 288 height 39
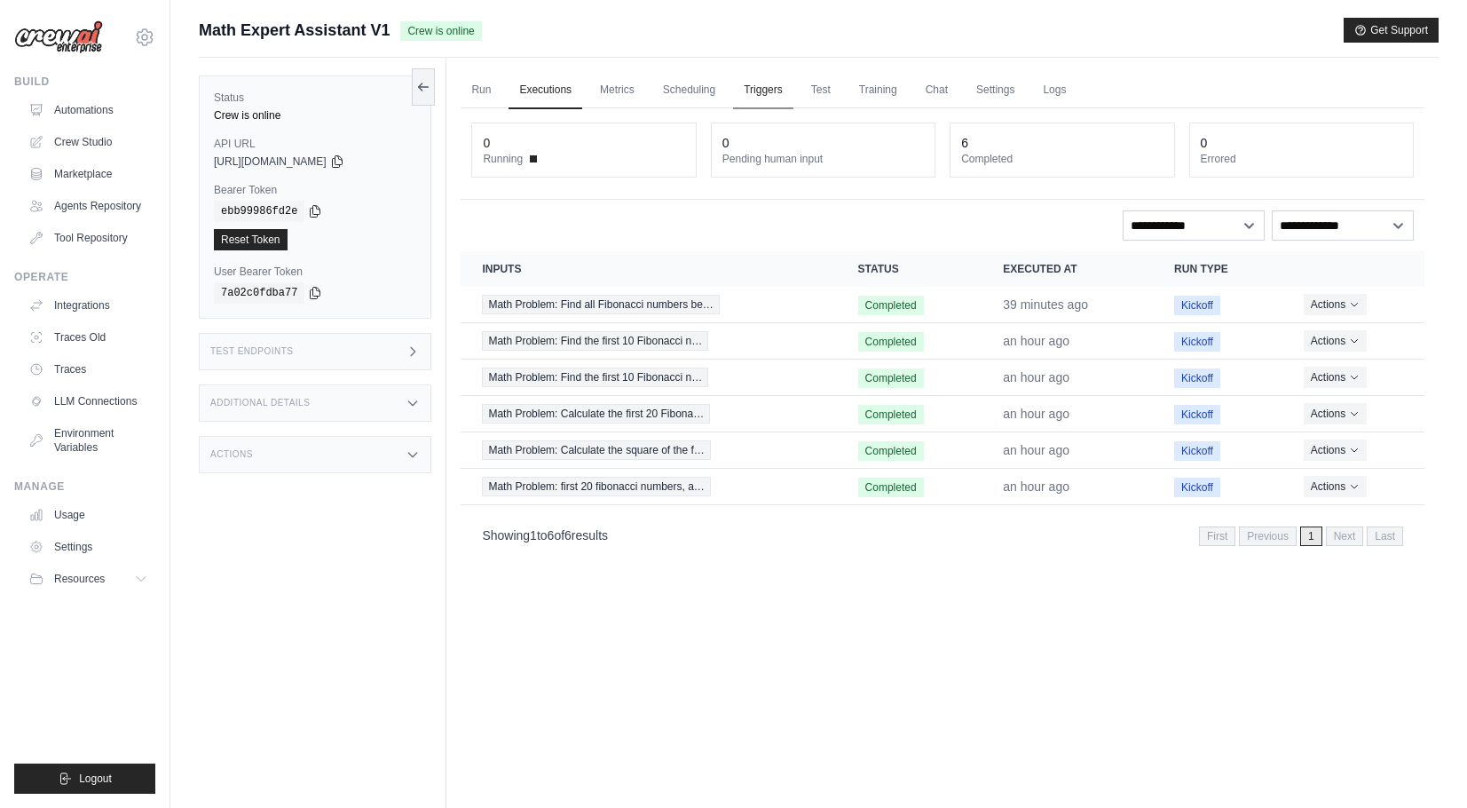
click at [782, 90] on link "Triggers" at bounding box center [763, 90] width 60 height 37
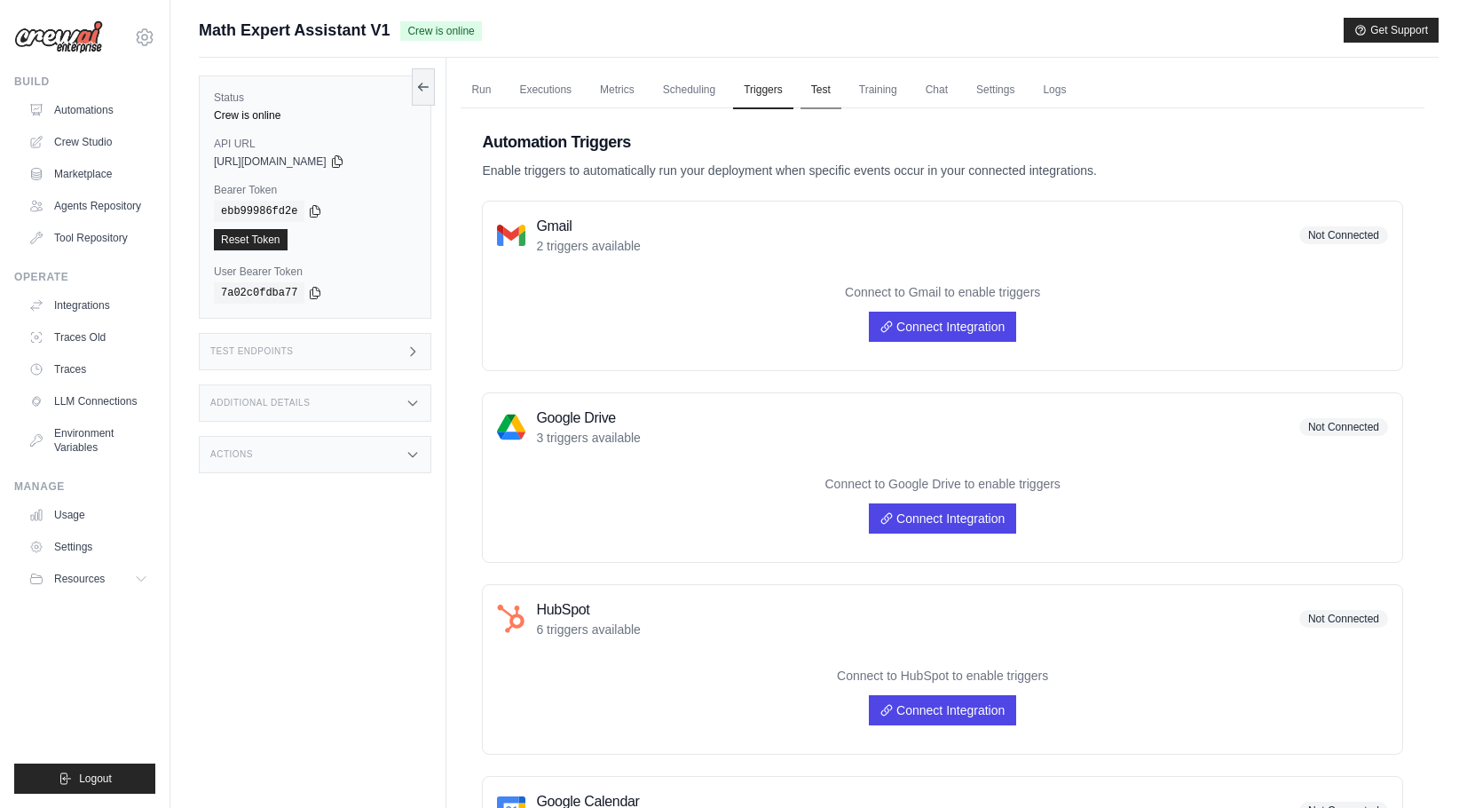
click at [841, 91] on link "Test" at bounding box center [821, 90] width 41 height 37
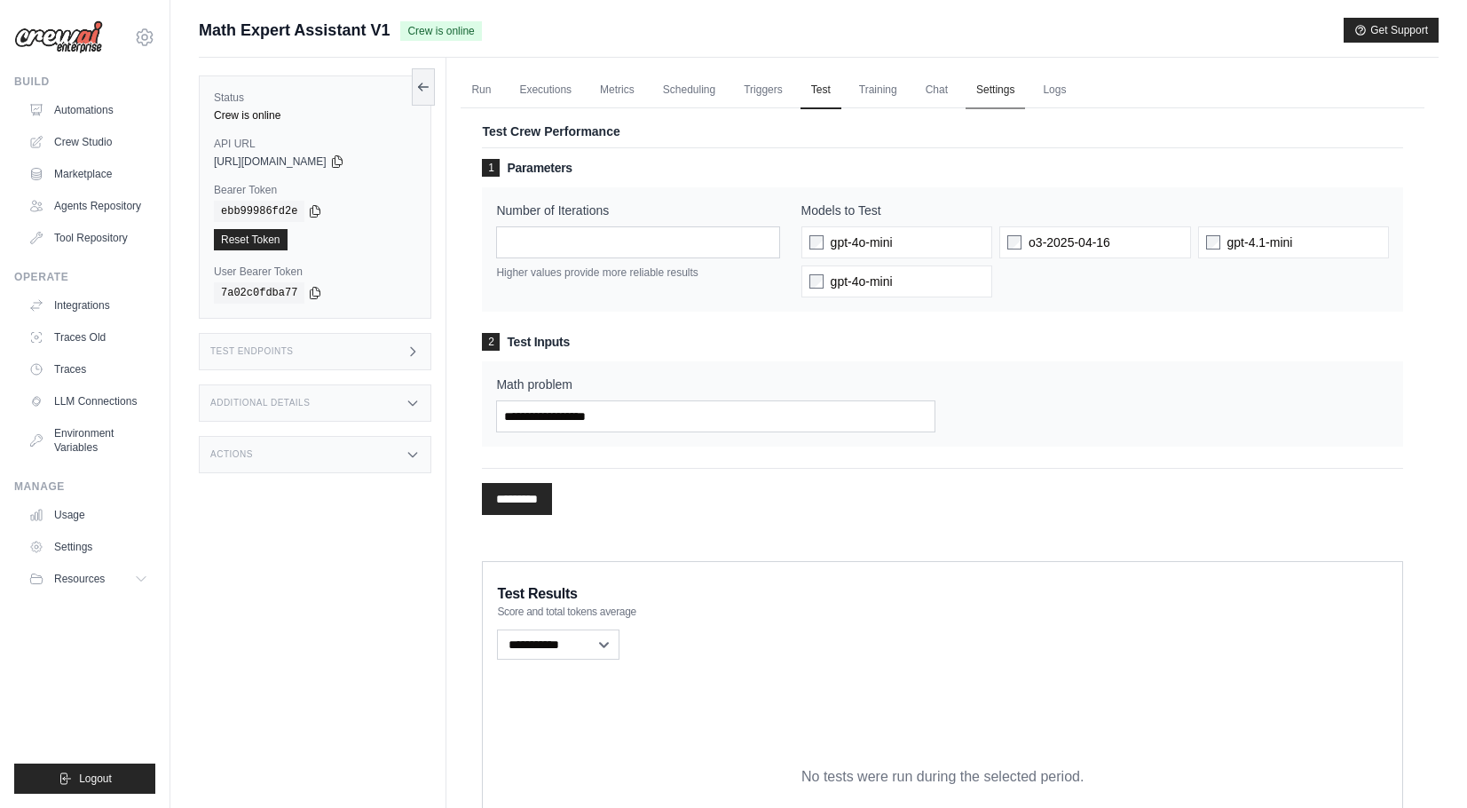
click at [993, 101] on link "Settings" at bounding box center [995, 90] width 59 height 37
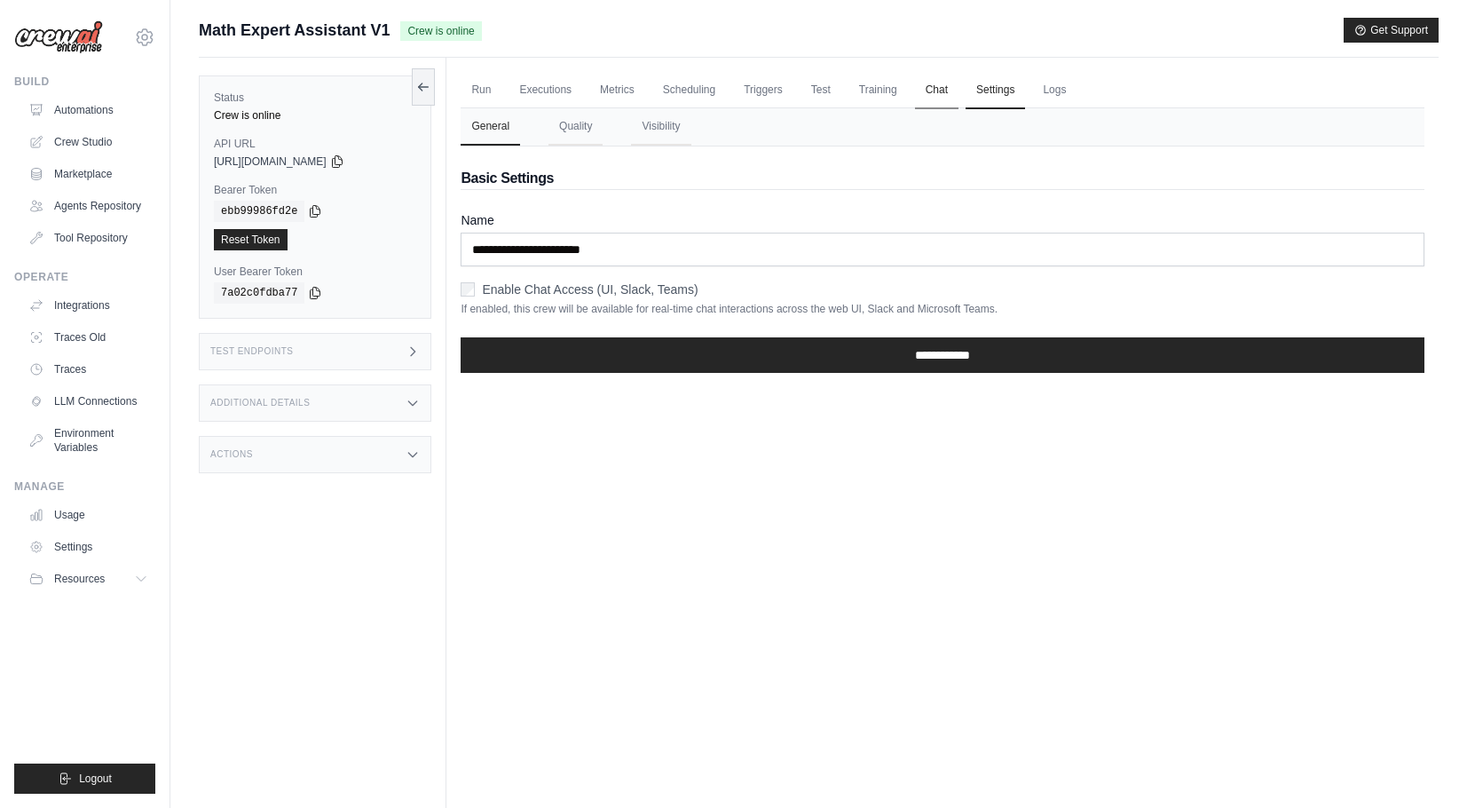
click at [959, 96] on link "Chat" at bounding box center [936, 90] width 43 height 37
click at [1077, 106] on link "Logs" at bounding box center [1054, 90] width 44 height 37
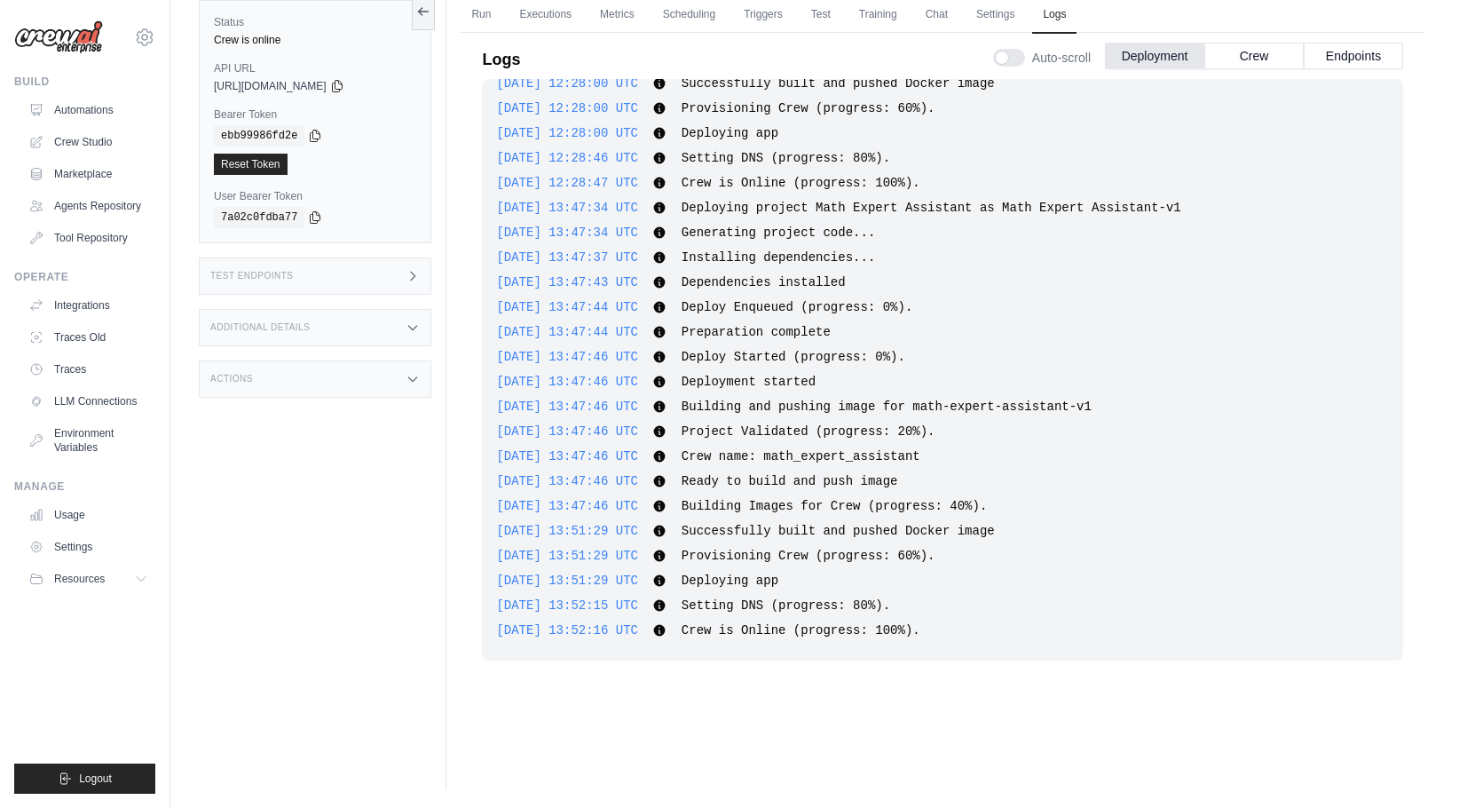
scroll to position [76, 0]
click at [784, 18] on link "Triggers" at bounding box center [763, 14] width 60 height 37
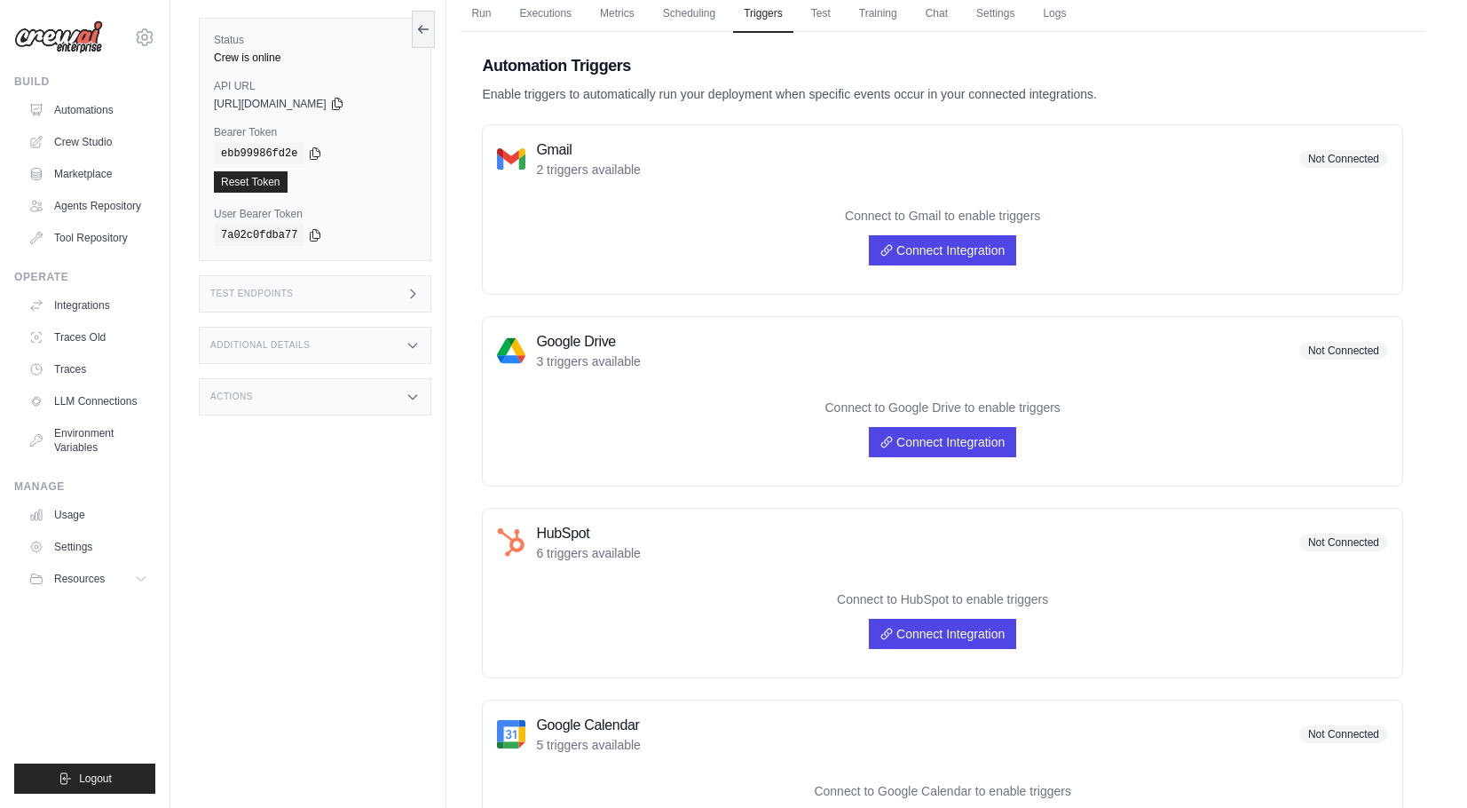
click at [283, 299] on h3 "Test Endpoints" at bounding box center [251, 293] width 83 height 11
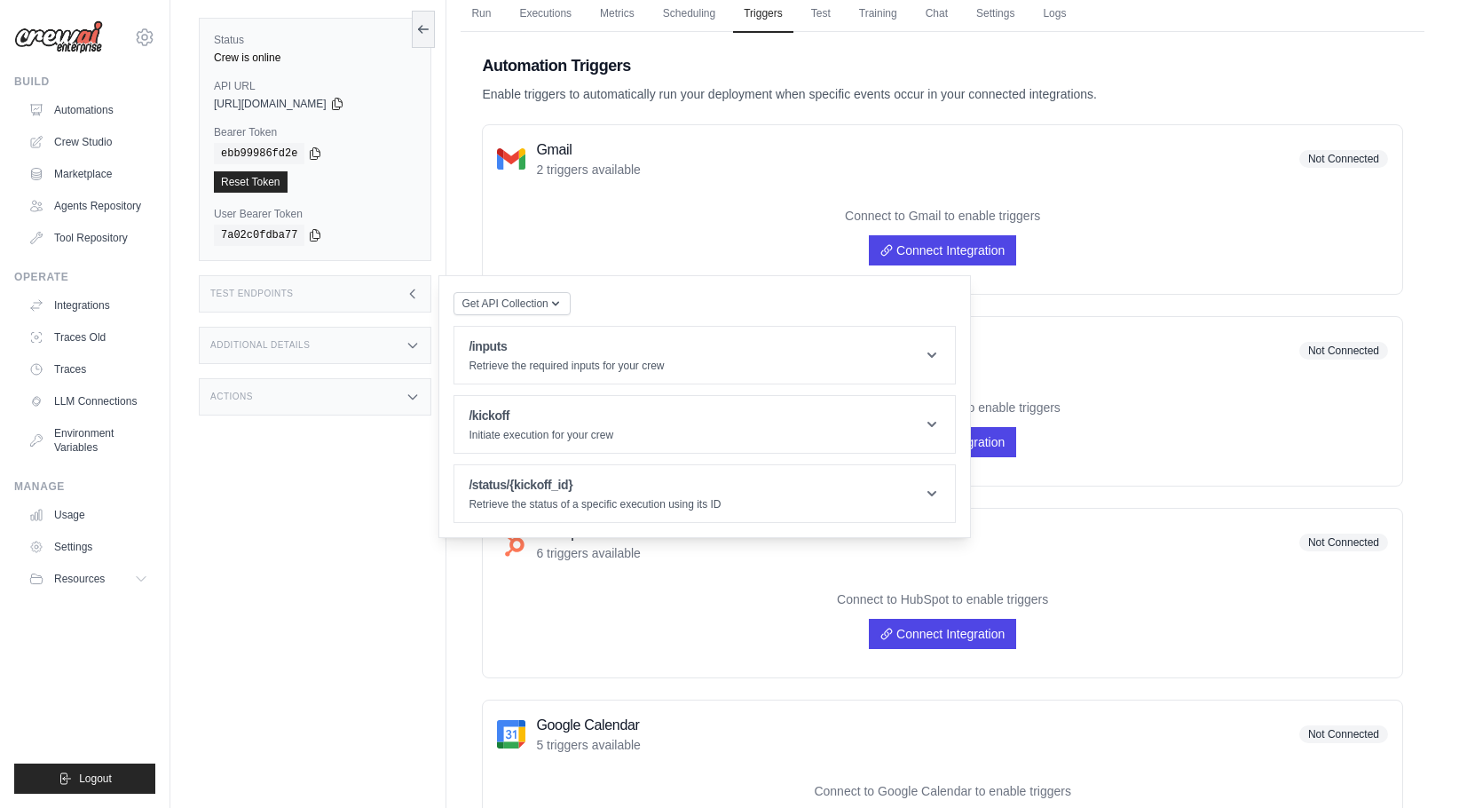
click at [286, 362] on div "Additional Details" at bounding box center [315, 345] width 233 height 37
click at [273, 567] on div "Status Crew is online API URL copied https://math-expert-assistant-v1-71bedf9b-…" at bounding box center [323, 404] width 248 height 808
click at [273, 520] on div "Actions" at bounding box center [315, 501] width 233 height 37
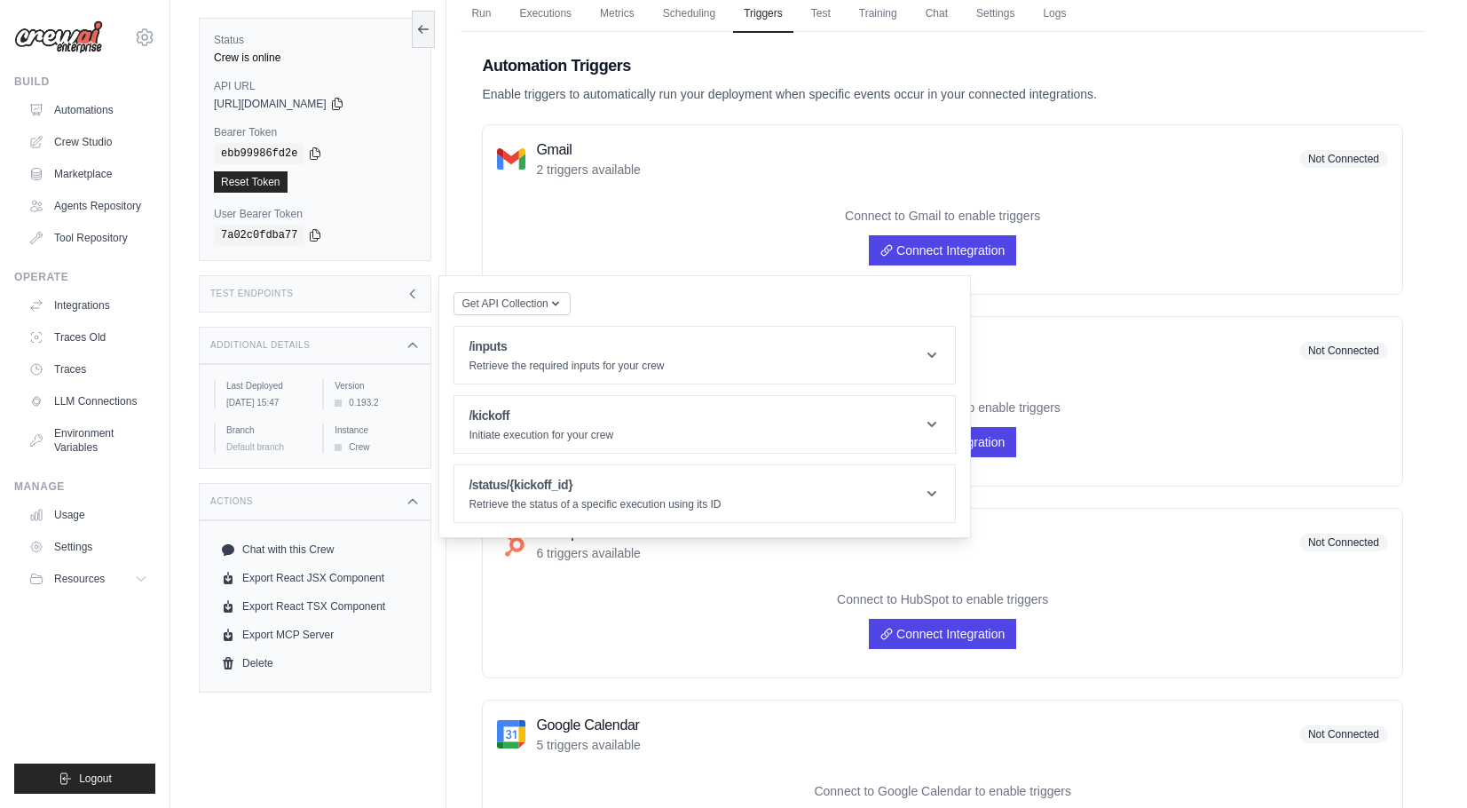
click at [537, 643] on div "Connect to HubSpot to enable triggers Connect Integration" at bounding box center [942, 619] width 891 height 87
click at [729, 185] on div "Gmail 2 triggers available Not Connected Connect to Gmail to enable triggers Co…" at bounding box center [942, 209] width 921 height 170
click at [490, 19] on link "Run" at bounding box center [481, 14] width 41 height 37
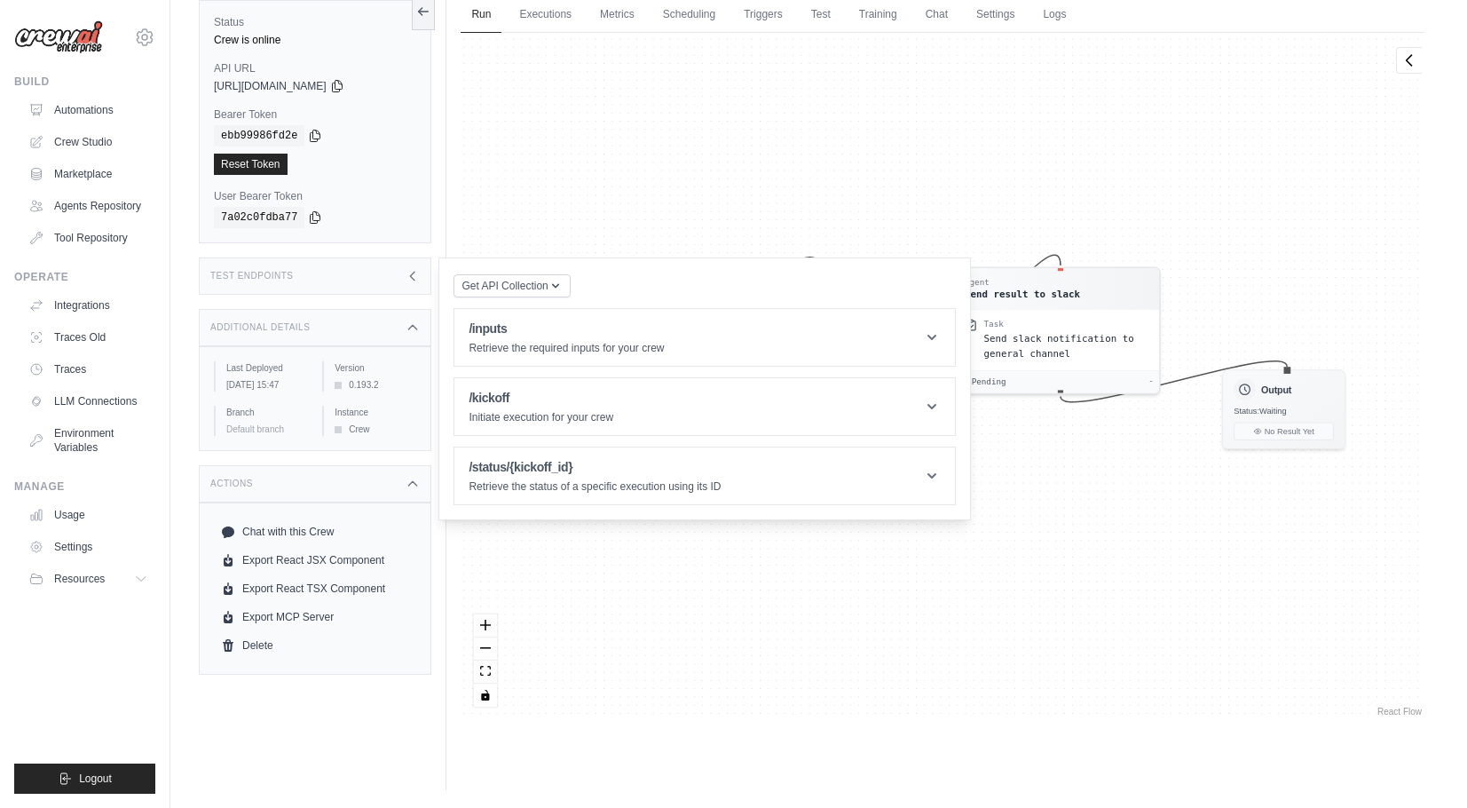
click at [579, 191] on div "Agent Senior Mathematics Expert Task Analyze and solve the given mathematical p…" at bounding box center [943, 376] width 964 height 687
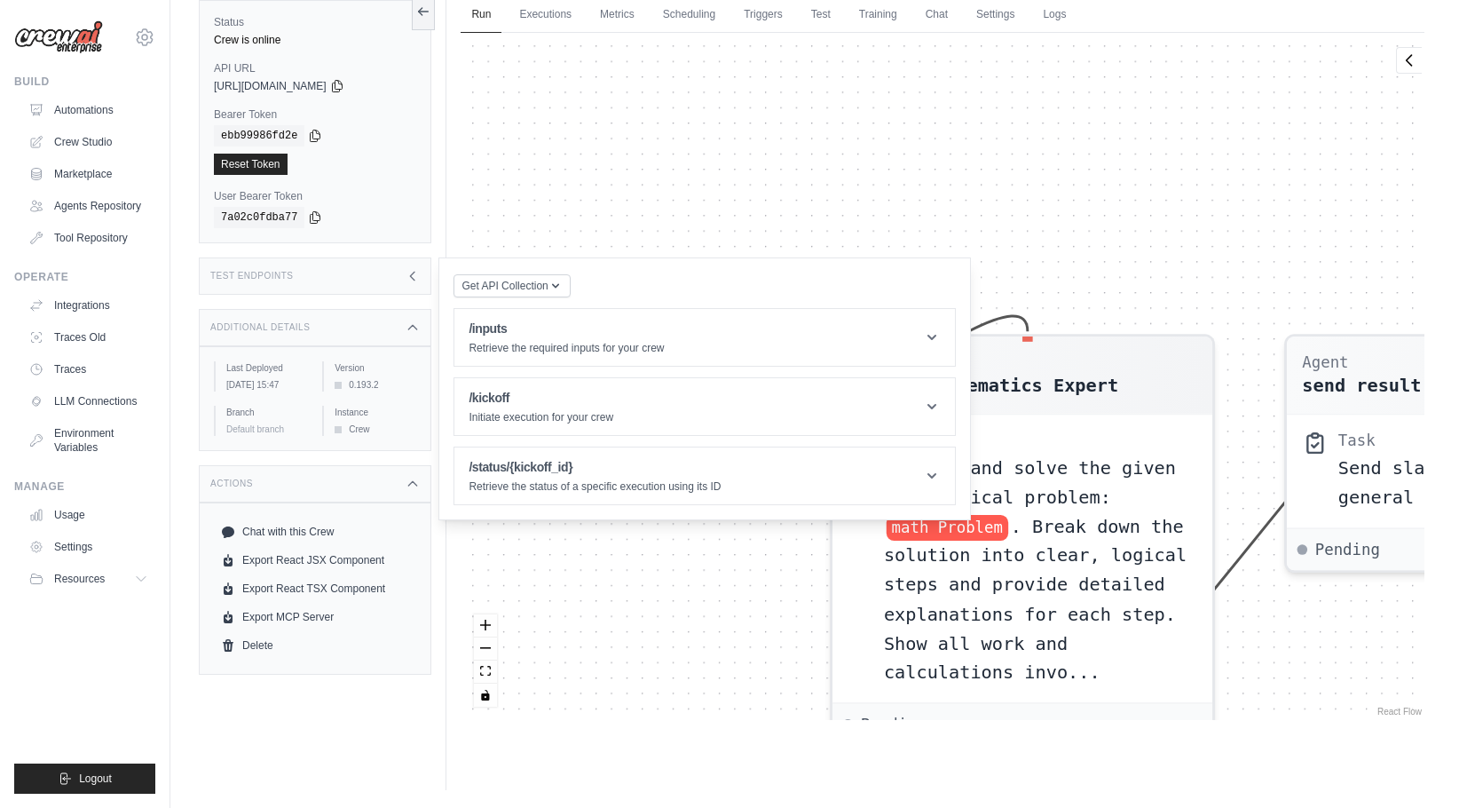
click at [720, 615] on div "Agent Senior Mathematics Expert Task Analyze and solve the given mathematical p…" at bounding box center [943, 376] width 964 height 687
click at [777, 240] on div "Agent Senior Mathematics Expert Task Analyze and solve the given mathematical p…" at bounding box center [943, 376] width 964 height 687
click at [556, 292] on icon "button" at bounding box center [555, 285] width 14 height 14
click at [632, 208] on div "Agent Senior Mathematics Expert Task Analyze and solve the given mathematical p…" at bounding box center [943, 376] width 964 height 687
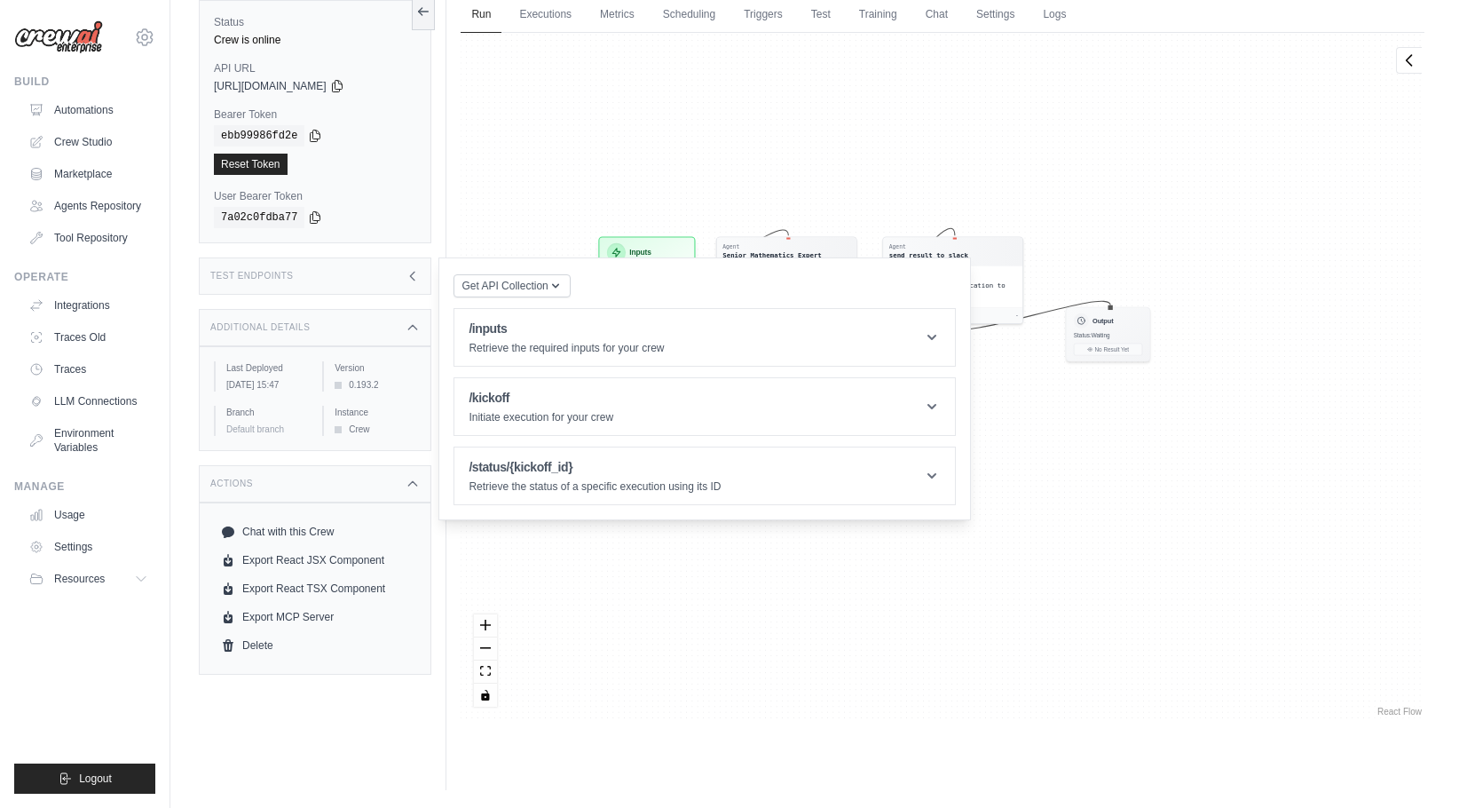
click at [1341, 538] on div "Agent Senior Mathematics Expert Task Analyze and solve the given mathematical p…" at bounding box center [943, 376] width 964 height 687
click at [568, 20] on link "Executions" at bounding box center [546, 14] width 74 height 37
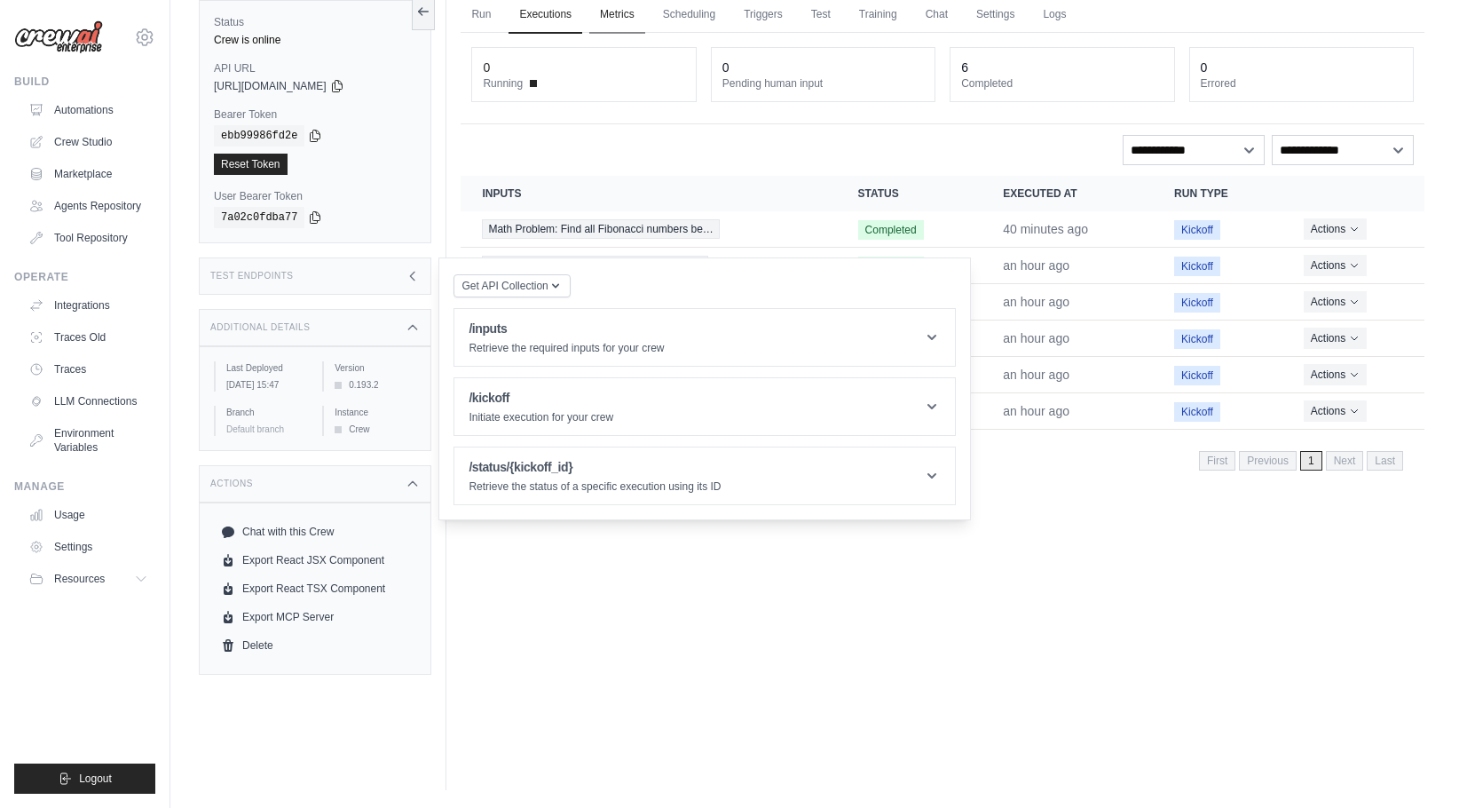
click at [636, 12] on link "Metrics" at bounding box center [617, 14] width 56 height 37
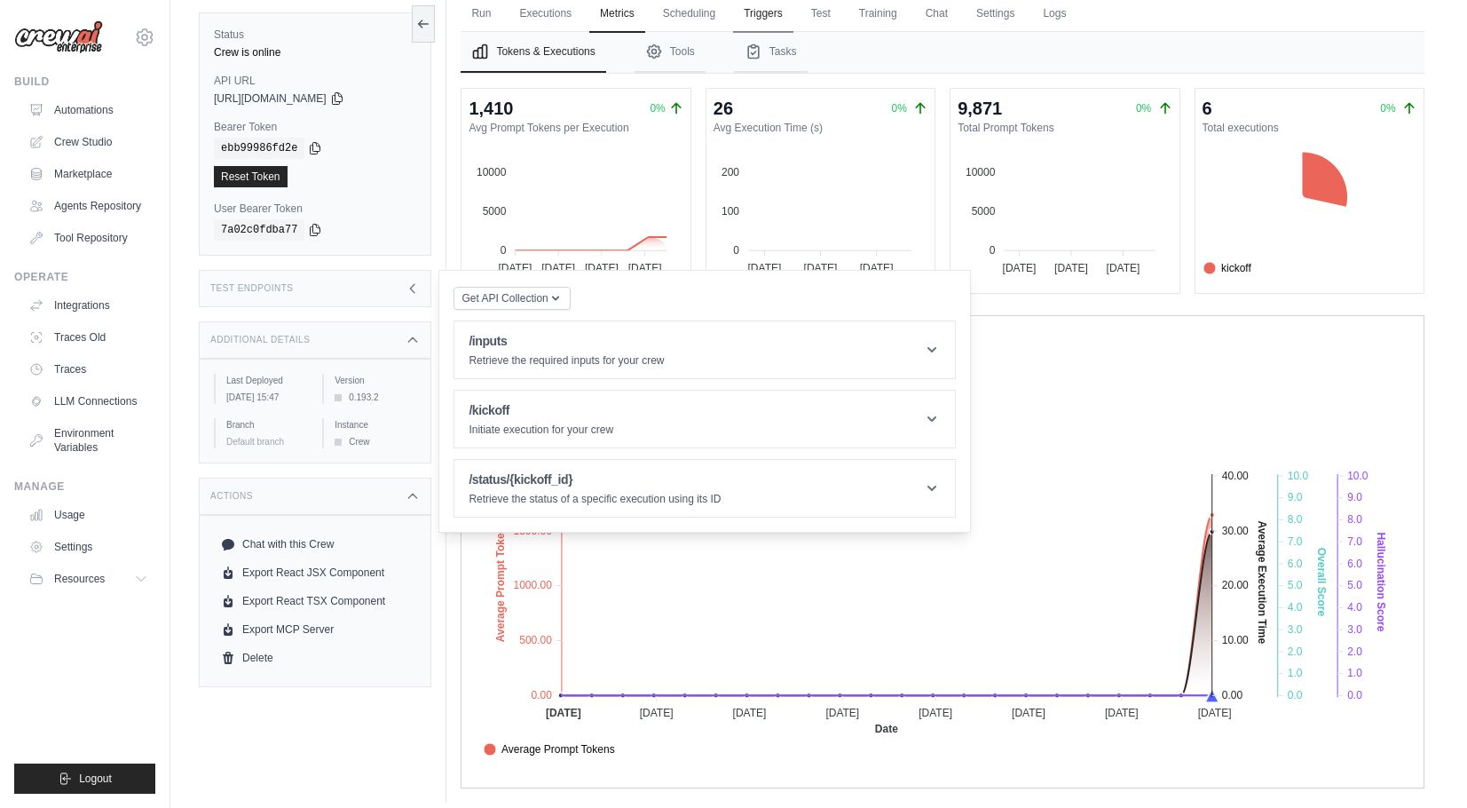
click at [765, 19] on link "Triggers" at bounding box center [763, 14] width 60 height 37
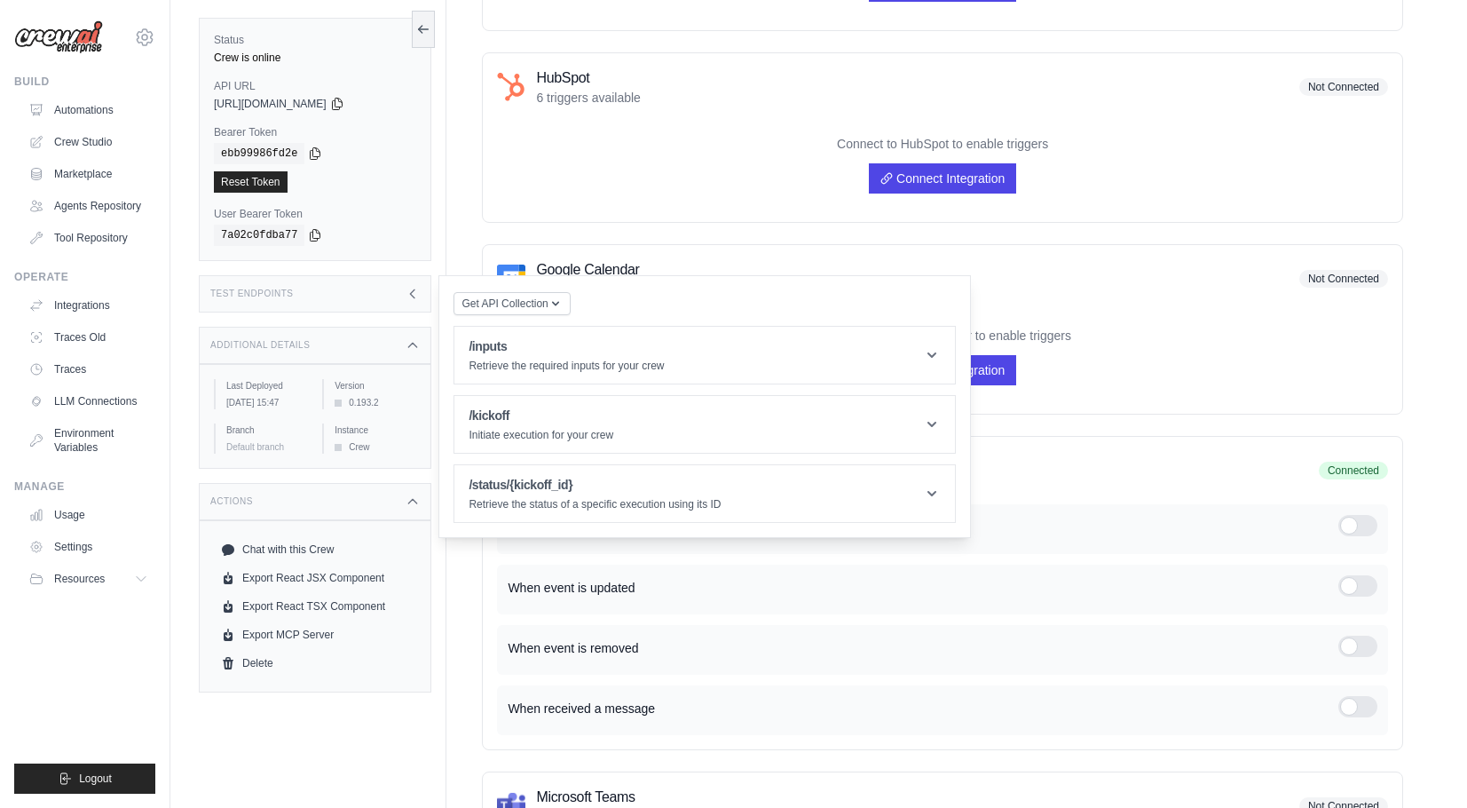
scroll to position [533, 0]
click at [1109, 637] on p "When event is removed" at bounding box center [923, 646] width 831 height 18
click at [1122, 376] on div "Connect to Google Calendar to enable triggers Connect Integration" at bounding box center [942, 354] width 891 height 87
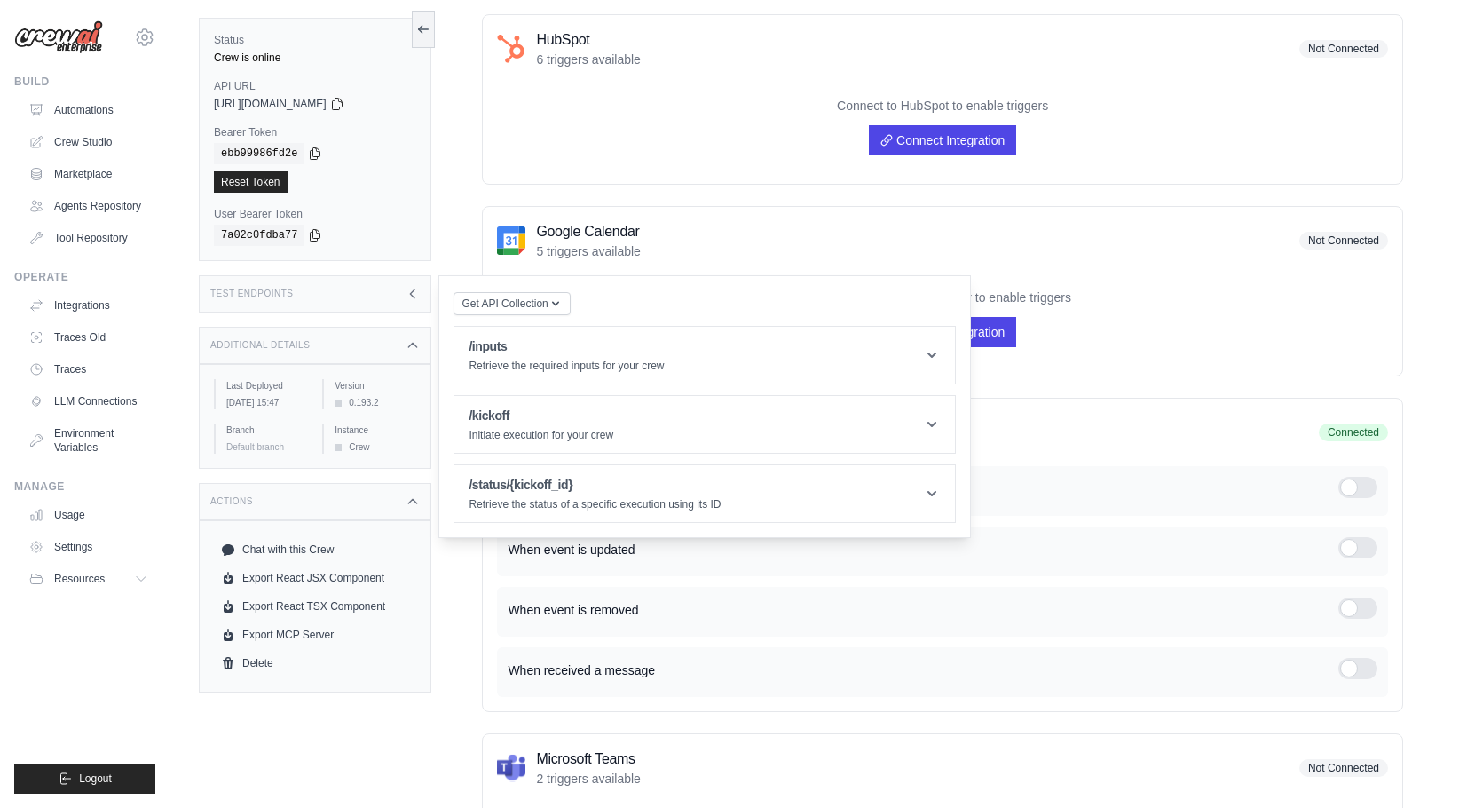
scroll to position [554, 0]
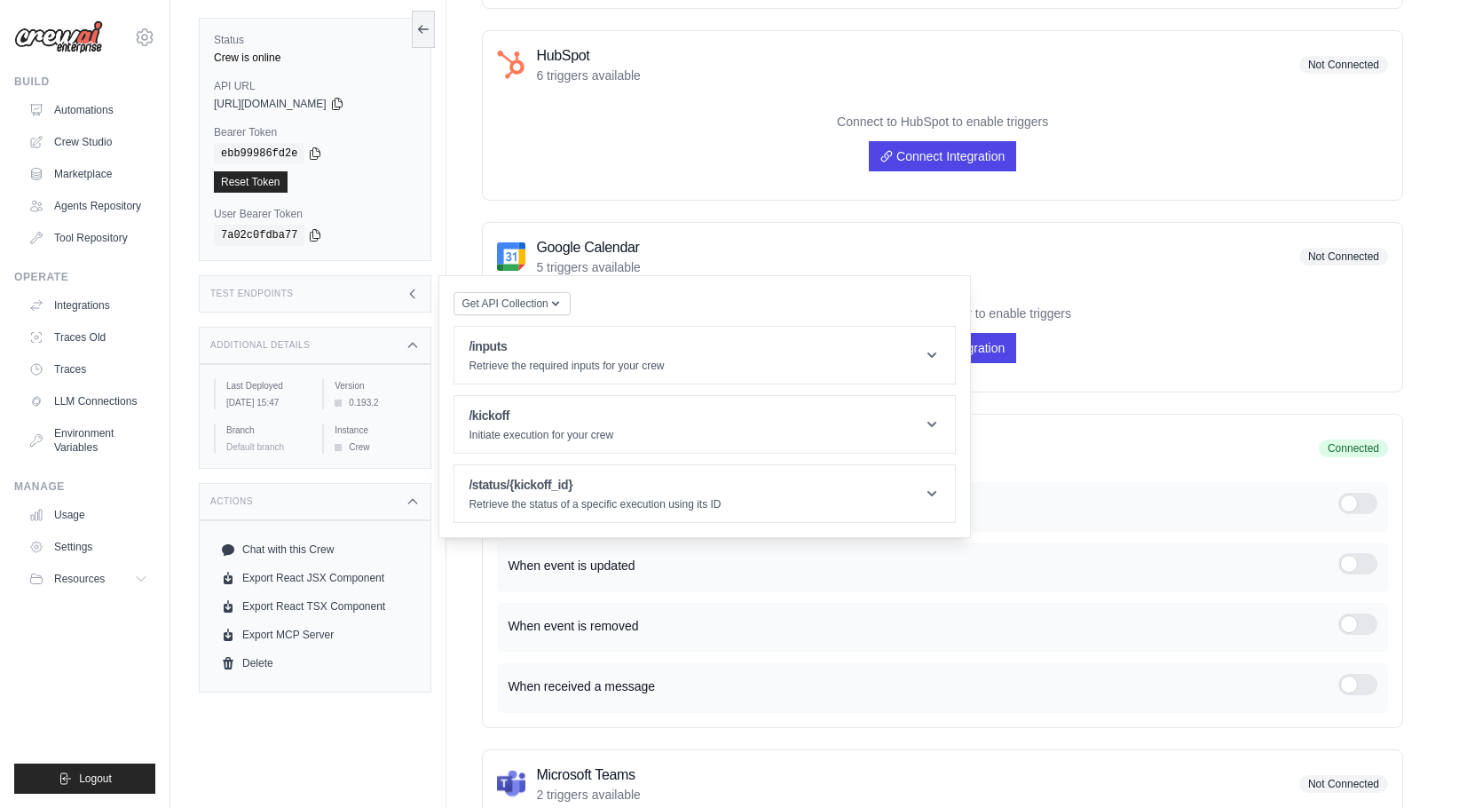
click at [572, 227] on div "Google Calendar 5 triggers available Not Connected Connect to Google Calendar t…" at bounding box center [942, 307] width 921 height 170
click at [408, 296] on icon at bounding box center [413, 294] width 14 height 14
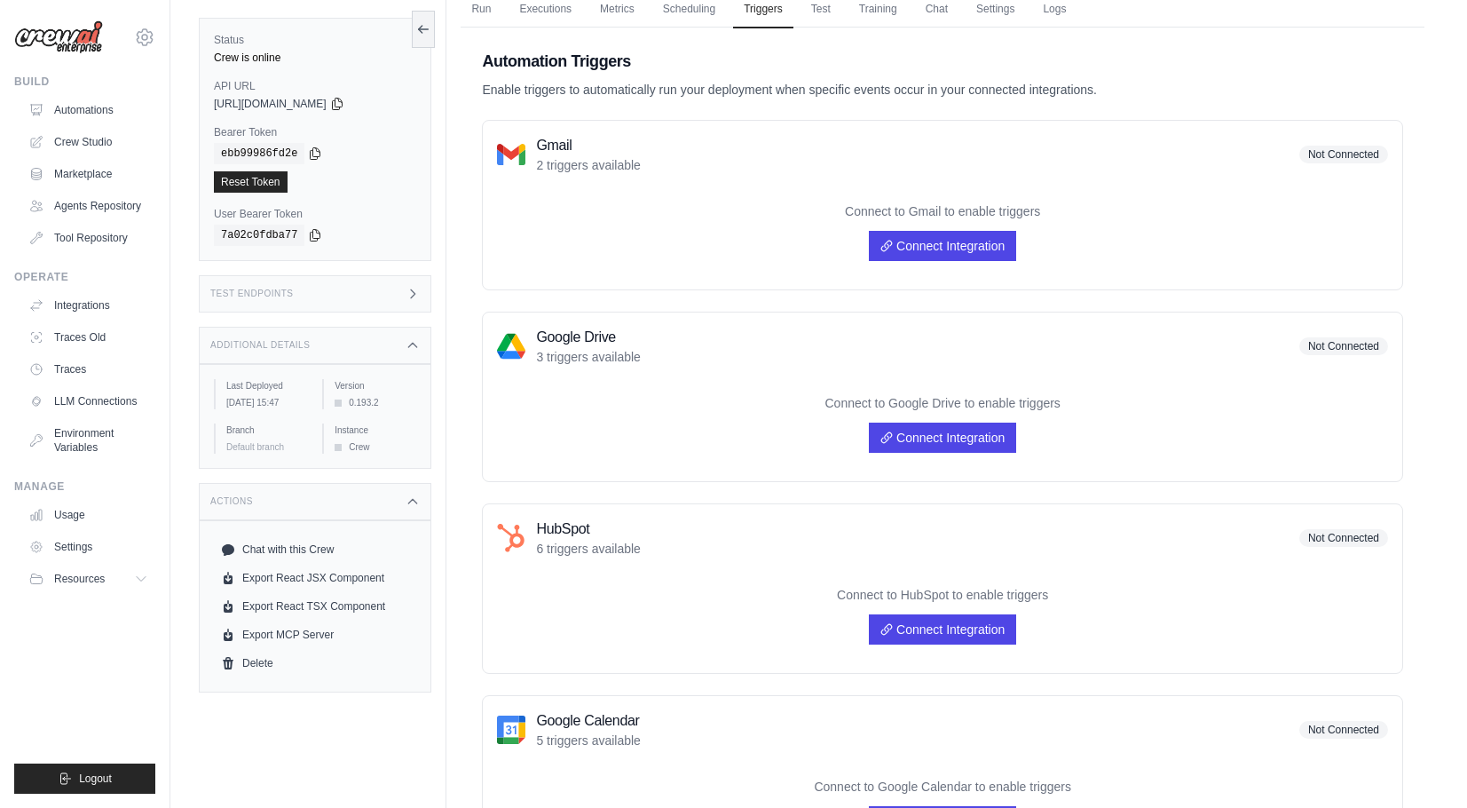
scroll to position [76, 0]
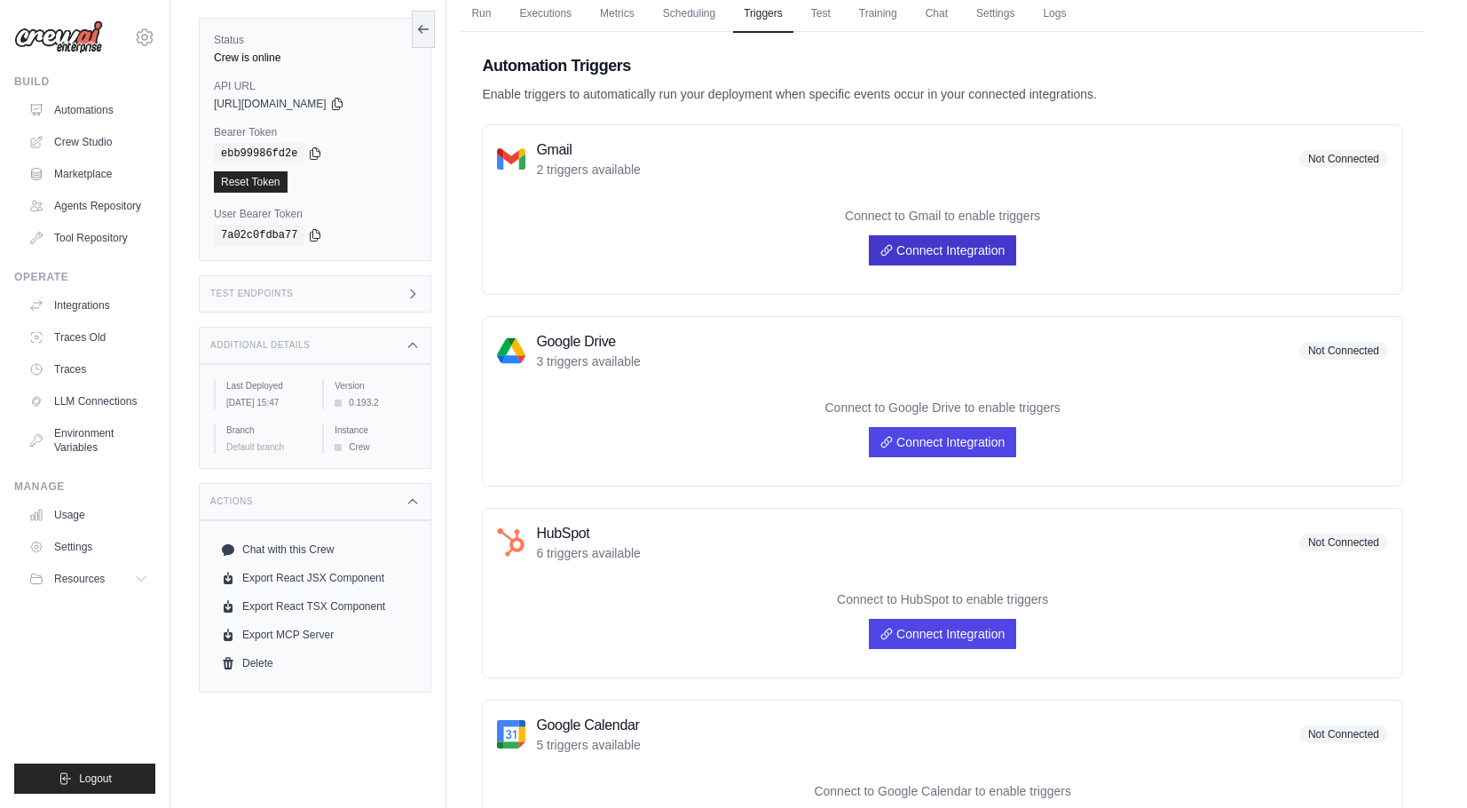
click at [929, 247] on link "Connect Integration" at bounding box center [942, 250] width 147 height 30
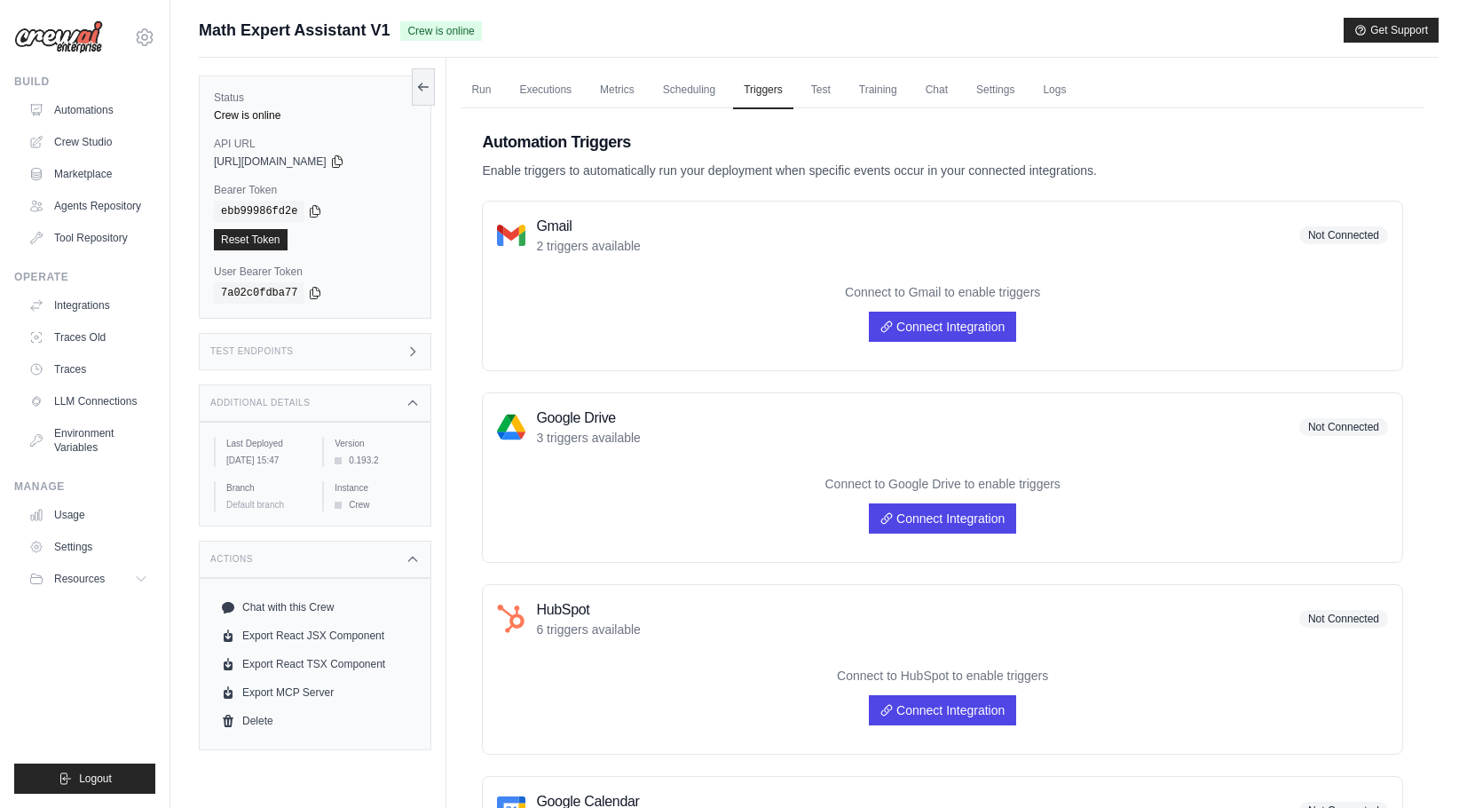
scroll to position [0, 0]
click at [715, 83] on link "Scheduling" at bounding box center [689, 90] width 74 height 37
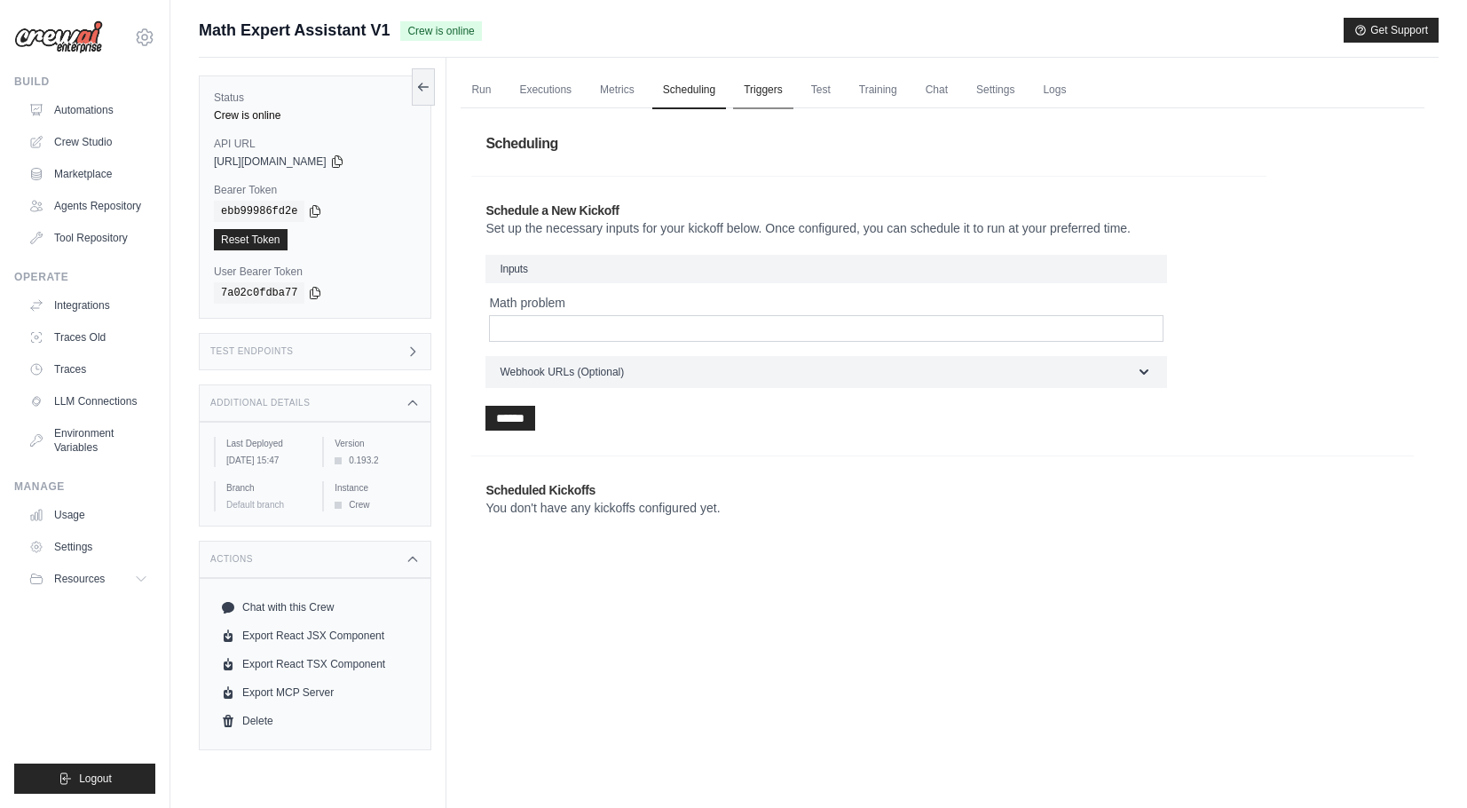
click at [786, 84] on link "Triggers" at bounding box center [763, 90] width 60 height 37
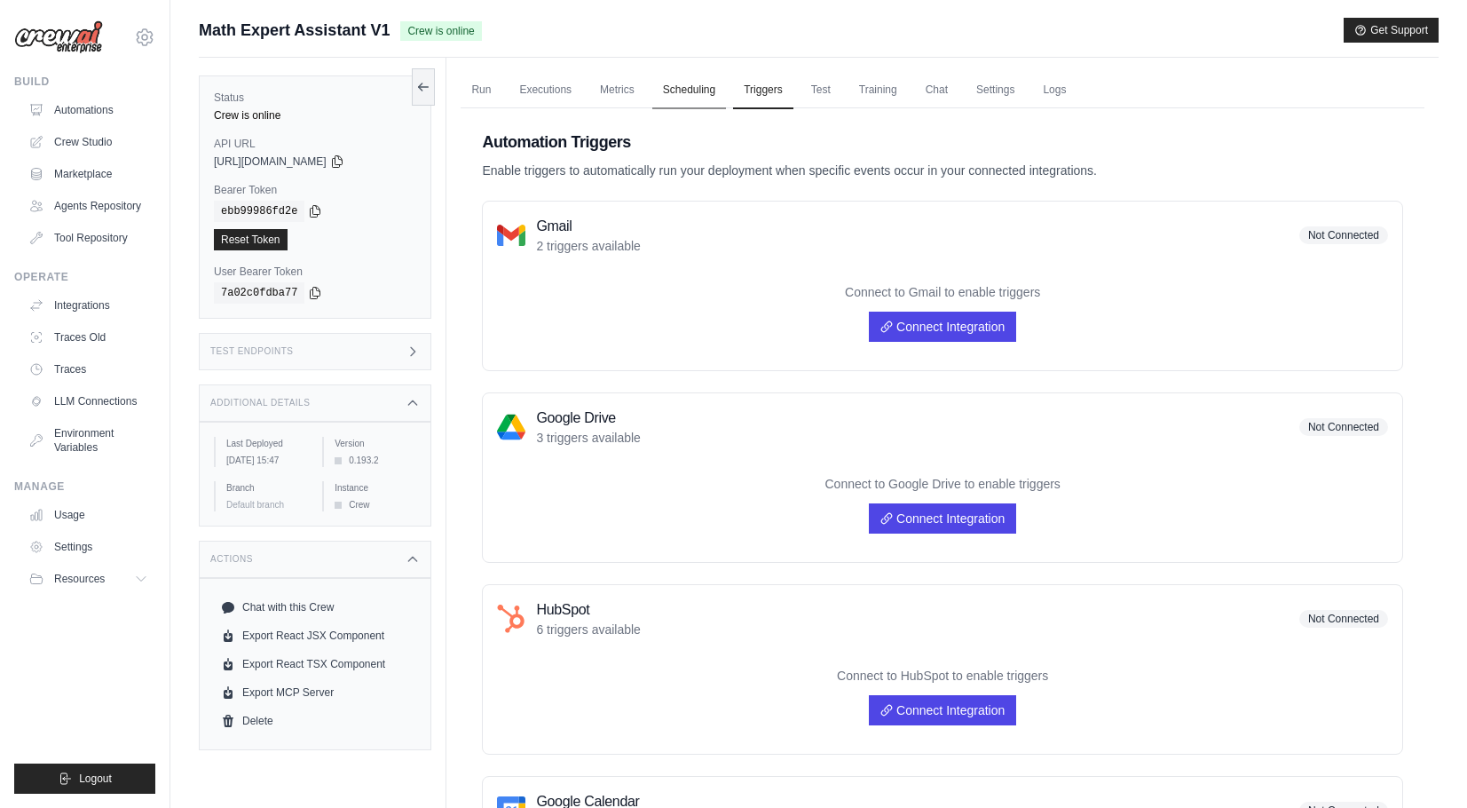
click at [703, 88] on link "Scheduling" at bounding box center [689, 90] width 74 height 37
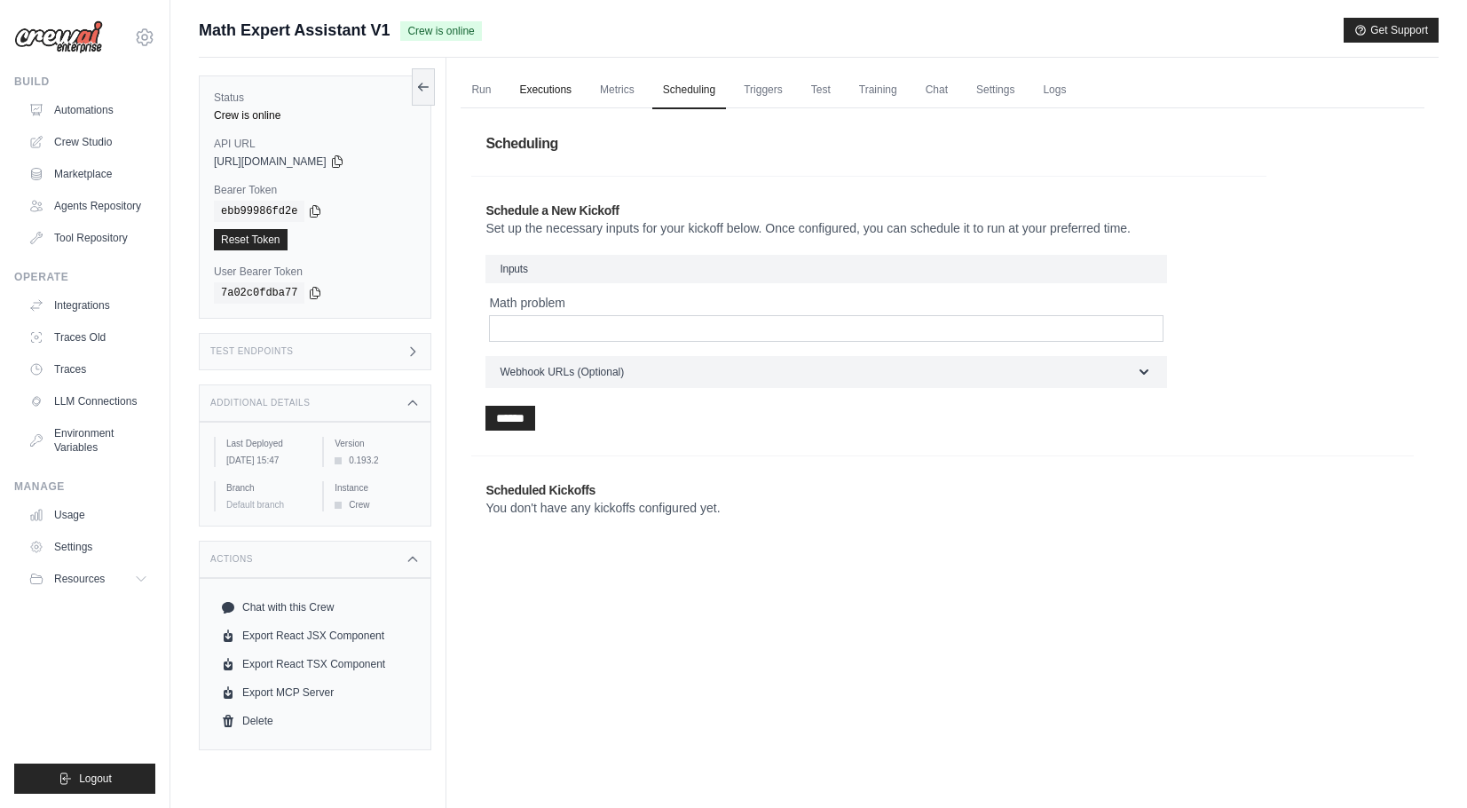
click at [542, 87] on link "Executions" at bounding box center [546, 90] width 74 height 37
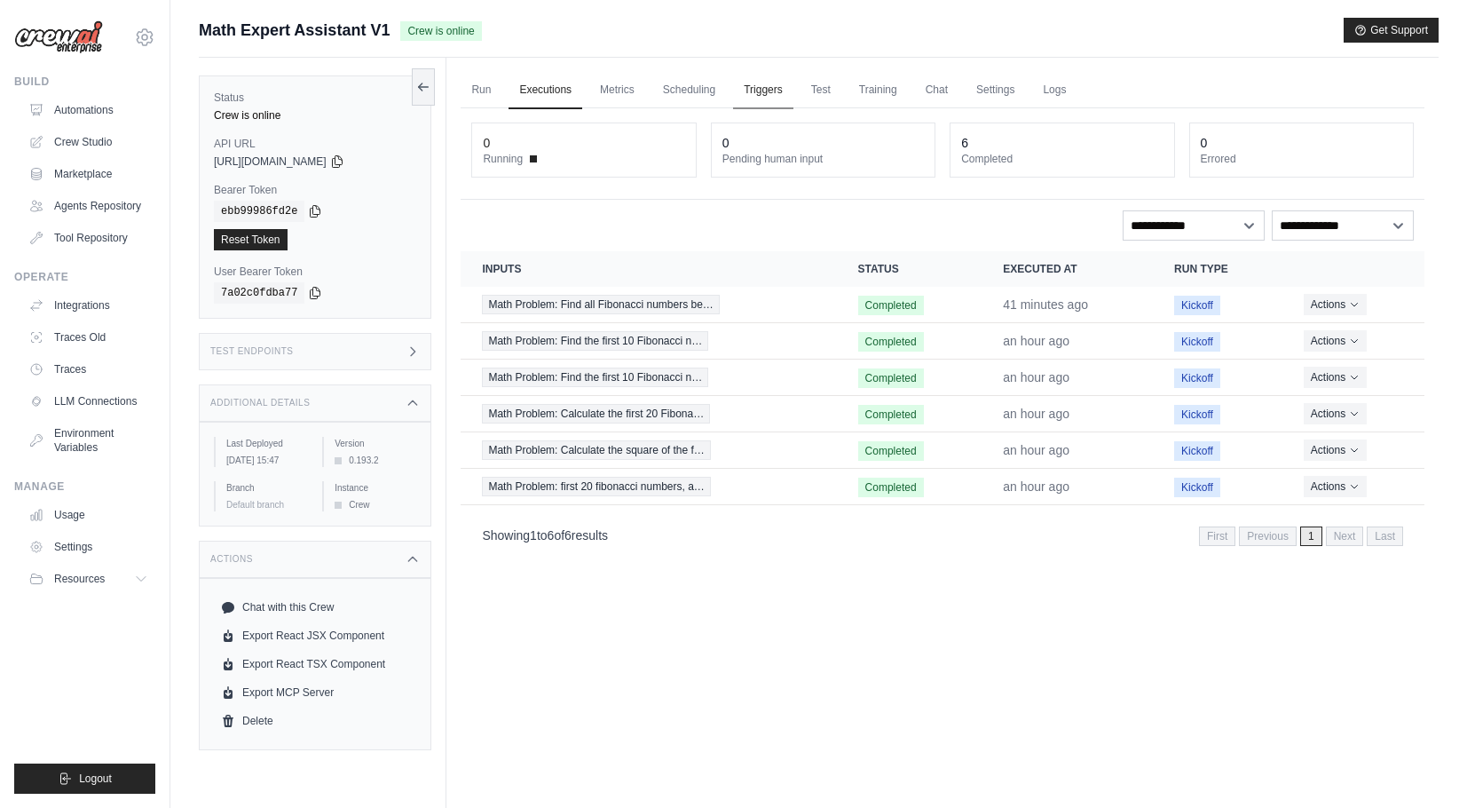
click at [775, 101] on link "Triggers" at bounding box center [763, 90] width 60 height 37
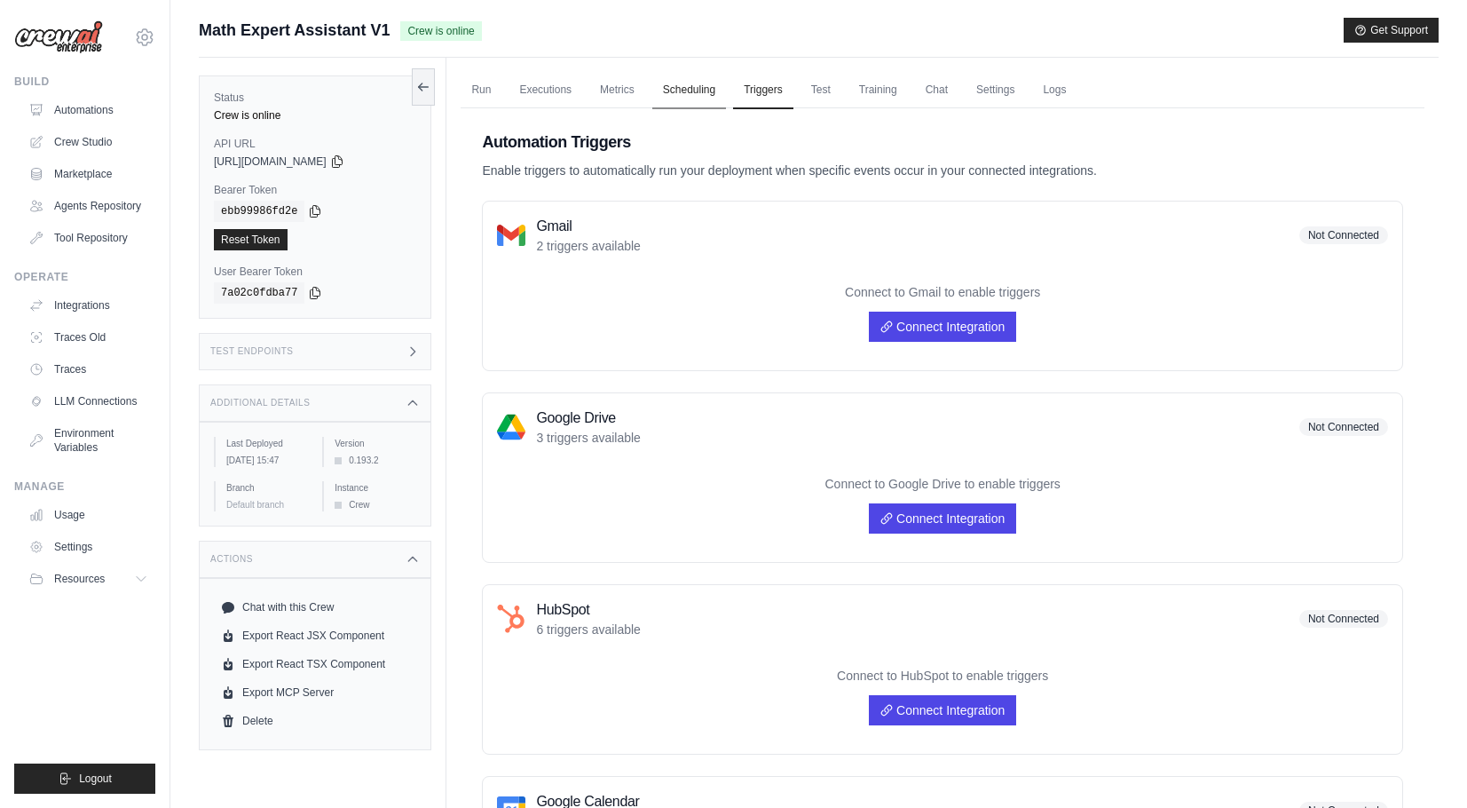
click at [703, 99] on link "Scheduling" at bounding box center [689, 90] width 74 height 37
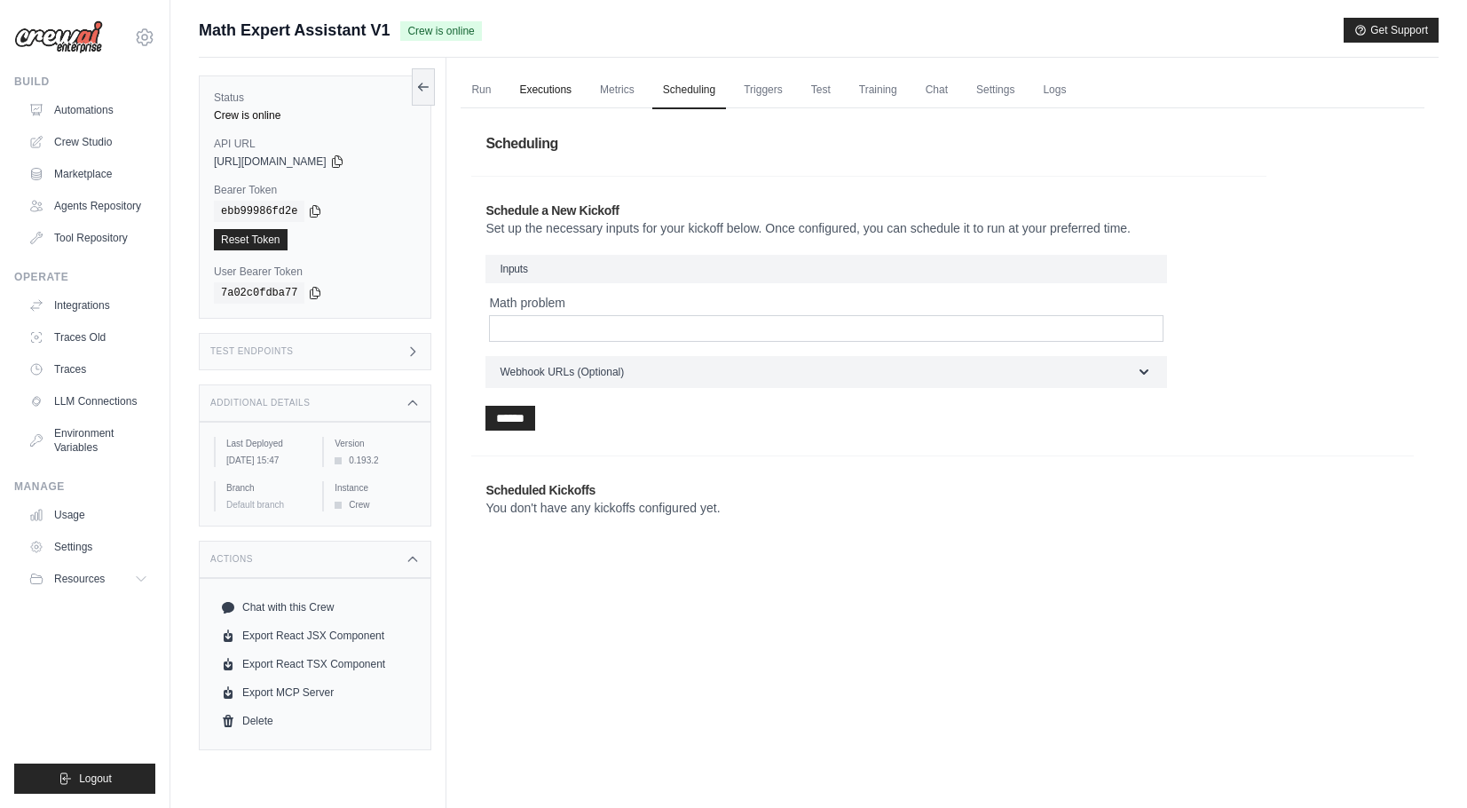
click at [564, 94] on link "Executions" at bounding box center [546, 90] width 74 height 37
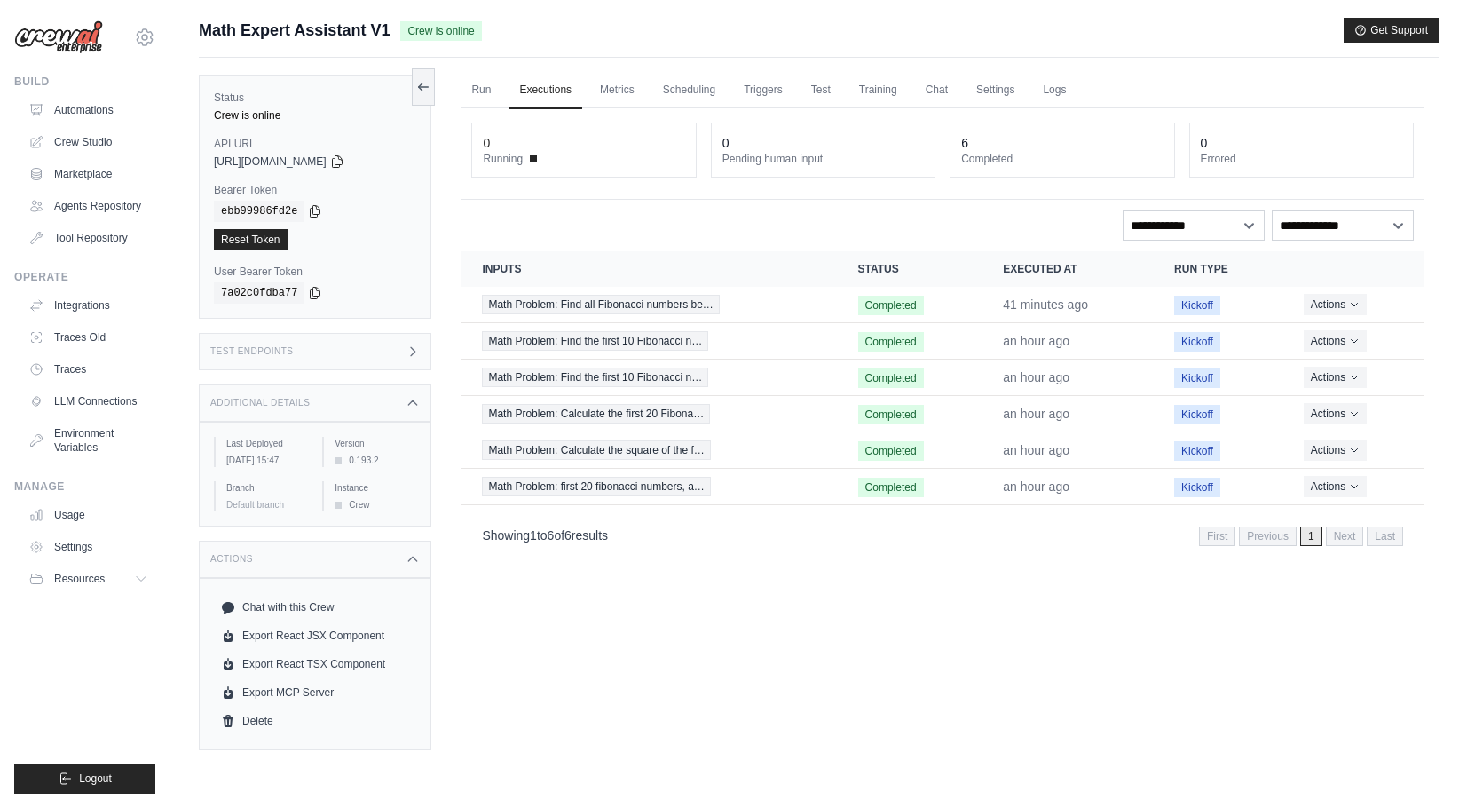
click at [1213, 248] on div "**********" at bounding box center [943, 332] width 964 height 449
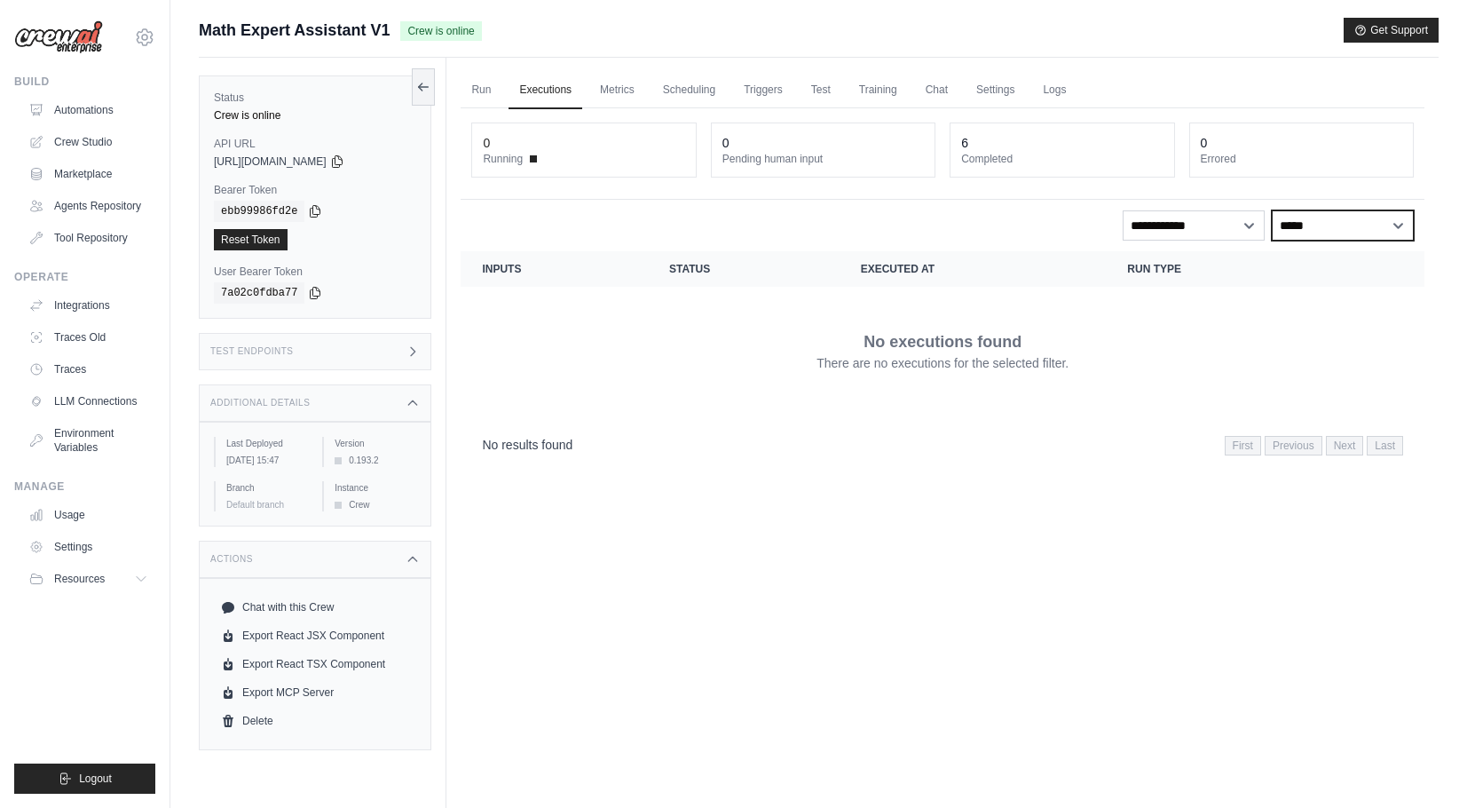
select select "*******"
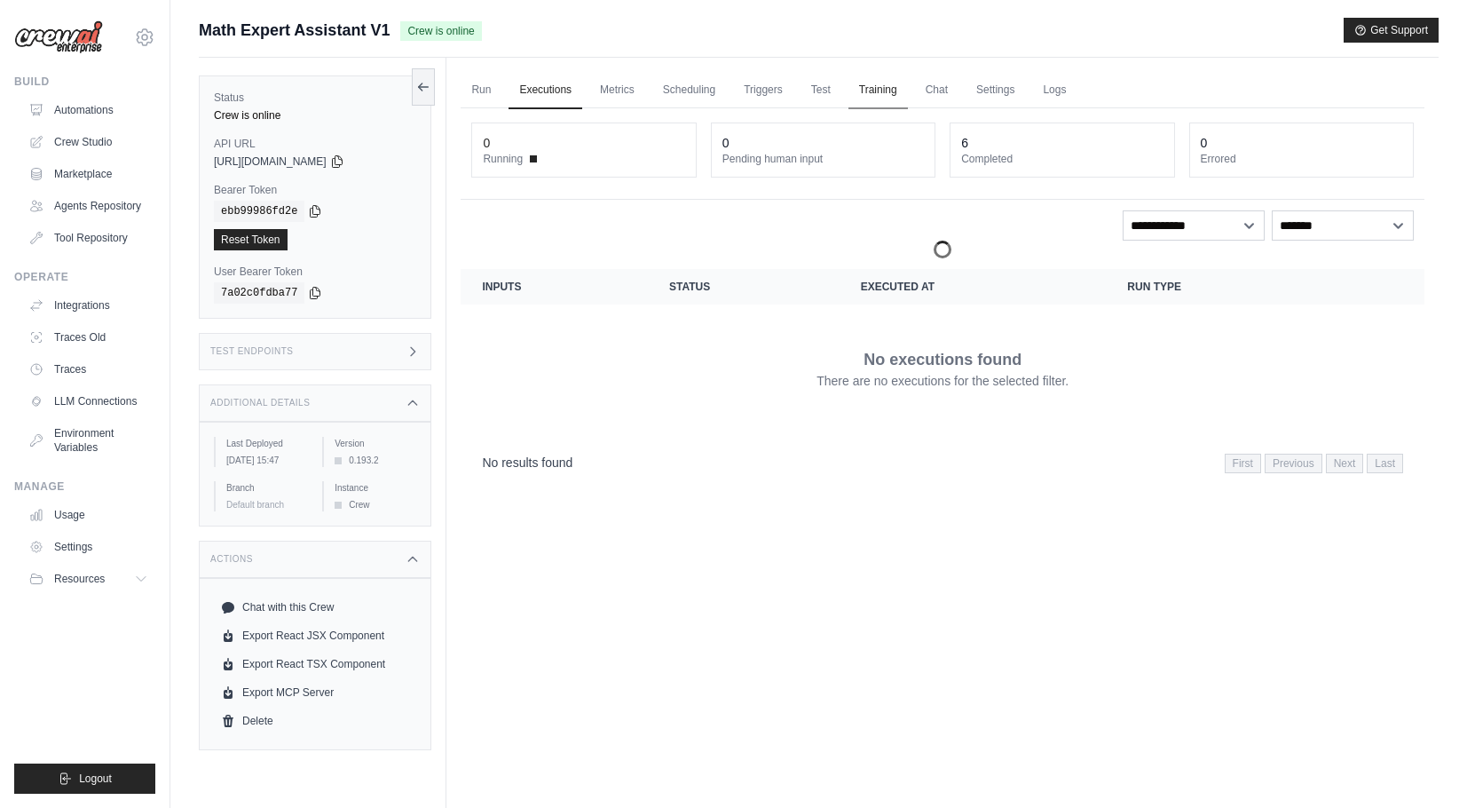
click at [904, 83] on link "Training" at bounding box center [877, 90] width 59 height 37
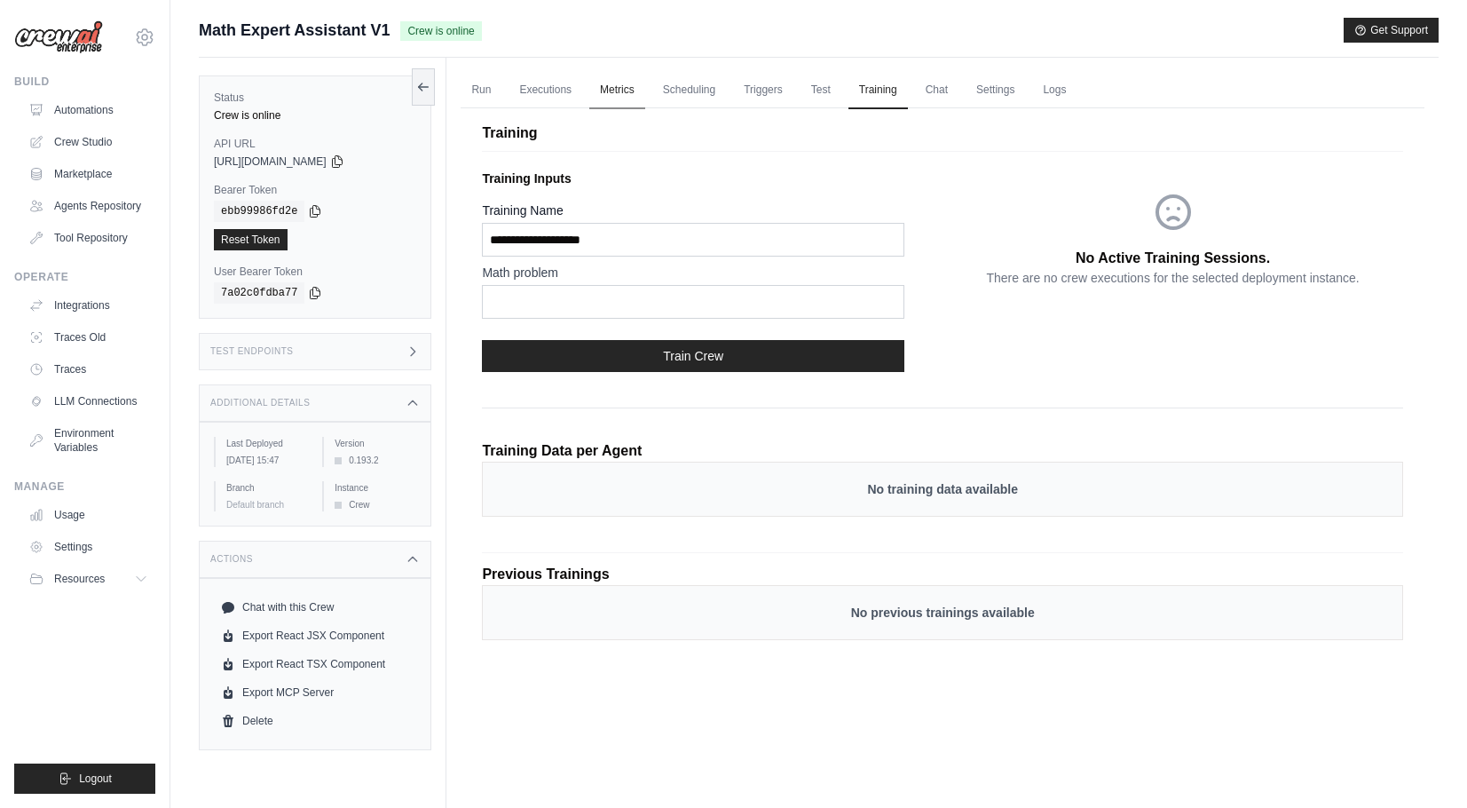
click at [629, 79] on link "Metrics" at bounding box center [617, 90] width 56 height 37
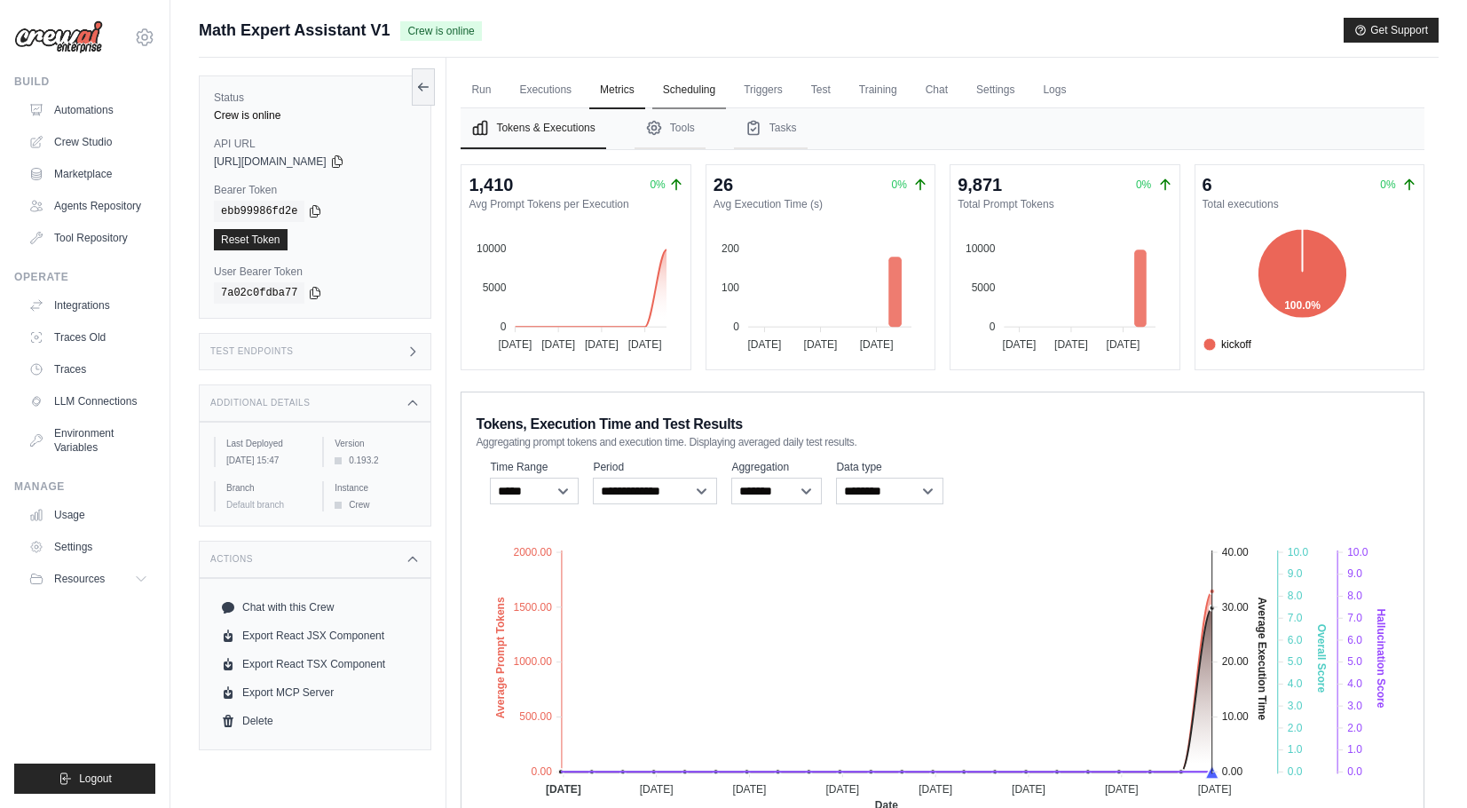
click at [670, 82] on link "Scheduling" at bounding box center [689, 90] width 74 height 37
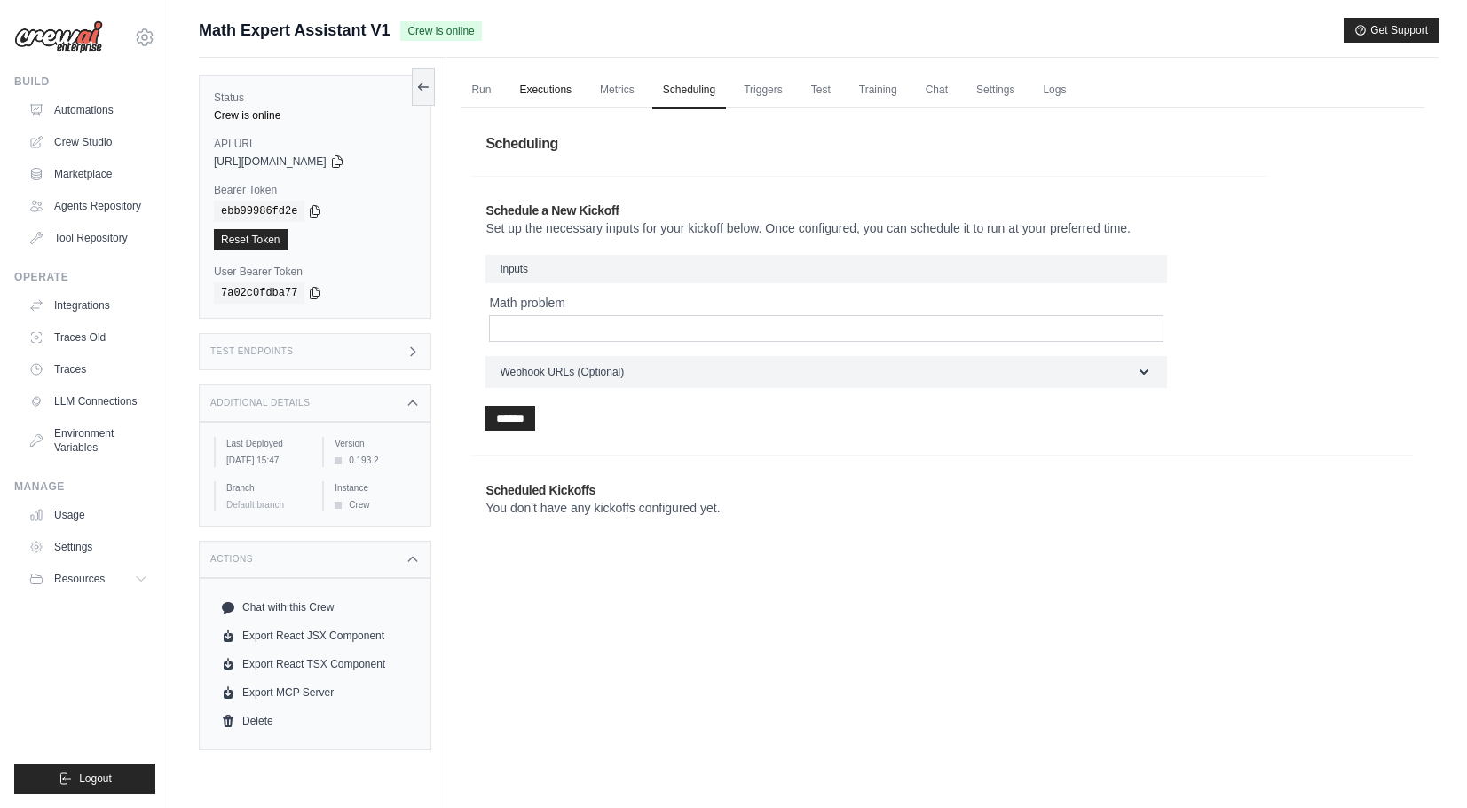
click at [558, 87] on link "Executions" at bounding box center [546, 90] width 74 height 37
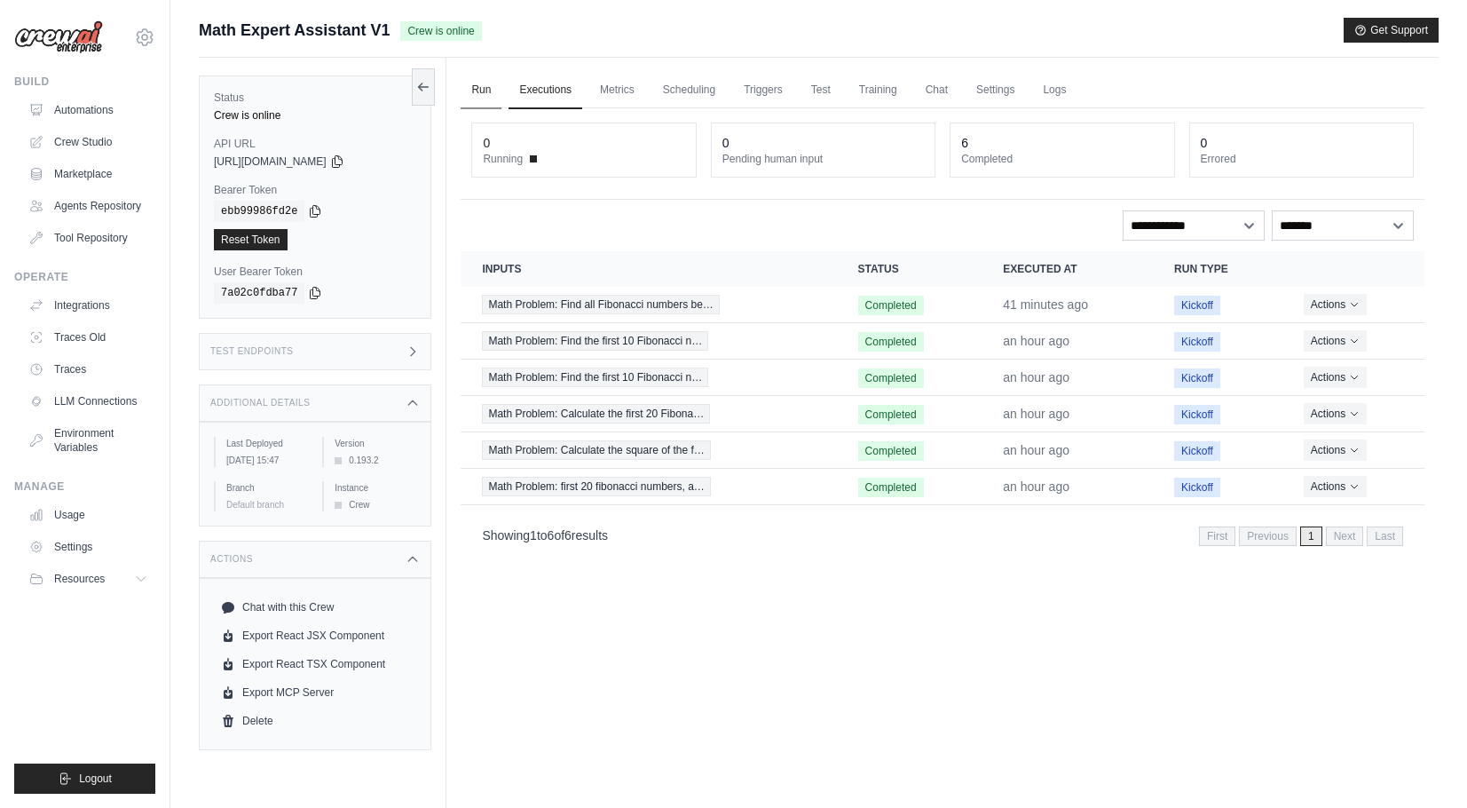
click at [469, 104] on link "Run" at bounding box center [481, 90] width 41 height 37
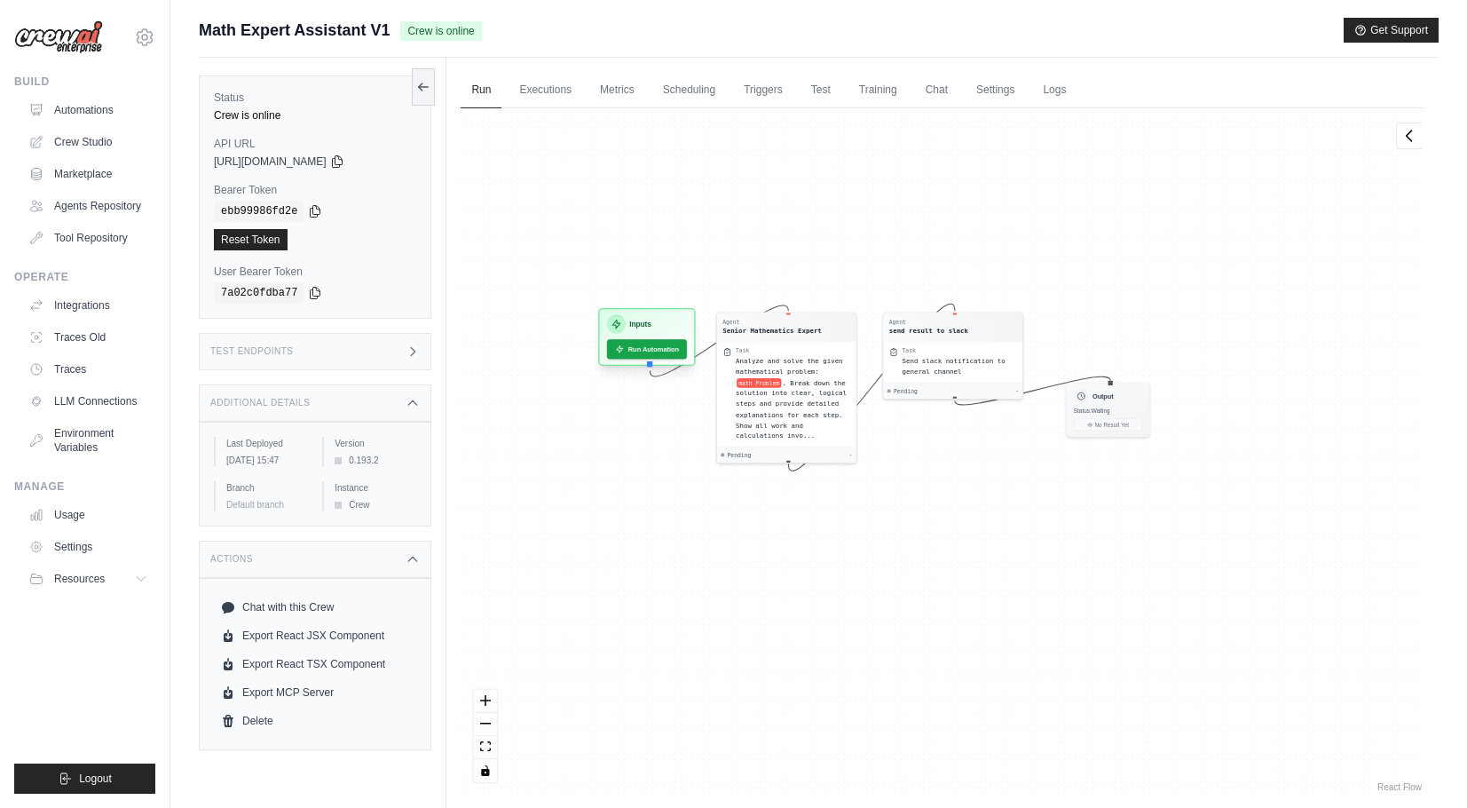
click at [623, 320] on div at bounding box center [616, 324] width 19 height 19
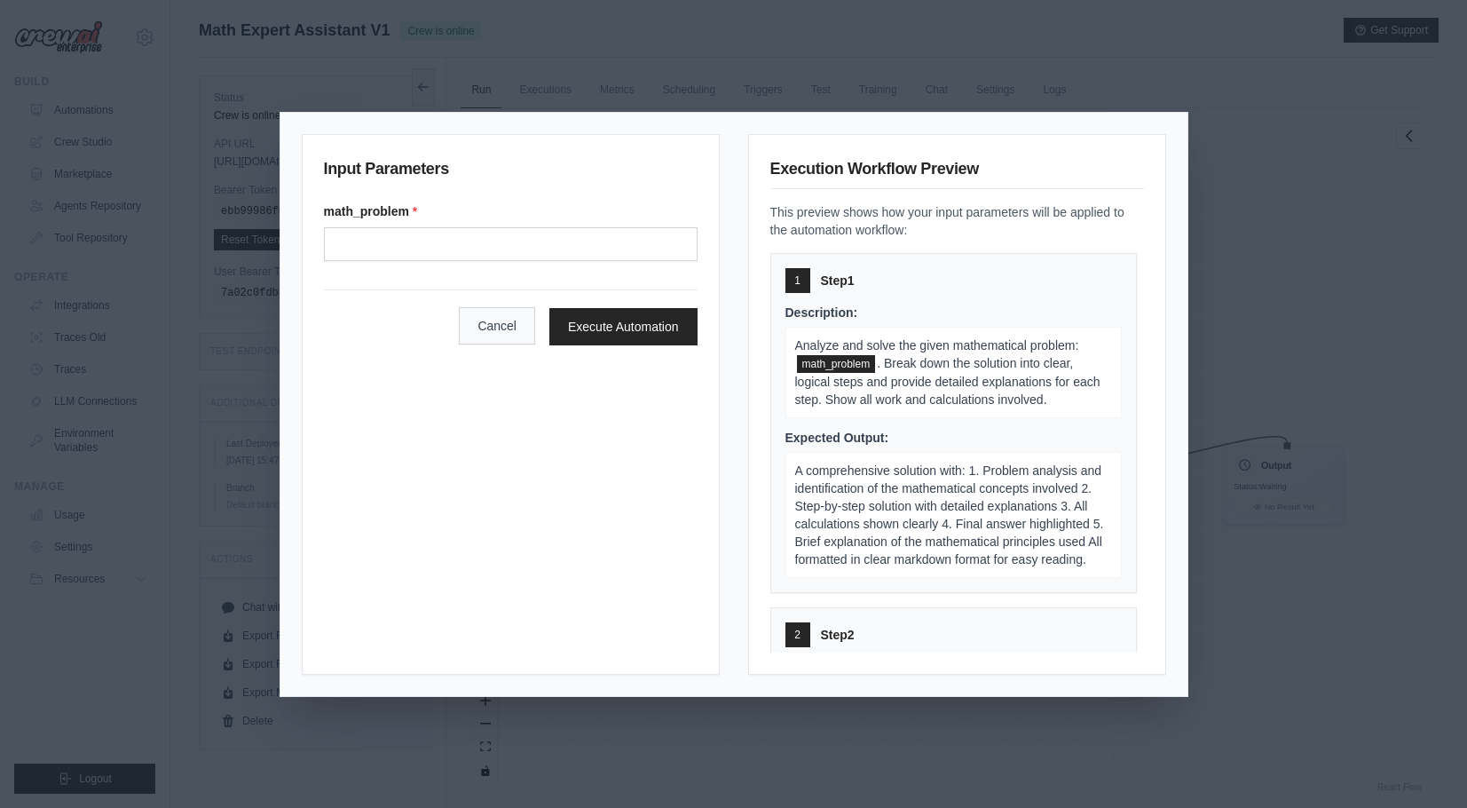
click at [499, 319] on button "Cancel" at bounding box center [497, 325] width 76 height 37
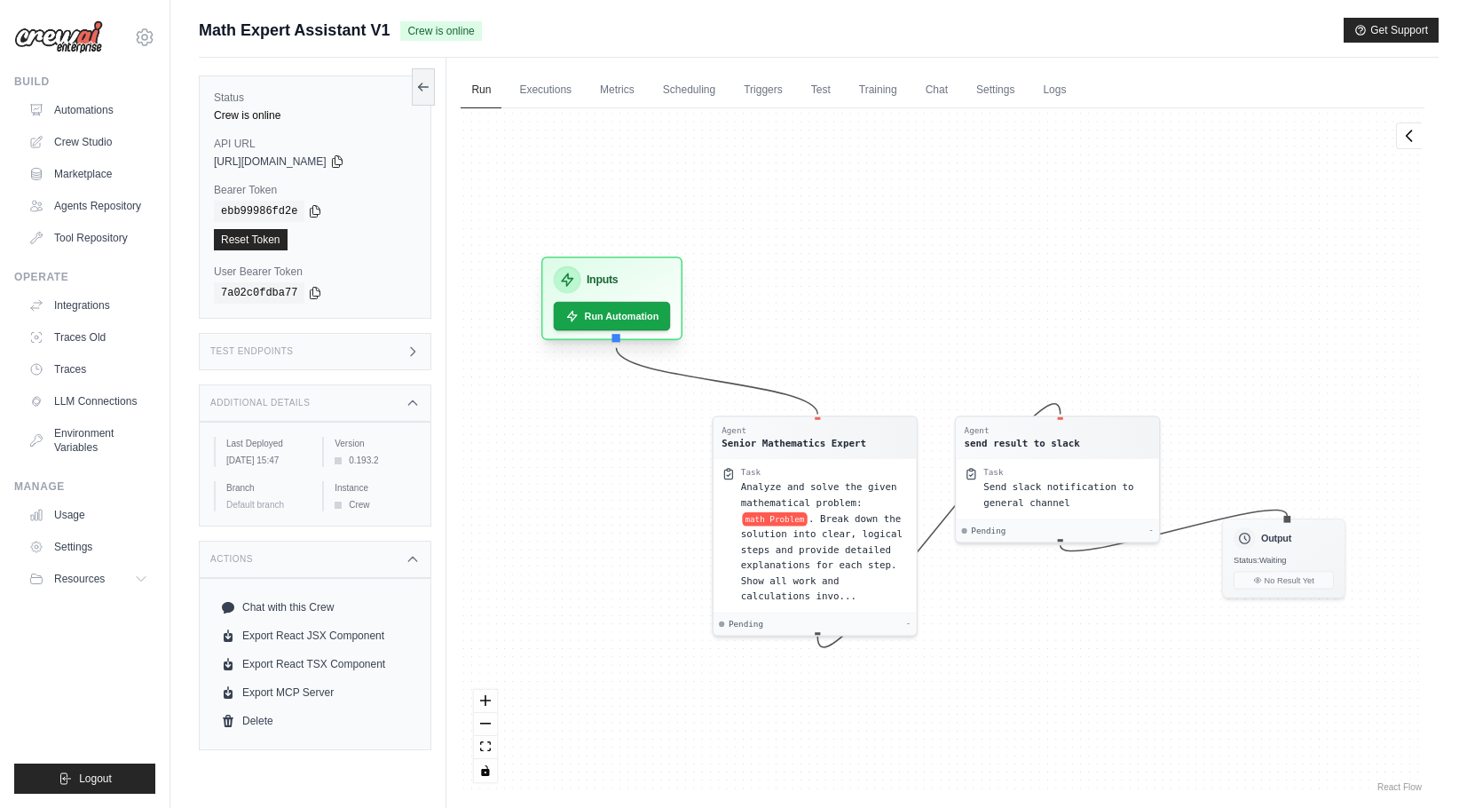
drag, startPoint x: 630, startPoint y: 378, endPoint x: 630, endPoint y: 296, distance: 81.7
click at [630, 296] on div "Inputs Run Automation" at bounding box center [611, 297] width 141 height 83
click at [1031, 113] on div "Agent Senior Mathematics Expert Task Analyze and solve the given mathematical p…" at bounding box center [943, 451] width 964 height 687
click at [1025, 99] on link "Settings" at bounding box center [995, 90] width 59 height 37
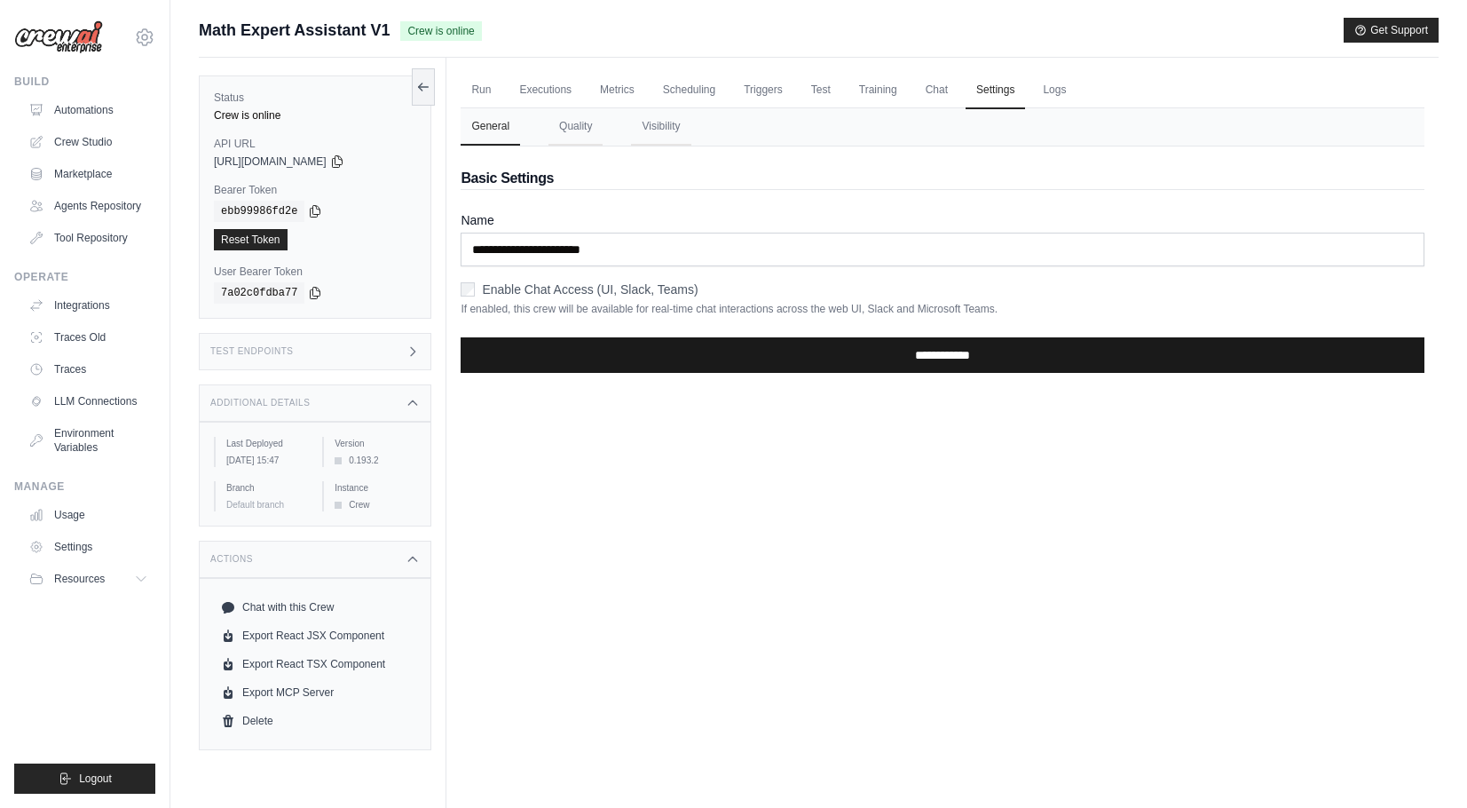
click at [813, 353] on input "**********" at bounding box center [943, 355] width 964 height 36
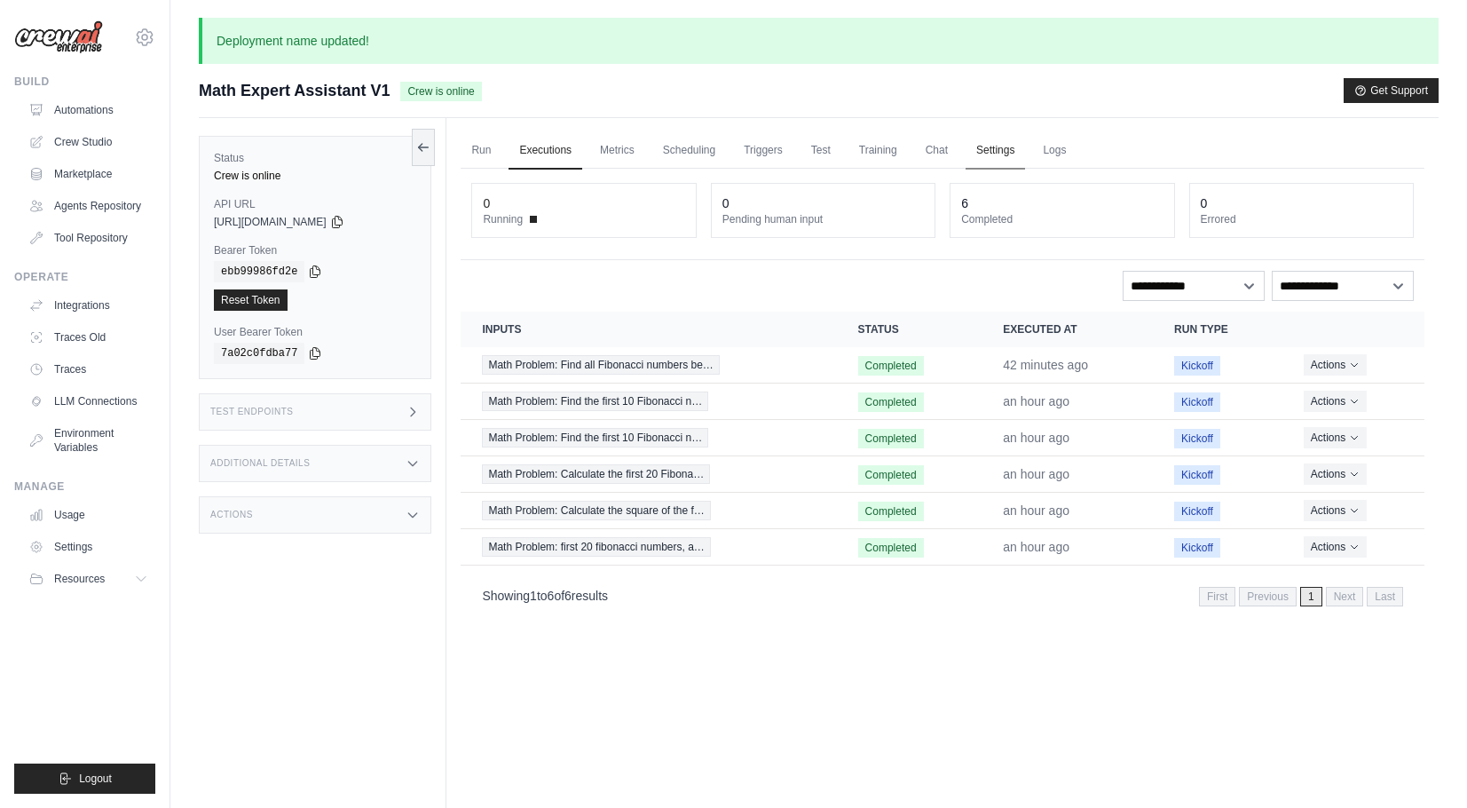
click at [1025, 158] on link "Settings" at bounding box center [995, 150] width 59 height 37
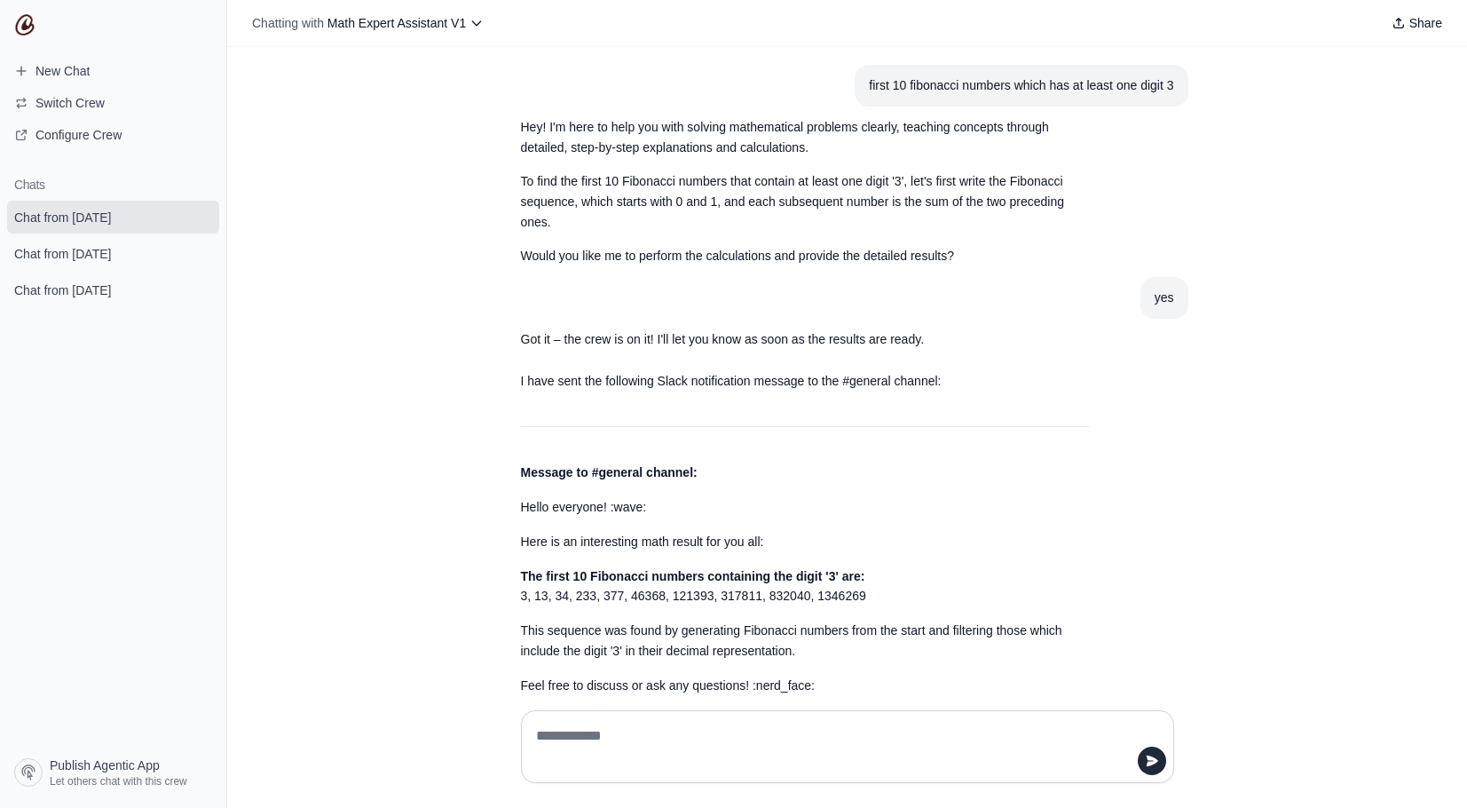
scroll to position [1450, 0]
